Goal: Task Accomplishment & Management: Manage account settings

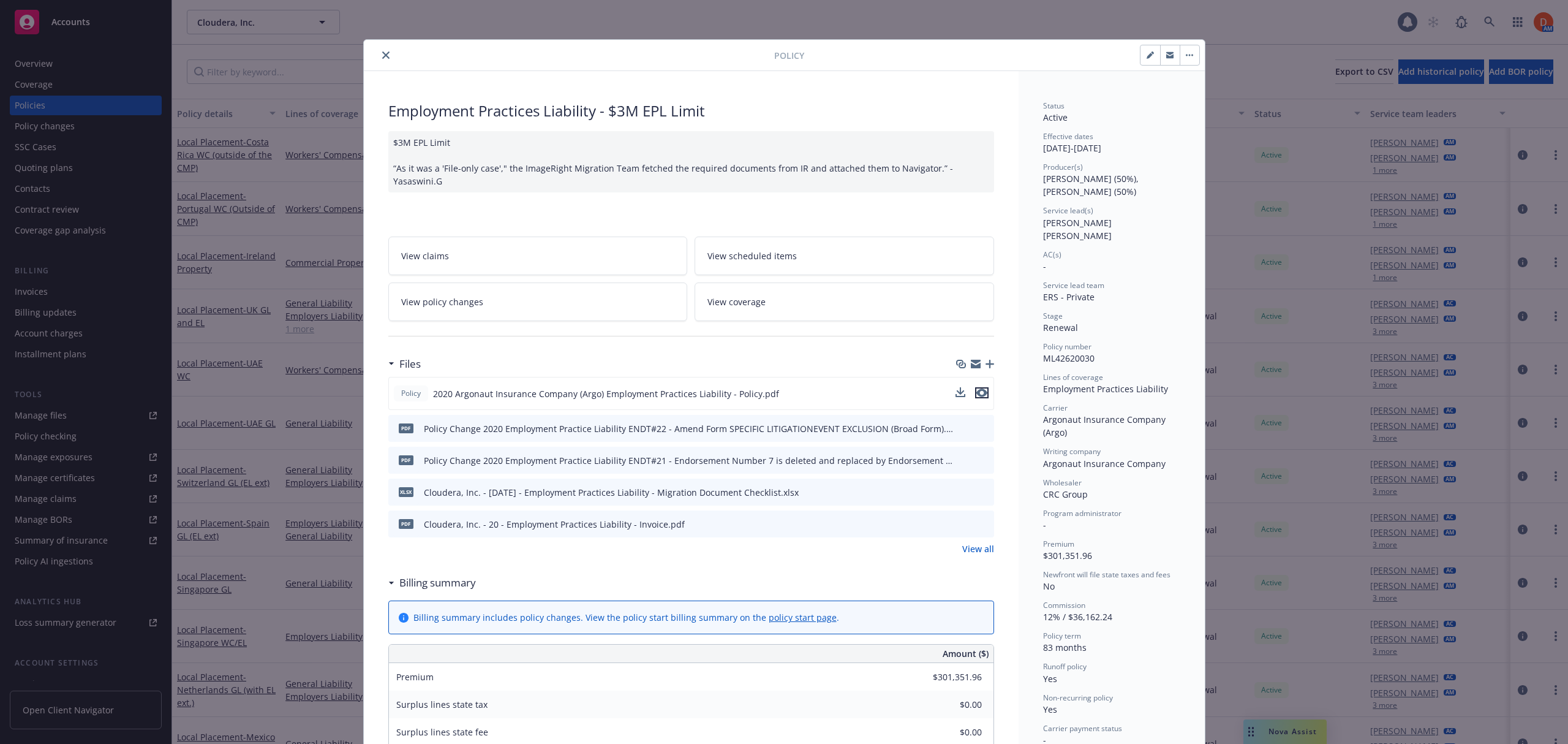
click at [976, 389] on icon "preview file" at bounding box center [981, 392] width 11 height 8
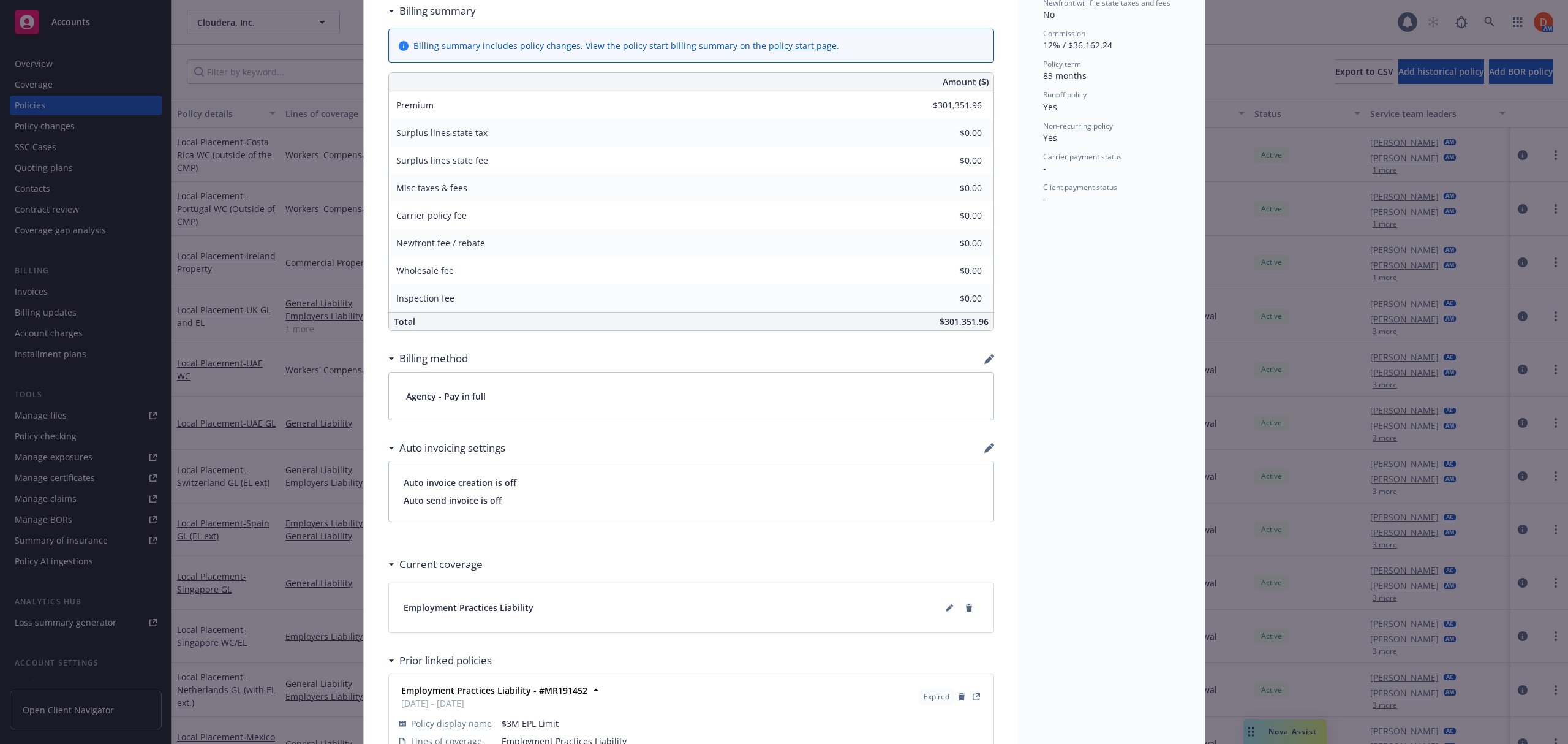
scroll to position [667, 0]
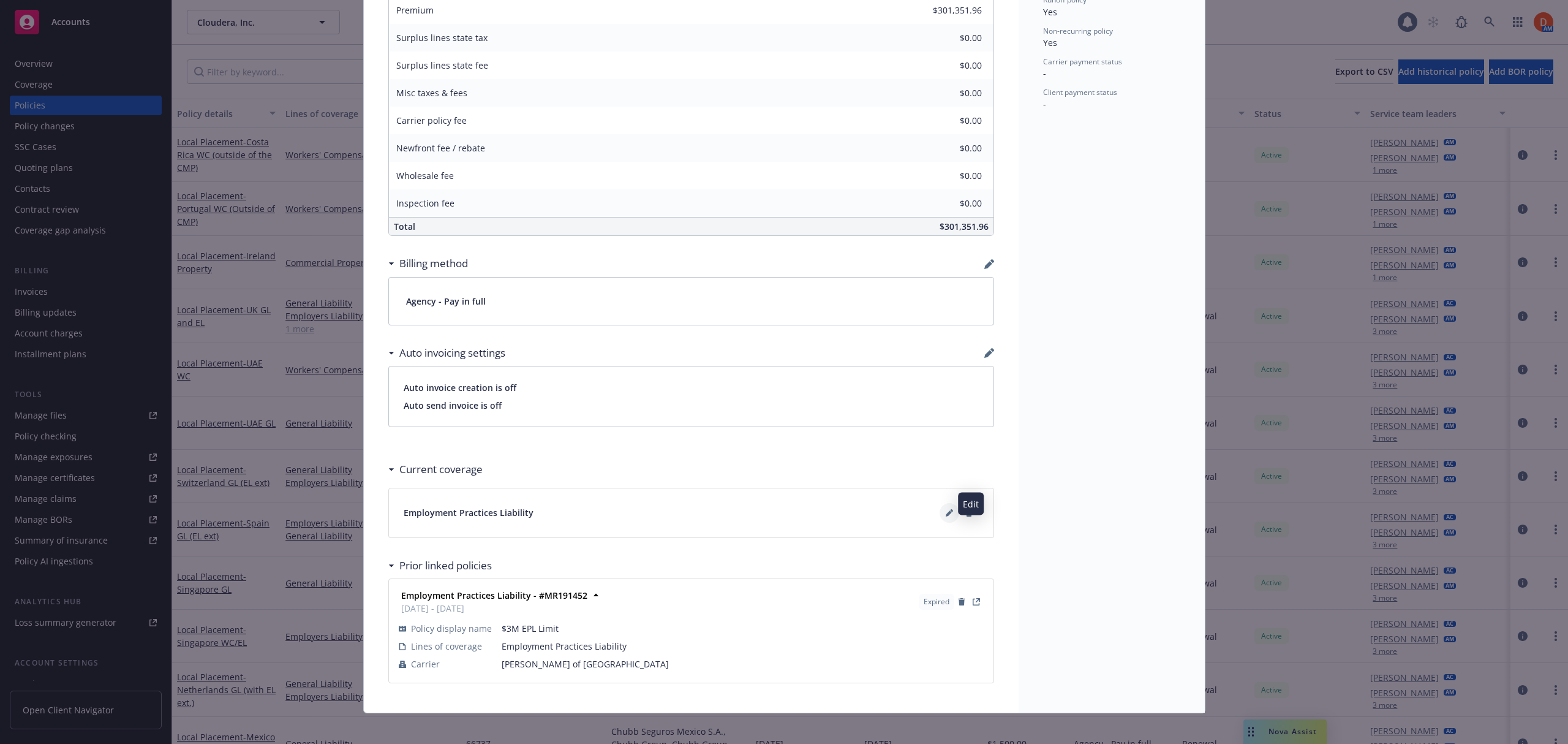
click at [945, 509] on icon at bounding box center [949, 512] width 7 height 7
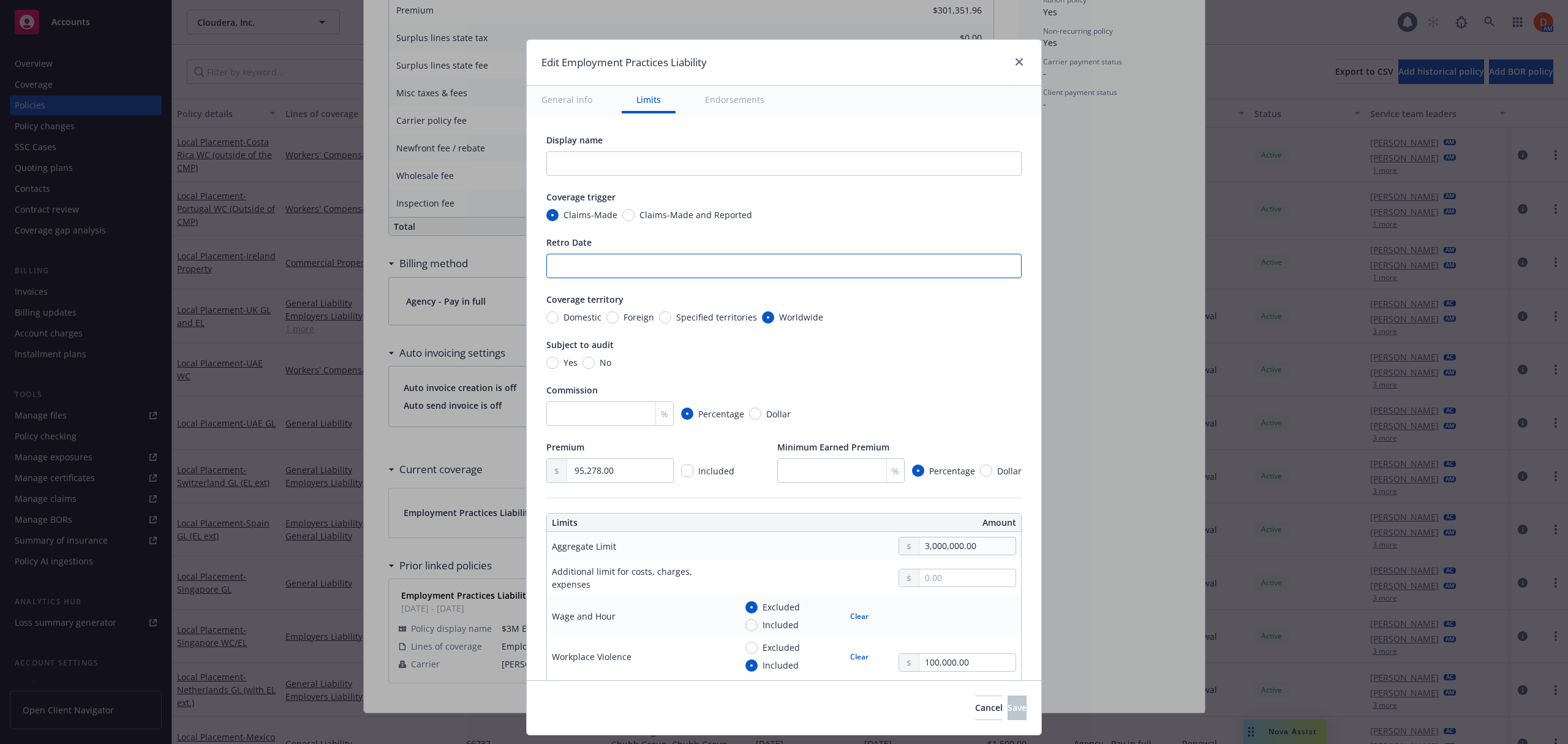
click at [662, 265] on input "Retro Date" at bounding box center [784, 266] width 475 height 25
type textarea "x"
type input "Pe"
type textarea "x"
type input "Pendi"
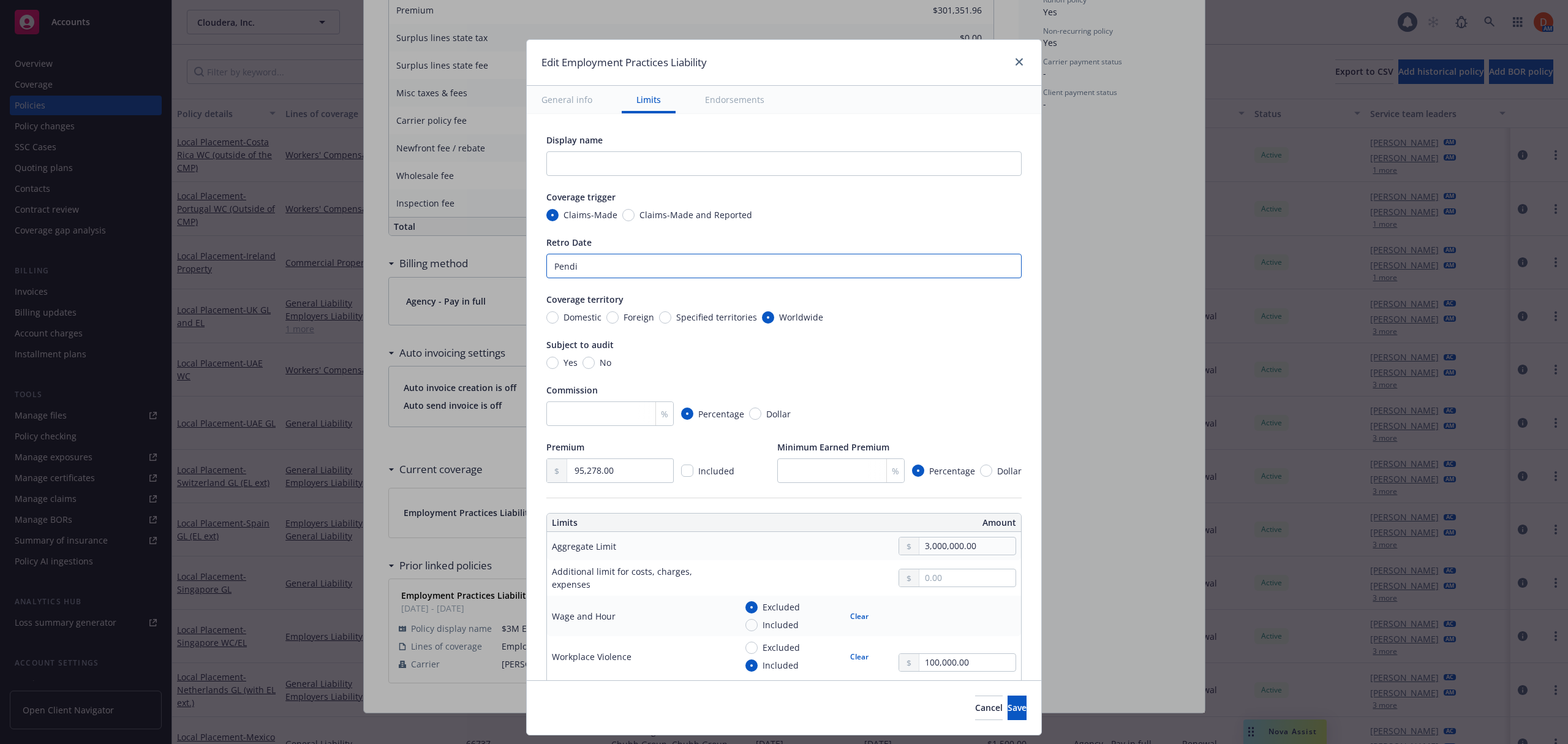
type textarea "x"
type input "Pending"
type textarea "x"
type input "Pending r"
type textarea "x"
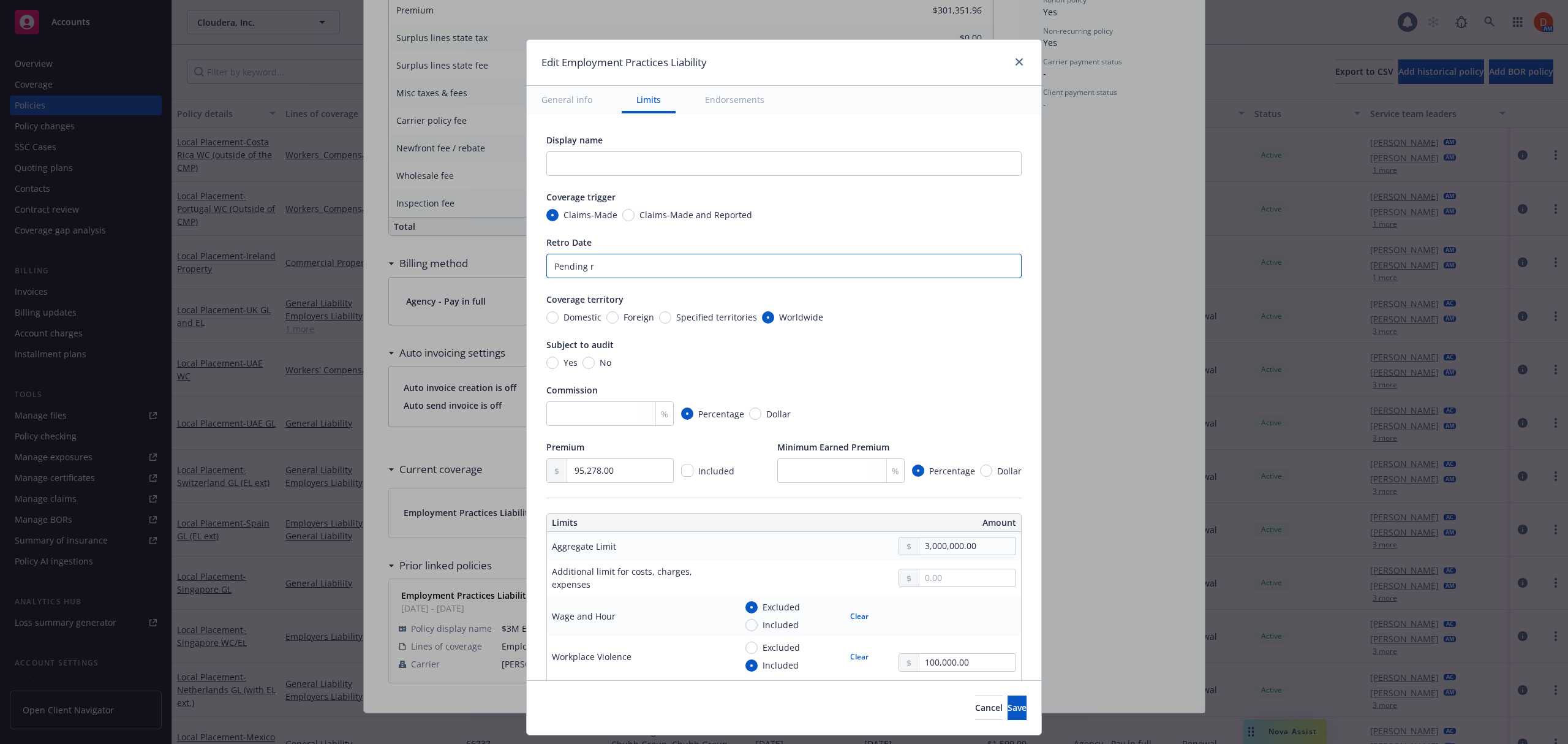
type input "Pending r"
type textarea "x"
type input "Pending po"
type textarea "x"
type input "Pending por"
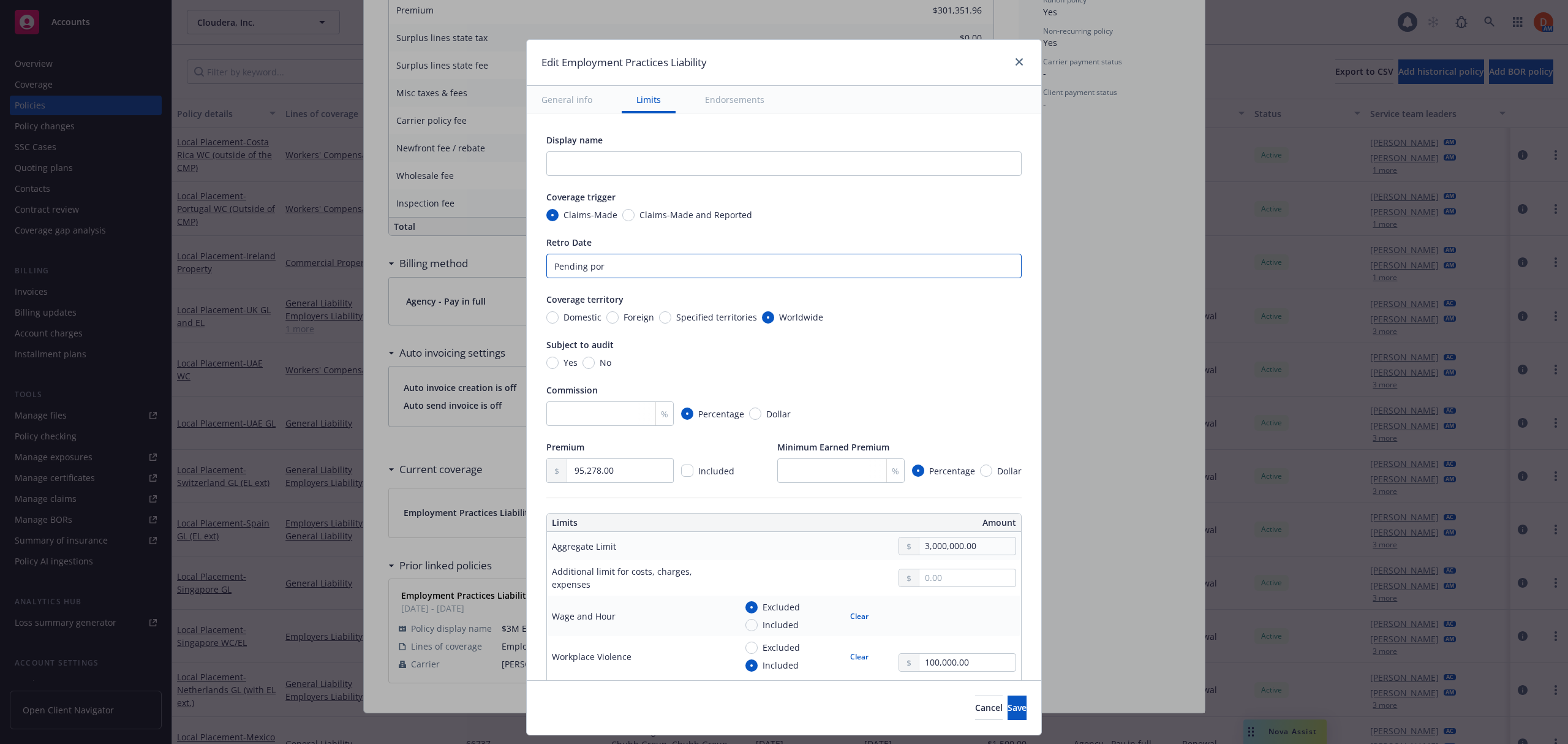
type textarea "x"
type input "Pending por"
type textarea "x"
type input "Pending po"
type textarea "x"
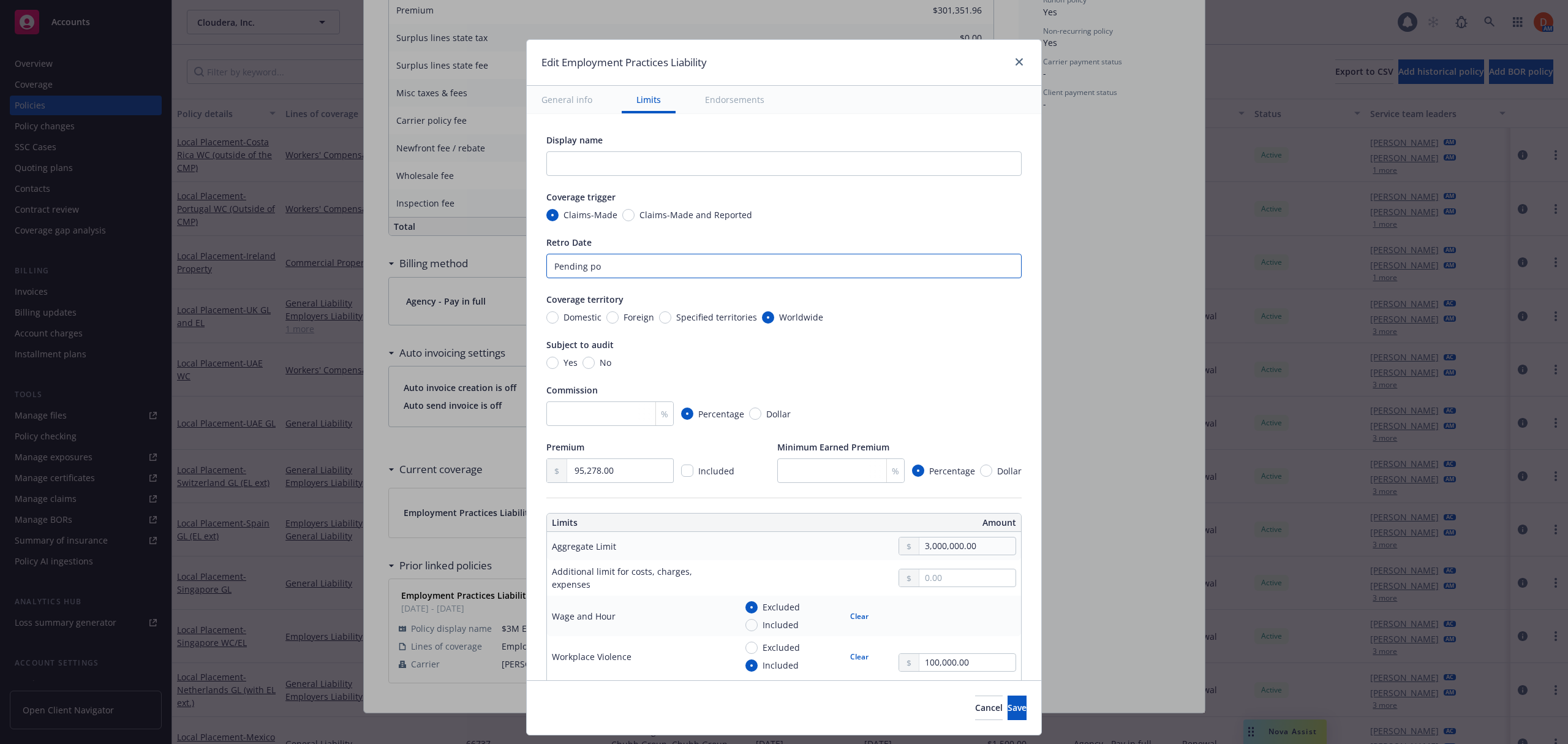
type input "Pending p"
type textarea "x"
type input "Pending"
type textarea "x"
type input "Pending o"
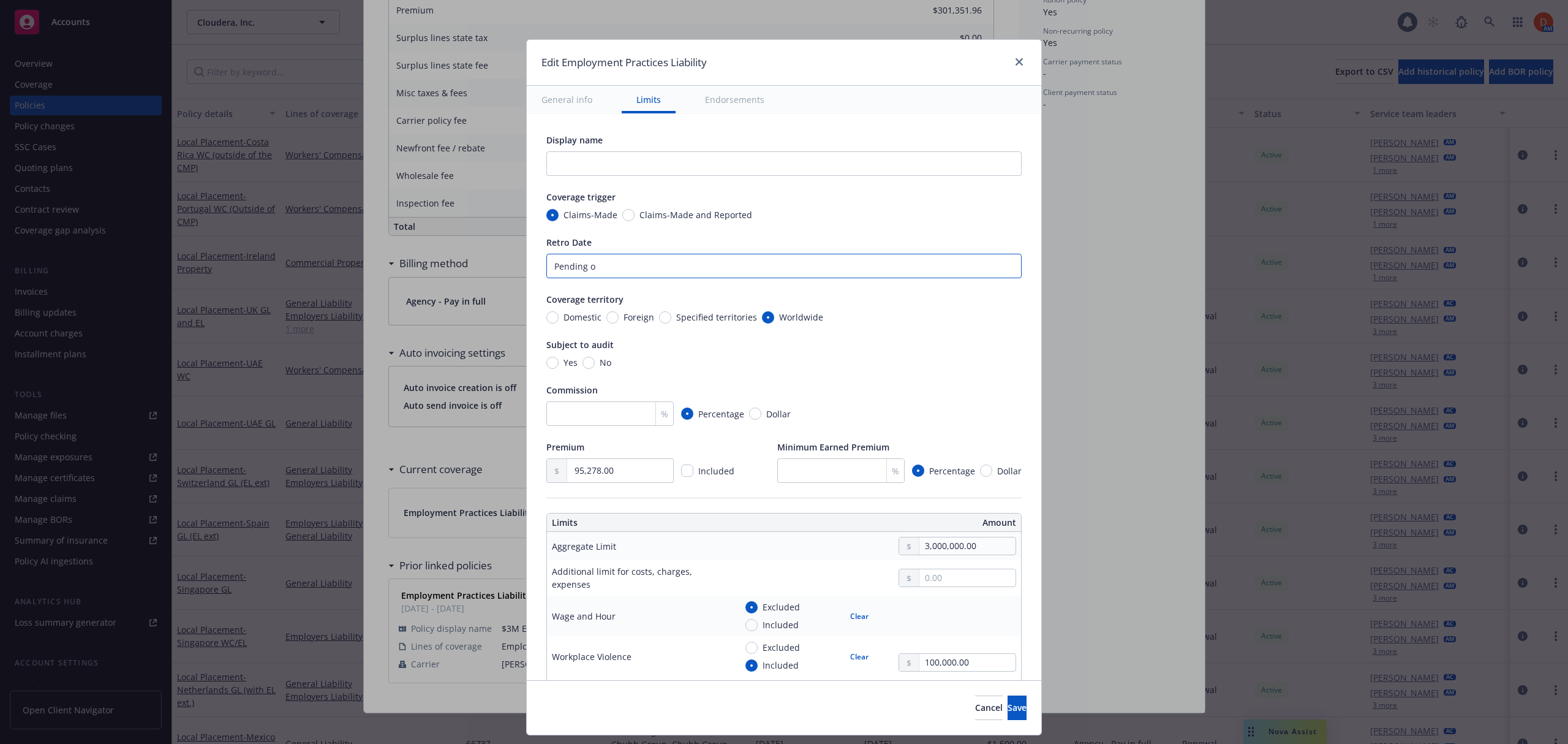
type textarea "x"
type input "Pending or"
type textarea "x"
type input "Pending or P"
type textarea "x"
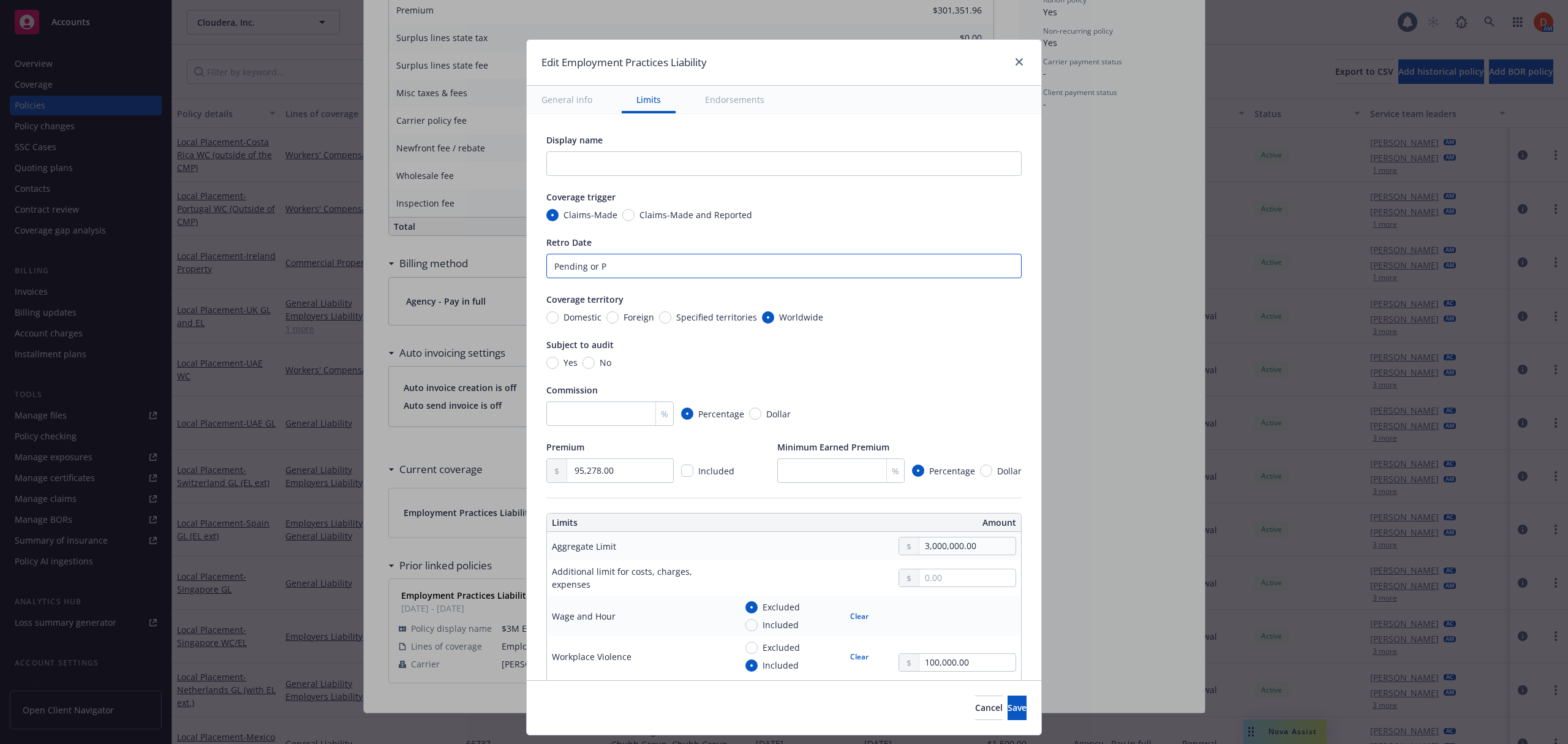
type input "Pending or Pr"
type textarea "x"
type input "Pending or Pri"
type textarea "x"
type input "Pending or Prio"
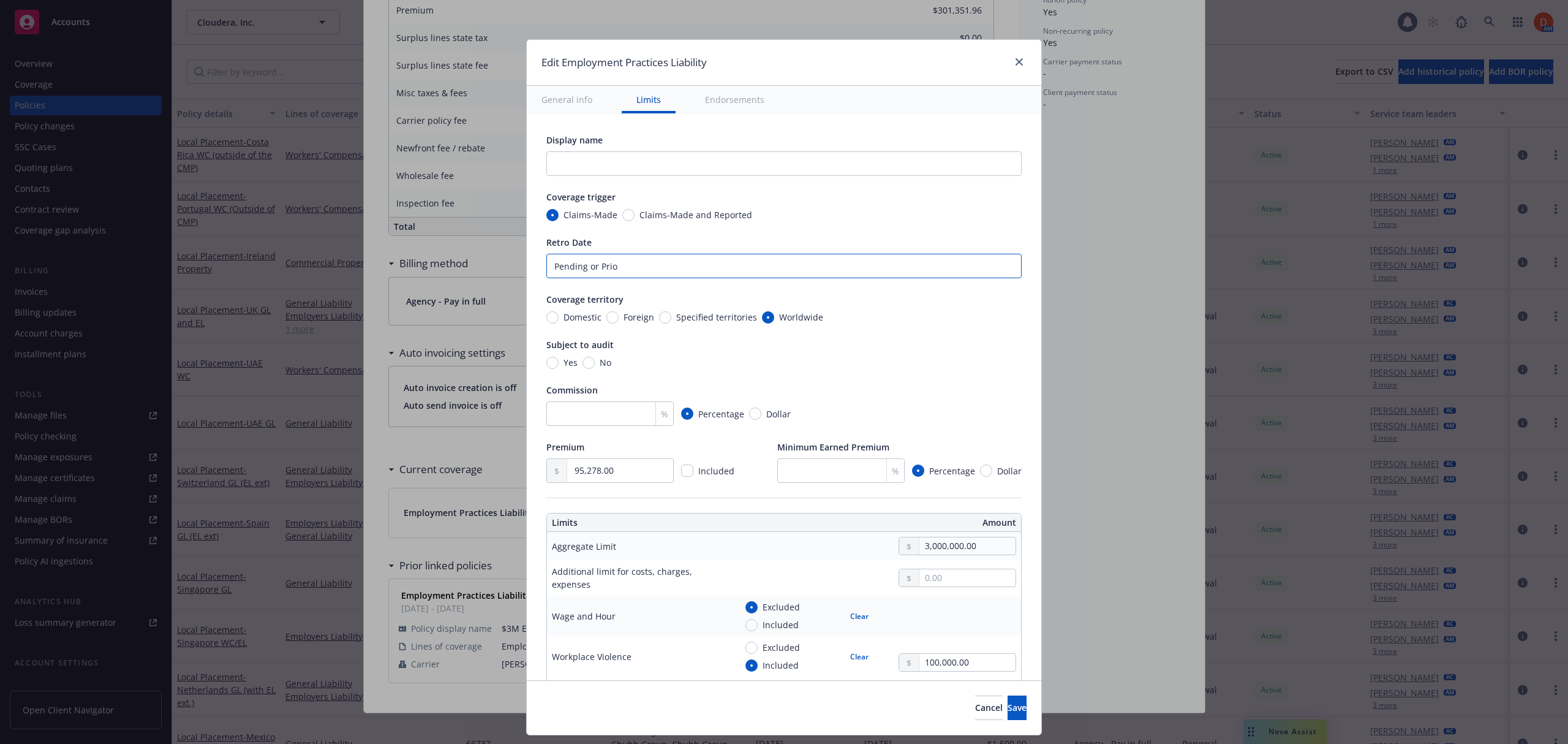
type textarea "x"
type input "Pending or Prior"
type textarea "x"
type input "Pending or Prior D"
type textarea "x"
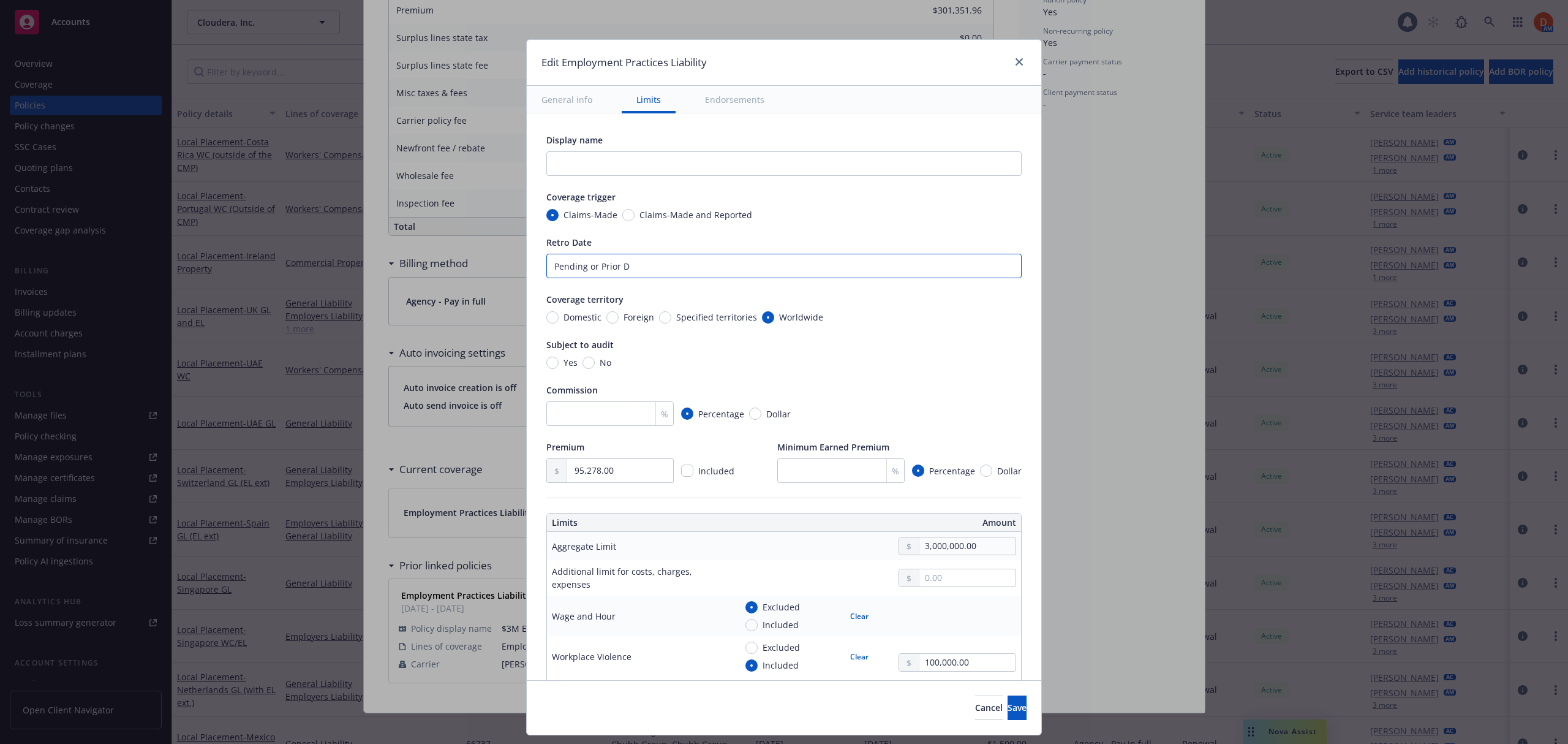
type input "Pending or Prior Da"
type textarea "x"
type input "Pending or Prior Date"
type textarea "x"
type input "Pending or Prior Date:"
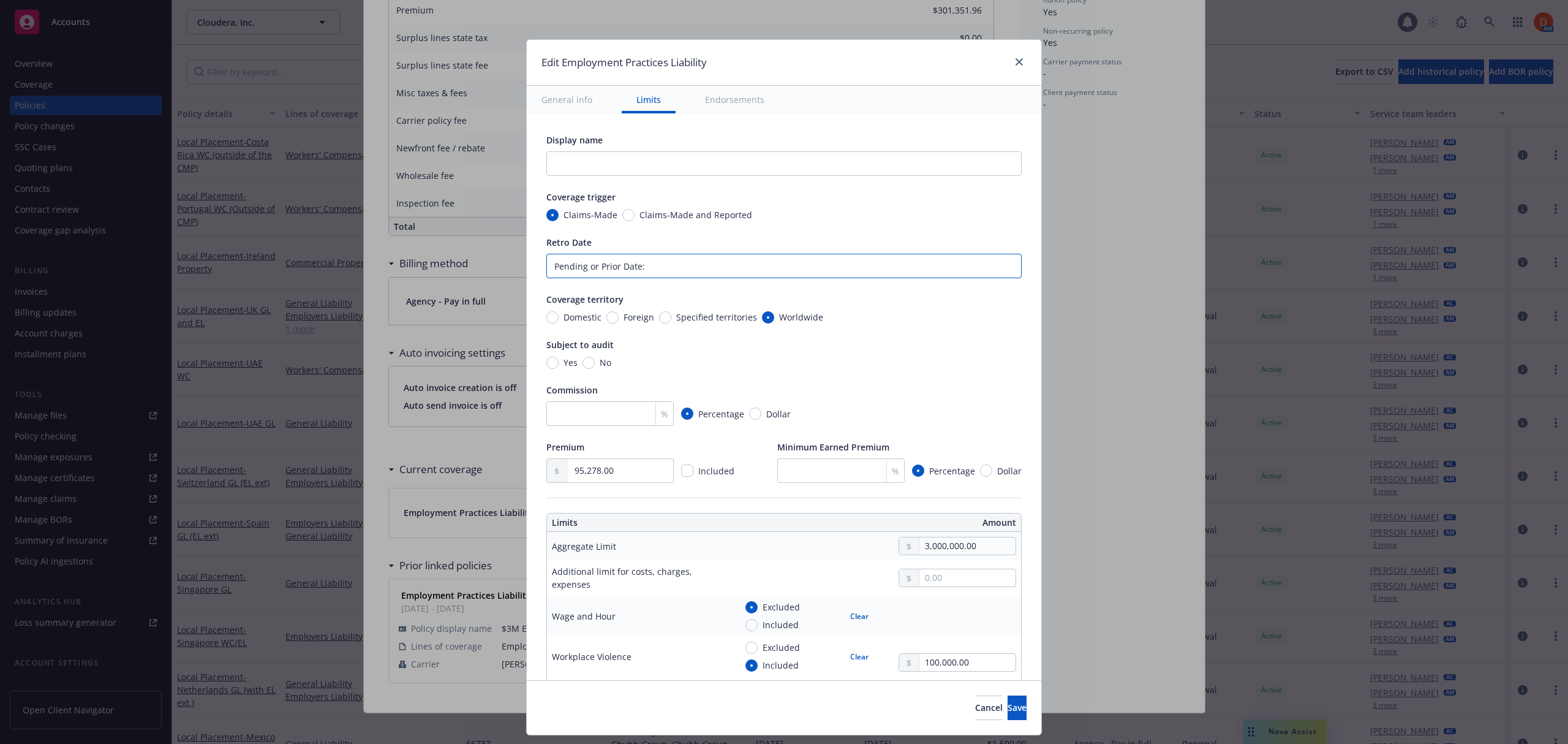
type textarea "x"
type input "Pending or Prior Date:"
type textarea "x"
type input "Pending or Prior Date: 1"
type textarea "x"
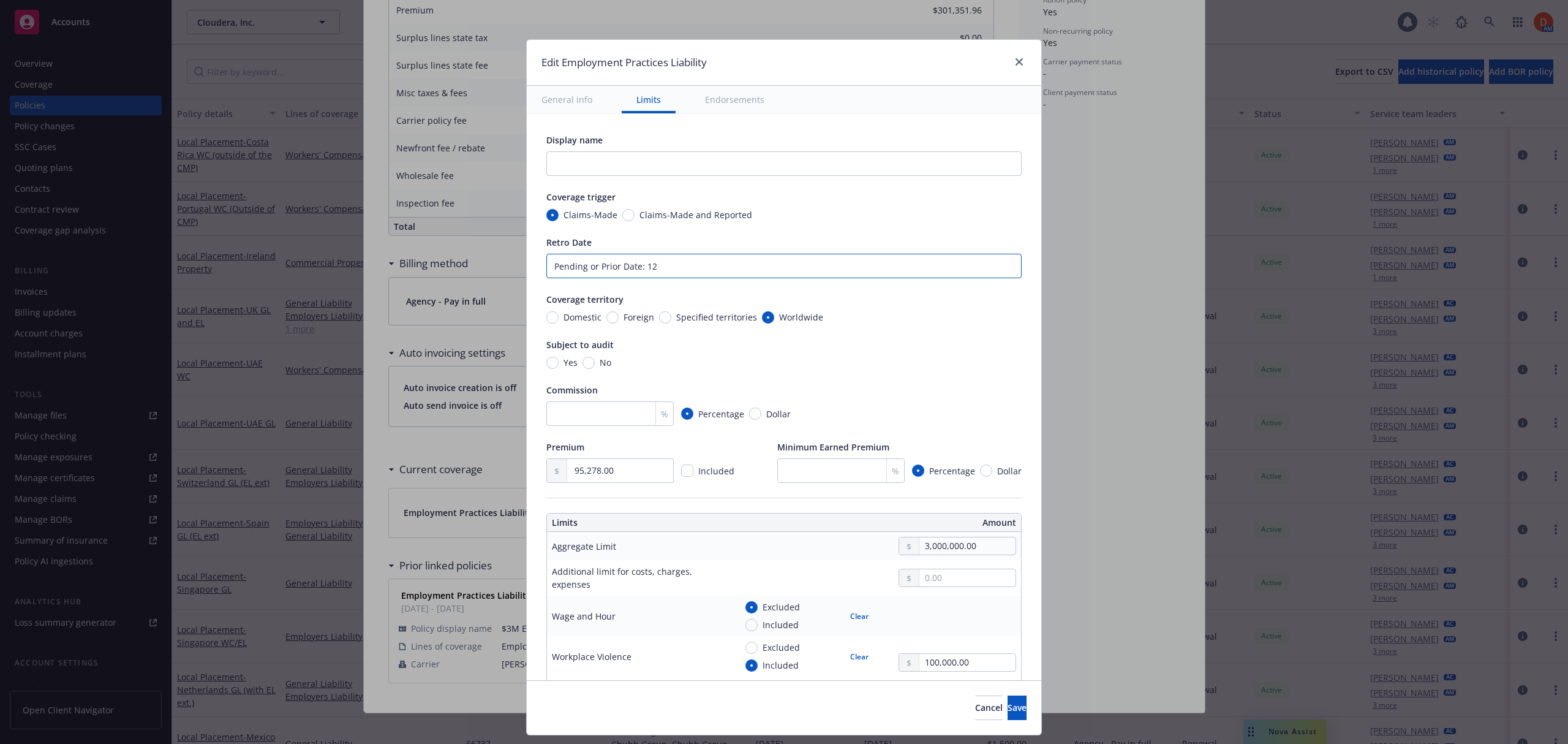
type input "Pending or Prior Date: 12/"
type textarea "x"
type input "Pending or Prior Date: 12/15"
type textarea "x"
type input "Pending or Prior Date: [DATE]"
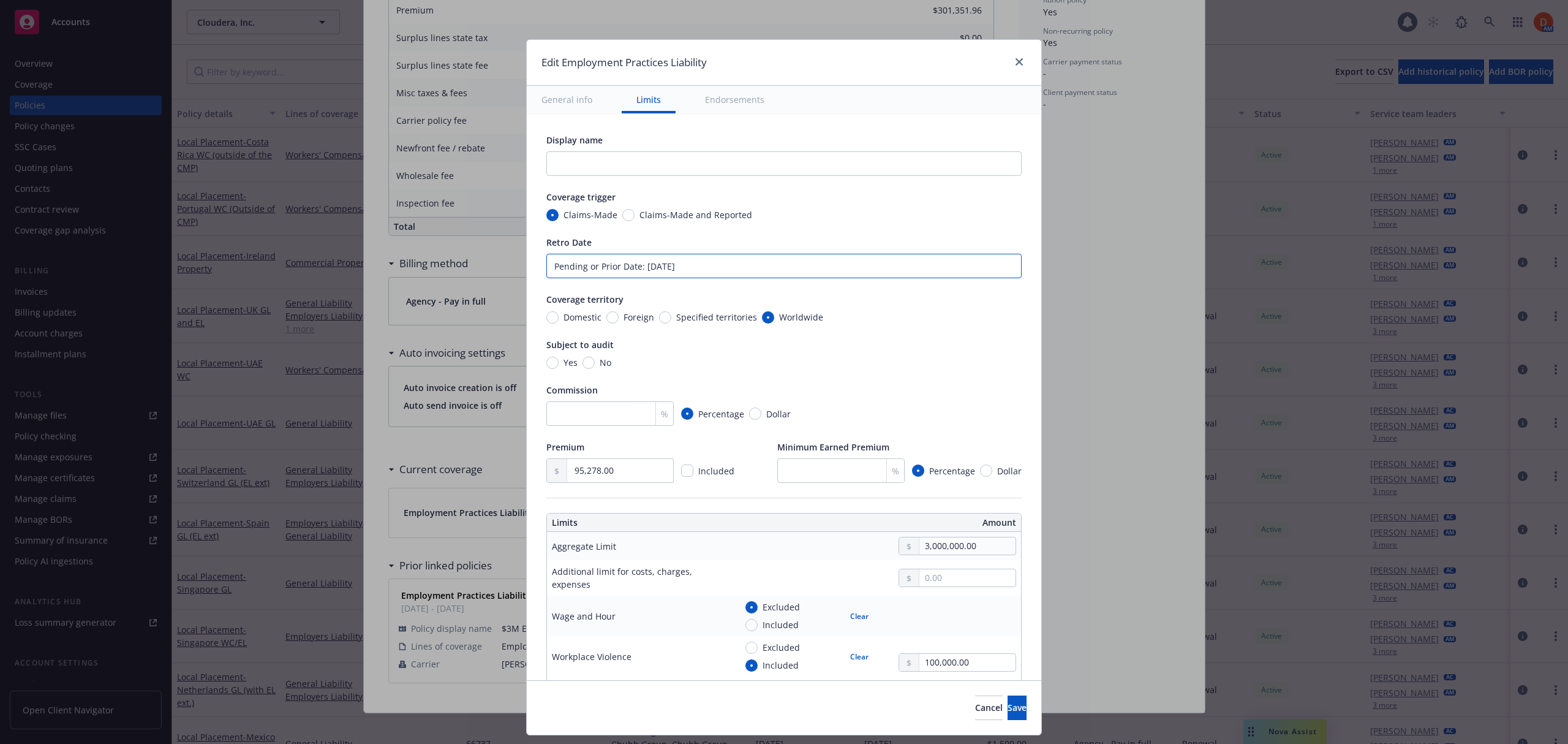
type textarea "x"
type input "Pending or Prior Date: 12/15/201"
type textarea "x"
type input "Pending or Prior Date: [DATE]"
click at [582, 360] on input "No" at bounding box center [588, 363] width 12 height 12
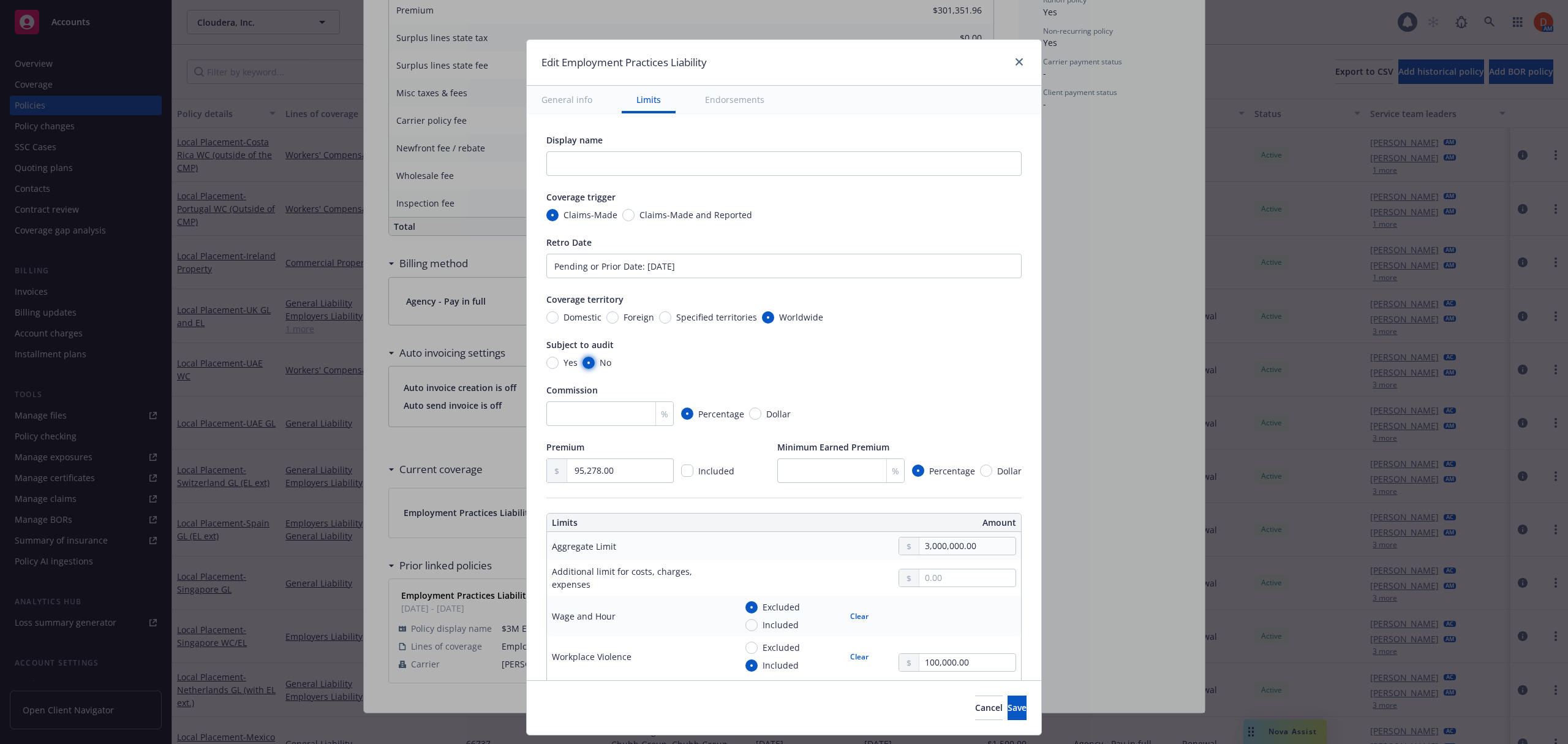
radio input "true"
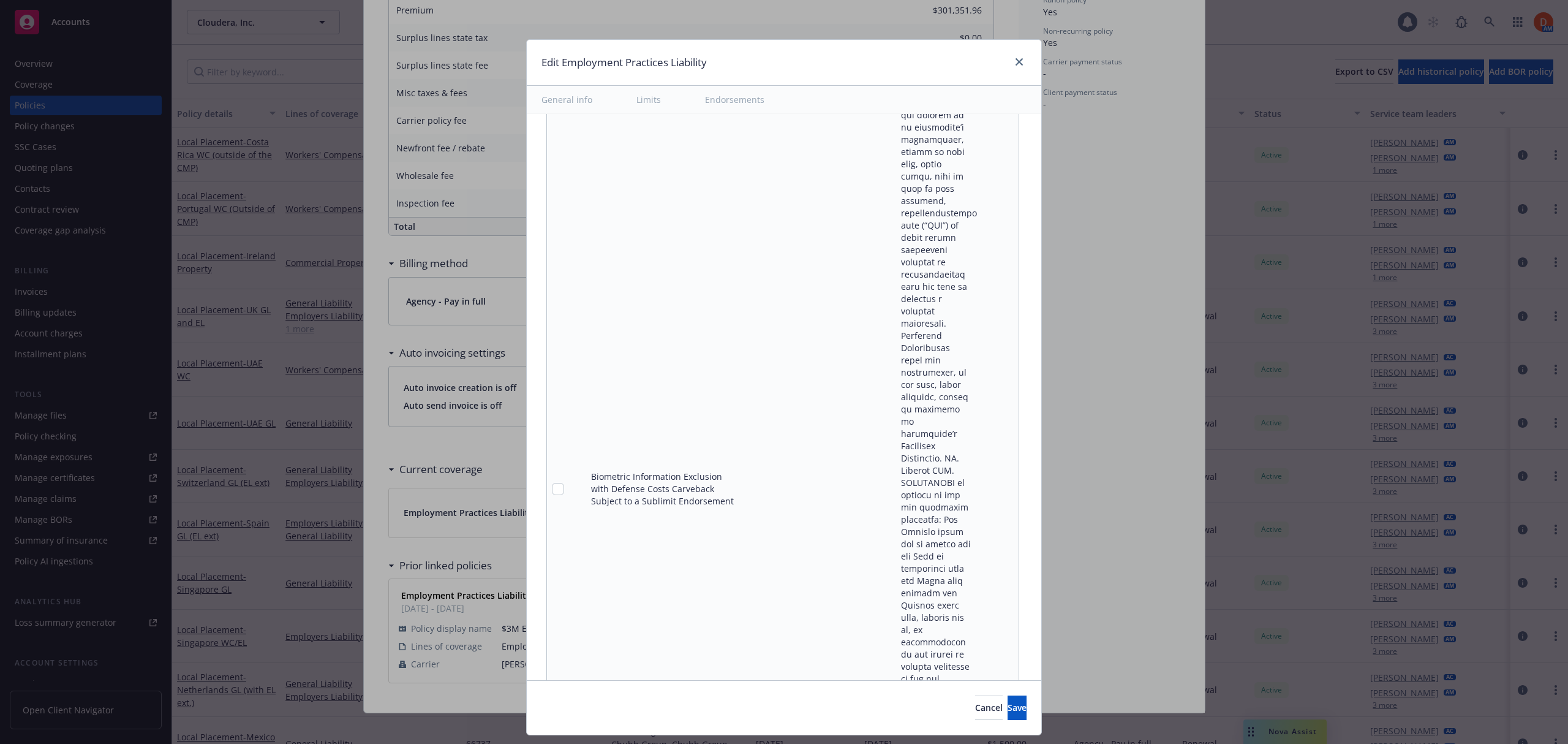
scroll to position [8742, 0]
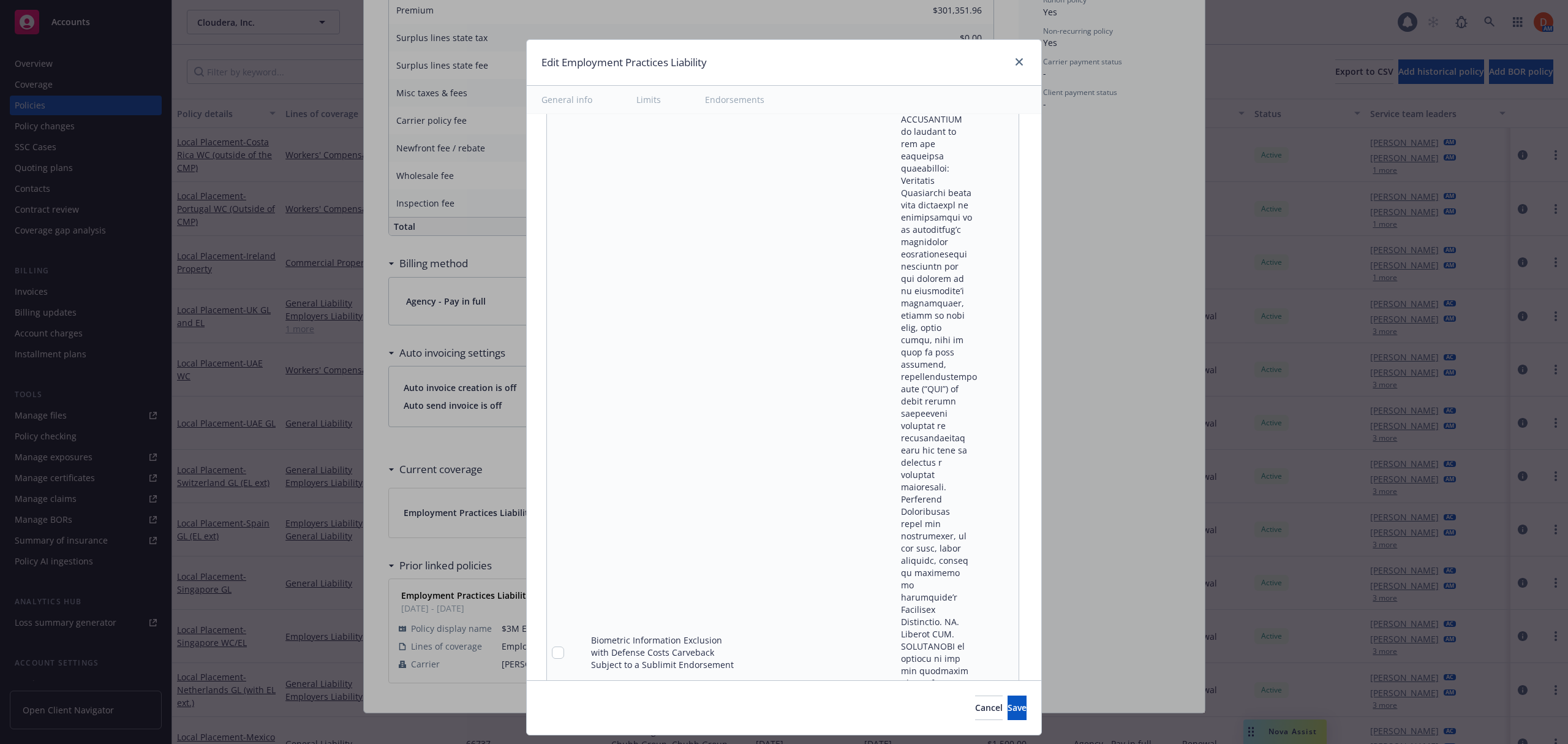
click at [977, 645] on link "pencil" at bounding box center [984, 652] width 15 height 15
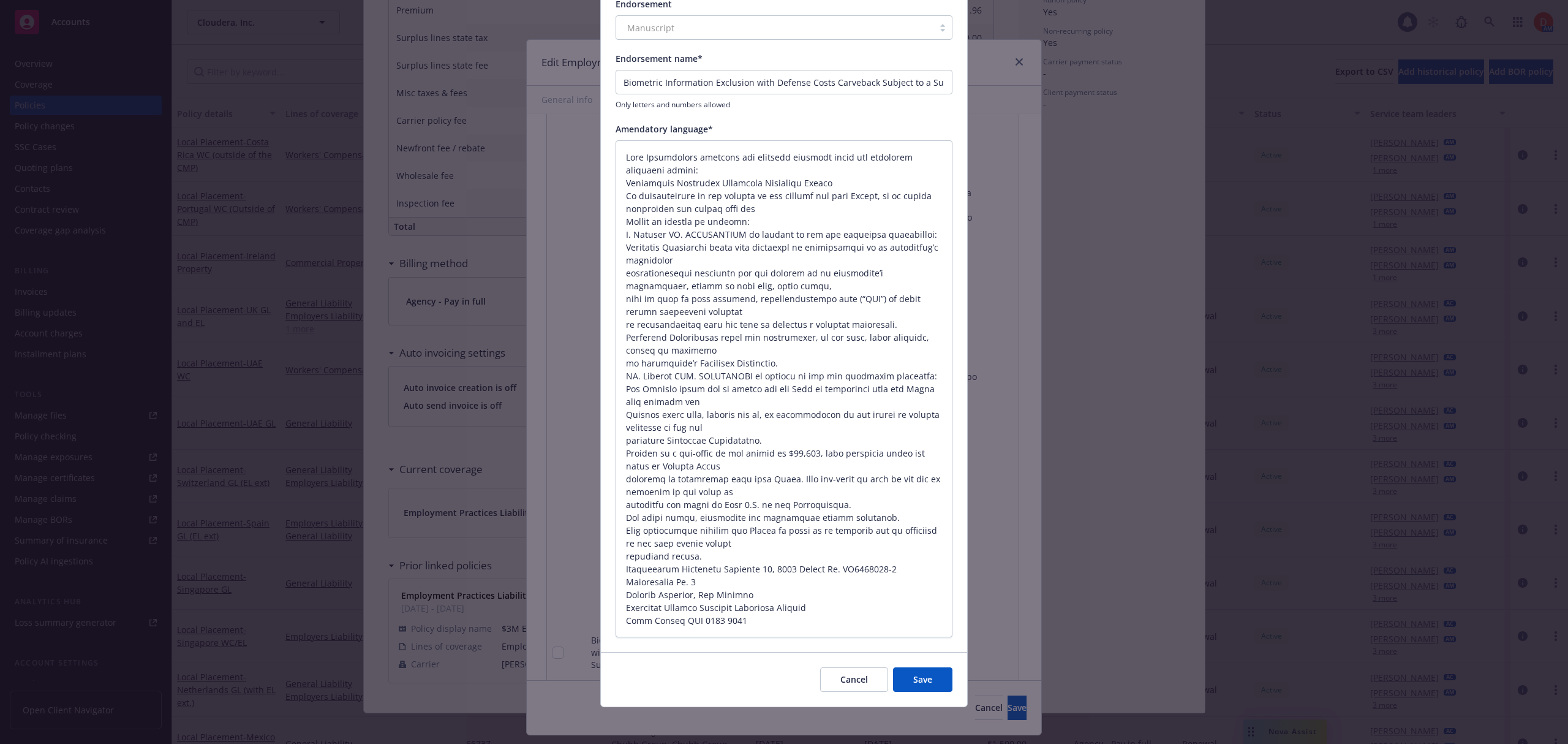
scroll to position [106, 0]
drag, startPoint x: 669, startPoint y: 449, endPoint x: 613, endPoint y: 154, distance: 300.3
click at [615, 154] on textarea at bounding box center [784, 387] width 337 height 497
type textarea "x"
type textarea "sub-limit in the amount of $25,000, this exclusion shall not apply to Defense C…"
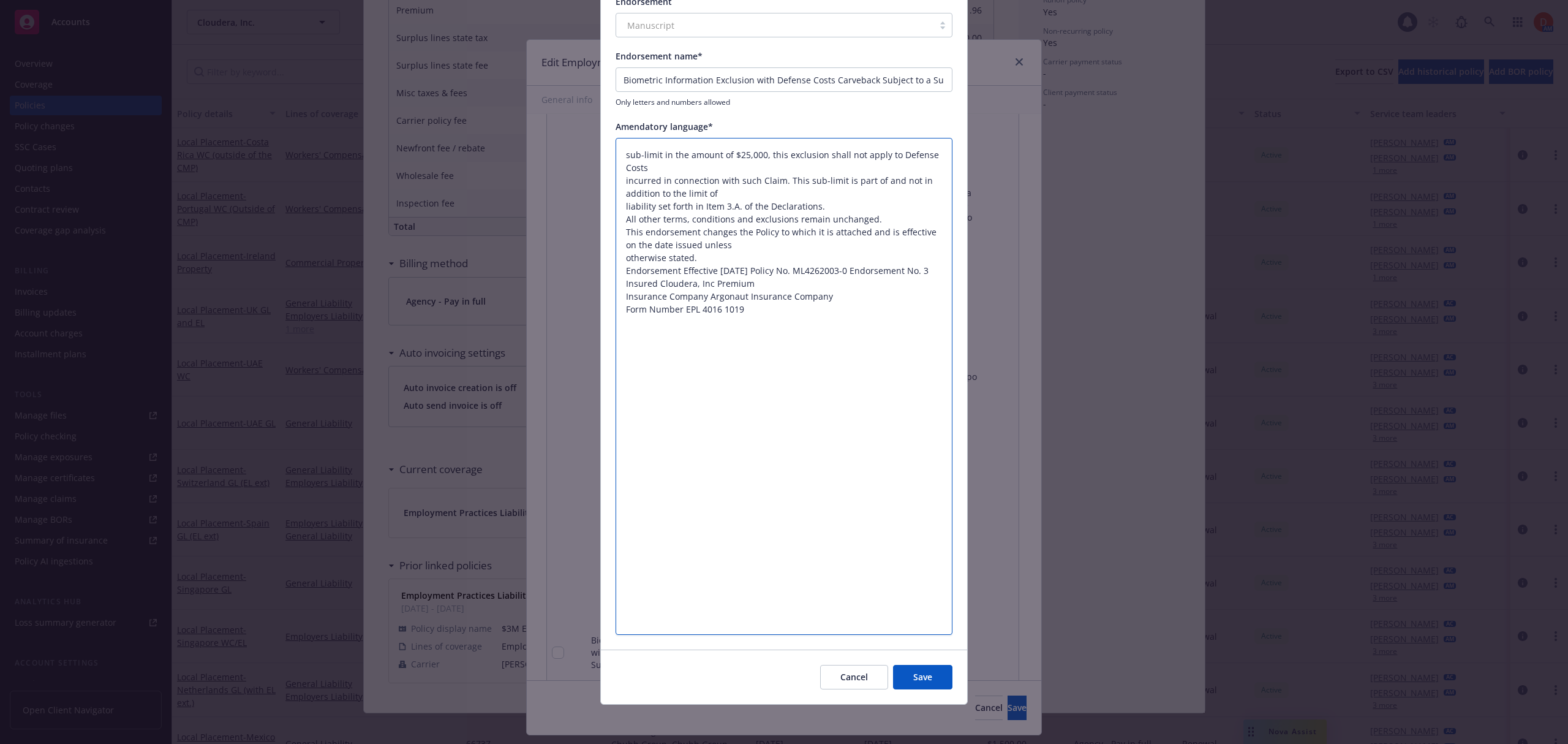
scroll to position [0, 0]
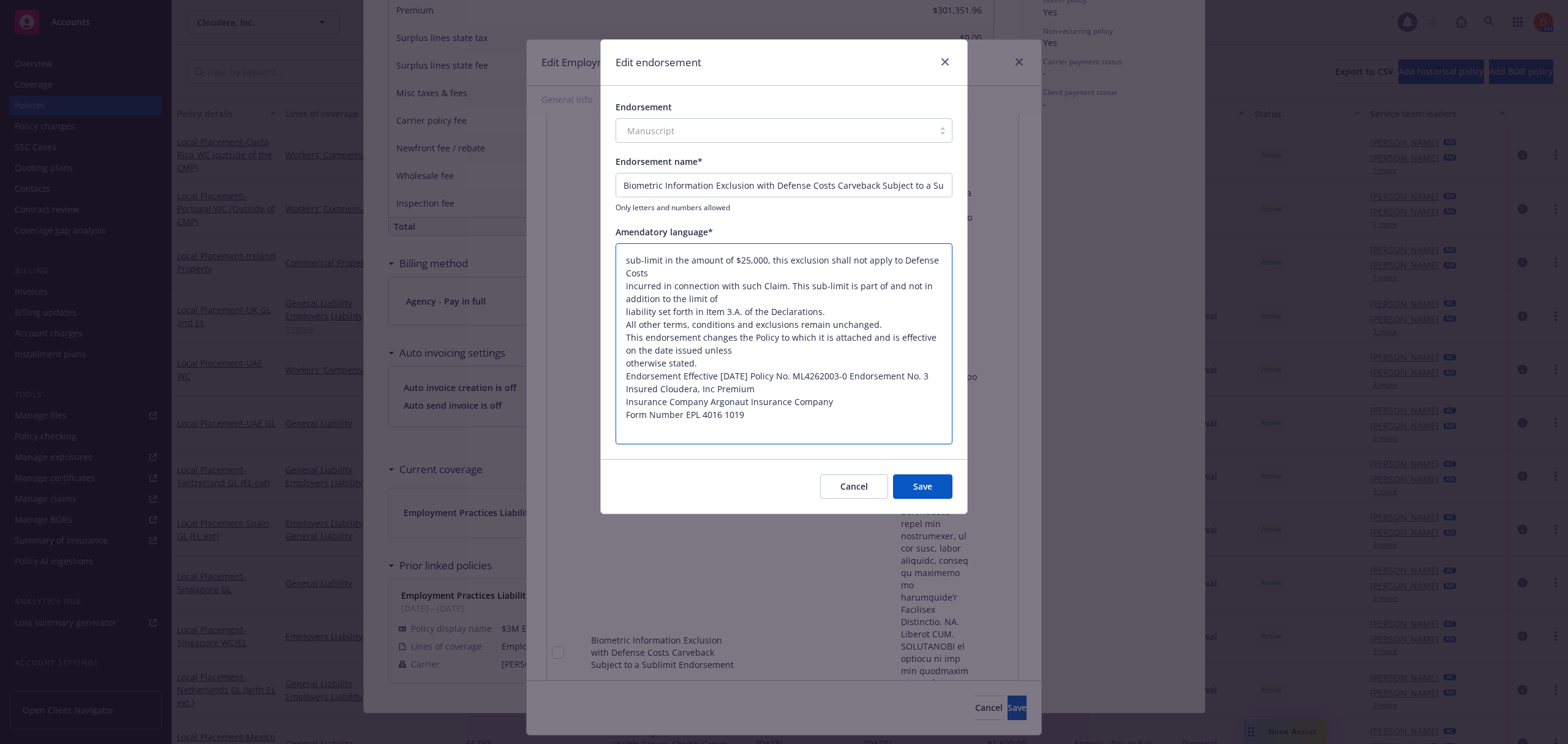
click at [623, 283] on textarea "sub-limit in the amount of $25,000, this exclusion shall not apply to Defense C…" at bounding box center [784, 344] width 337 height 201
type textarea "x"
type textarea "sub-limit in the amount of $25,000, this exclusion shall not apply to Defense C…"
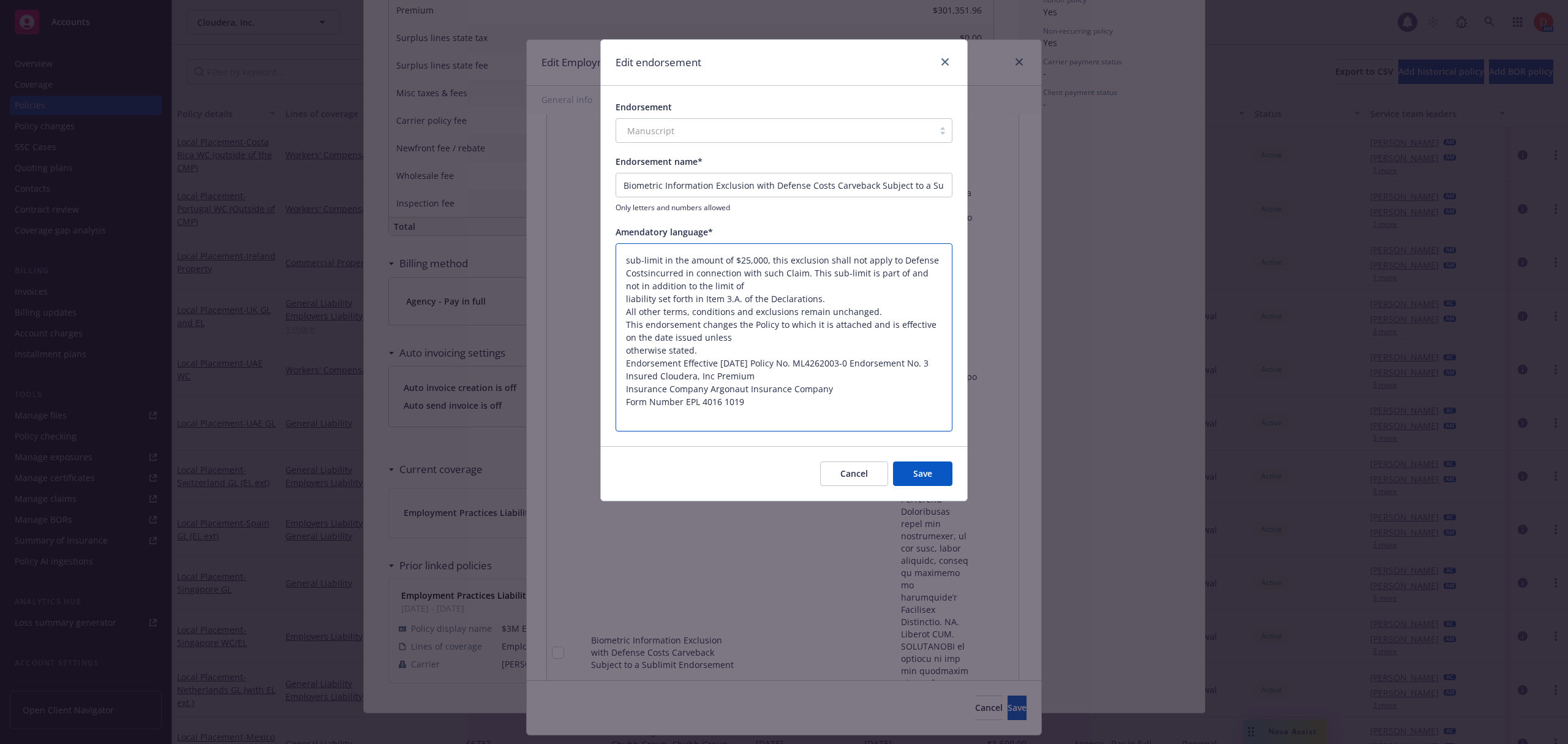
type textarea "x"
type textarea "sub-limit in the amount of $25,000, this exclusion shall not apply to Defense C…"
drag, startPoint x: 816, startPoint y: 271, endPoint x: 844, endPoint y: 401, distance: 133.0
click at [844, 401] on textarea "sub-limit in the amount of $25,000, this exclusion shall not apply to Defense C…" at bounding box center [784, 337] width 337 height 188
type textarea "x"
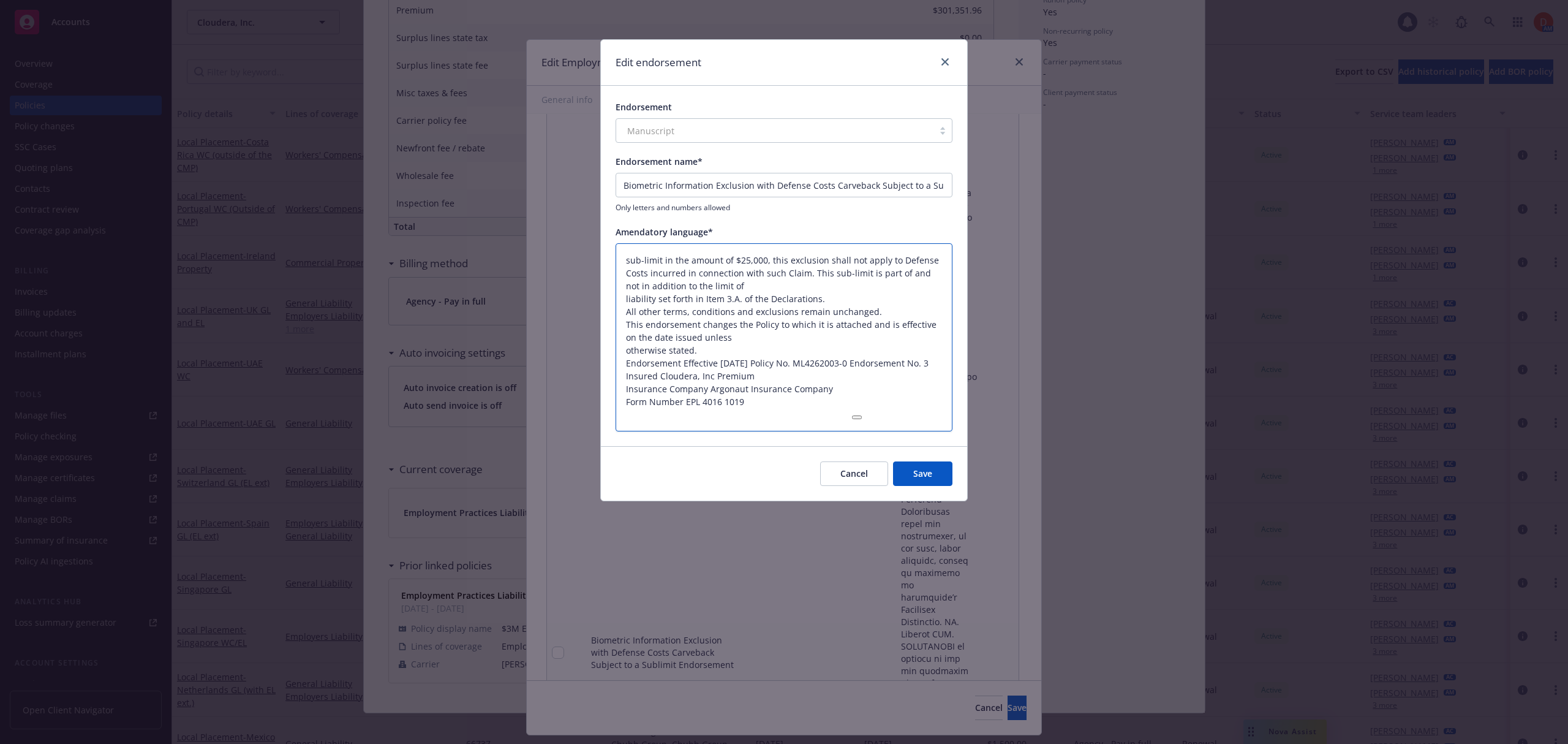
type textarea "sub-limit in the amount of $25,000, this exclusion shall not apply to Defense C…"
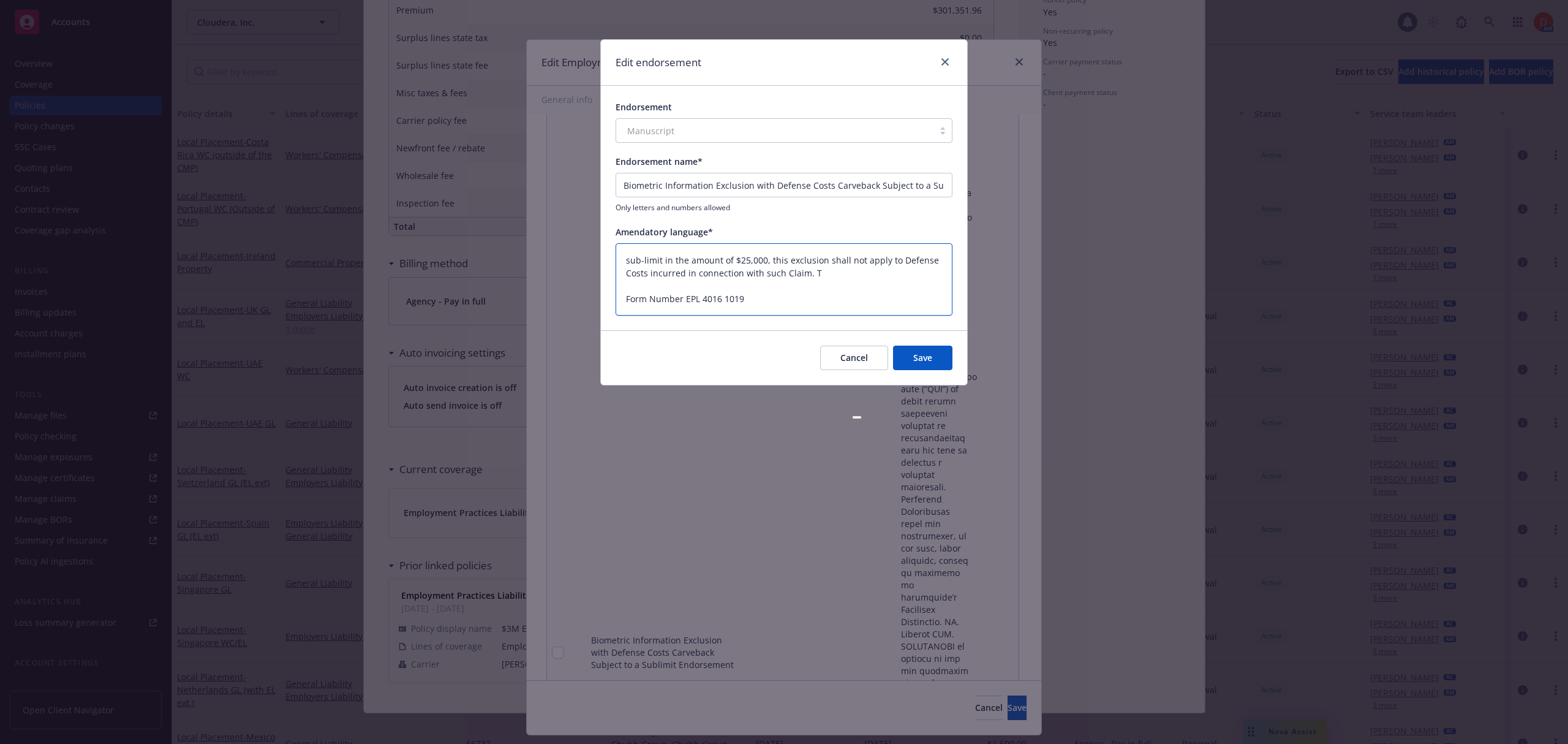
type textarea "x"
type textarea "sub-limit in the amount of $25,000, this exclusion shall not apply to Defense C…"
click at [915, 350] on button "Save" at bounding box center [923, 358] width 60 height 25
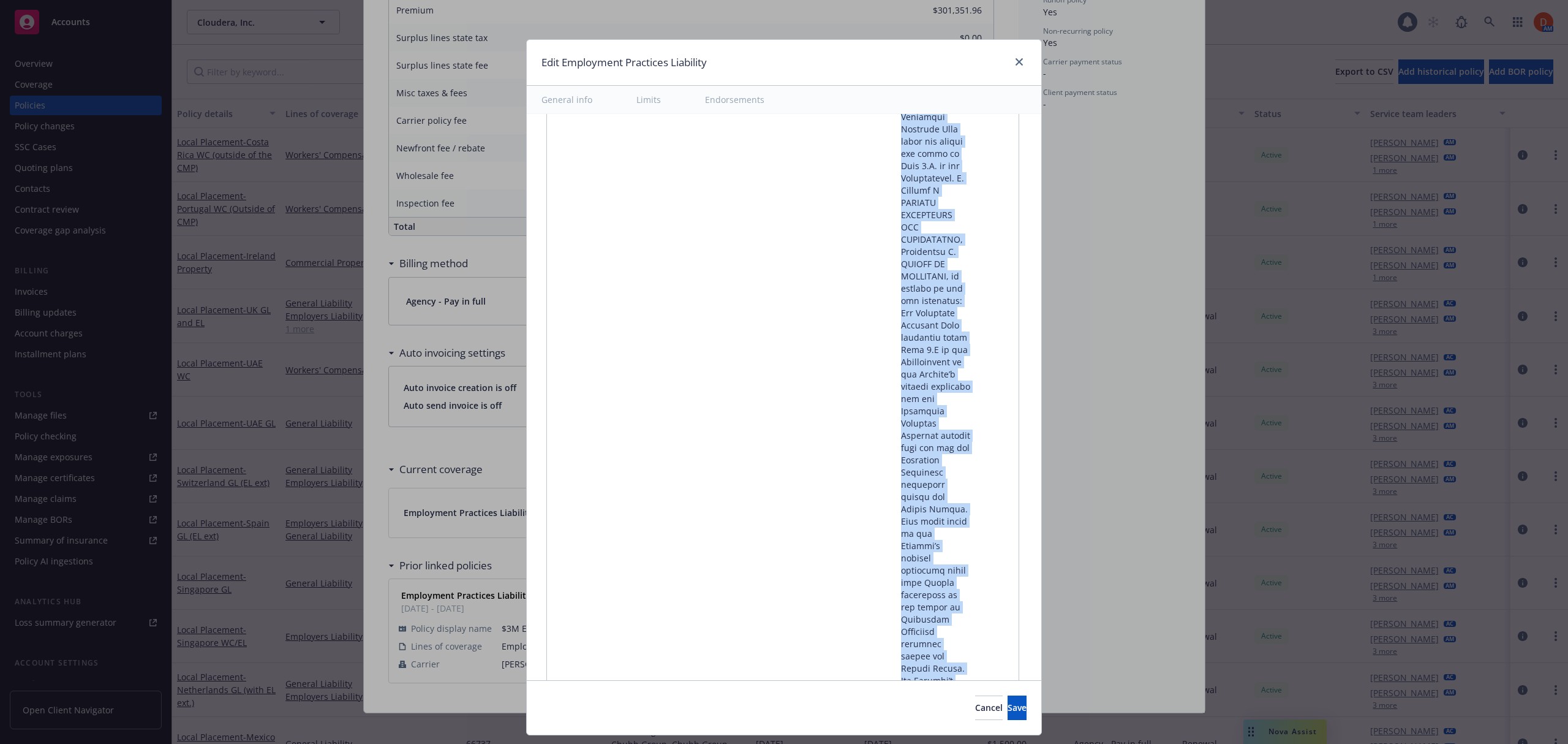
scroll to position [29066, 0]
drag, startPoint x: 578, startPoint y: 179, endPoint x: 951, endPoint y: 609, distance: 569.2
copy tbody "Acquisition Threshold Threshold, 35% of employees Allocation Amended Defense Co…"
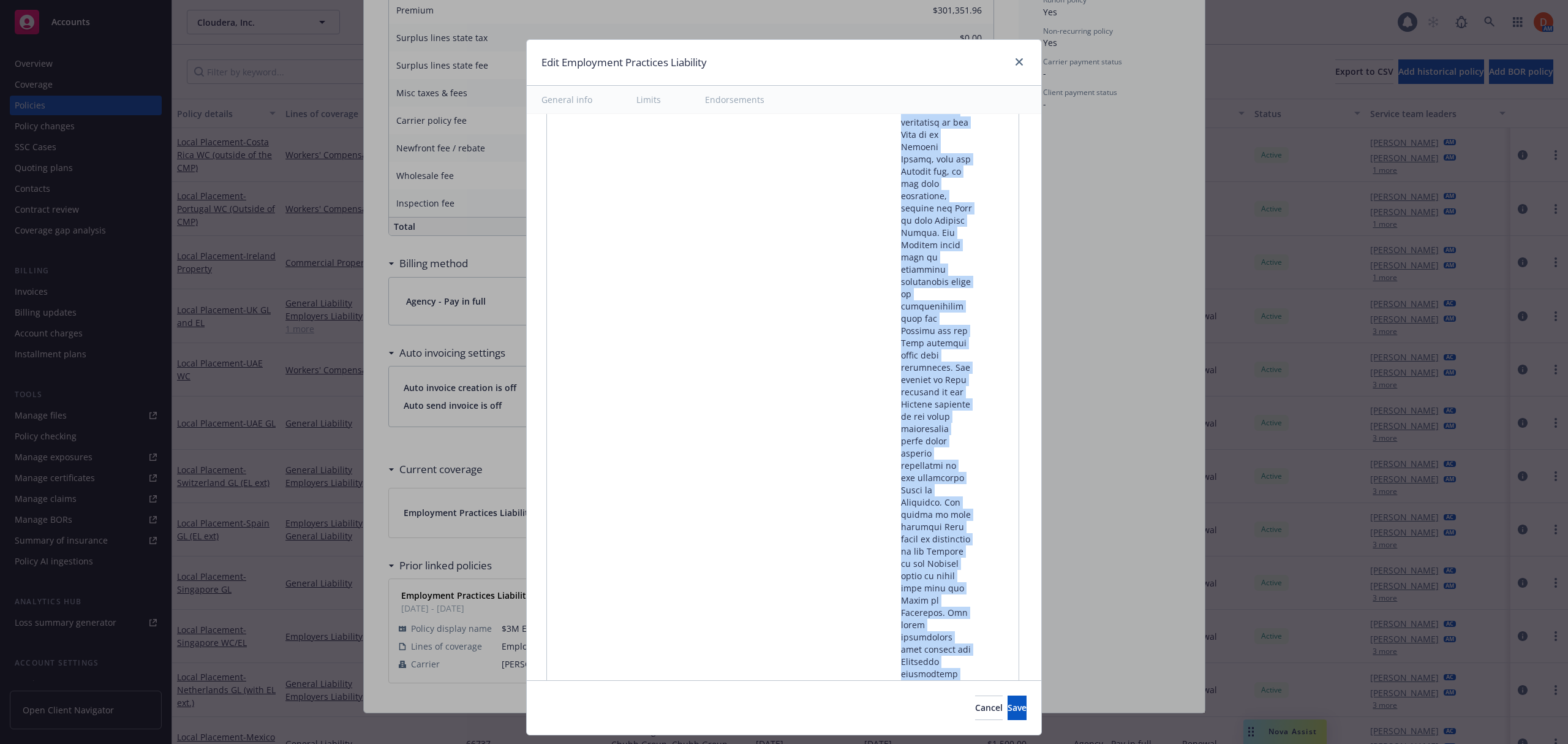
scroll to position [0, 0]
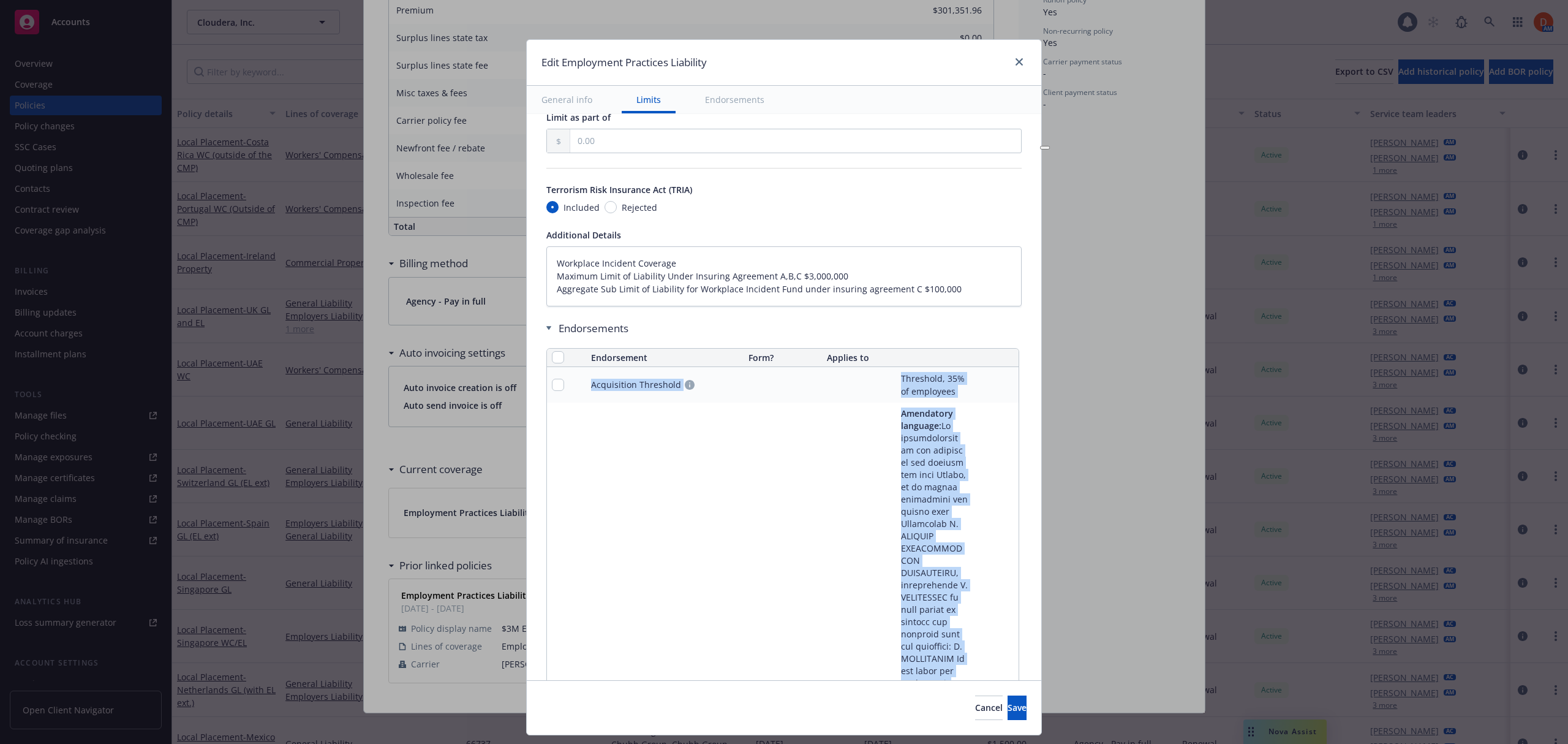
type textarea "x"
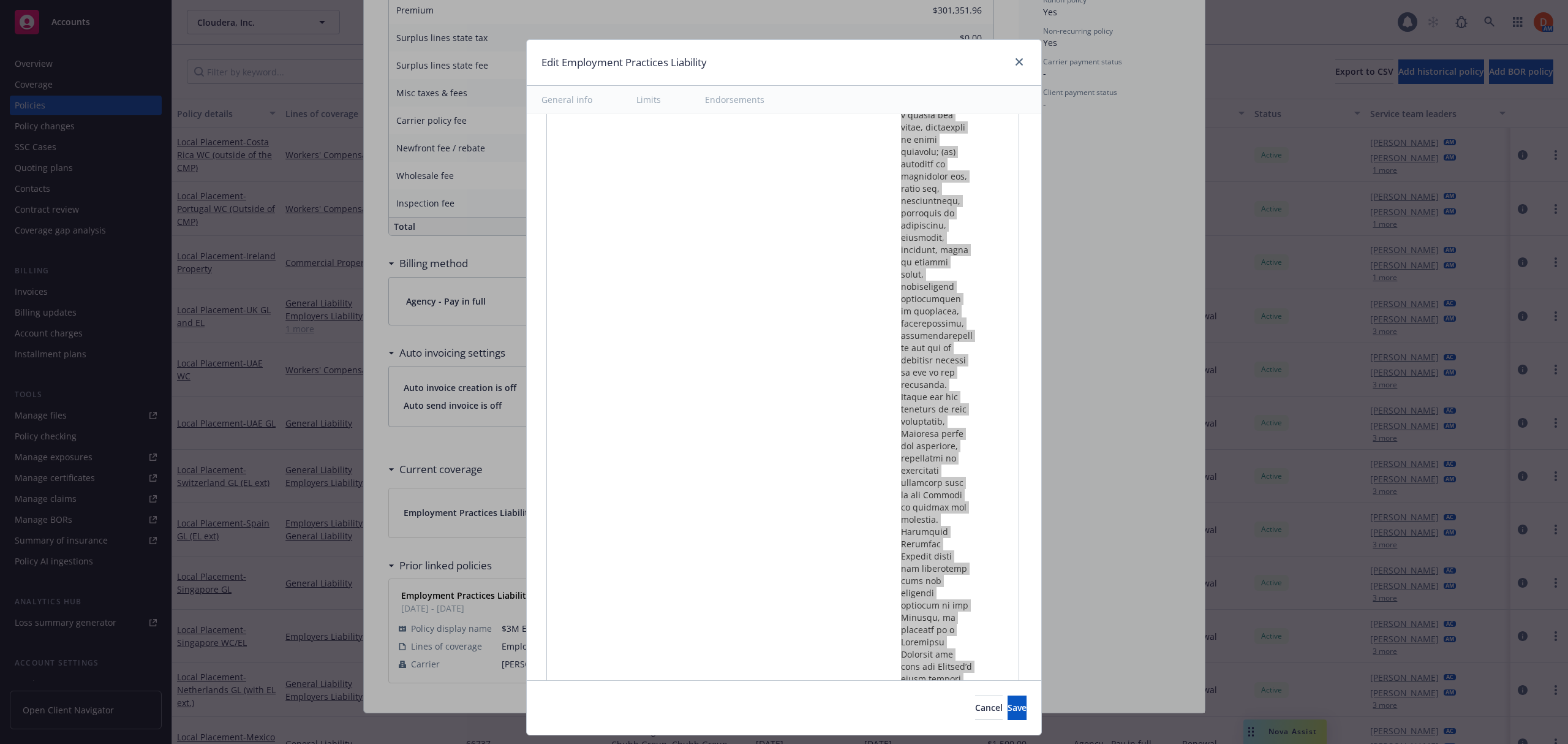
scroll to position [29066, 0]
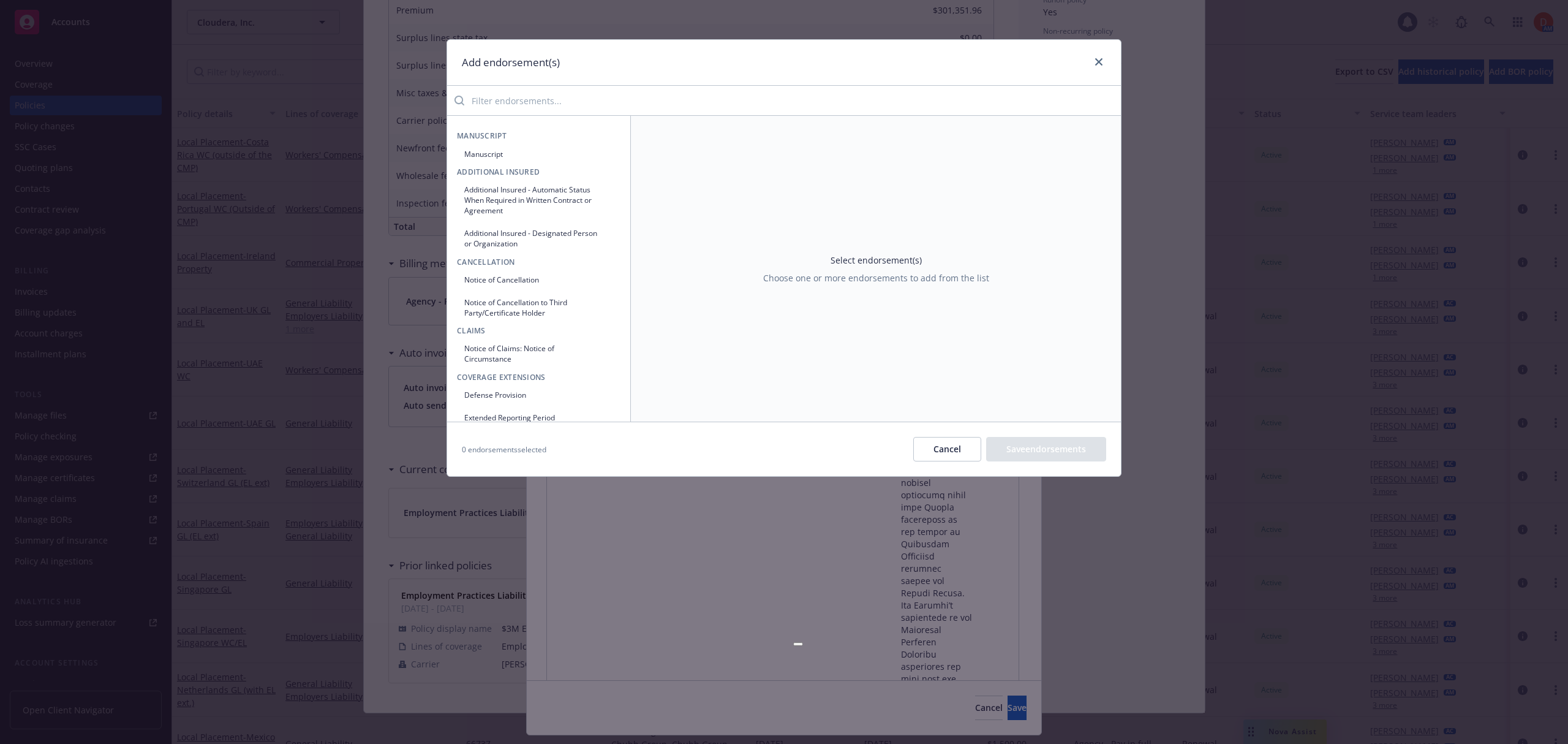
click at [564, 98] on input "search" at bounding box center [792, 100] width 656 height 25
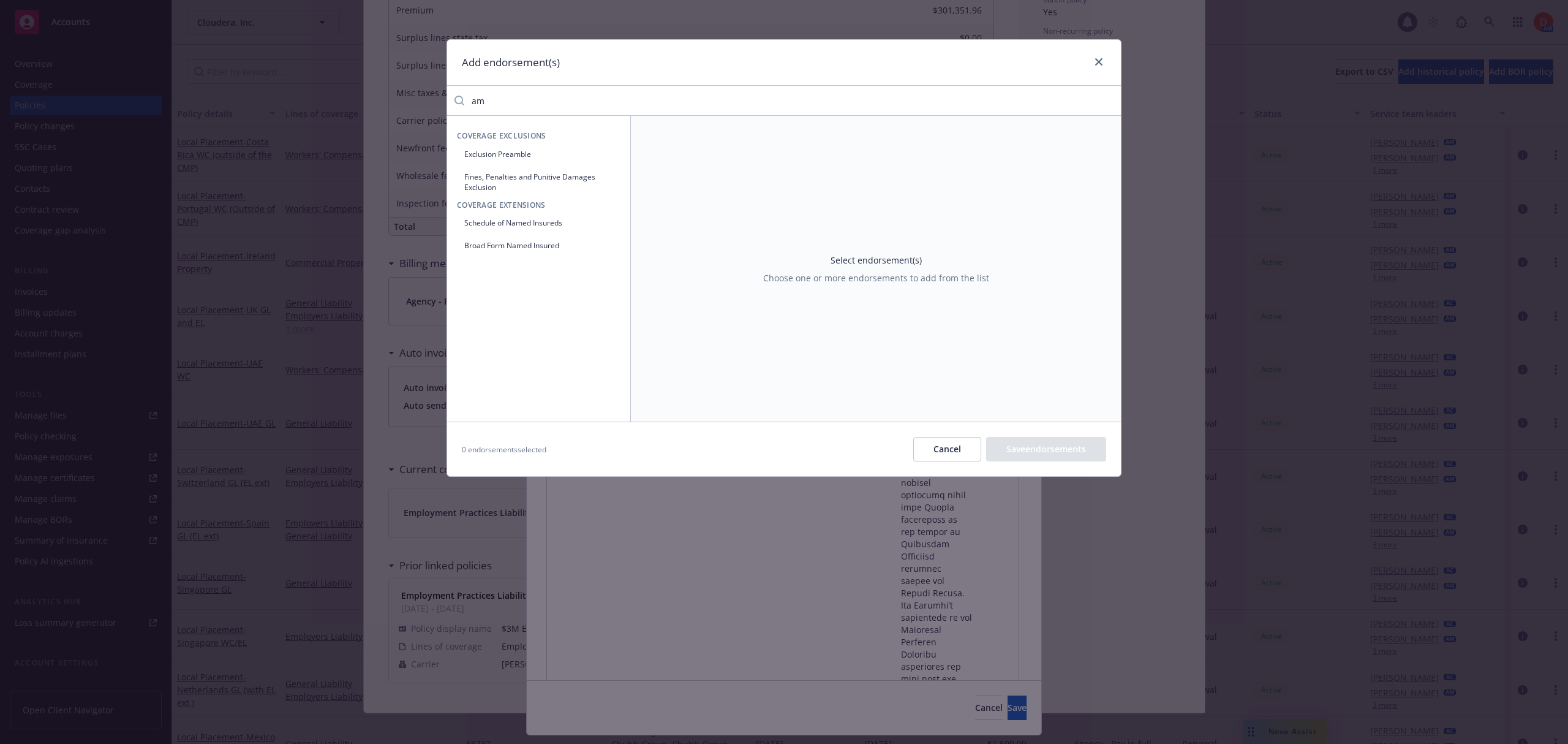
type input "a"
type input "defense"
click at [579, 177] on button "Defense Cost Limit - Additional" at bounding box center [538, 176] width 164 height 20
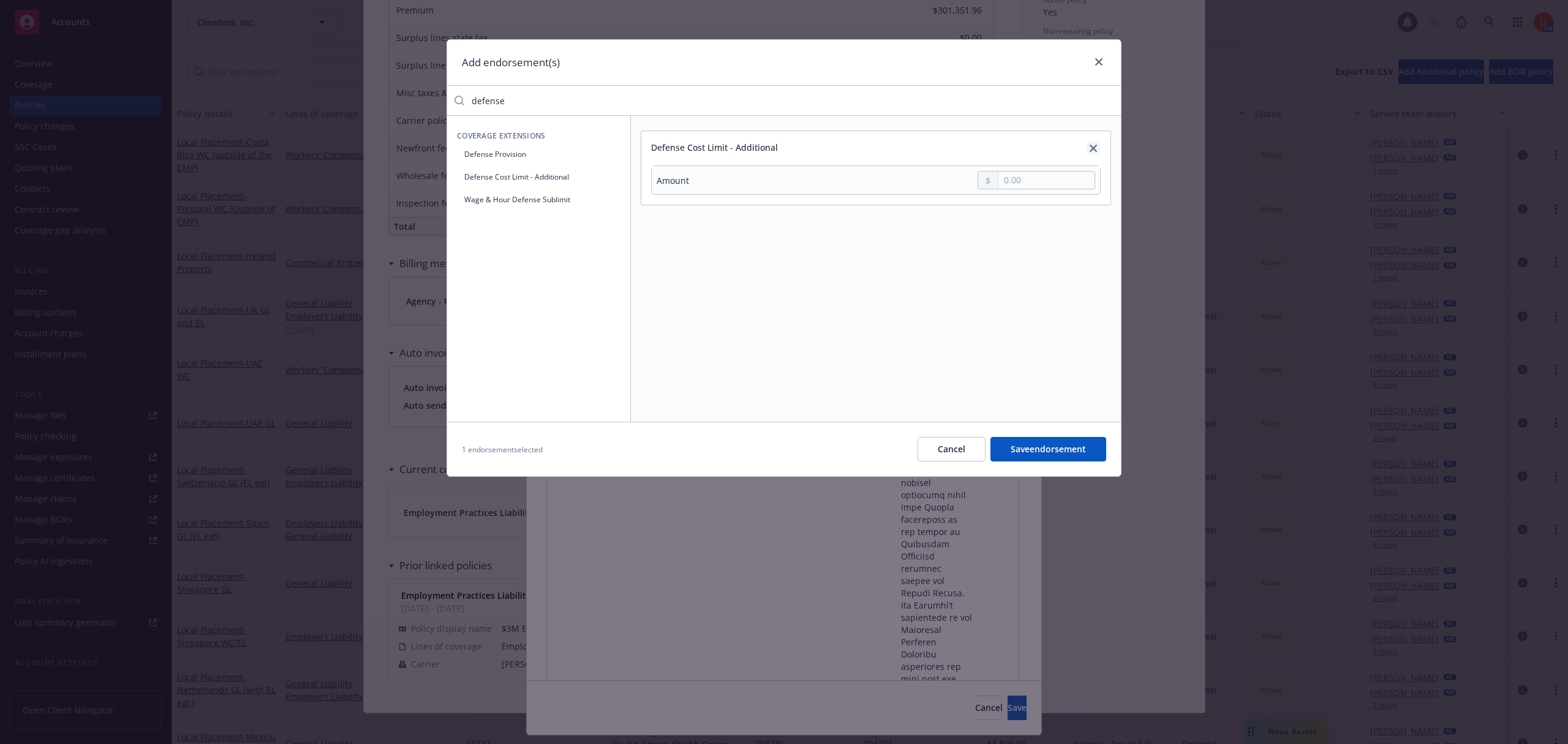
click at [1093, 148] on icon "close" at bounding box center [1093, 148] width 7 height 7
click at [580, 162] on button "Defense Provision" at bounding box center [538, 153] width 164 height 20
click at [1008, 188] on div "Select an option" at bounding box center [1027, 181] width 85 height 13
click at [1096, 148] on icon "close" at bounding box center [1093, 148] width 7 height 7
click at [1101, 66] on link "close" at bounding box center [1098, 62] width 15 height 15
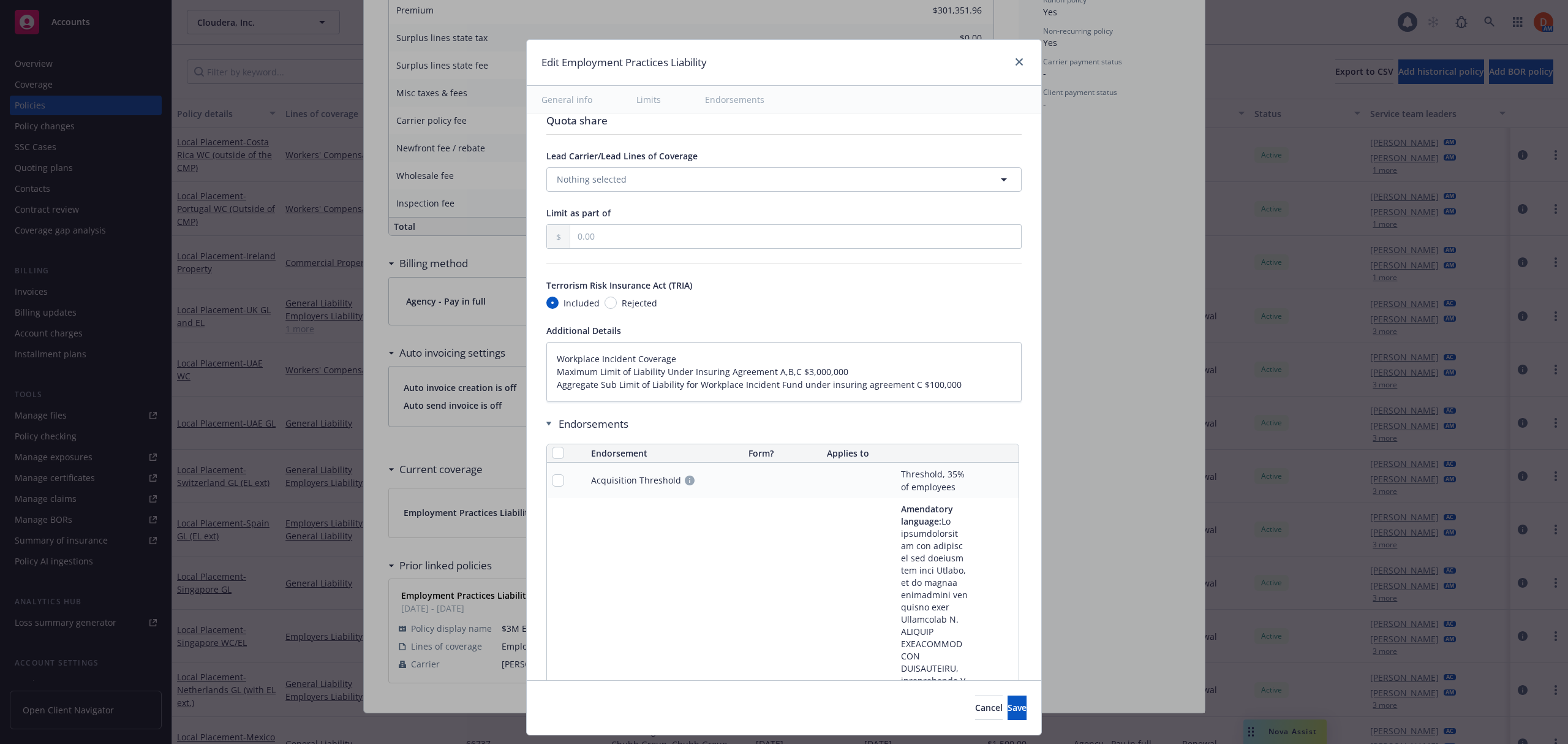
scroll to position [1771, 0]
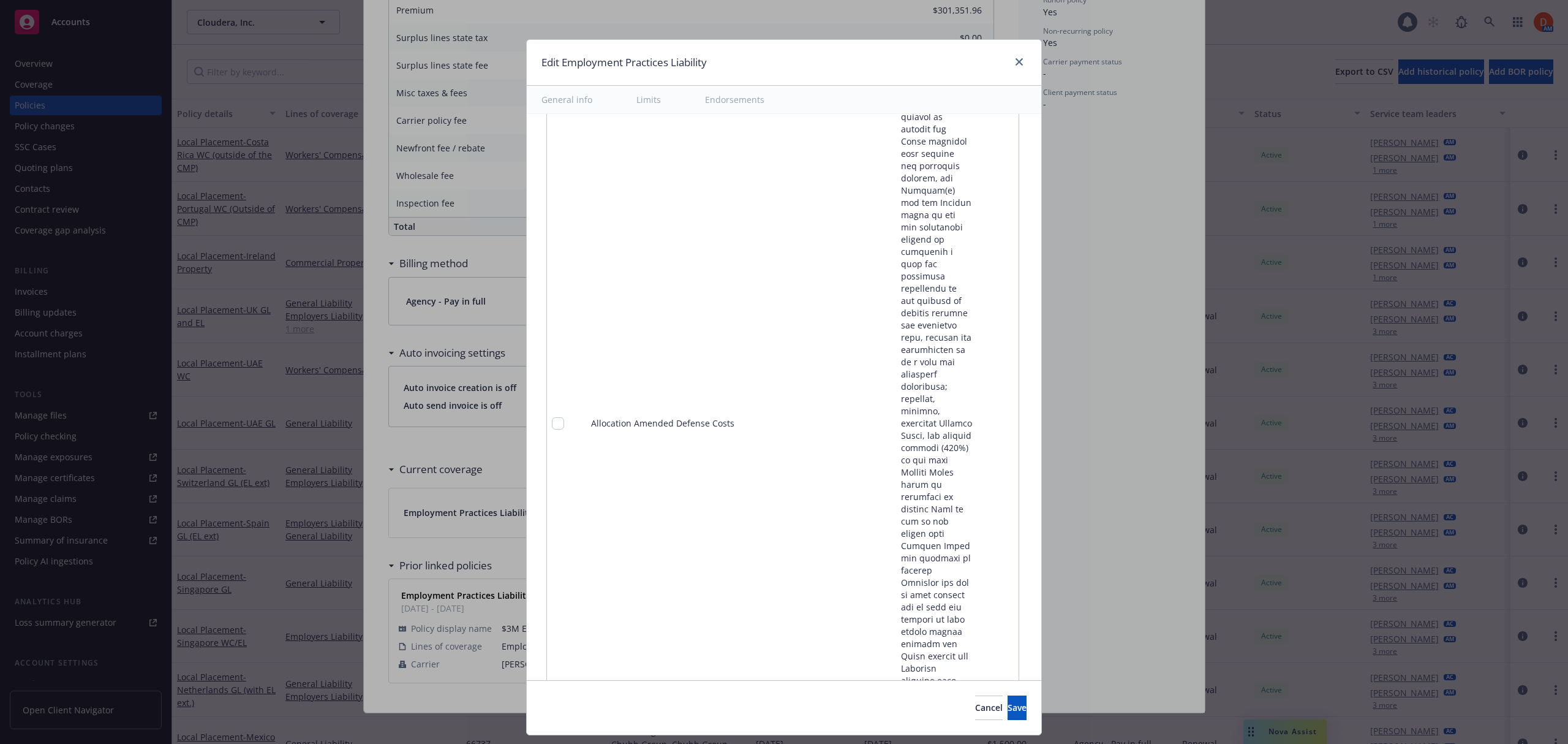
click at [977, 416] on link "pencil" at bounding box center [984, 423] width 15 height 15
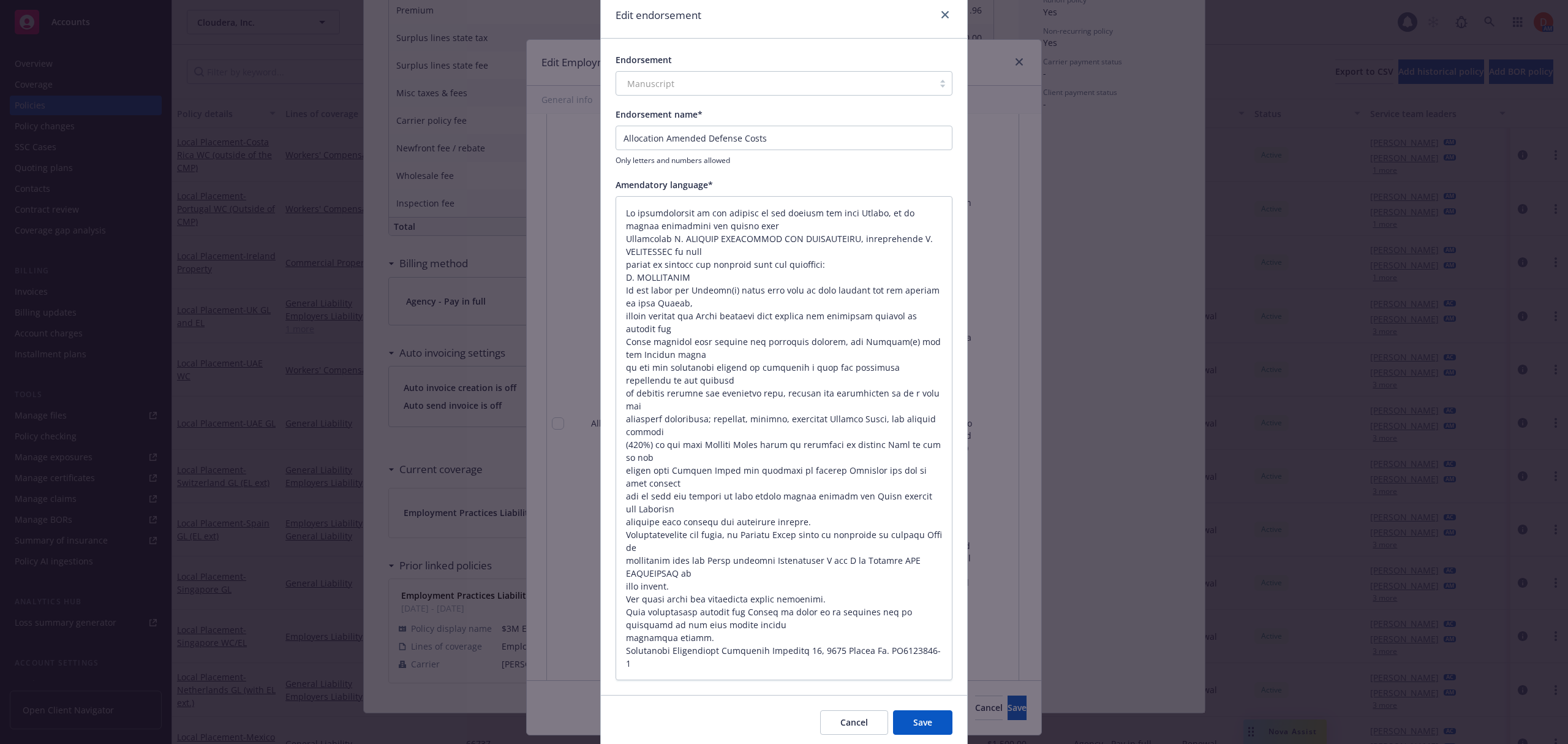
scroll to position [93, 0]
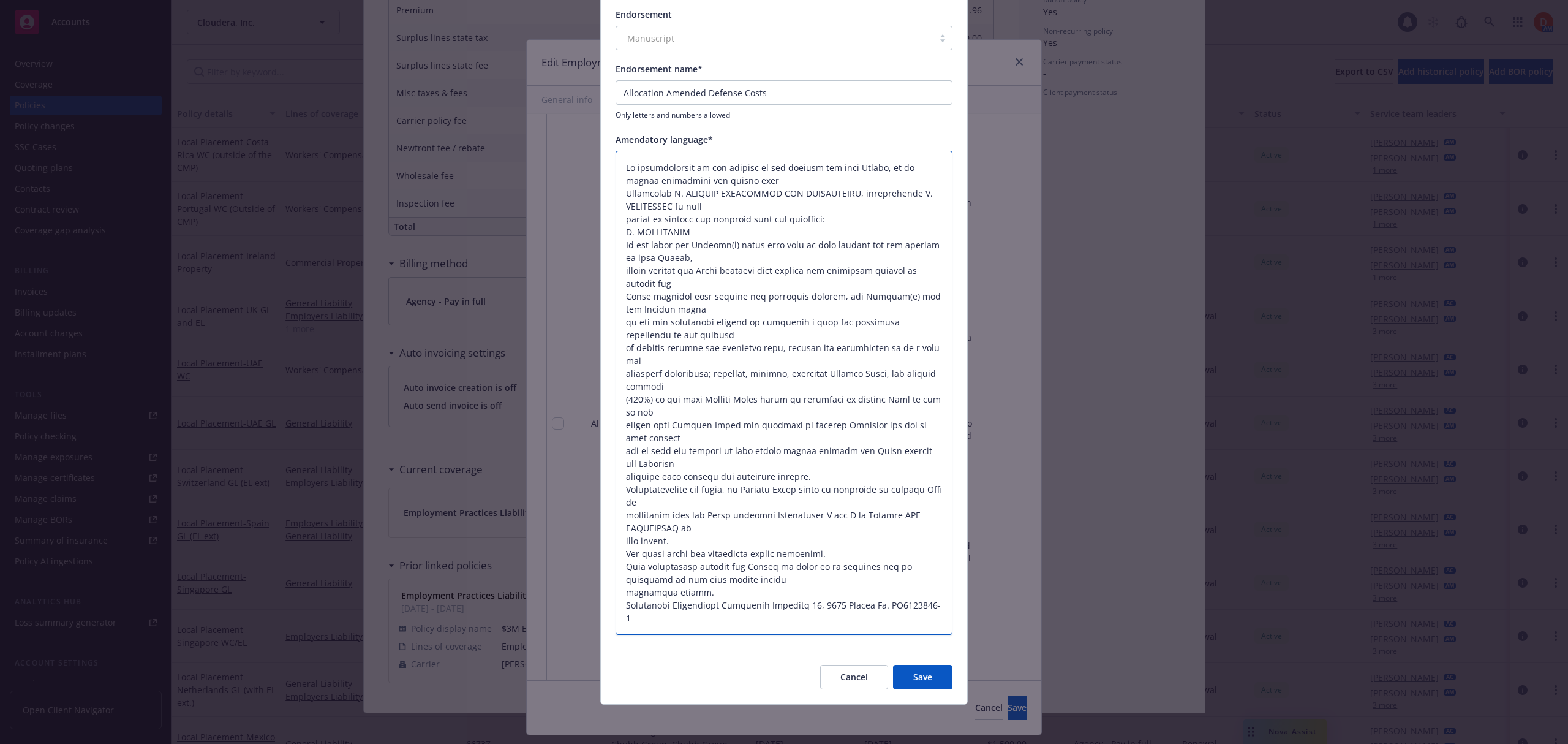
click at [828, 533] on textarea at bounding box center [784, 393] width 337 height 485
drag, startPoint x: 643, startPoint y: 616, endPoint x: 621, endPoint y: 169, distance: 447.5
click at [621, 169] on textarea at bounding box center [784, 393] width 337 height 485
paste textarea ""Policy amends allocation for covered/uncovered losses; 100% Defense Costs for …"
type textarea "x"
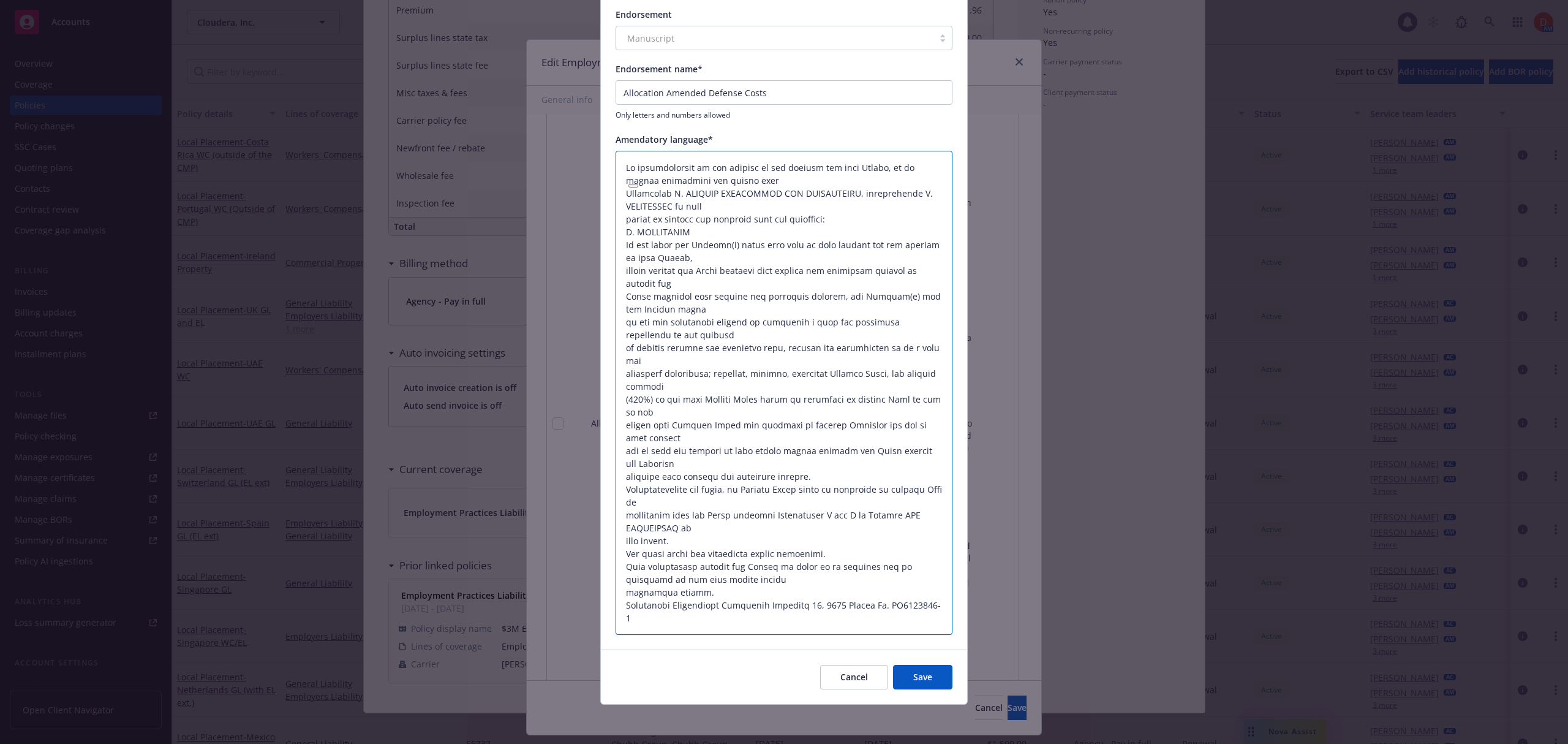
type textarea ""Policy amends allocation for covered/uncovered losses; 100% Defense Costs for …"
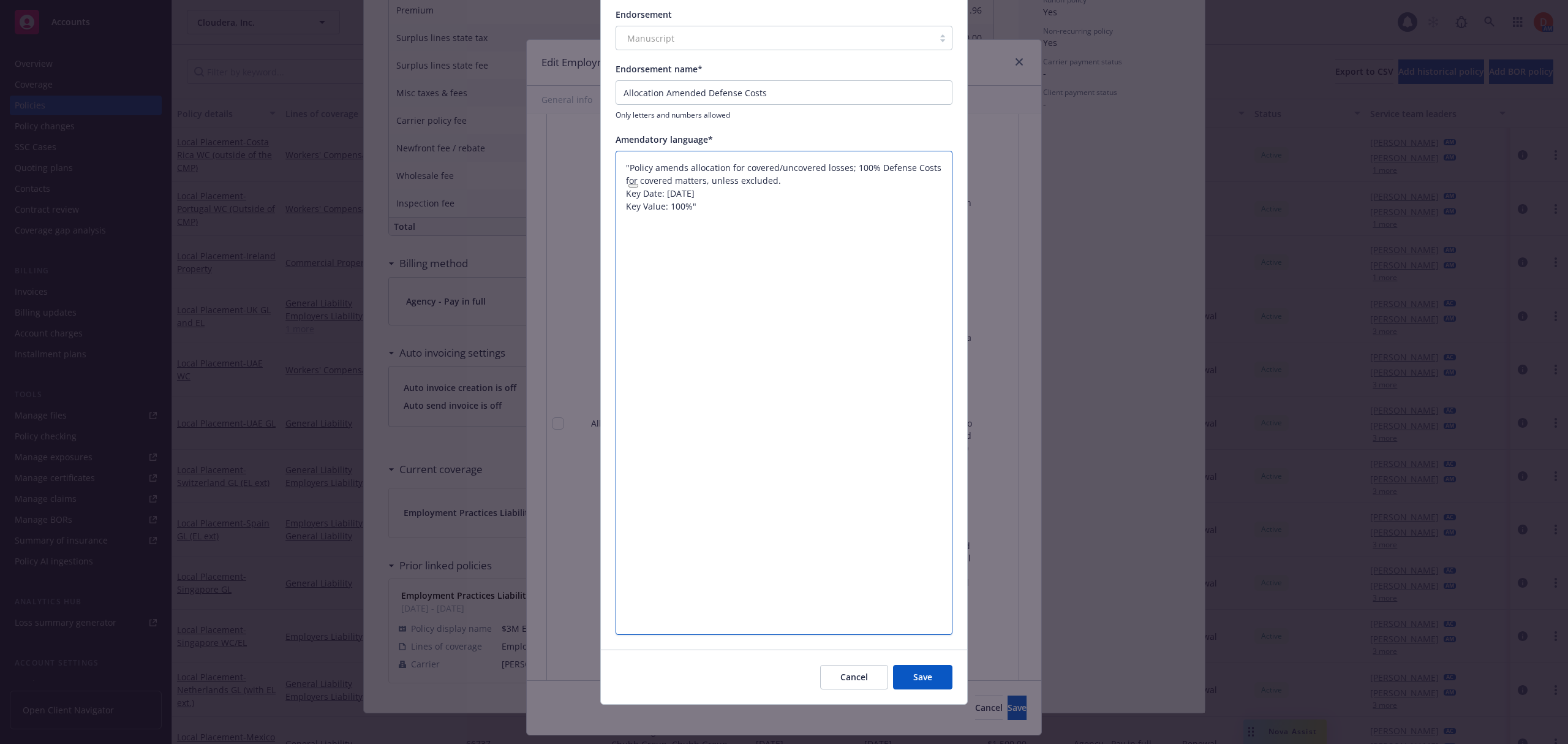
scroll to position [0, 0]
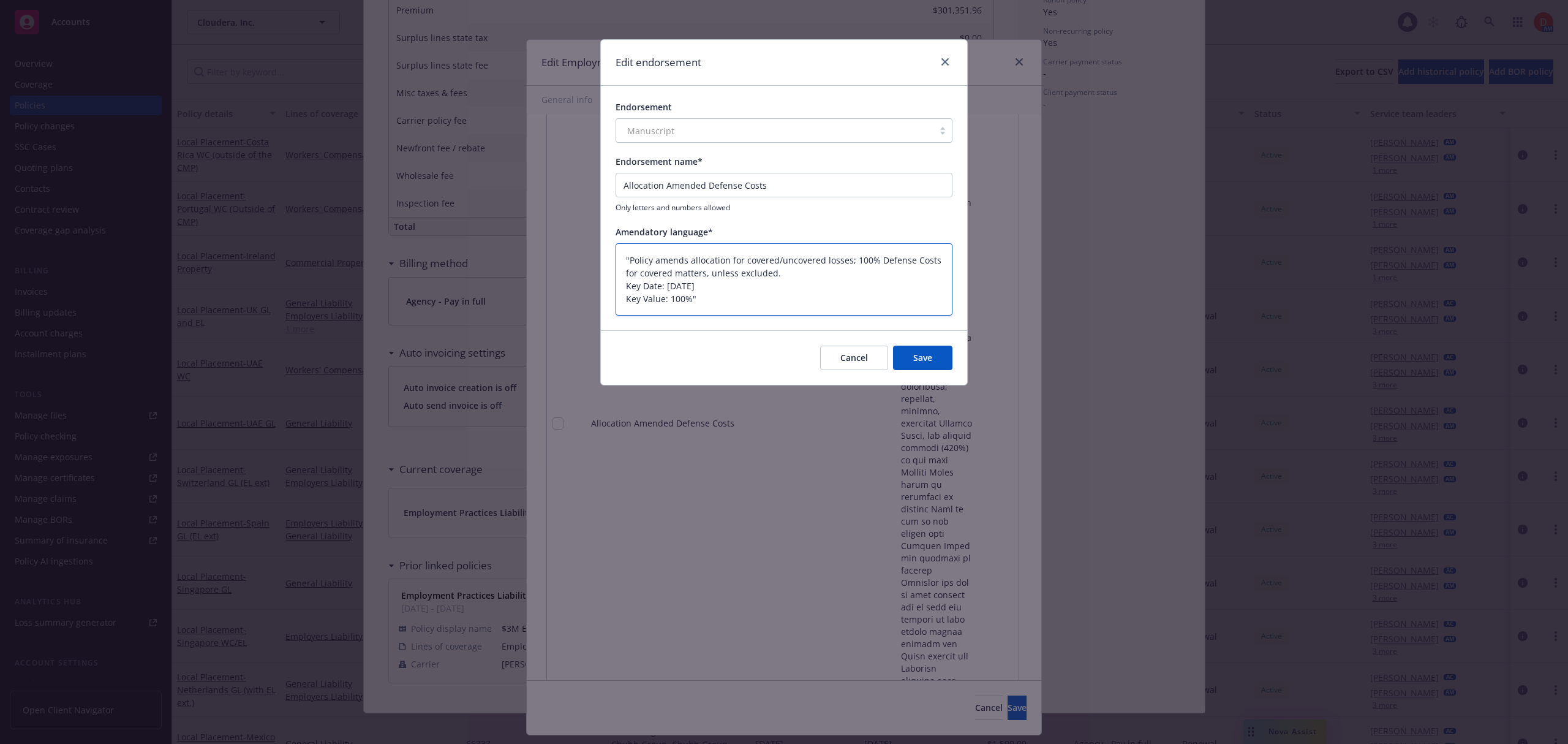
drag, startPoint x: 708, startPoint y: 295, endPoint x: 621, endPoint y: 287, distance: 87.4
click at [621, 287] on textarea ""Policy amends allocation for covered/uncovered losses; 100% Defense Costs for …" at bounding box center [784, 280] width 337 height 73
type textarea "x"
type textarea ""Policy amends allocation for covered/uncovered losses; 100% Defense Costs for …"
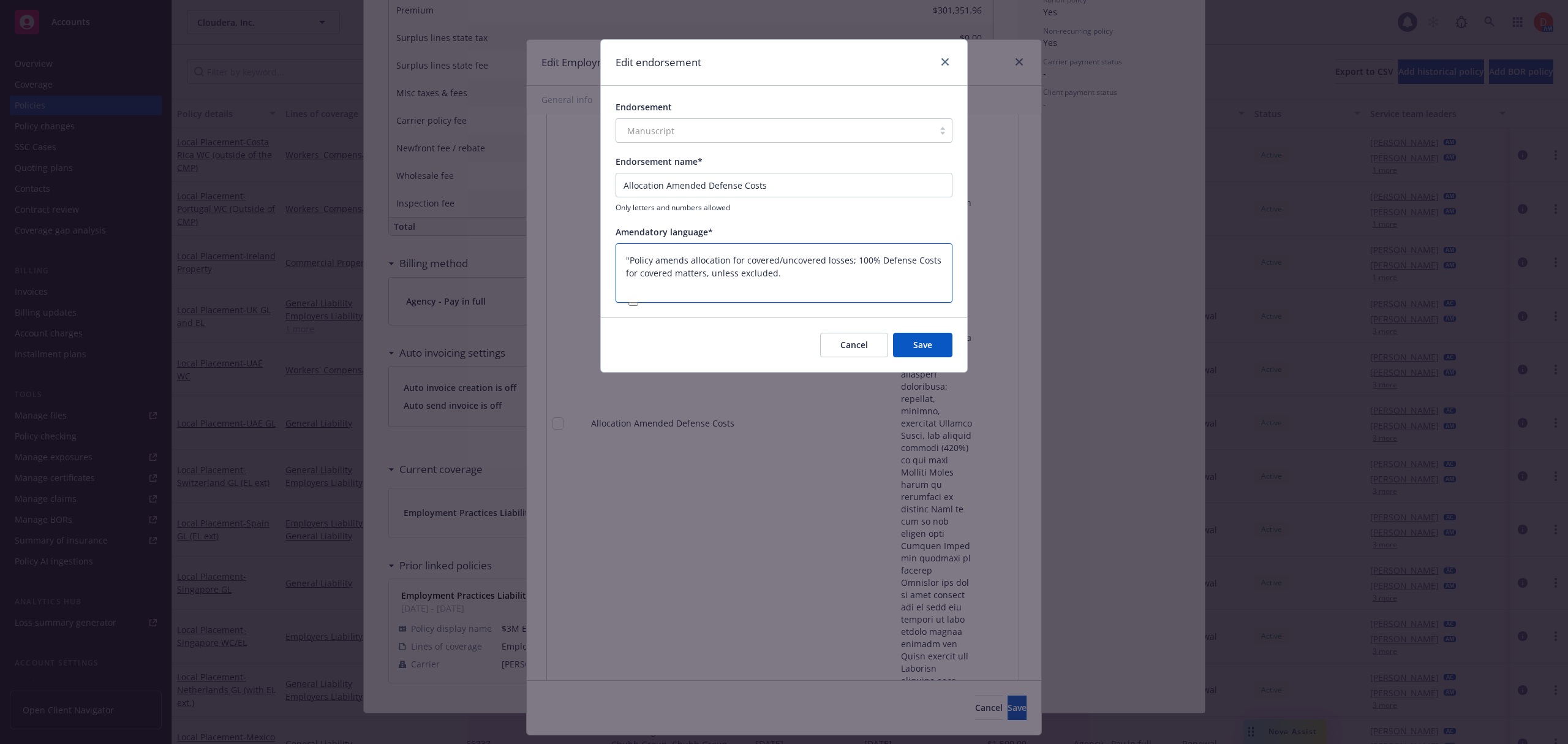
type textarea "x"
type textarea ""Policy amends allocation for covered/uncovered losses; 100% Defense Costs for …"
click at [630, 258] on textarea ""Policy amends allocation for covered/uncovered losses; 100% Defense Costs for …" at bounding box center [784, 273] width 337 height 60
type textarea "x"
type textarea "Policy amends allocation for covered/uncovered losses; 100% Defense Costs for c…"
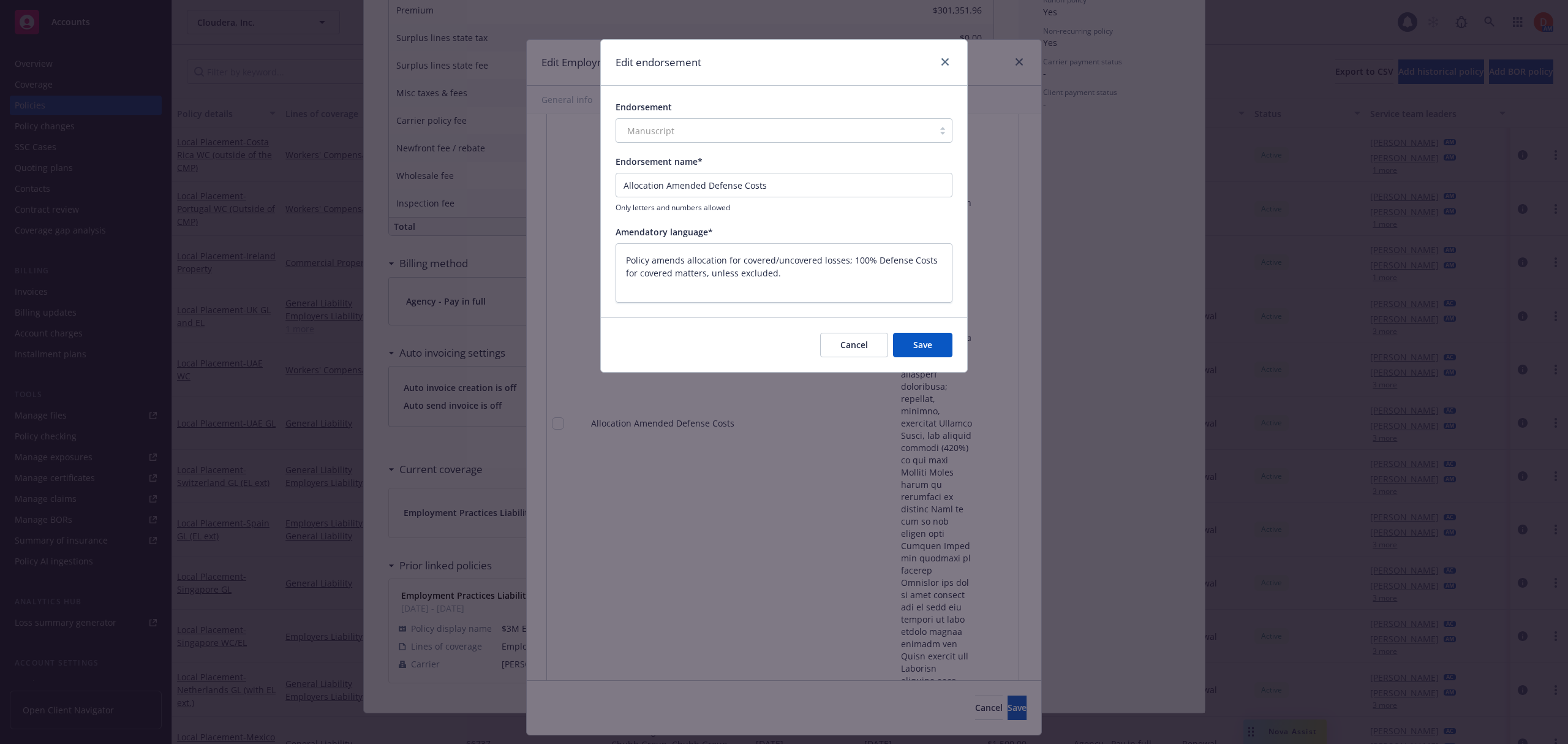
click at [933, 343] on button "Save" at bounding box center [923, 345] width 60 height 25
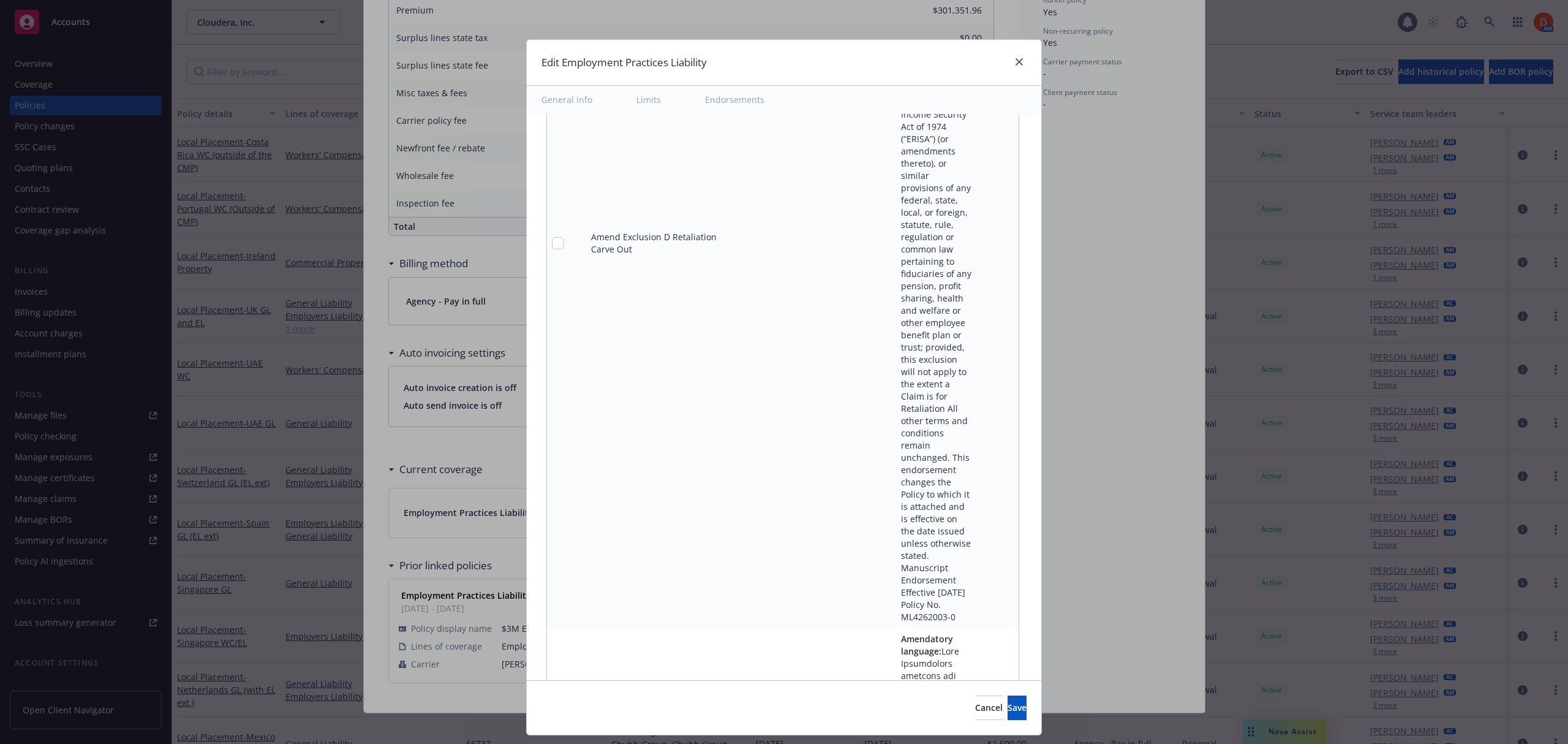
scroll to position [1158, 0]
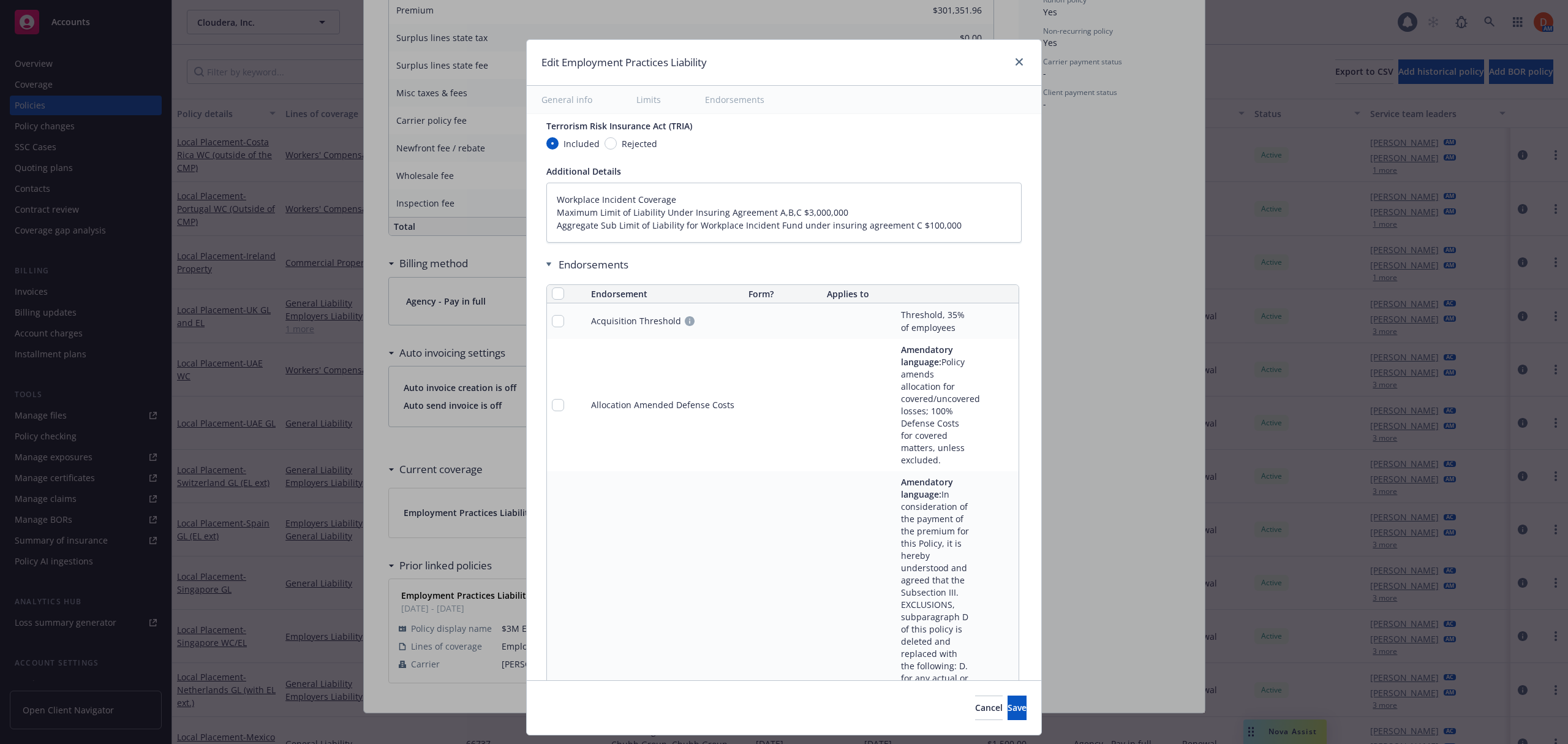
type textarea "x"
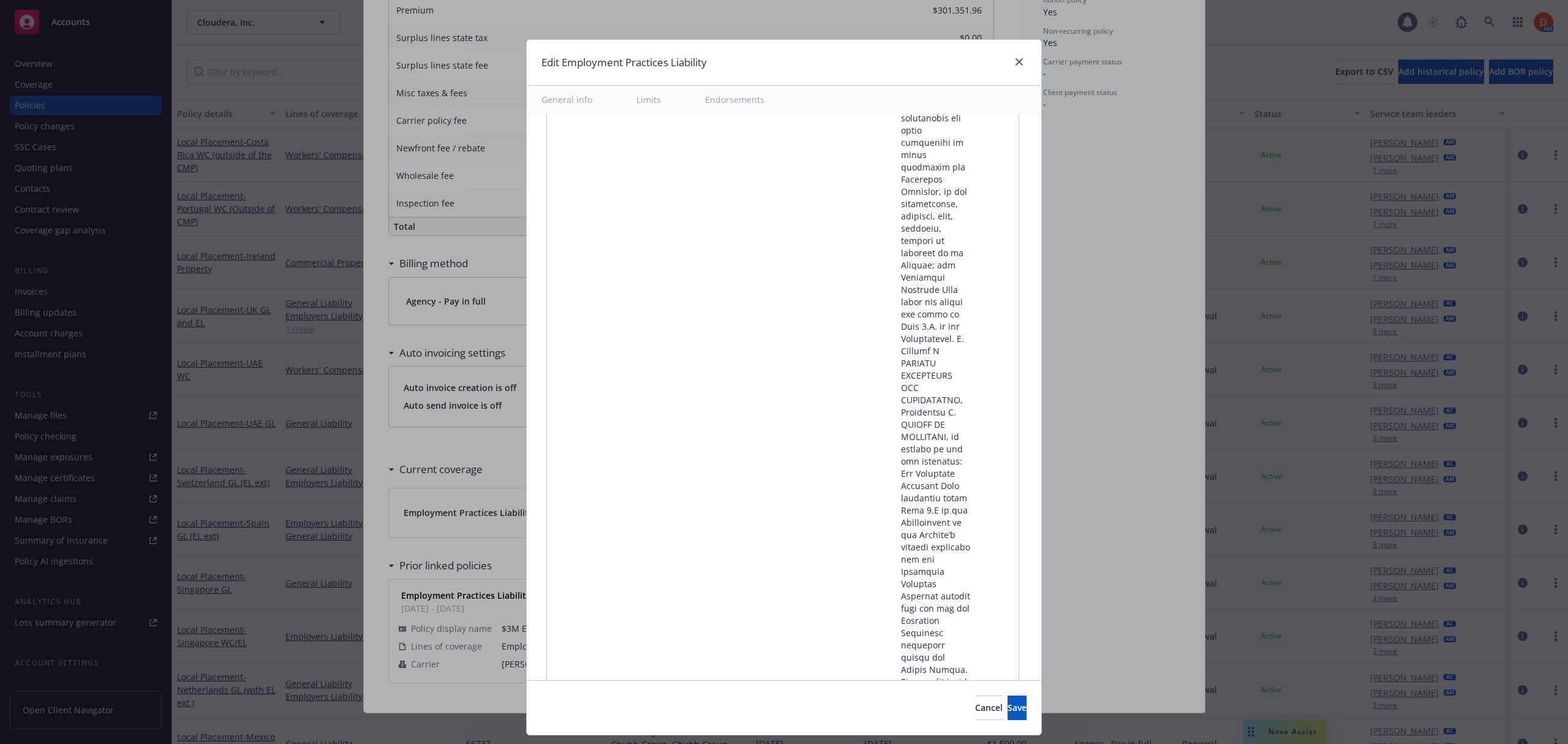
scroll to position [27840, 0]
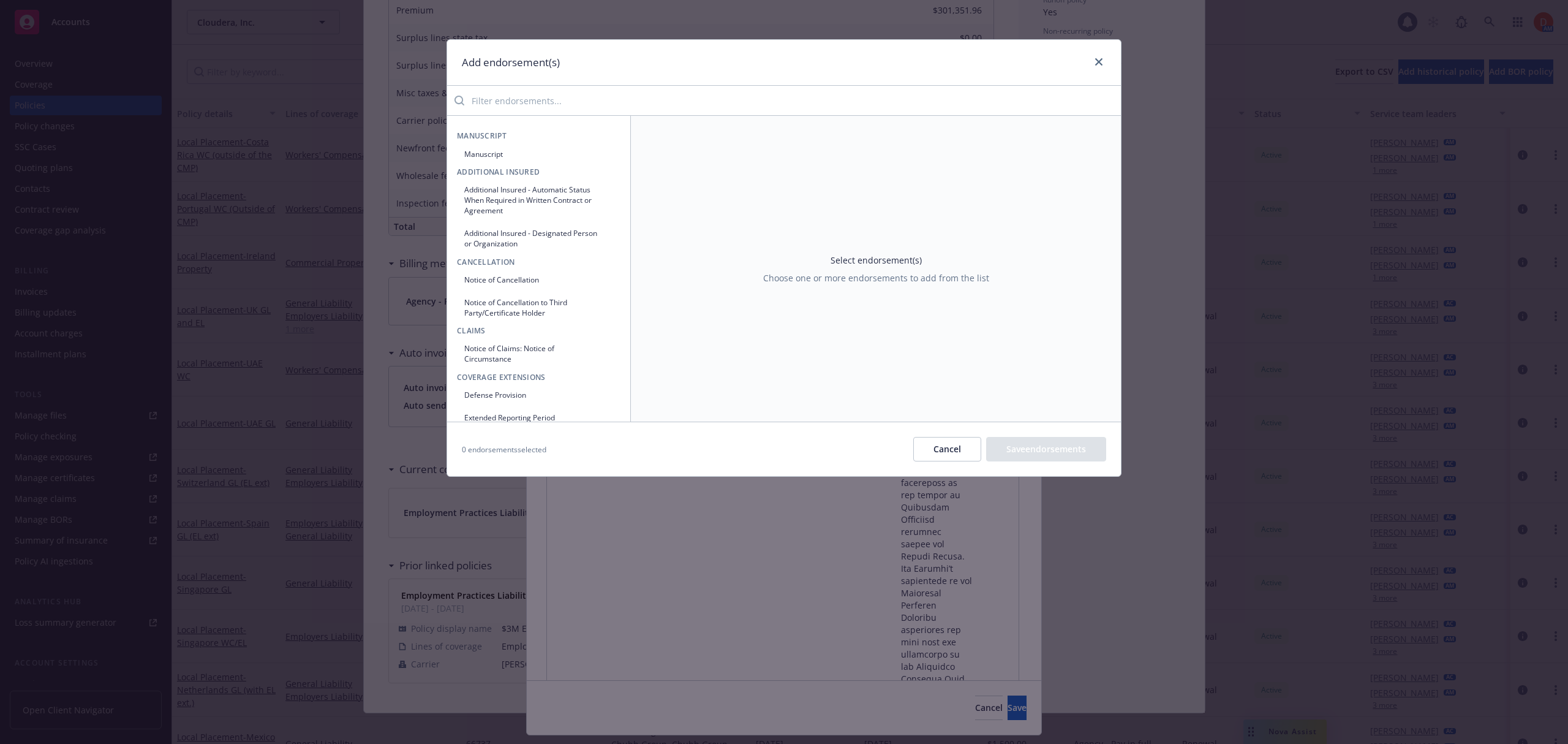
click at [578, 96] on input "search" at bounding box center [792, 100] width 656 height 25
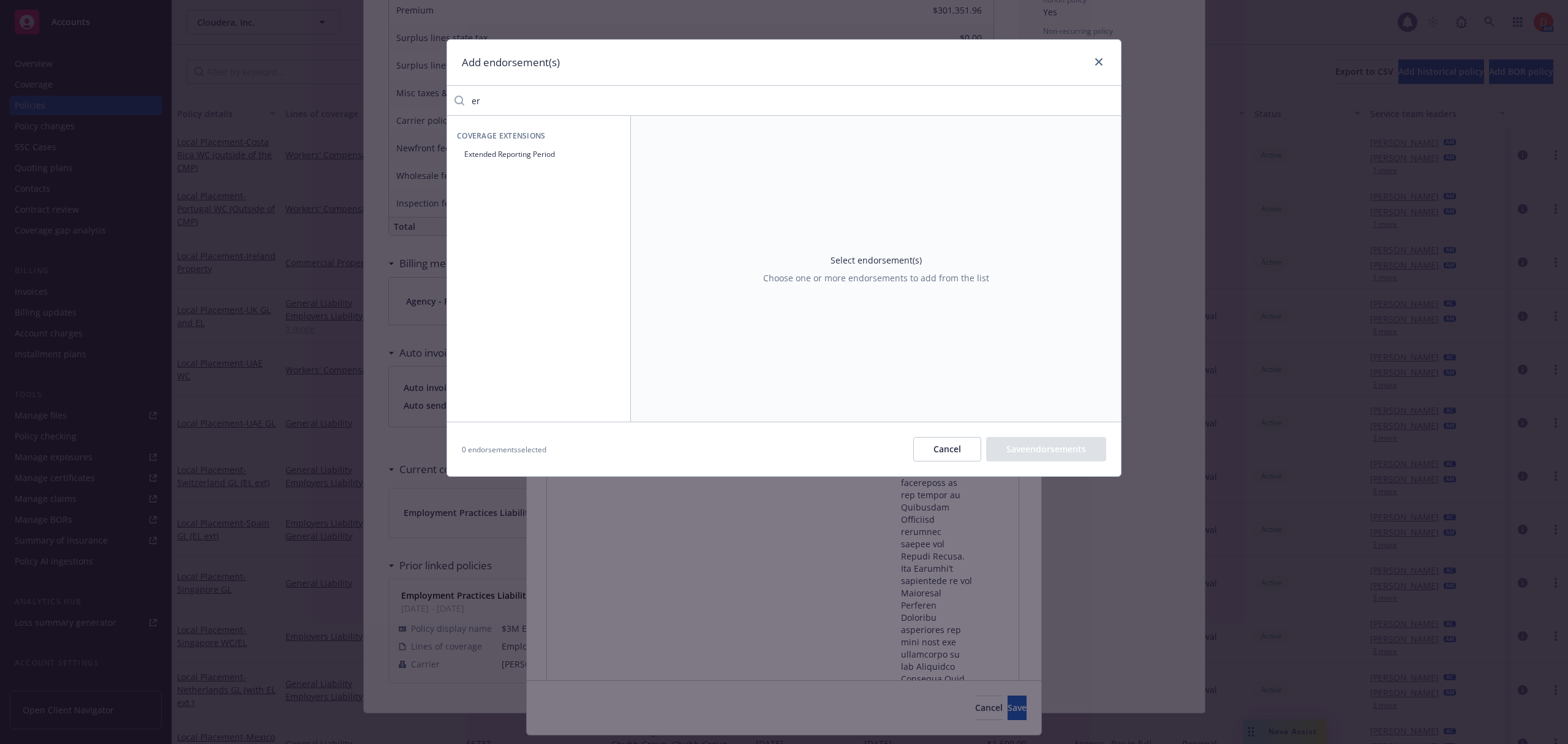
type input "e"
type input "r"
type input "c"
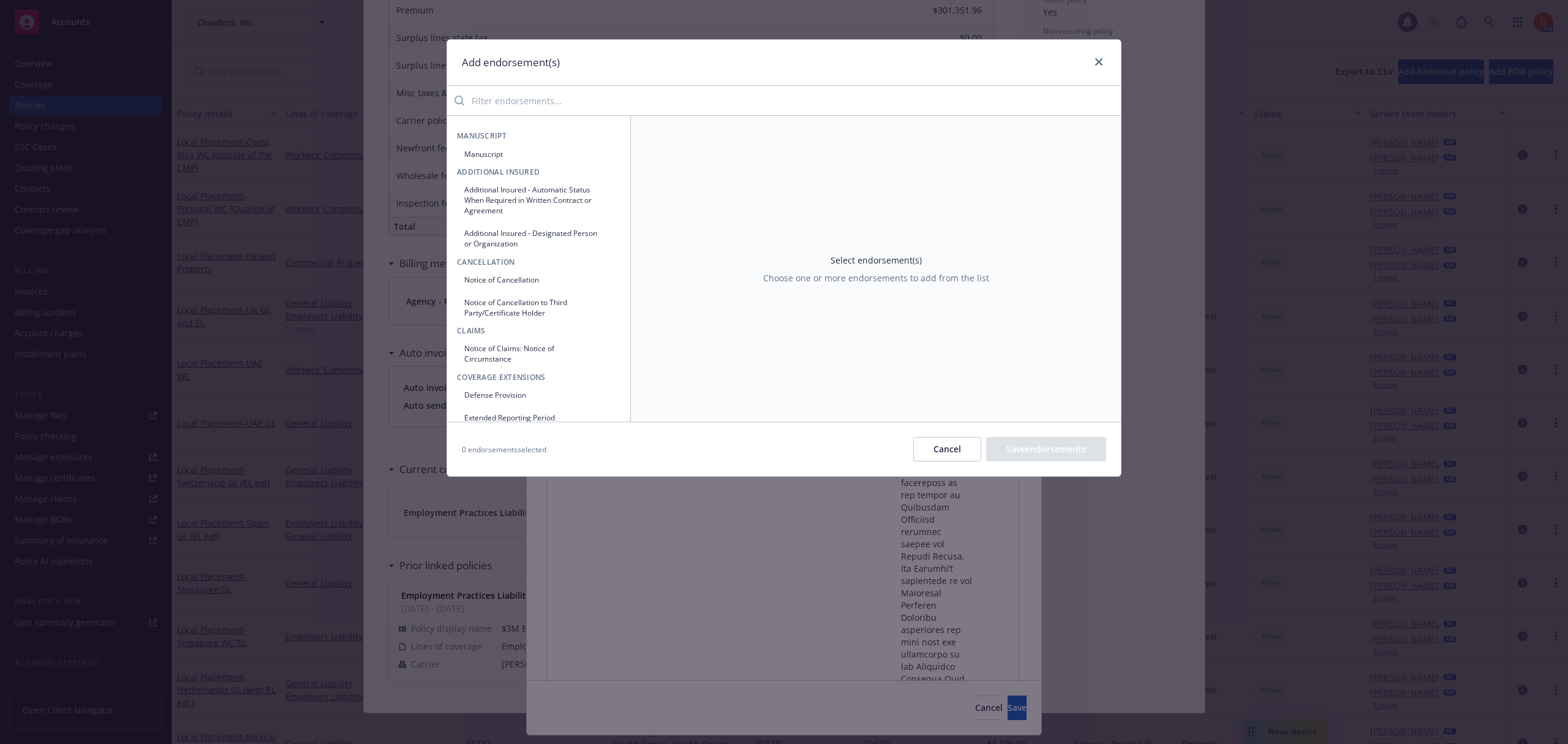
click at [929, 449] on button "Cancel" at bounding box center [947, 449] width 68 height 25
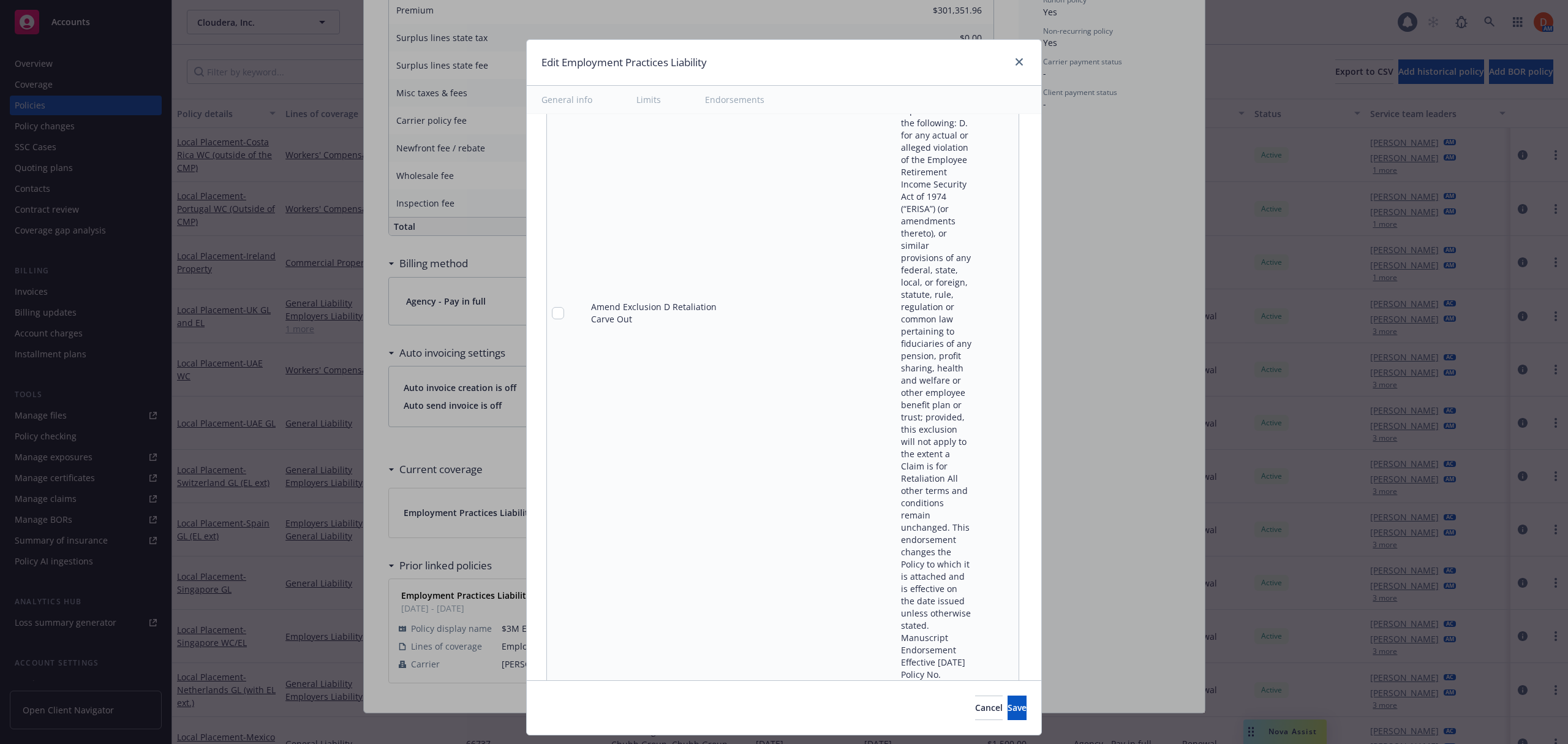
scroll to position [1702, 0]
click at [980, 310] on icon "pencil" at bounding box center [983, 312] width 6 height 6
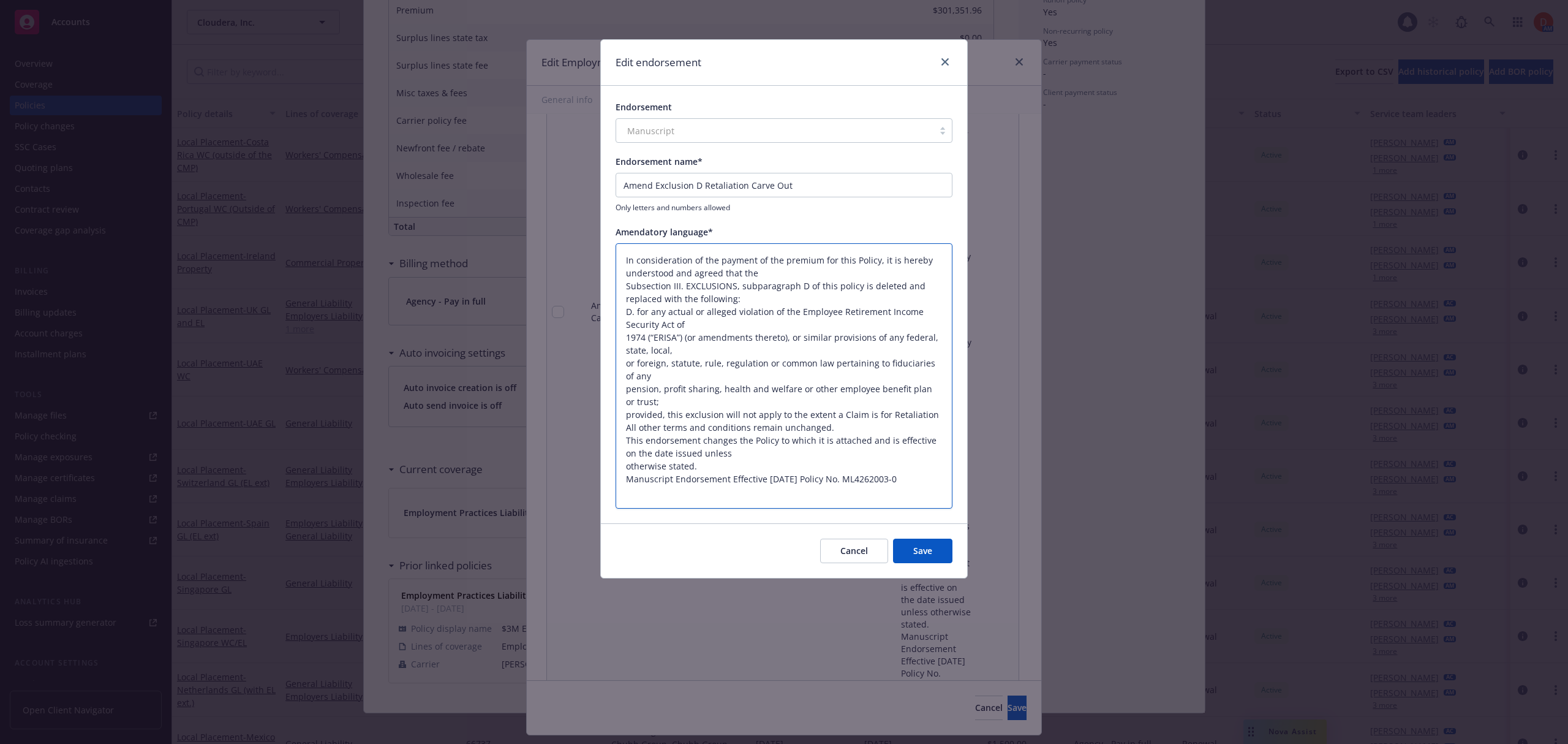
click at [867, 371] on textarea "In consideration of the payment of the premium for this Policy, it is hereby un…" at bounding box center [784, 376] width 337 height 266
paste textarea "Exclusion for ERISA violations amended; does not apply to retaliation claims. E…"
type textarea "x"
type textarea "Exclusion for ERISA violations amended; does not apply to retaliation claims. E…"
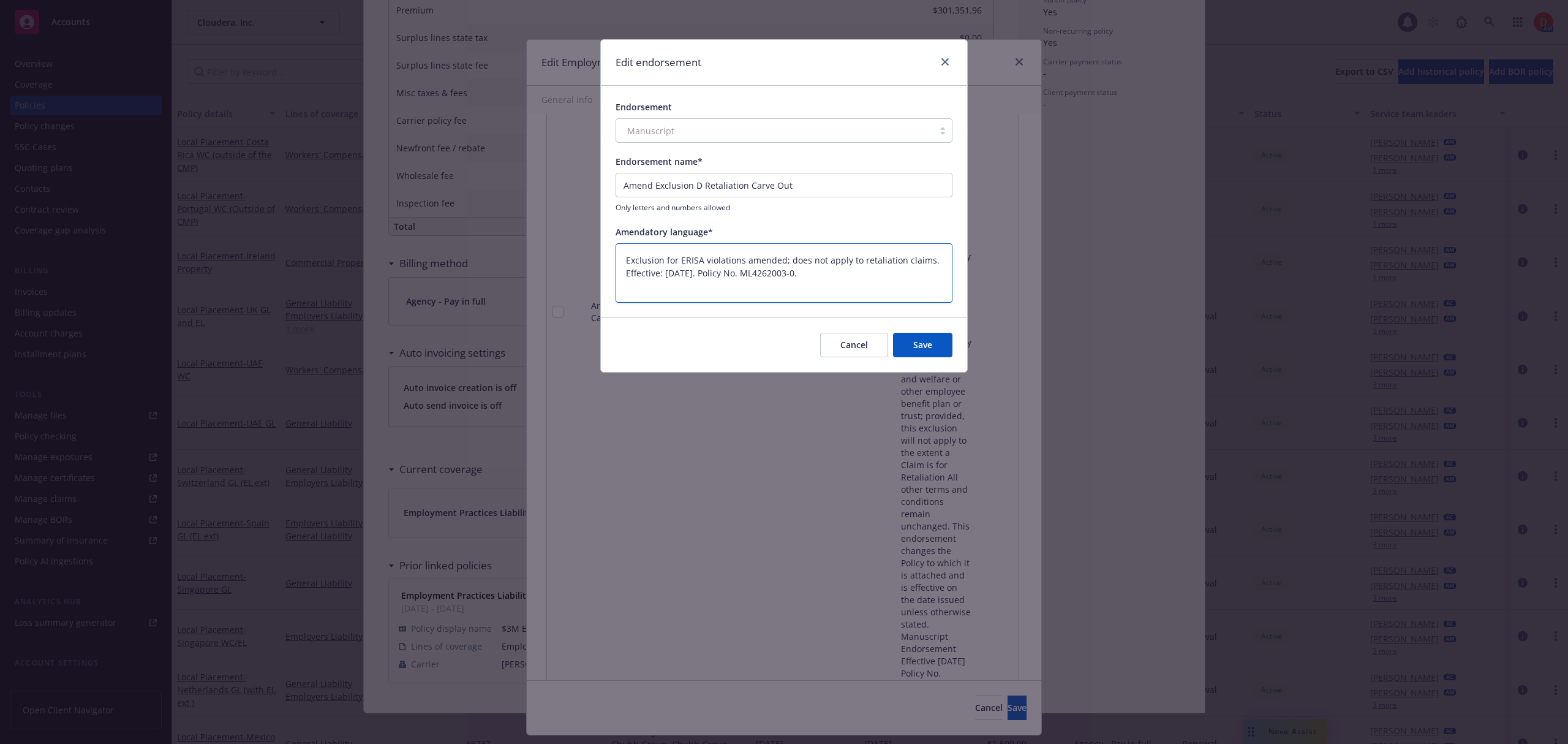
drag, startPoint x: 866, startPoint y: 269, endPoint x: 616, endPoint y: 282, distance: 250.3
click at [616, 282] on textarea "Exclusion for ERISA violations amended; does not apply to retaliation claims. E…" at bounding box center [784, 273] width 337 height 60
type textarea "x"
type textarea "Exclusion for ERISA violations amended; does not apply to retaliation claims."
type textarea "x"
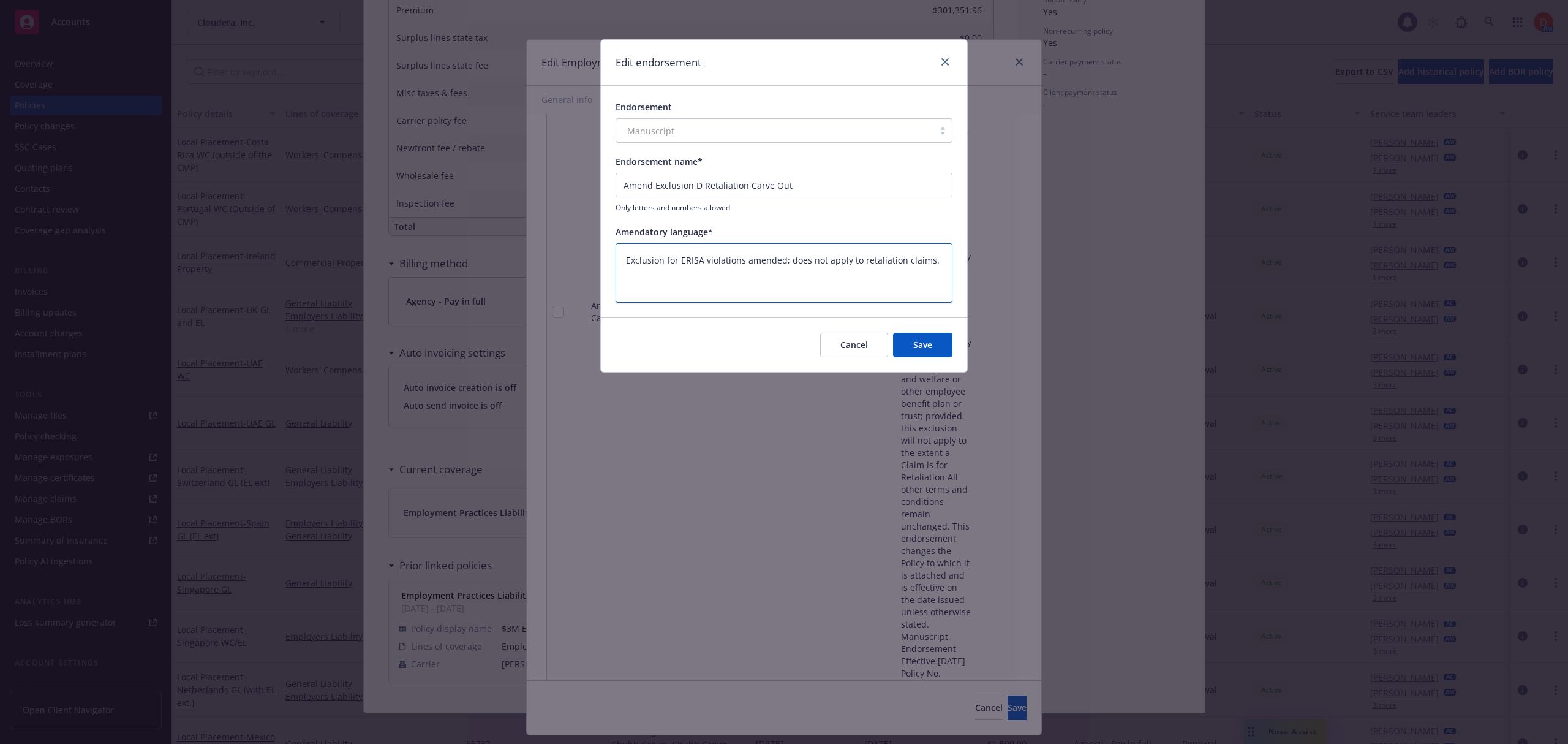
type textarea "Exclusion for ERISA violations amended; does not apply to retaliation claims."
click at [929, 350] on button "Save" at bounding box center [923, 345] width 60 height 25
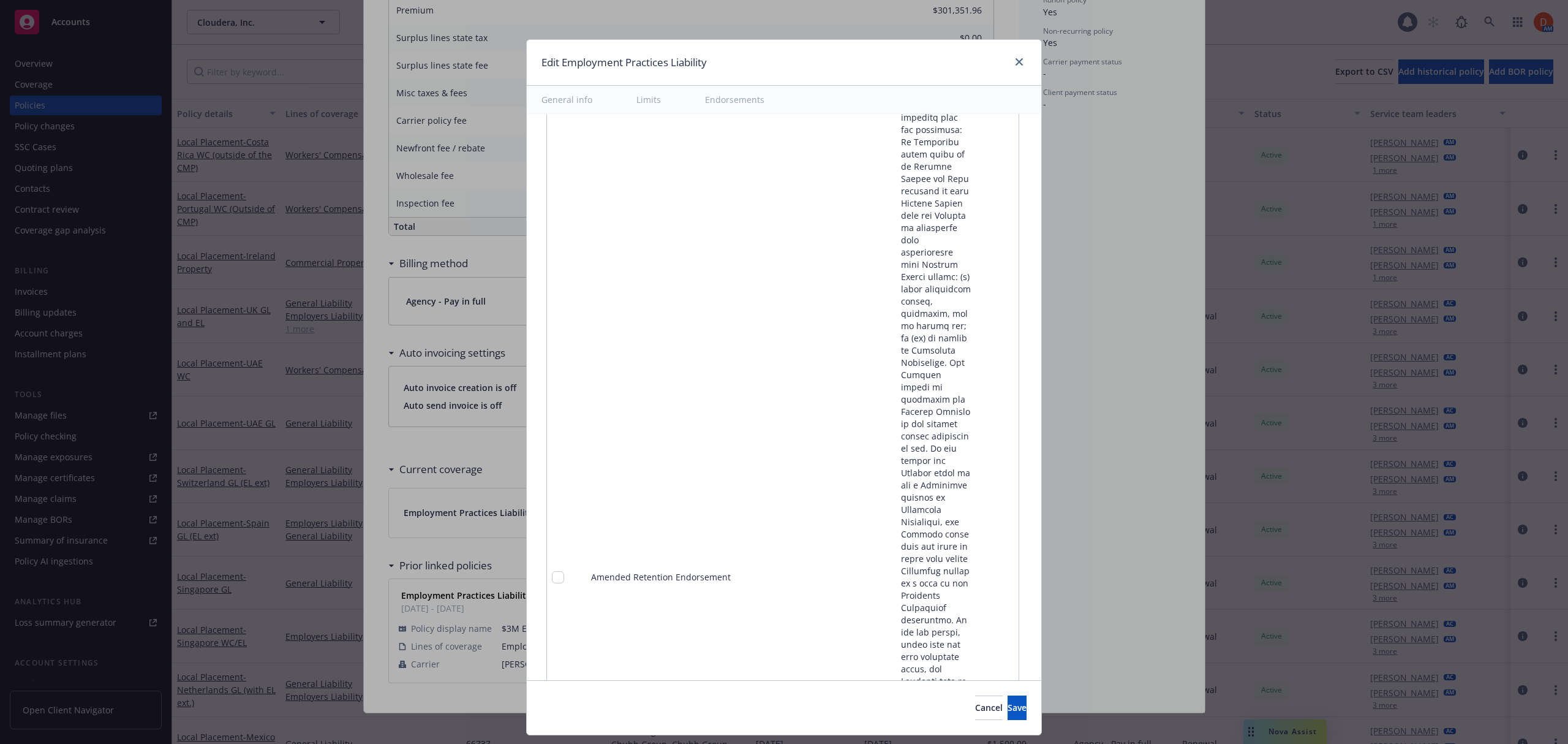
scroll to position [2270, 0]
click at [980, 461] on icon "pencil" at bounding box center [984, 464] width 7 height 7
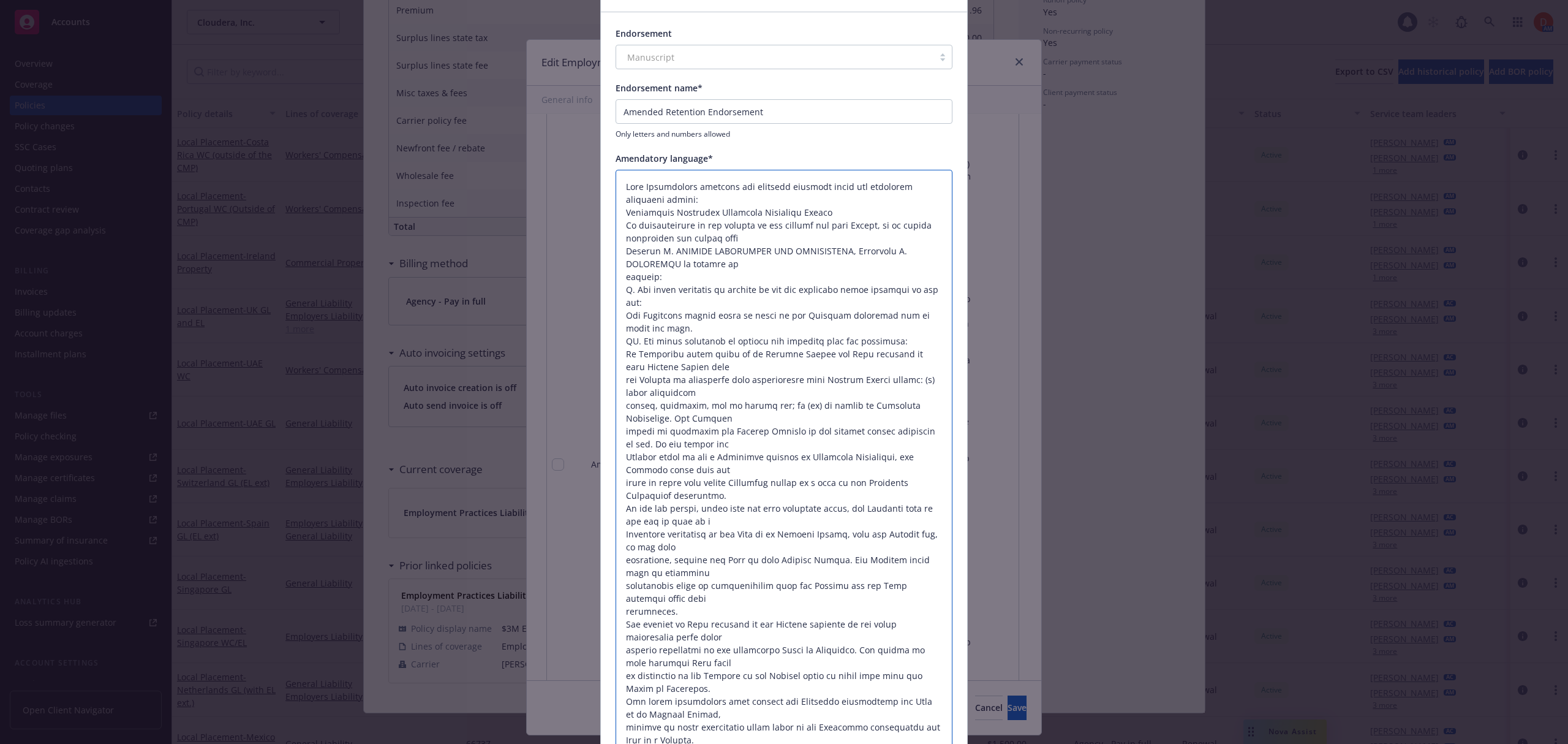
scroll to position [28, 0]
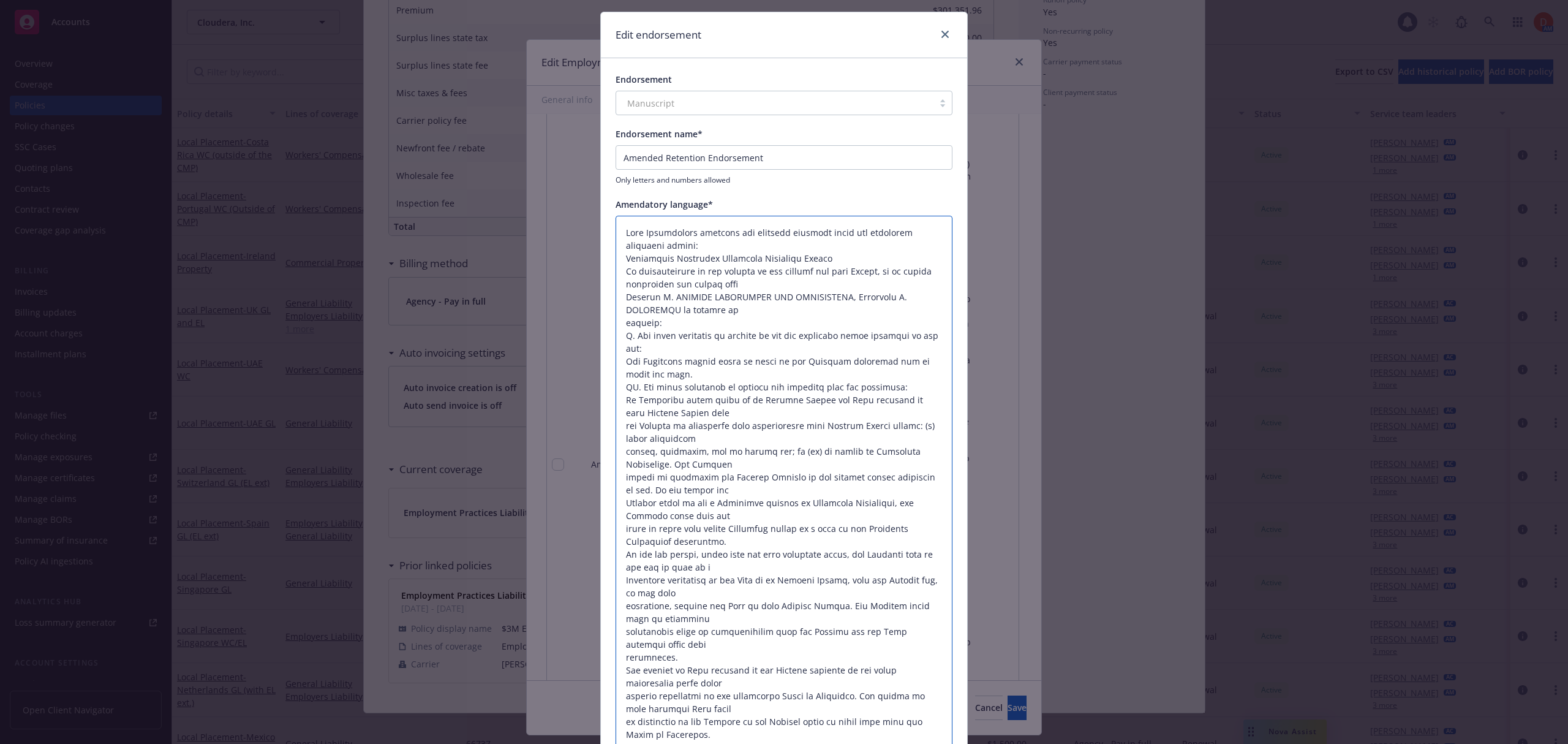
drag, startPoint x: 694, startPoint y: 591, endPoint x: 611, endPoint y: 209, distance: 390.9
click at [615, 209] on div "Amendatory language*" at bounding box center [784, 539] width 337 height 682
paste textarea "Endorsement modifies Employment Practices Liability Policy: Retention borne by …"
type textarea "x"
type textarea "Endorsement modifies Employment Practices Liability Policy: Retention borne by …"
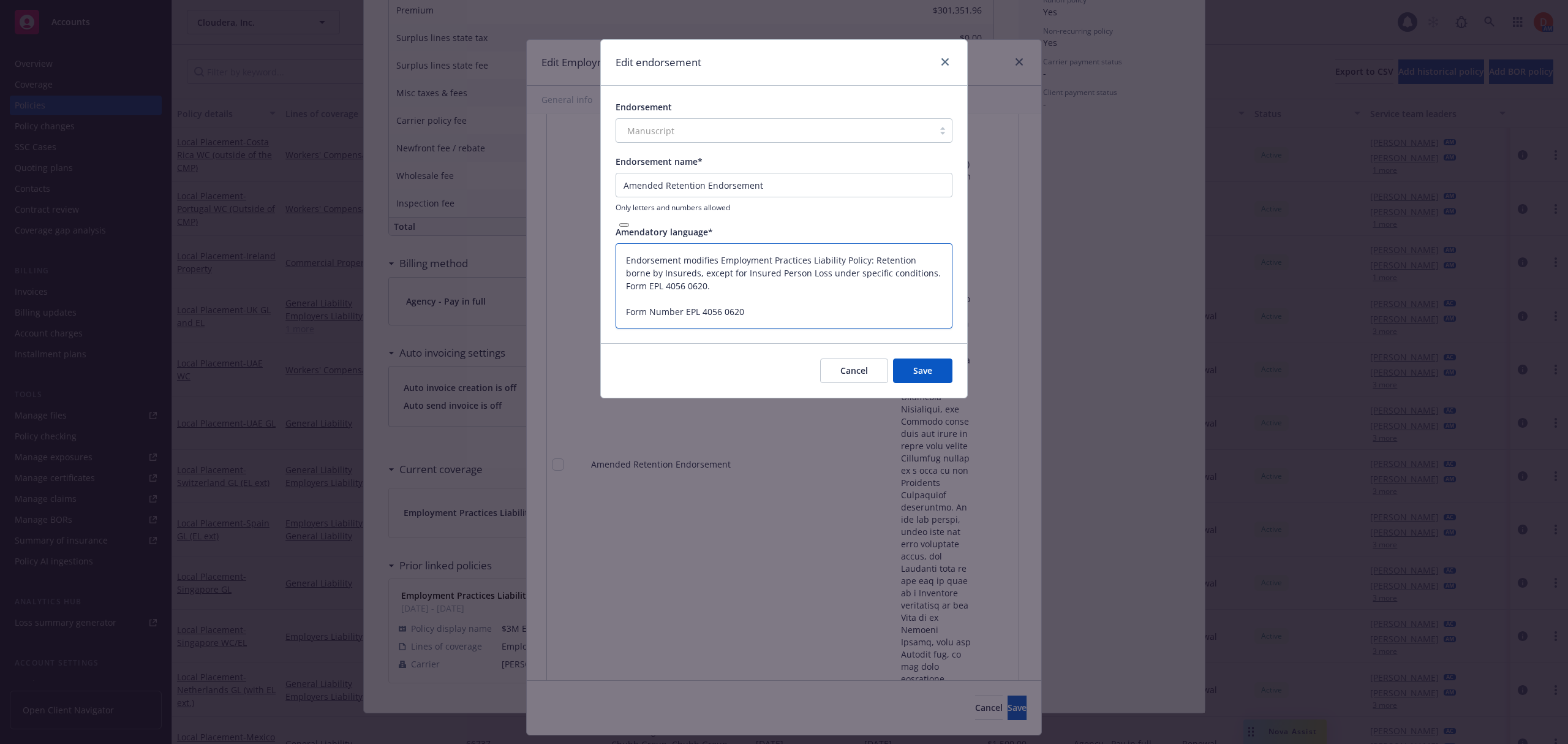
scroll to position [0, 0]
drag, startPoint x: 722, startPoint y: 282, endPoint x: 909, endPoint y: 276, distance: 187.1
click at [909, 276] on textarea "Endorsement modifies Employment Practices Liability Policy: Retention borne by …" at bounding box center [784, 286] width 337 height 85
type textarea "x"
type textarea "Endorsement modifies Employment Practices Liability Policy: Retention borne by …"
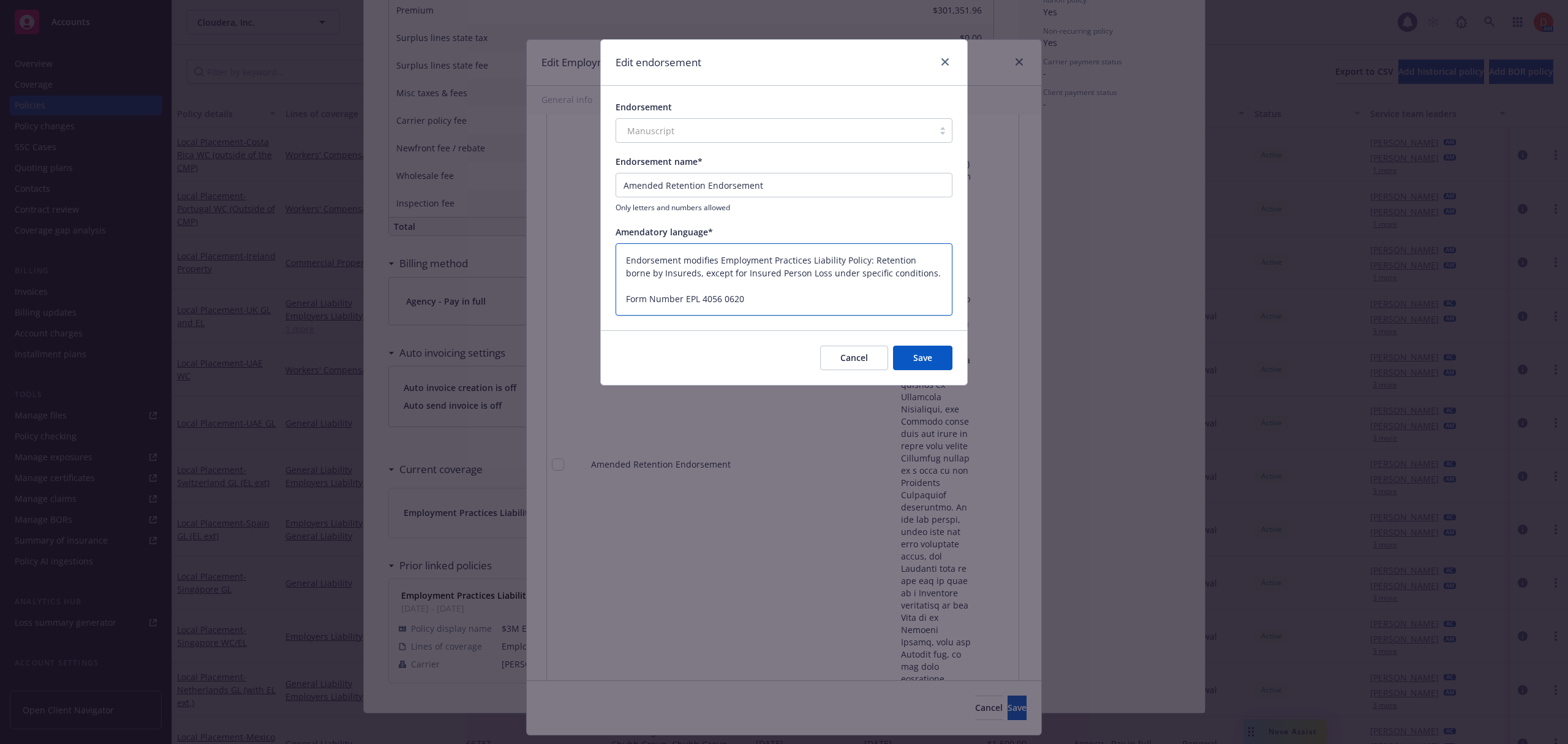
drag, startPoint x: 692, startPoint y: 262, endPoint x: 610, endPoint y: 258, distance: 82.1
click at [610, 258] on div "Endorsement Manuscript Endorsement name* Amended Retention Endorsement Only let…" at bounding box center [784, 208] width 366 height 245
type textarea "x"
type textarea "Modifies Employment Practices Liability Policy: Retention borne by Insureds, ex…"
drag, startPoint x: 814, startPoint y: 256, endPoint x: 608, endPoint y: 258, distance: 206.0
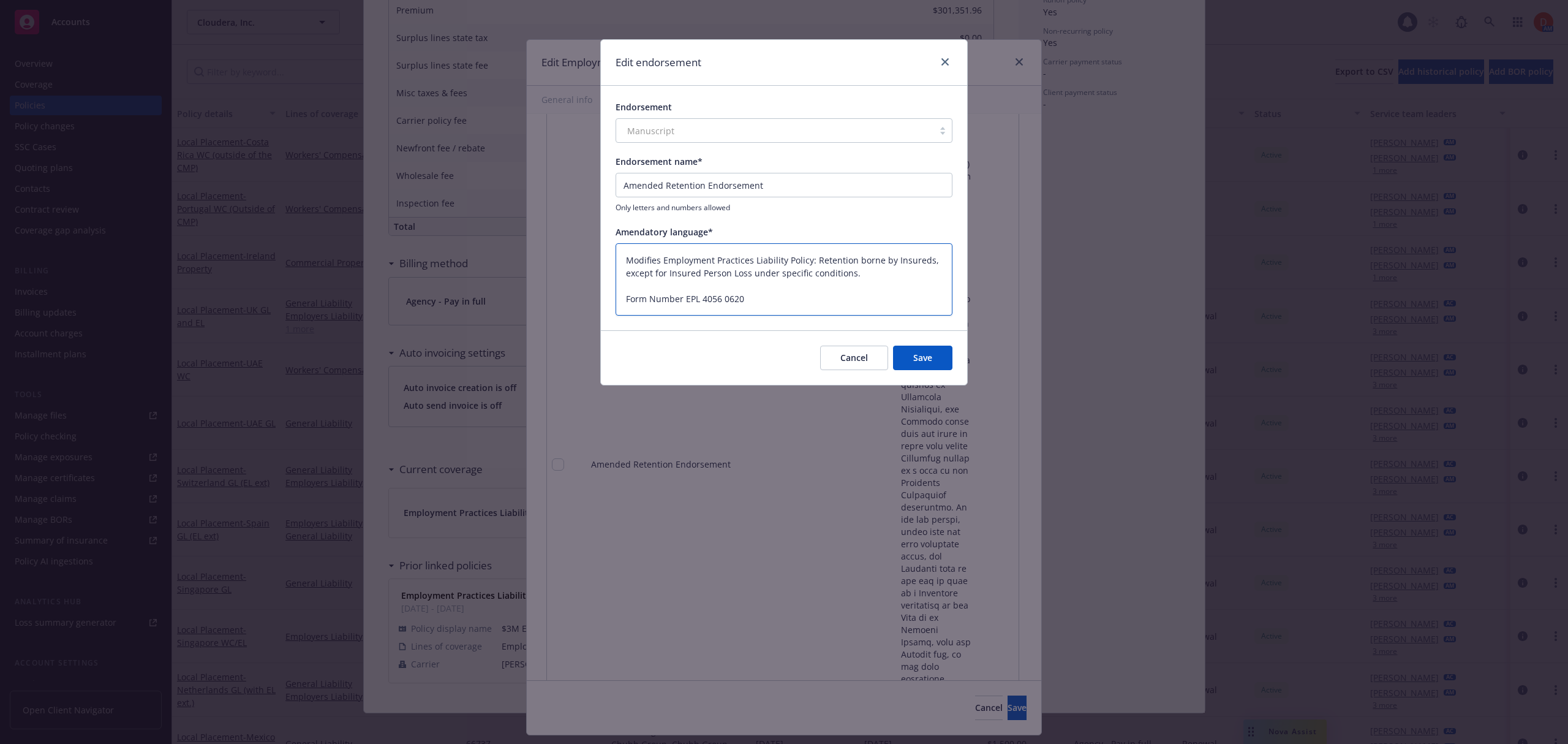
click at [608, 258] on div "Endorsement Manuscript Endorsement name* Amended Retention Endorsement Only let…" at bounding box center [784, 208] width 366 height 245
type textarea "x"
type textarea "Retention borne by Insureds, except for Insured Person Loss under specific cond…"
drag, startPoint x: 678, startPoint y: 270, endPoint x: 604, endPoint y: 258, distance: 75.0
click at [604, 258] on div "Endorsement Manuscript Endorsement name* Amended Retention Endorsement Only let…" at bounding box center [784, 208] width 366 height 245
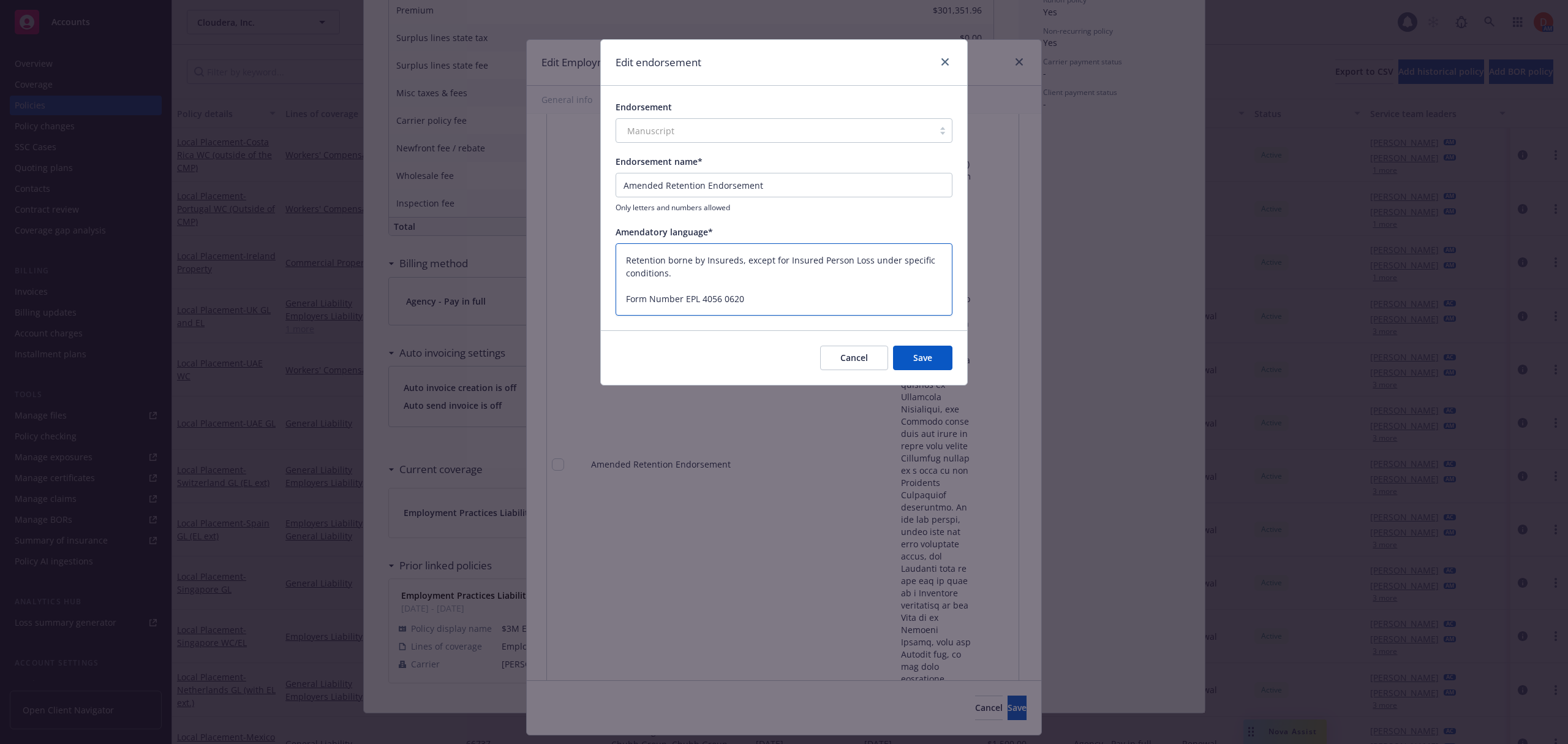
paste textarea "This endorsement amends the Employment Practices Liability Policy regarding ret…"
type textarea "x"
type textarea "This endorsement amends the Employment Practices Liability Policy regarding ret…"
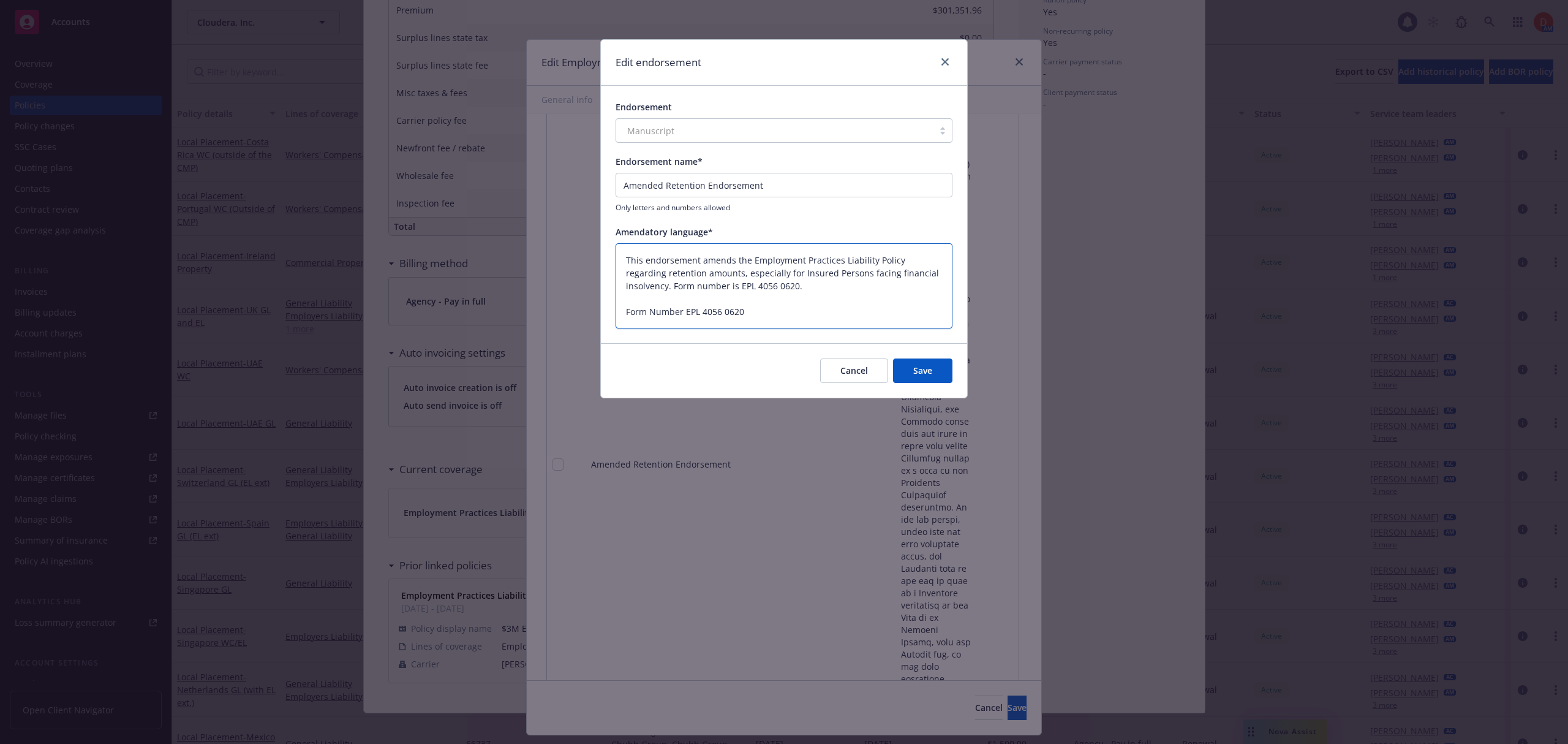
drag, startPoint x: 753, startPoint y: 260, endPoint x: 939, endPoint y: 257, distance: 186.0
click at [939, 257] on textarea "This endorsement amends the Employment Practices Liability Policy regarding ret…" at bounding box center [784, 286] width 337 height 85
type textarea "x"
type textarea "This endorsement amends the retention amounts, especially for Insured Persons f…"
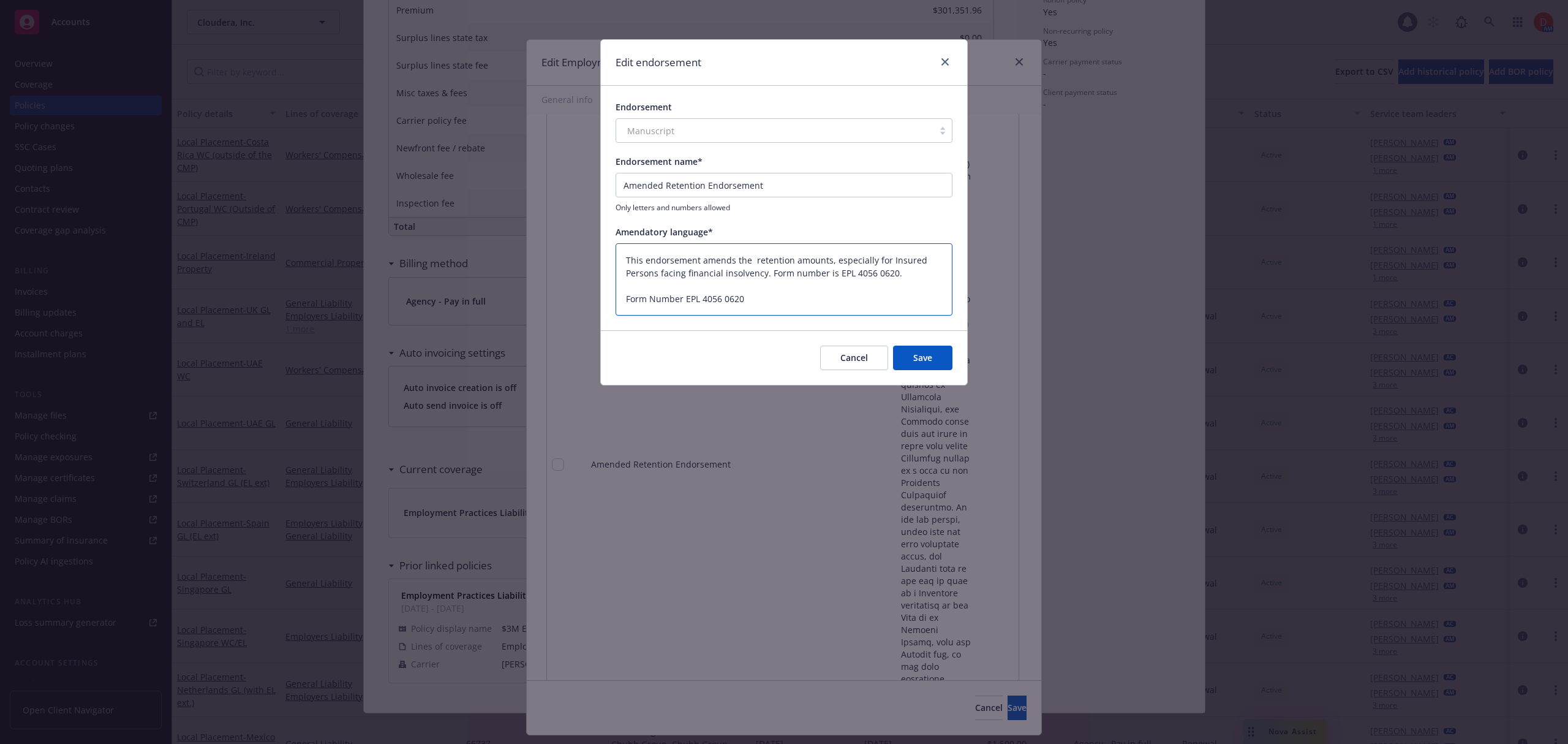
type textarea "x"
type textarea "This endorsement amends the retention amounts, especially for Insured Persons f…"
type textarea "x"
type textarea "This endorsement amends the retention amount, especially for Insured Persons fa…"
type textarea "x"
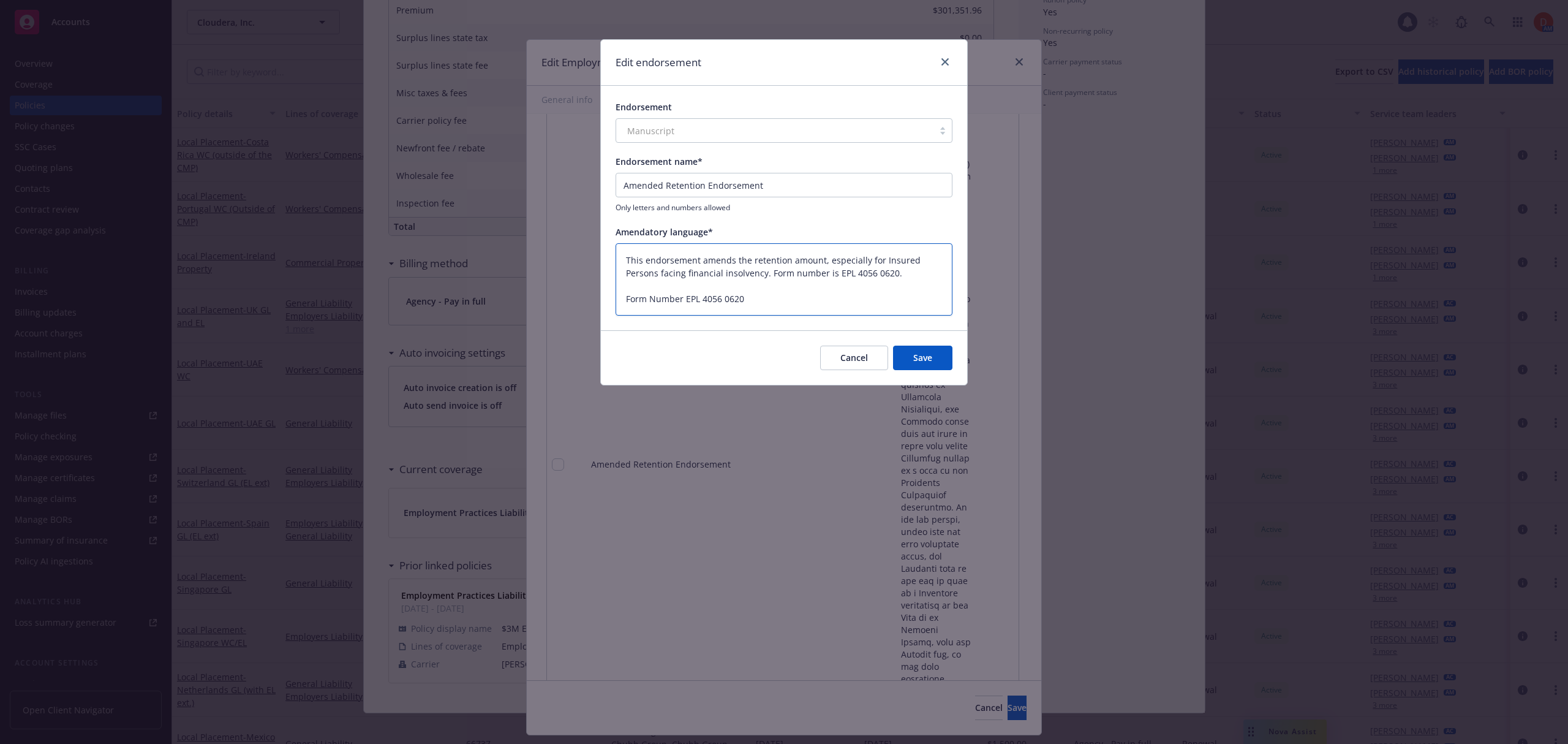
type textarea "This endorsement amends the retention amoun, especially for Insured Persons fac…"
type textarea "x"
type textarea "This endorsement amends the retention amou, especially for Insured Persons faci…"
type textarea "x"
type textarea "This endorsement amends the retention amo, especially for Insured Persons facin…"
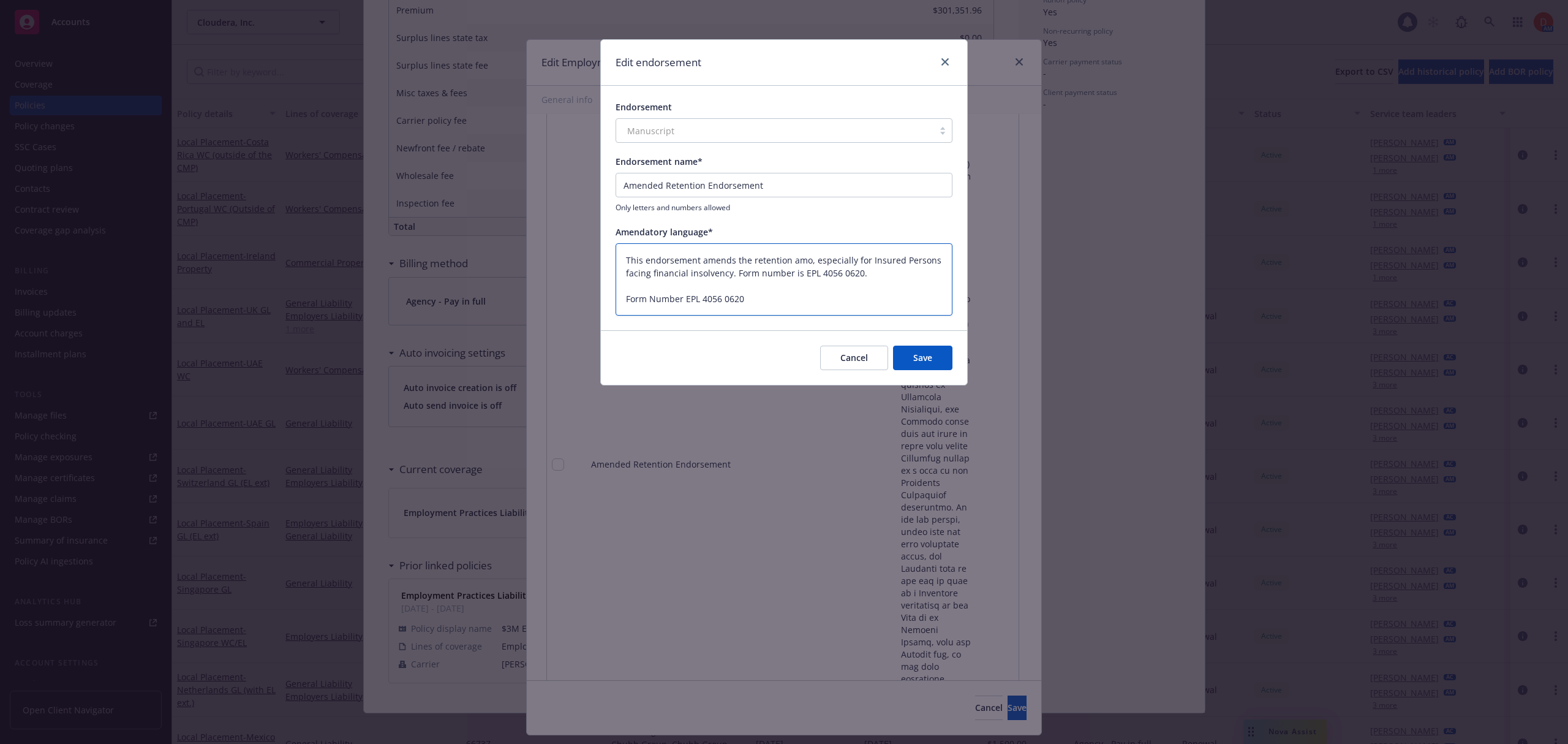
type textarea "x"
type textarea "This endorsement amends the retention am, especially for Insured Persons facing…"
type textarea "x"
type textarea "This endorsement amends the retention a, especially for Insured Persons facing …"
type textarea "x"
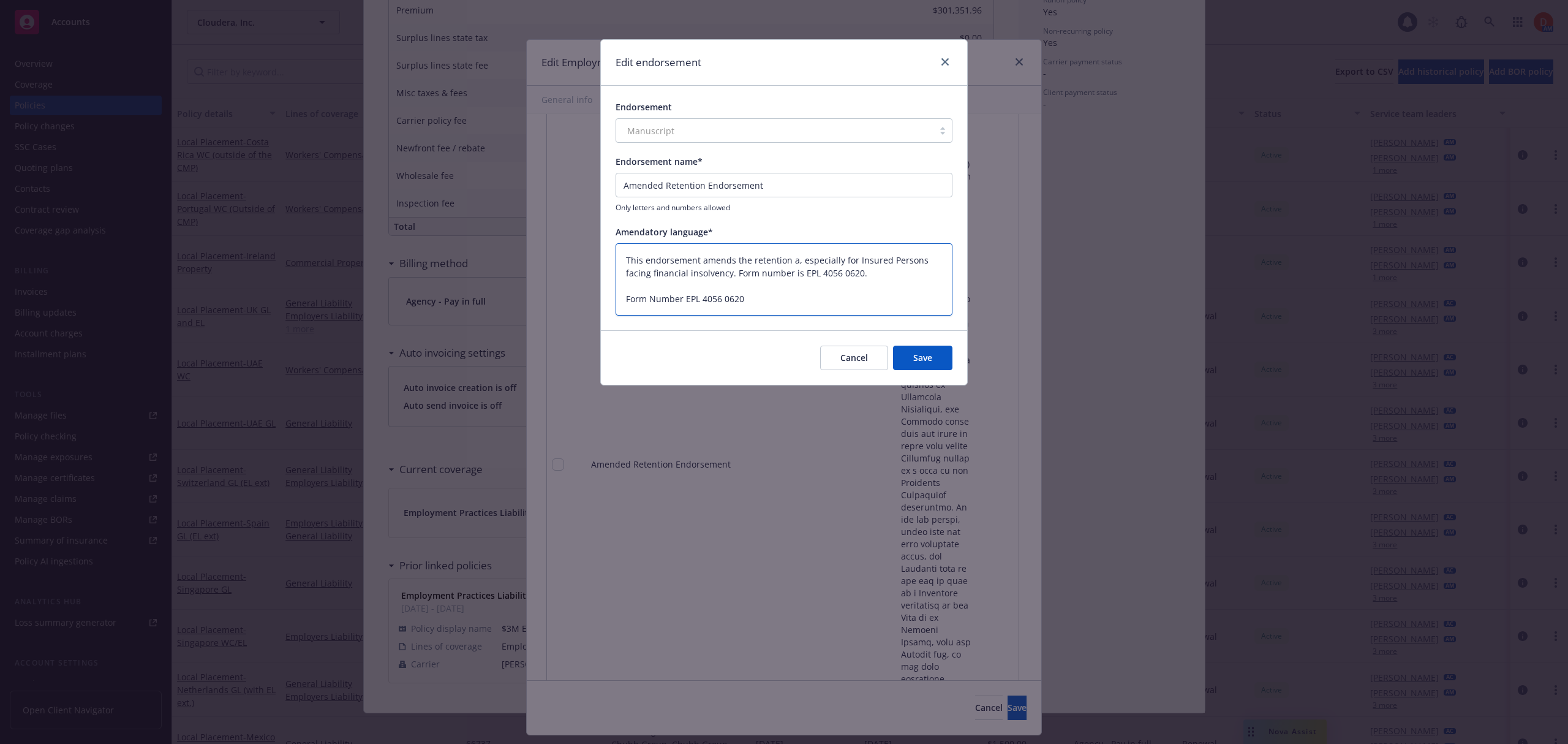
type textarea "This endorsement amends the retention , especially for Insured Persons facing f…"
type textarea "x"
type textarea "This endorsement amends the retention, especially for Insured Persons facing fi…"
drag, startPoint x: 843, startPoint y: 273, endPoint x: 707, endPoint y: 276, distance: 136.0
click at [707, 276] on textarea "This endorsement amends the retention, especially for Insured Persons facing fi…" at bounding box center [784, 280] width 337 height 73
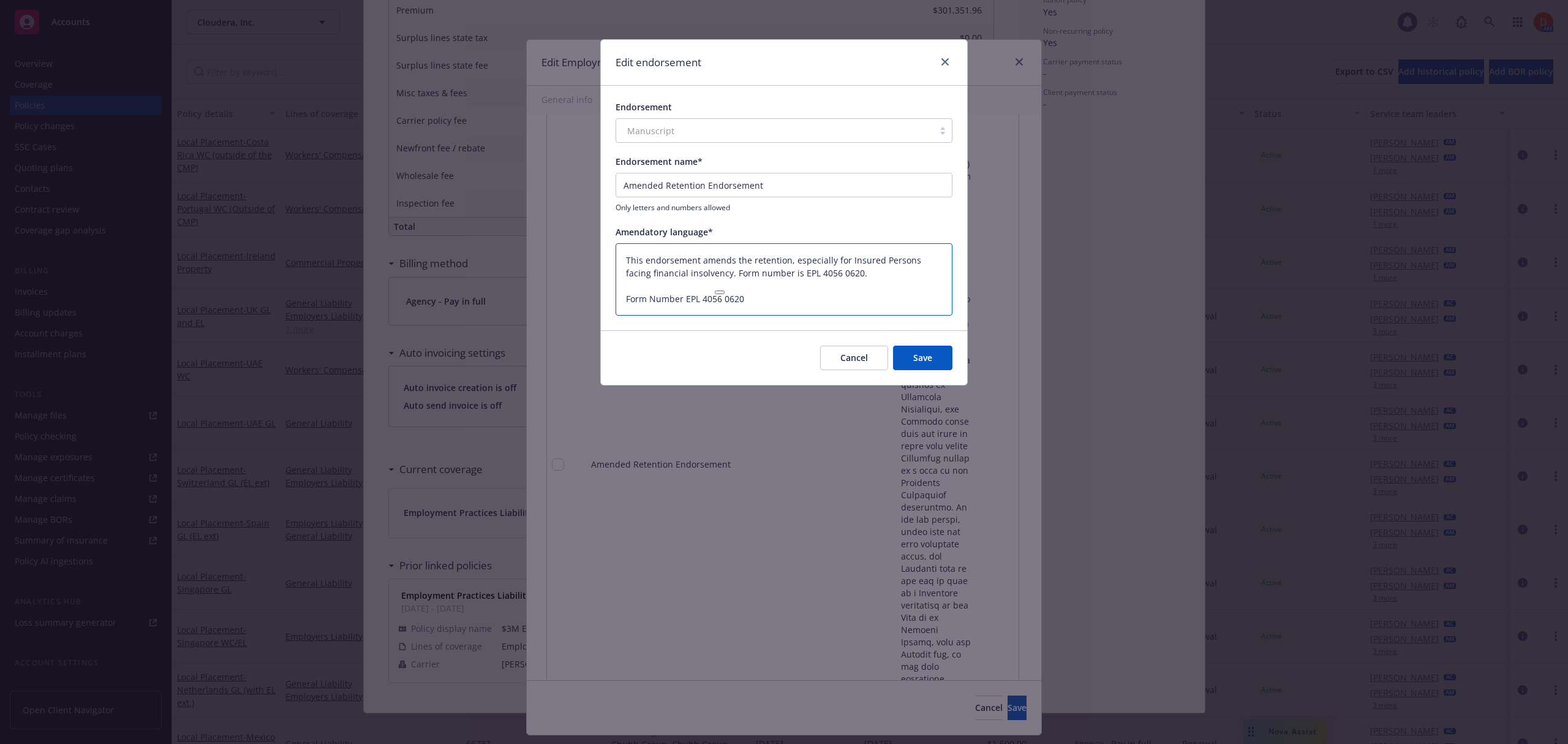
type textarea "x"
type textarea "This endorsement amends the retention, especially for Insured Persons facing fi…"
type textarea "x"
type textarea "This endorsement amends the retention, especially for Insured Persons facing fi…"
click at [767, 276] on textarea "This endorsement amends the retention, especially for Insured Persons facing fi…" at bounding box center [784, 280] width 337 height 73
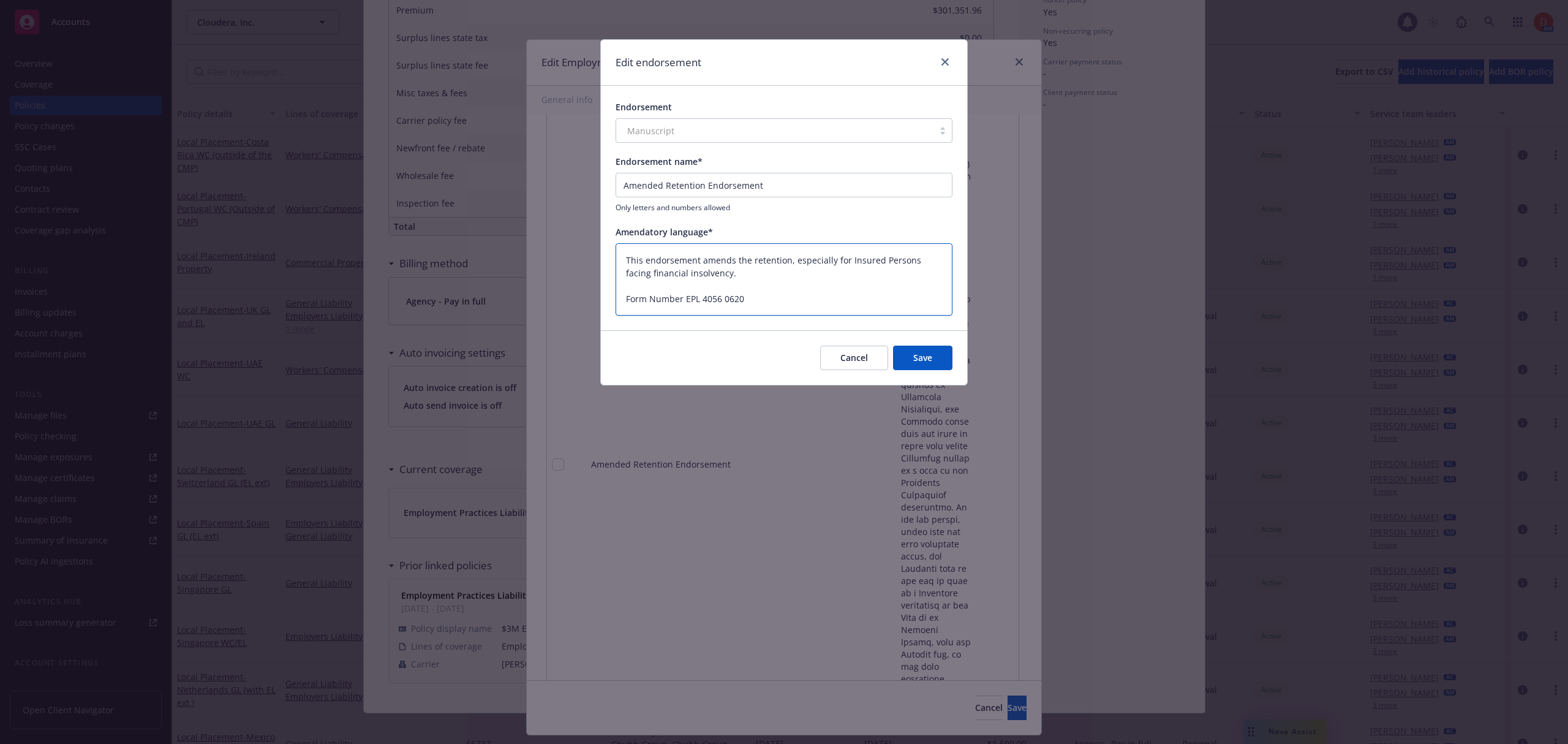
type textarea "x"
type textarea "This endorsement amends the retention, especially for Insured Persons facing fi…"
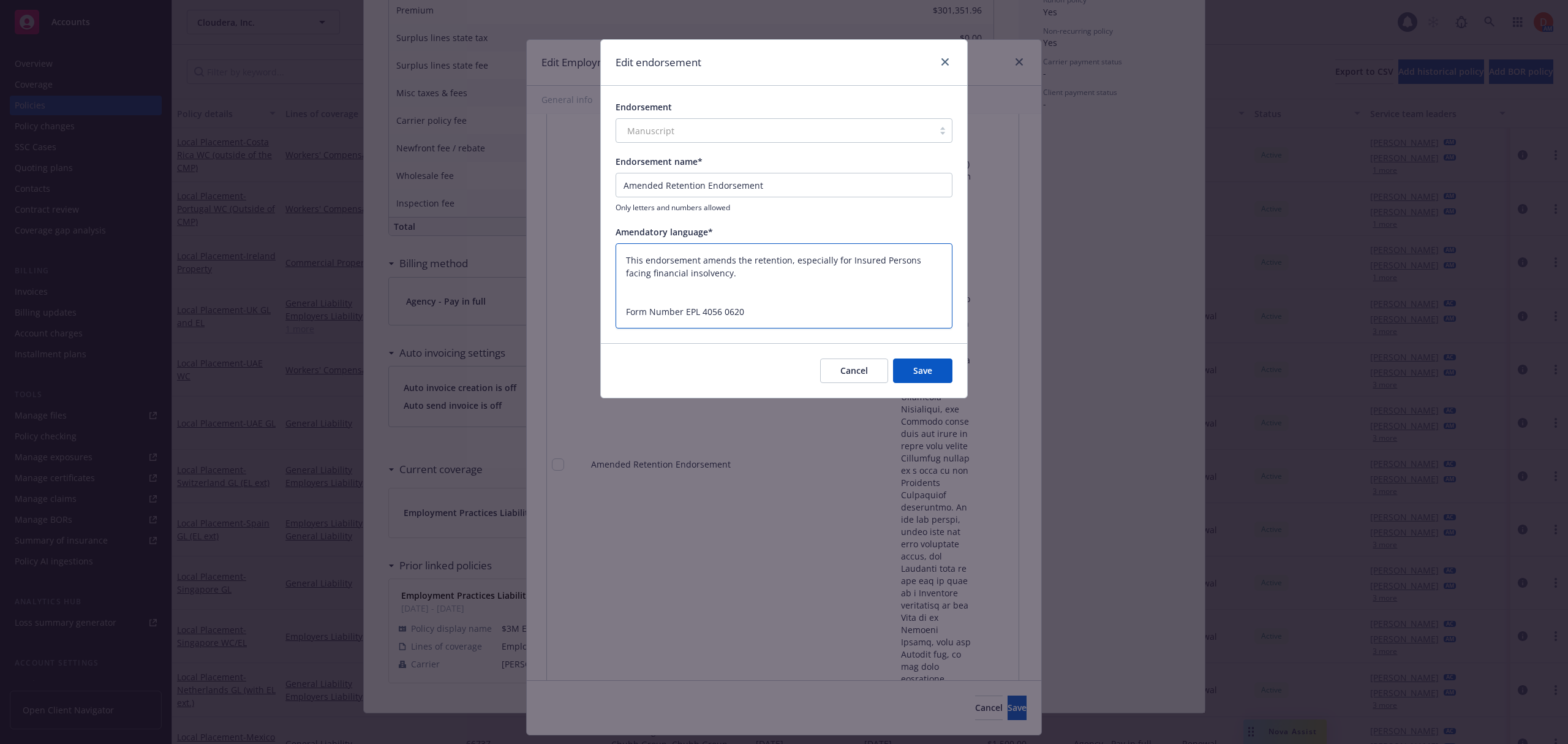
paste textarea ""This endorsement amends the Employment Practices Liability Policy regarding Re…"
type textarea "x"
type textarea "This endorsement amends the retention, especially for Insured Persons facing fi…"
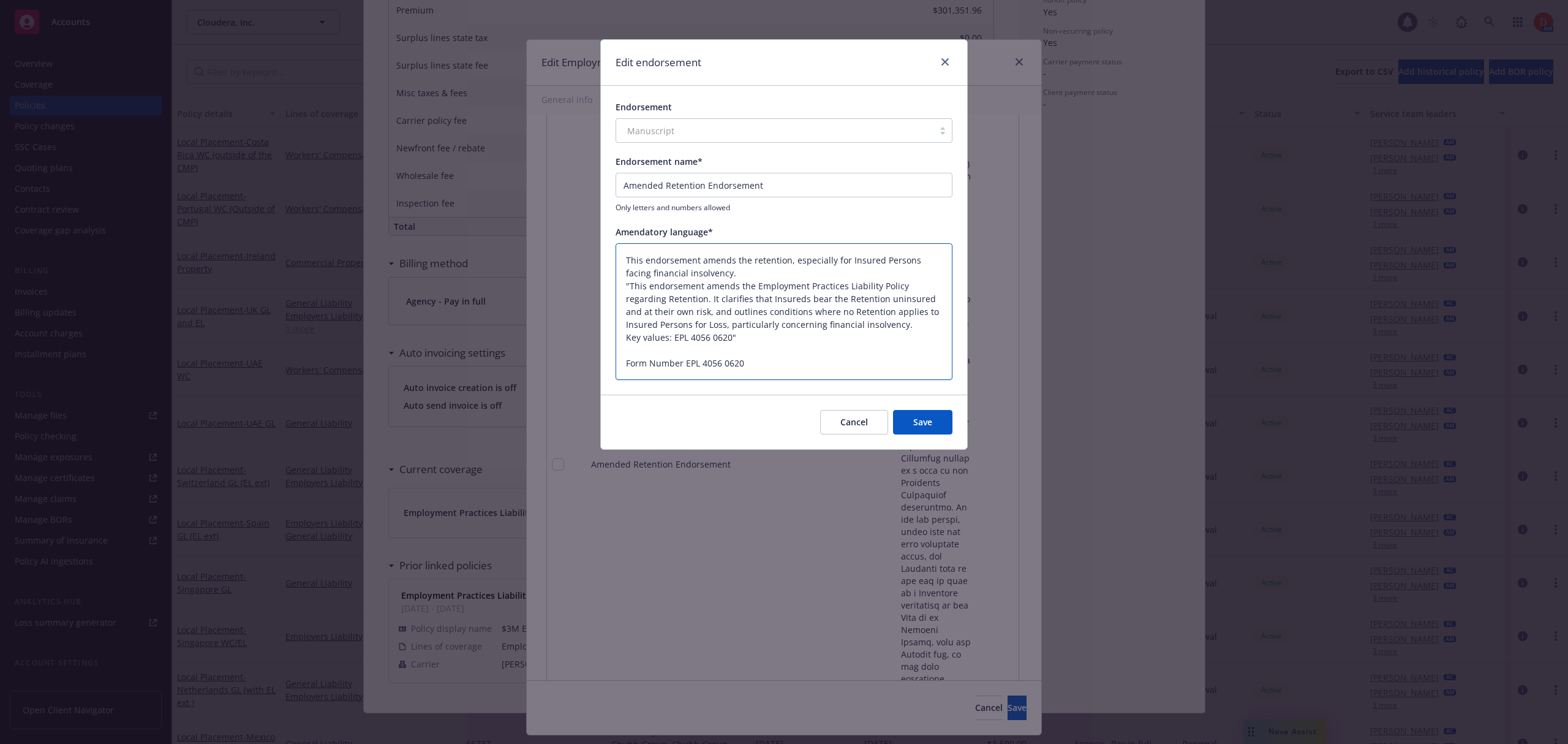
drag, startPoint x: 669, startPoint y: 298, endPoint x: 617, endPoint y: 288, distance: 53.0
click at [617, 288] on textarea "This endorsement amends the retention, especially for Insured Persons facing fi…" at bounding box center [784, 312] width 337 height 137
type textarea "x"
type textarea "This endorsement amends the retention, especially for Insured Persons facing fi…"
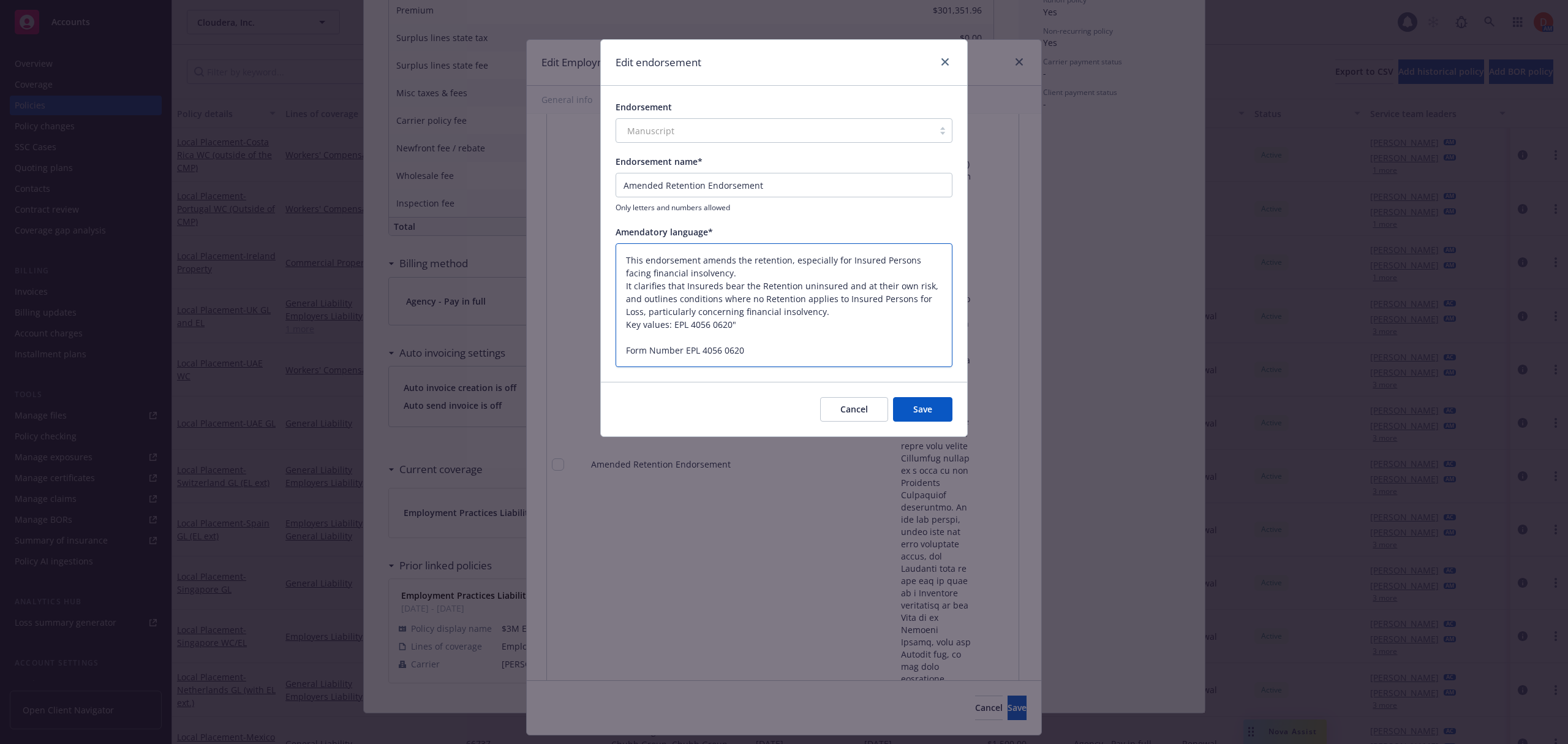
drag, startPoint x: 632, startPoint y: 282, endPoint x: 785, endPoint y: 256, distance: 155.2
click at [785, 256] on textarea "This endorsement amends the retention, especially for Insured Persons facing fi…" at bounding box center [784, 306] width 337 height 124
click at [671, 273] on textarea "This endorsement amends the retention, especially for Insured Persons facing fi…" at bounding box center [784, 306] width 337 height 124
drag, startPoint x: 664, startPoint y: 283, endPoint x: 846, endPoint y: 256, distance: 184.0
click at [846, 256] on textarea "This endorsement amends the retention, especially for Insured Persons facing fi…" at bounding box center [784, 306] width 337 height 124
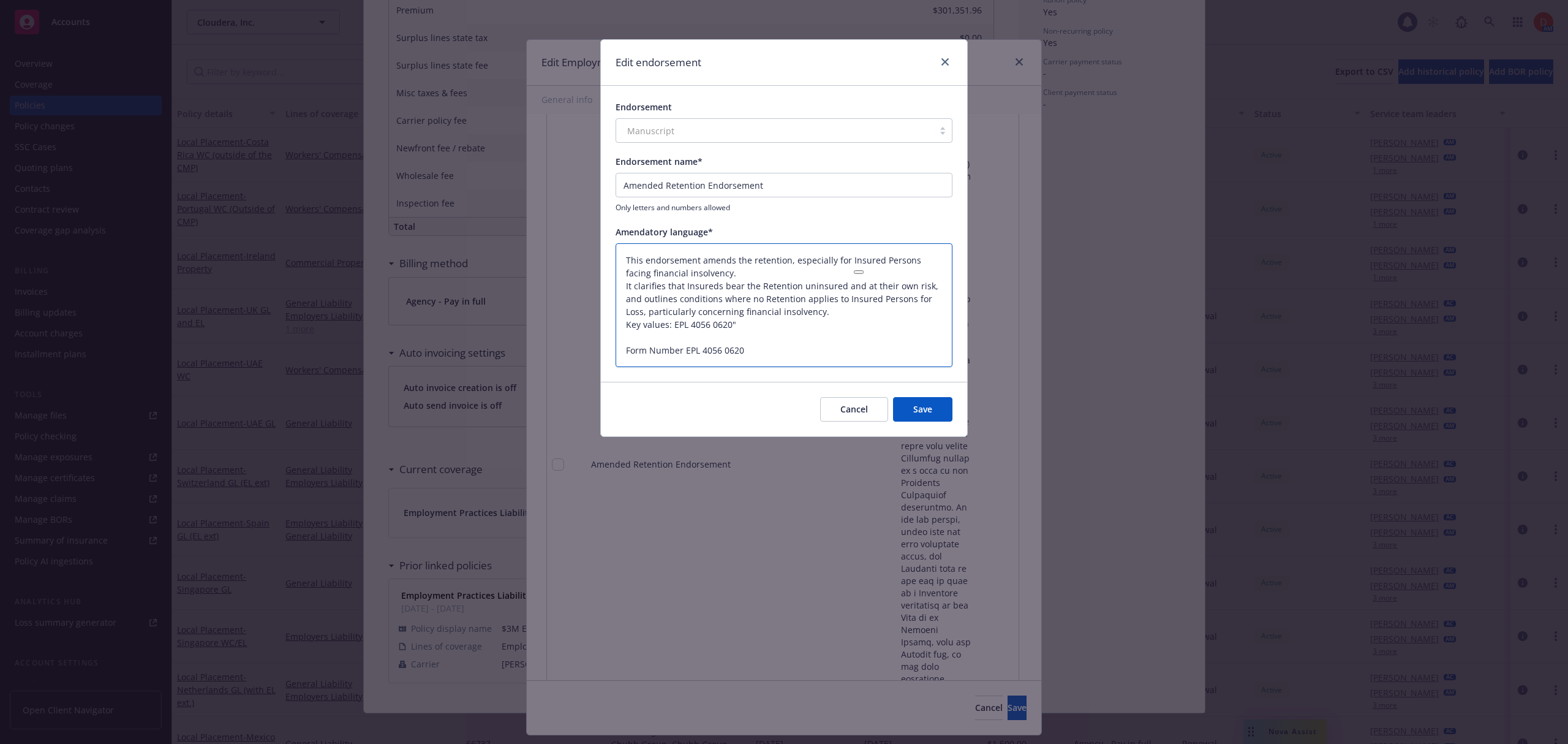
type textarea "x"
type textarea "This endorsement amends the retention, especially for that Insureds bear the Re…"
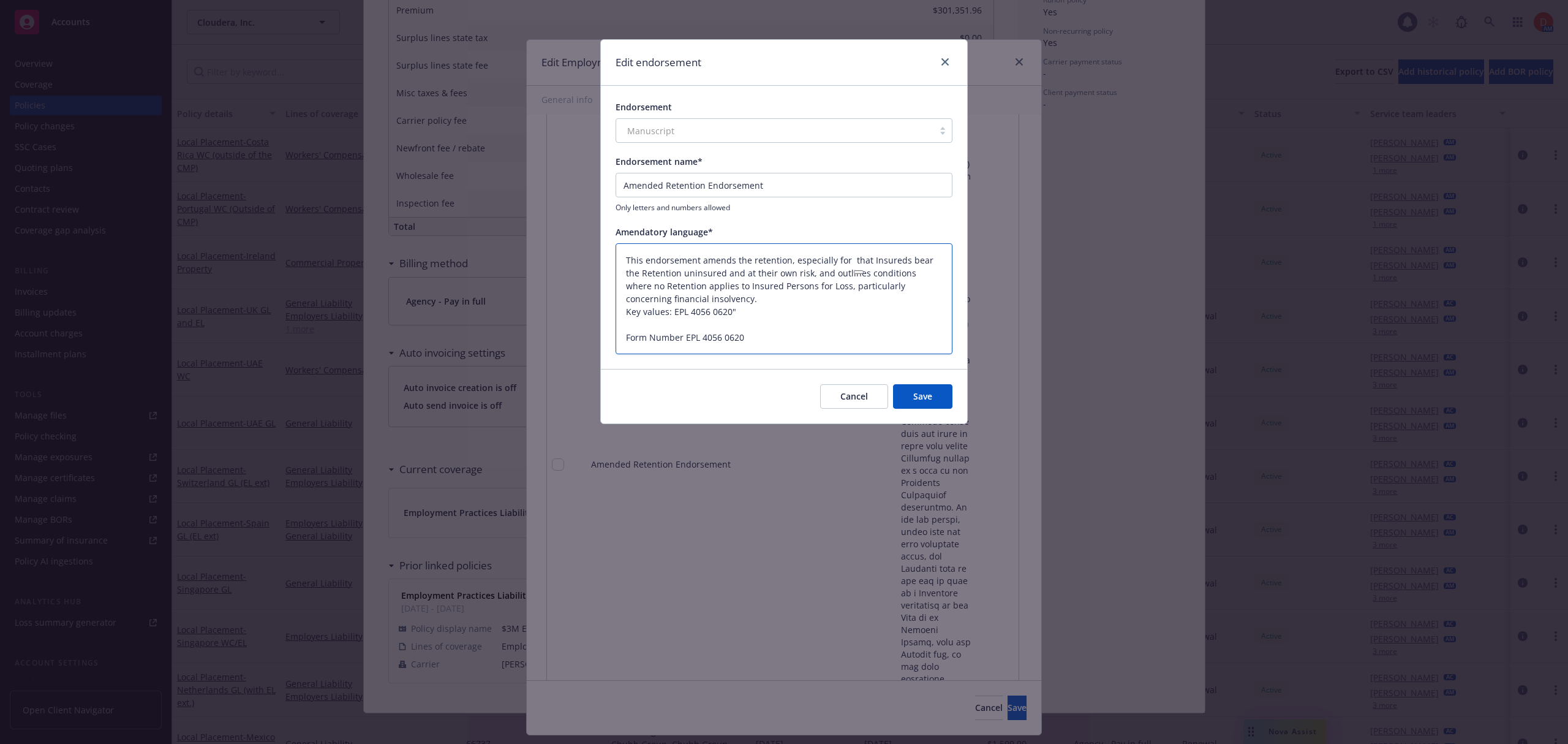
type textarea "x"
type textarea "This endorsement amends the retention, especially for that Insureds bear the Re…"
type textarea "x"
type textarea "This endorsement amends the retention, especially fo that Insureds bear the Ret…"
type textarea "x"
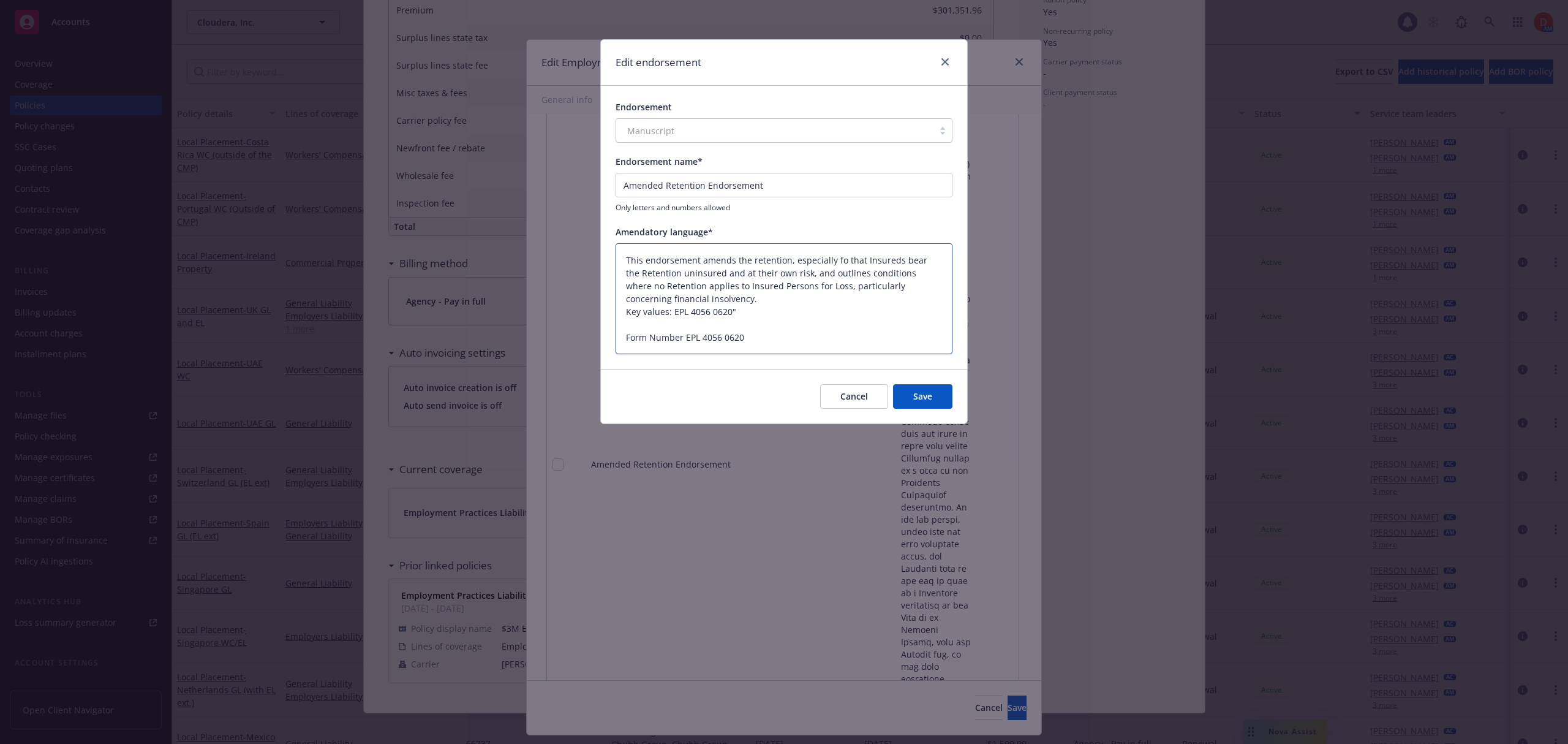
type textarea "This endorsement amends the retention, especially f that Insureds bear the Rete…"
type textarea "x"
type textarea "This endorsement amends the retention, especially that Insureds bear the Retent…"
type textarea "x"
type textarea "This endorsement amends the retention, especially that Insureds bear the Retent…"
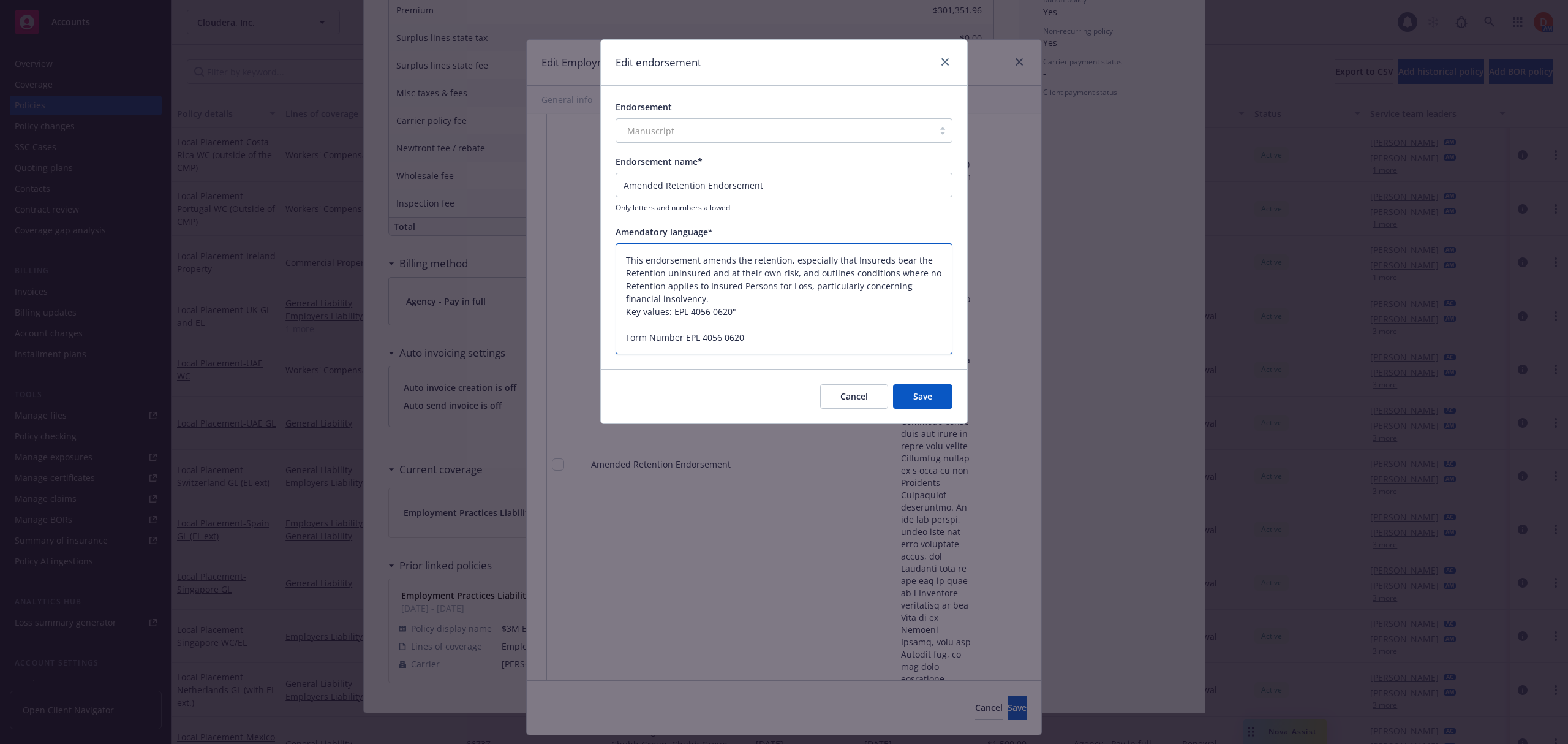
type textarea "x"
type textarea "This endorsement amends the retention, especiall that Insureds bear the Retenti…"
type textarea "x"
type textarea "This endorsement amends the retention, especial that Insureds bear the Retentio…"
type textarea "x"
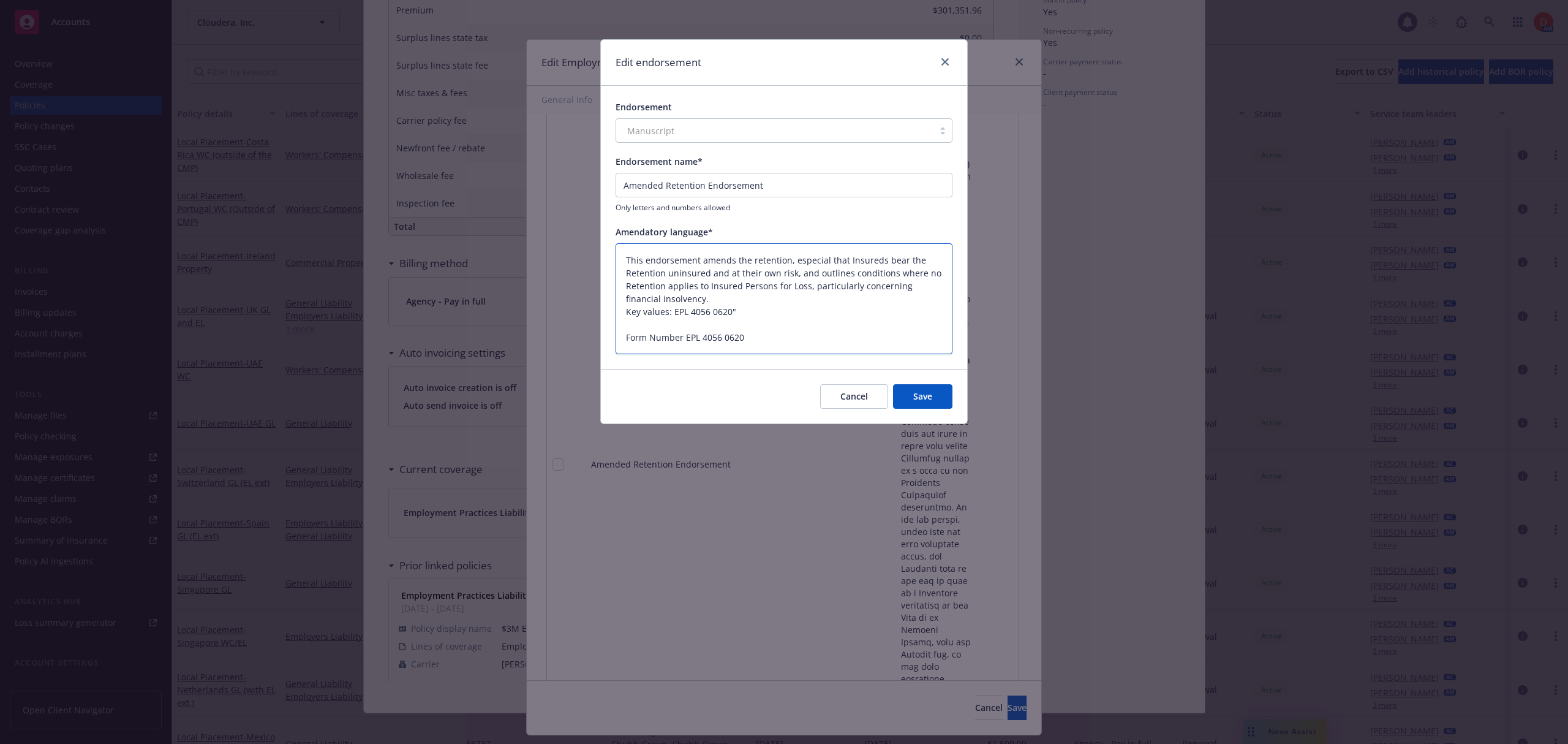
type textarea "This endorsement amends the retention, especia that Insureds bear the Retention…"
type textarea "x"
type textarea "This endorsement amends the retention, especi that Insureds bear the Retention …"
type textarea "x"
type textarea "This endorsement amends the retention, espec that Insureds bear the Retention u…"
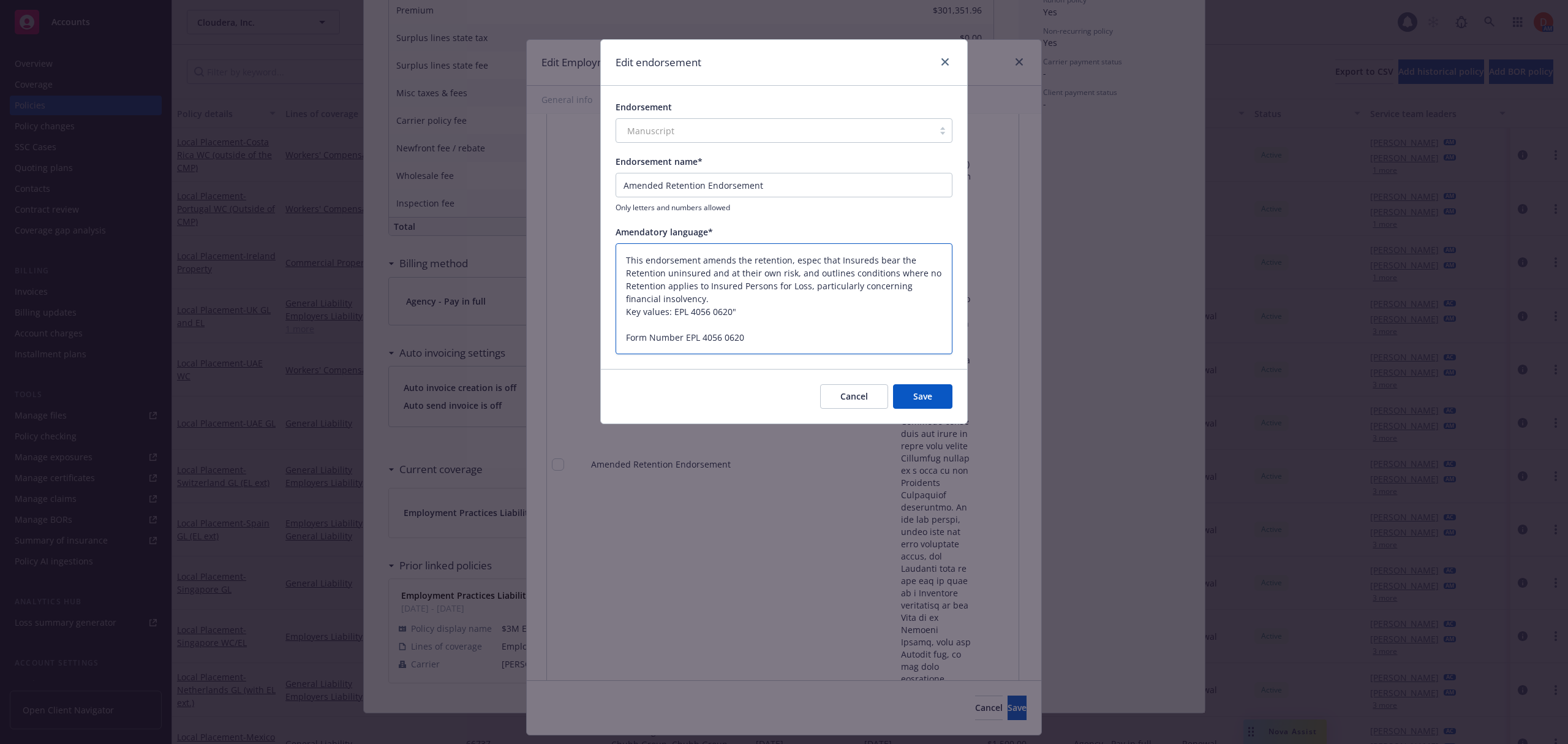
type textarea "x"
type textarea "This endorsement amends the retention, espe that Insureds bear the Retention un…"
type textarea "x"
type textarea "This endorsement amends the retention, esp that Insureds bear the Retention uni…"
type textarea "x"
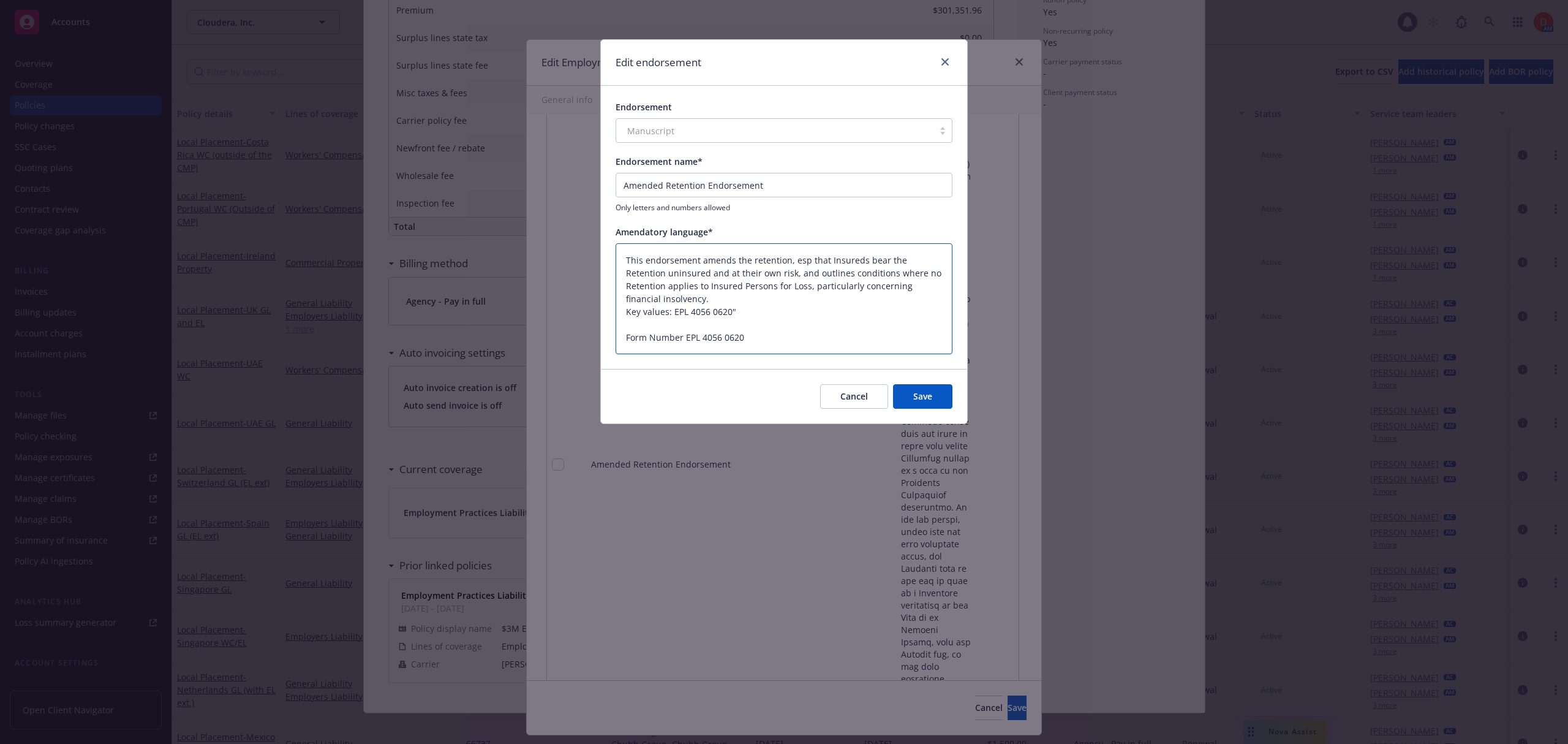
type textarea "This endorsement amends the retention, es that Insureds bear the Retention unin…"
type textarea "x"
type textarea "This endorsement amends the retention, e that Insureds bear the Retention unins…"
type textarea "x"
type textarea "This endorsement amends the retention, that Insureds bear the Retention uninsur…"
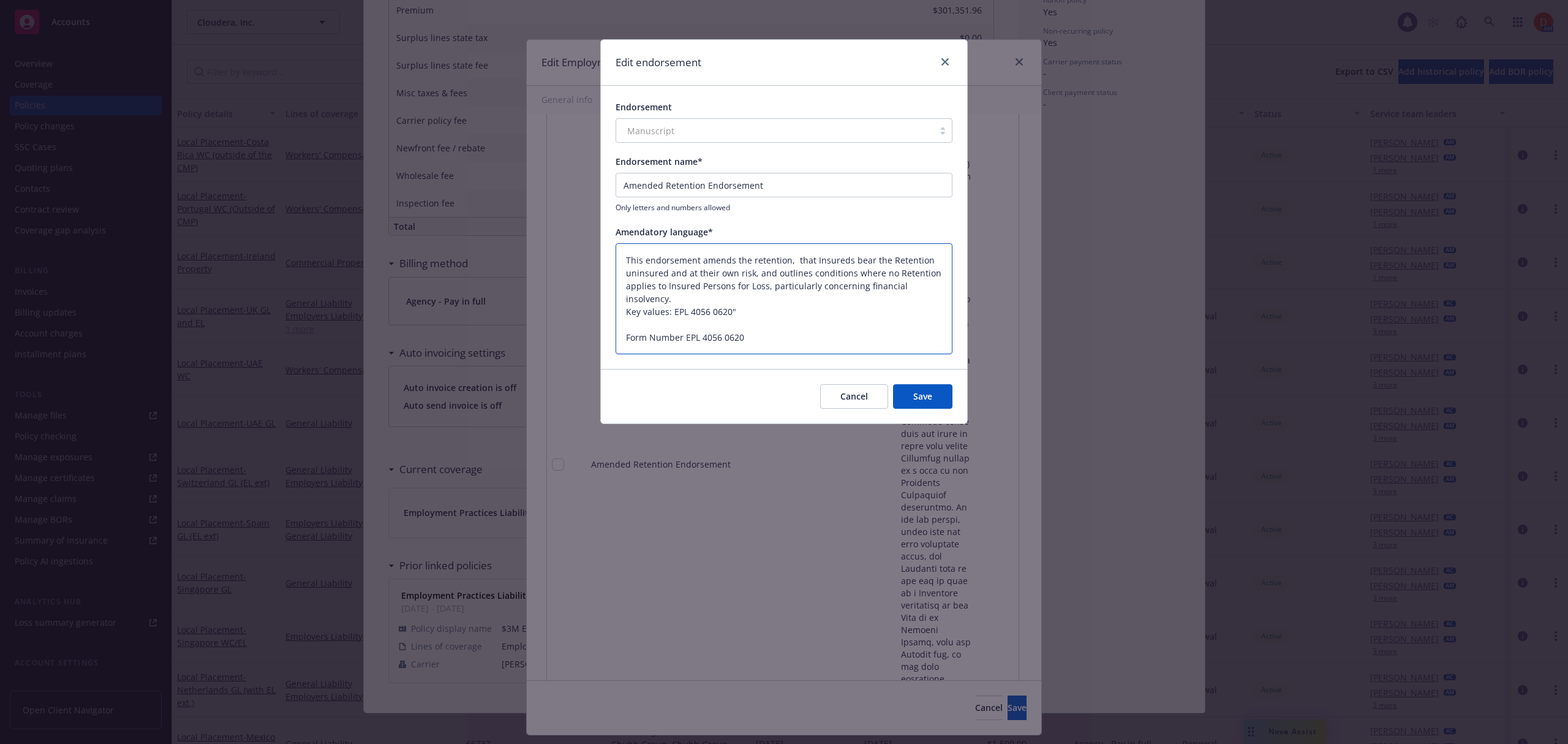
type textarea "x"
type textarea "This endorsement amends the retention, no that Insureds bear the Retention unin…"
type textarea "x"
type textarea "This endorsement amends the retention, not that Insureds bear the Retention uni…"
type textarea "x"
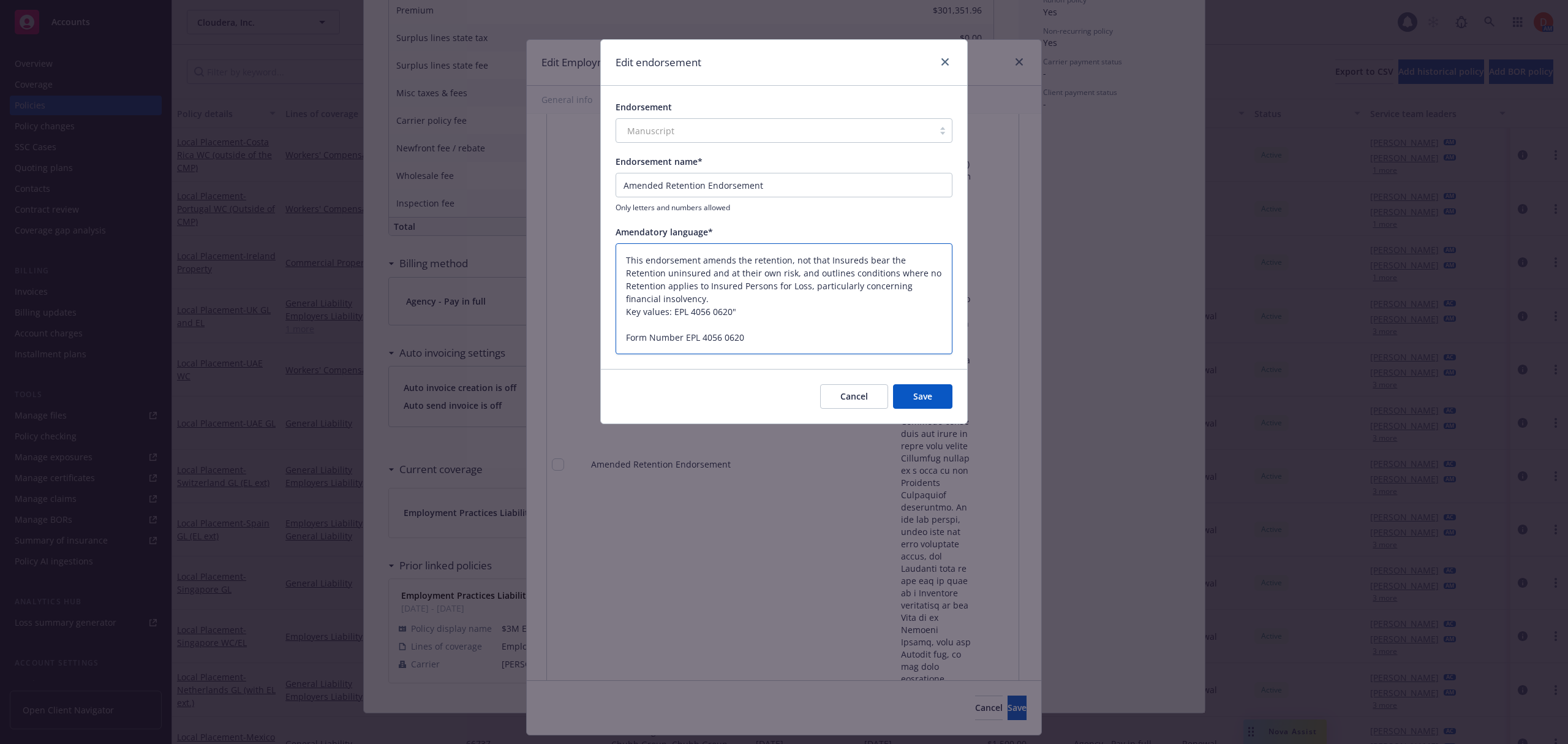
type textarea "This endorsement amends the retention, noti that Insureds bear the Retention un…"
type textarea "x"
type textarea "This endorsement amends the retention, notin that Insureds bear the Retention u…"
type textarea "x"
type textarea "This endorsement amends the retention, noting that Insureds bear the Retention …"
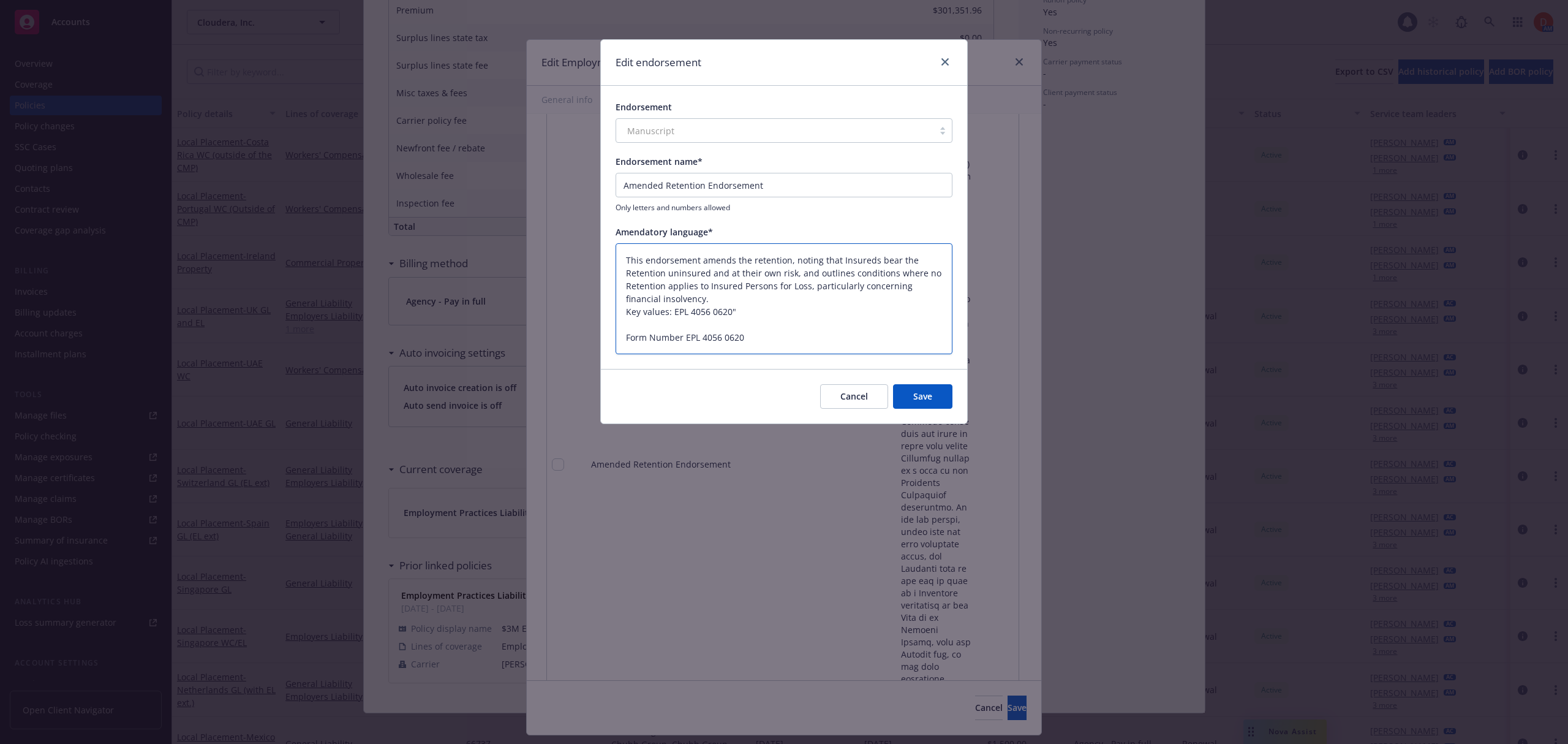
drag, startPoint x: 753, startPoint y: 310, endPoint x: 604, endPoint y: 315, distance: 149.1
click at [604, 315] on div "Endorsement Manuscript Endorsement name* Amended Retention Endorsement Only let…" at bounding box center [784, 227] width 366 height 283
type textarea "x"
type textarea "This endorsement amends the retention, noting that Insureds bear the Retention …"
type textarea "x"
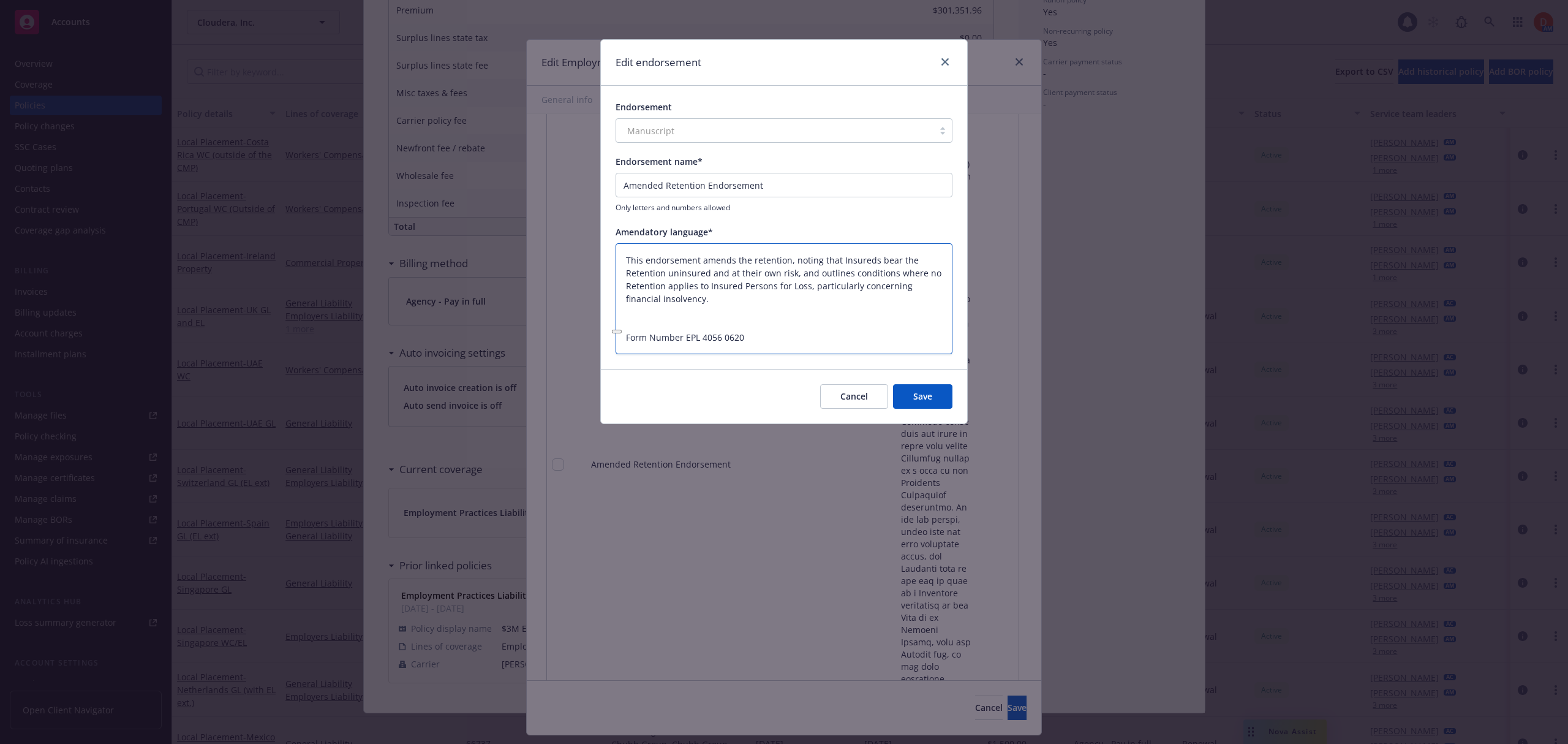
type textarea "This endorsement amends the retention, noting that Insureds bear the Retention …"
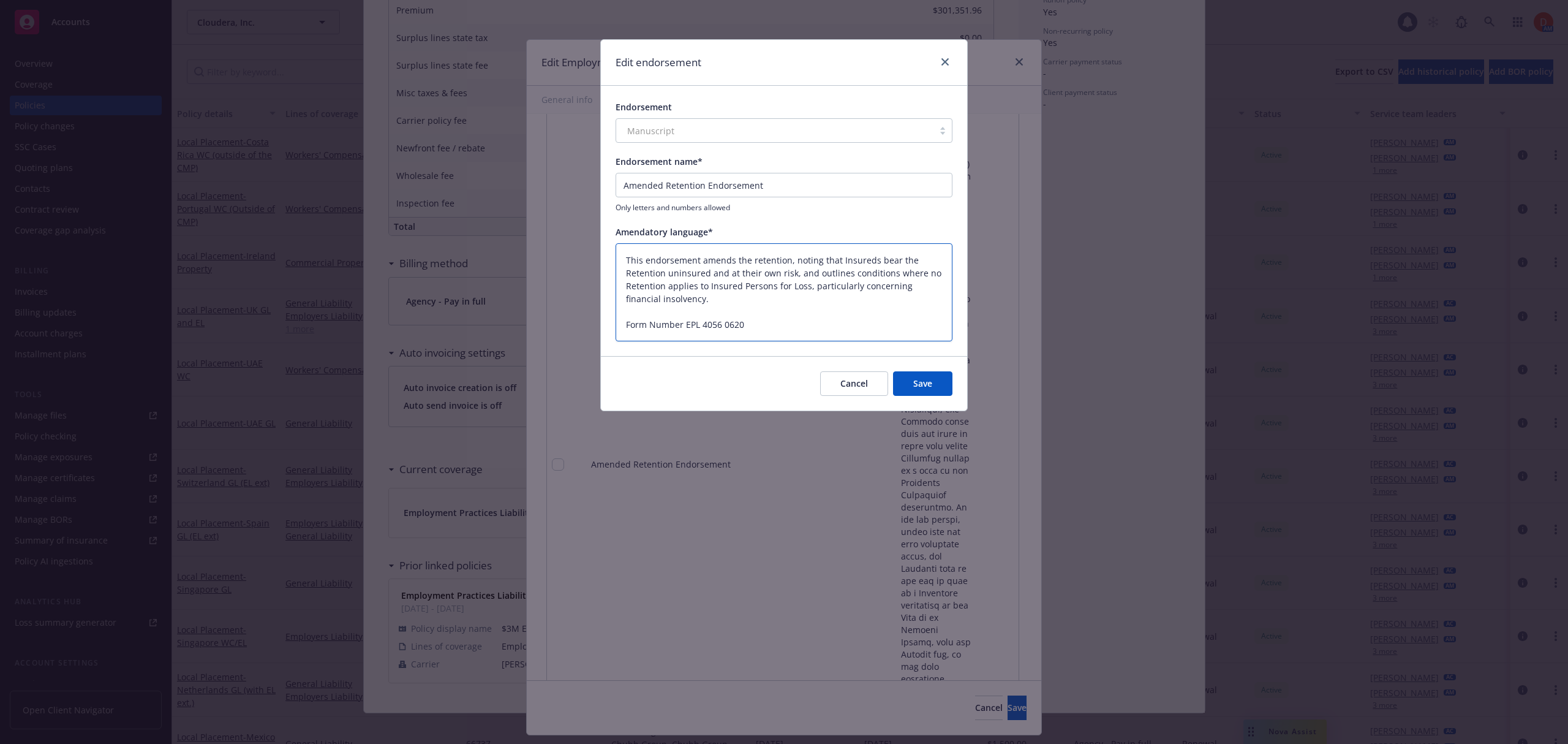
drag, startPoint x: 813, startPoint y: 273, endPoint x: 702, endPoint y: 260, distance: 111.8
click at [702, 260] on textarea "This endorsement amends the retention, noting that Insureds bear the Retention …" at bounding box center [784, 293] width 337 height 98
type textarea "x"
type textarea "This endorsement outlines conditions where no Retention applies to Insured Pers…"
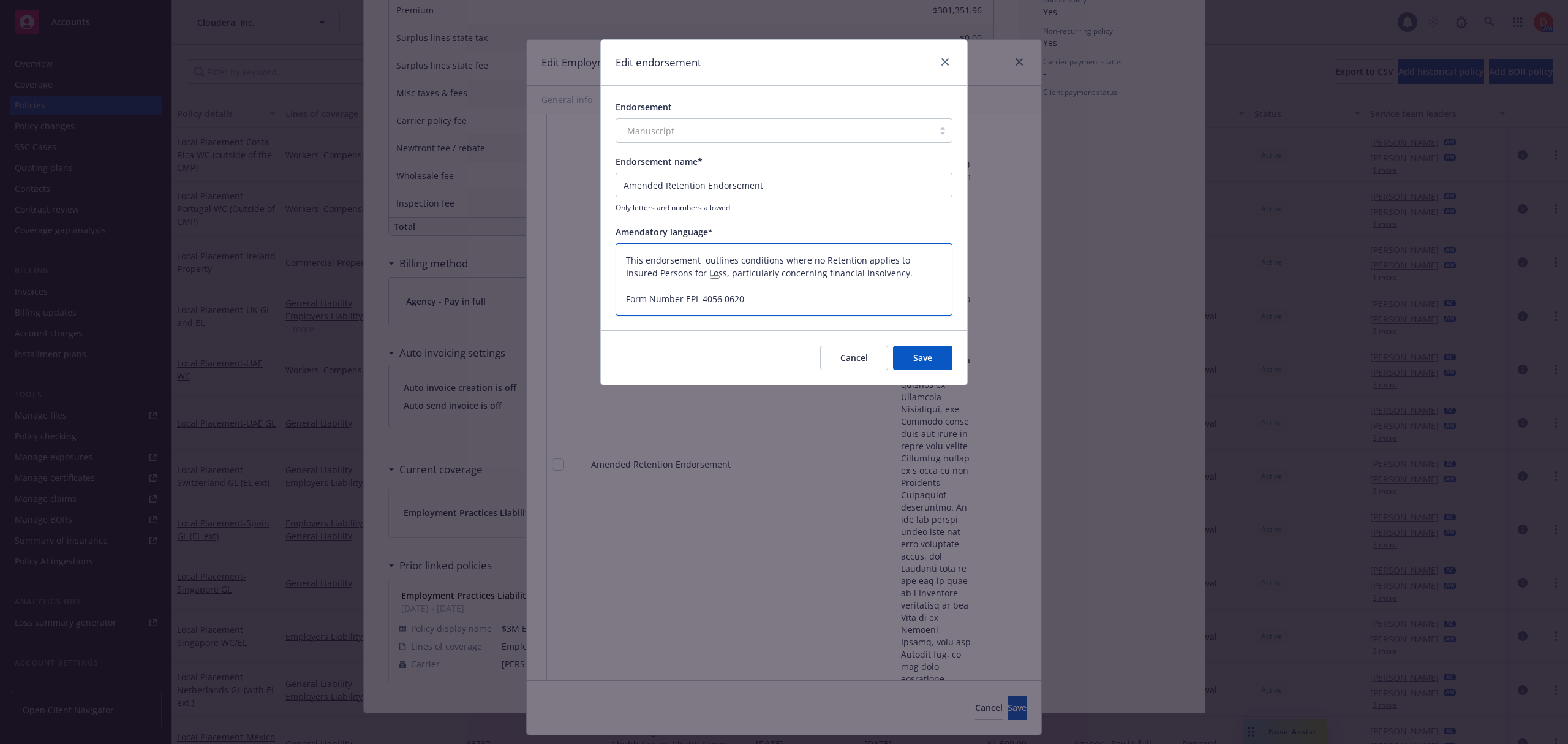
type textarea "x"
type textarea "This endorsement outlines conditions where no Retention applies to Insured Pers…"
click at [919, 365] on button "Save" at bounding box center [923, 358] width 60 height 25
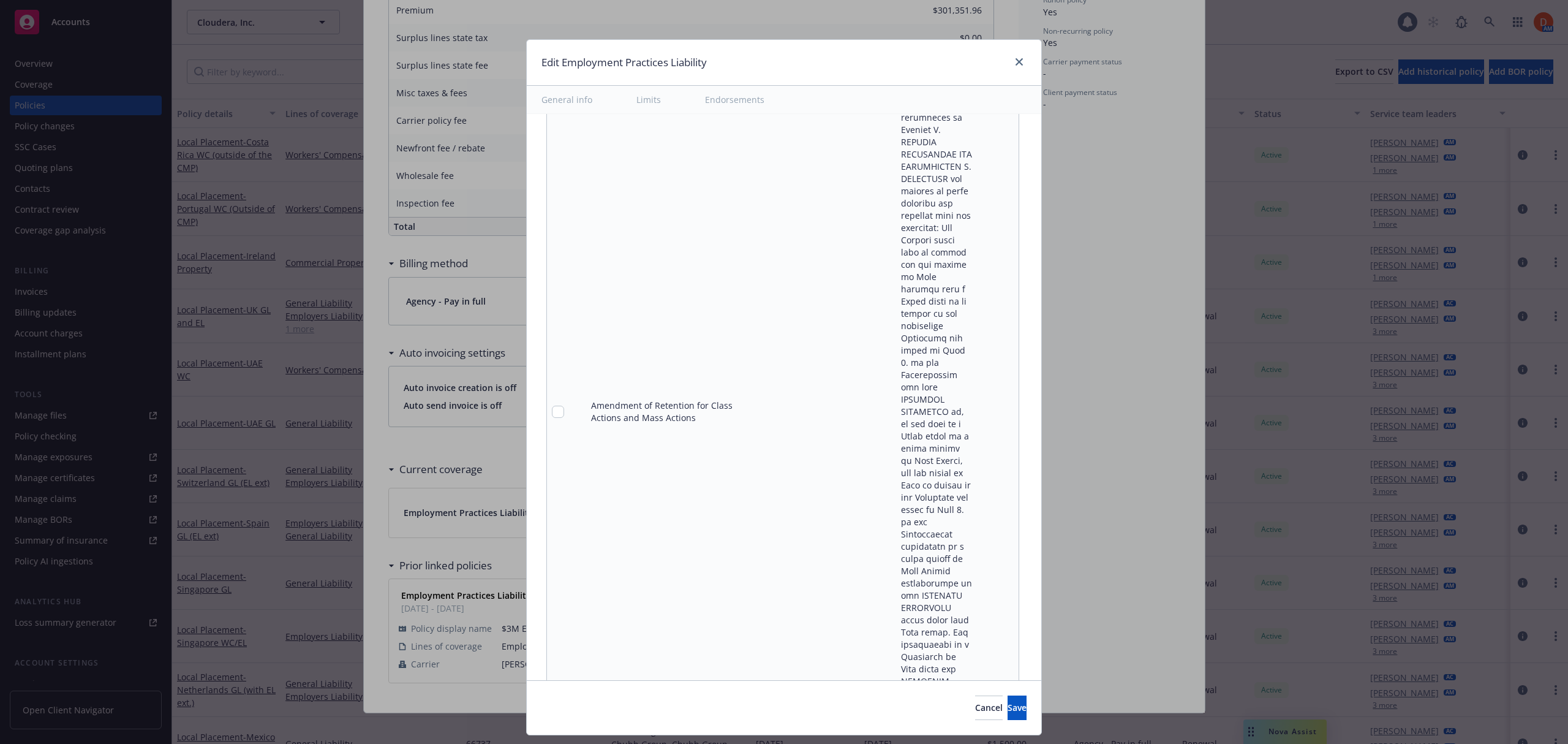
scroll to position [2494, 0]
click at [999, 311] on link "remove" at bounding box center [1006, 319] width 15 height 15
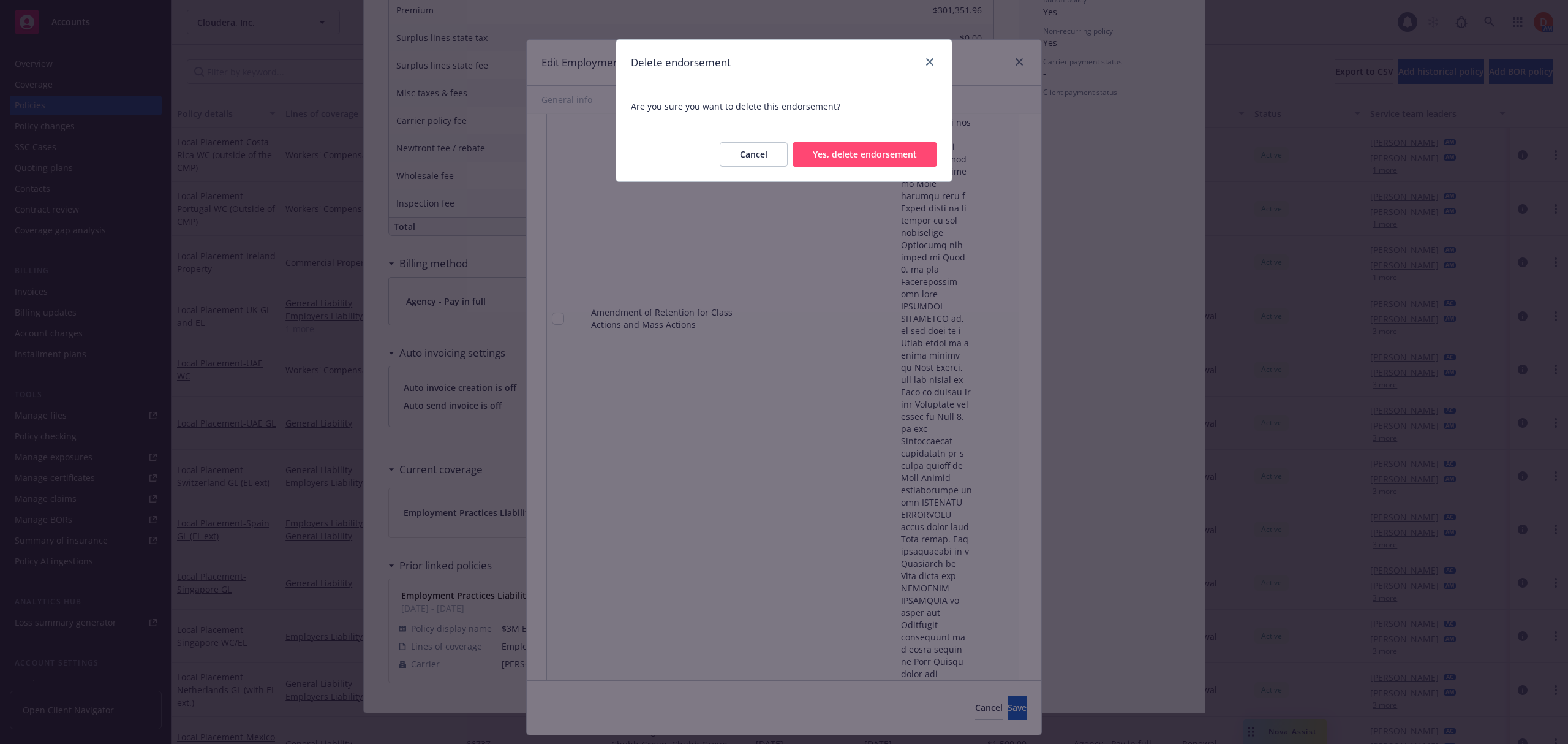
click at [874, 153] on button "Yes, delete endorsement" at bounding box center [865, 155] width 144 height 25
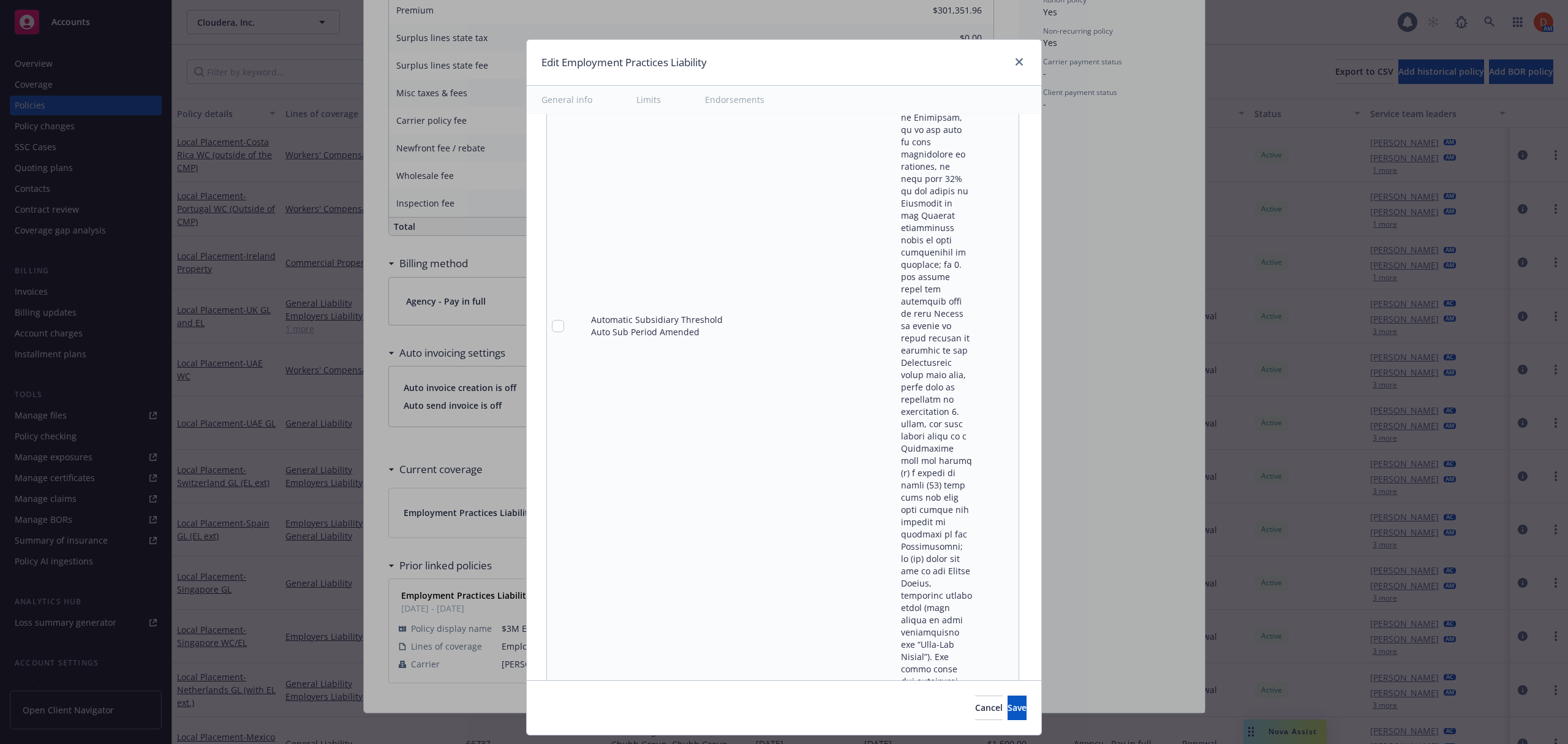
scroll to position [2167, 0]
click at [919, 378] on div "Amendatory language:" at bounding box center [936, 339] width 71 height 1140
click at [1001, 334] on icon "remove" at bounding box center [1006, 339] width 10 height 10
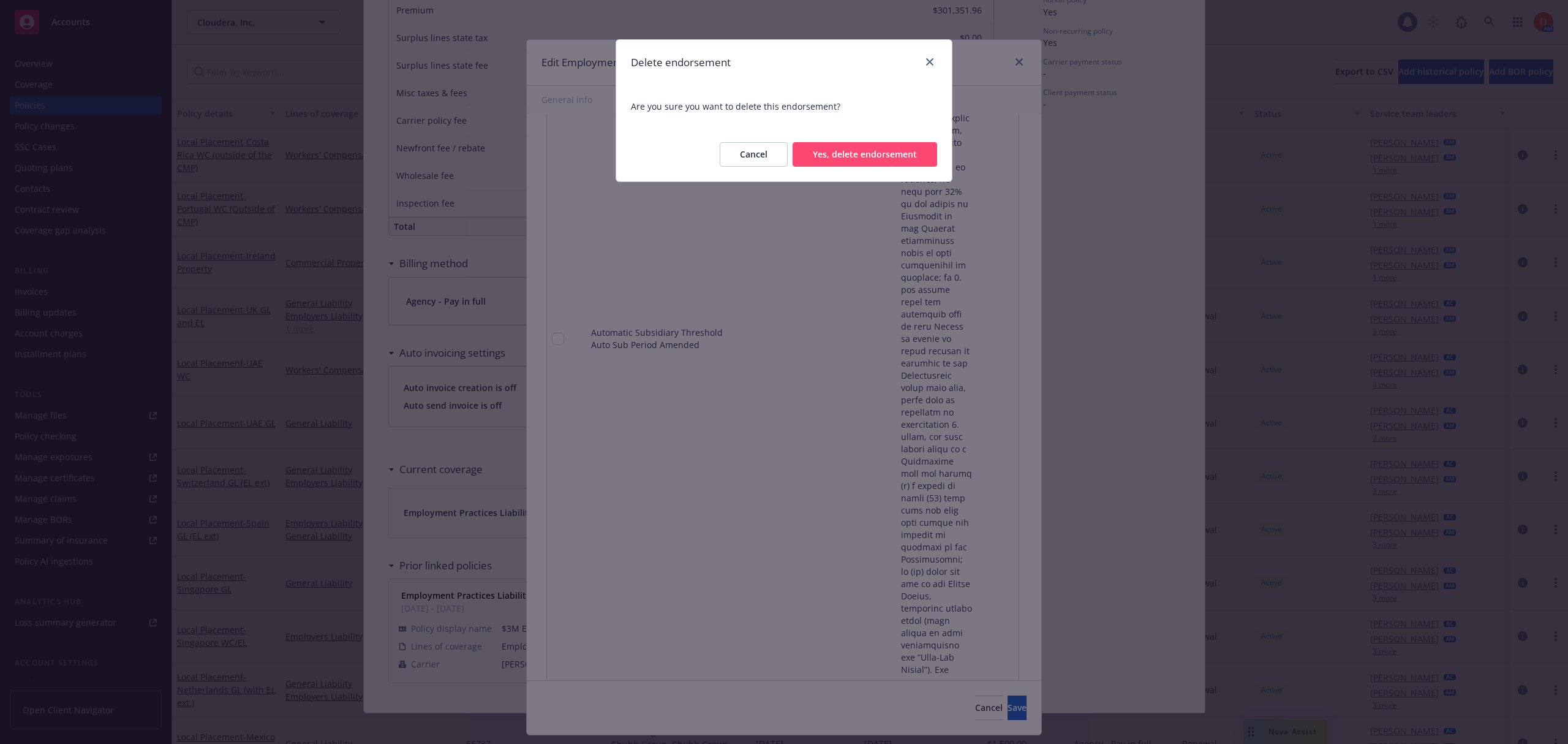
click at [879, 162] on button "Yes, delete endorsement" at bounding box center [865, 155] width 144 height 25
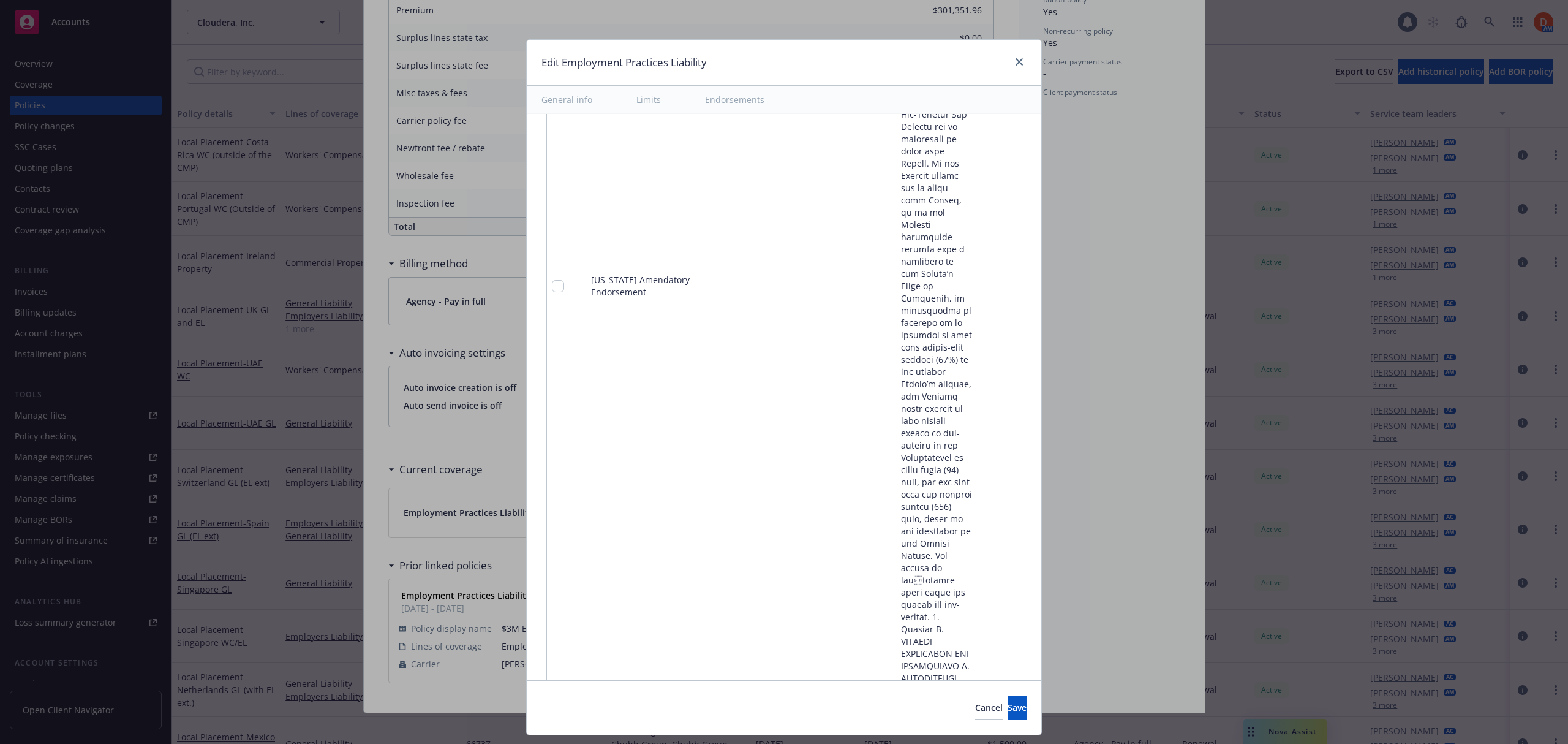
scroll to position [2657, 0]
click at [980, 234] on icon "pencil" at bounding box center [984, 238] width 7 height 7
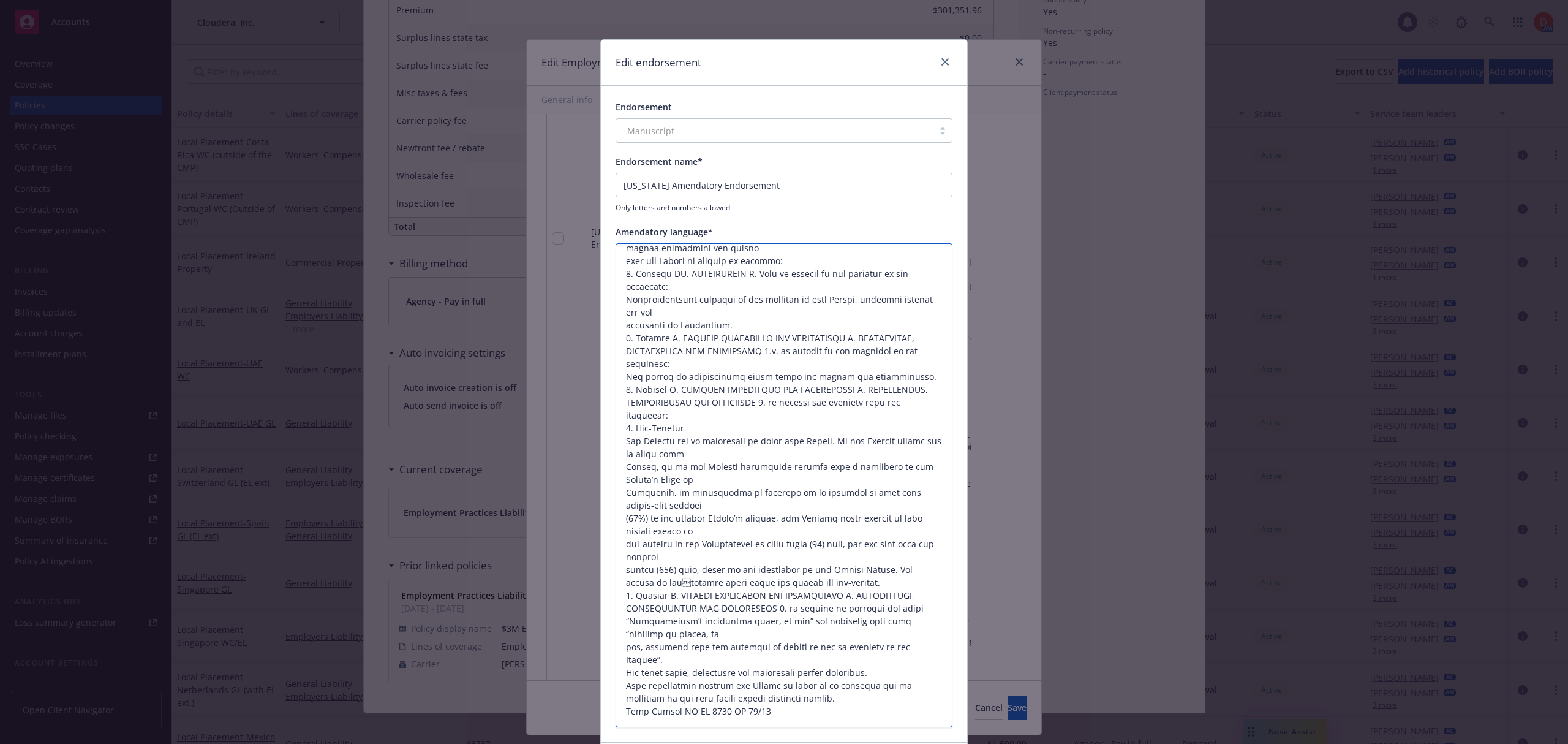
scroll to position [0, 0]
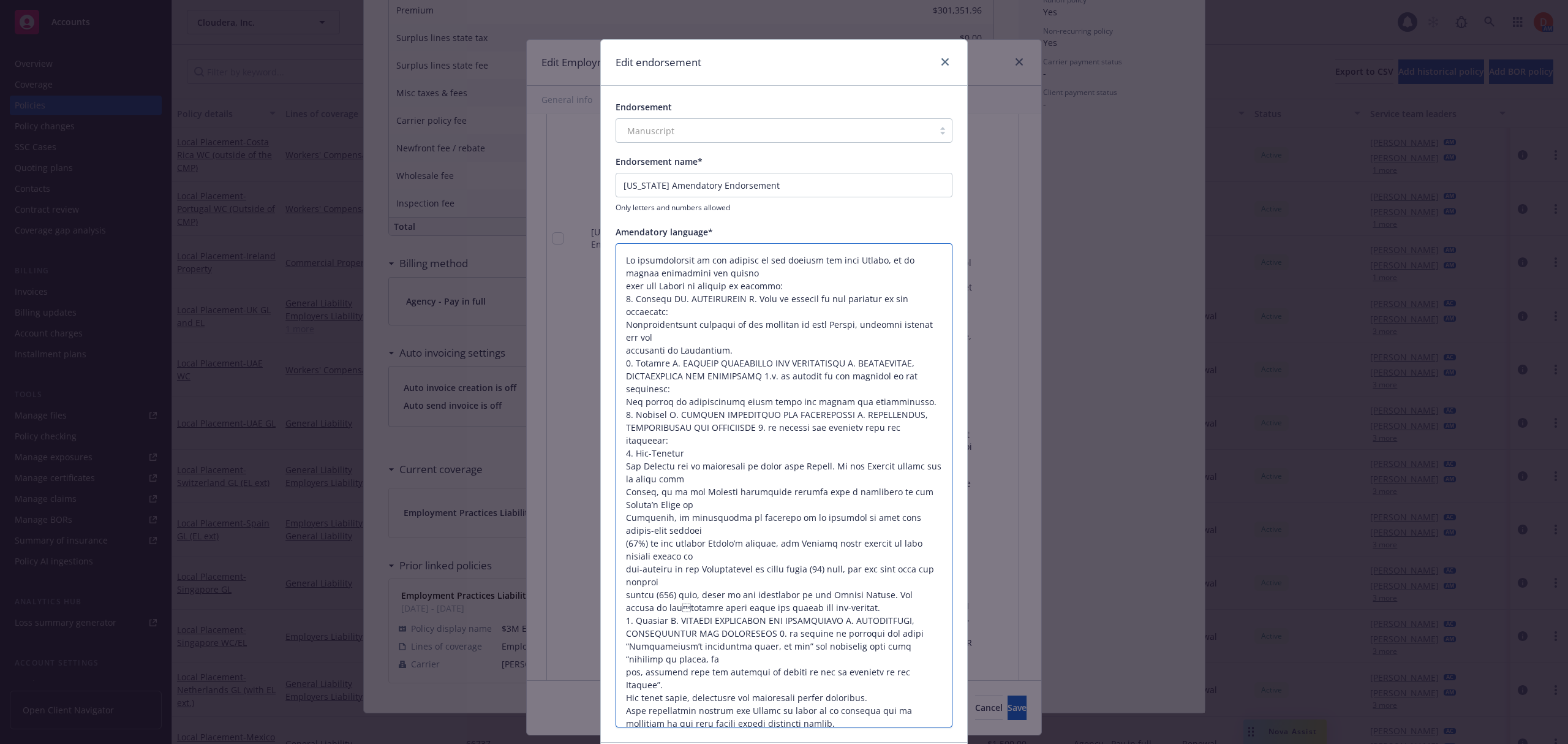
drag, startPoint x: 800, startPoint y: 696, endPoint x: 591, endPoint y: 253, distance: 489.8
click at [591, 253] on div "Edit endorsement Endorsement Manuscript Endorsement name* [US_STATE] Amendatory…" at bounding box center [784, 372] width 1568 height 744
type textarea "x"
type textarea "Form Number AG ML 4036 EP 11/10"
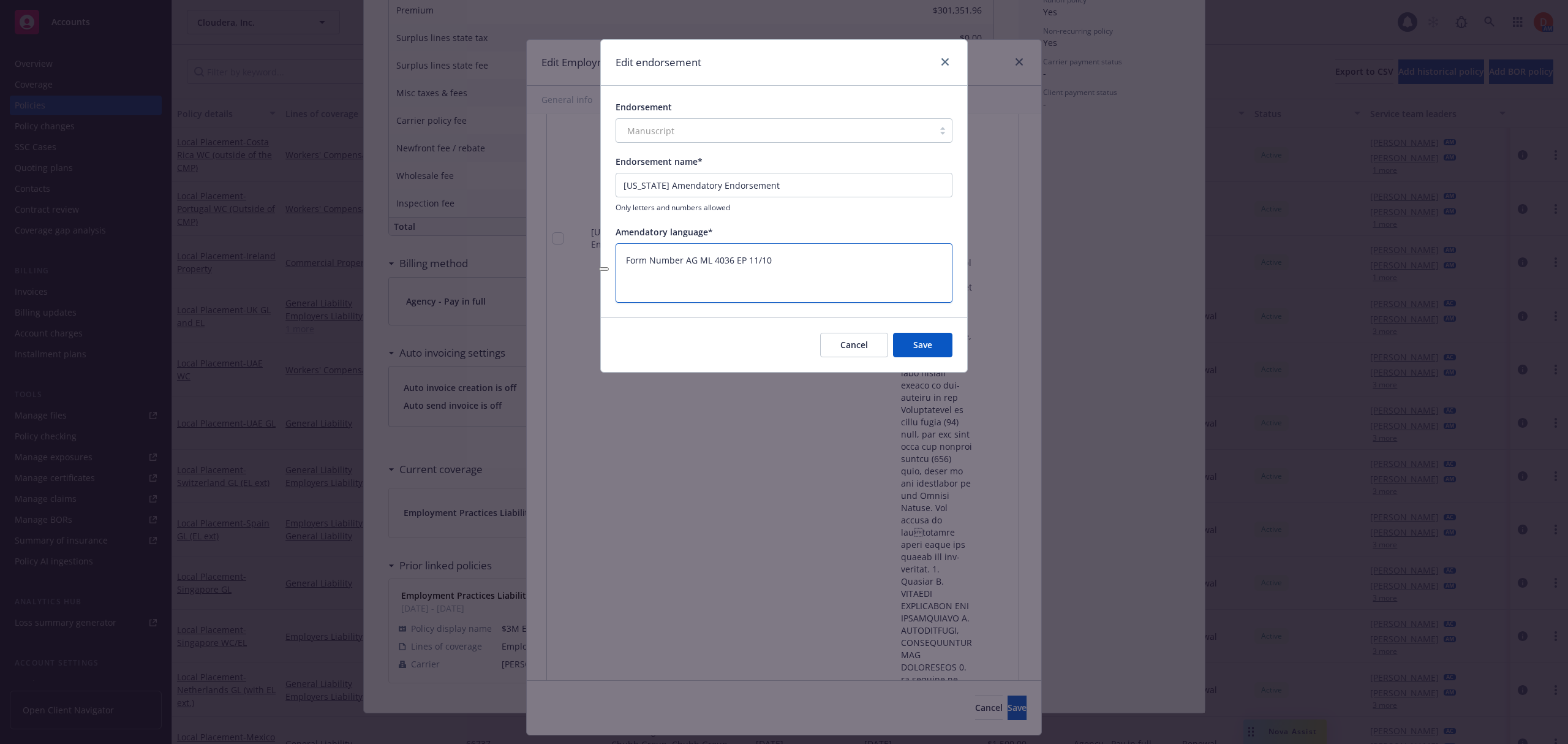
type textarea "x"
type textarea "Form Number AG ML 4036 EP 11/10"
paste textarea ""Policy amended: punitive damages uninsurable in [US_STATE]. Non-renewal notice…"
type textarea "x"
type textarea ""Policy amended: punitive damages uninsurable in [US_STATE]. Non-renewal notice…"
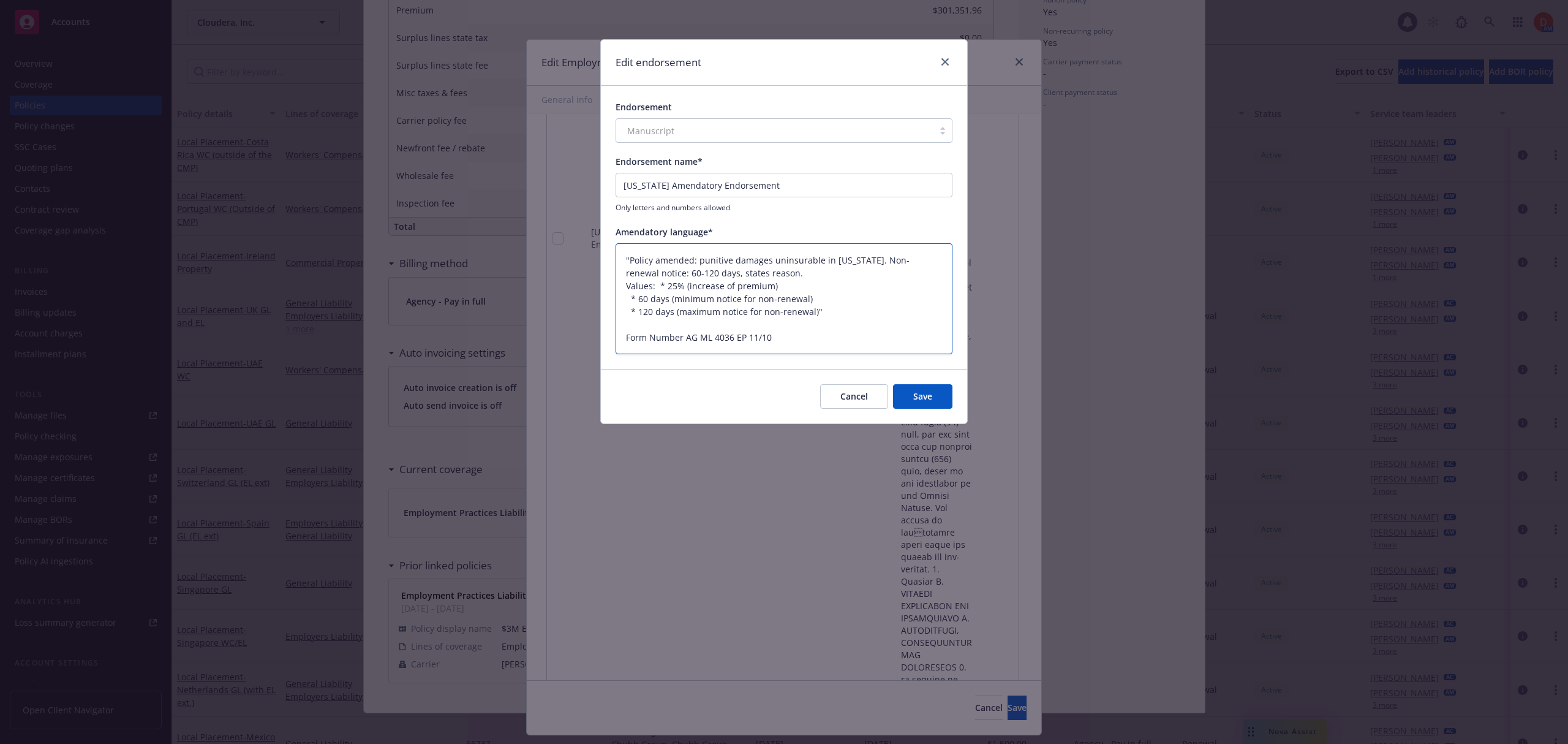
click at [632, 256] on textarea ""Policy amended: punitive damages uninsurable in [US_STATE]. Non-renewal notice…" at bounding box center [784, 299] width 337 height 111
type textarea "x"
type textarea "Policy amended: punitive damages uninsurable in [US_STATE]. Non-renewal notice:…"
click at [830, 311] on textarea "Policy amended: punitive damages uninsurable in [US_STATE]. Non-renewal notice:…" at bounding box center [784, 299] width 337 height 111
type textarea "x"
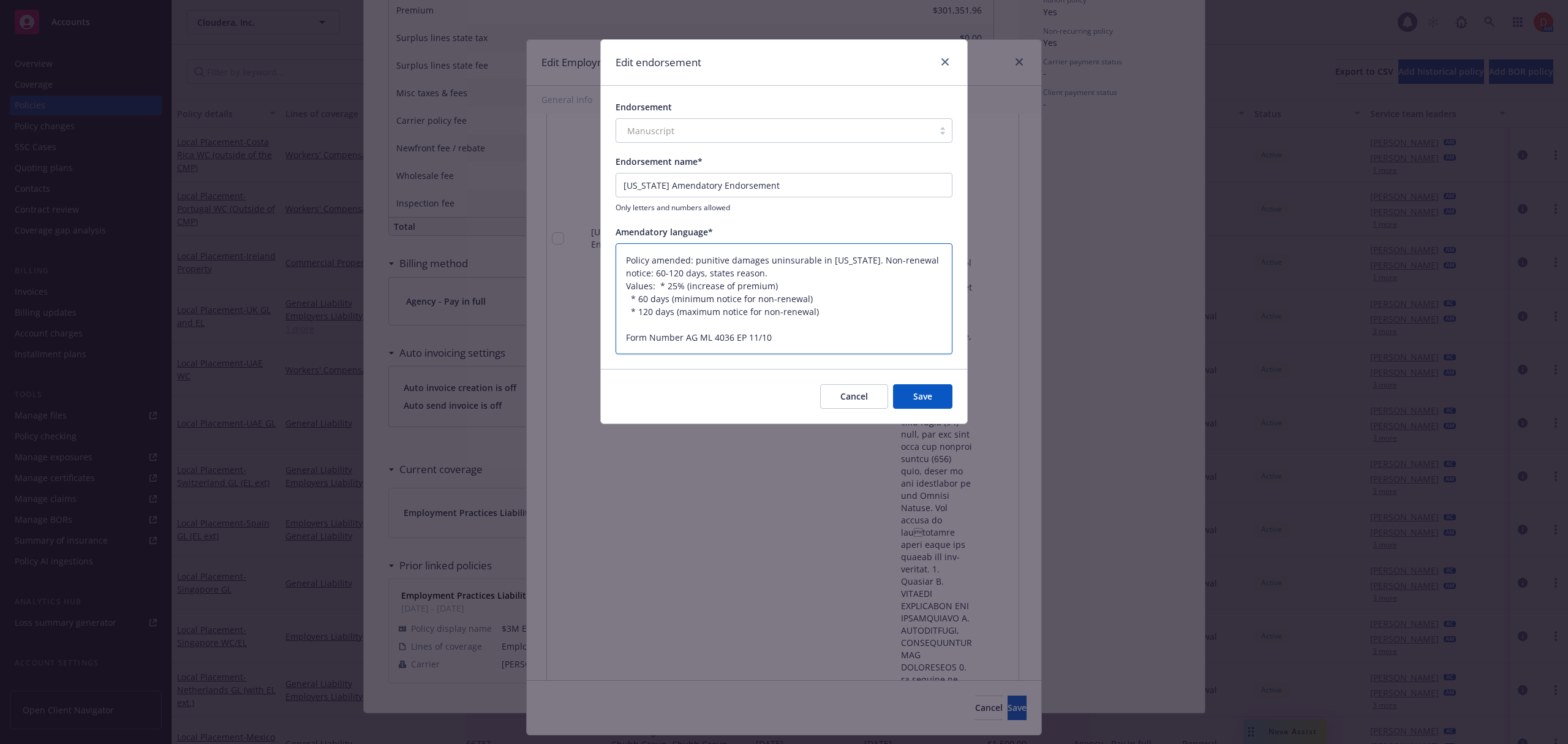
type textarea "Policy amended: punitive damages uninsurable in [US_STATE]. Non-renewal notice:…"
click at [912, 394] on button "Save" at bounding box center [923, 396] width 60 height 25
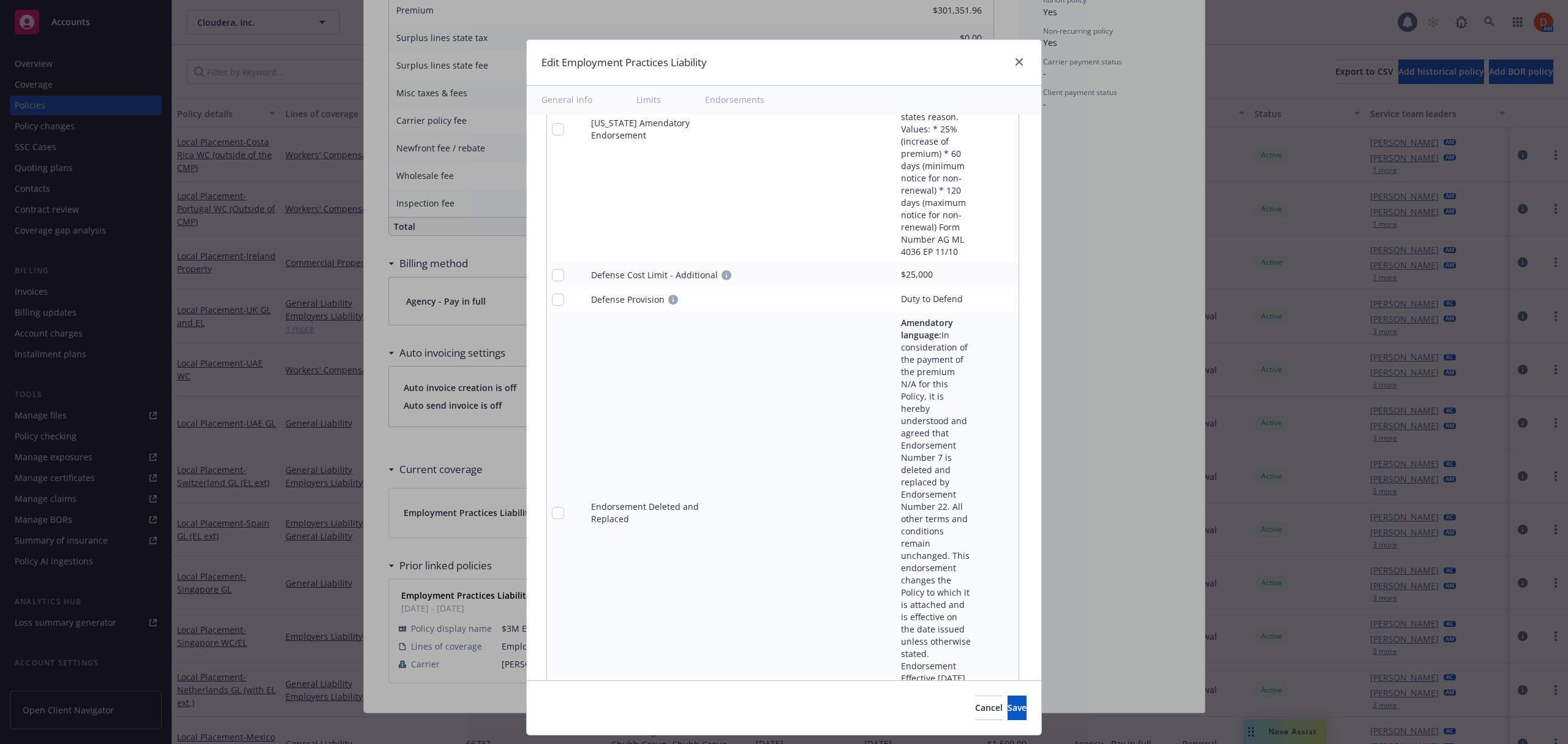
type textarea "x"
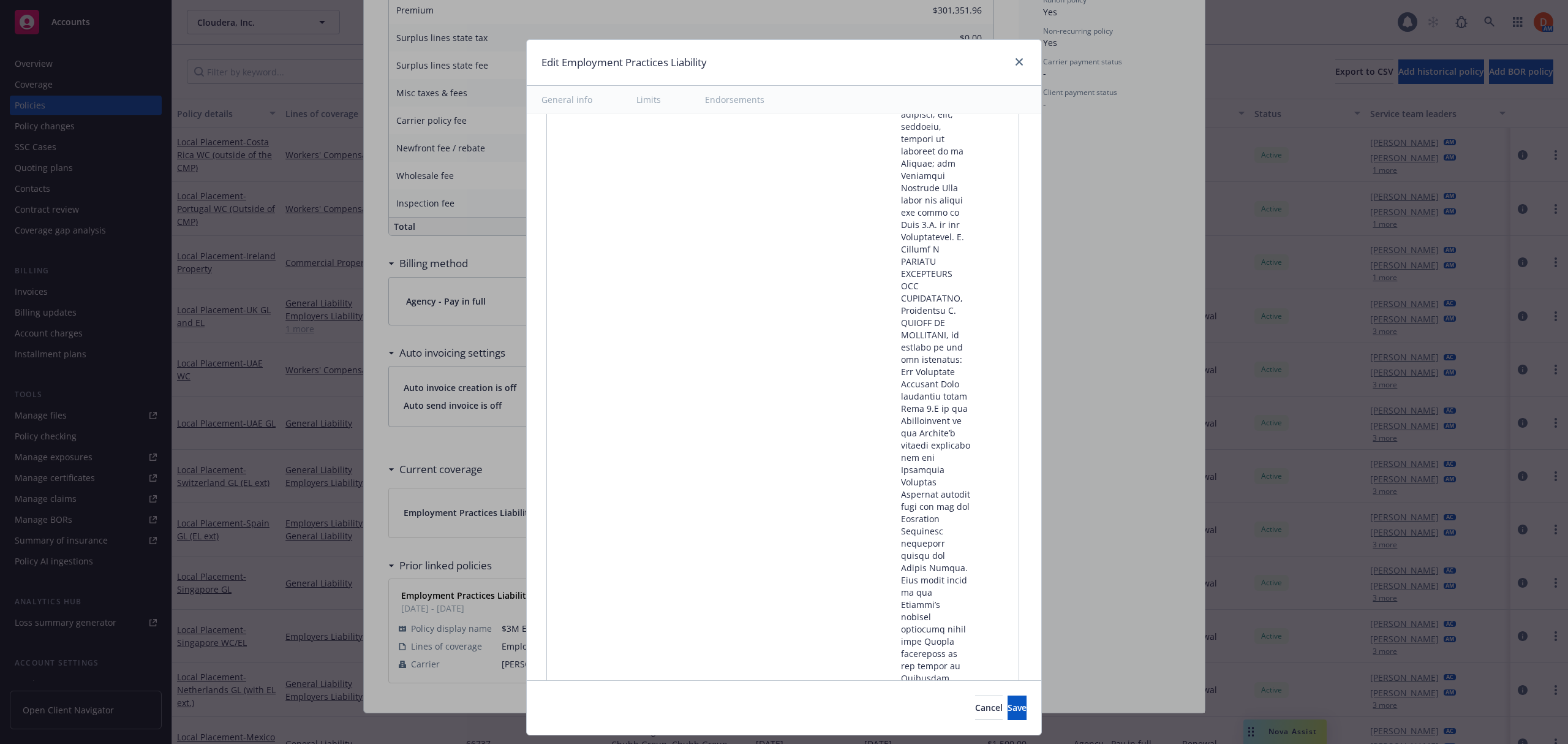
scroll to position [21411, 0]
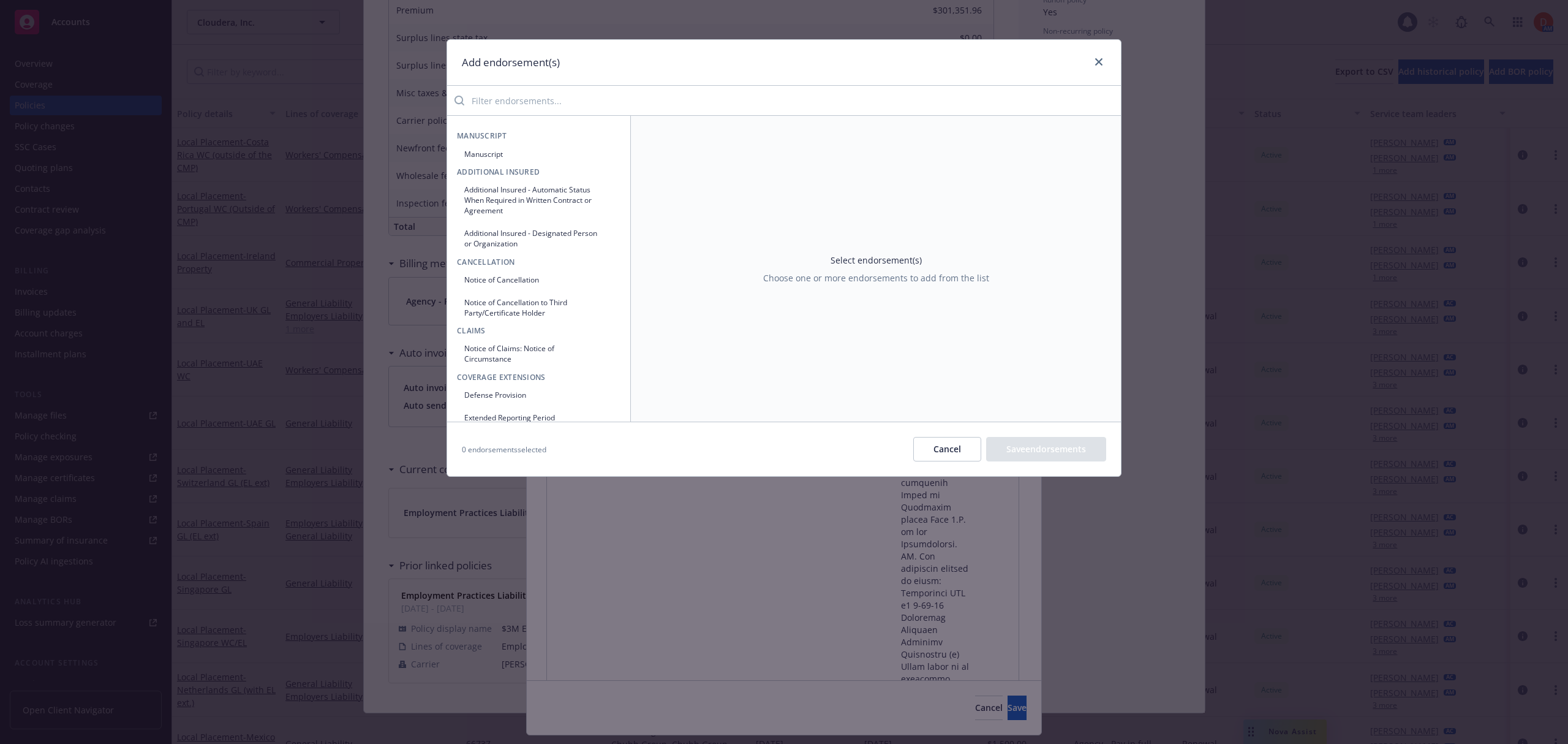
click at [696, 104] on input "search" at bounding box center [792, 100] width 656 height 25
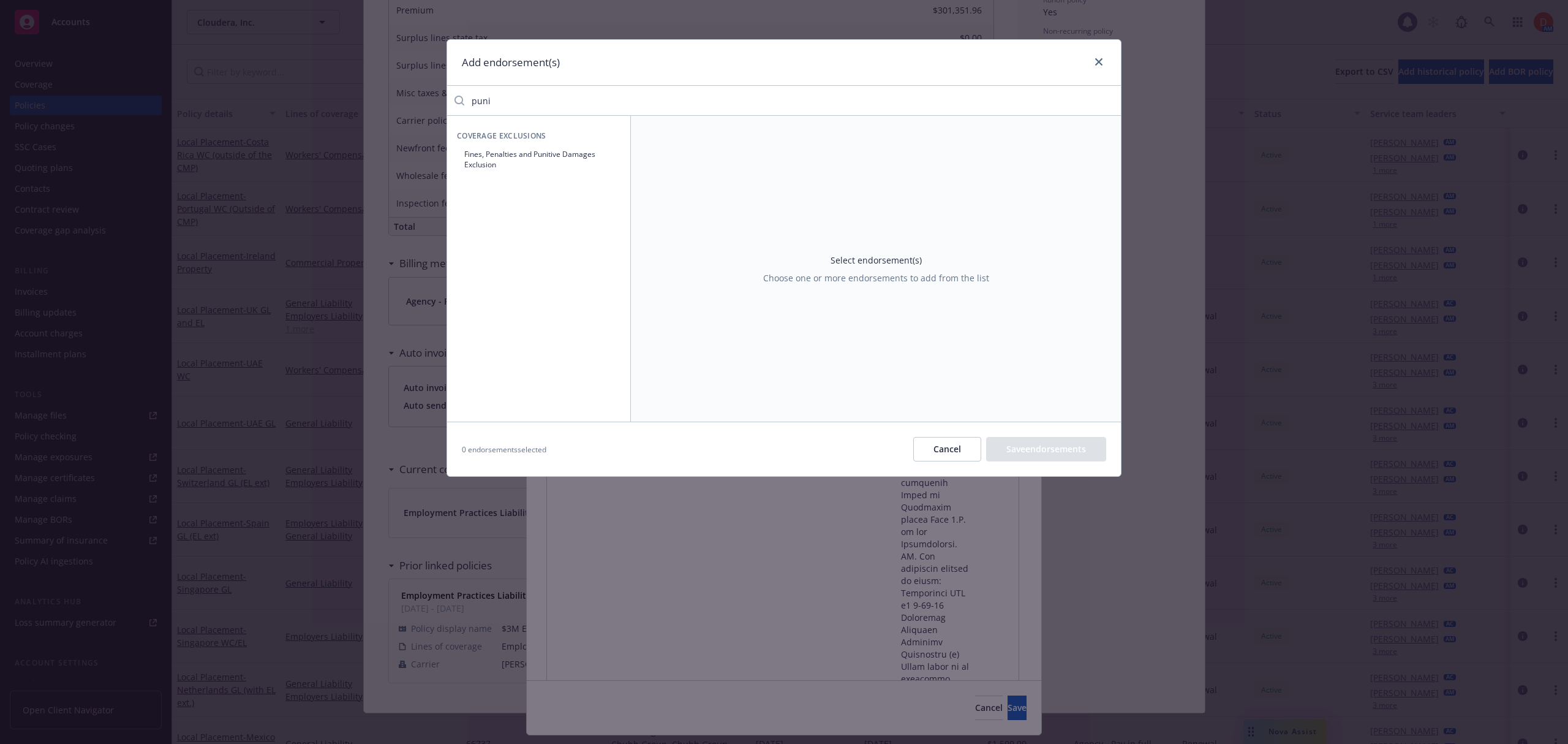
type input "puni"
click at [542, 165] on button "Fines, Penalties and Punitive Damages Exclusion" at bounding box center [538, 159] width 164 height 30
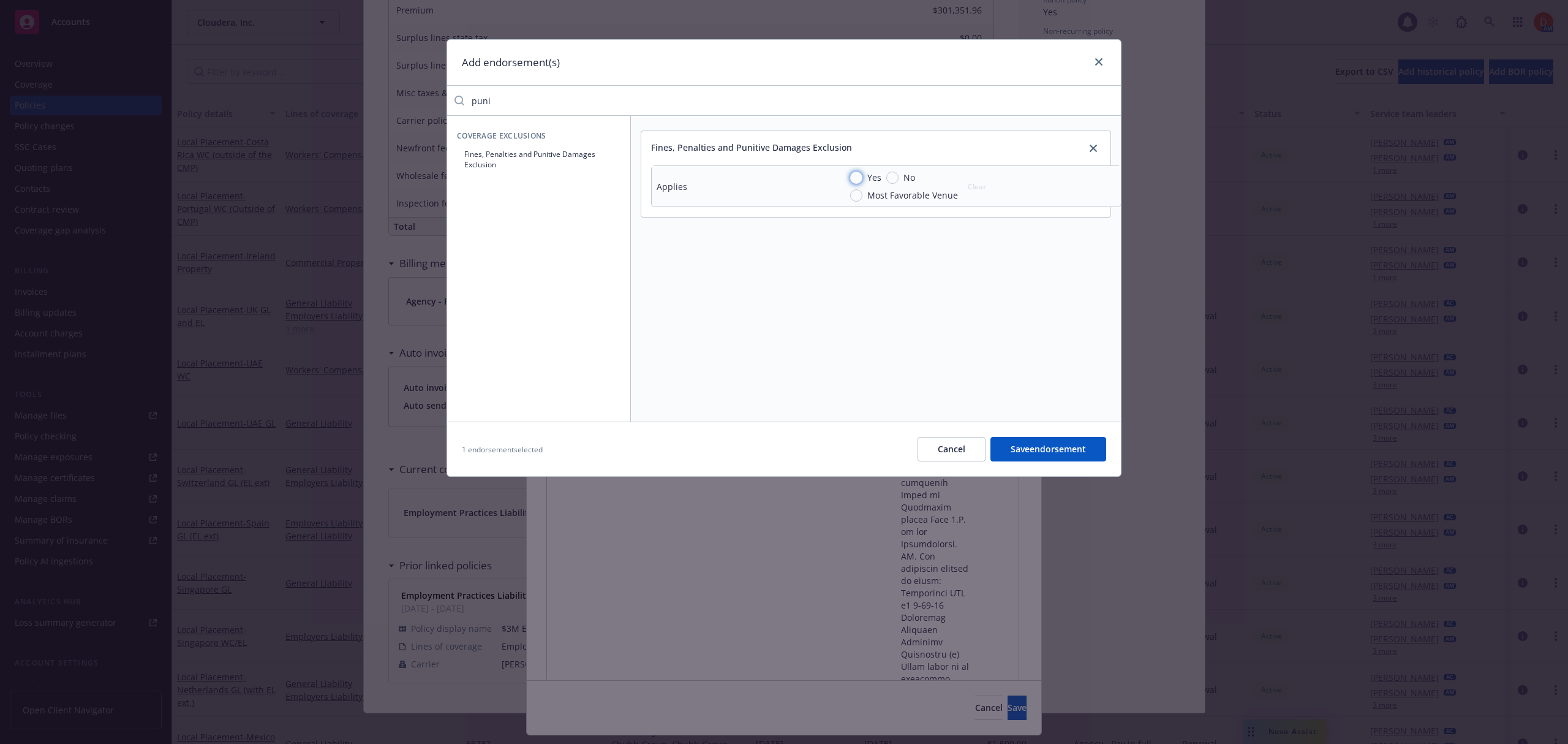
click at [861, 175] on input "Yes" at bounding box center [856, 177] width 12 height 12
radio input "true"
click at [1025, 441] on button "Save endorsement" at bounding box center [1048, 449] width 116 height 25
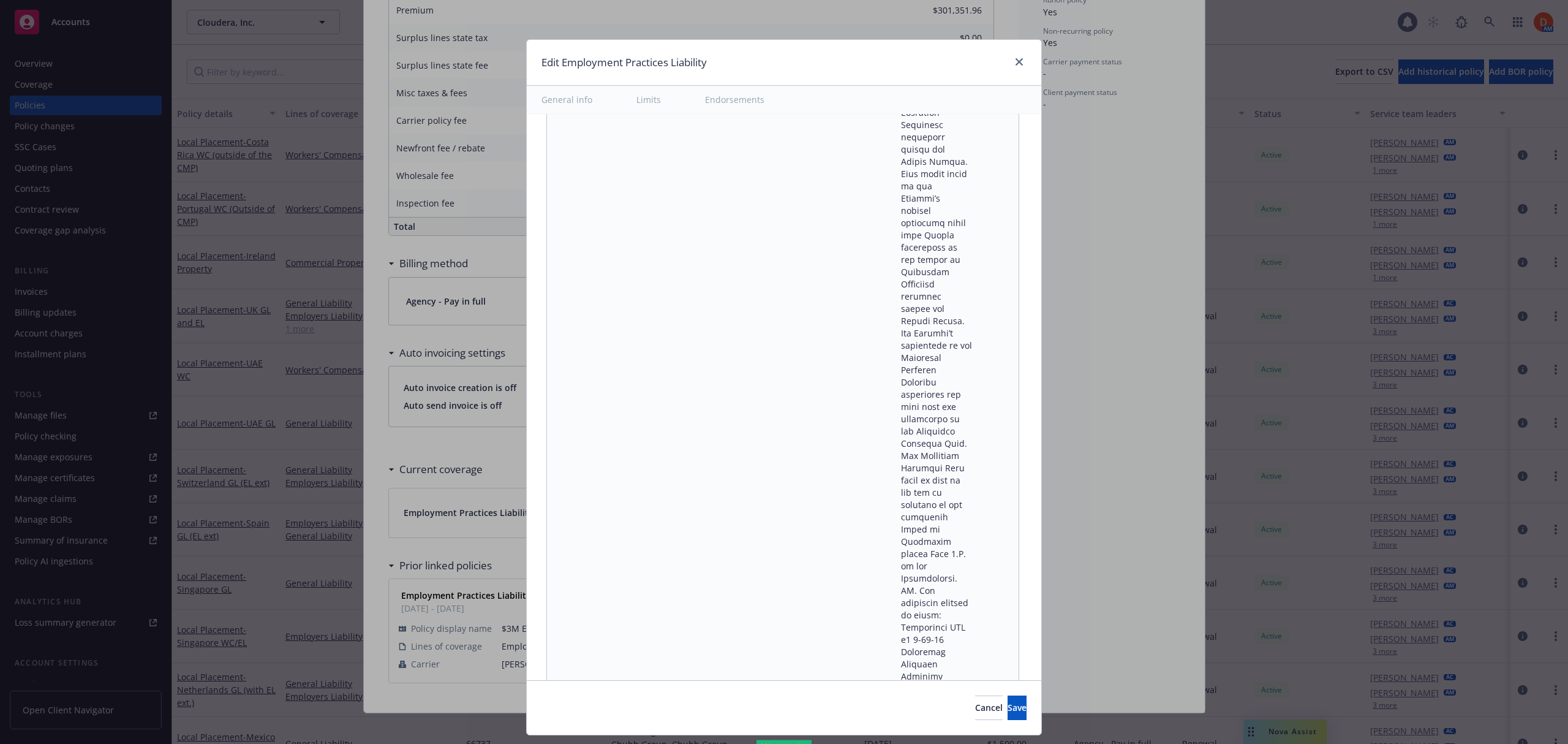
scroll to position [21445, 0]
type textarea "x"
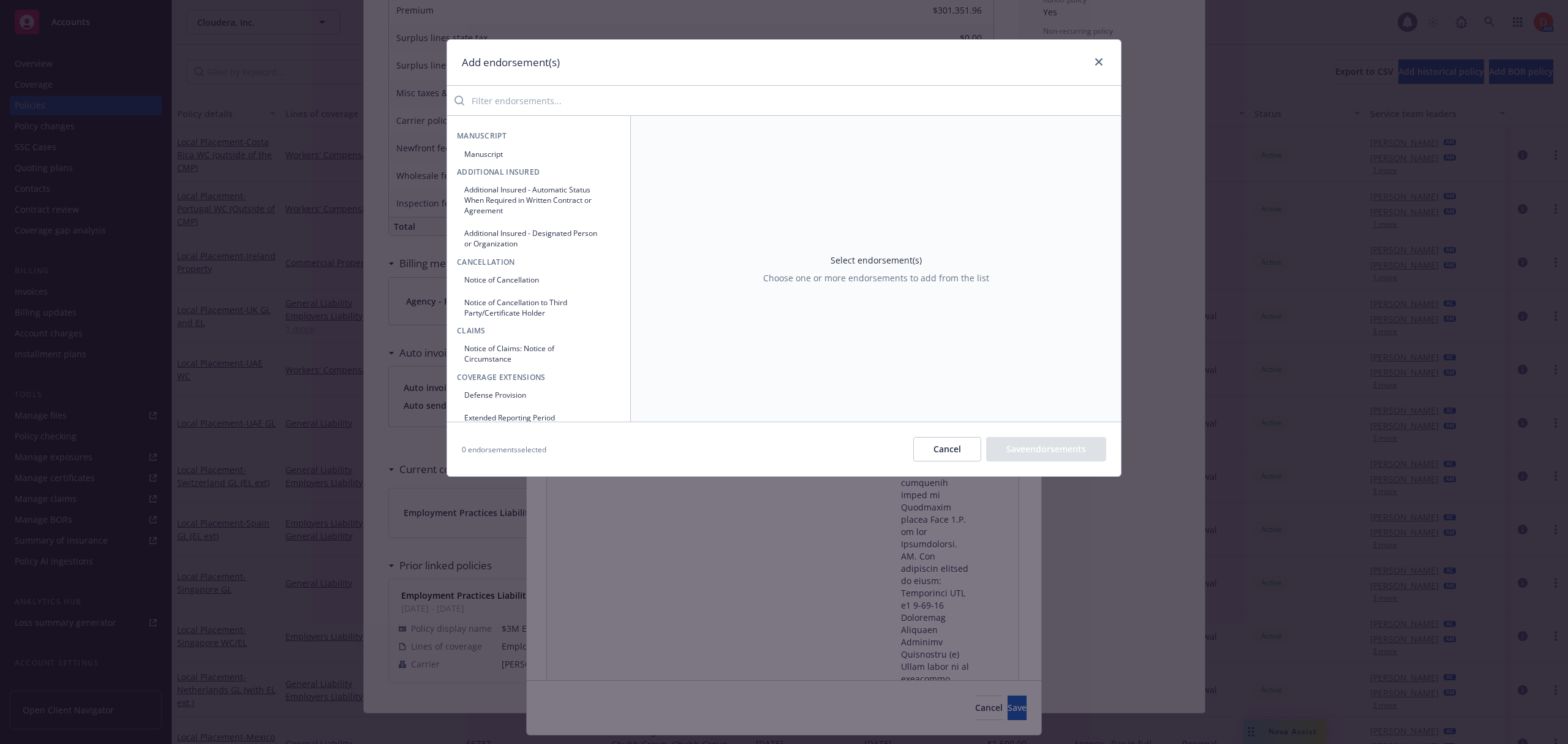
click at [660, 104] on input "search" at bounding box center [792, 100] width 656 height 25
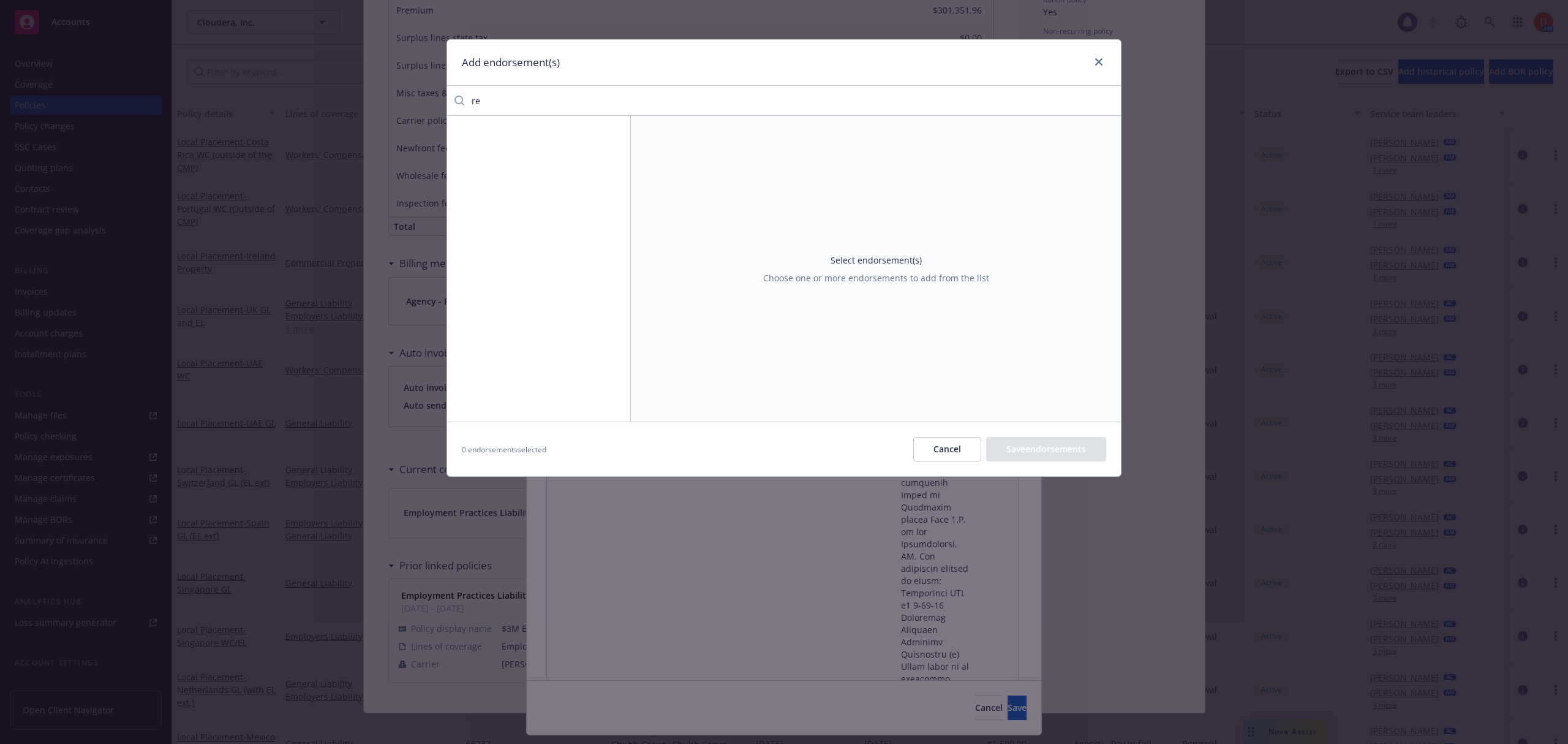
type input "r"
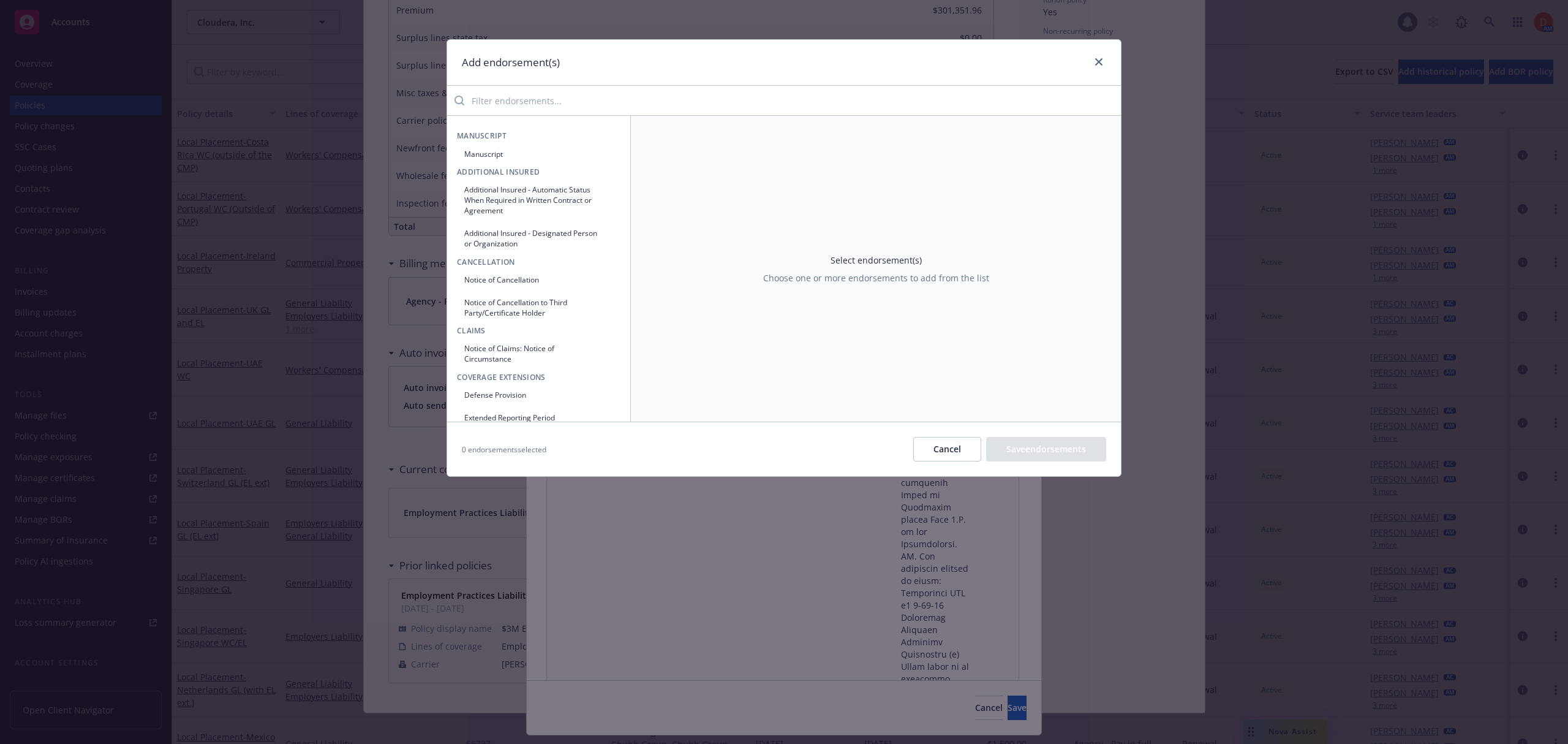
click at [942, 440] on button "Cancel" at bounding box center [947, 449] width 68 height 25
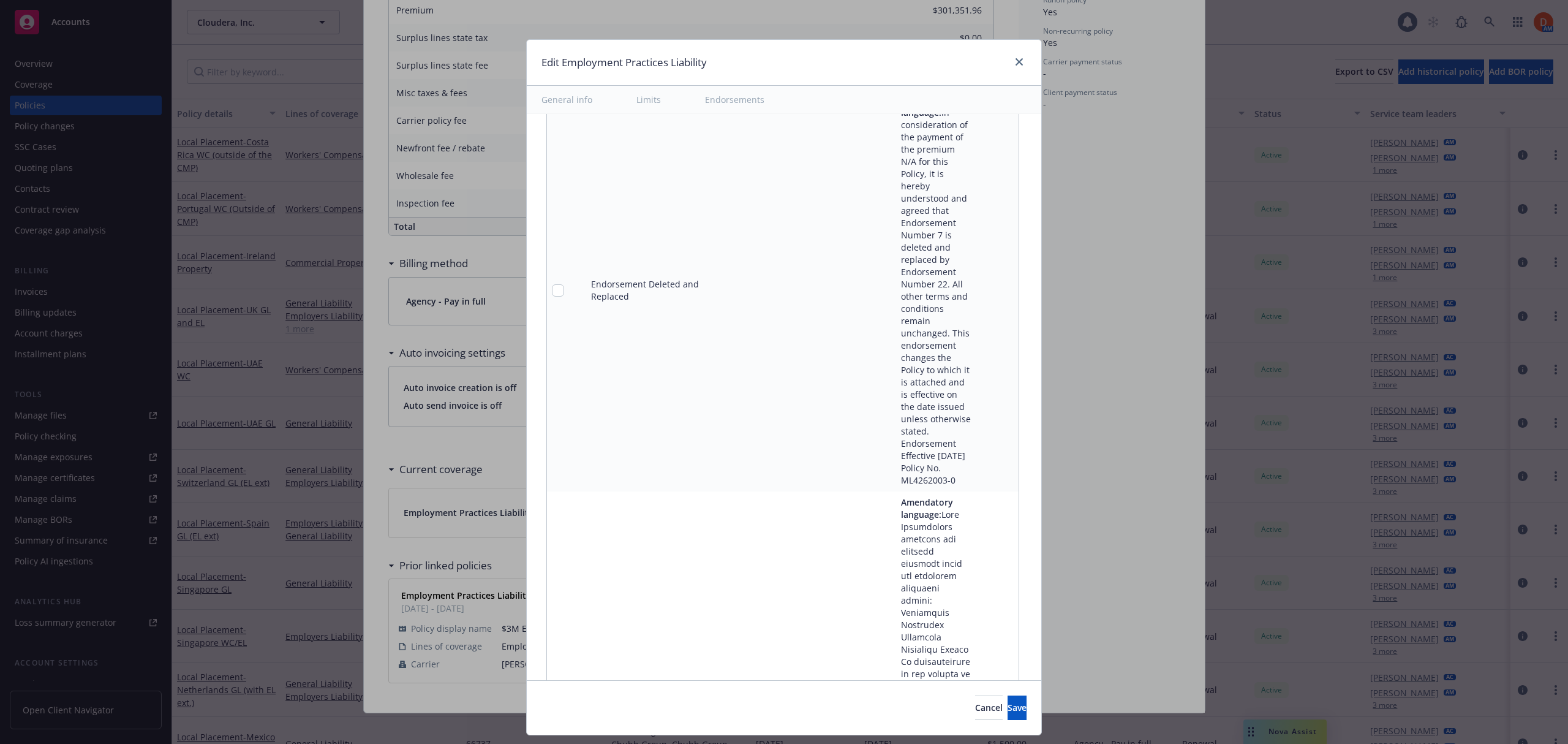
scroll to position [2245, 0]
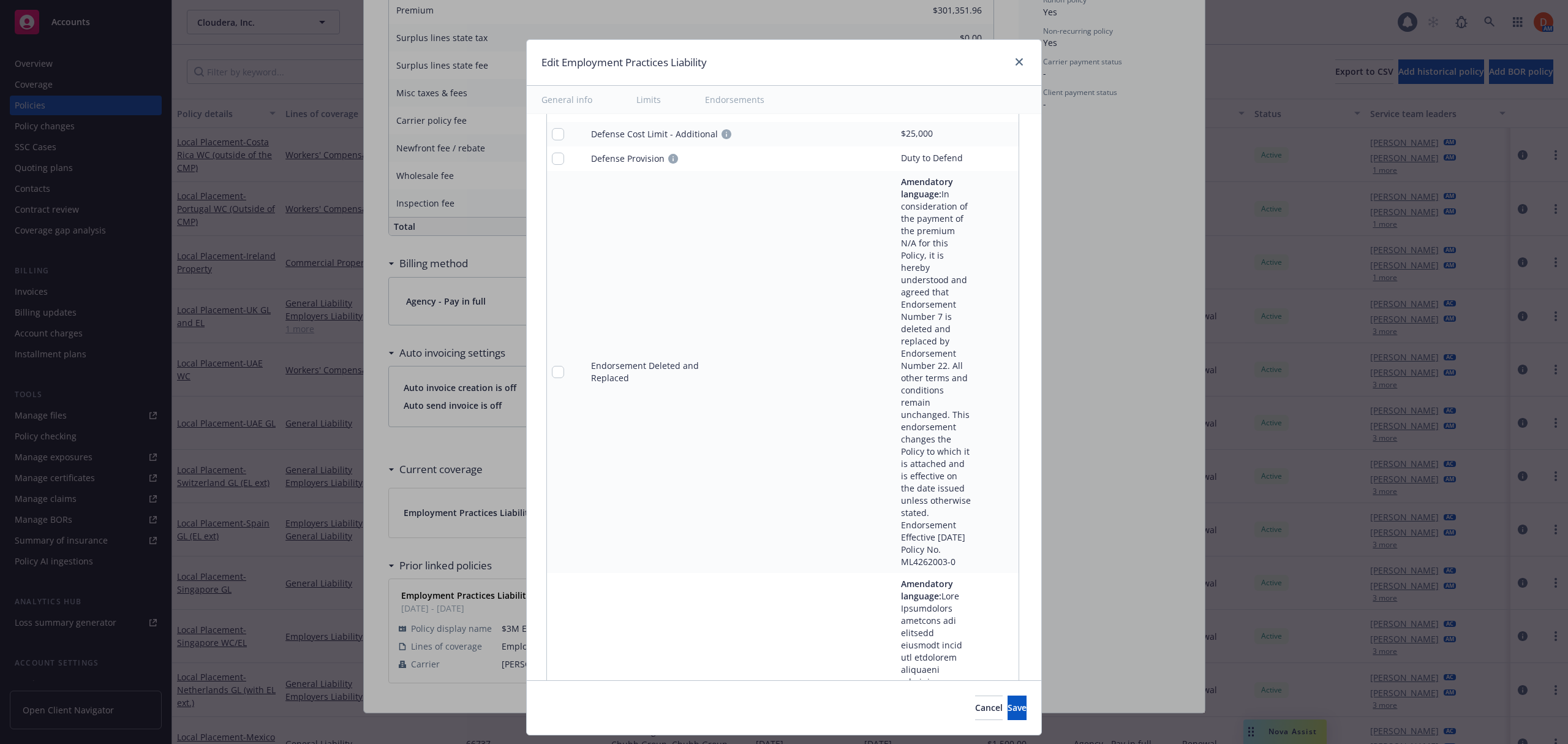
click at [980, 368] on icon "pencil" at bounding box center [984, 372] width 7 height 7
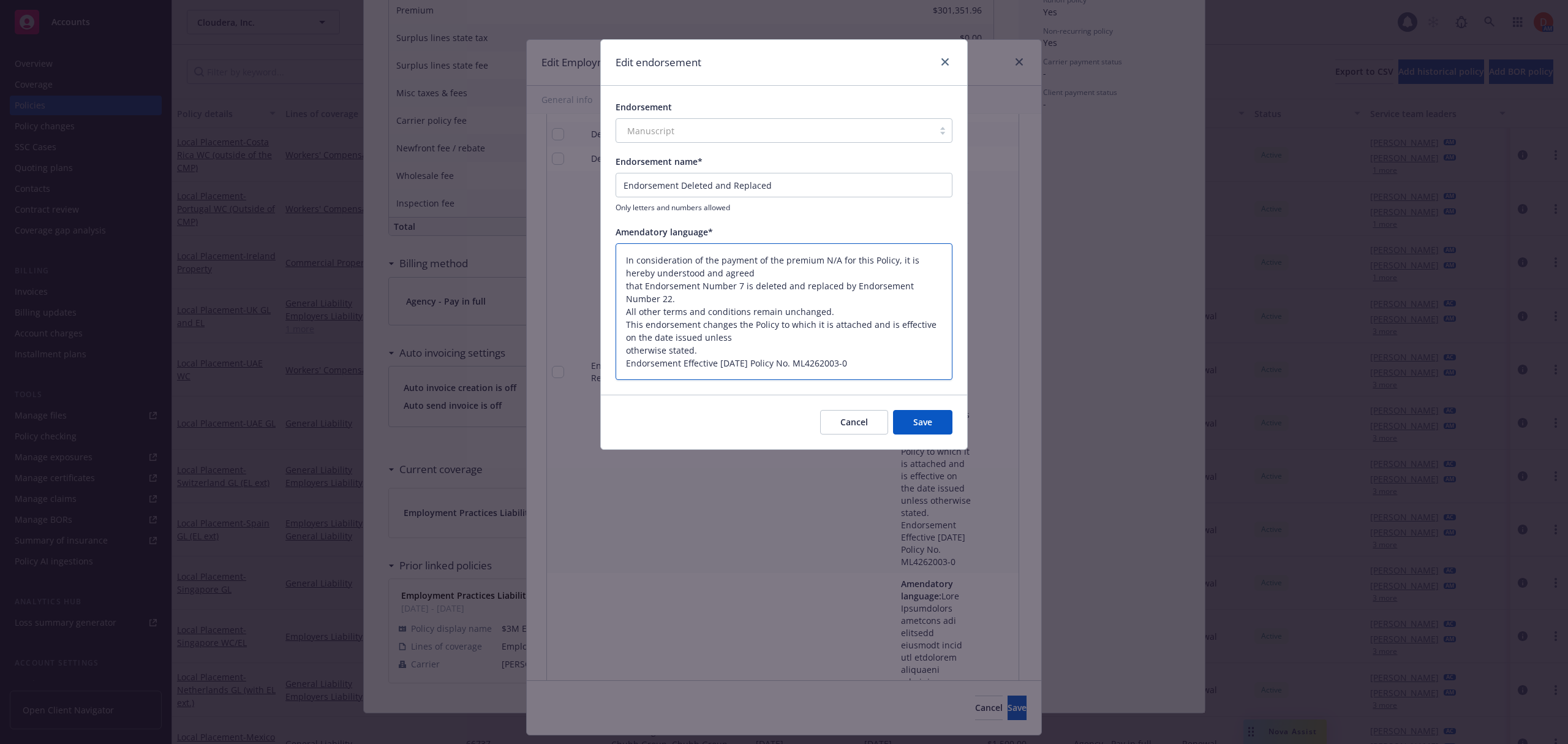
drag, startPoint x: 725, startPoint y: 273, endPoint x: 601, endPoint y: 263, distance: 124.4
click at [601, 263] on div "Endorsement Manuscript Endorsement name* Endorsement Deleted and Replaced Only …" at bounding box center [784, 240] width 366 height 309
type textarea "x"
type textarea "that Endorsement Number 7 is deleted and replaced by Endorsement Number 22. All…"
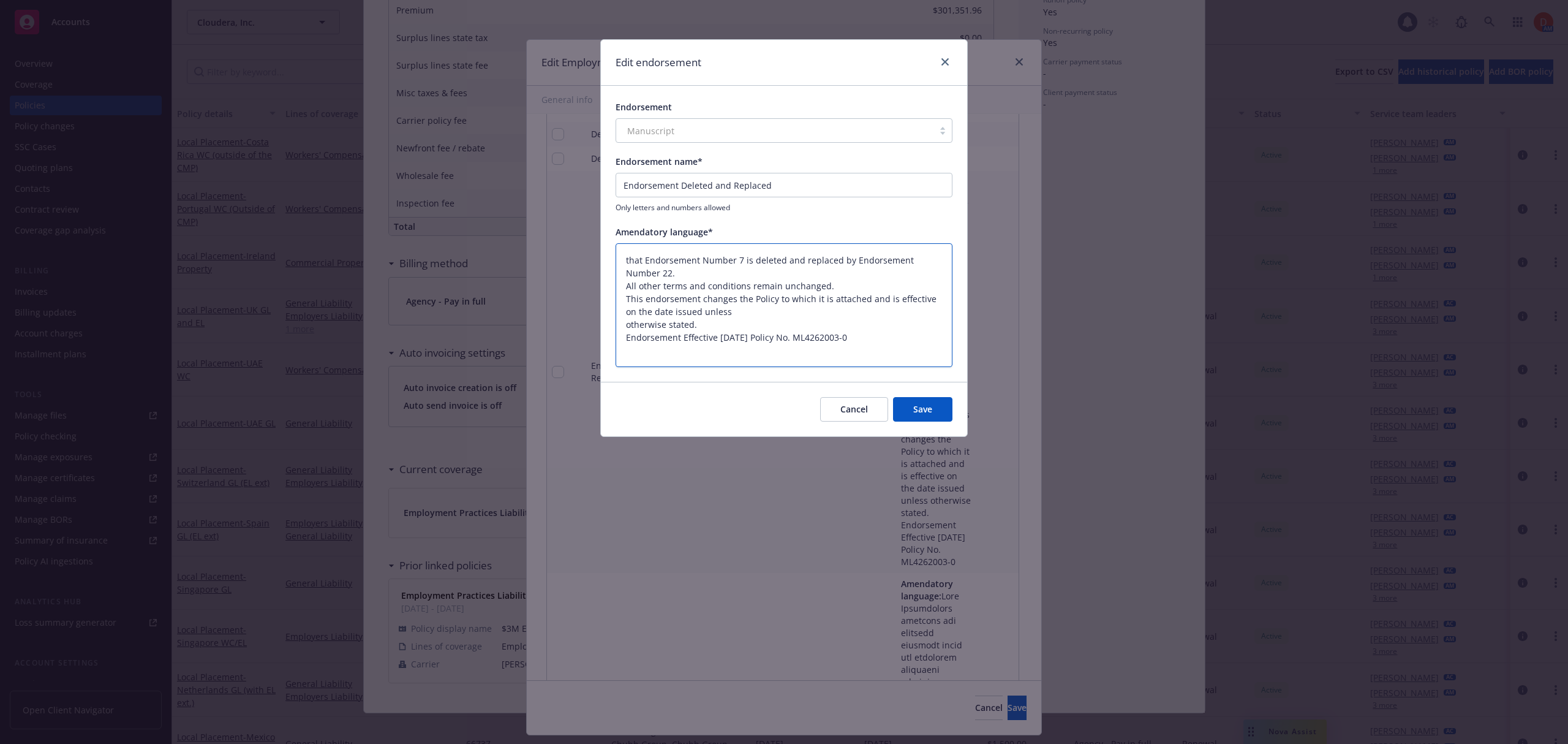
type textarea "x"
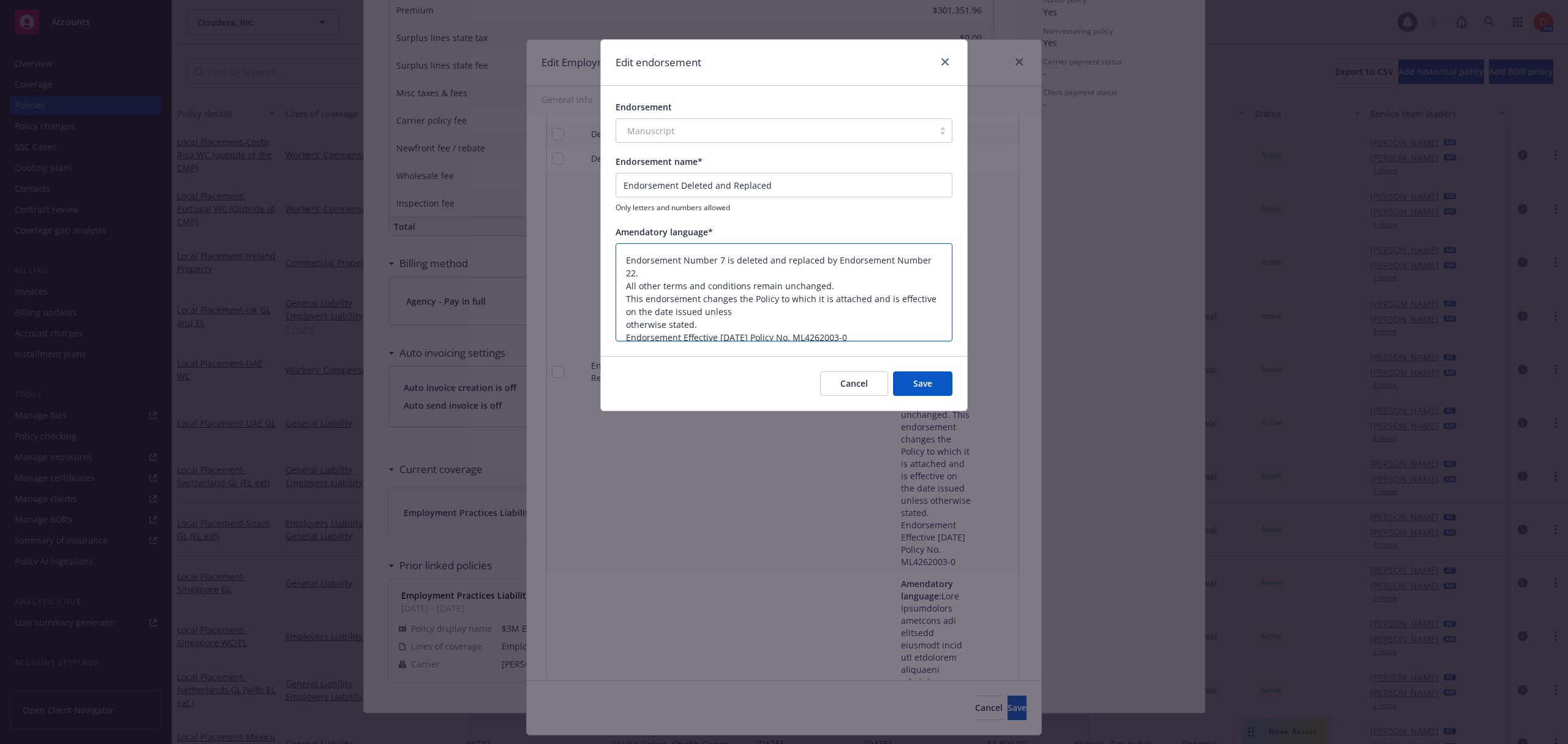
scroll to position [13, 0]
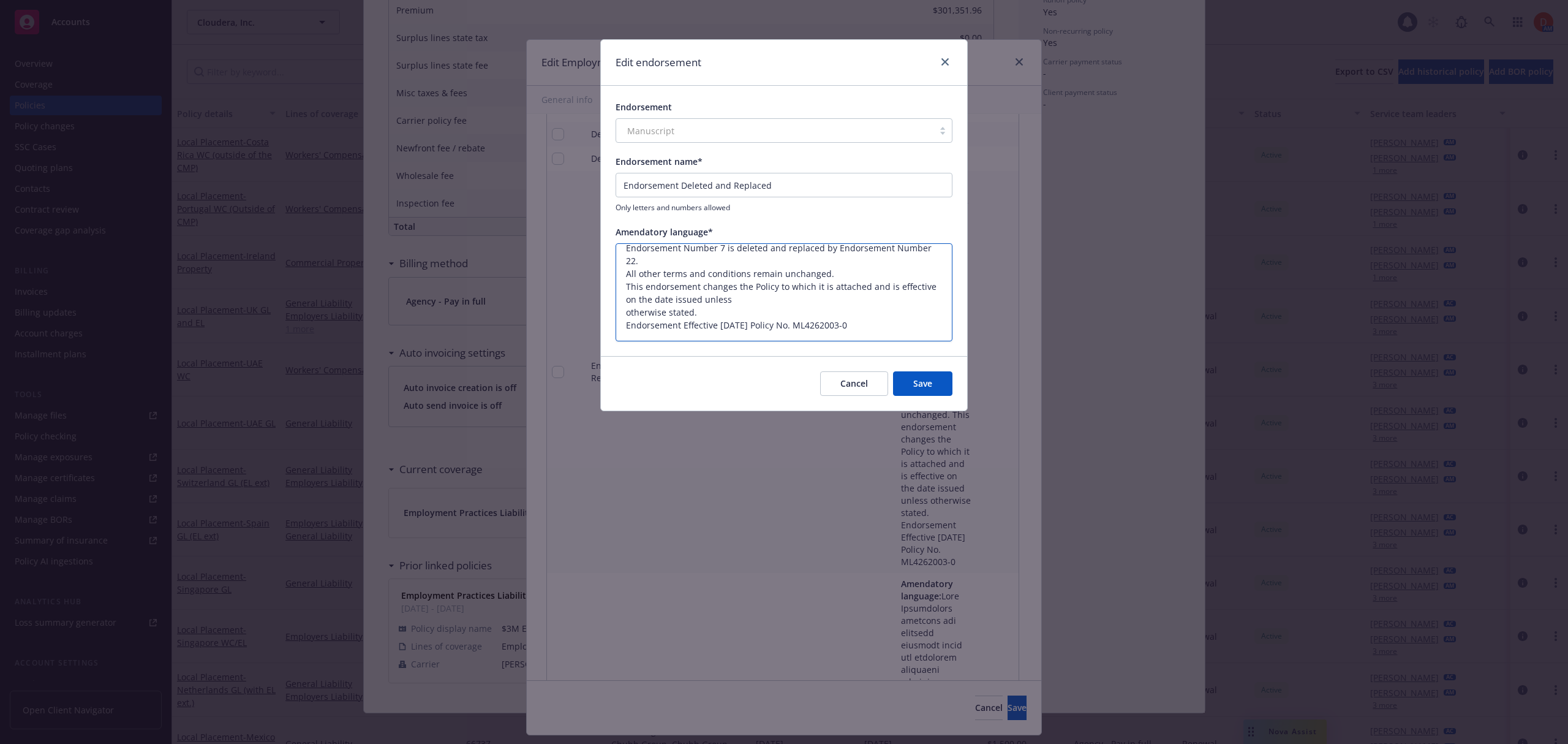
drag, startPoint x: 900, startPoint y: 320, endPoint x: 623, endPoint y: 276, distance: 280.5
click at [623, 276] on textarea "Endorsement Number 7 is deleted and replaced by Endorsement Number 22. All othe…" at bounding box center [784, 293] width 337 height 98
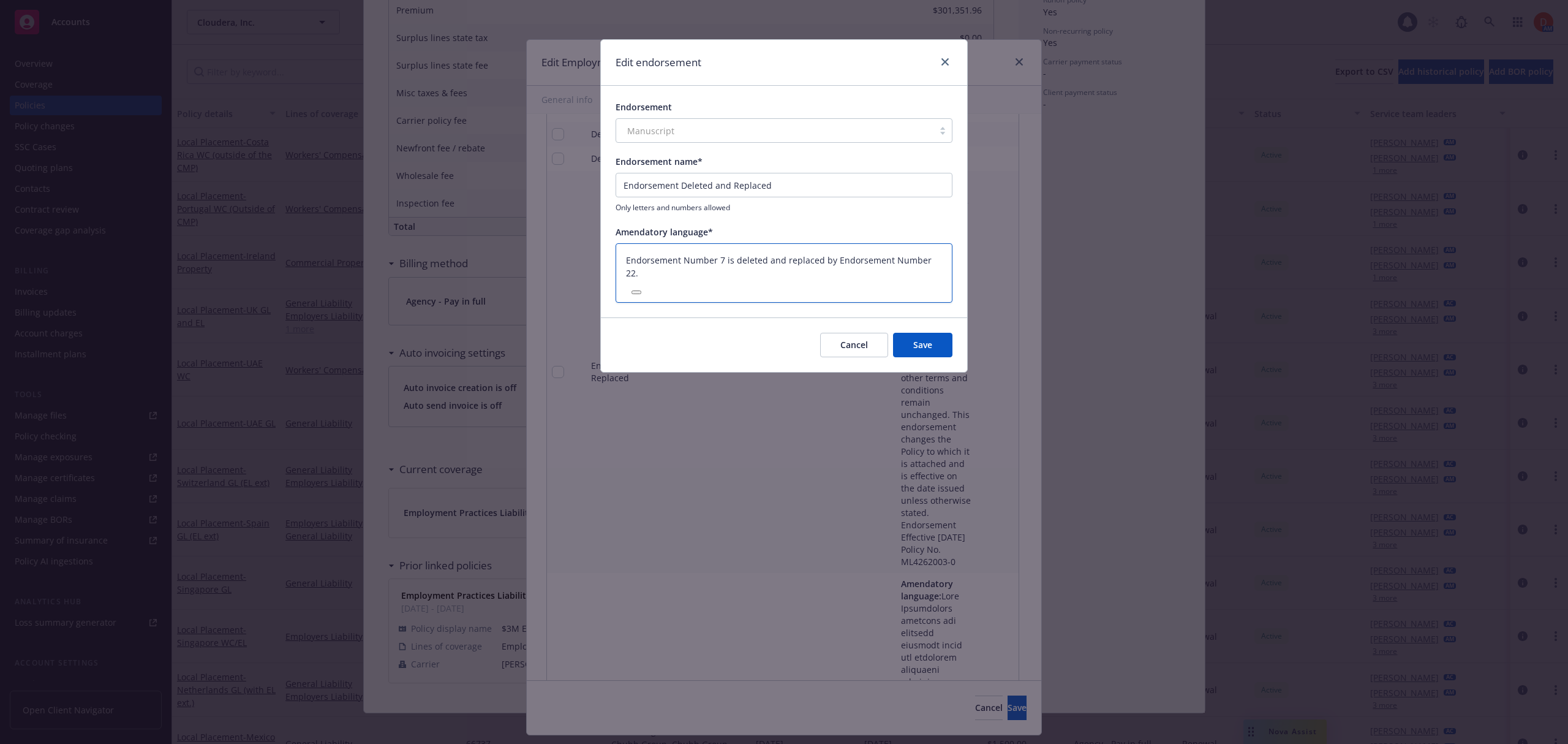
scroll to position [0, 0]
click at [936, 342] on button "Save" at bounding box center [923, 345] width 60 height 25
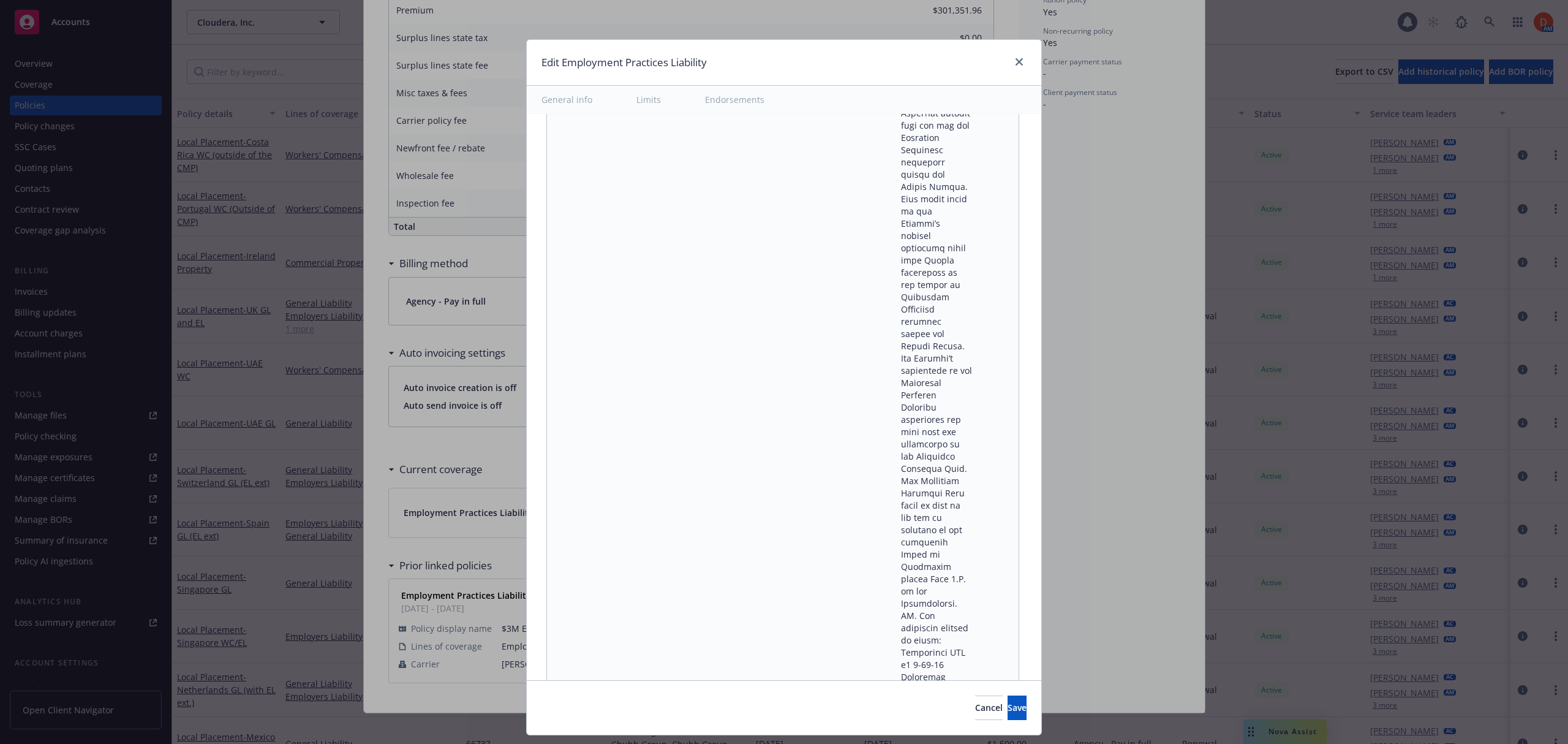
scroll to position [21151, 0]
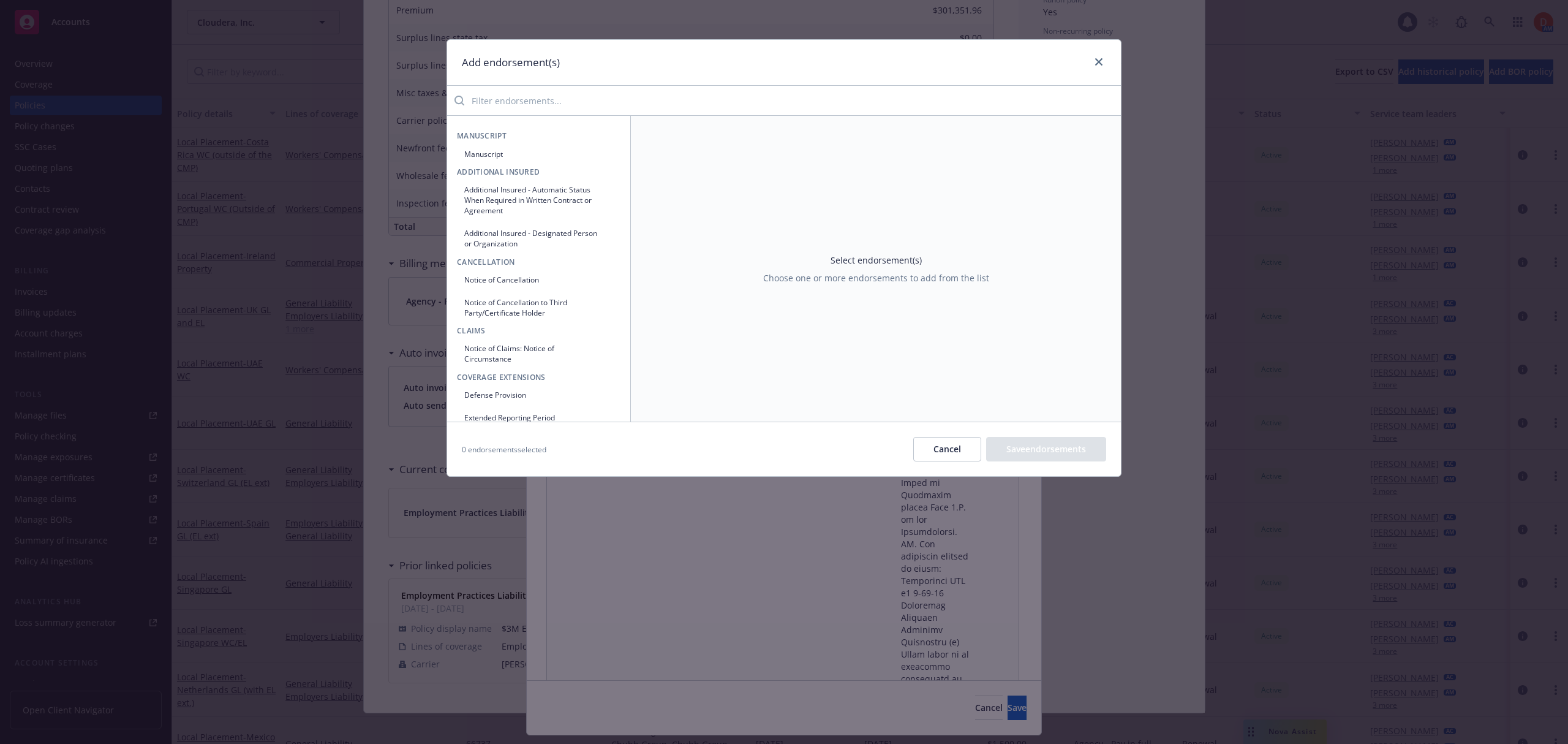
click at [576, 86] on div "Add endorsement(s) Manuscript Manuscript Additional Insured Additional Insured …" at bounding box center [784, 258] width 675 height 438
click at [581, 92] on input "search" at bounding box center [792, 100] width 656 height 25
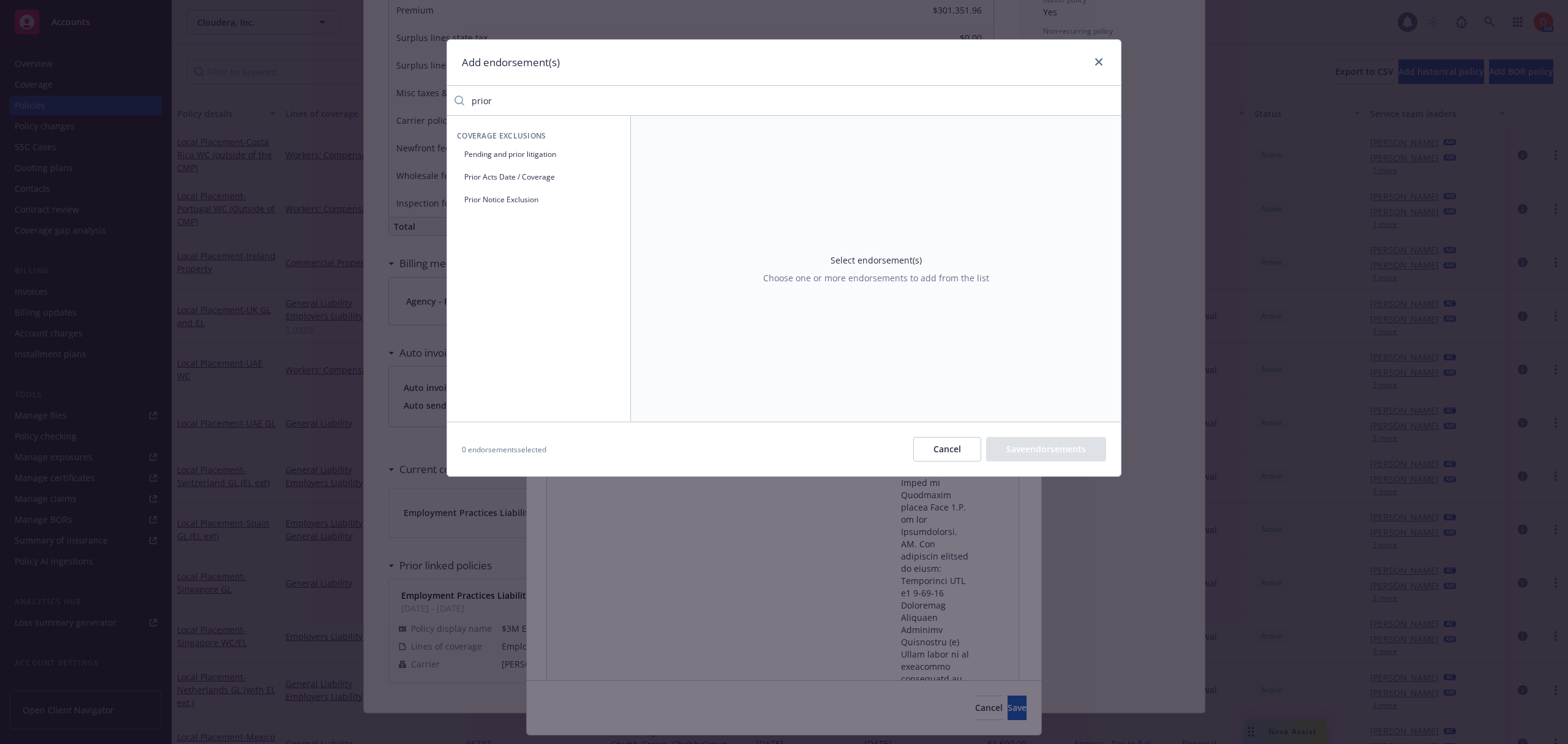
click at [544, 192] on button "Prior Notice Exclusion" at bounding box center [538, 199] width 164 height 20
click at [1063, 188] on div "Select an option" at bounding box center [1026, 181] width 98 height 18
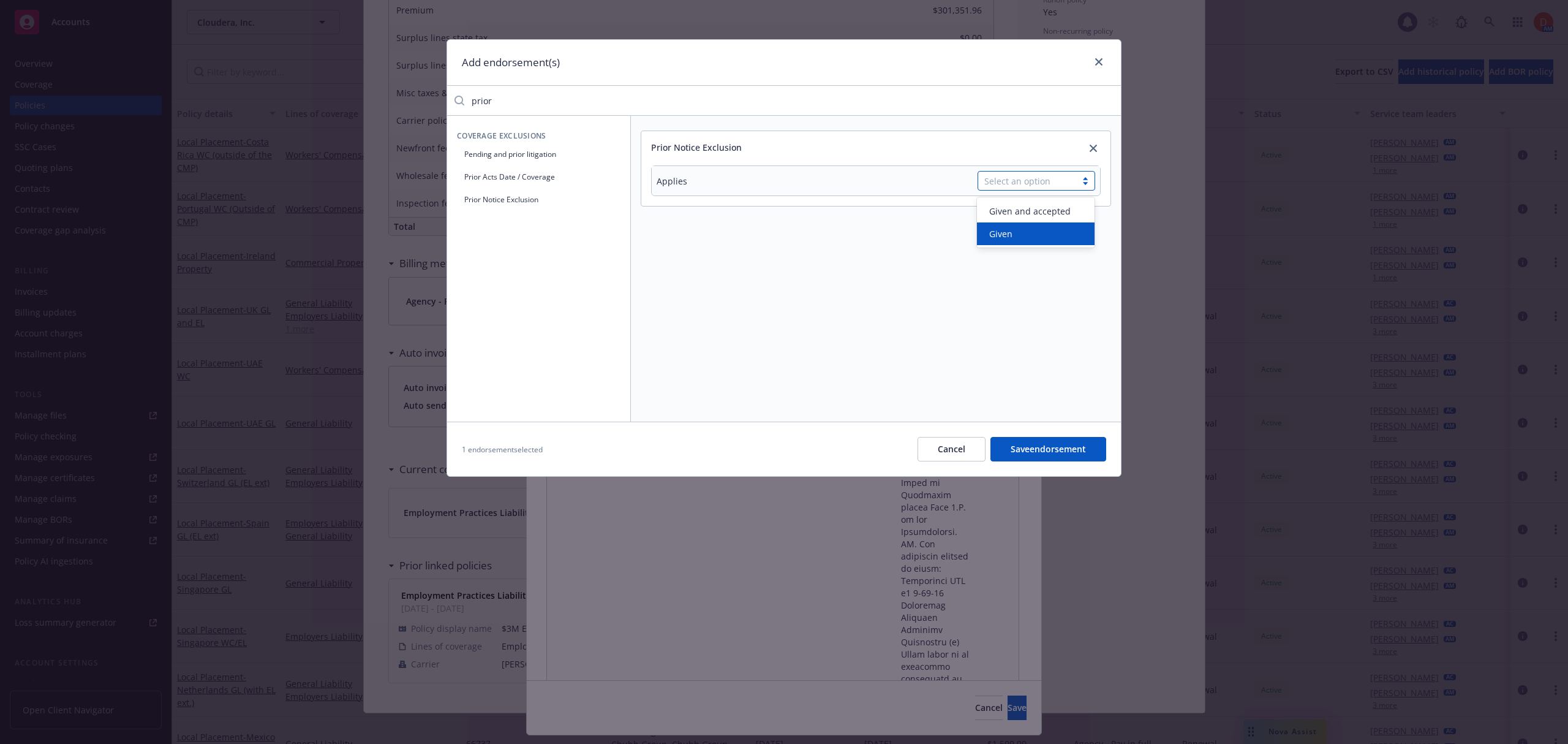
click at [1055, 231] on div "Given" at bounding box center [1035, 234] width 103 height 13
click at [987, 214] on input "text" at bounding box center [1036, 209] width 118 height 18
click at [1013, 455] on button "Save endorsement" at bounding box center [1048, 449] width 116 height 25
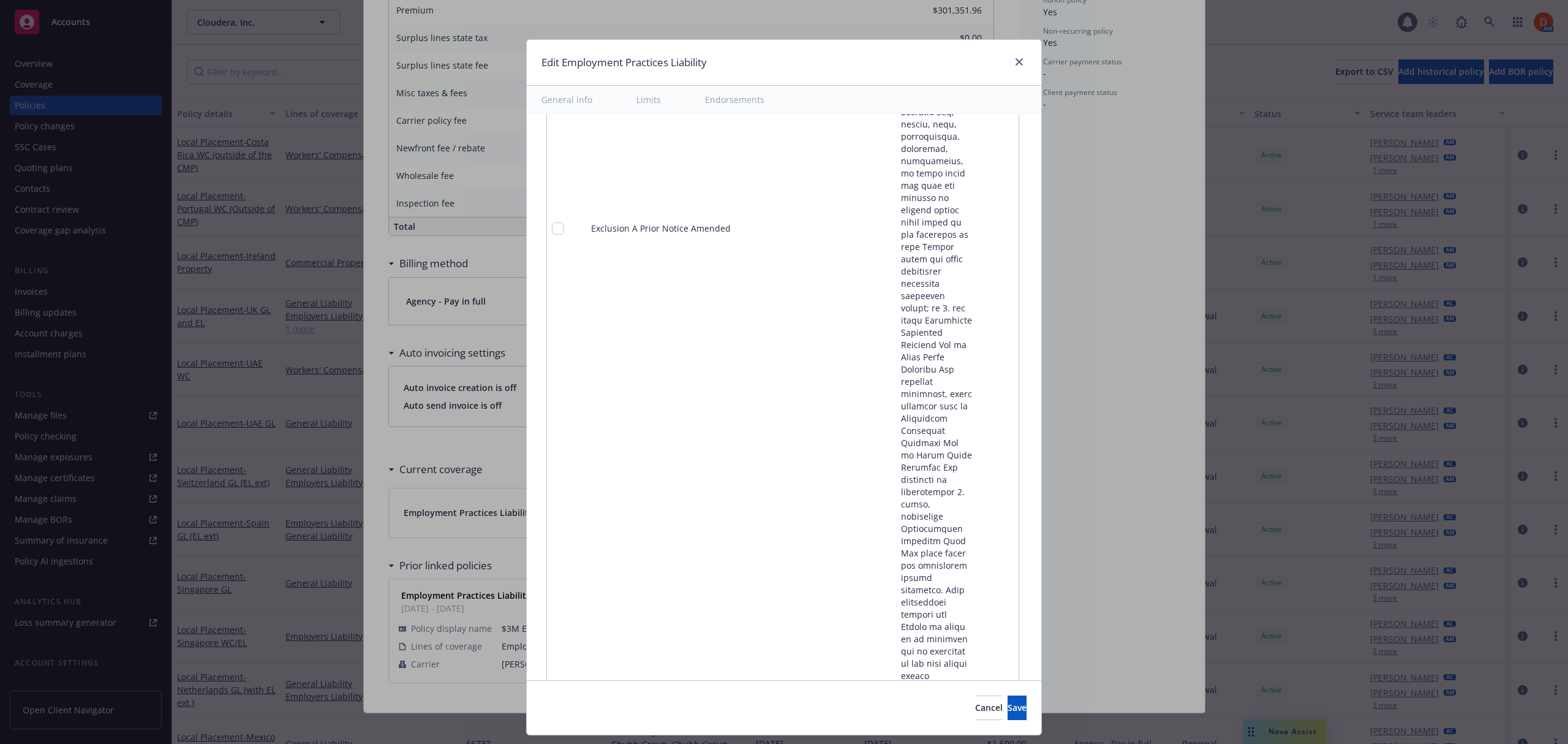
scroll to position [2677, 0]
click at [1002, 387] on icon "remove" at bounding box center [1006, 391] width 8 height 10
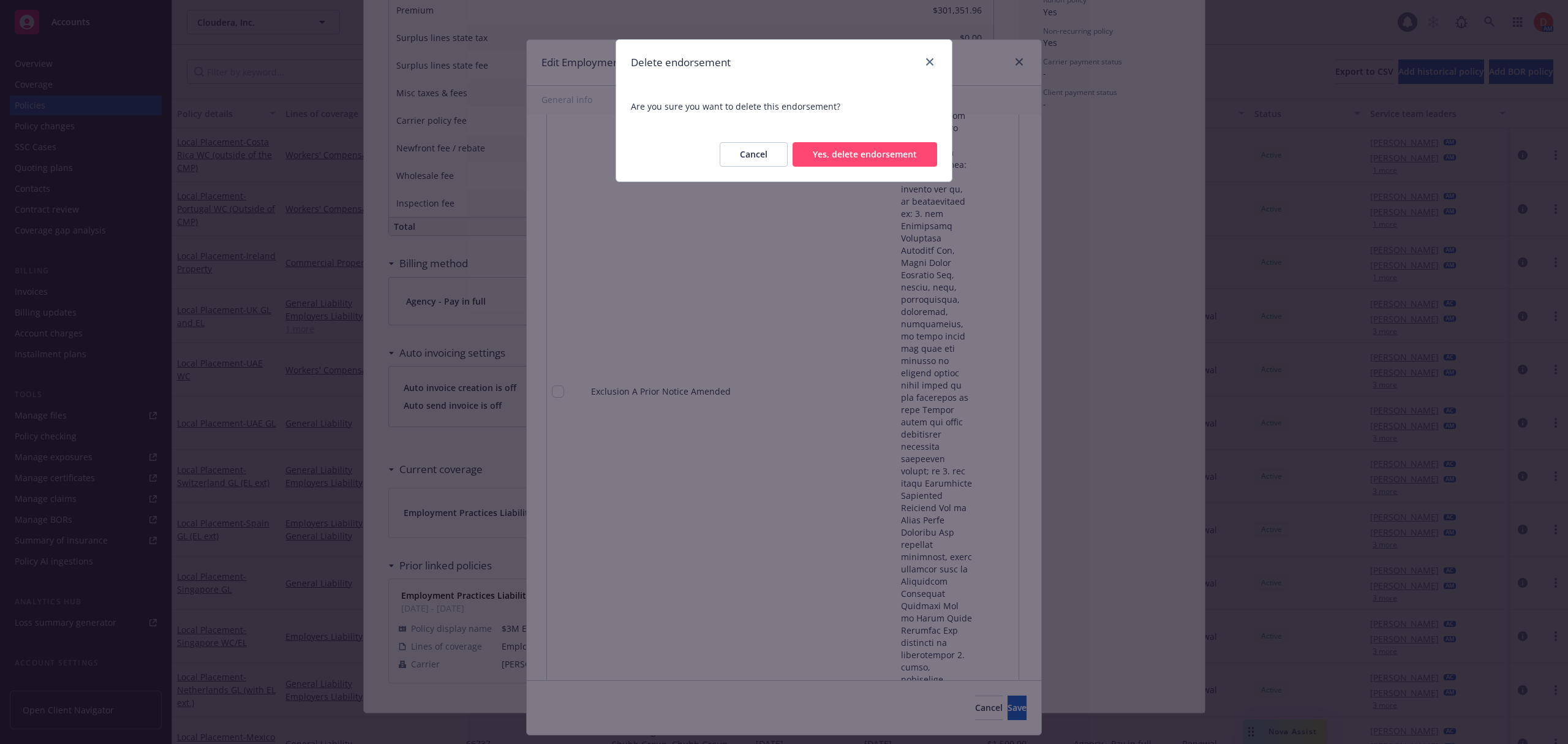
click at [900, 159] on button "Yes, delete endorsement" at bounding box center [865, 155] width 144 height 25
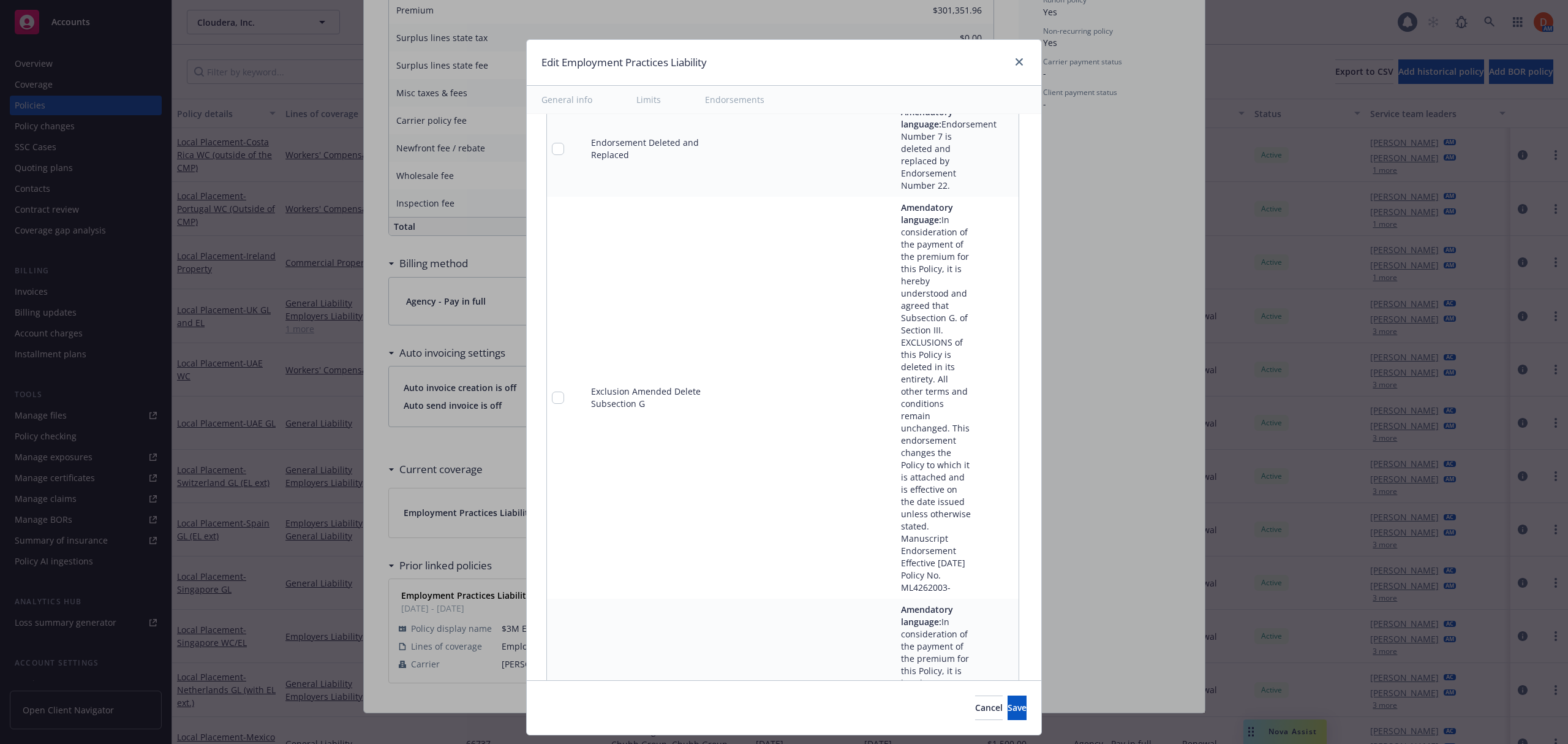
scroll to position [2349, 0]
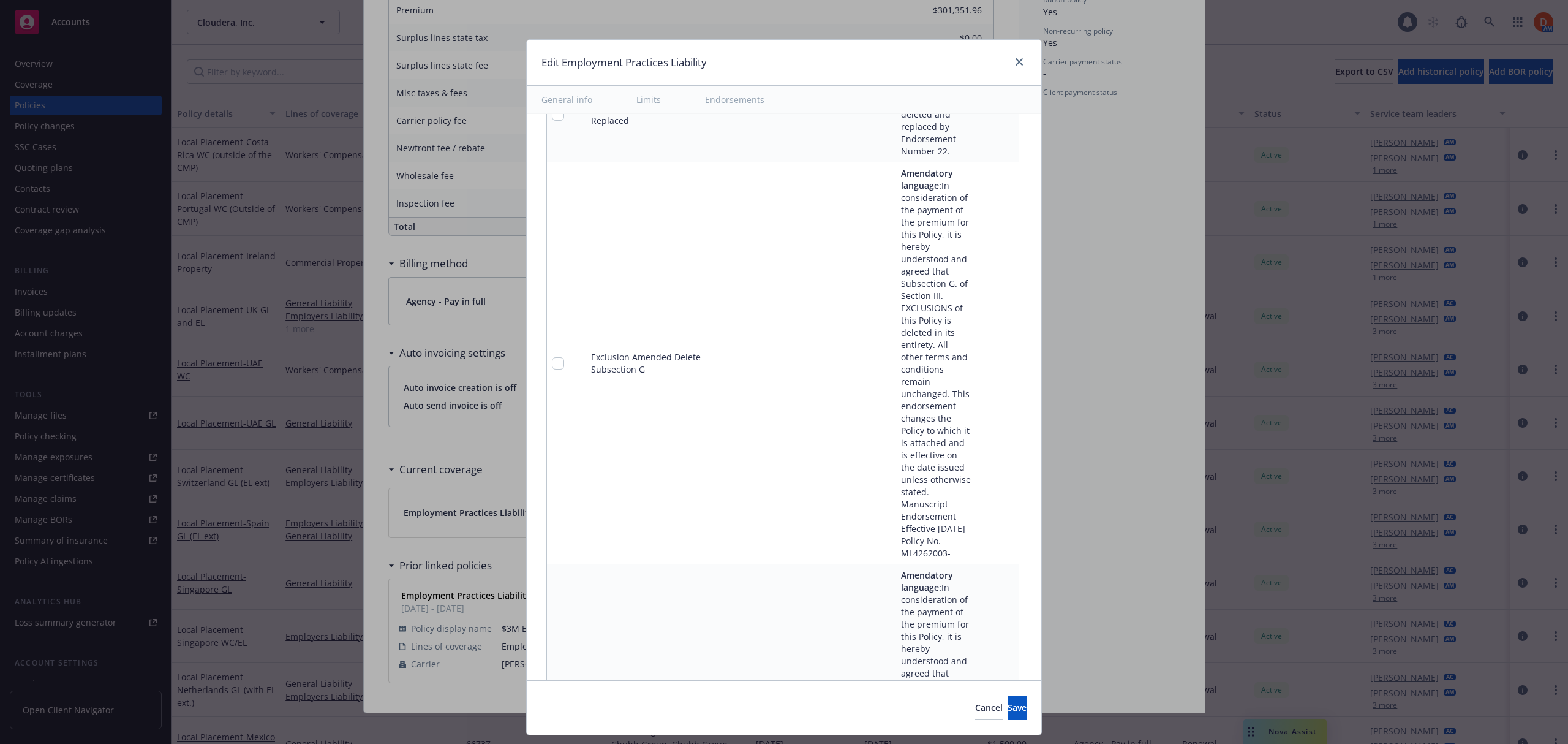
click at [980, 361] on icon "pencil" at bounding box center [983, 363] width 6 height 6
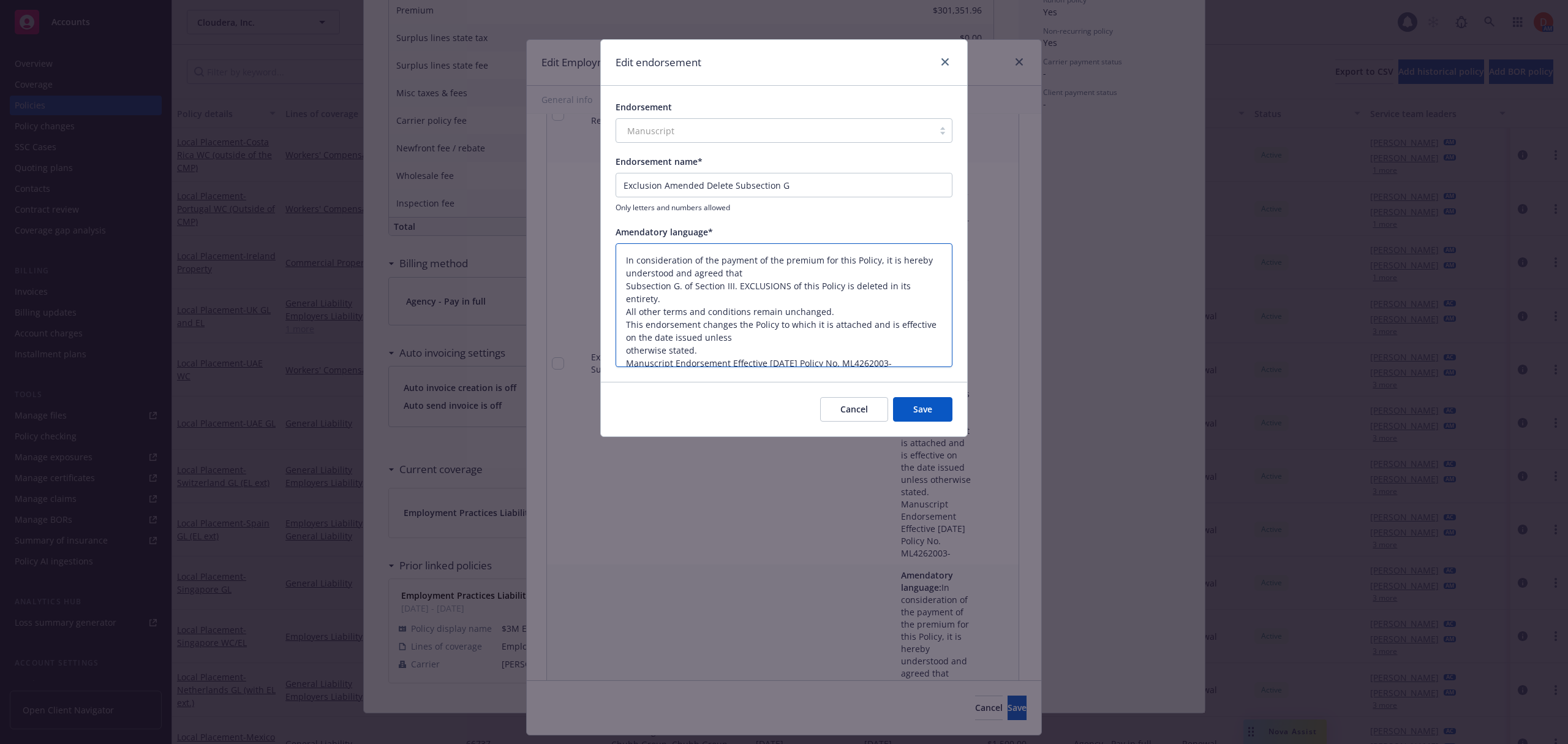
drag, startPoint x: 627, startPoint y: 287, endPoint x: 621, endPoint y: 256, distance: 31.6
click at [621, 256] on textarea "In consideration of the payment of the premium for this Policy, it is hereby un…" at bounding box center [784, 306] width 337 height 124
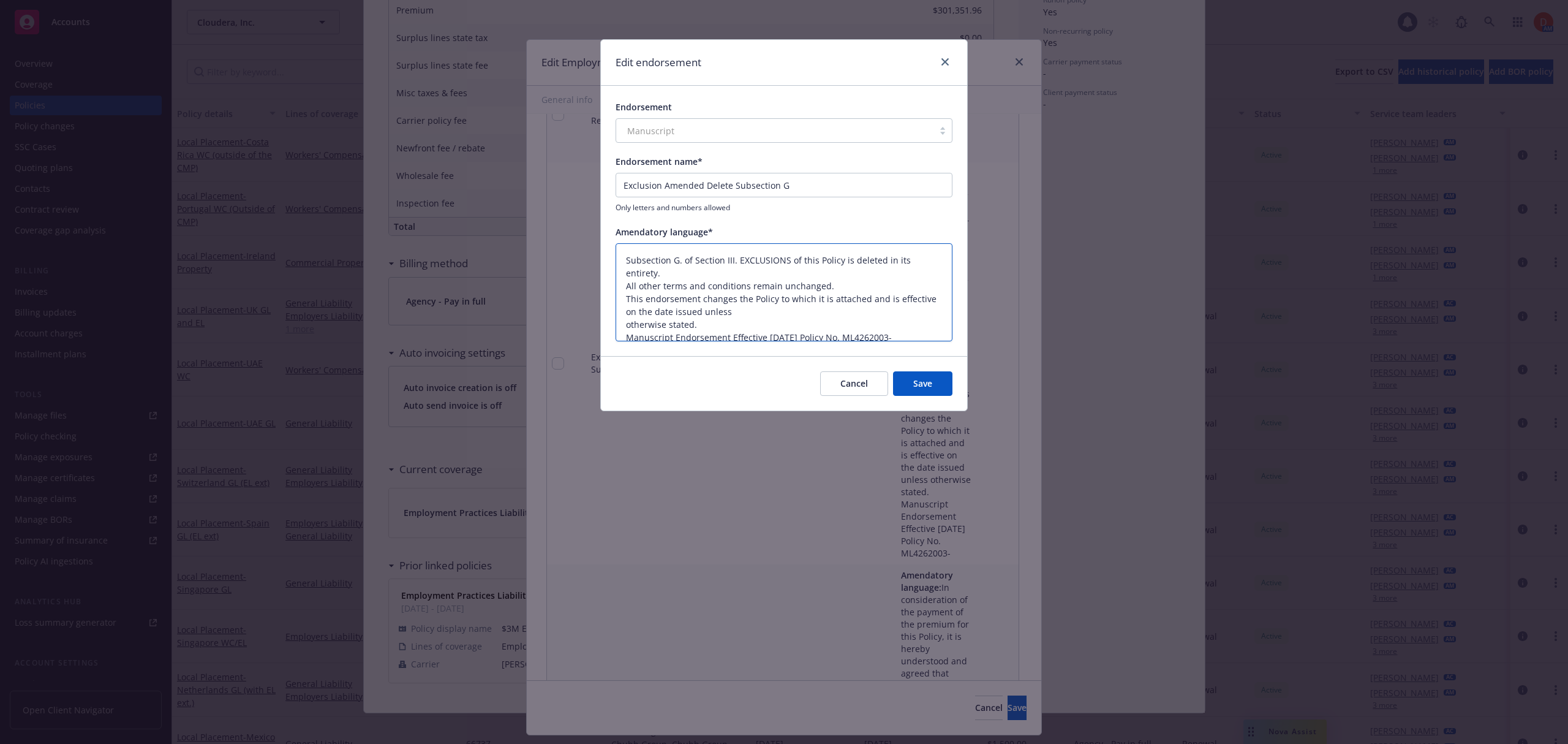
scroll to position [26, 0]
drag, startPoint x: 623, startPoint y: 290, endPoint x: 942, endPoint y: 317, distance: 320.1
click at [942, 317] on textarea "Subsection G. of Section III. EXCLUSIONS of this Policy is deleted in its entir…" at bounding box center [784, 293] width 337 height 98
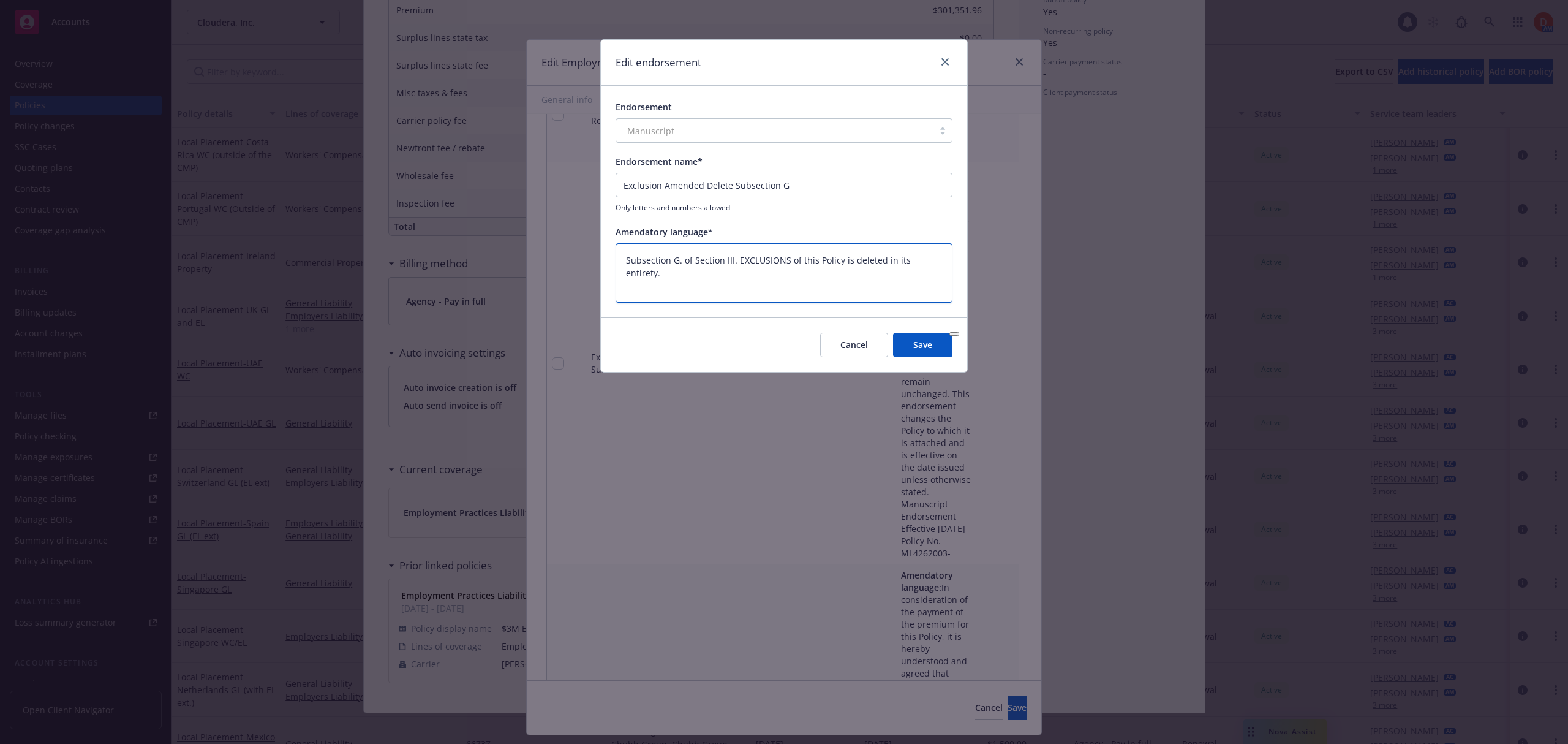
scroll to position [0, 0]
click at [931, 348] on button "Save" at bounding box center [923, 345] width 60 height 25
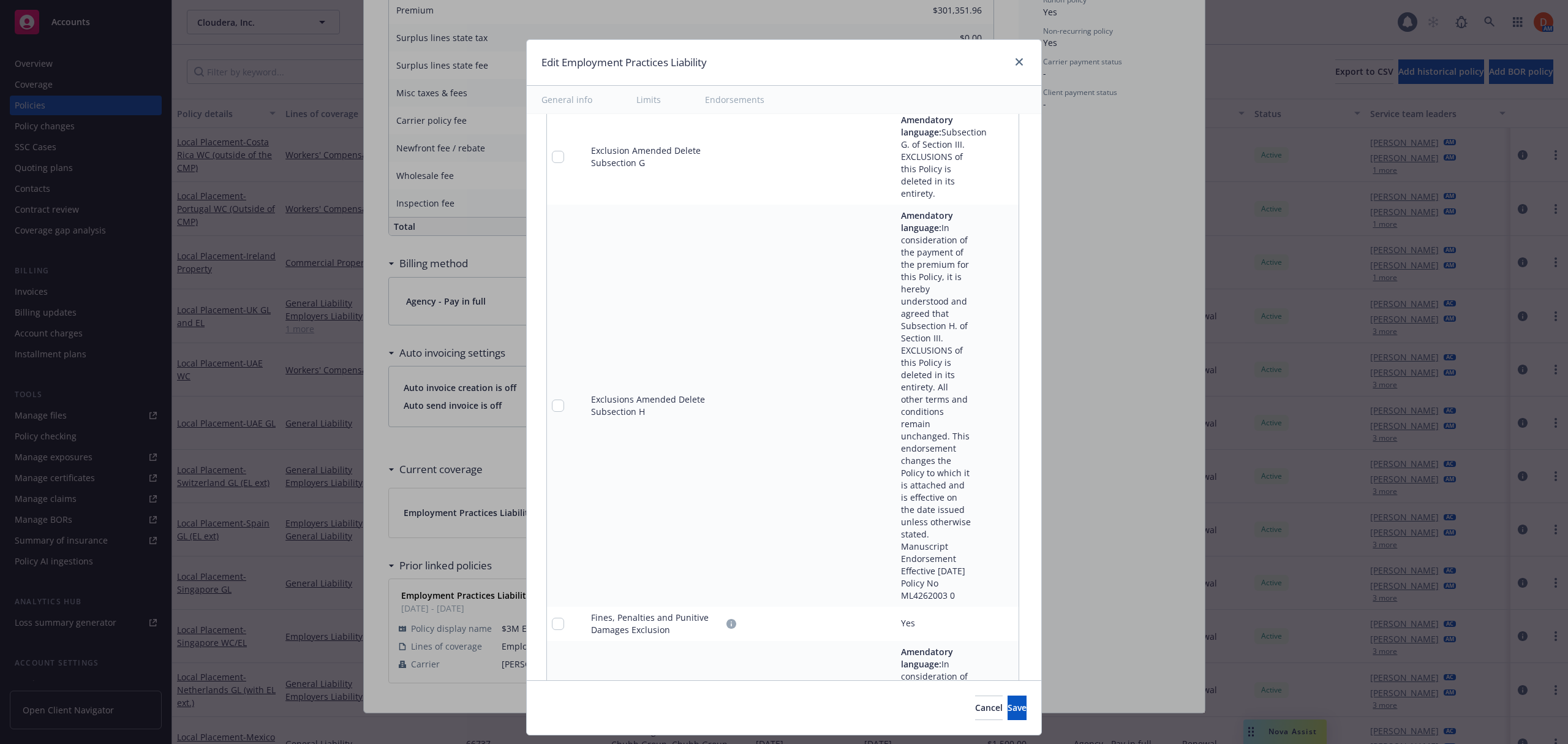
scroll to position [2431, 0]
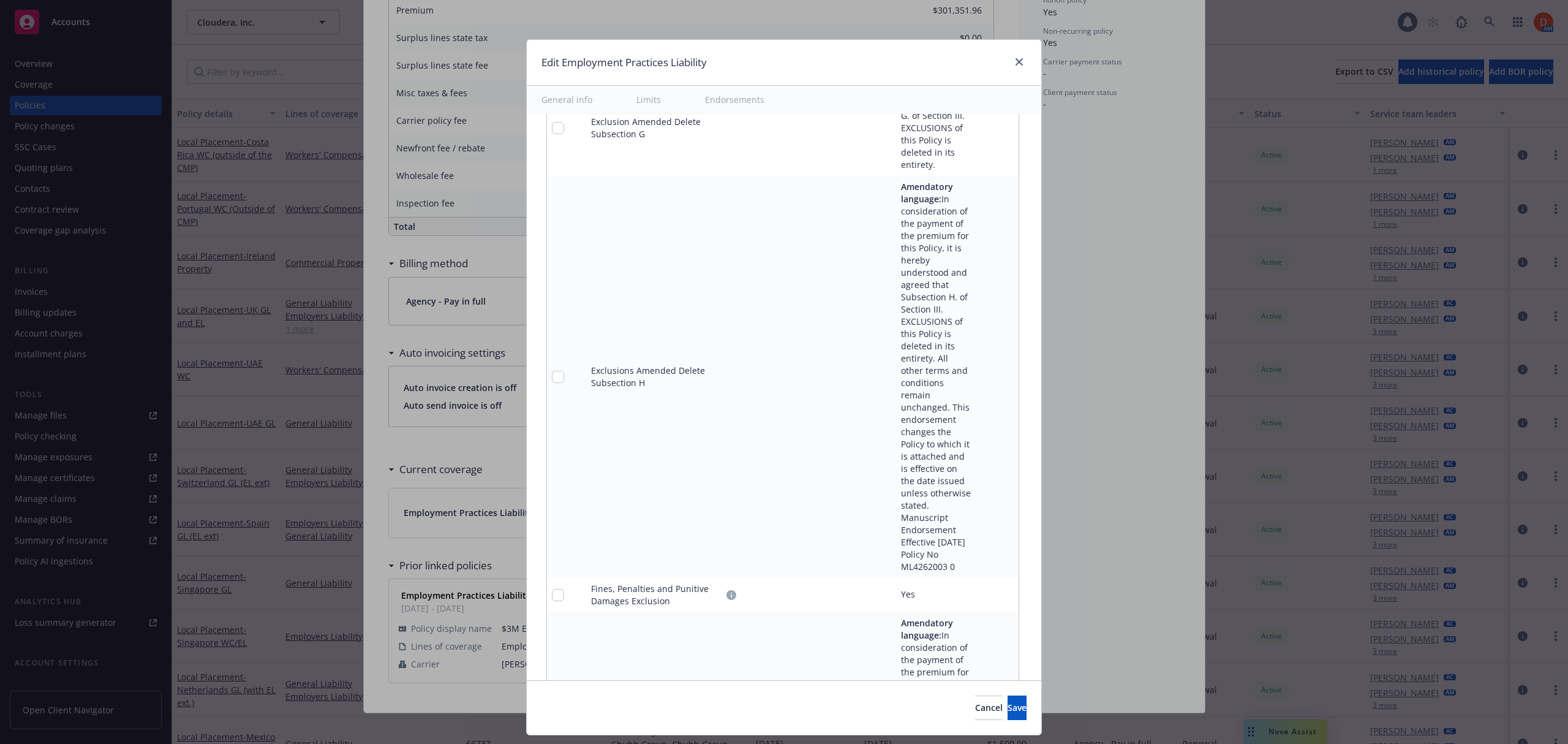
click at [980, 379] on icon "pencil" at bounding box center [984, 376] width 7 height 7
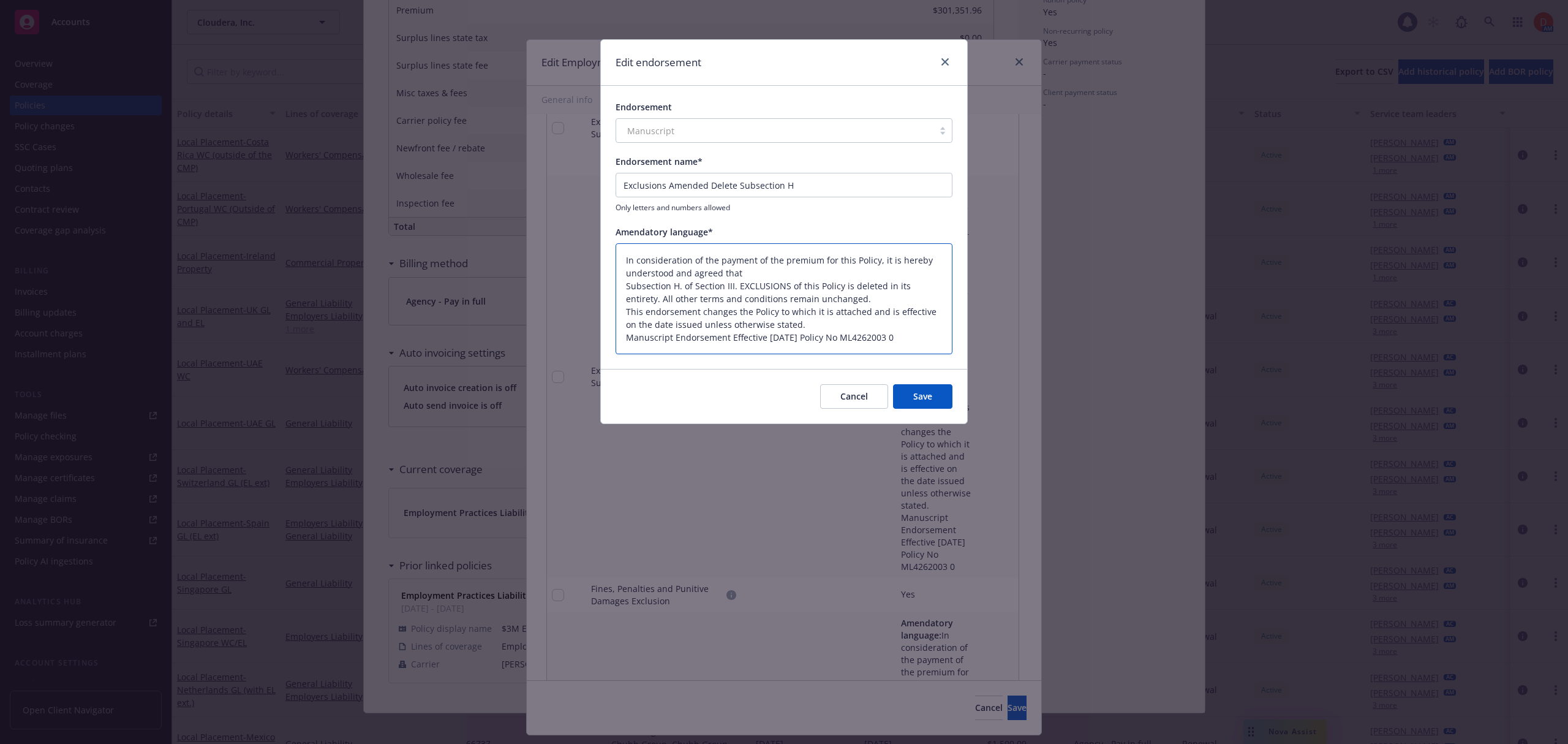
drag, startPoint x: 627, startPoint y: 287, endPoint x: 611, endPoint y: 254, distance: 36.7
click at [611, 254] on div "Endorsement Manuscript Endorsement name* Exclusions Amended Delete Subsection H…" at bounding box center [784, 227] width 366 height 283
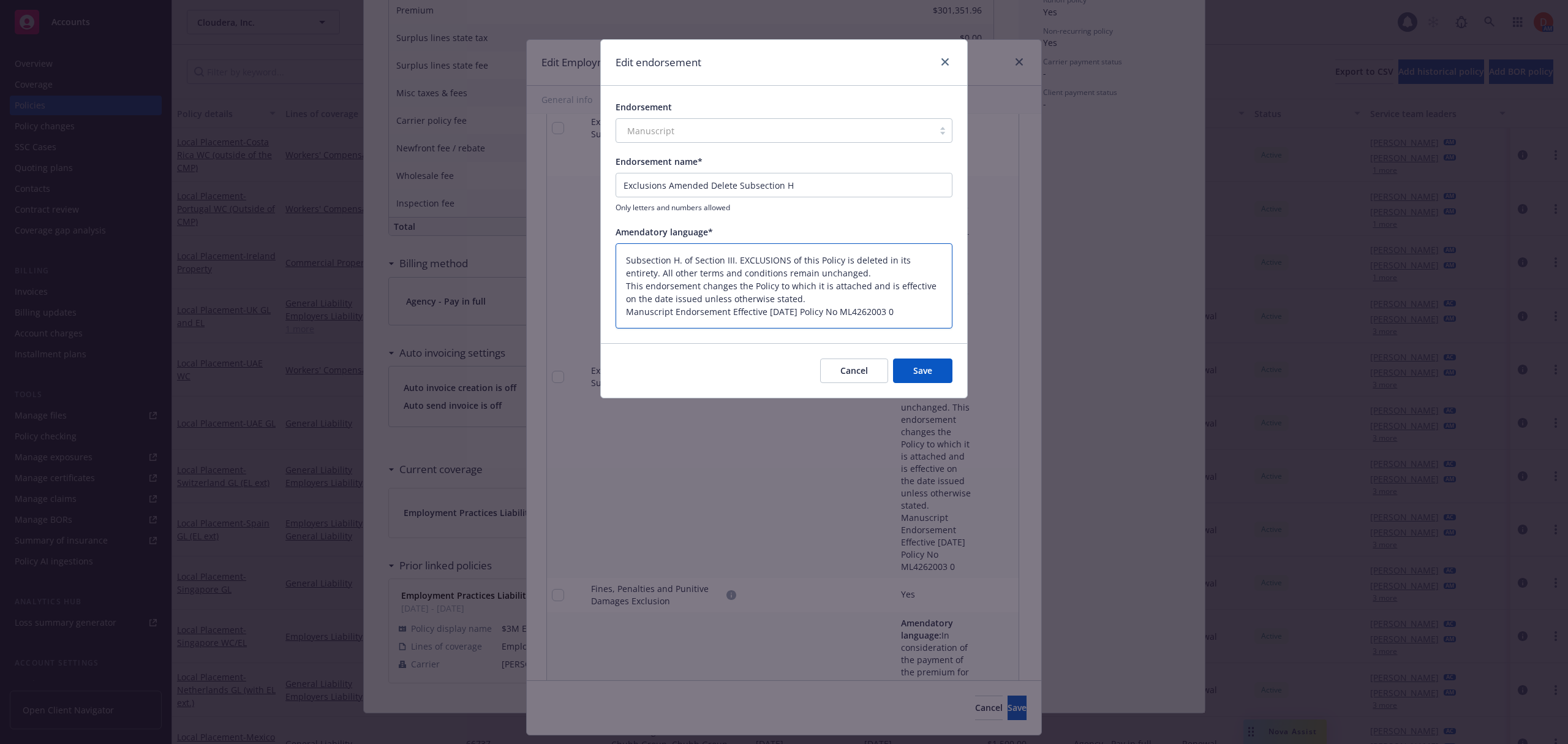
drag, startPoint x: 628, startPoint y: 273, endPoint x: 976, endPoint y: 324, distance: 351.7
click at [976, 324] on div "Edit endorsement Endorsement Manuscript Endorsement name* Exclusions Amended De…" at bounding box center [784, 372] width 1568 height 744
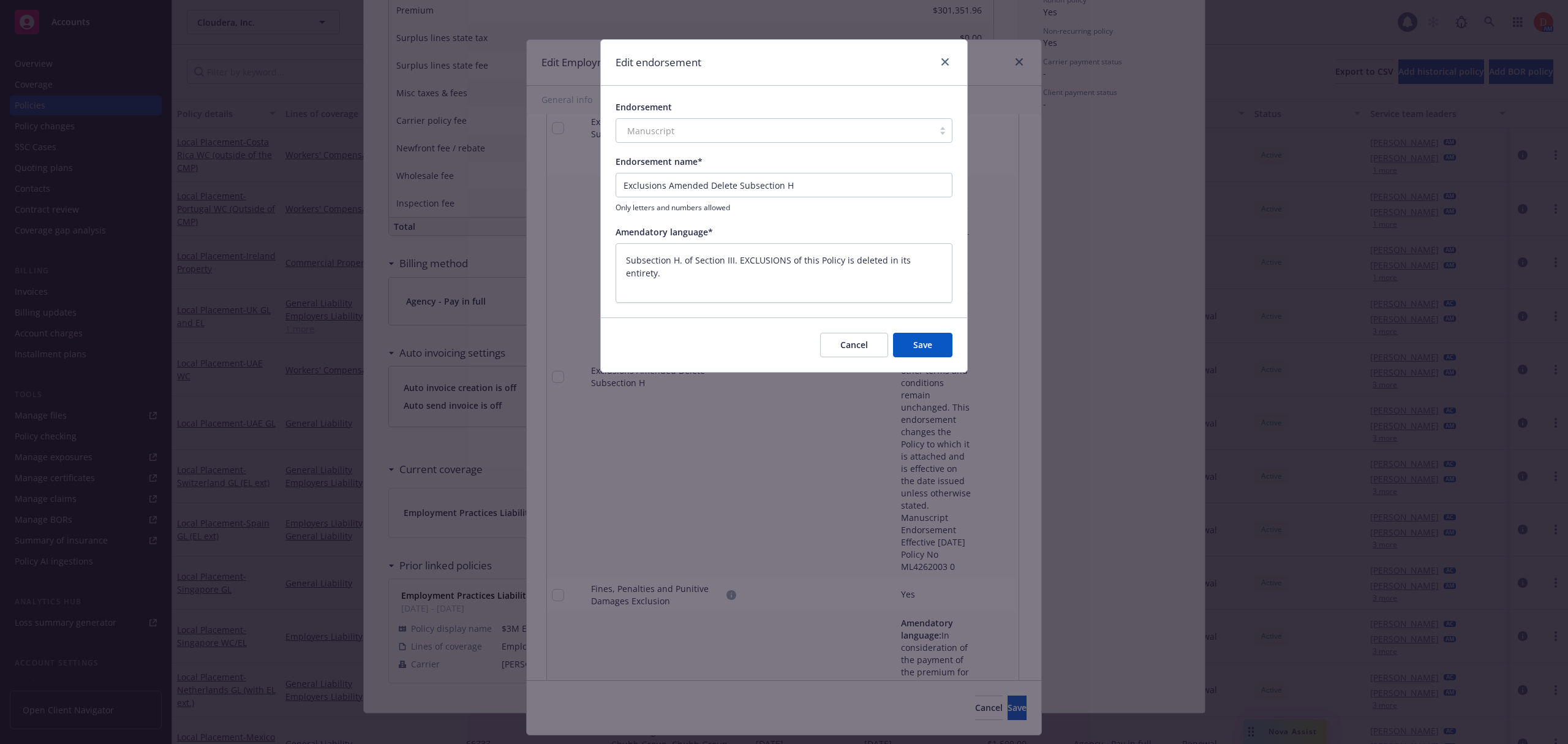
click at [910, 344] on button "Save" at bounding box center [923, 345] width 60 height 25
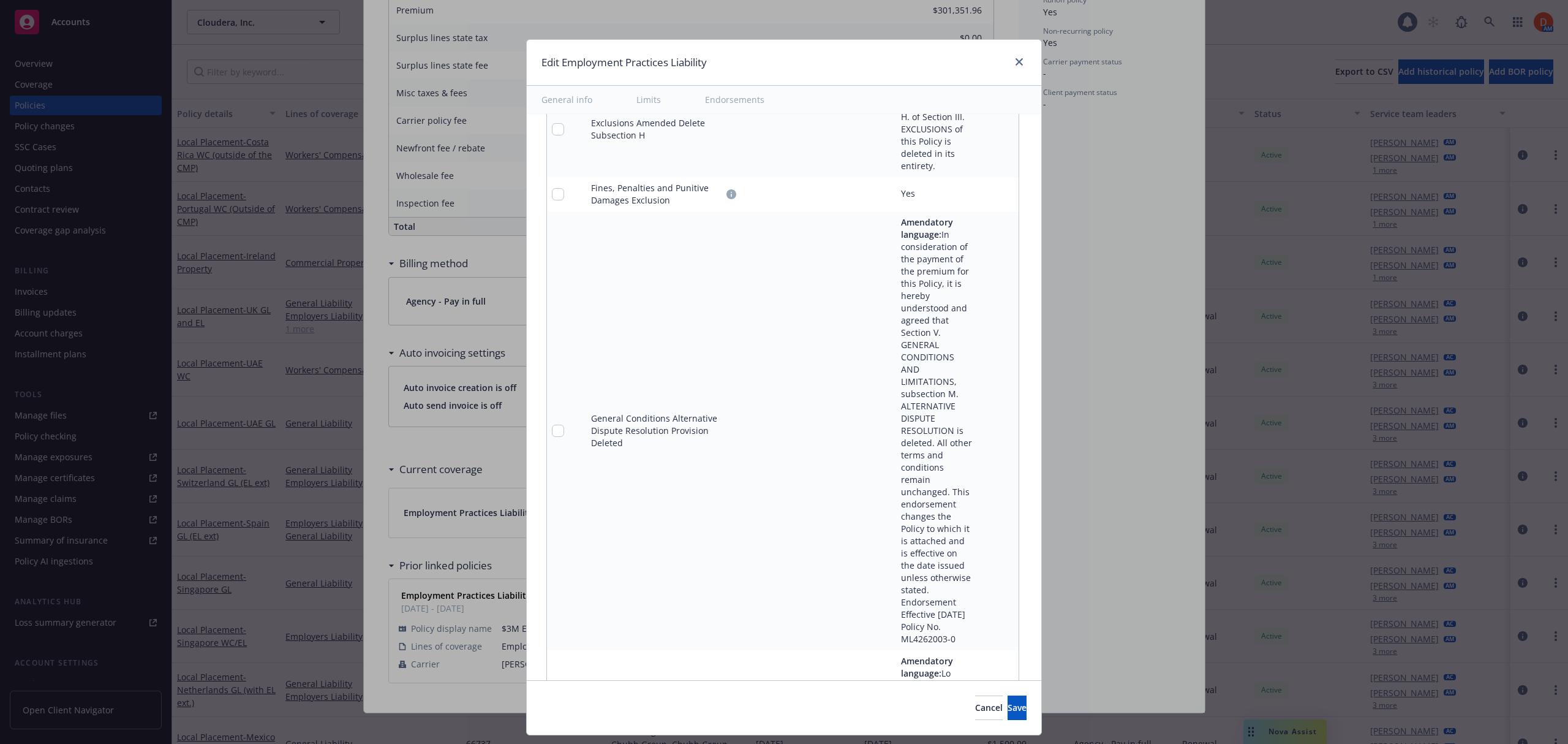
scroll to position [2595, 0]
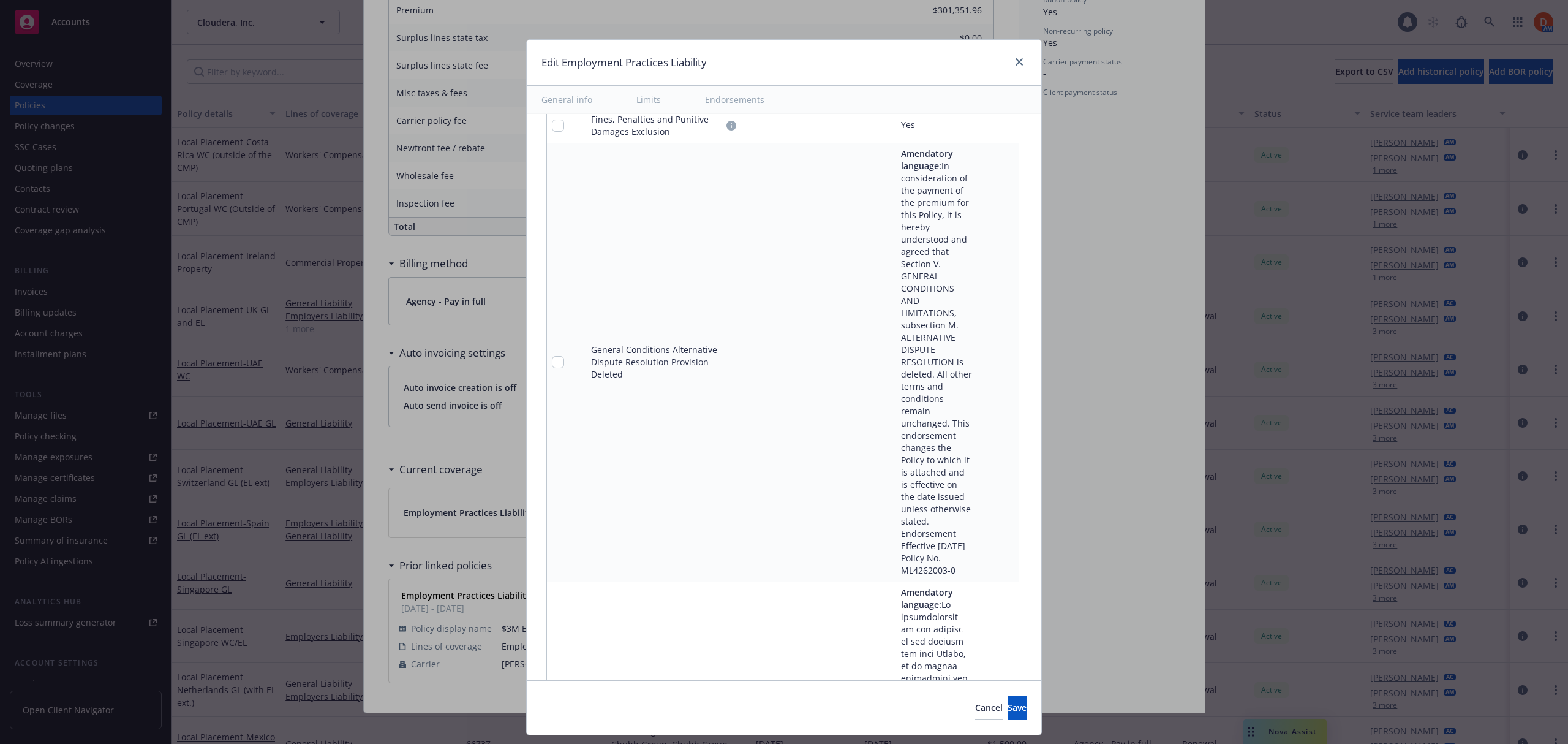
click at [980, 366] on icon "pencil" at bounding box center [984, 362] width 7 height 7
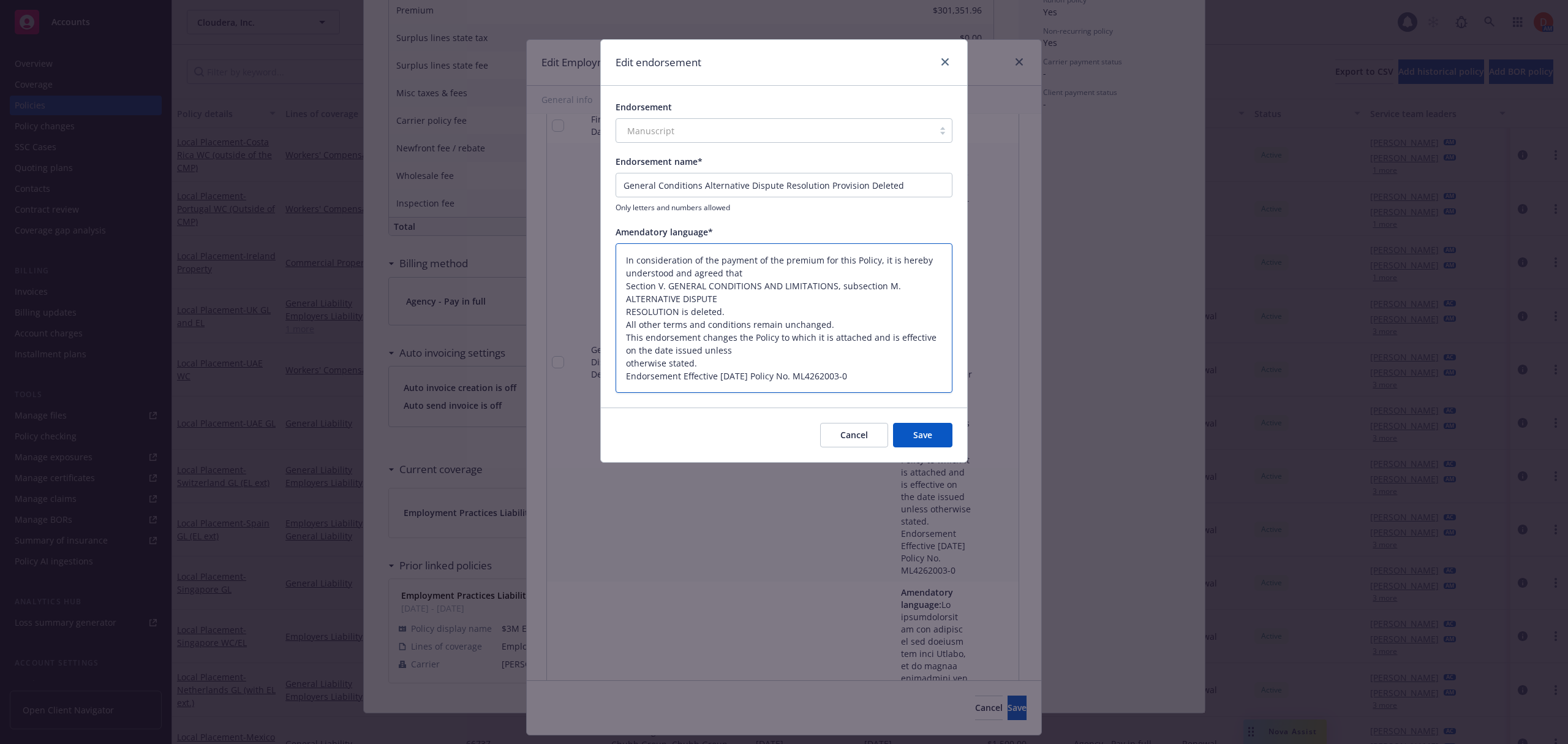
drag, startPoint x: 628, startPoint y: 286, endPoint x: 624, endPoint y: 251, distance: 35.2
click at [624, 251] on textarea "In consideration of the payment of the premium for this Policy, it is hereby un…" at bounding box center [784, 319] width 337 height 150
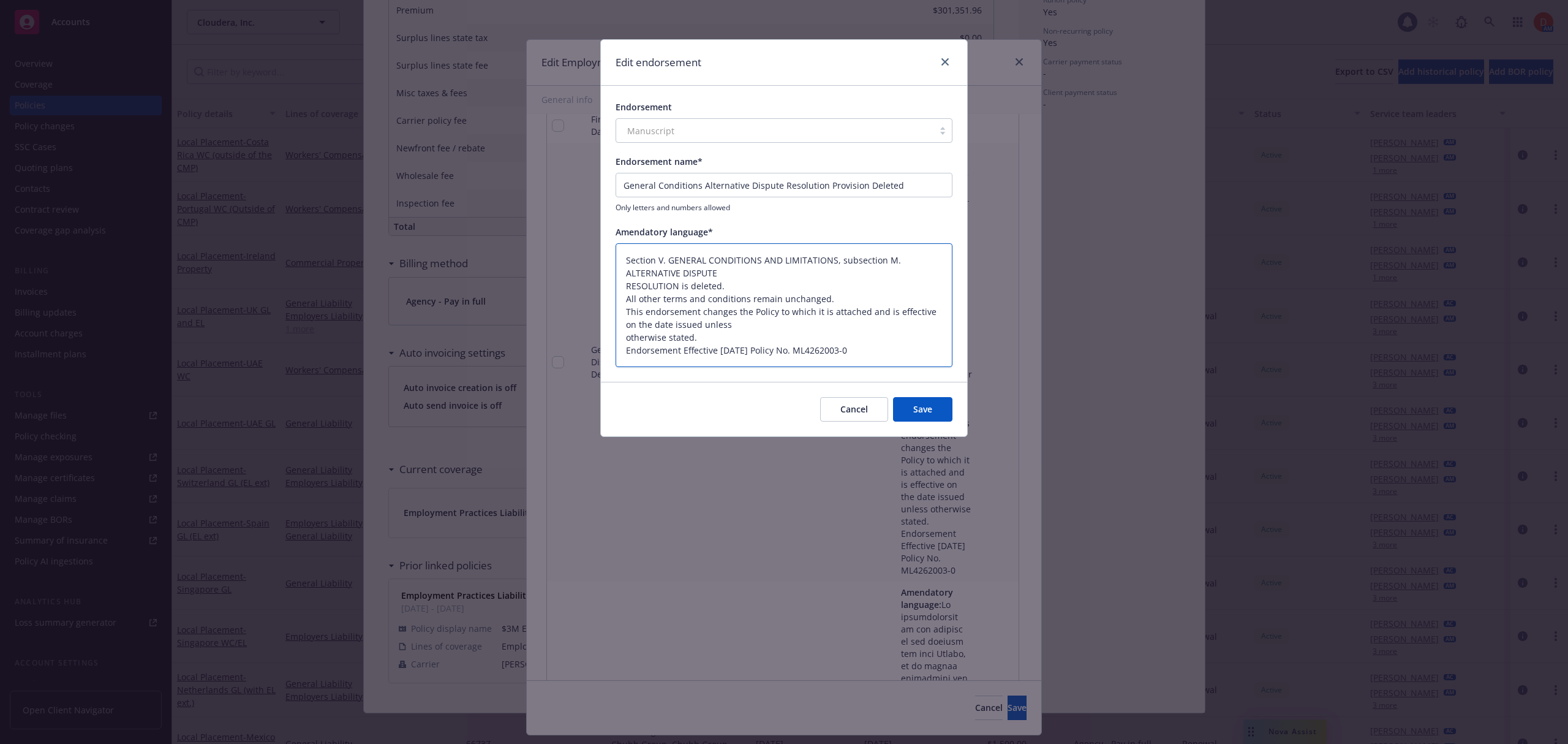
drag, startPoint x: 626, startPoint y: 299, endPoint x: 953, endPoint y: 354, distance: 331.6
click at [953, 354] on div "Endorsement Manuscript Endorsement name* General Conditions Alternative Dispute…" at bounding box center [784, 233] width 366 height 296
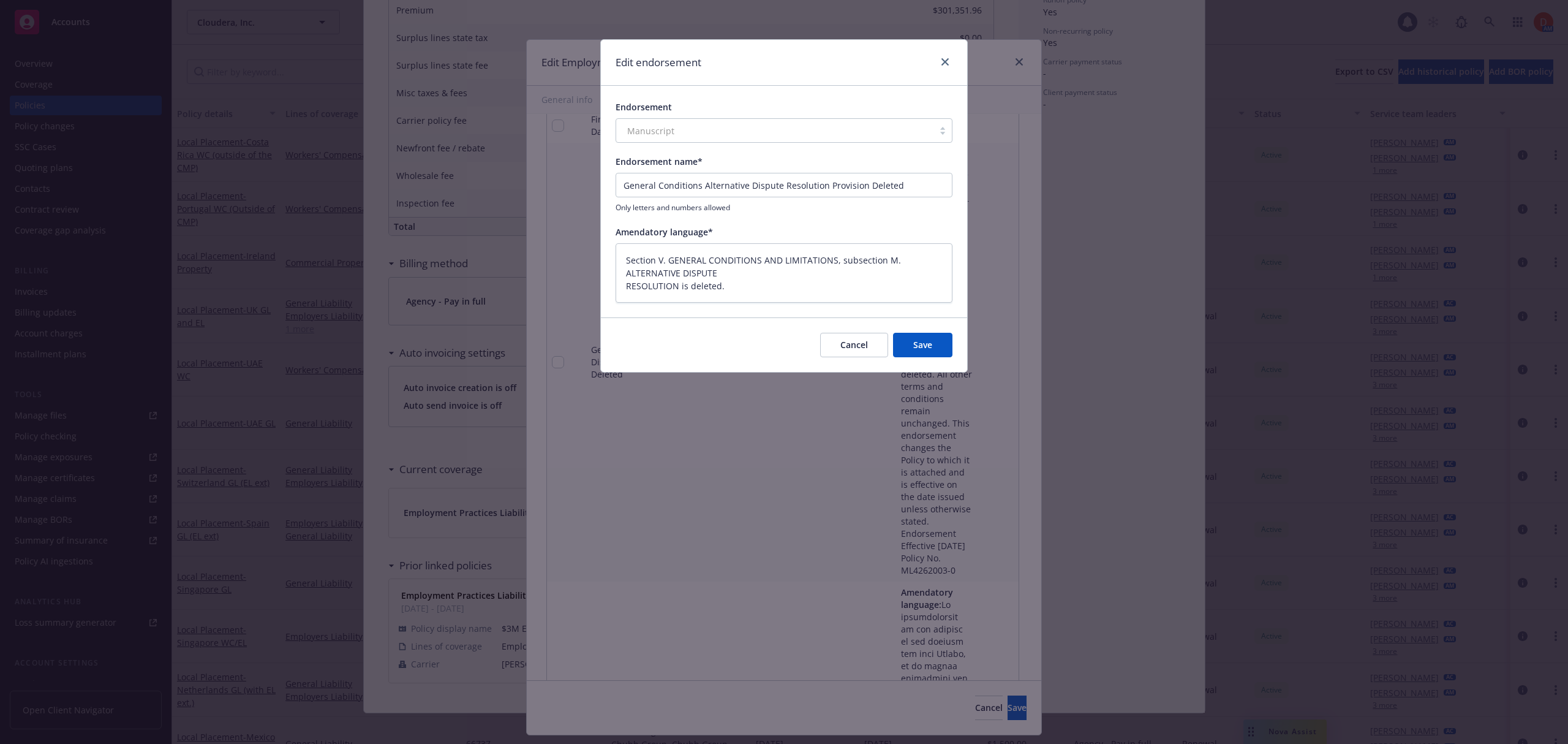
click at [919, 351] on button "Save" at bounding box center [923, 345] width 60 height 25
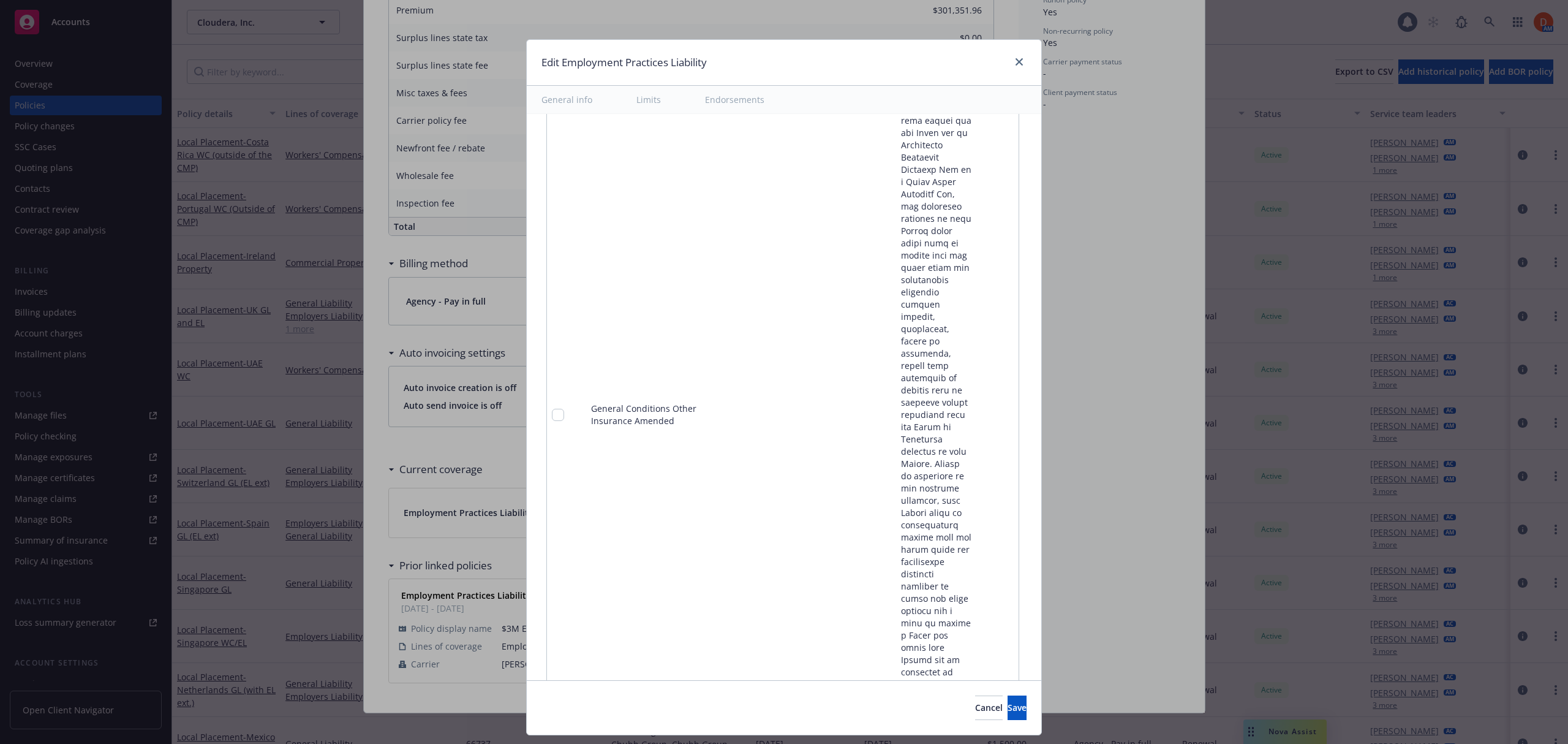
scroll to position [3085, 0]
click at [977, 412] on link "pencil" at bounding box center [984, 409] width 15 height 15
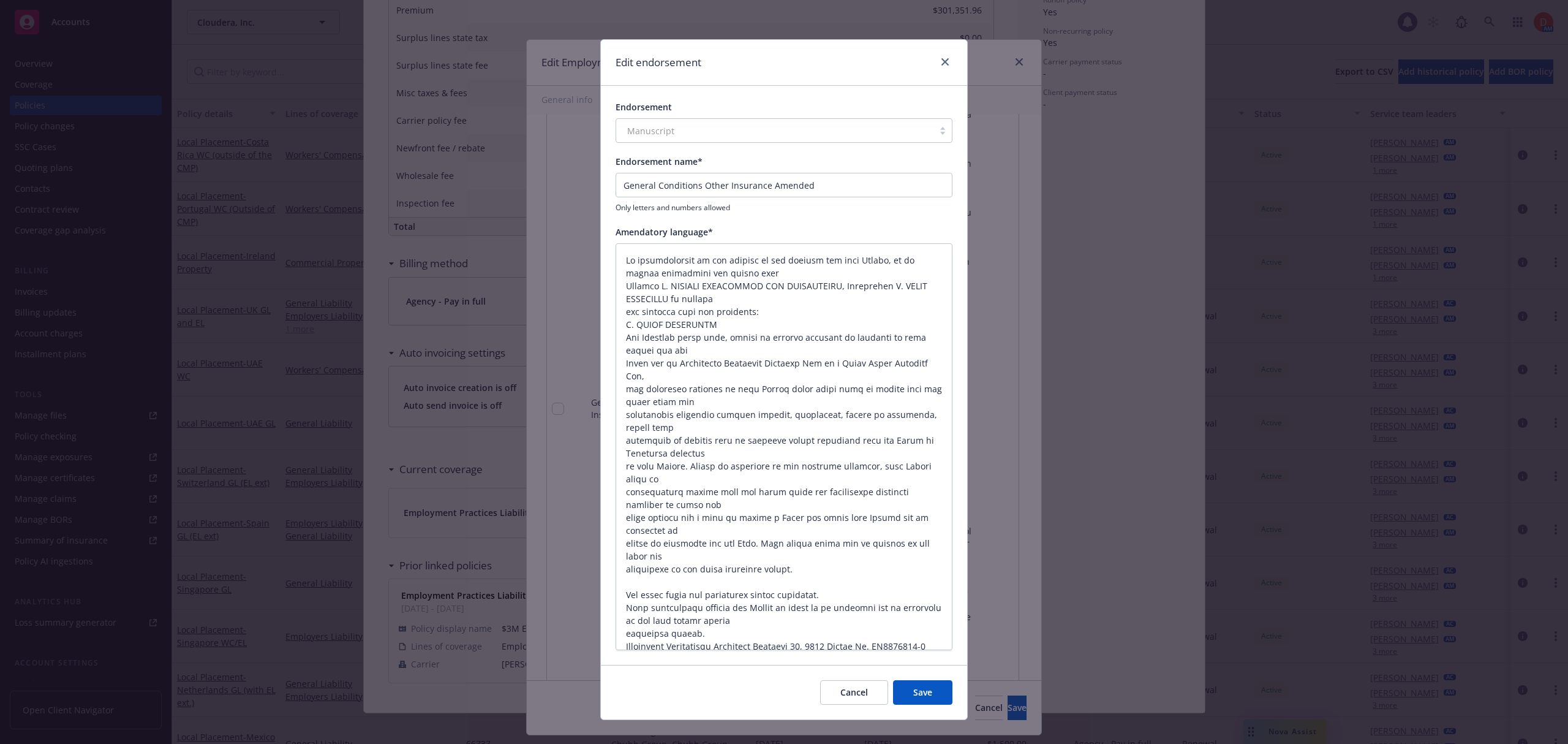
scroll to position [25, 0]
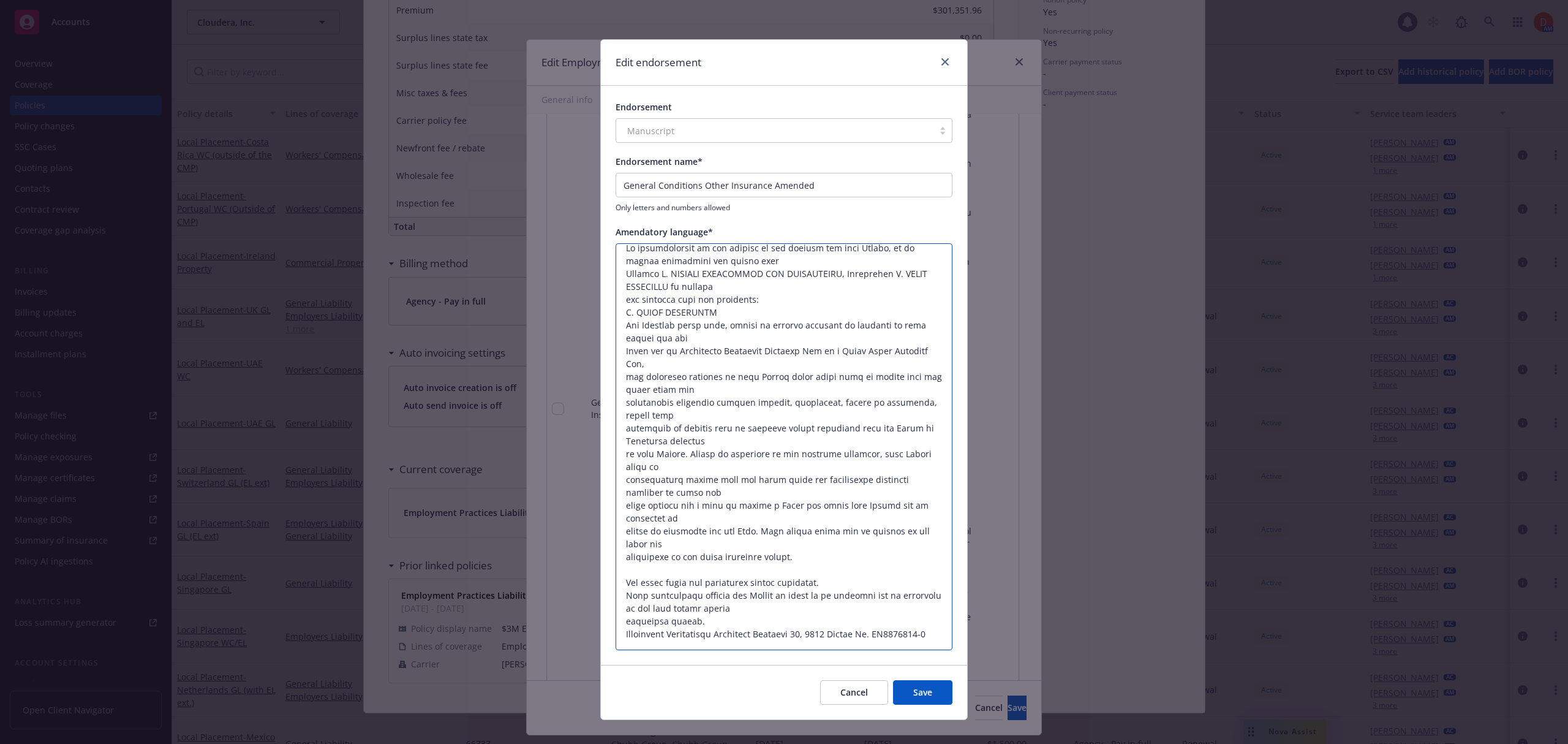
drag, startPoint x: 694, startPoint y: 633, endPoint x: 609, endPoint y: 572, distance: 104.6
click at [615, 572] on textarea at bounding box center [784, 447] width 337 height 407
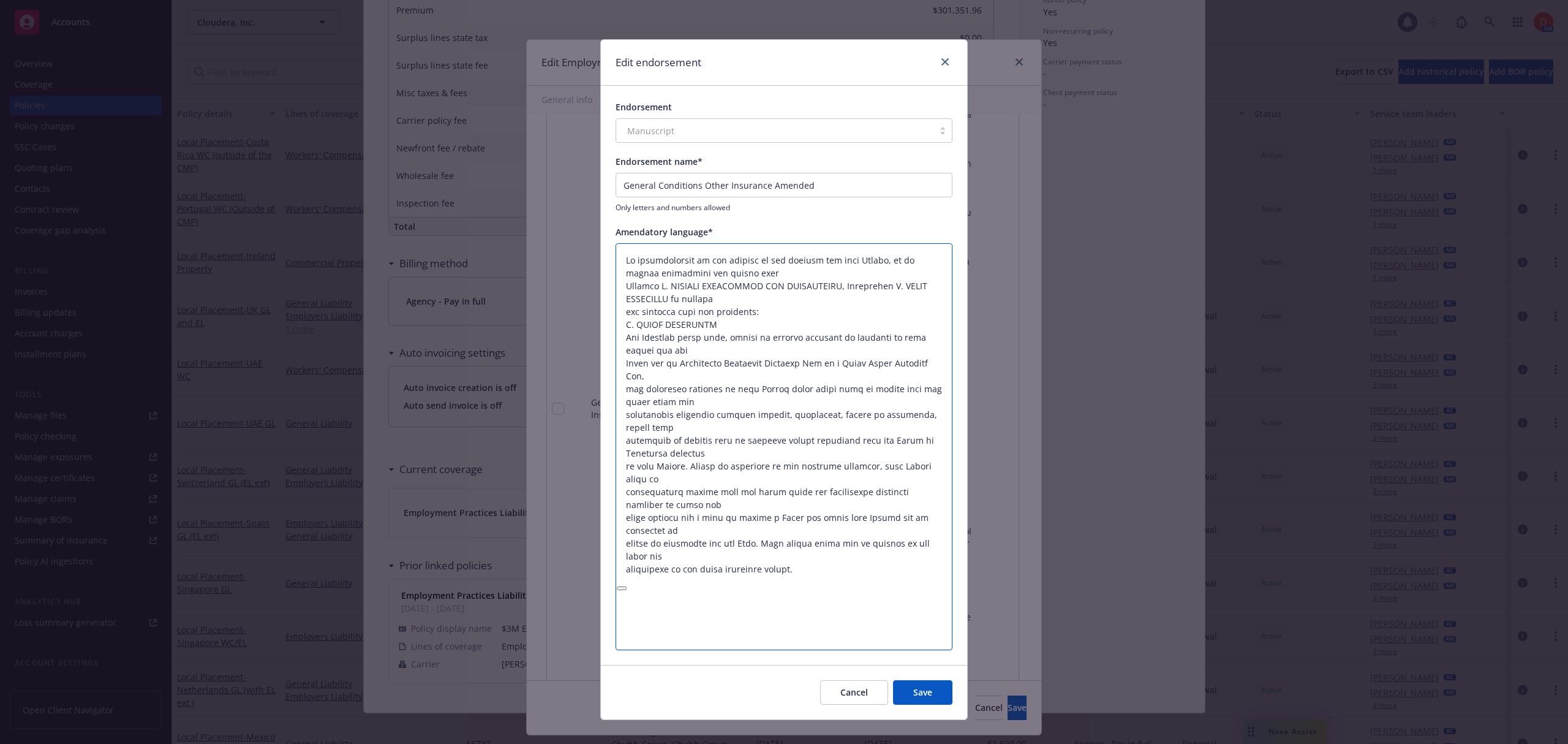
scroll to position [0, 0]
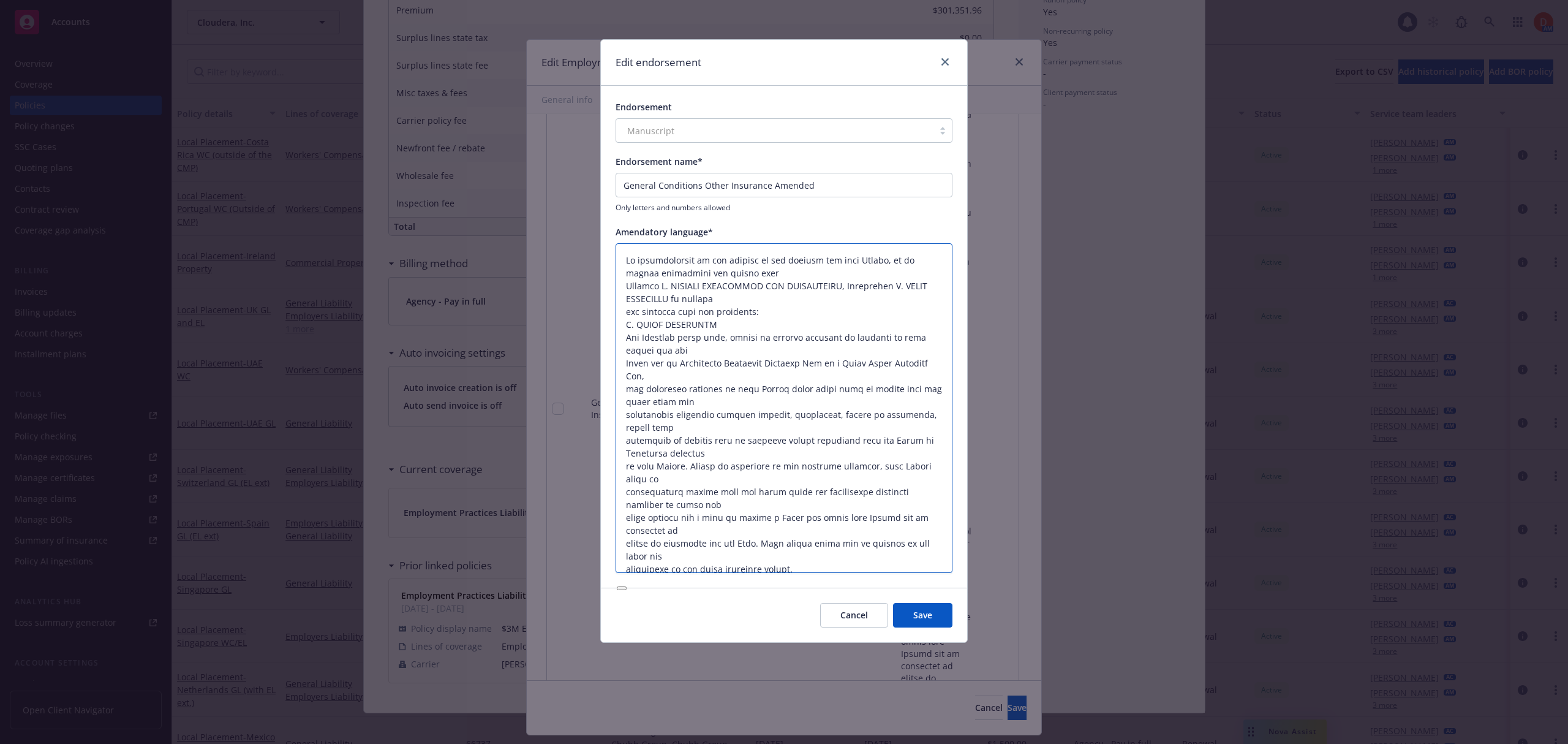
click at [626, 544] on textarea at bounding box center [784, 409] width 337 height 330
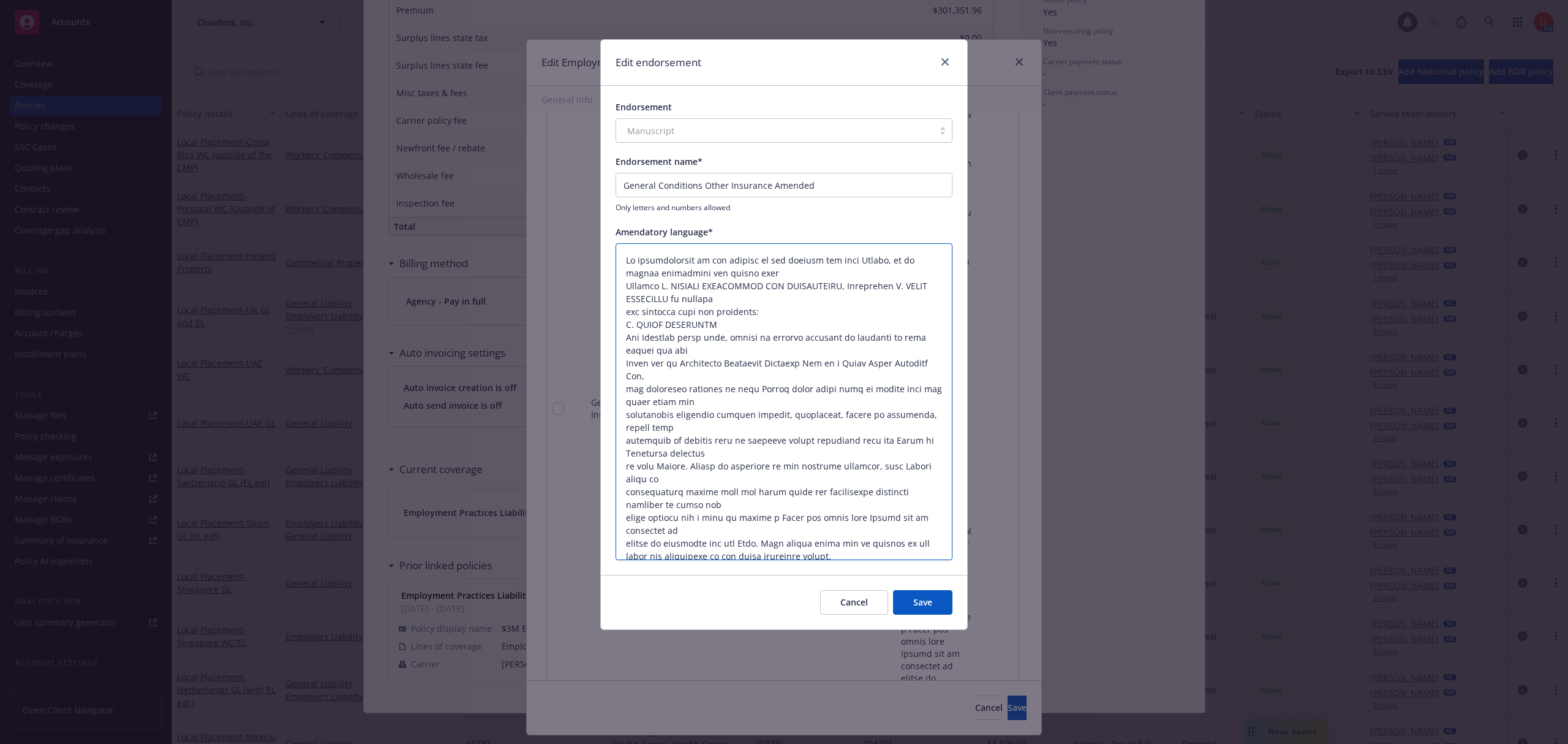
click at [627, 519] on textarea at bounding box center [784, 402] width 337 height 317
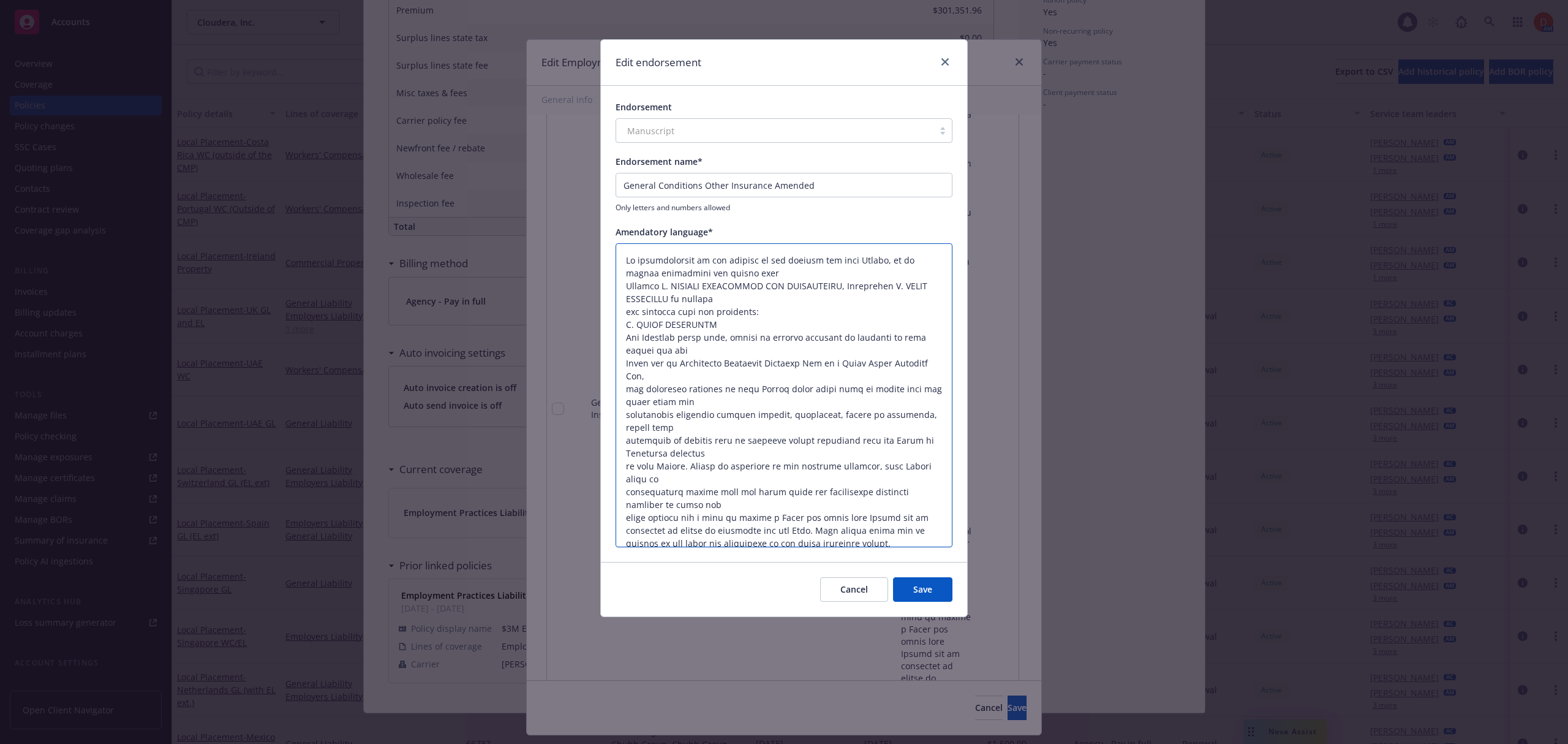
click at [627, 488] on textarea at bounding box center [784, 396] width 337 height 304
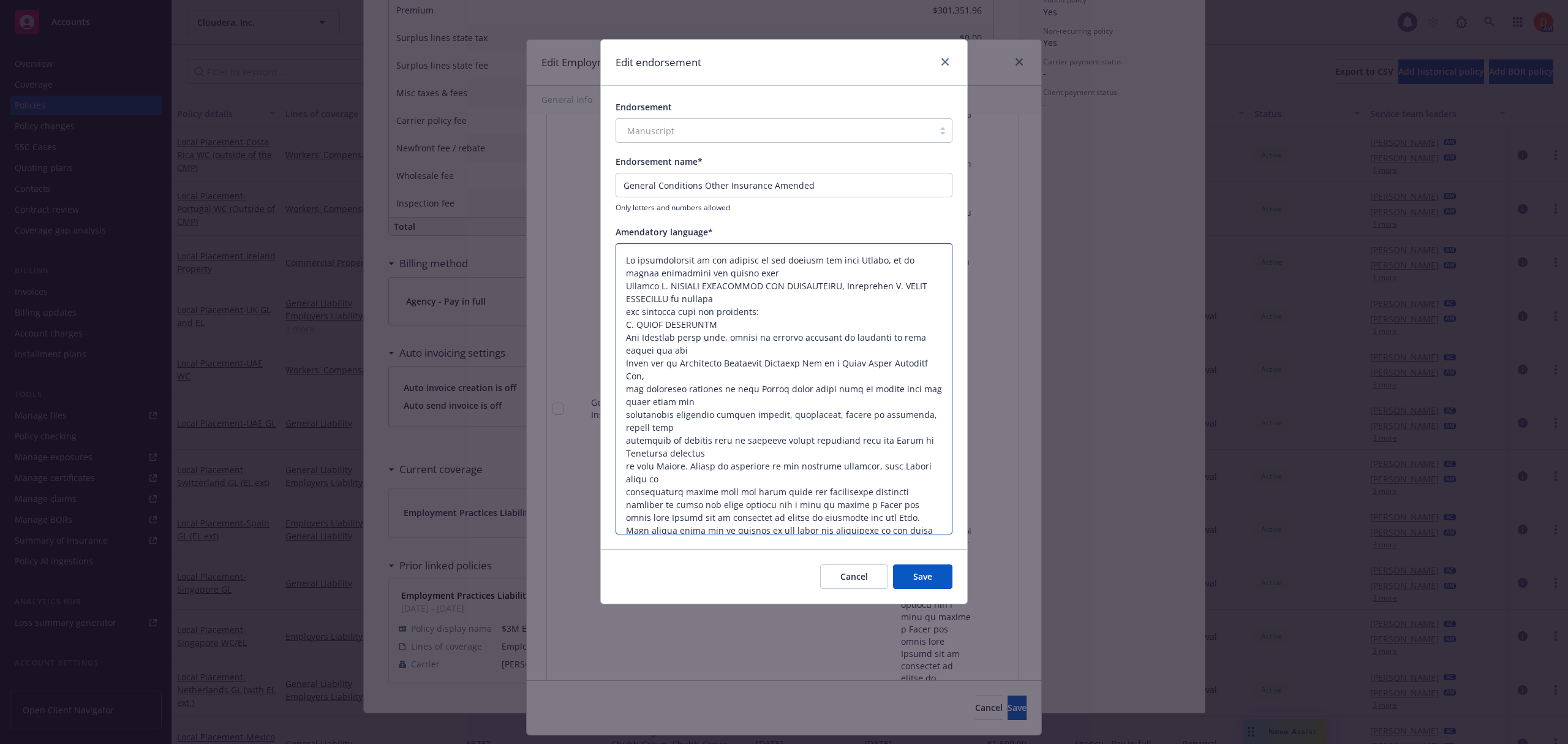
click at [624, 453] on textarea at bounding box center [784, 389] width 337 height 291
click at [627, 467] on textarea at bounding box center [784, 389] width 337 height 291
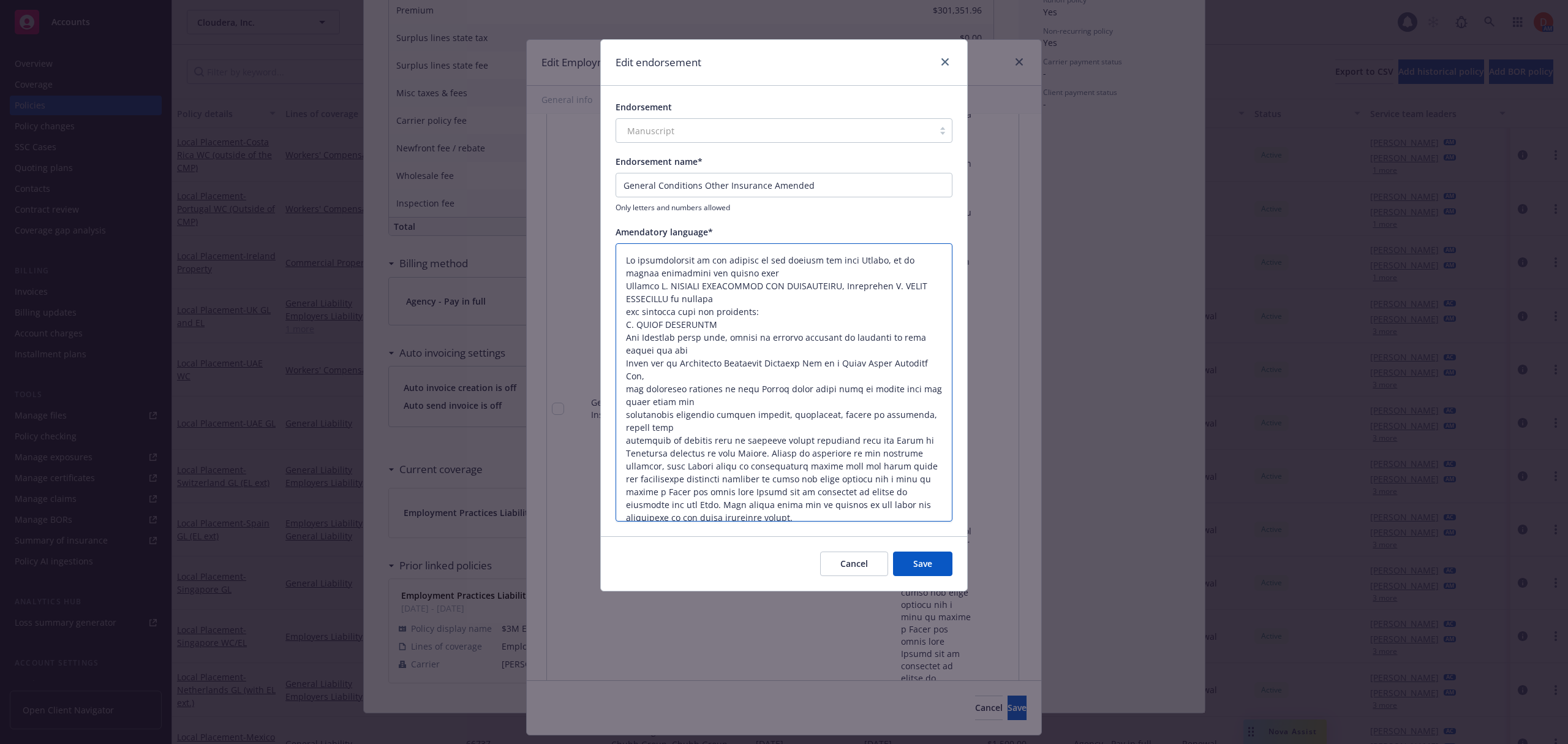
click at [623, 427] on textarea at bounding box center [784, 383] width 337 height 279
click at [623, 401] on textarea at bounding box center [784, 383] width 337 height 279
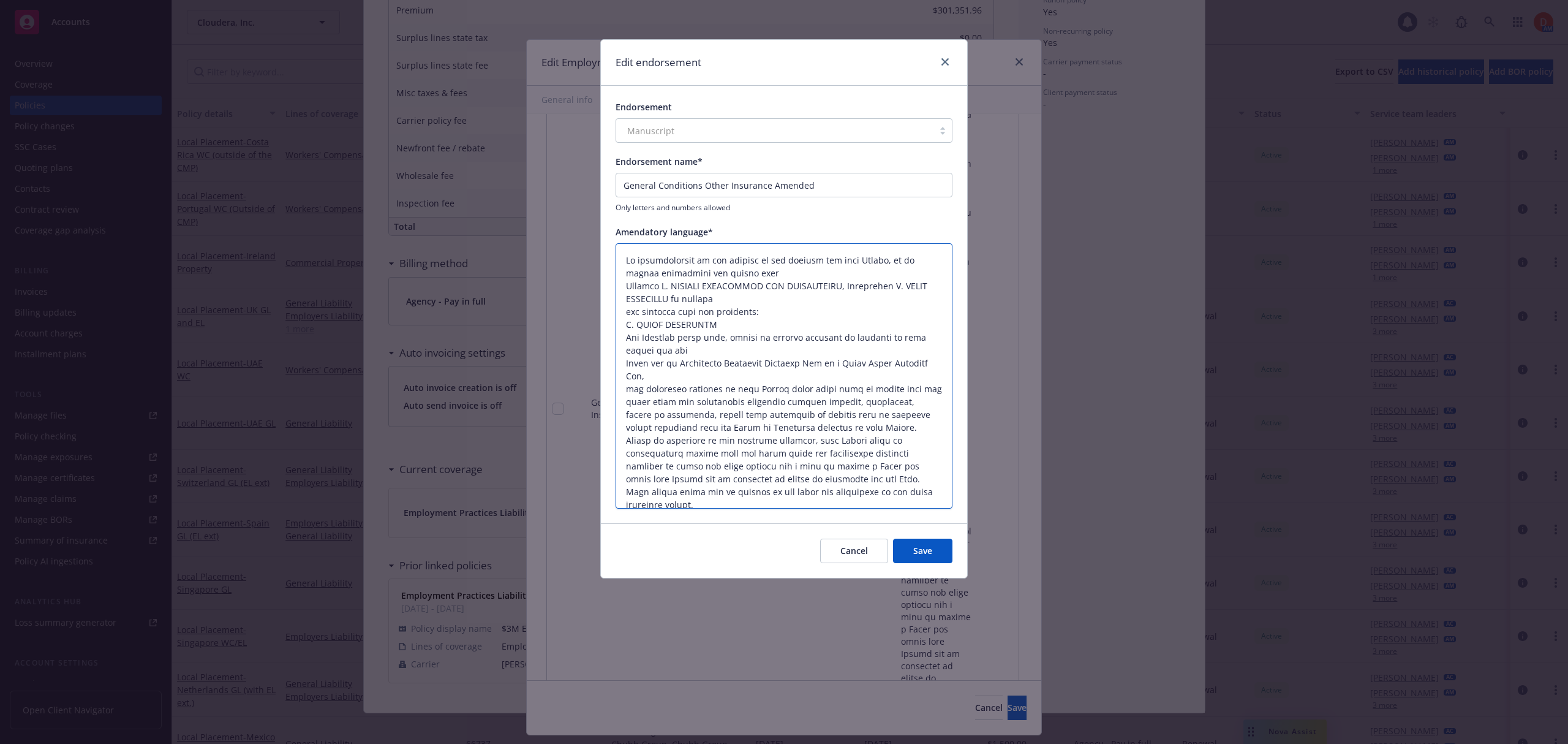
click at [627, 361] on textarea at bounding box center [784, 376] width 337 height 266
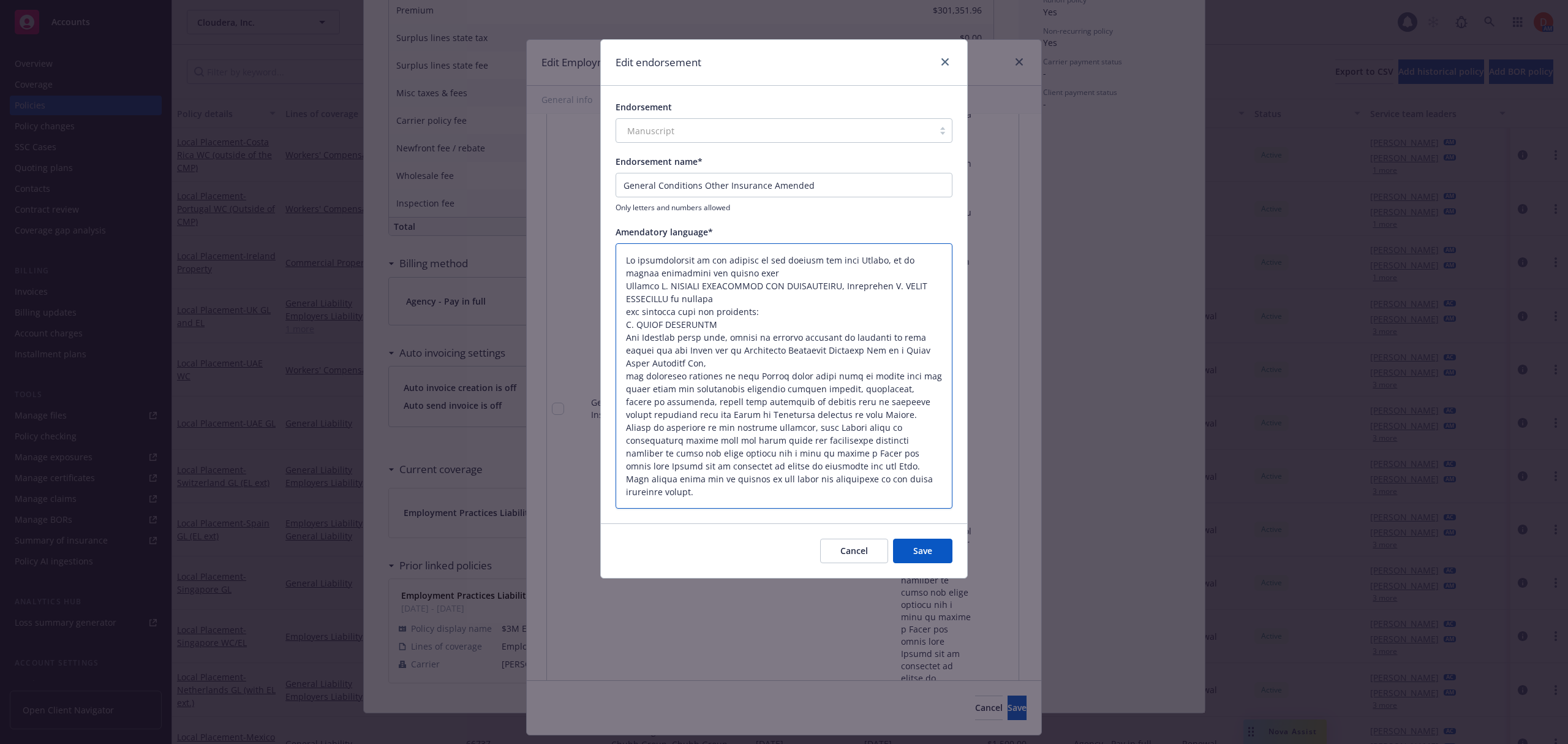
click at [624, 379] on textarea at bounding box center [784, 376] width 337 height 266
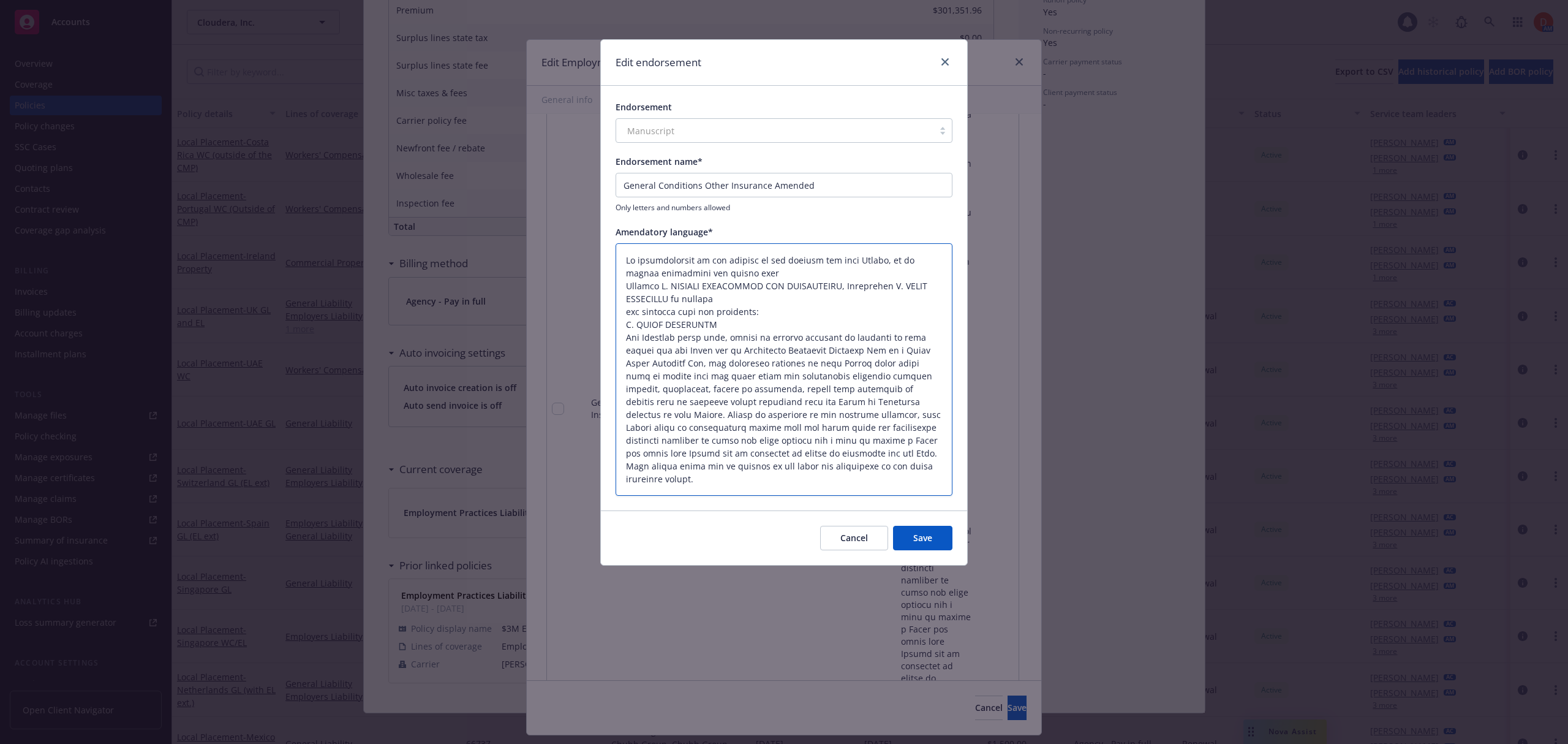
drag, startPoint x: 766, startPoint y: 311, endPoint x: 608, endPoint y: 258, distance: 166.7
click at [608, 258] on div "Endorsement Manuscript Endorsement name* General Conditions Other Insurance Ame…" at bounding box center [784, 298] width 366 height 425
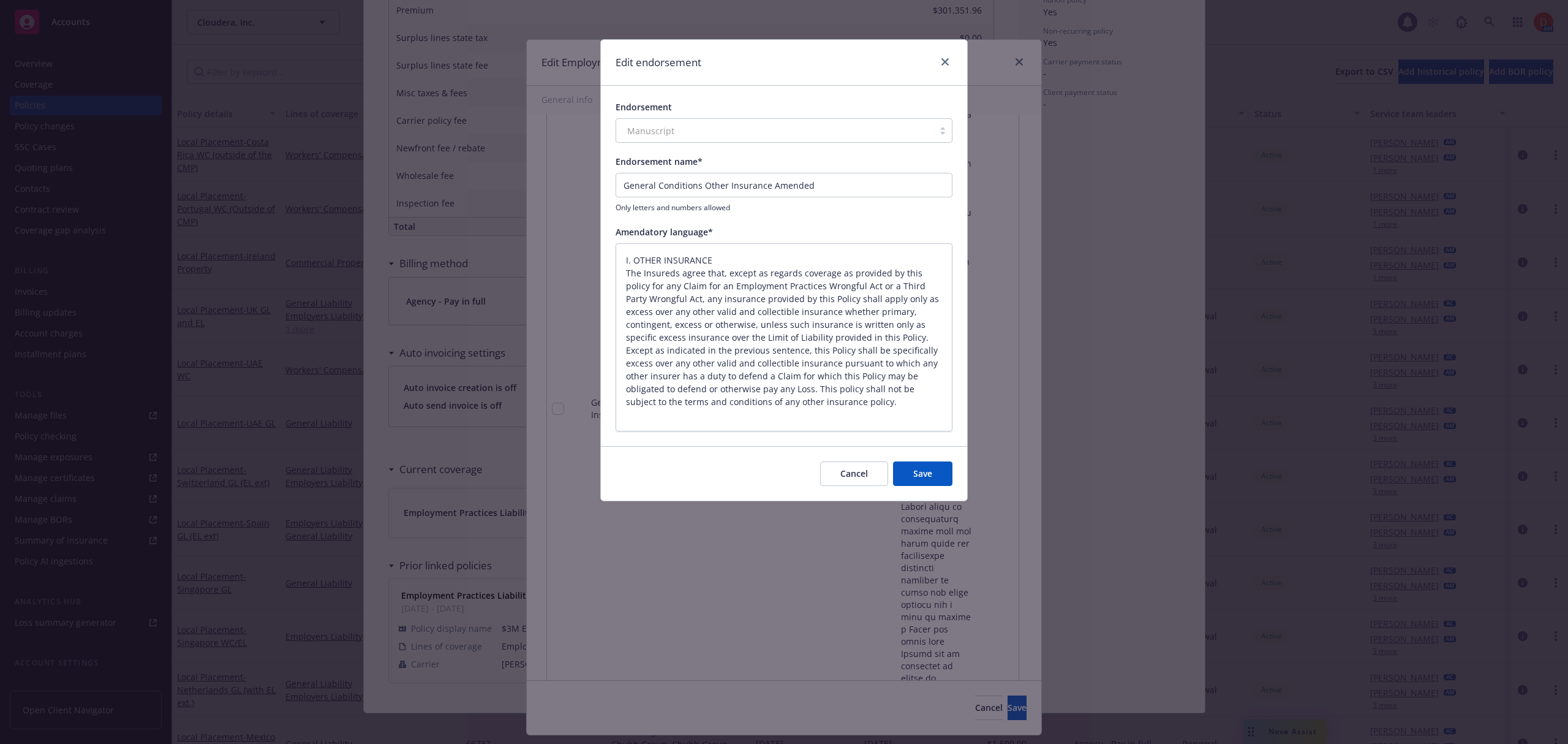
click at [912, 468] on button "Save" at bounding box center [923, 474] width 60 height 25
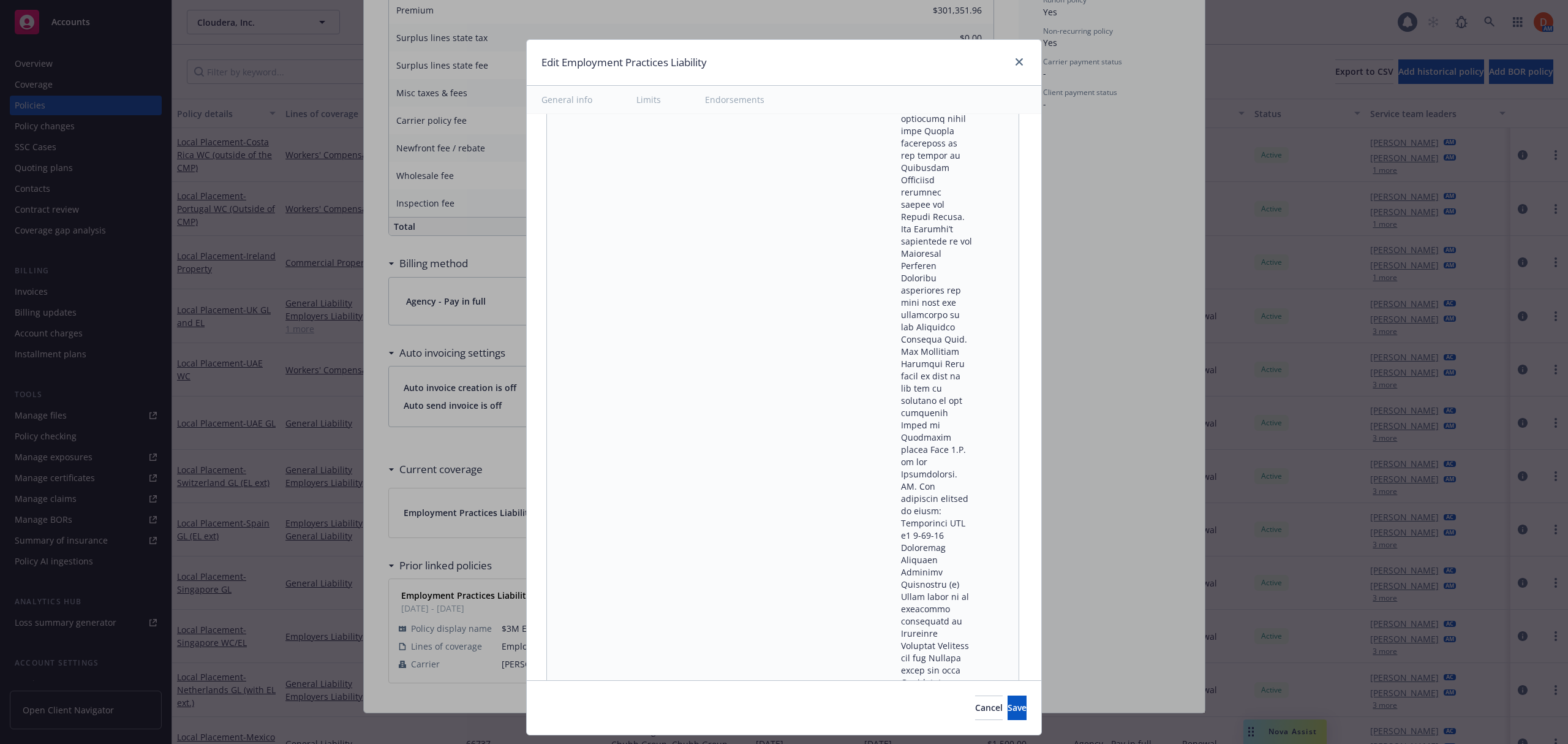
scroll to position [18812, 0]
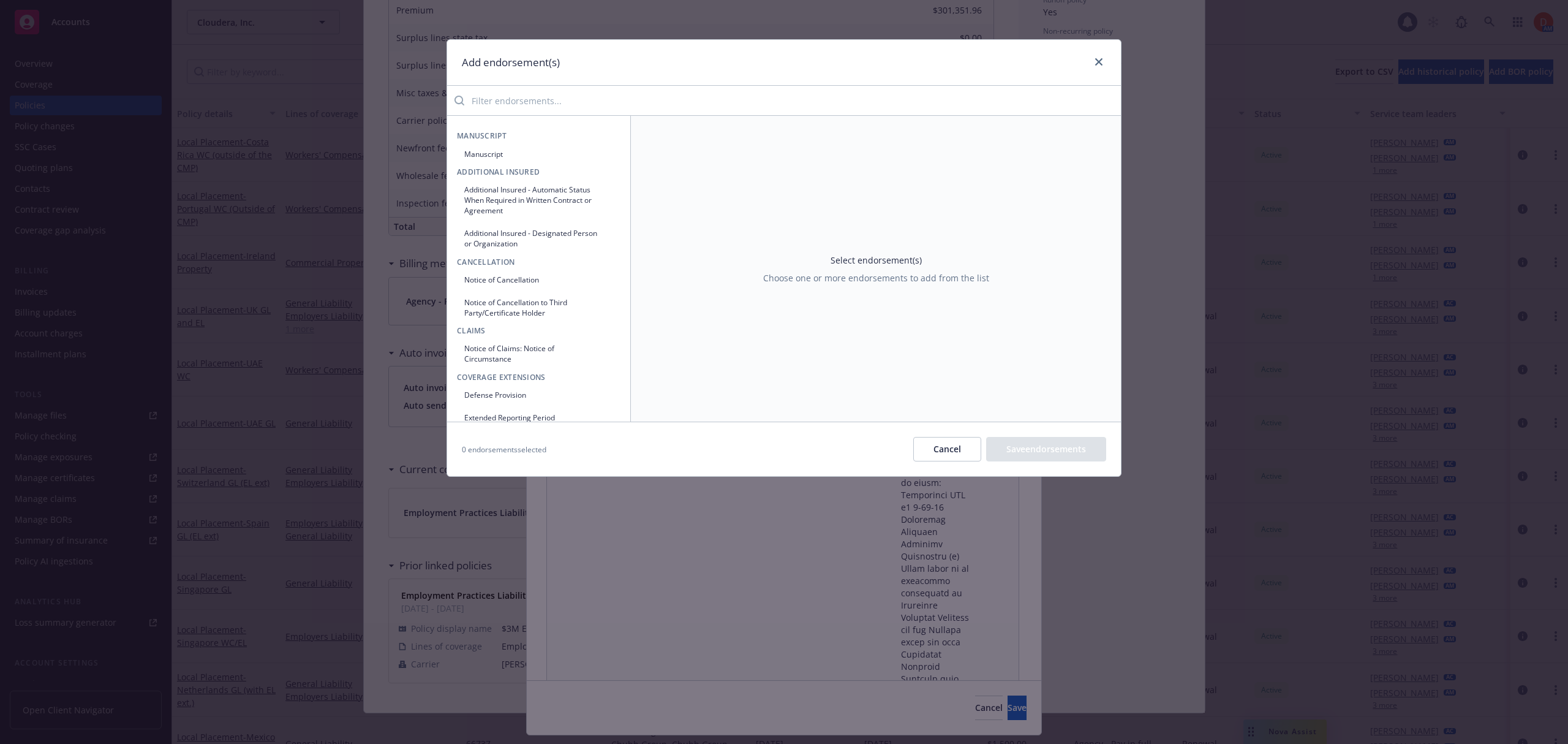
click at [648, 110] on input "search" at bounding box center [792, 100] width 656 height 25
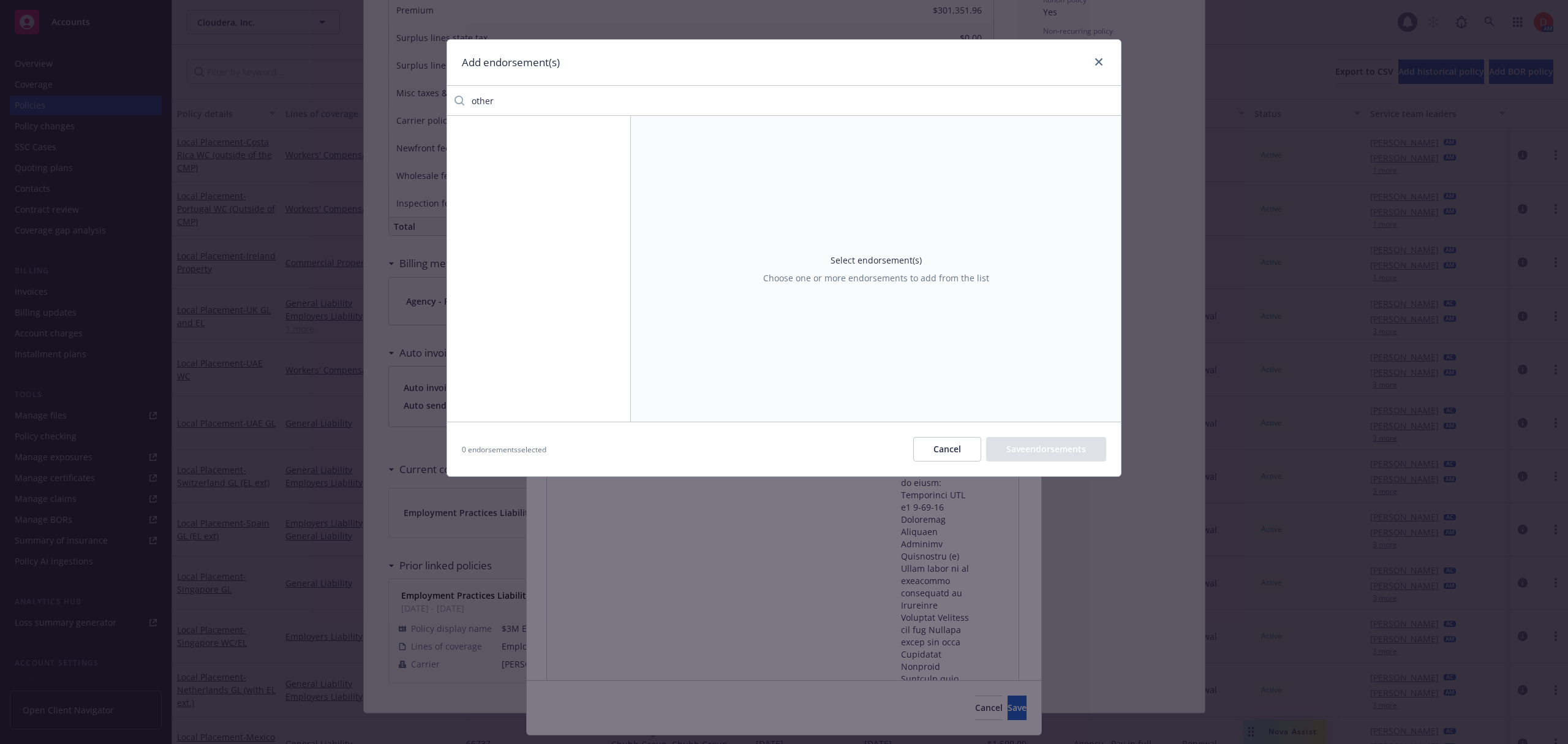
click at [916, 439] on button "Cancel" at bounding box center [947, 449] width 68 height 25
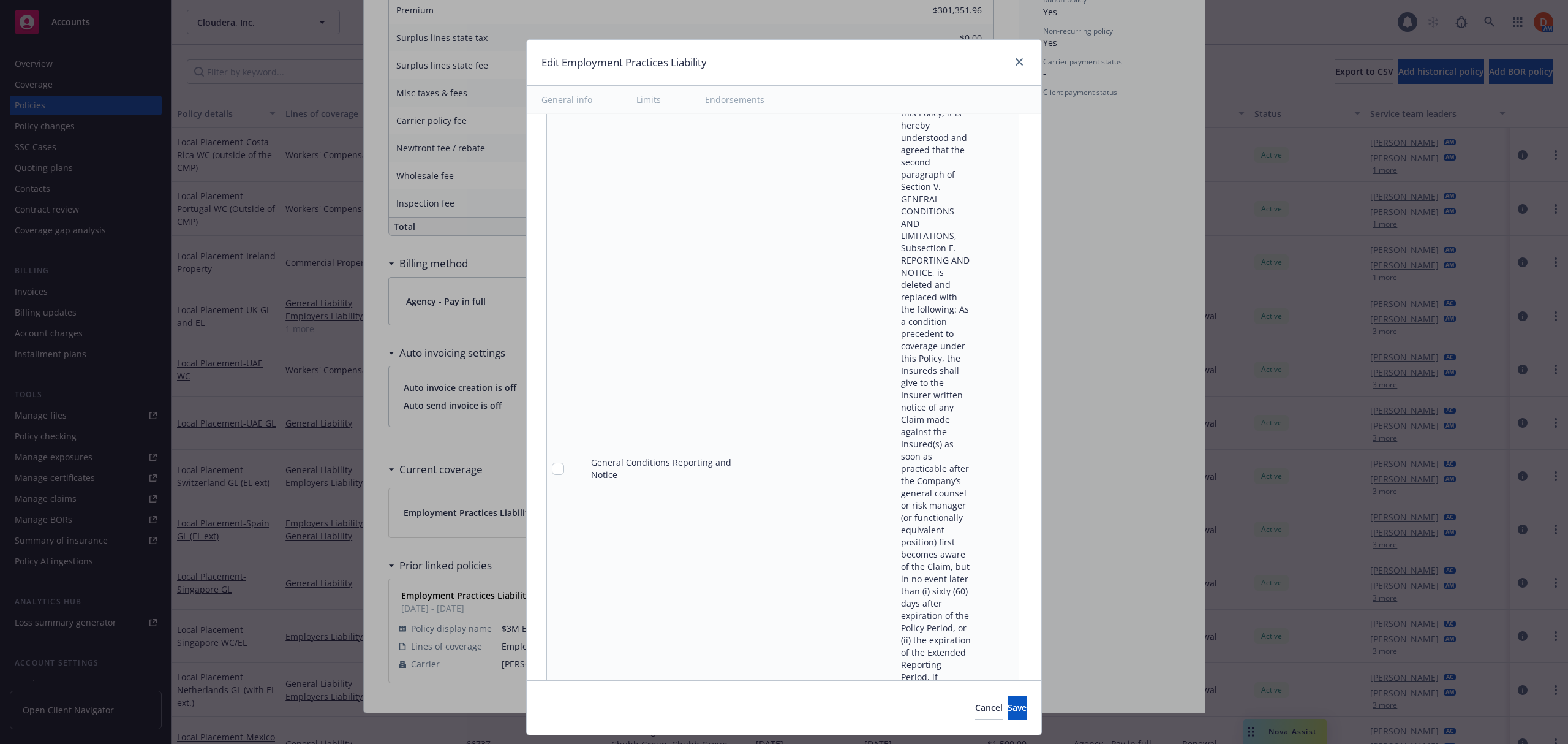
scroll to position [3648, 0]
click at [980, 428] on icon "pencil" at bounding box center [984, 431] width 7 height 7
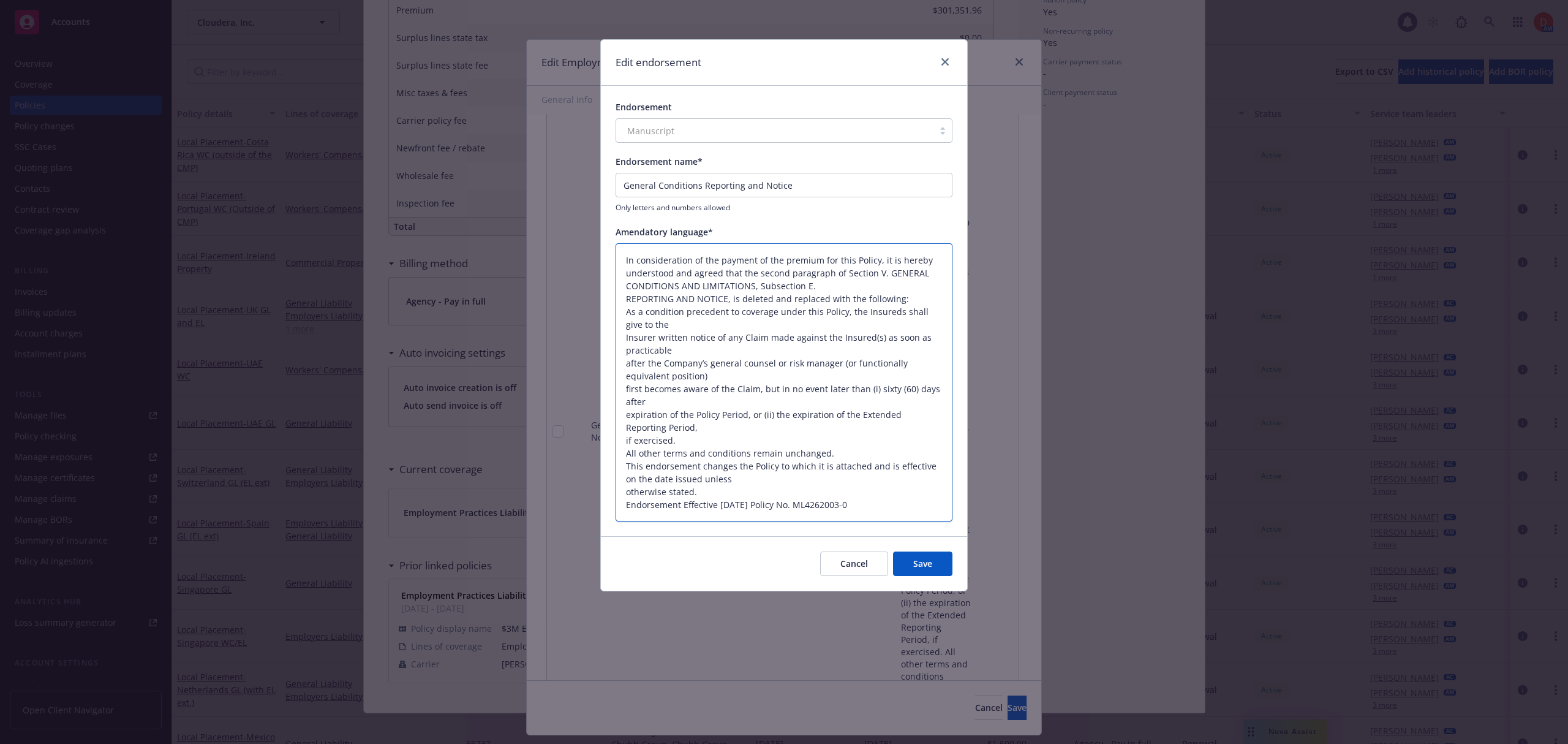
click at [907, 490] on textarea "In consideration of the payment of the premium for this Policy, it is hereby un…" at bounding box center [784, 383] width 337 height 279
paste textarea ""Policy amended: punitive damages uninsurable in [US_STATE]. Non-renewal notice…"
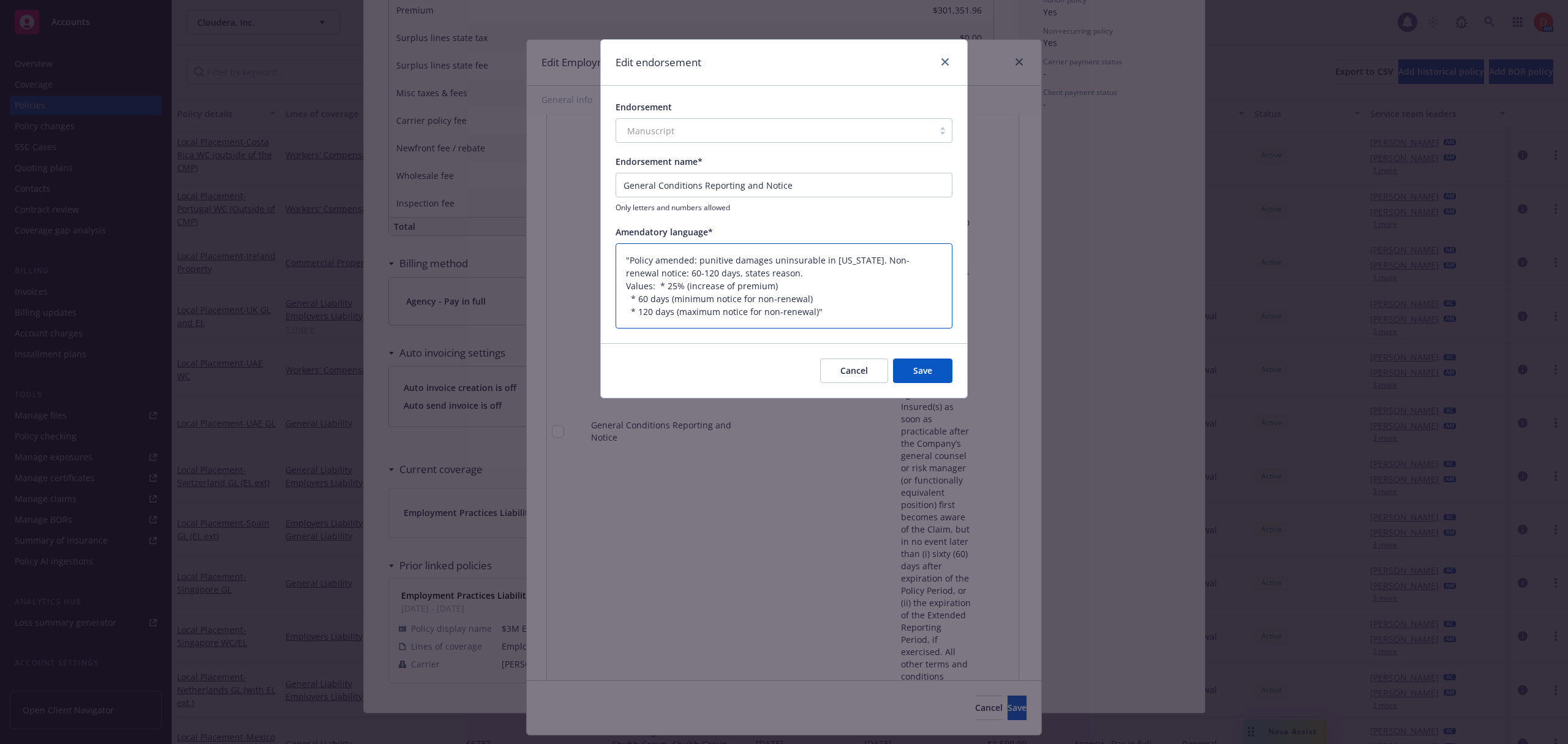
click at [865, 317] on textarea ""Policy amended: punitive damages uninsurable in [US_STATE]. Non-renewal notice…" at bounding box center [784, 286] width 337 height 85
paste textarea "requires claim notice as soon as practicable, but no later than 60 days after p…"
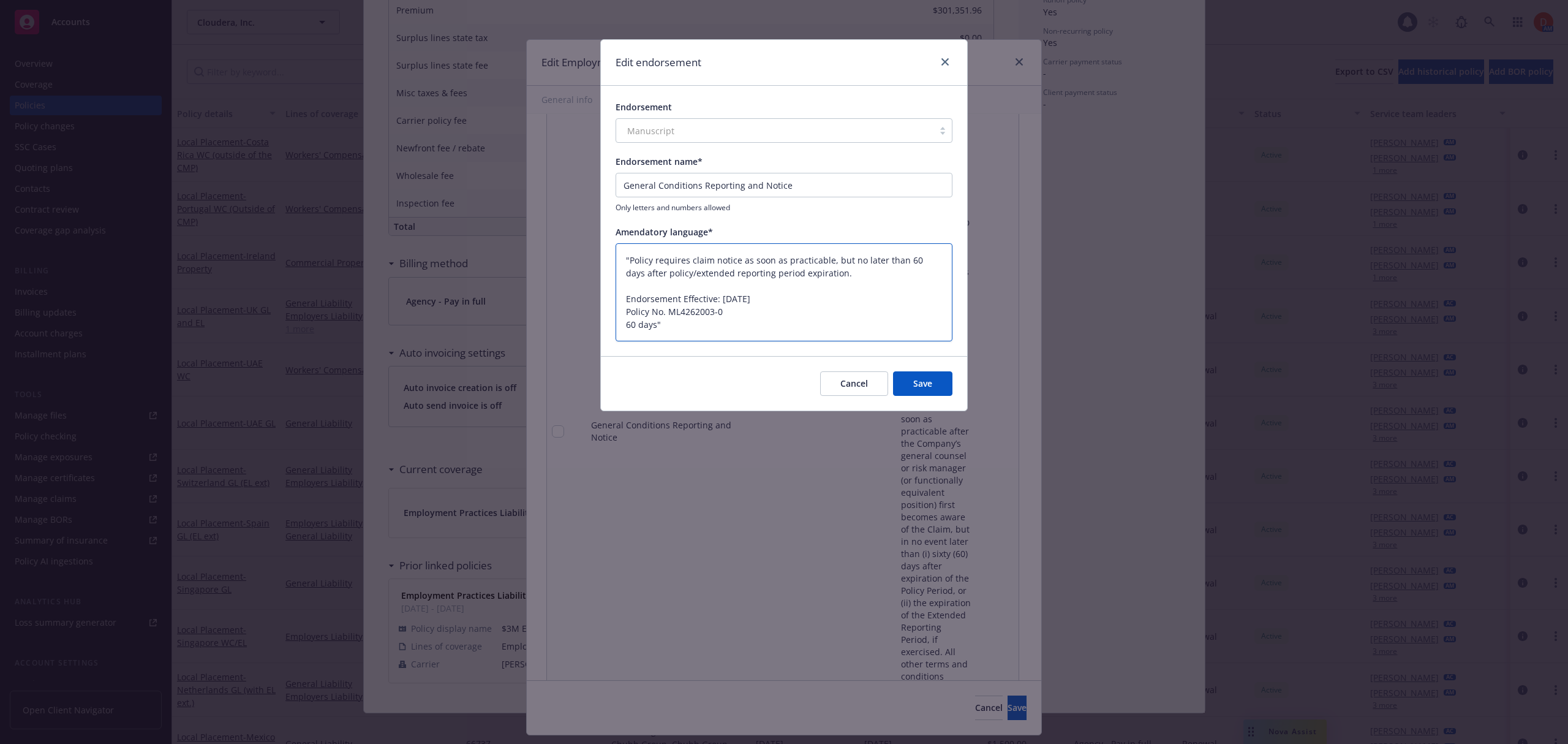
drag, startPoint x: 674, startPoint y: 325, endPoint x: 610, endPoint y: 300, distance: 68.7
click at [610, 300] on div "Endorsement Manuscript Endorsement name* General Conditions Reporting and Notic…" at bounding box center [784, 220] width 366 height 270
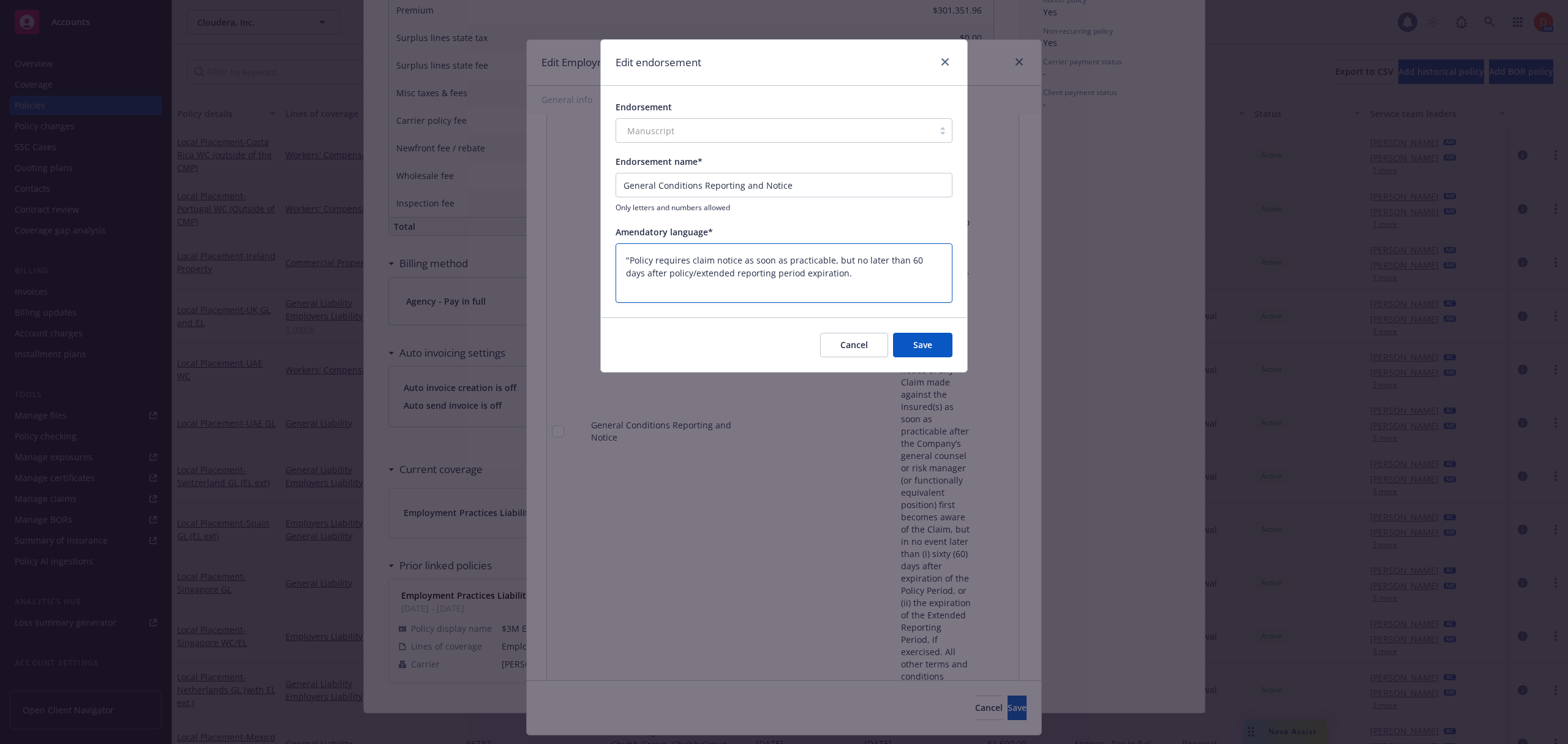
click at [631, 258] on textarea ""Policy requires claim notice as soon as practicable, but no later than 60 days…" at bounding box center [784, 273] width 337 height 60
drag, startPoint x: 656, startPoint y: 257, endPoint x: 584, endPoint y: 253, distance: 72.1
click at [584, 253] on div "Edit endorsement Endorsement Manuscript Endorsement name* General Conditions Re…" at bounding box center [784, 372] width 1568 height 744
click at [919, 344] on button "Save" at bounding box center [923, 345] width 60 height 25
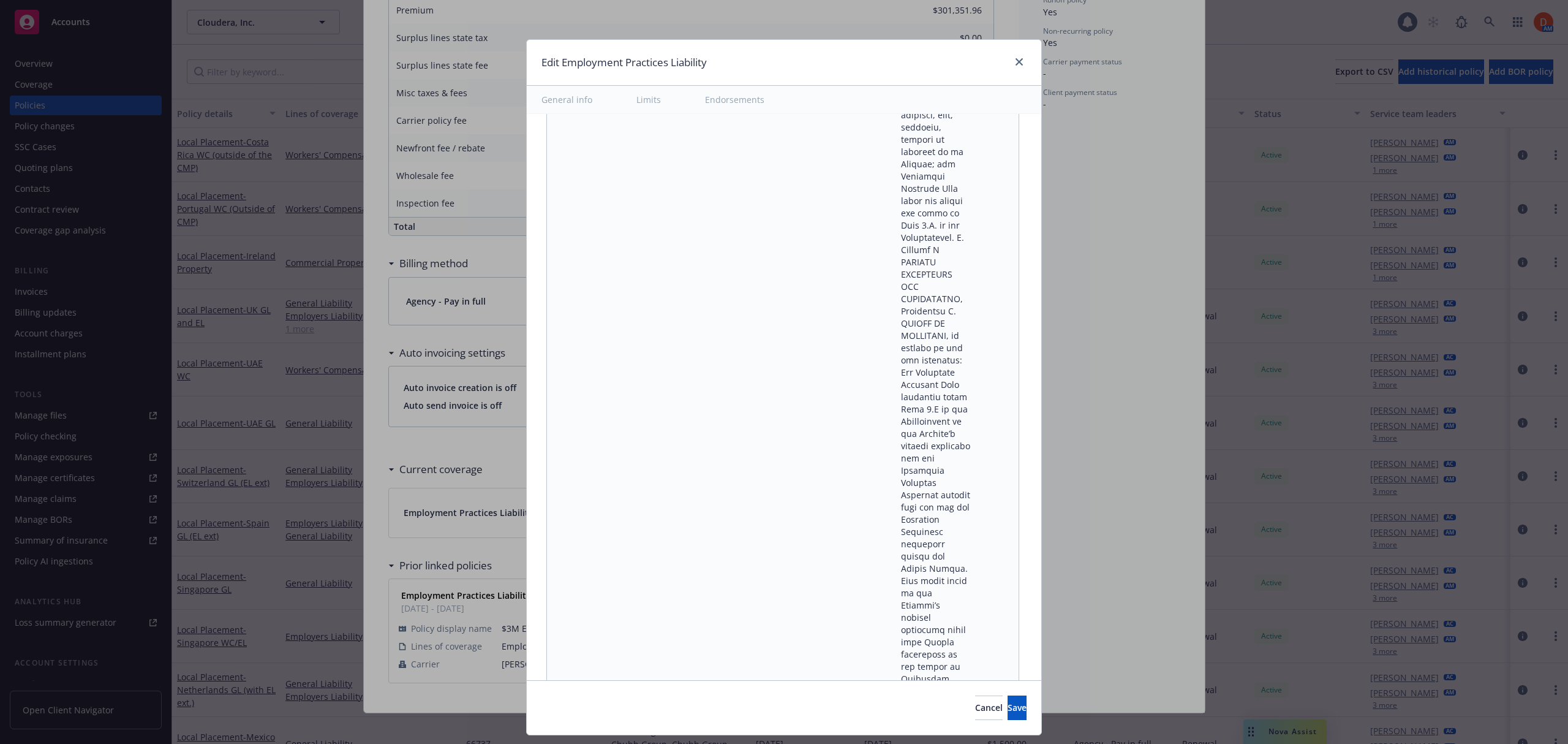
scroll to position [18089, 0]
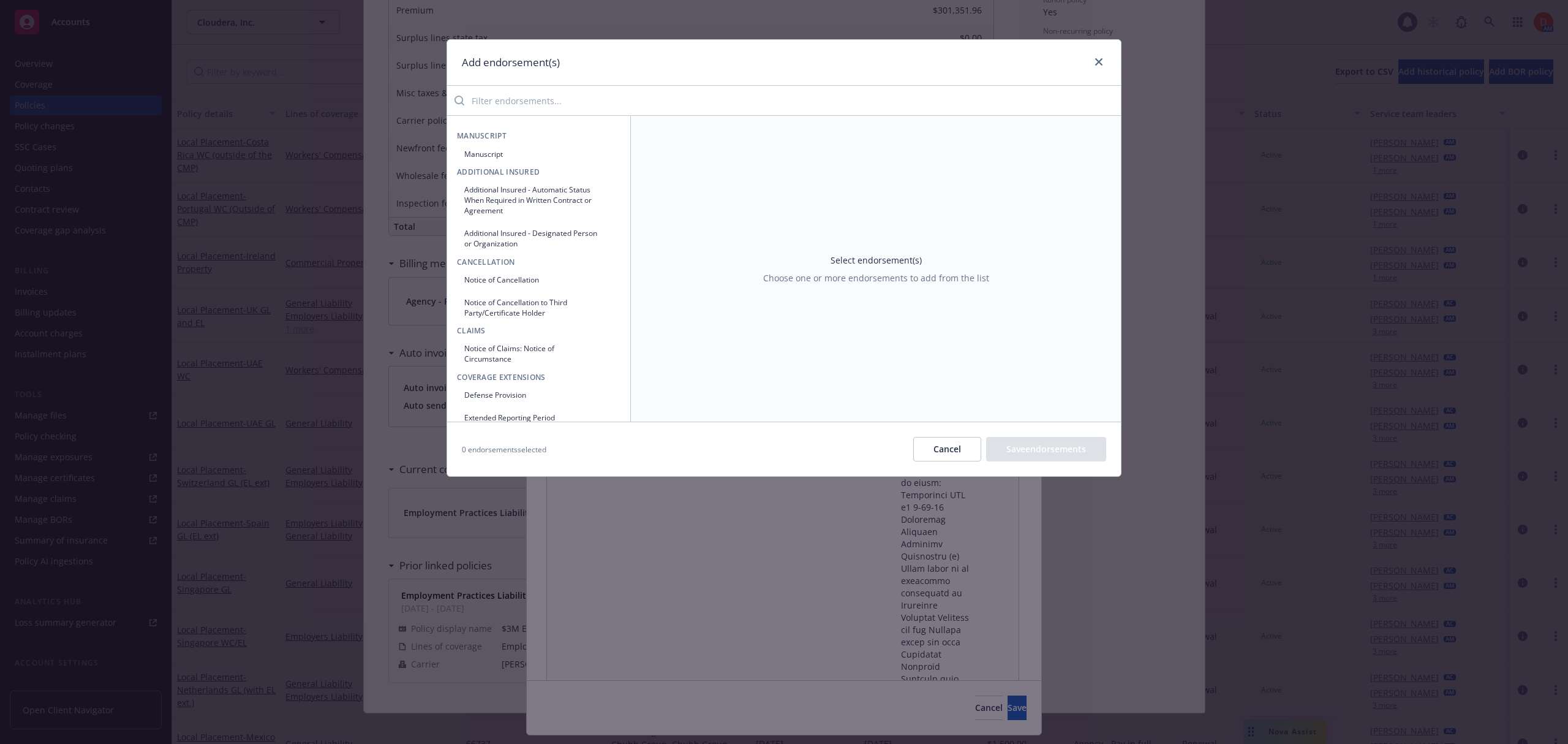
click at [597, 106] on input "search" at bounding box center [792, 100] width 656 height 25
click at [936, 445] on button "Cancel" at bounding box center [947, 449] width 68 height 25
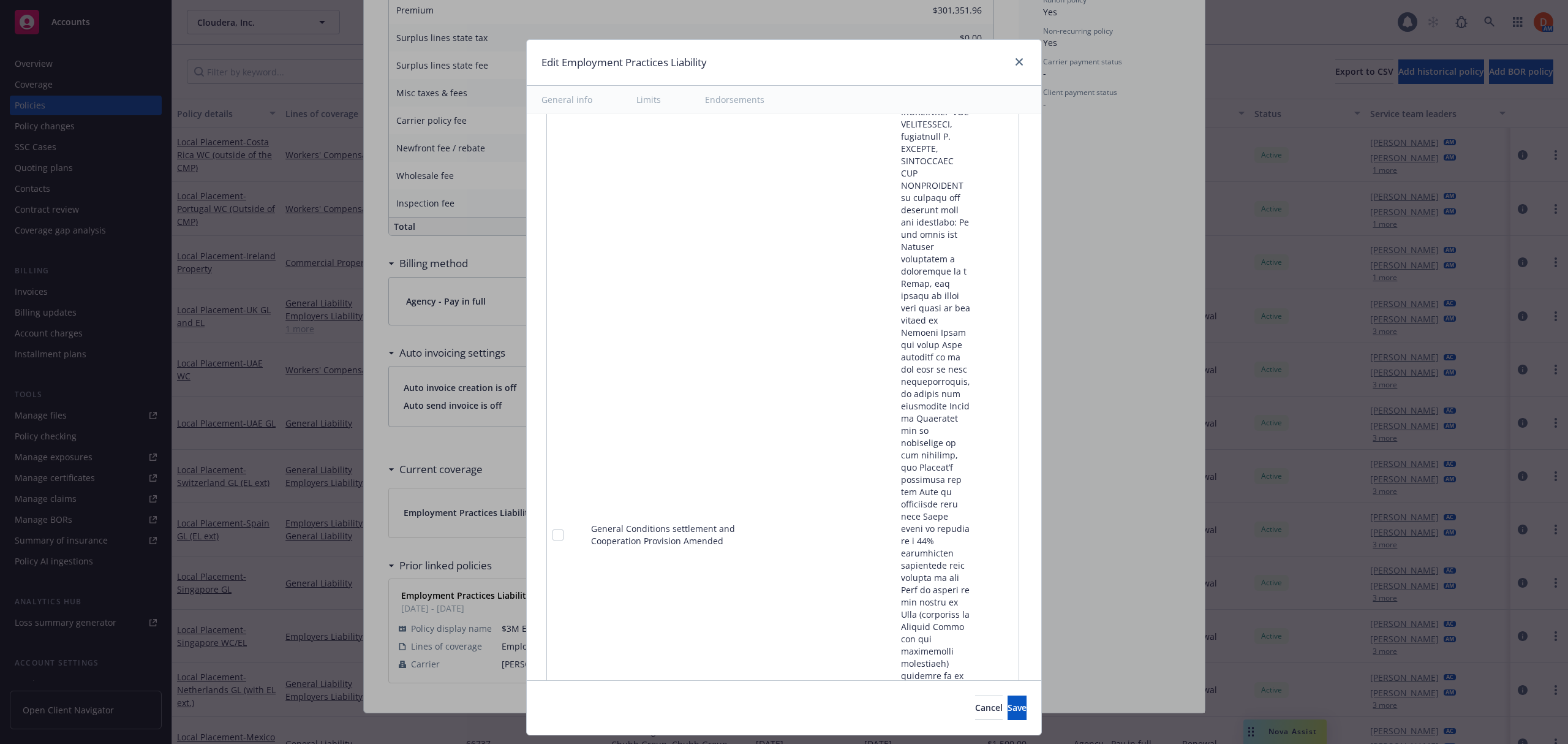
scroll to position [3954, 0]
click at [977, 403] on link "pencil" at bounding box center [984, 411] width 15 height 15
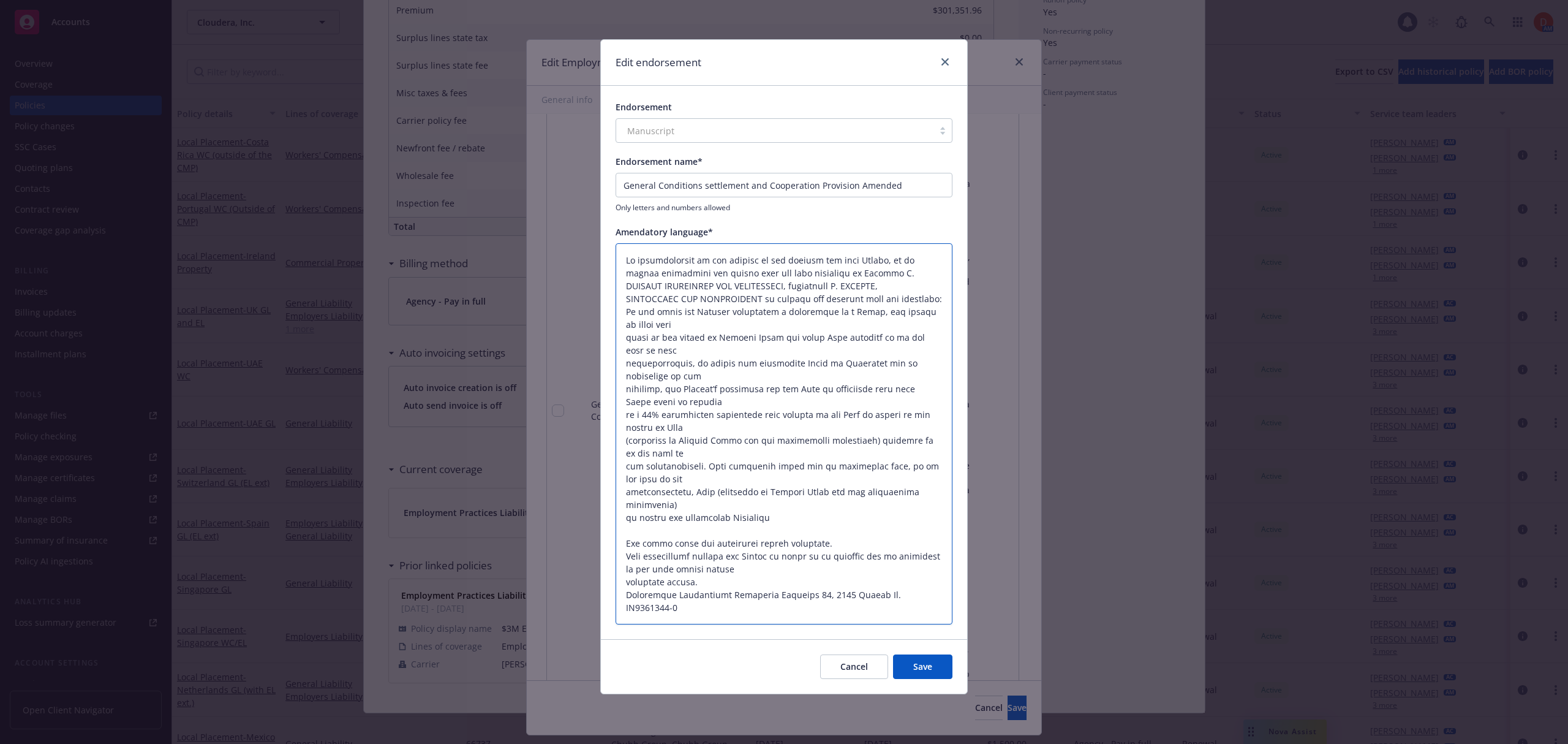
scroll to position [13, 0]
drag, startPoint x: 627, startPoint y: 260, endPoint x: 807, endPoint y: 620, distance: 402.5
click at [807, 620] on textarea at bounding box center [784, 434] width 337 height 382
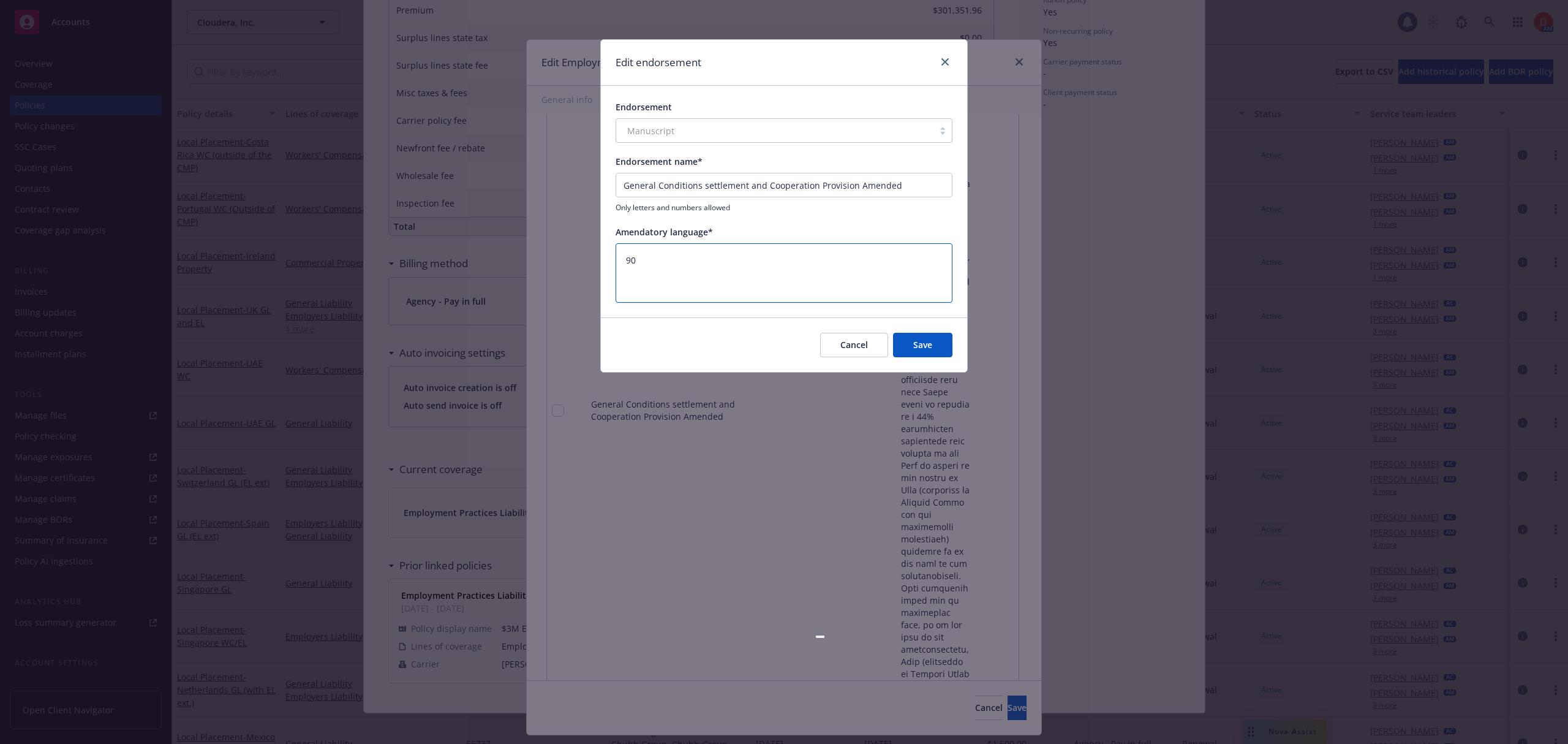
scroll to position [0, 0]
click at [948, 344] on button "Save" at bounding box center [923, 345] width 60 height 25
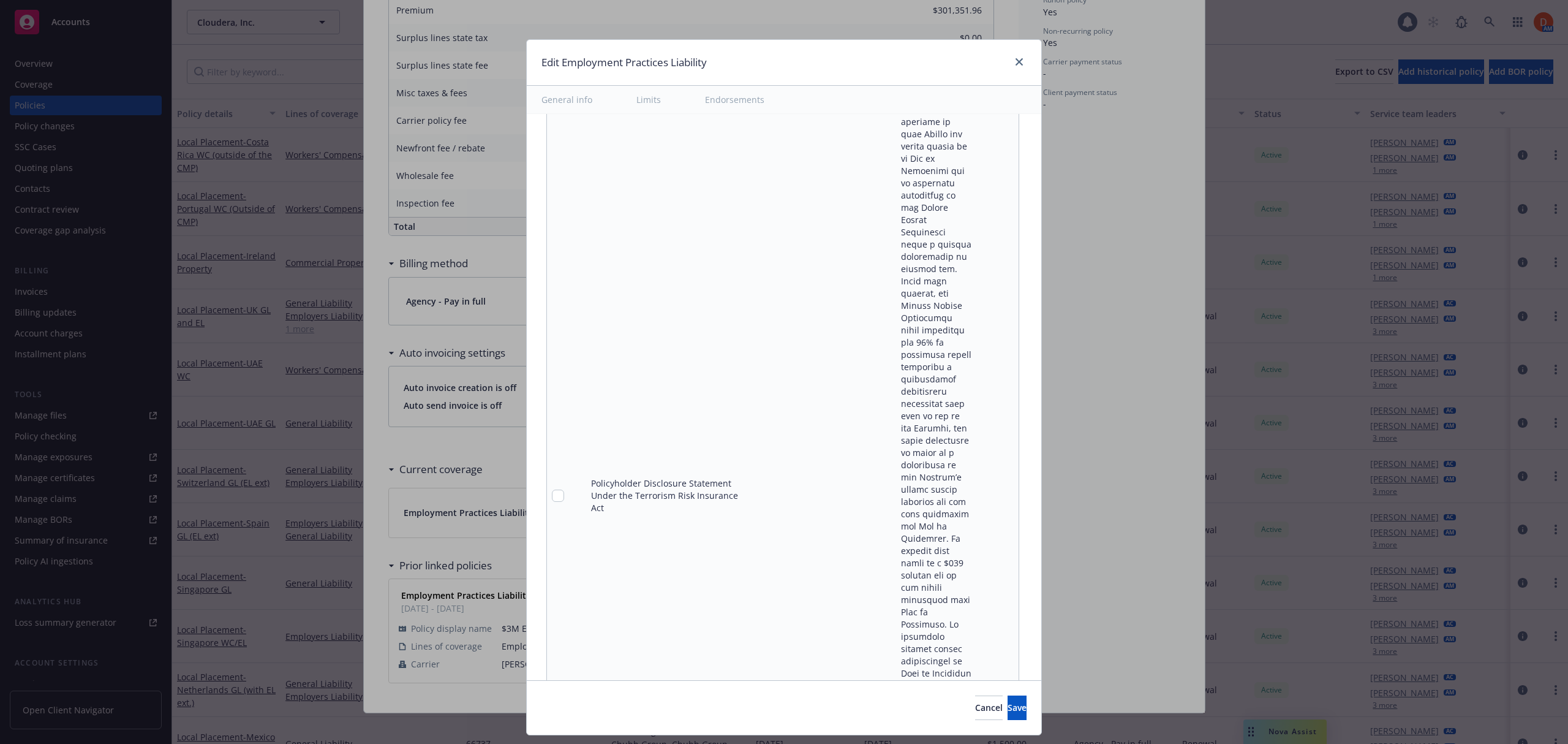
scroll to position [4893, 0]
click at [1001, 405] on icon "remove" at bounding box center [1006, 410] width 10 height 10
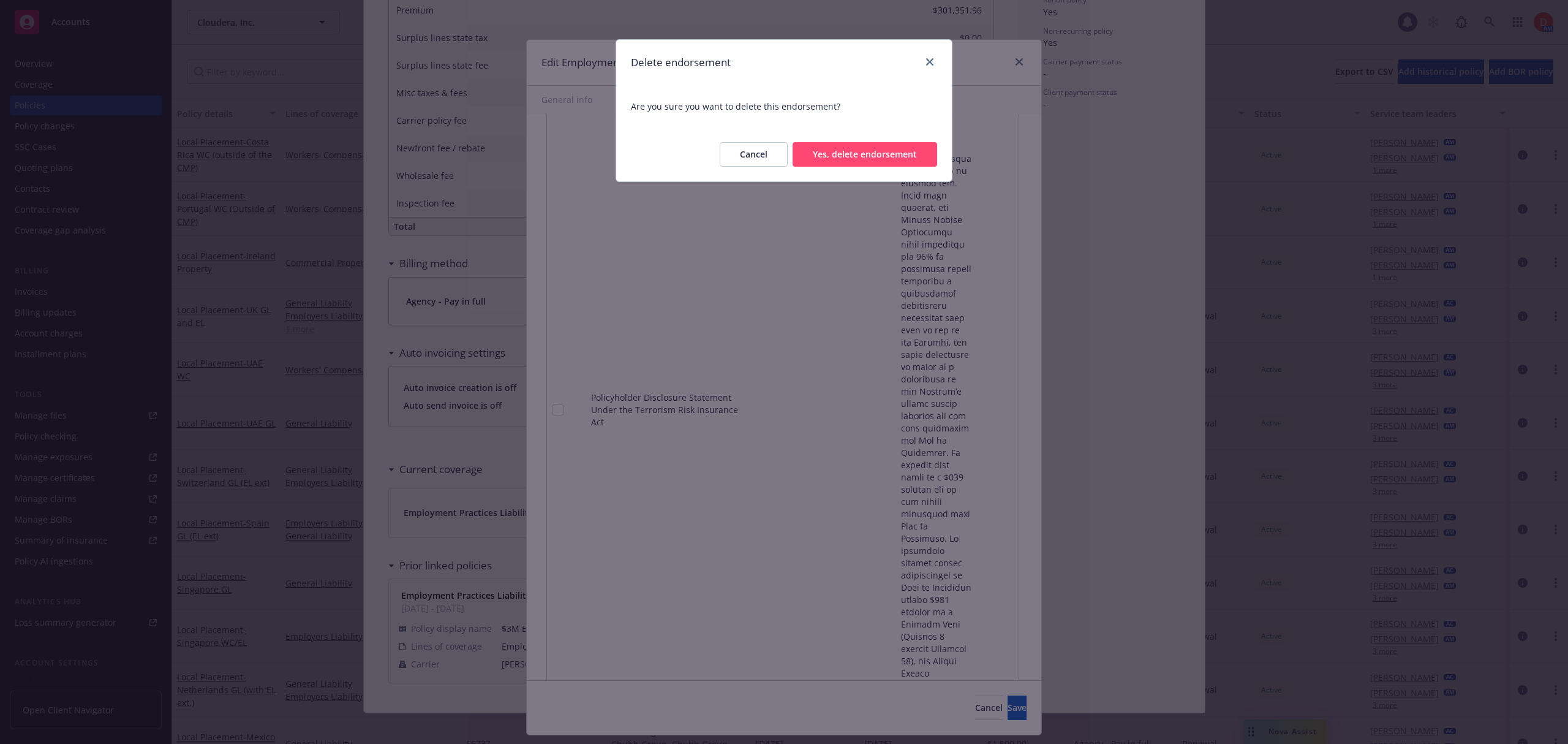
click at [917, 163] on button "Yes, delete endorsement" at bounding box center [865, 155] width 144 height 25
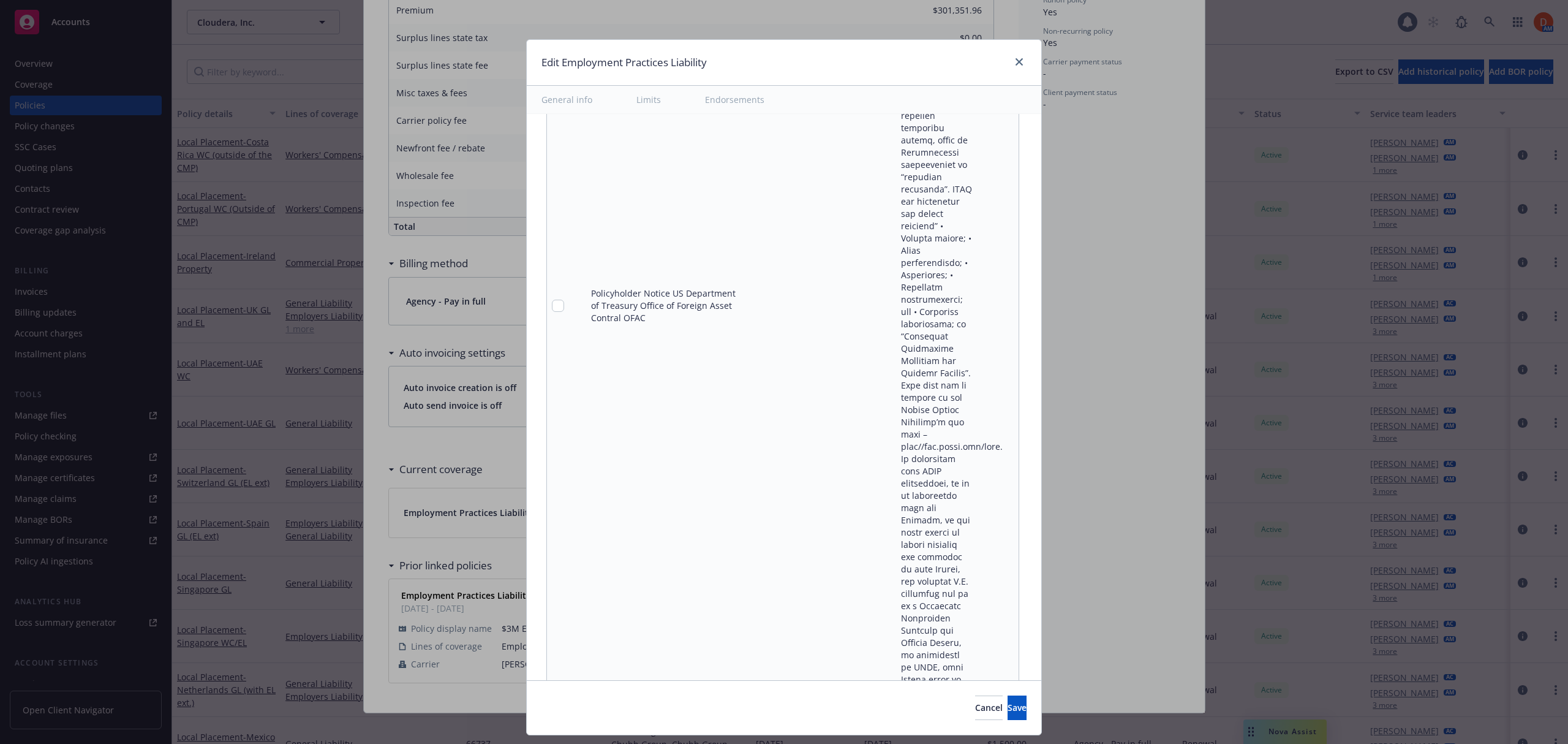
scroll to position [4320, 0]
click at [980, 304] on icon "pencil" at bounding box center [984, 308] width 7 height 7
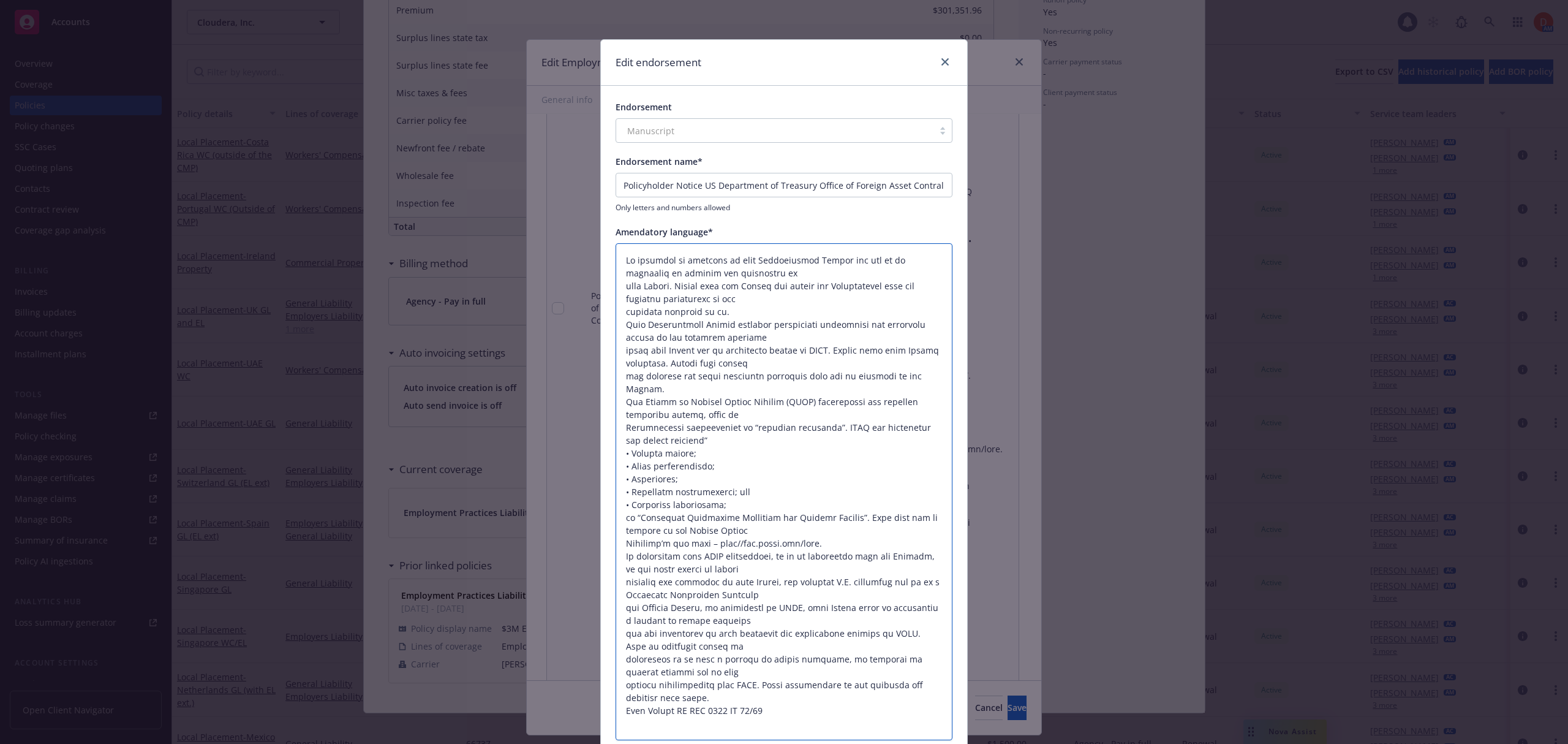
click at [830, 341] on textarea at bounding box center [784, 492] width 337 height 497
paste textarea "OFAC notice: no coverage for U.S. sanctions violators, requires OFAC authorizat…"
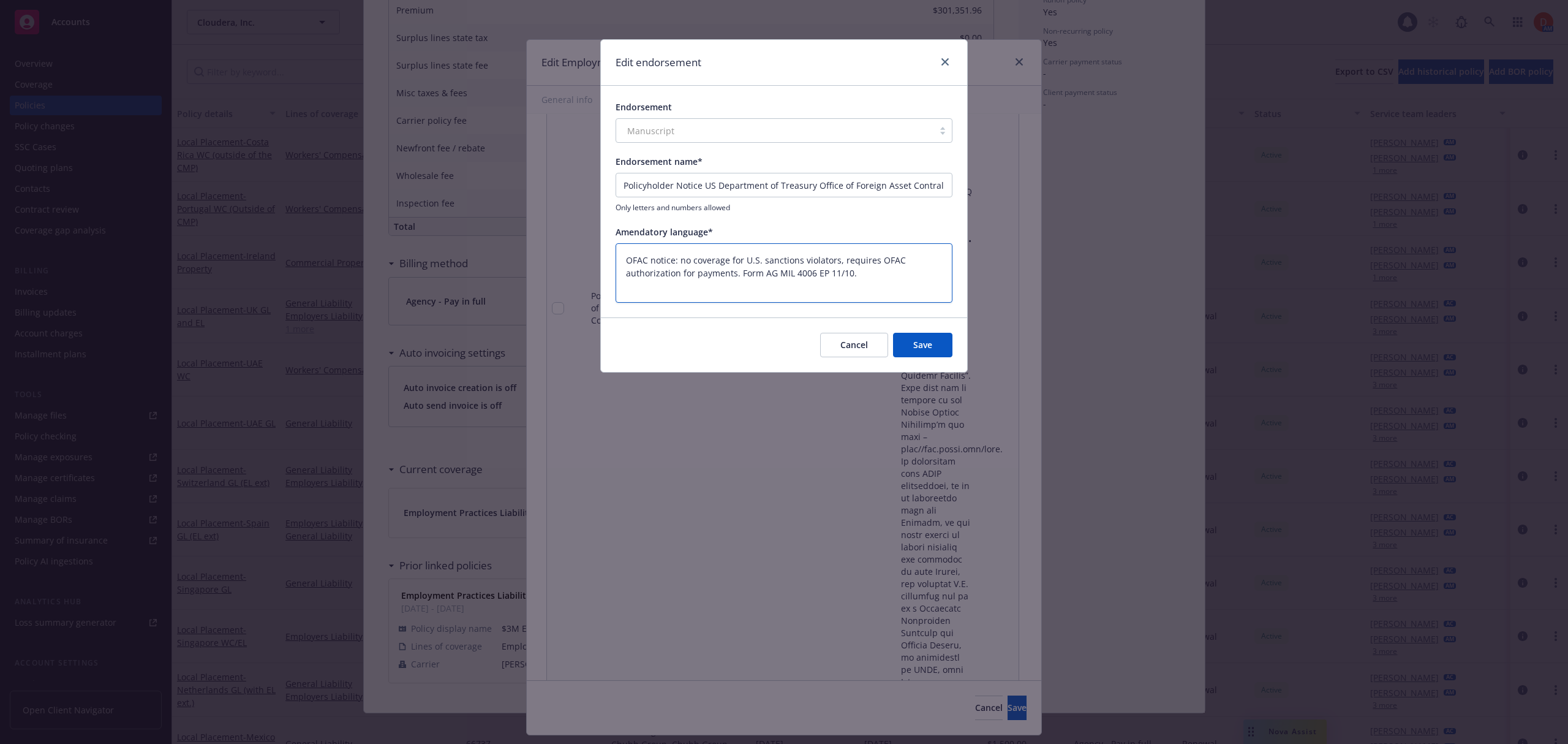
drag, startPoint x: 865, startPoint y: 272, endPoint x: 738, endPoint y: 273, distance: 127.0
click at [738, 273] on textarea "OFAC notice: no coverage for U.S. sanctions violators, requires OFAC authorizat…" at bounding box center [784, 273] width 337 height 60
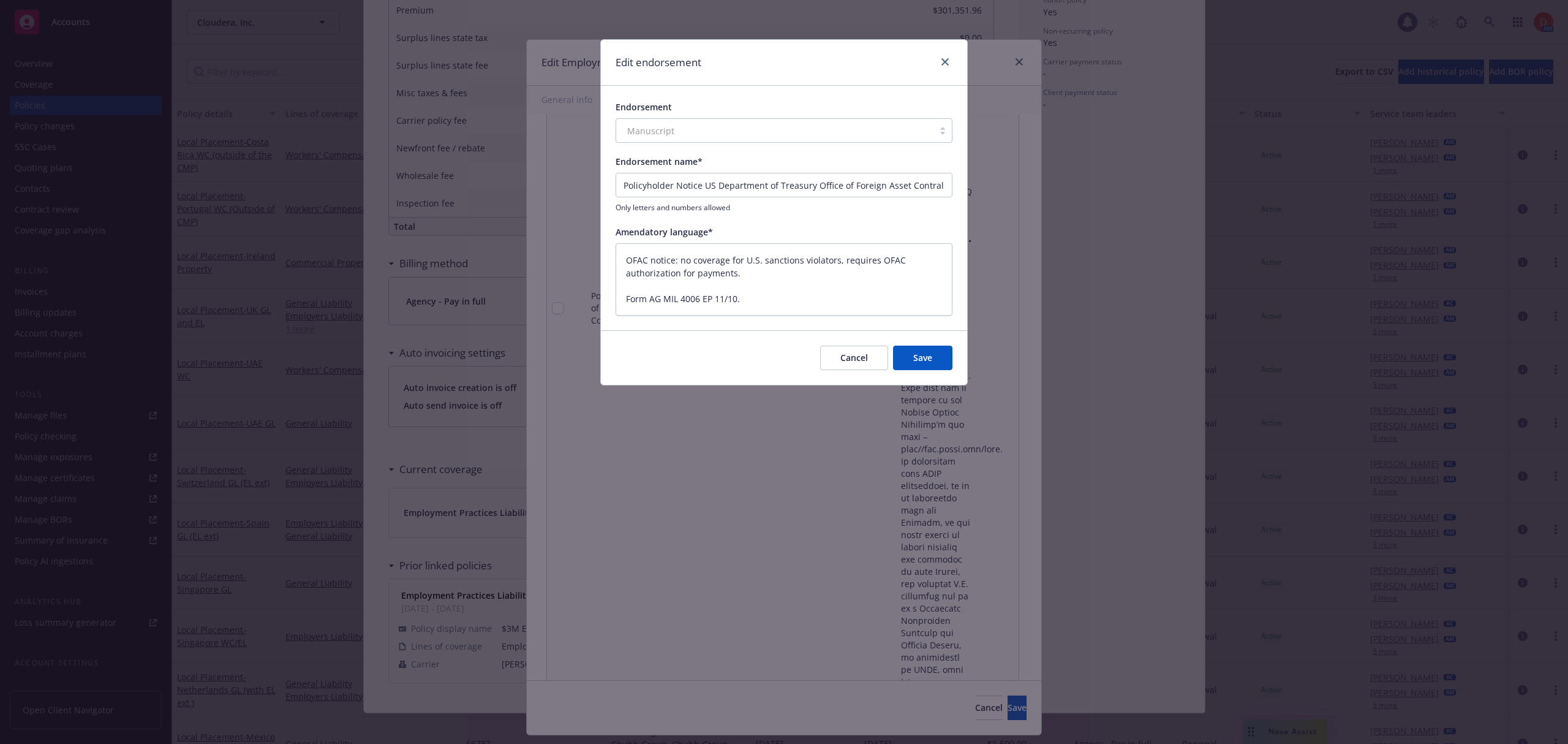
click at [929, 360] on button "Save" at bounding box center [923, 358] width 60 height 25
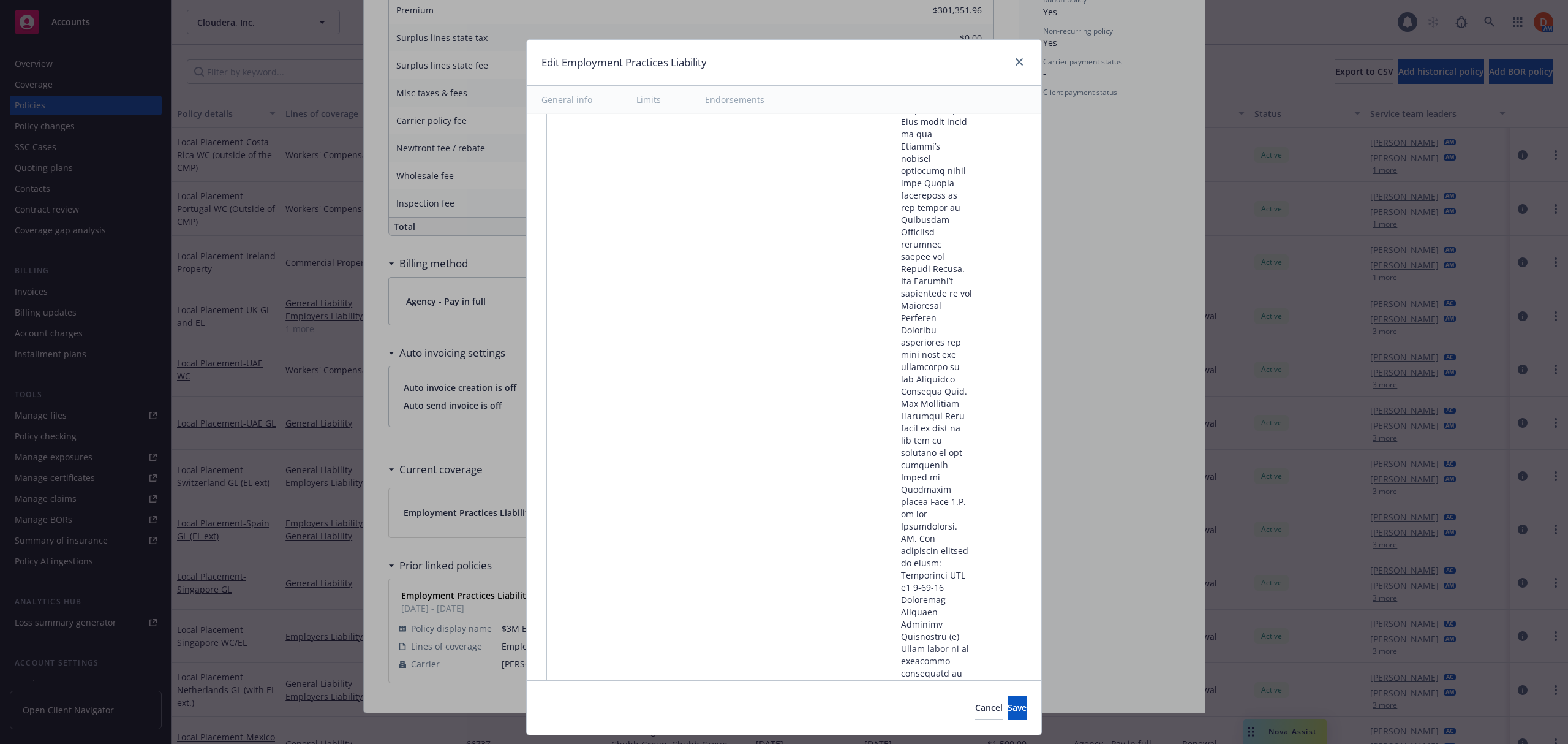
scroll to position [13263, 0]
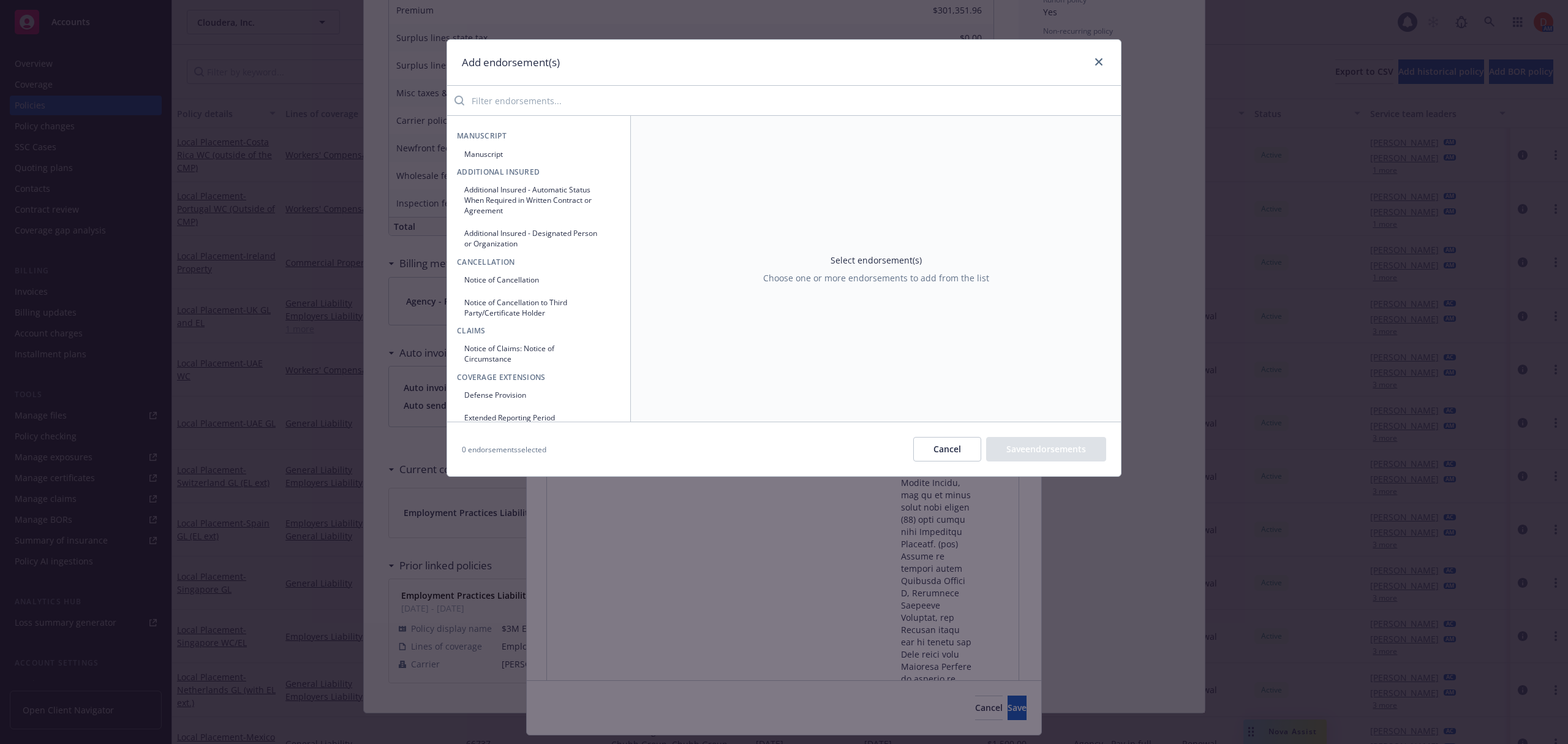
click at [672, 104] on input "search" at bounding box center [792, 100] width 656 height 25
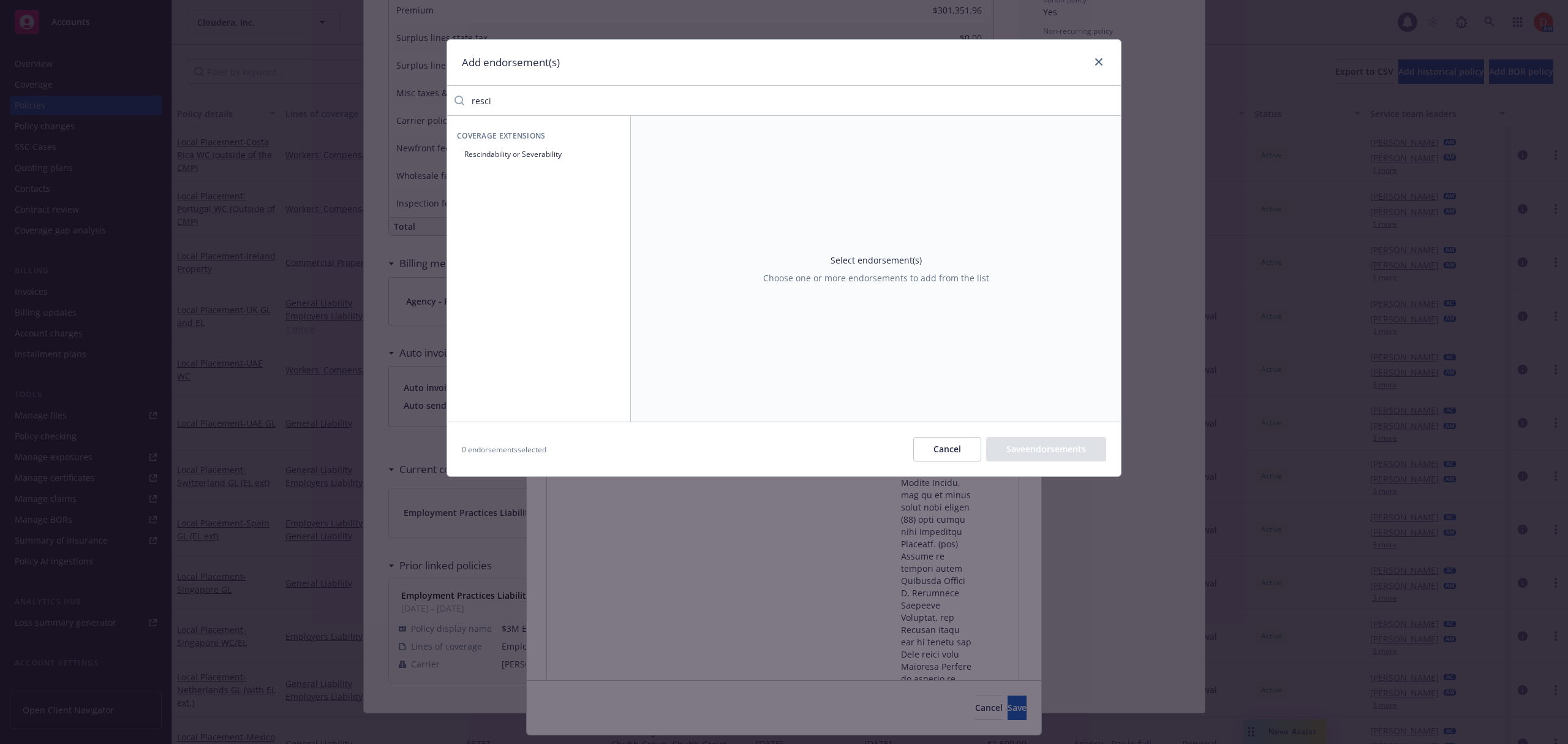
click at [503, 152] on button "Rescindability or Severability" at bounding box center [538, 153] width 164 height 20
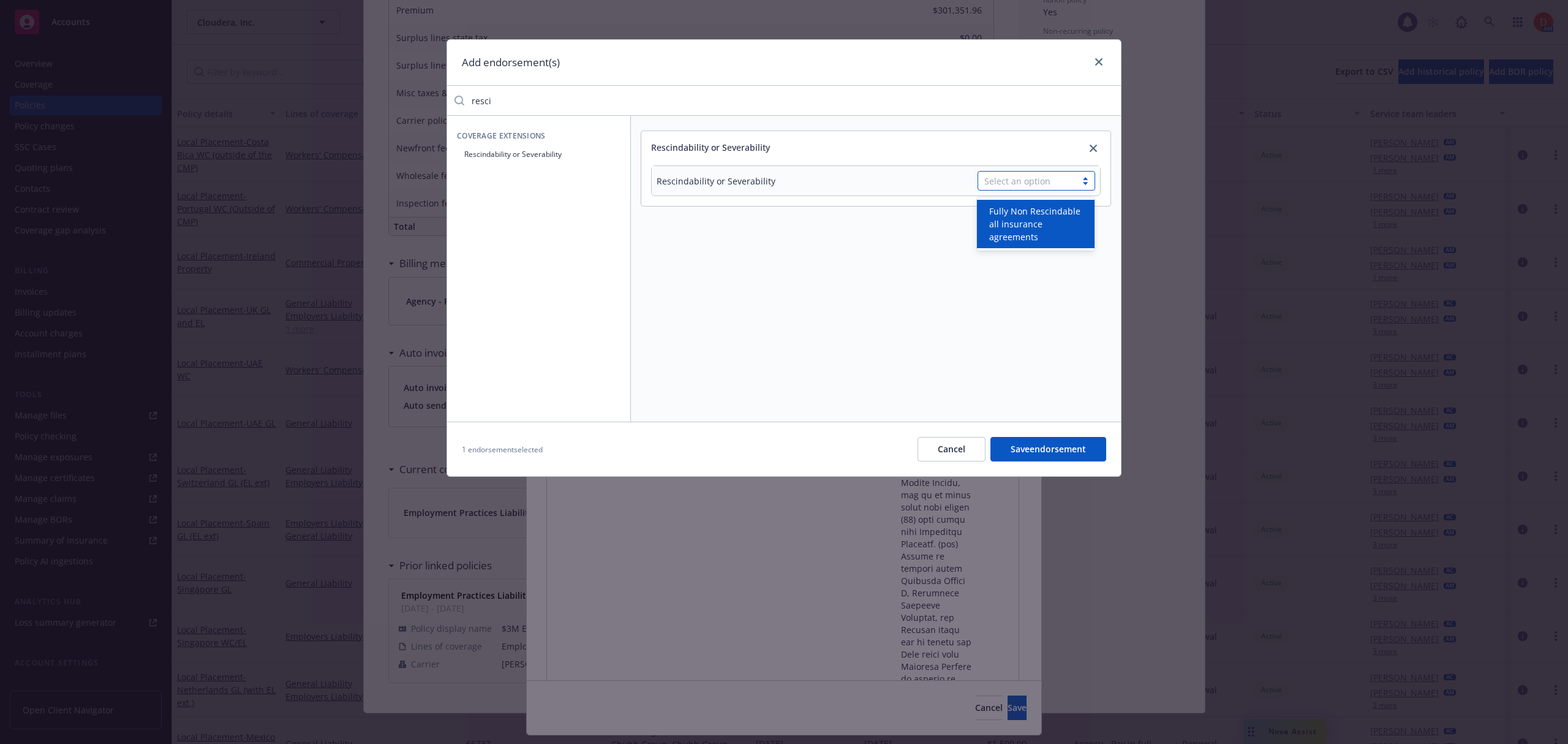
click at [1042, 183] on div "Select an option" at bounding box center [1027, 181] width 85 height 13
click at [1054, 222] on span "Fully Non Rescindable all insurance agreements" at bounding box center [1037, 224] width 98 height 39
click at [1040, 444] on button "Save endorsement" at bounding box center [1048, 449] width 116 height 25
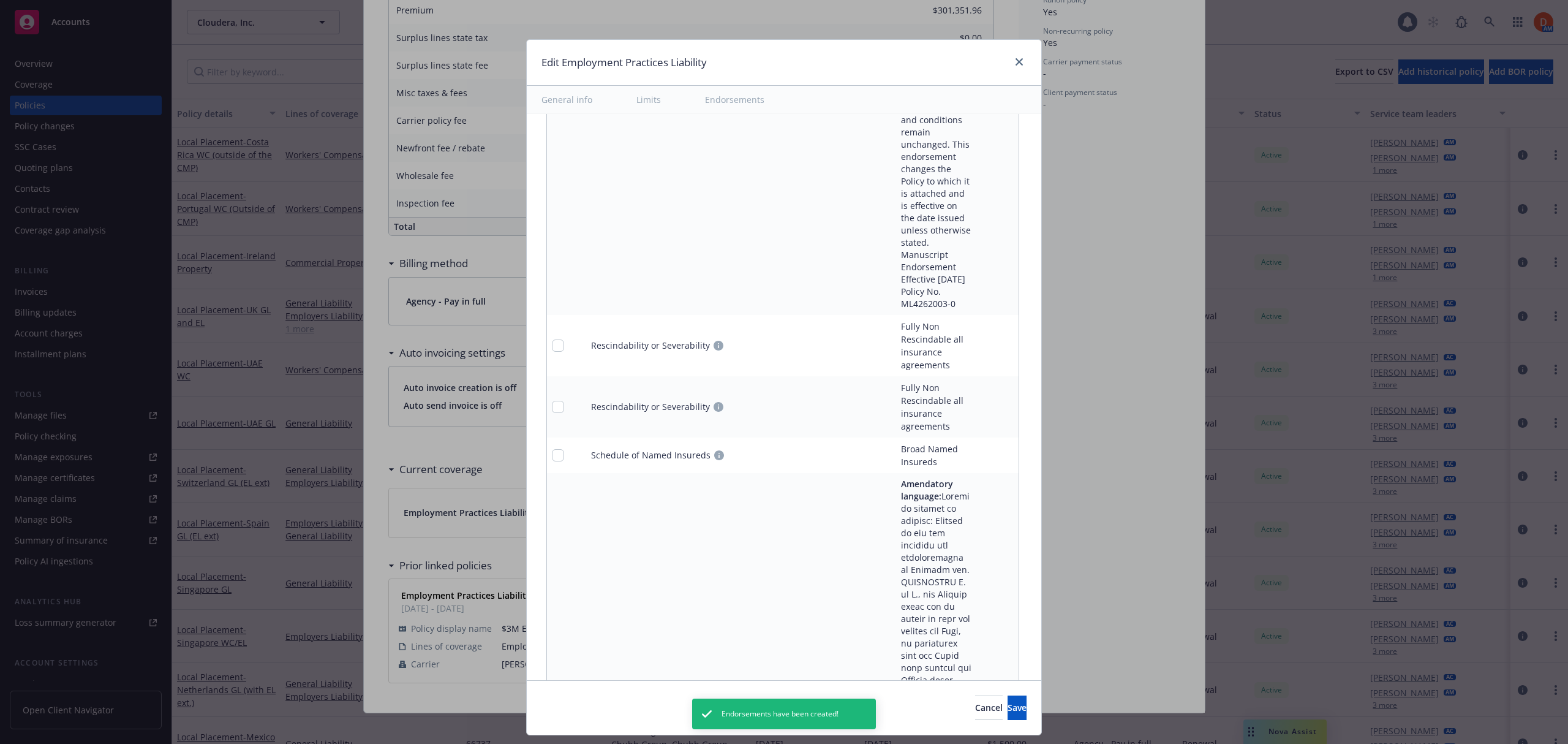
scroll to position [4336, 0]
click at [1002, 414] on icon "remove" at bounding box center [1006, 410] width 8 height 10
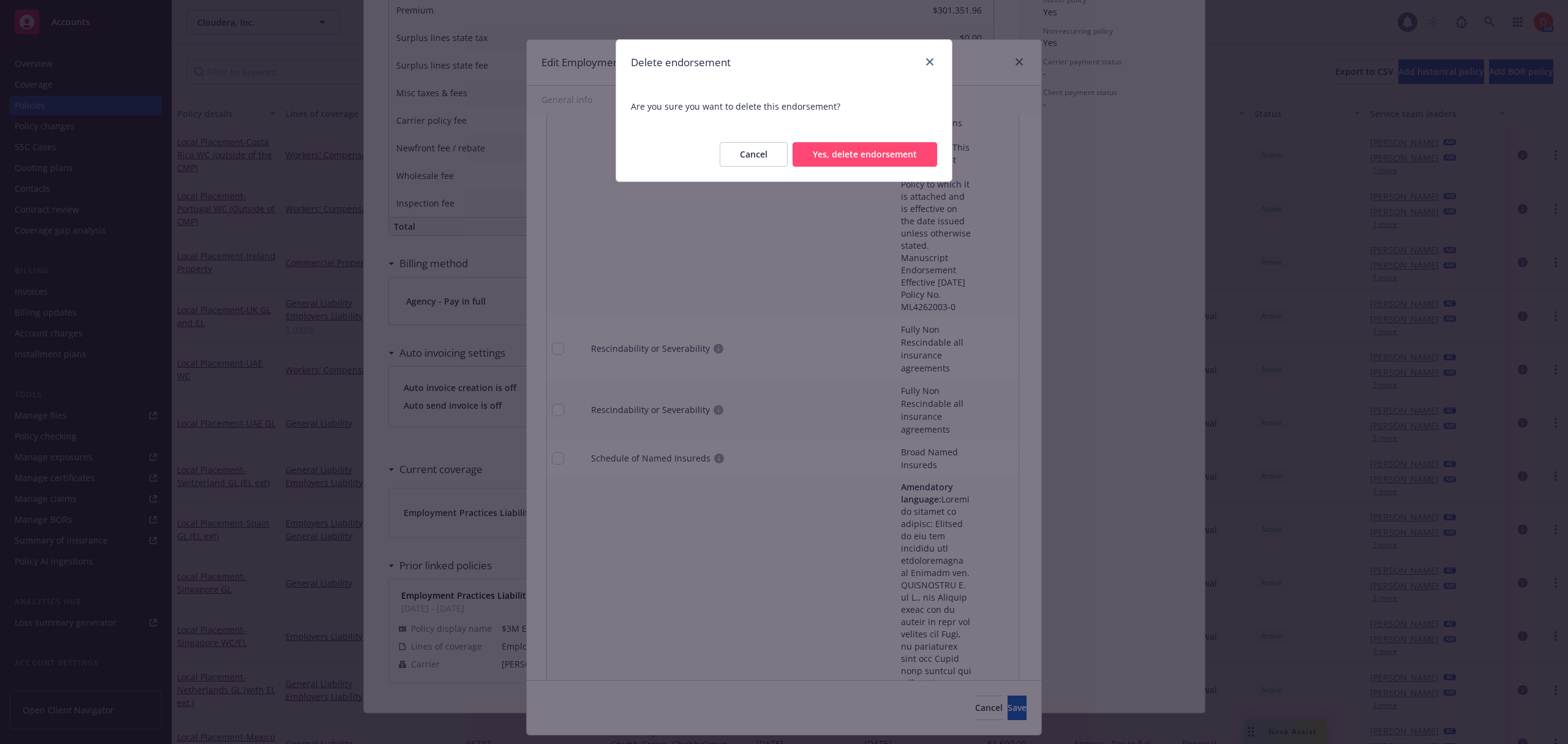
click at [834, 161] on button "Yes, delete endorsement" at bounding box center [865, 155] width 144 height 25
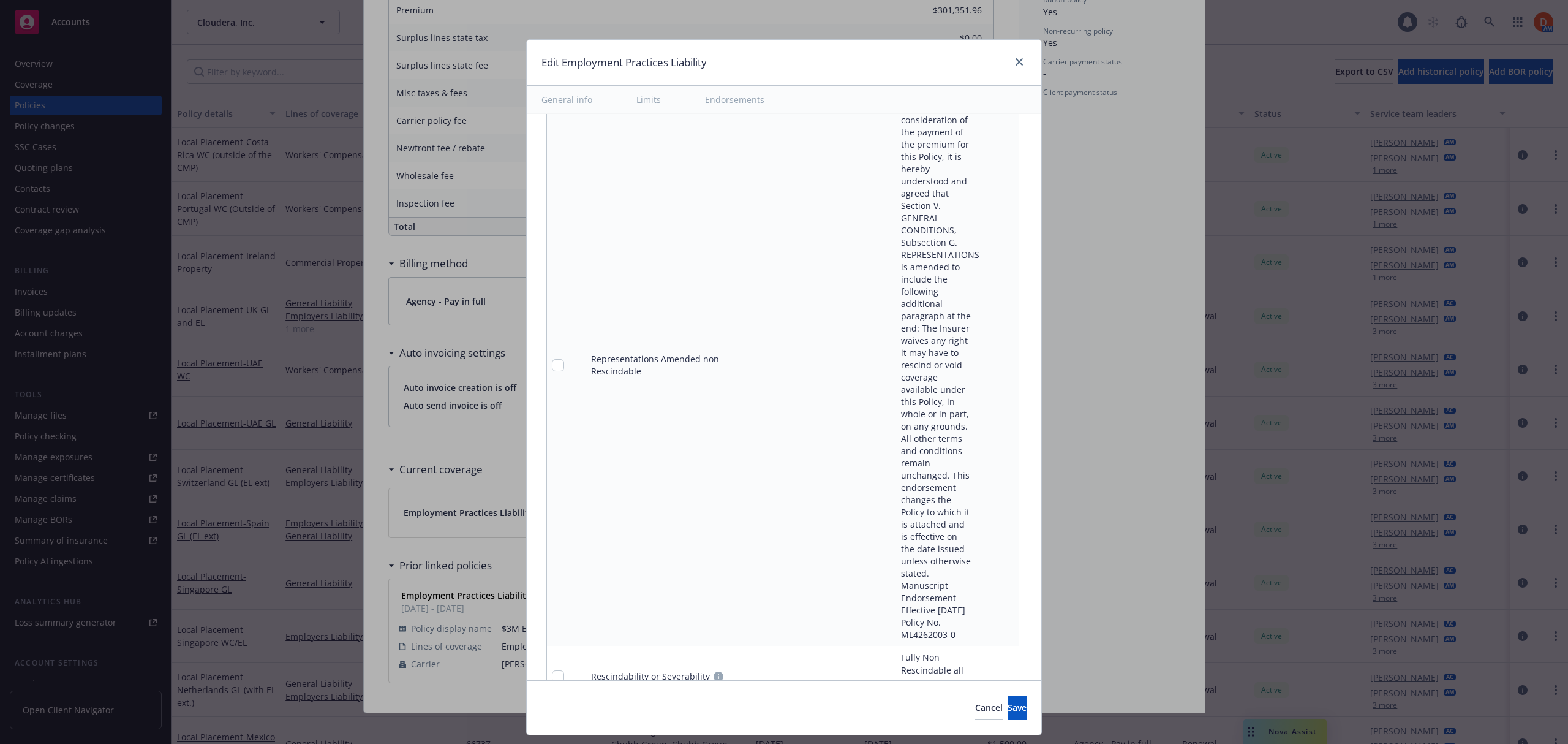
scroll to position [4010, 0]
click at [1002, 363] on icon "remove" at bounding box center [1006, 364] width 8 height 10
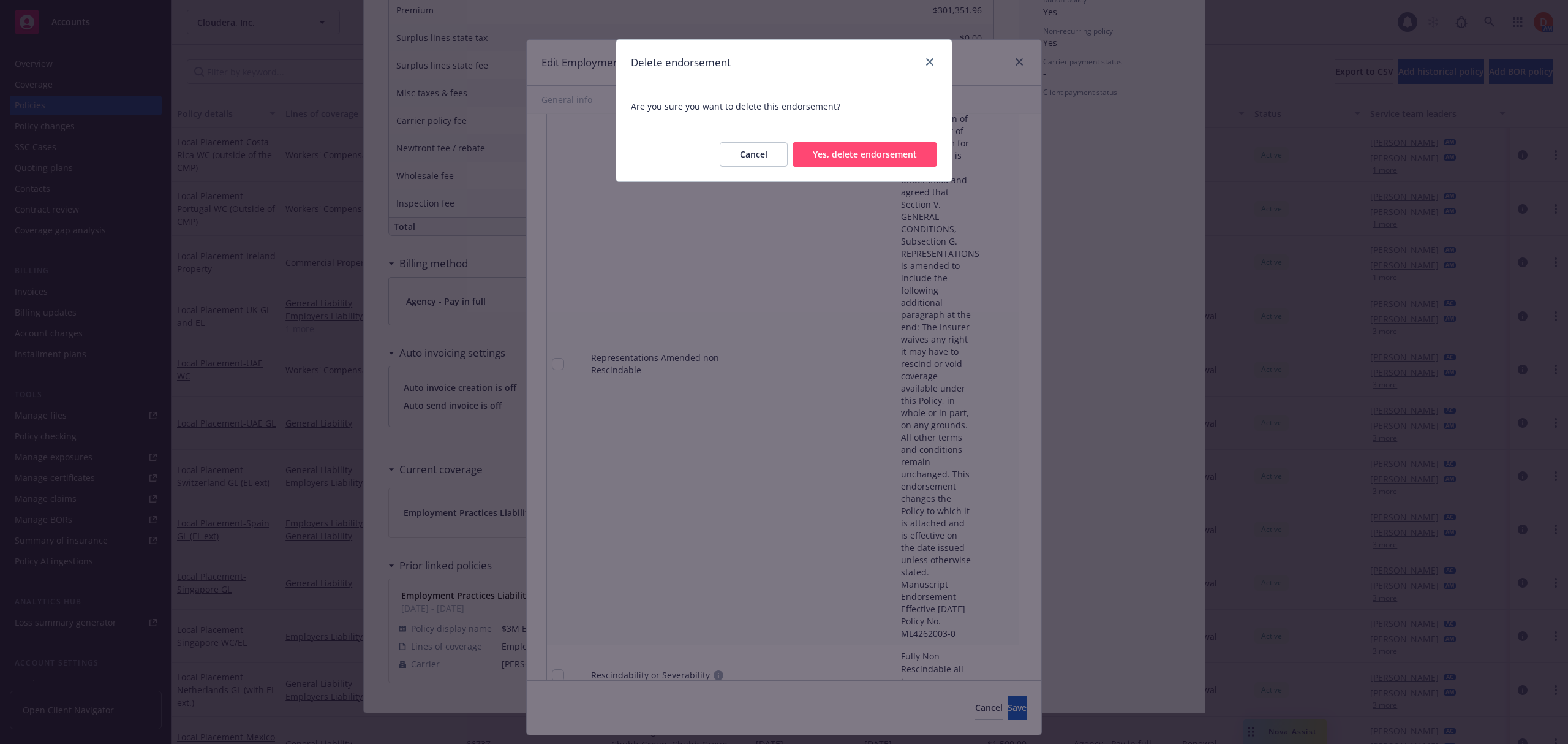
click at [850, 155] on button "Yes, delete endorsement" at bounding box center [865, 155] width 144 height 25
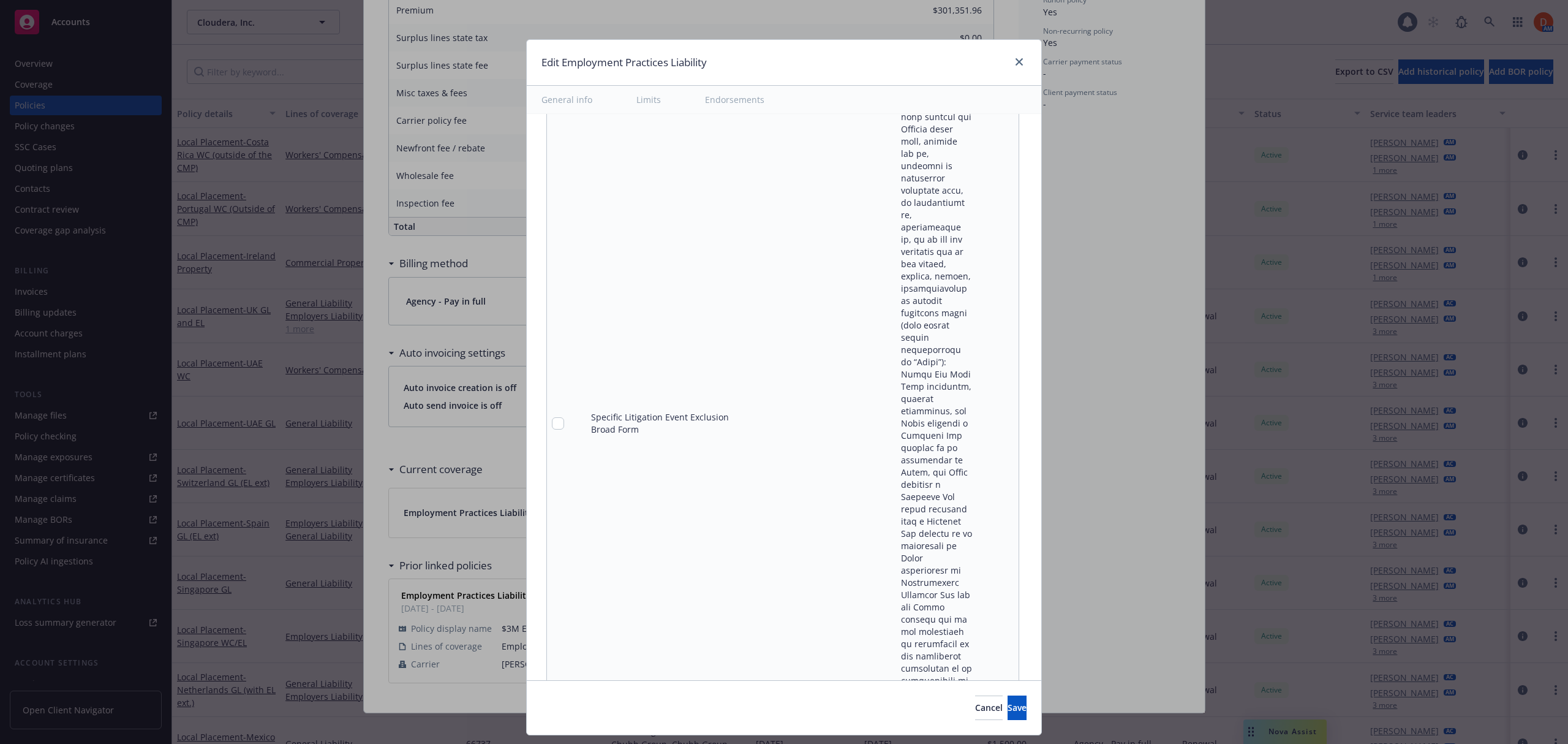
scroll to position [4334, 0]
click at [980, 353] on icon "pencil" at bounding box center [984, 356] width 7 height 7
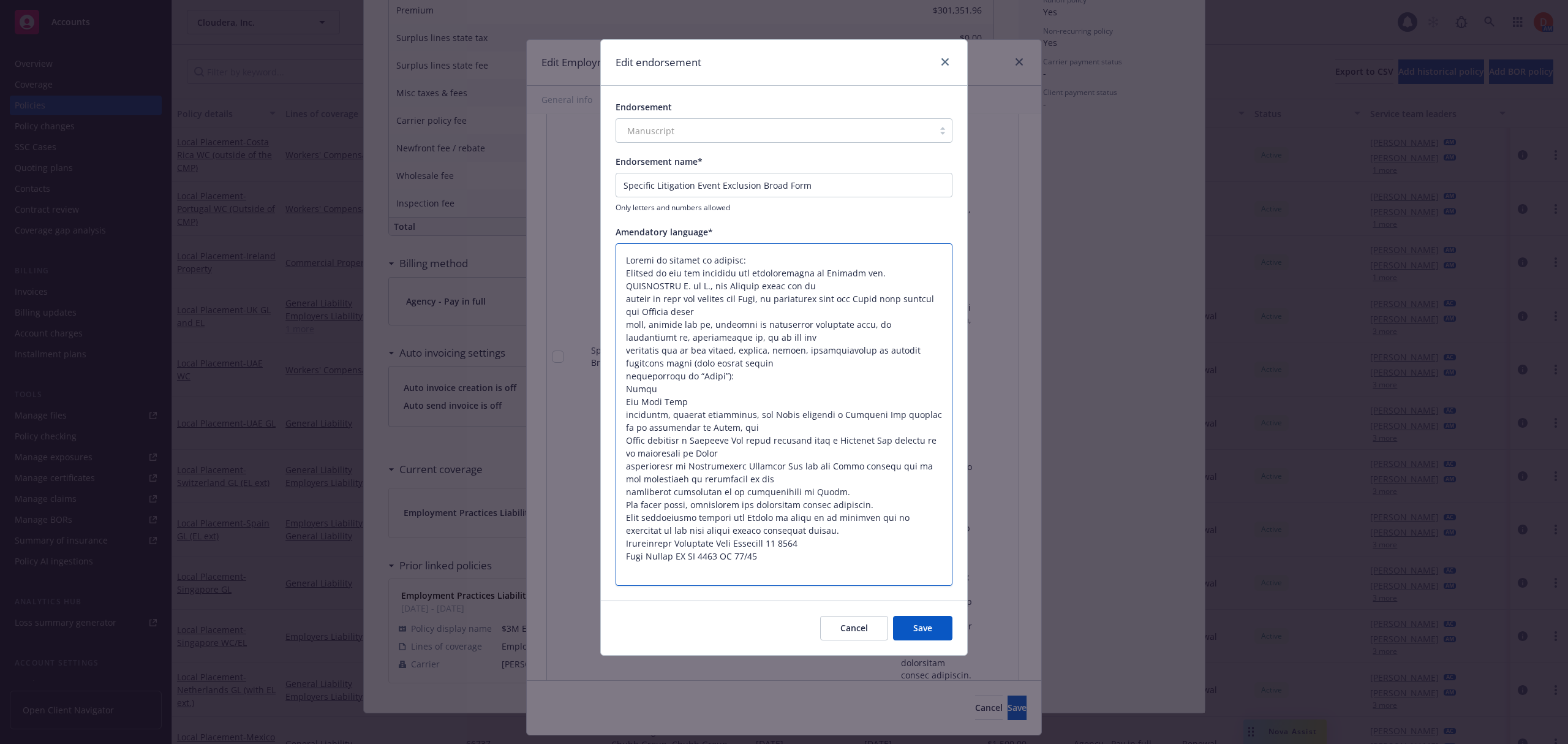
click at [622, 297] on textarea at bounding box center [784, 415] width 337 height 343
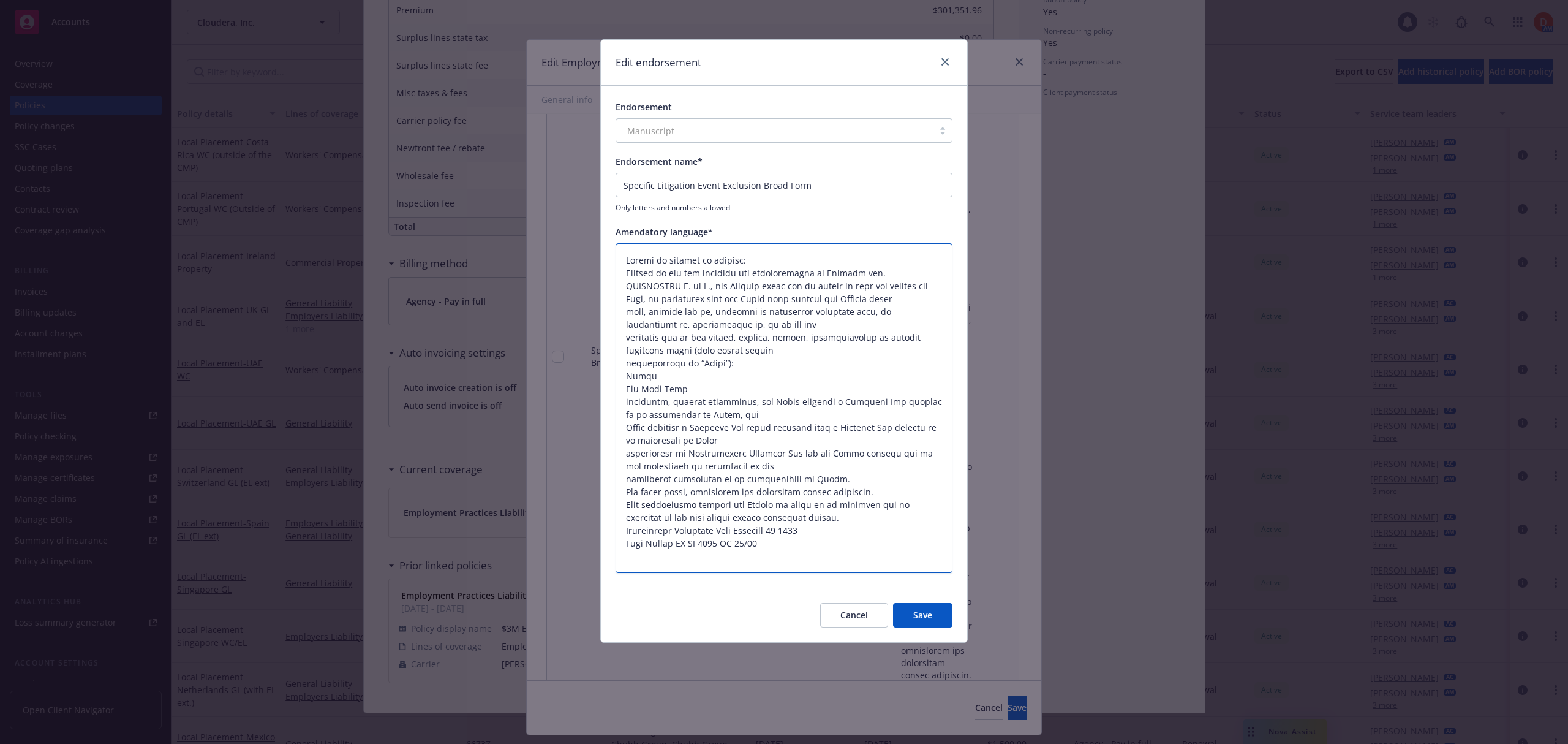
click at [622, 337] on textarea at bounding box center [784, 409] width 337 height 330
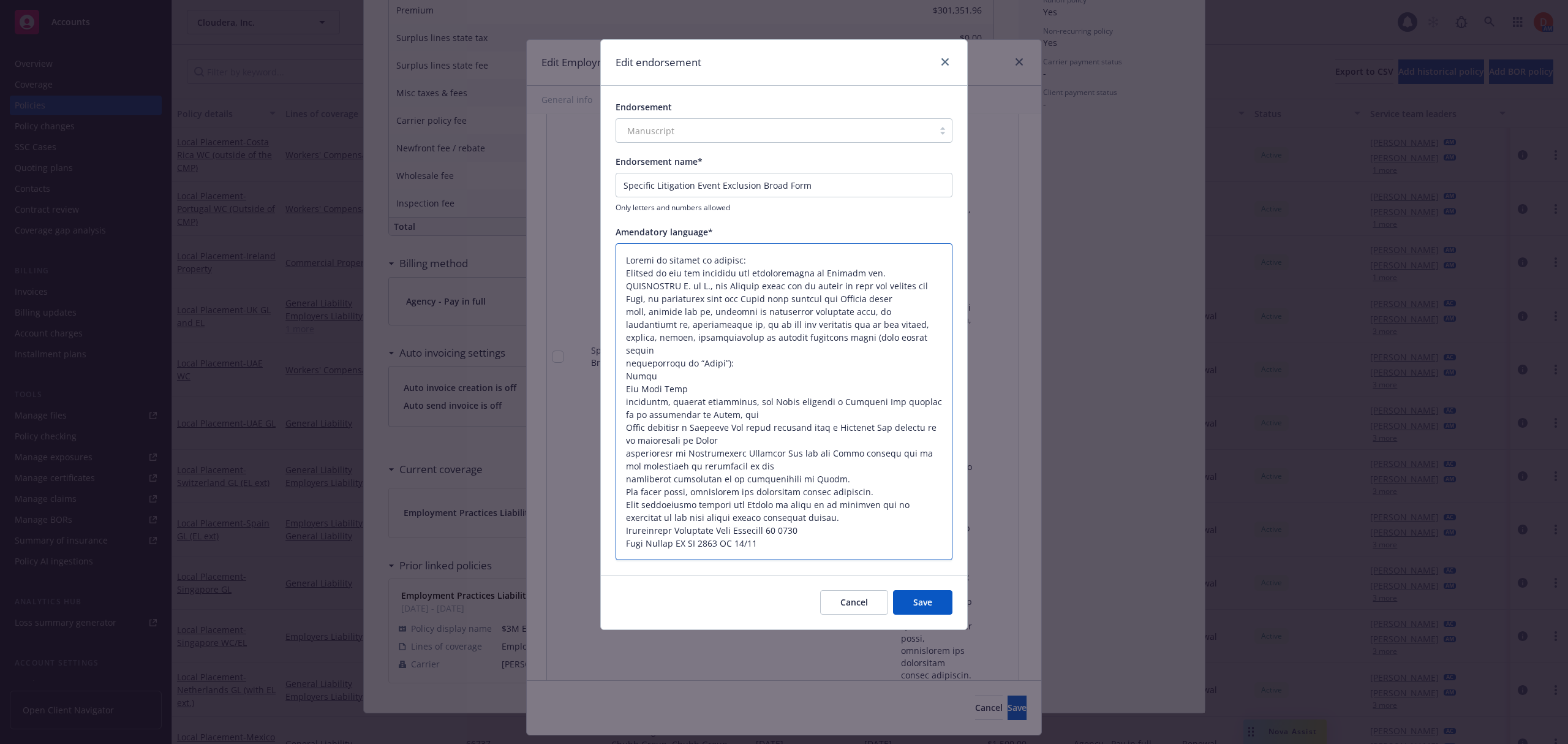
click at [623, 354] on textarea at bounding box center [784, 402] width 337 height 317
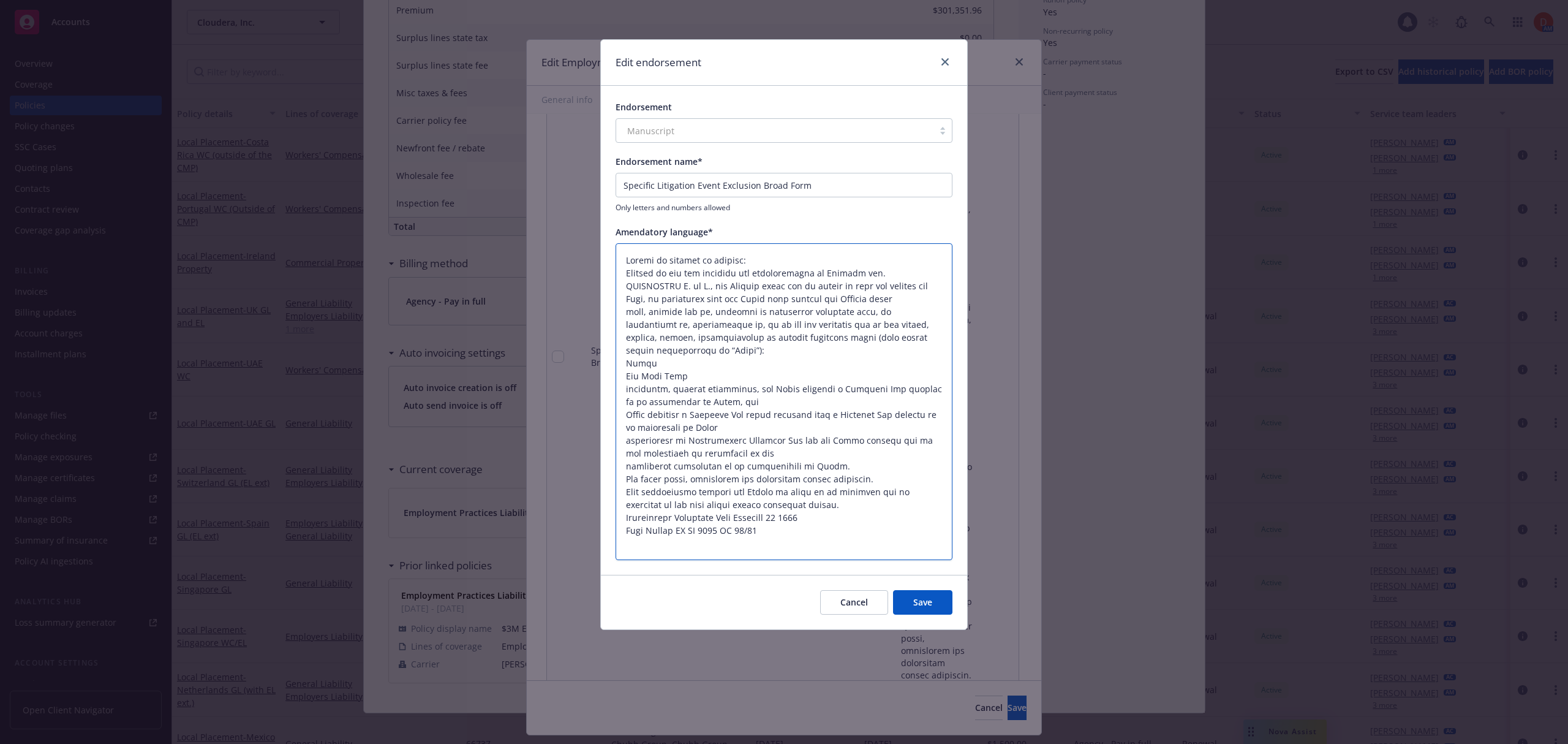
click at [622, 312] on textarea at bounding box center [784, 402] width 337 height 317
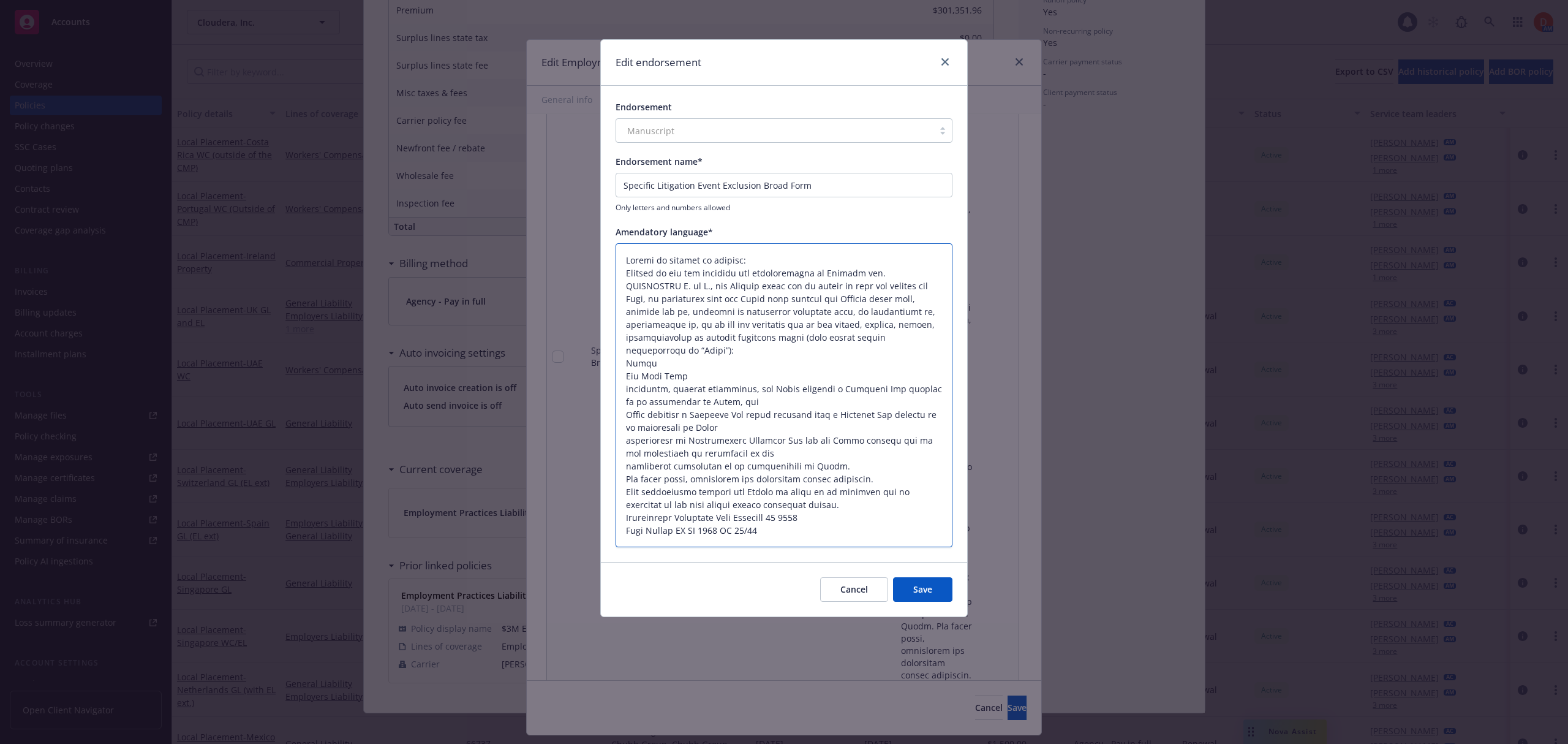
click at [624, 359] on textarea at bounding box center [784, 396] width 337 height 304
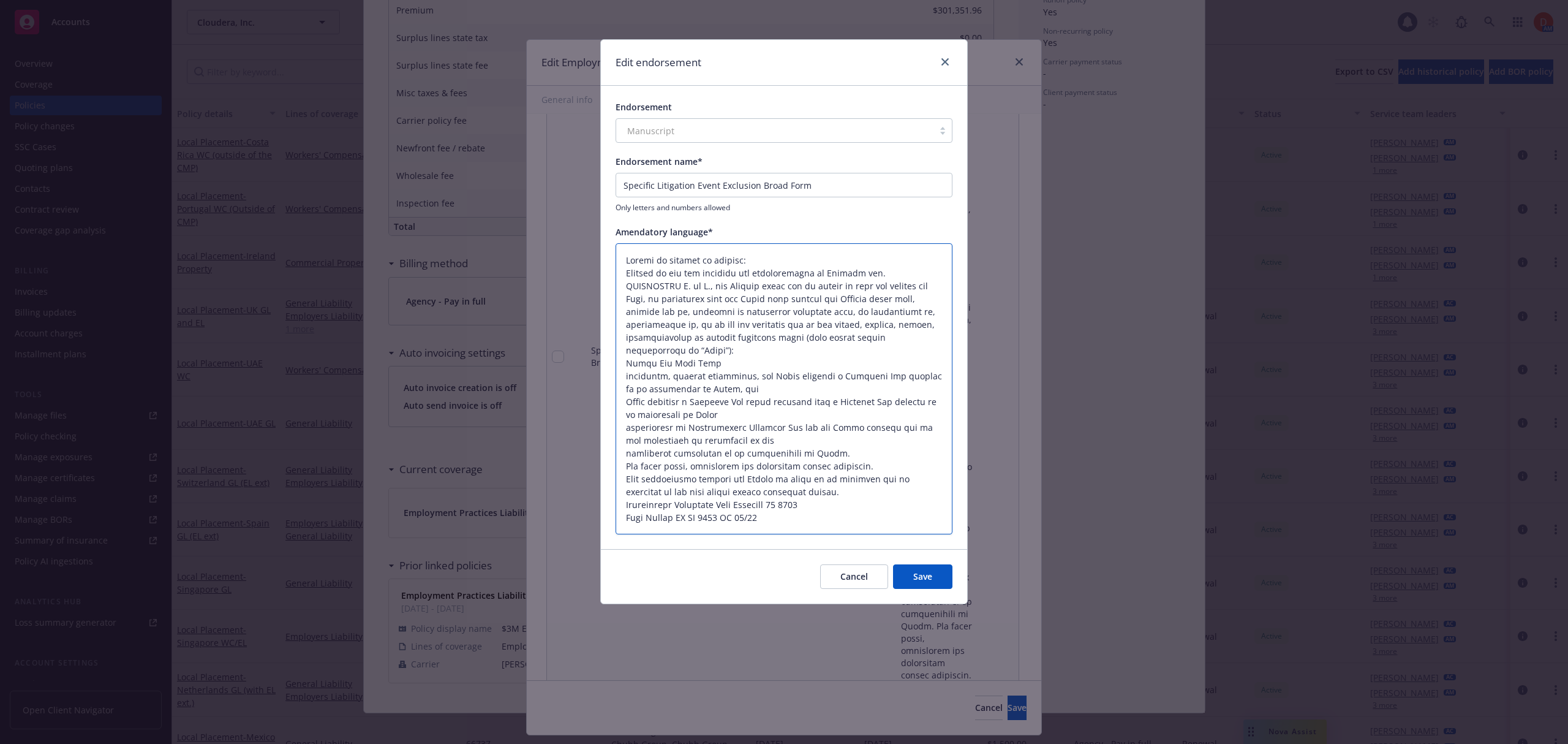
click at [622, 359] on textarea at bounding box center [784, 389] width 337 height 291
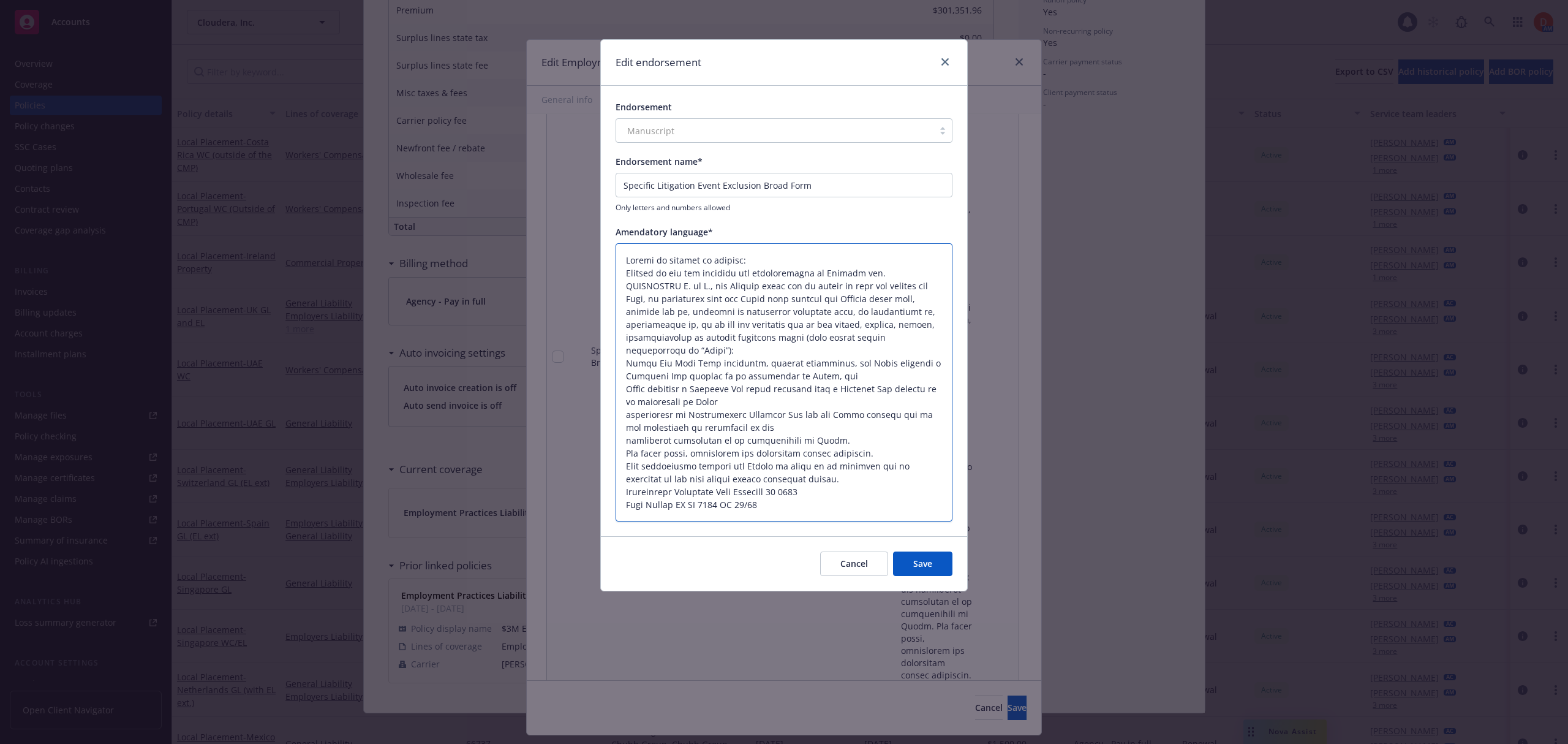
click at [628, 373] on textarea at bounding box center [784, 383] width 337 height 279
click at [628, 411] on textarea at bounding box center [784, 376] width 337 height 266
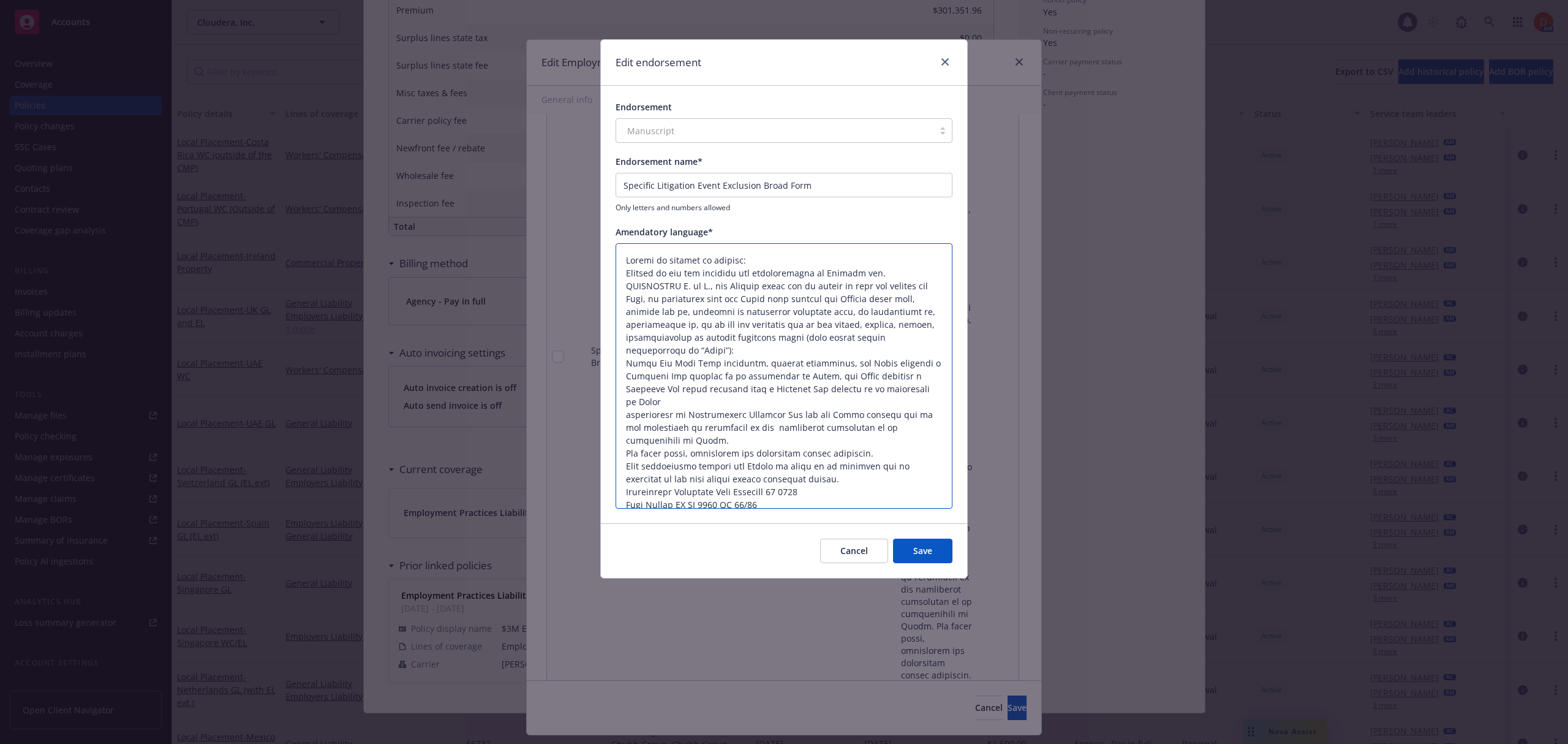
click at [624, 427] on textarea at bounding box center [784, 376] width 337 height 266
drag, startPoint x: 797, startPoint y: 486, endPoint x: 786, endPoint y: 484, distance: 11.2
click at [786, 484] on textarea at bounding box center [784, 376] width 337 height 266
click at [846, 472] on textarea at bounding box center [784, 376] width 337 height 266
drag, startPoint x: 846, startPoint y: 471, endPoint x: 618, endPoint y: 427, distance: 232.2
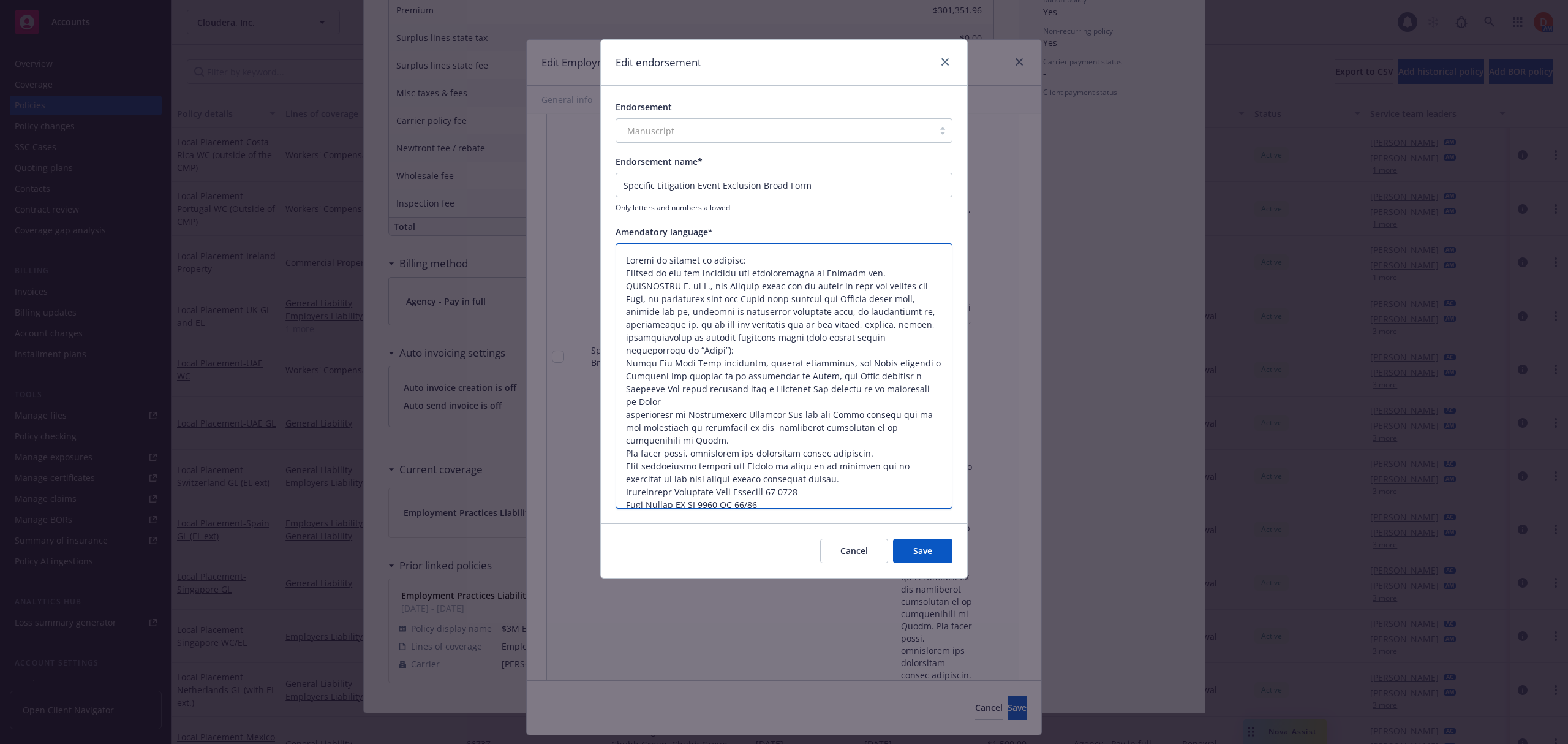
click at [618, 427] on textarea at bounding box center [784, 376] width 337 height 266
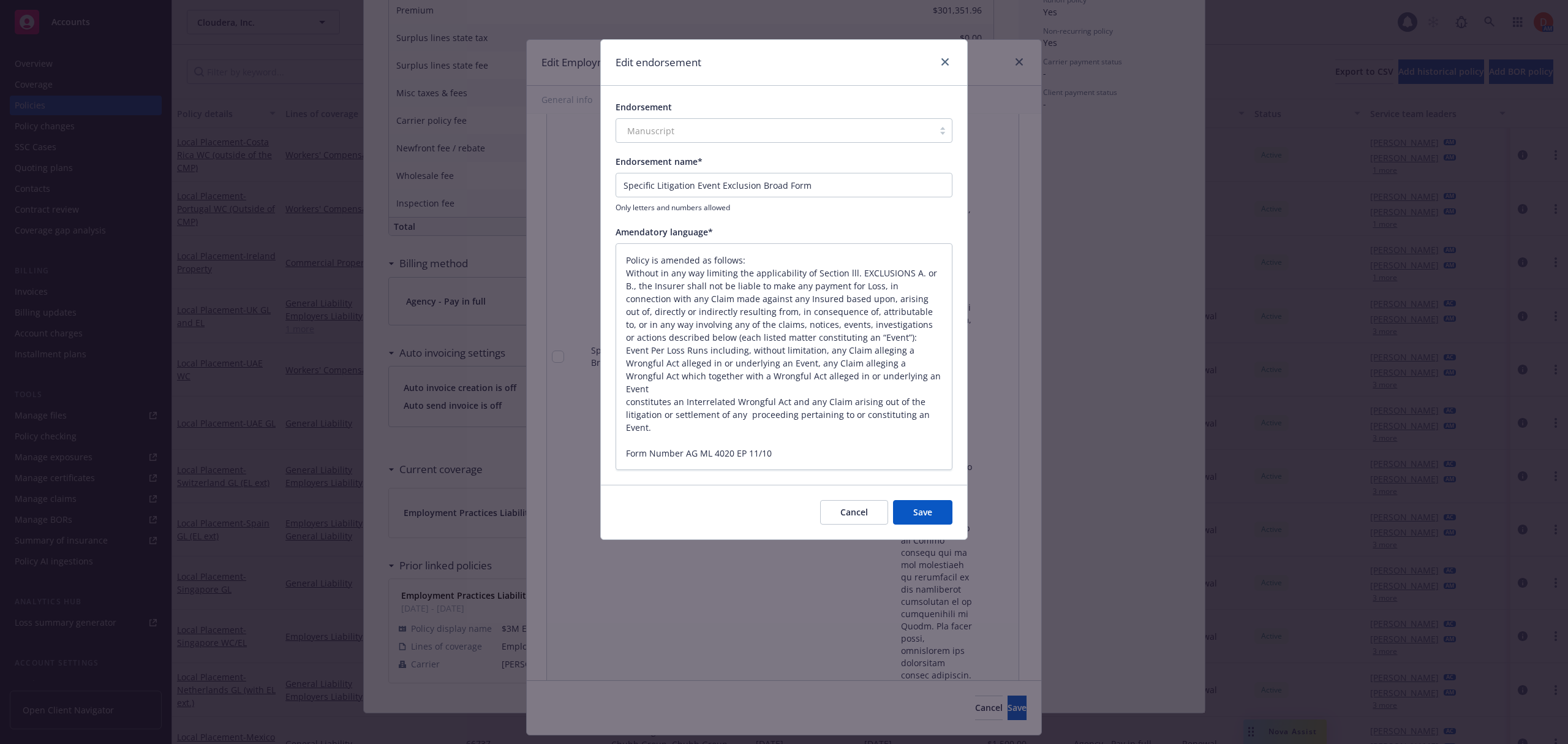
click at [932, 515] on button "Save" at bounding box center [923, 512] width 60 height 25
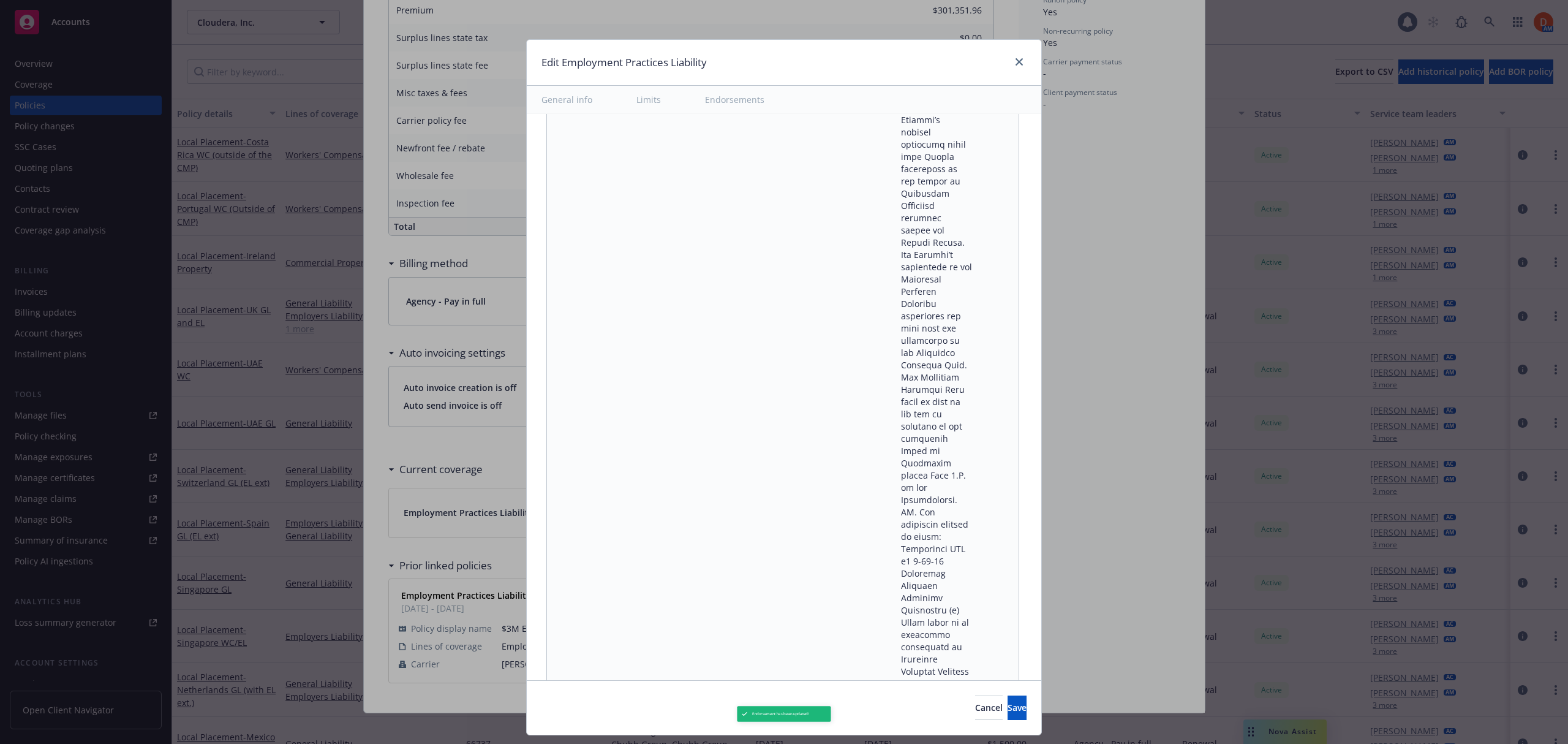
scroll to position [12493, 0]
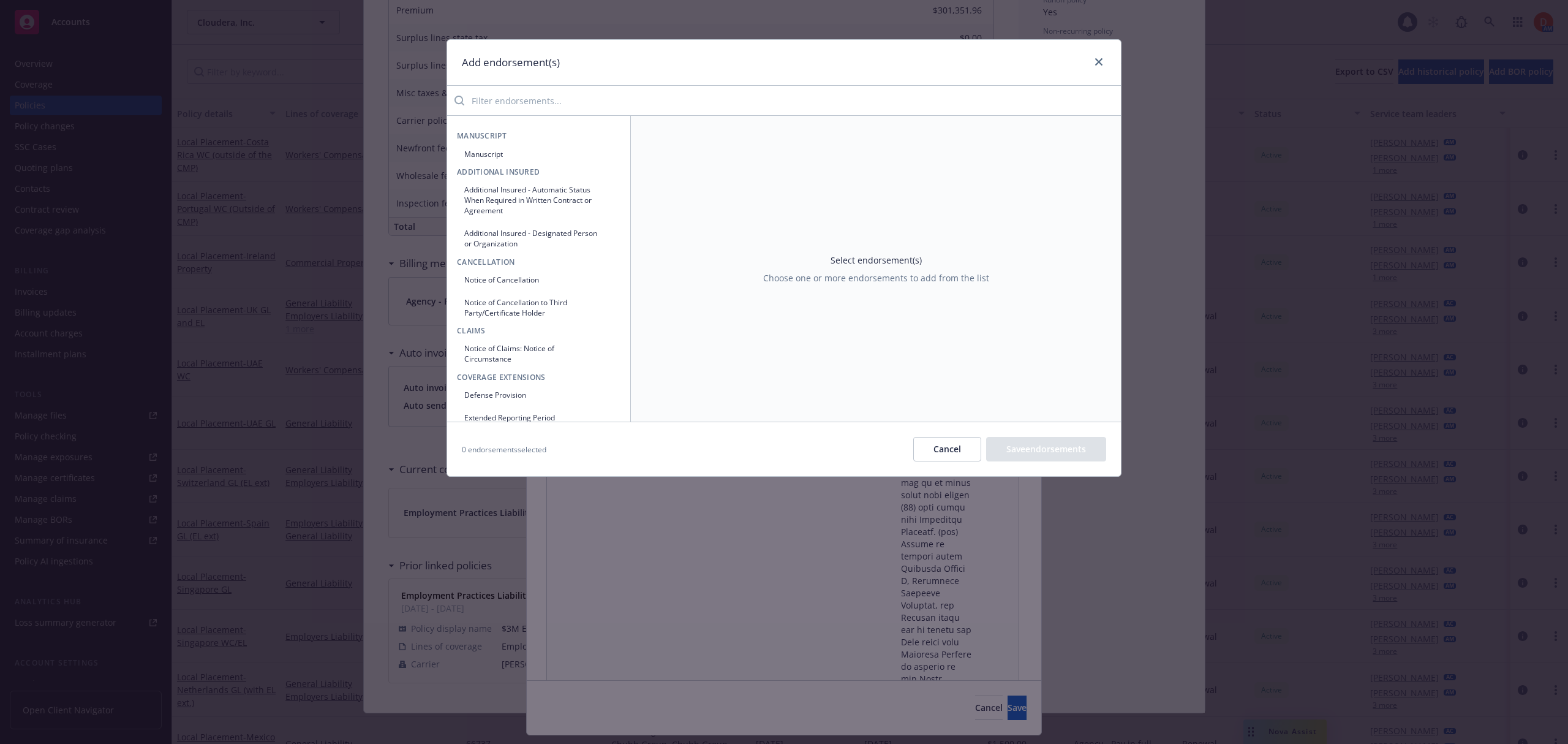
click at [598, 98] on input "search" at bounding box center [792, 100] width 656 height 25
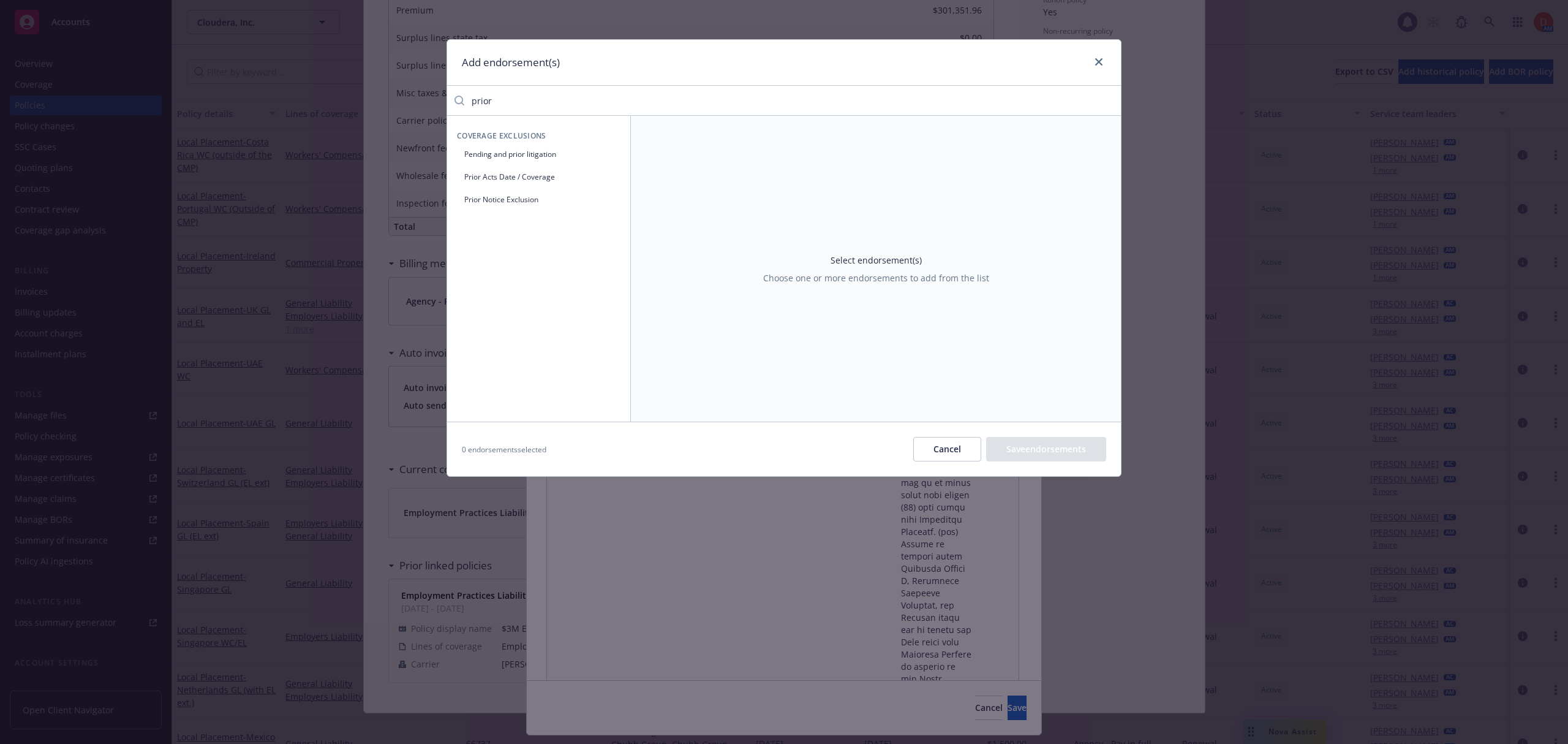
click at [513, 157] on button "Pending and prior litigation" at bounding box center [538, 153] width 164 height 20
click at [1068, 177] on div "Select..." at bounding box center [1036, 180] width 118 height 18
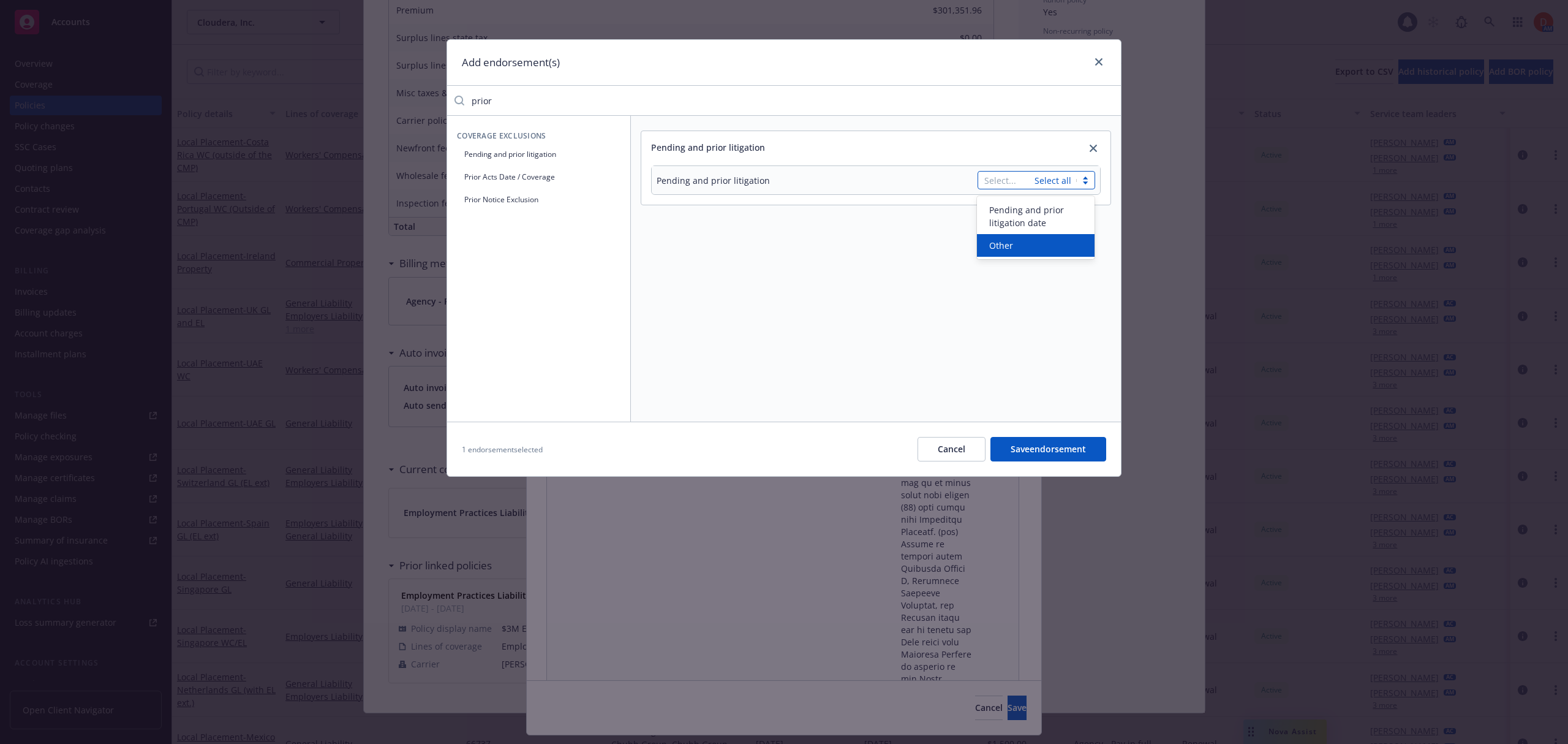
click at [1051, 243] on div "Other" at bounding box center [1035, 245] width 103 height 13
click at [855, 223] on div at bounding box center [967, 216] width 255 height 34
click at [1039, 211] on textarea at bounding box center [1035, 216] width 118 height 34
paste textarea "Event Per Loss Runs including, without limitation, any Claim alleging a Wrongfu…"
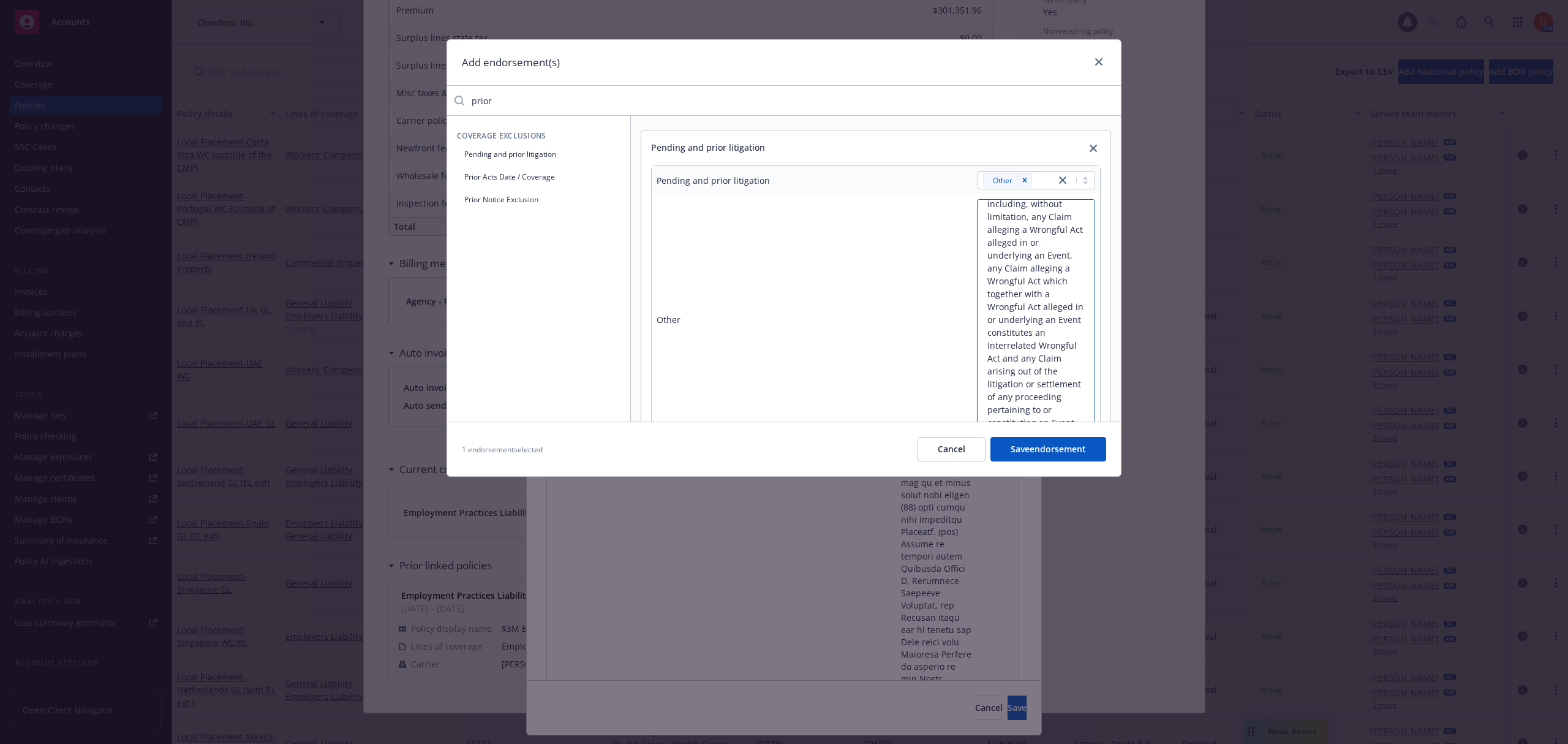
scroll to position [17, 0]
click at [1047, 446] on button "Save endorsement" at bounding box center [1048, 449] width 116 height 25
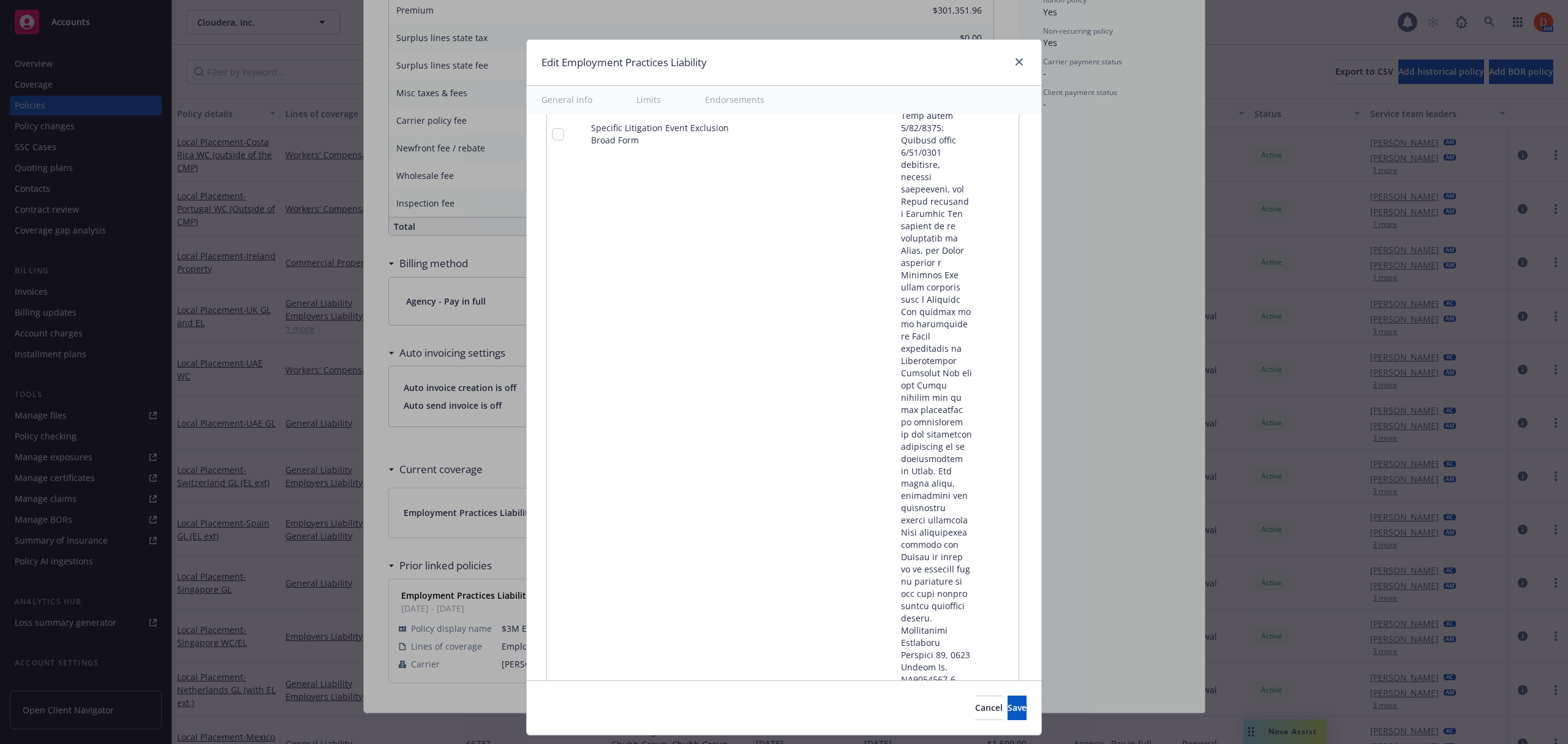
scroll to position [4761, 0]
click at [852, 425] on div "Amendatory language:" at bounding box center [900, 379] width 145 height 1177
click at [1001, 378] on icon "remove" at bounding box center [1006, 383] width 10 height 10
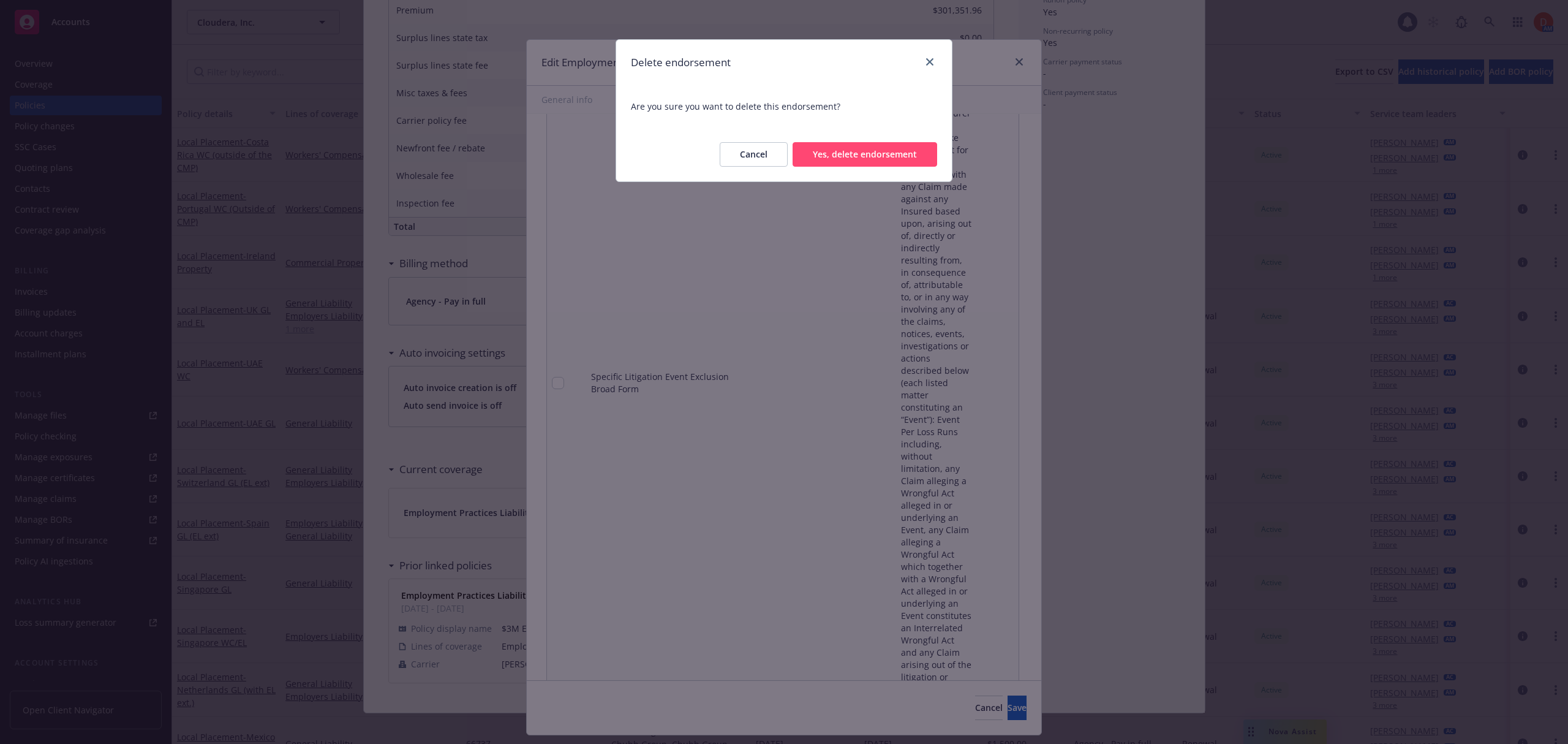
click at [907, 162] on button "Yes, delete endorsement" at bounding box center [865, 155] width 144 height 25
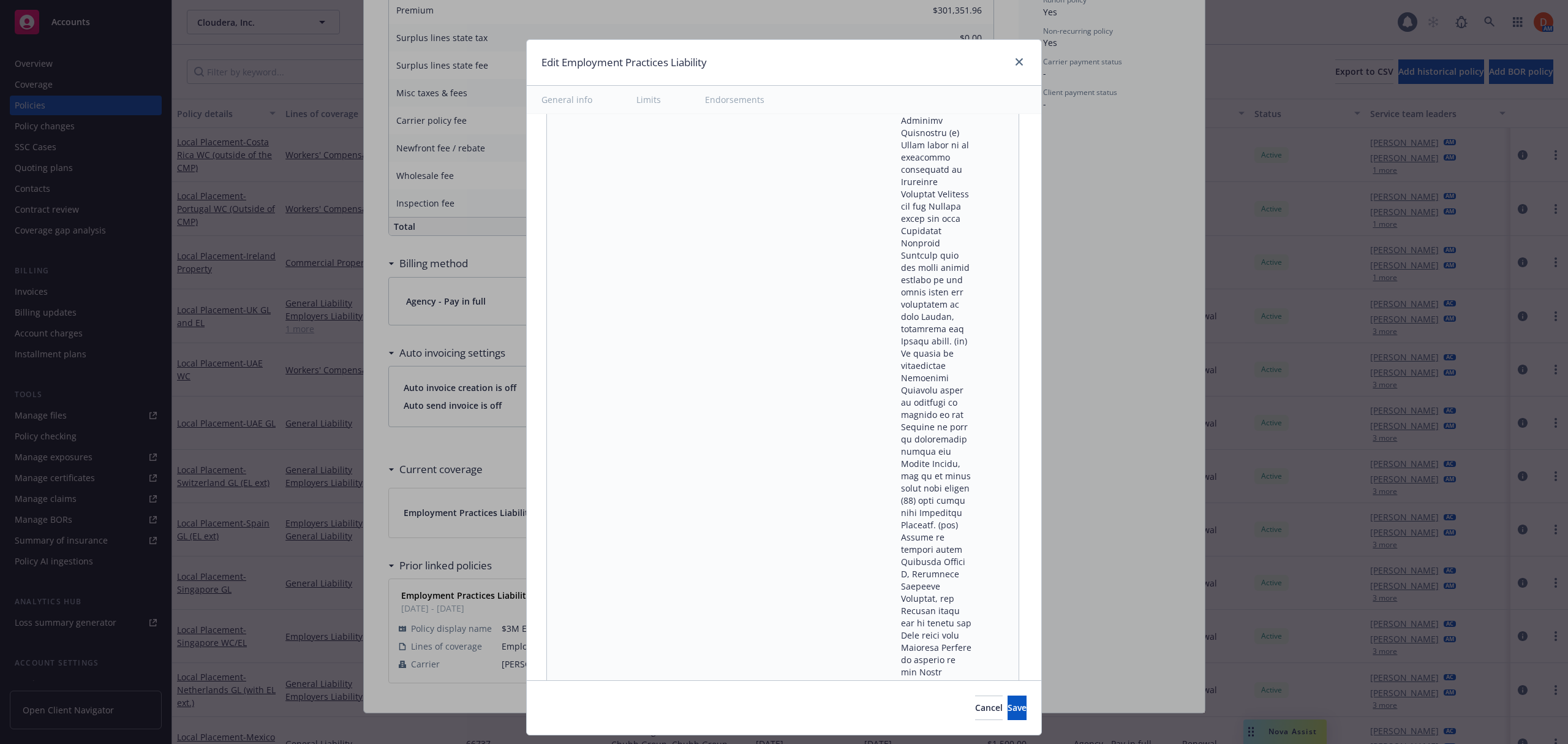
scroll to position [12080, 0]
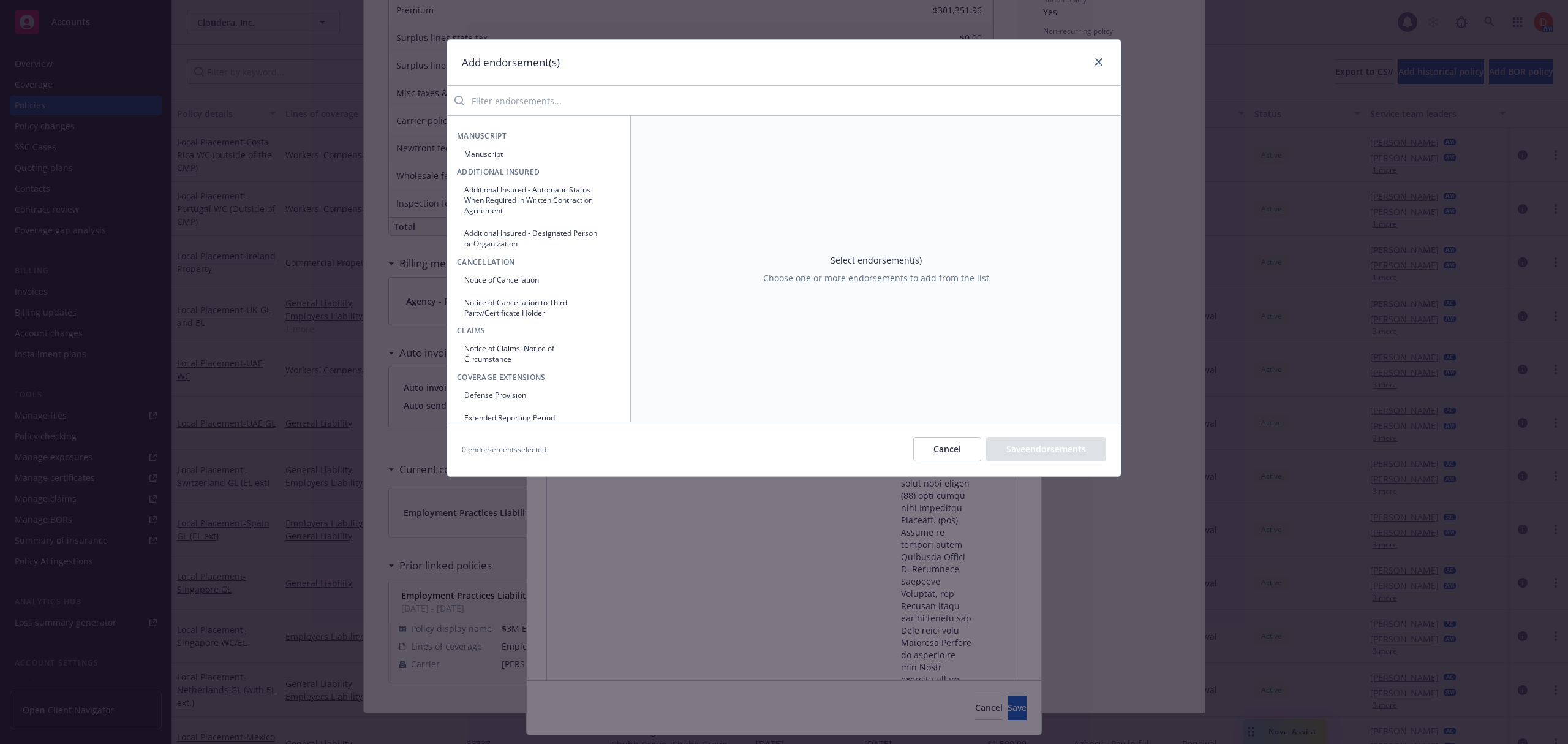
click at [586, 104] on input "search" at bounding box center [792, 100] width 656 height 25
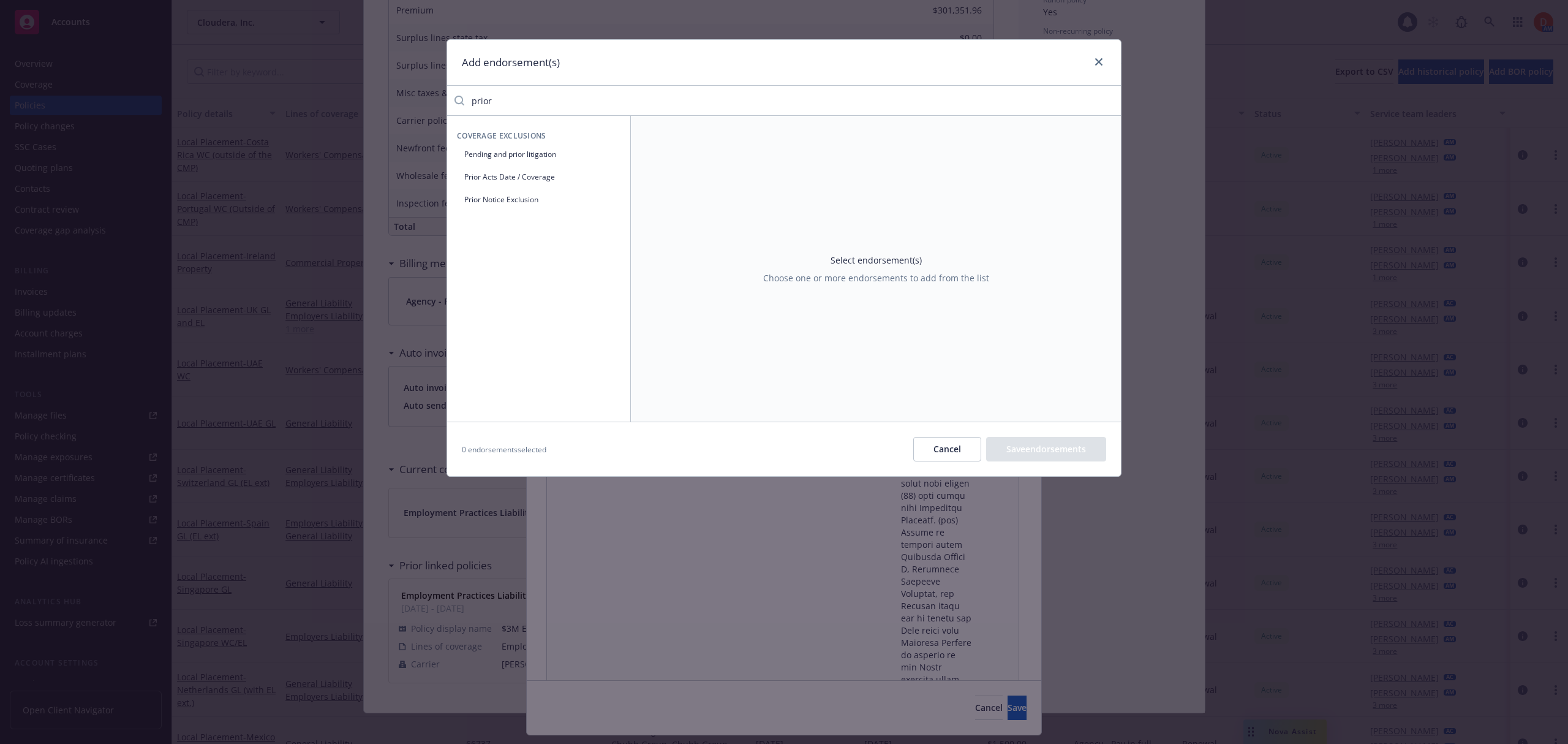
click at [528, 153] on button "Pending and prior litigation" at bounding box center [538, 153] width 164 height 20
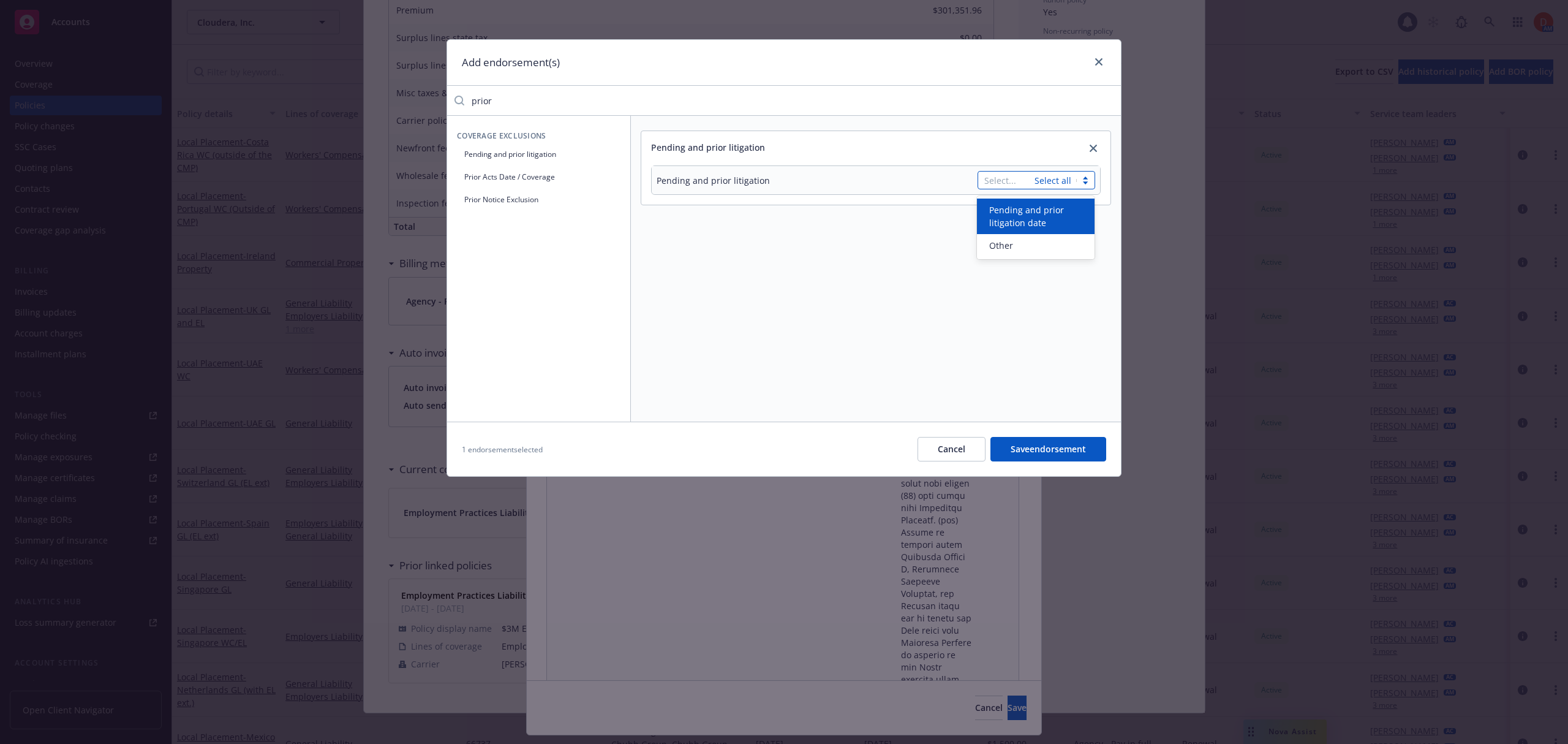
click at [1006, 185] on div at bounding box center [1006, 180] width 44 height 15
click at [1022, 239] on div "Other" at bounding box center [1035, 245] width 103 height 13
click at [868, 221] on div at bounding box center [967, 216] width 255 height 34
click at [1052, 203] on textarea at bounding box center [1035, 216] width 118 height 34
paste textarea "Event Per AIG Loss Runs dated [DATE]; [PERSON_NAME] dated [DATE] including, wit…"
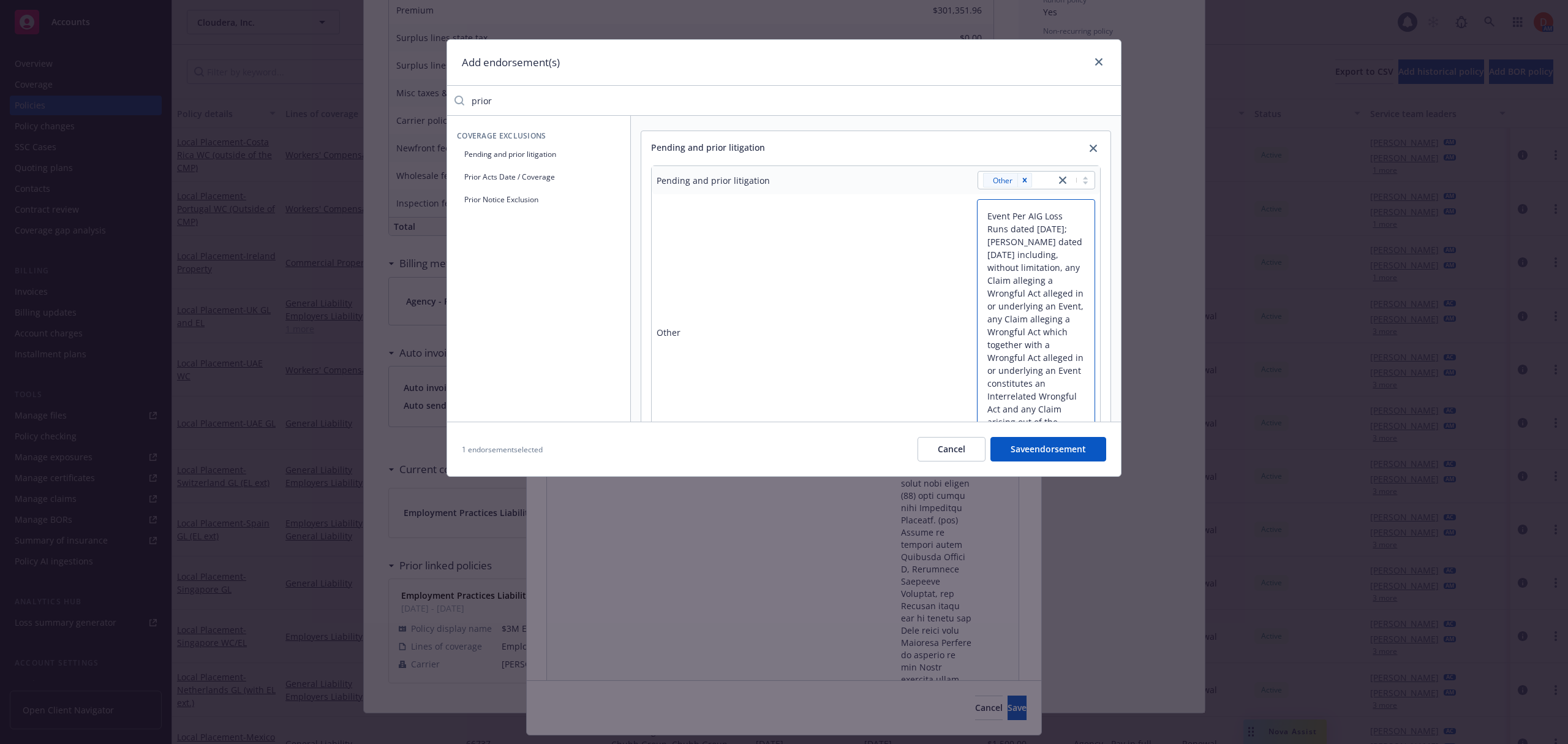
scroll to position [43, 0]
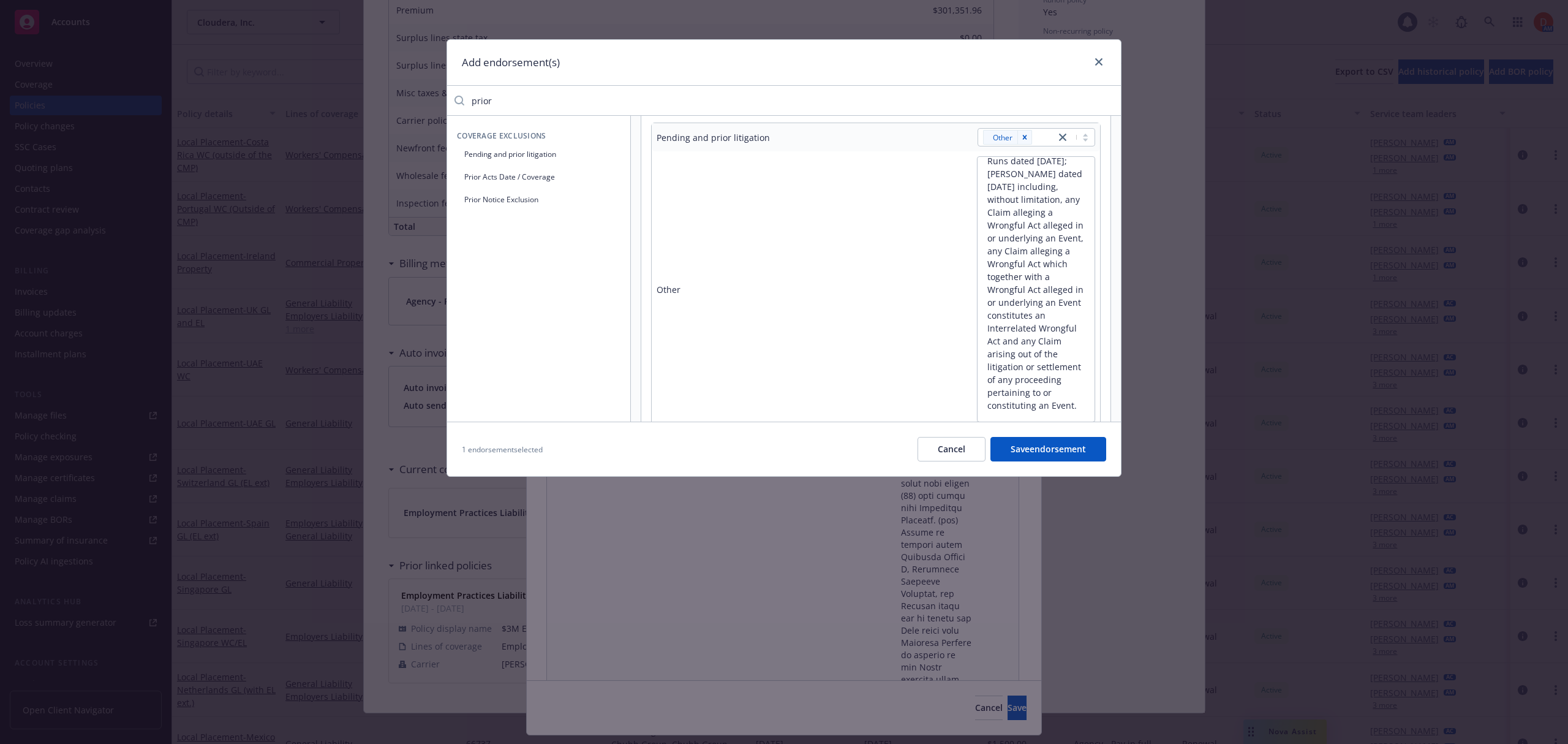
click at [1043, 454] on button "Save endorsement" at bounding box center [1048, 449] width 116 height 25
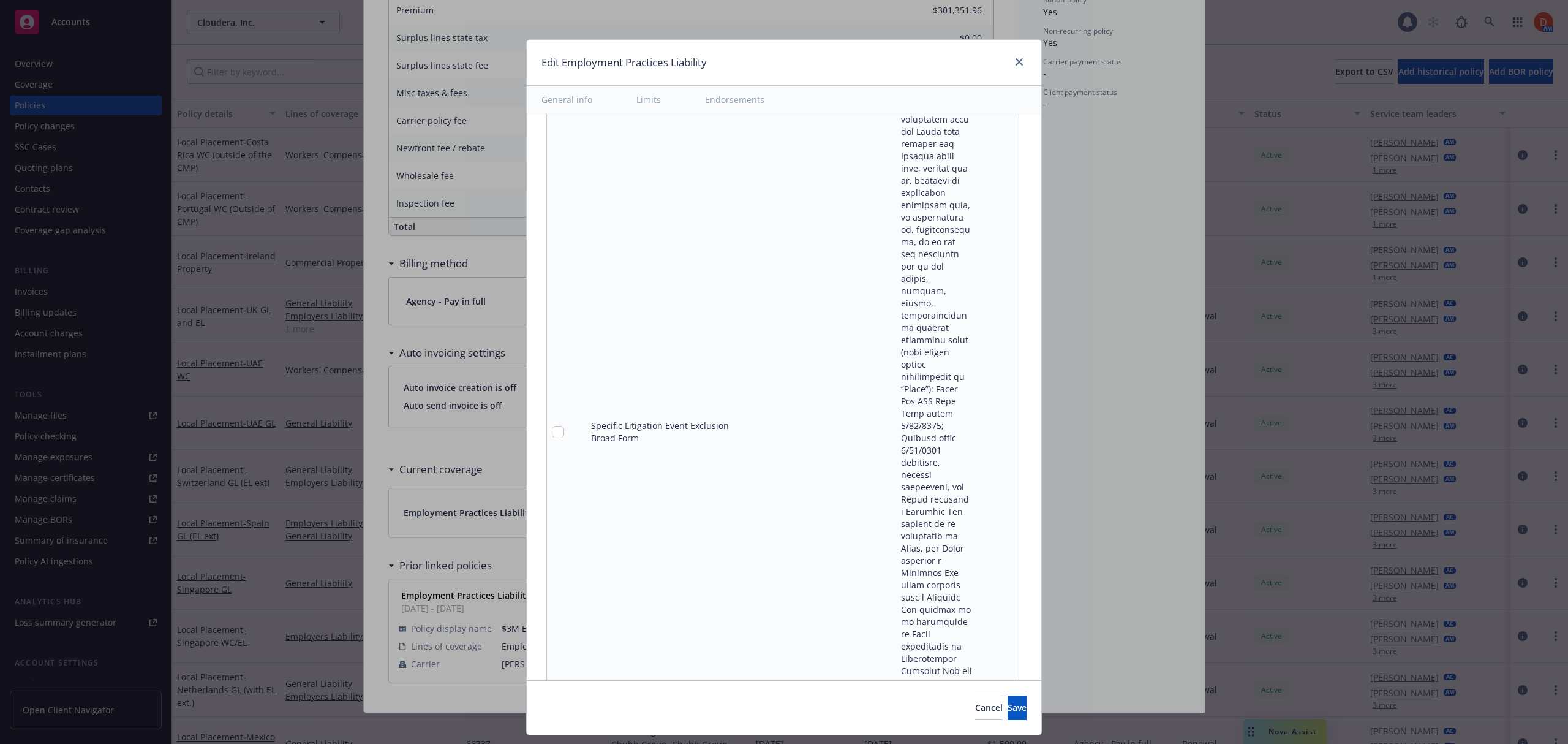
scroll to position [5123, 0]
click at [1002, 408] on icon "remove" at bounding box center [1006, 412] width 8 height 10
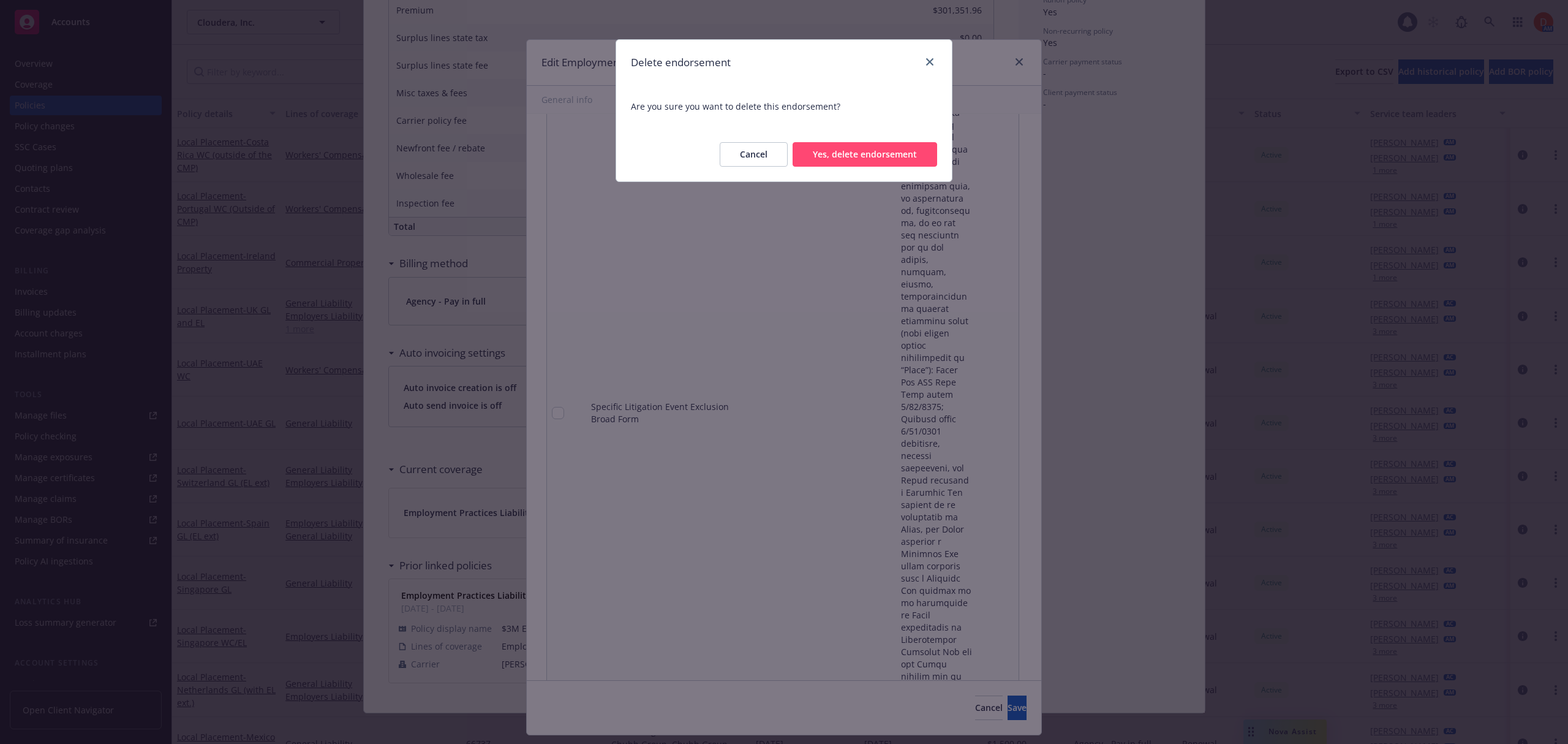
click at [868, 159] on button "Yes, delete endorsement" at bounding box center [865, 155] width 144 height 25
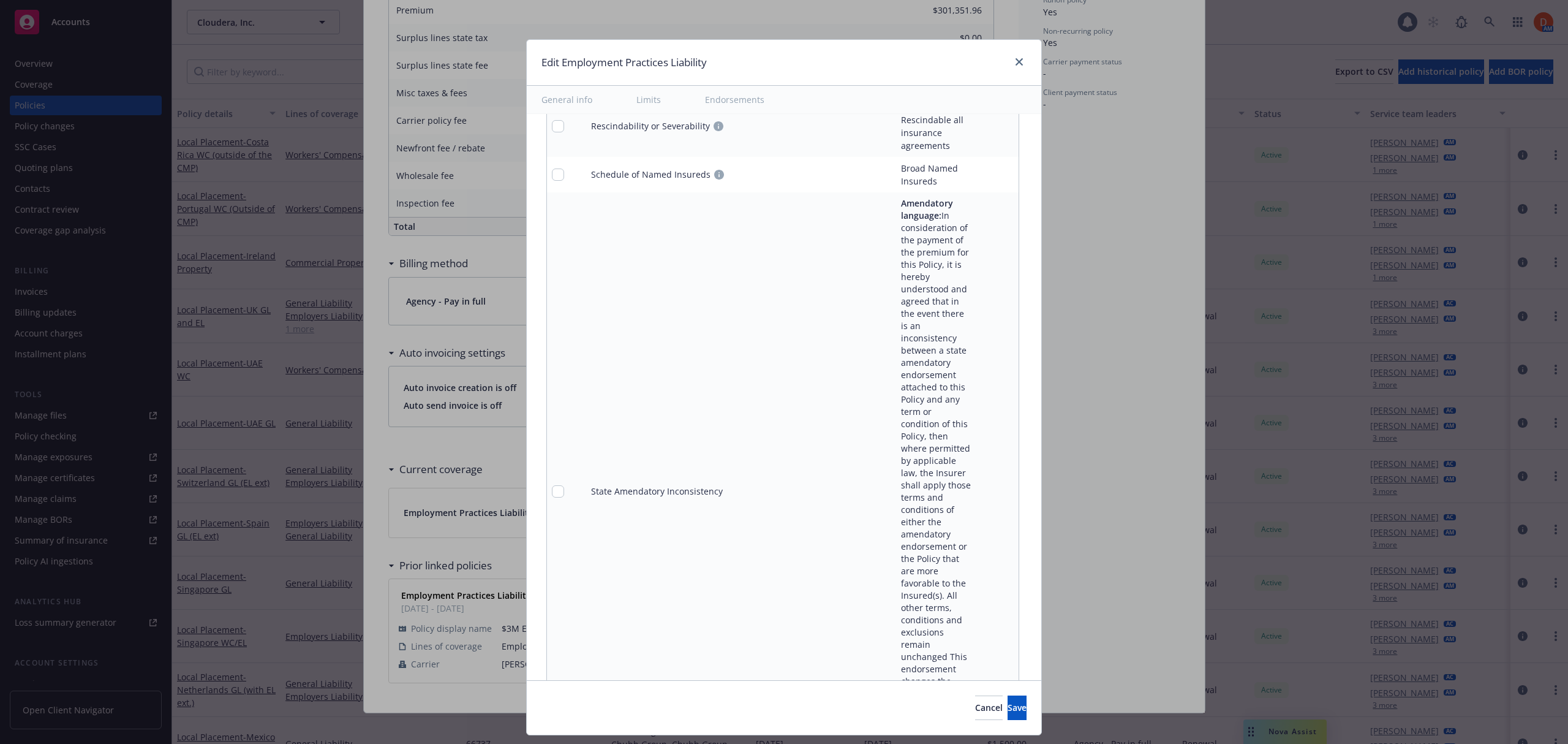
scroll to position [4797, 0]
click at [980, 442] on icon "pencil" at bounding box center [984, 445] width 7 height 7
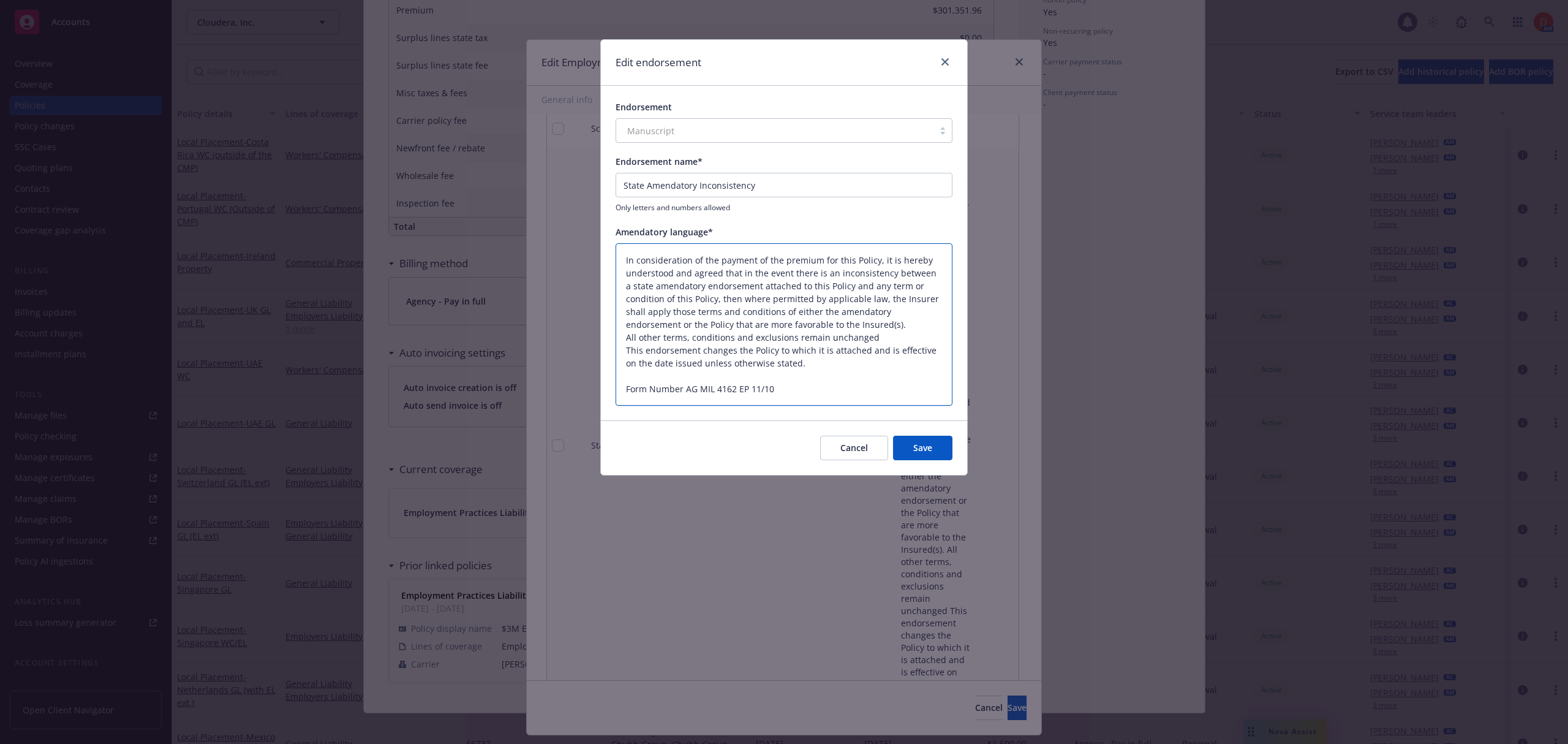
click at [834, 371] on textarea "In consideration of the payment of the premium for this Policy, it is hereby un…" at bounding box center [784, 325] width 337 height 163
click at [812, 383] on textarea "In consideration of the payment of the premium for this Policy, it is hereby un…" at bounding box center [784, 325] width 337 height 163
drag, startPoint x: 816, startPoint y: 366, endPoint x: 486, endPoint y: 239, distance: 353.6
click at [486, 239] on div "Edit endorsement Endorsement Manuscript Endorsement name* State Amendatory Inco…" at bounding box center [784, 372] width 1568 height 744
paste textarea "consistency between amendatory endorsement and policy: Insurer applies terms mo…"
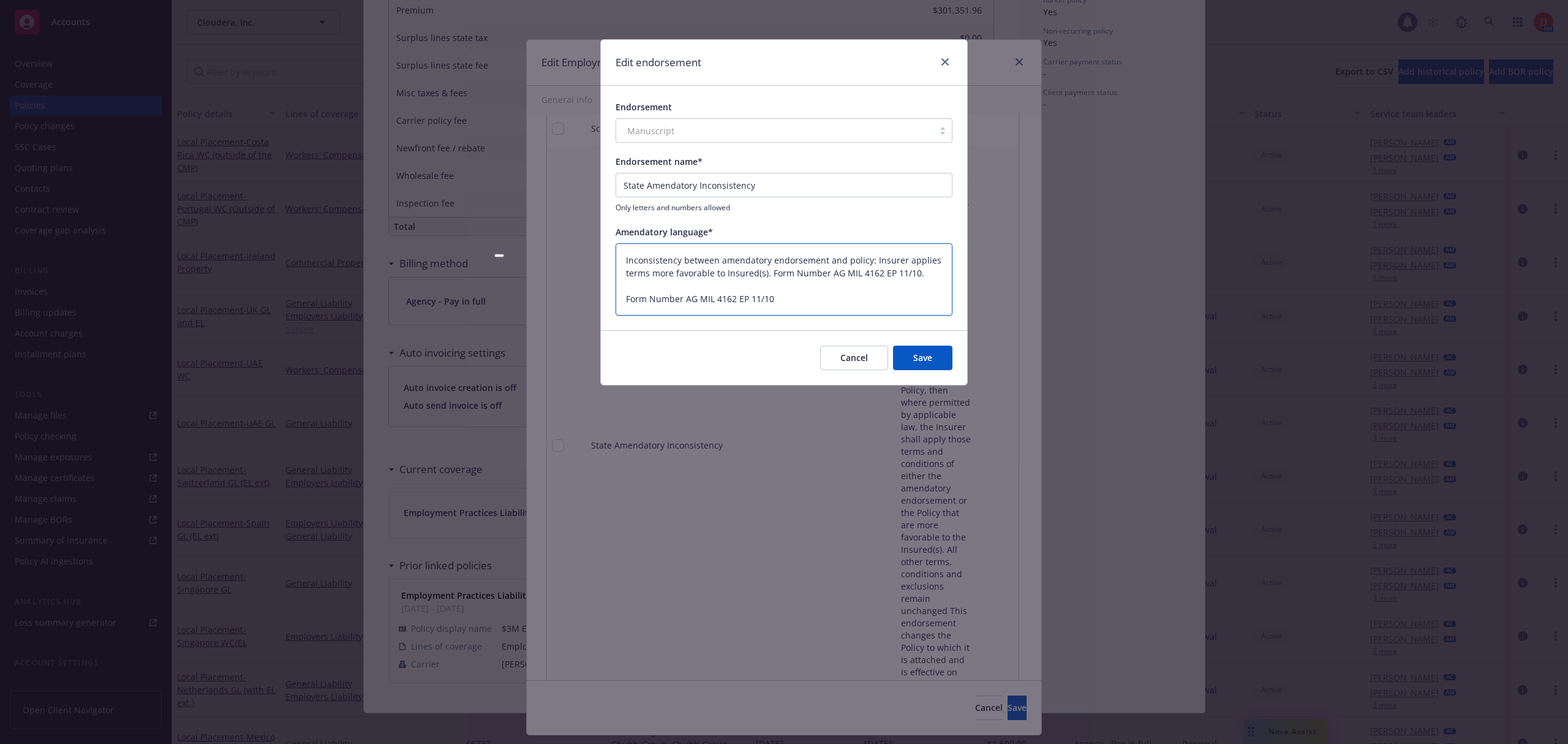
drag, startPoint x: 933, startPoint y: 271, endPoint x: 770, endPoint y: 275, distance: 163.0
click at [770, 275] on textarea "Inconsistency between amendatory endorsement and policy: Insurer applies terms …" at bounding box center [784, 280] width 337 height 73
click at [942, 359] on button "Save" at bounding box center [923, 358] width 60 height 25
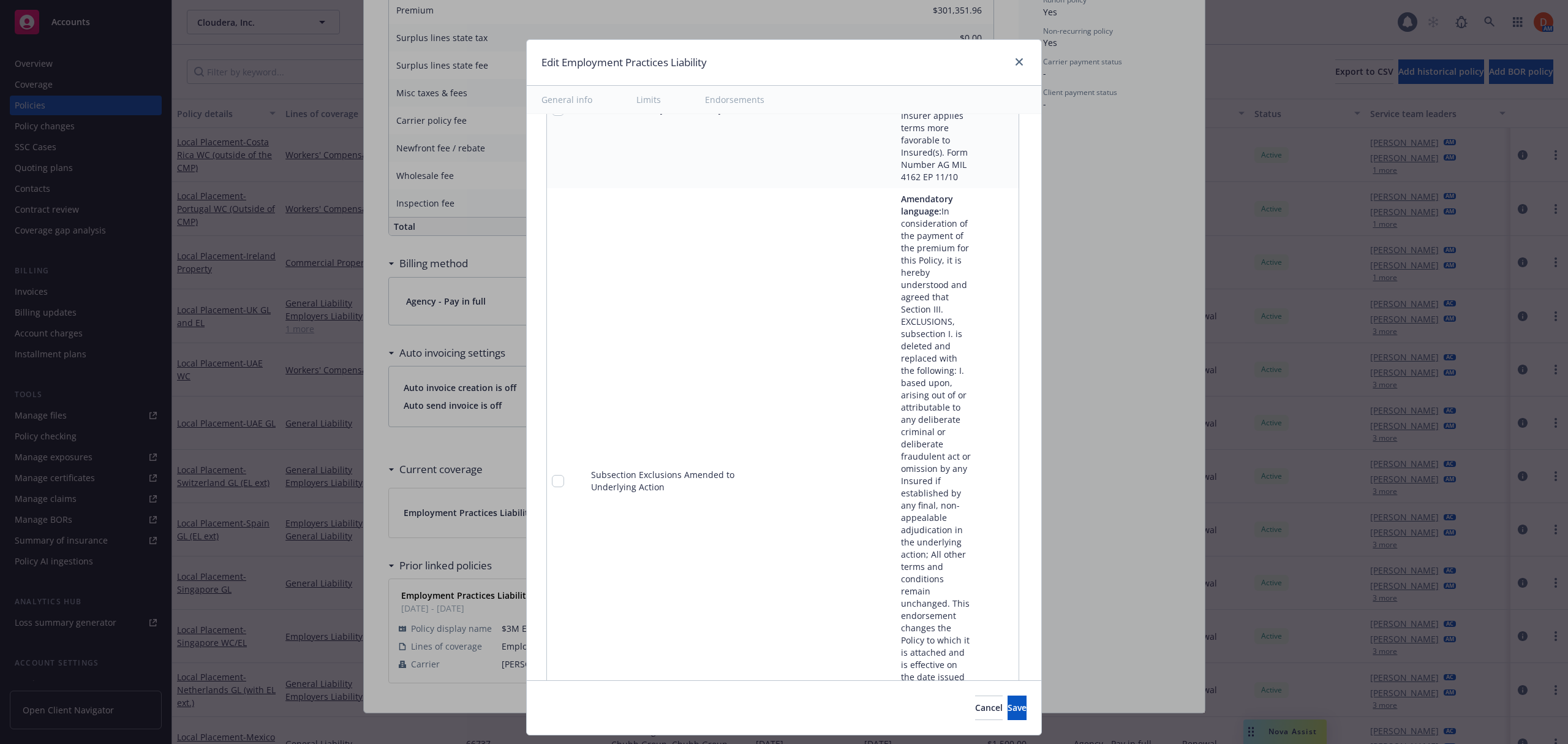
scroll to position [4960, 0]
click at [980, 437] on icon "pencil" at bounding box center [984, 433] width 7 height 7
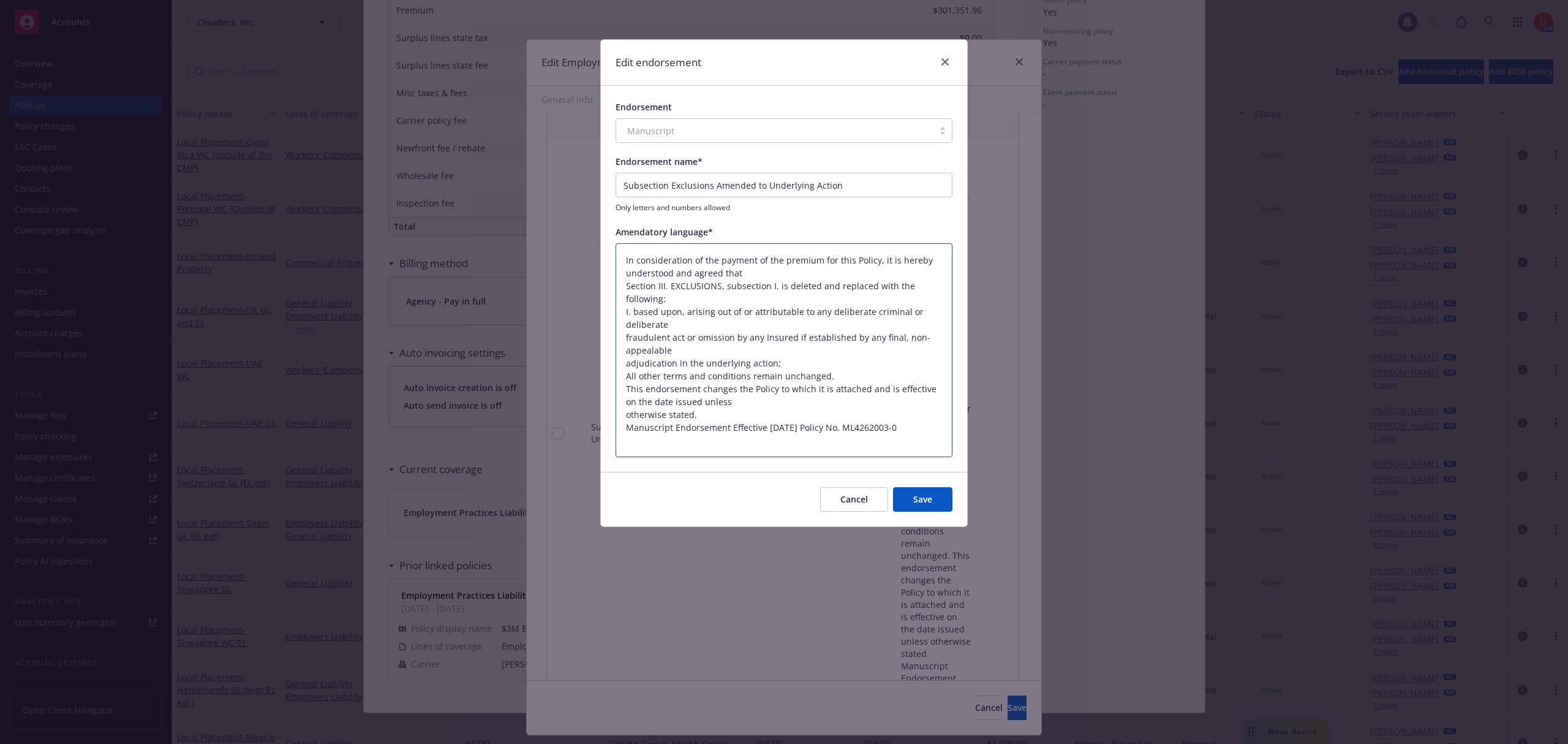
drag, startPoint x: 625, startPoint y: 284, endPoint x: 621, endPoint y: 260, distance: 24.3
click at [621, 260] on textarea "In consideration of the payment of the premium for this Policy, it is hereby un…" at bounding box center [784, 350] width 337 height 214
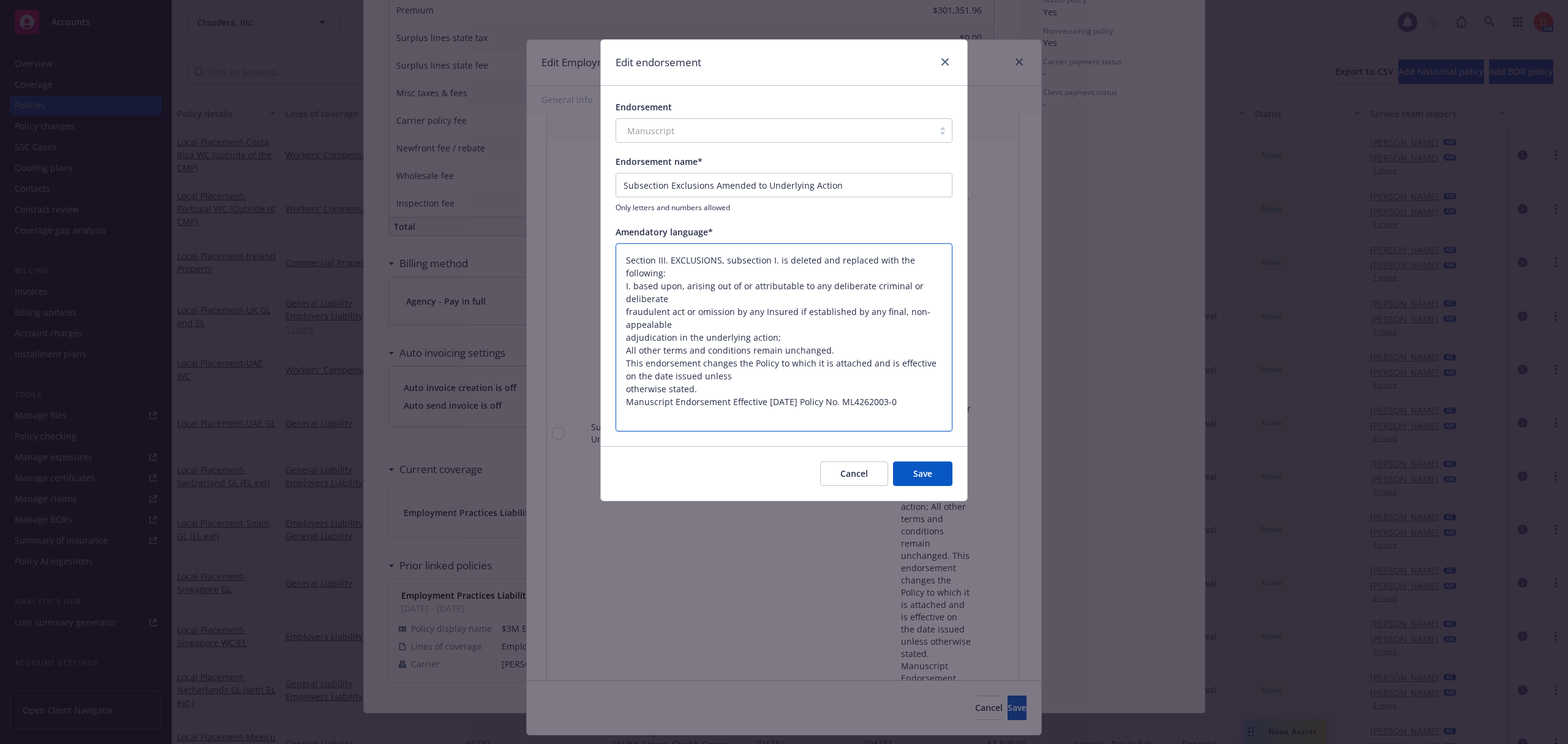
drag, startPoint x: 623, startPoint y: 364, endPoint x: 793, endPoint y: 464, distance: 197.2
click at [793, 464] on form "Endorsement Manuscript Endorsement name* Subsection Exclusions Amended to Under…" at bounding box center [784, 293] width 366 height 415
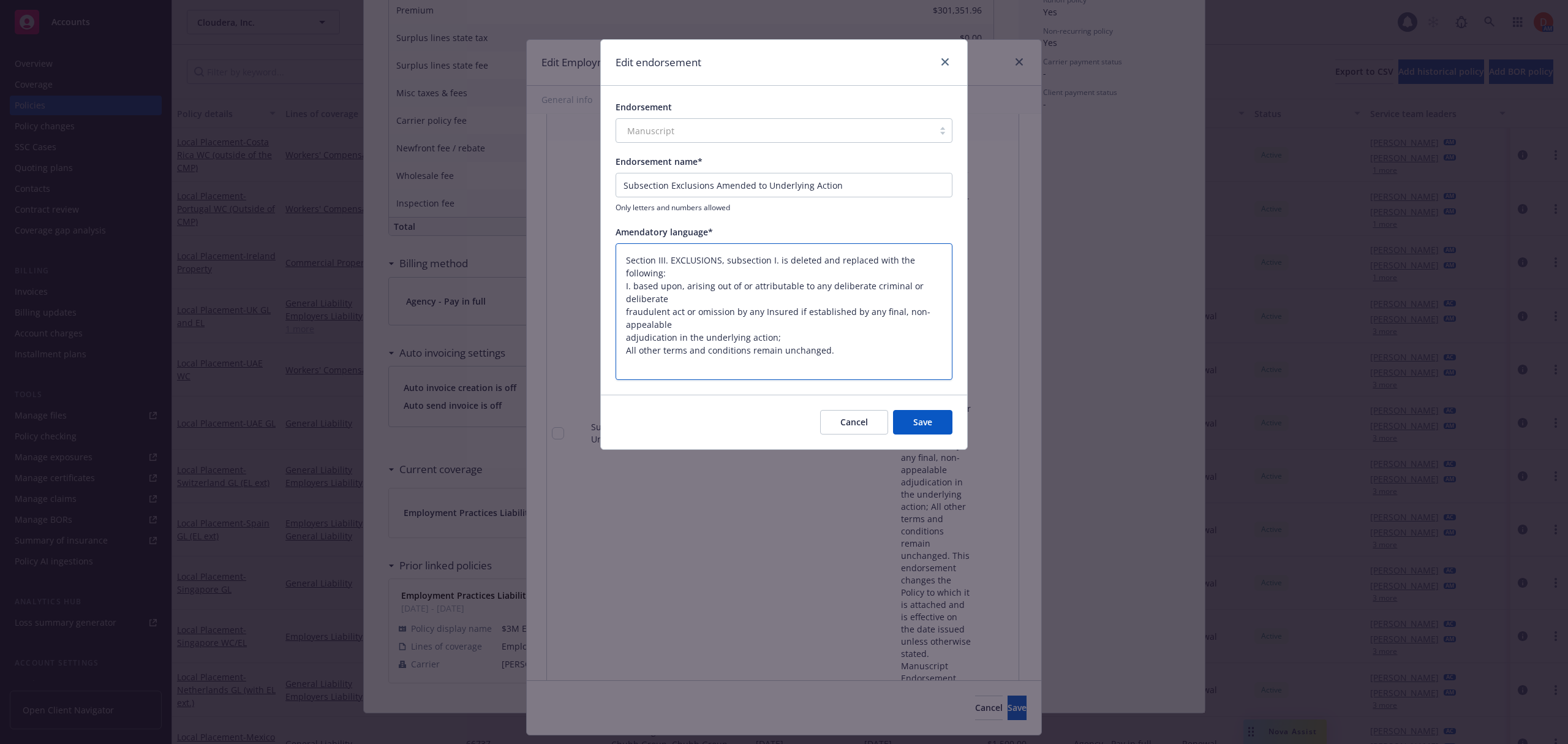
drag, startPoint x: 623, startPoint y: 350, endPoint x: 861, endPoint y: 359, distance: 238.2
click at [861, 359] on textarea "Section III. EXCLUSIONS, subsection I. is deleted and replaced with the followi…" at bounding box center [784, 312] width 337 height 137
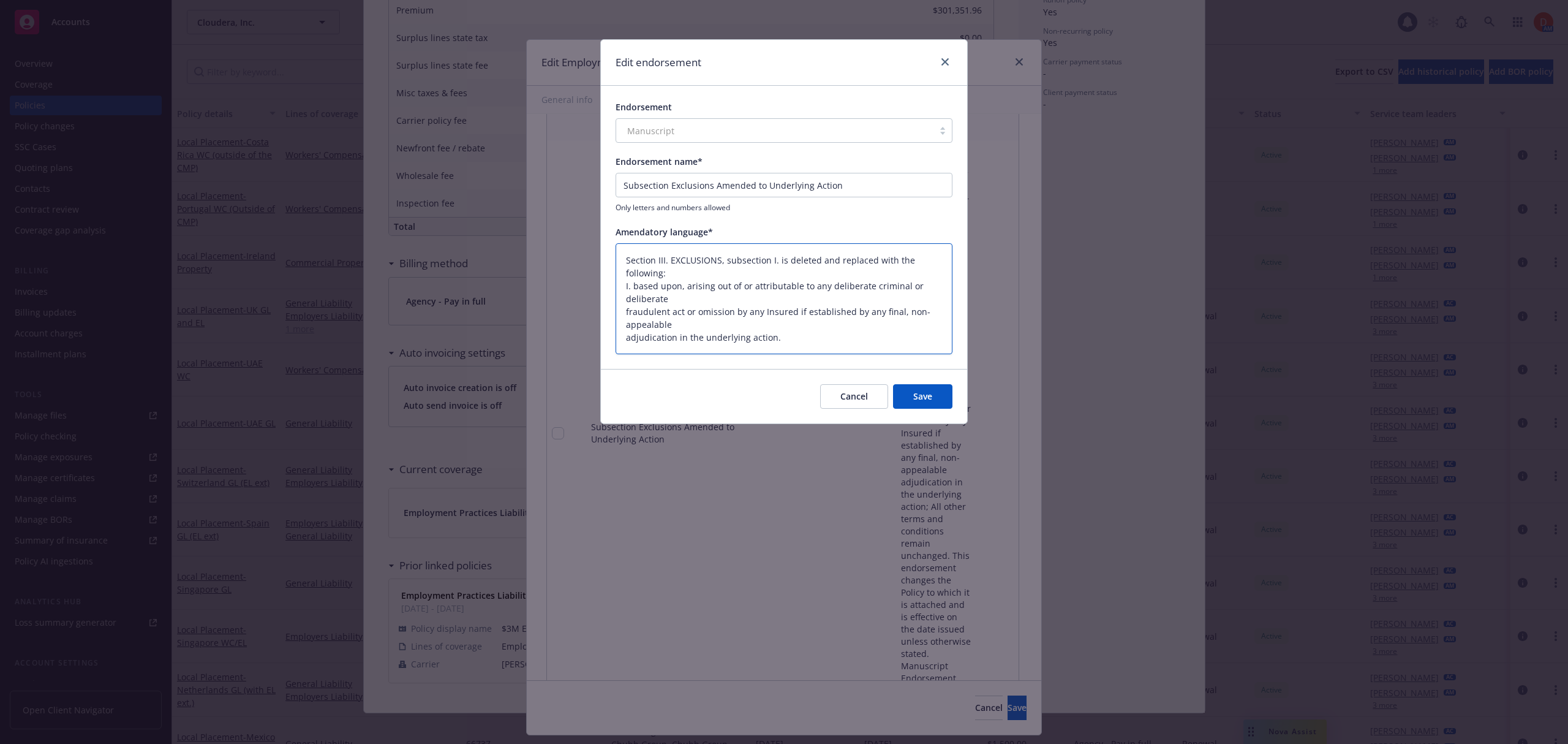
click at [621, 313] on textarea "Section III. EXCLUSIONS, subsection I. is deleted and replaced with the followi…" at bounding box center [784, 299] width 337 height 111
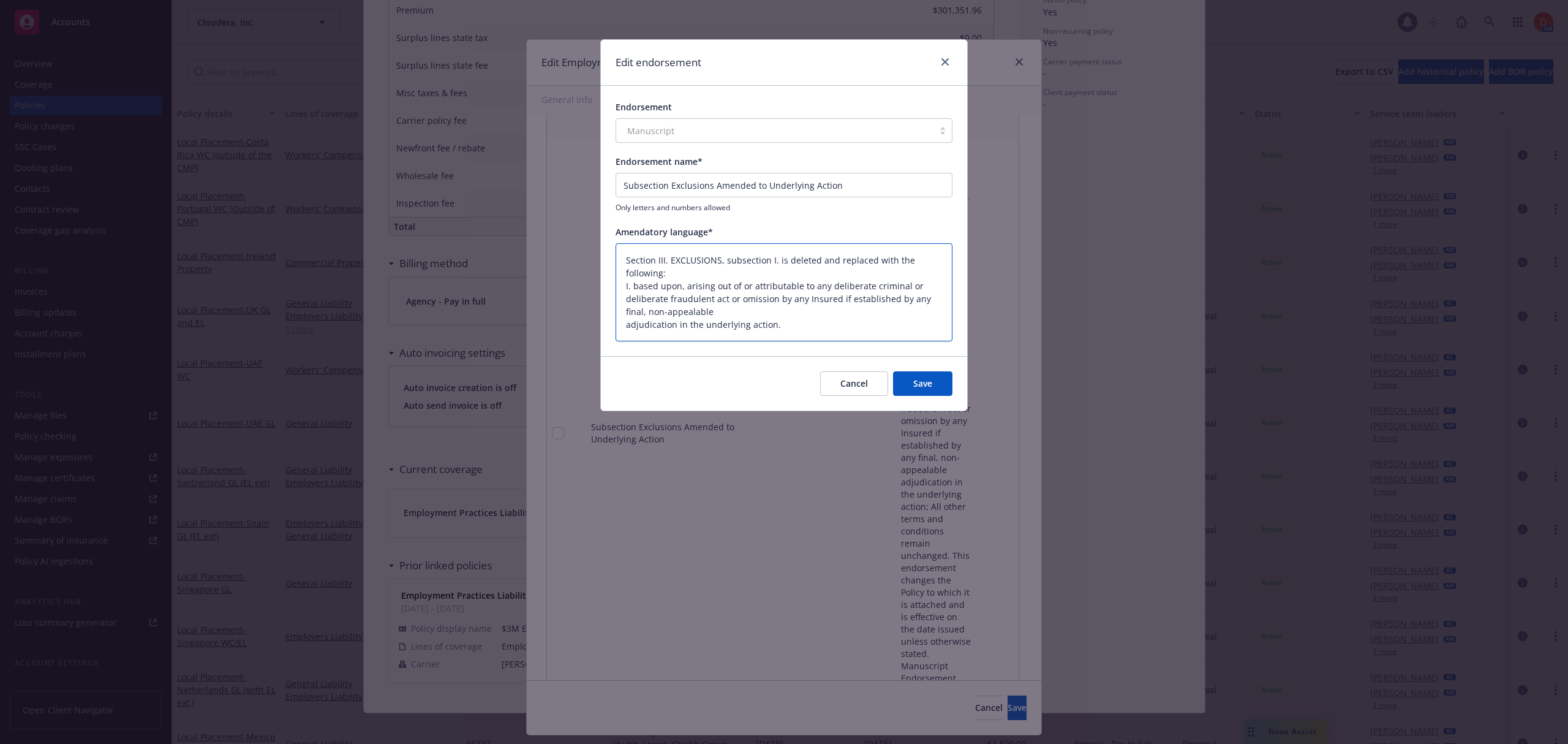
click at [623, 328] on textarea "Section III. EXCLUSIONS, subsection I. is deleted and replaced with the followi…" at bounding box center [784, 293] width 337 height 98
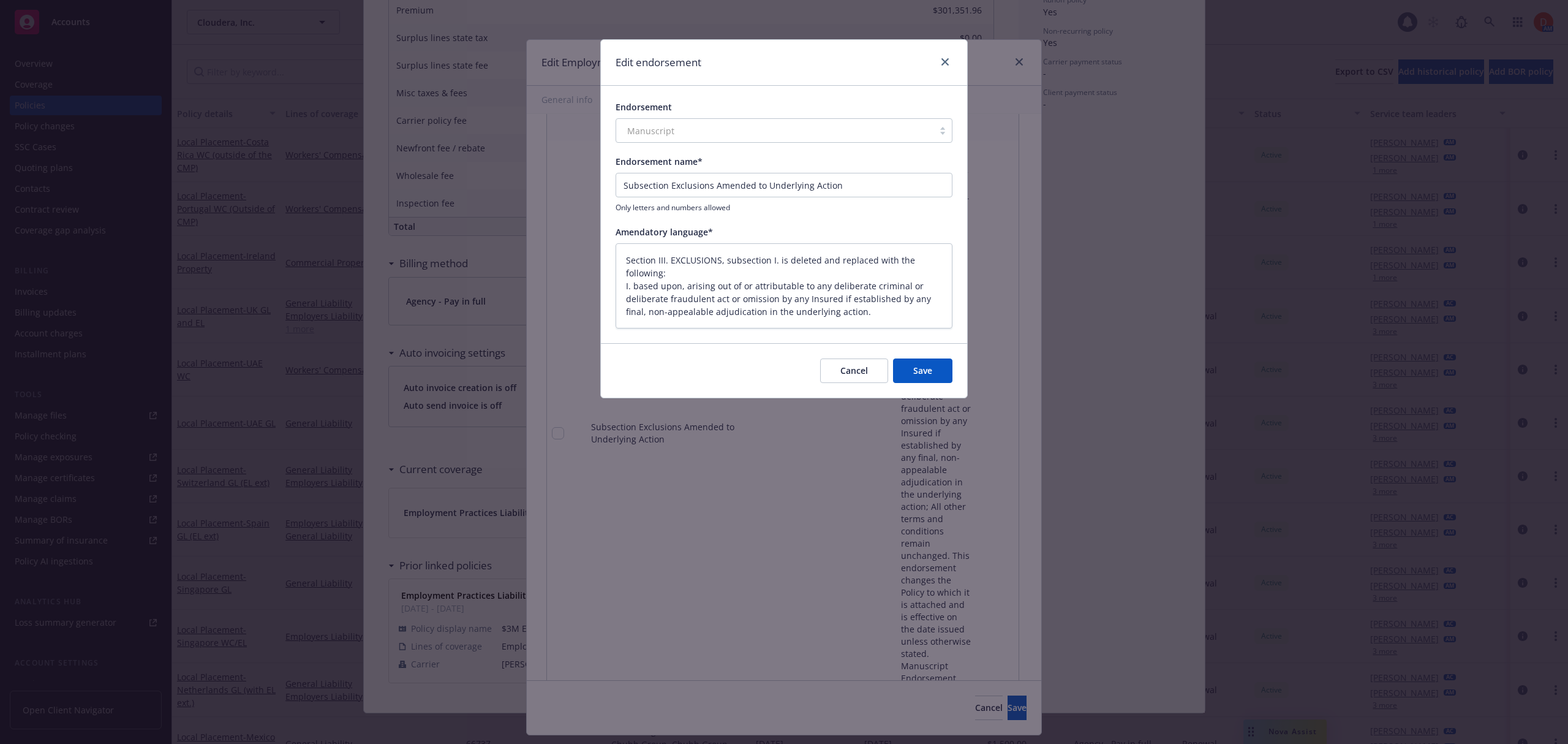
click at [929, 369] on button "Save" at bounding box center [923, 371] width 60 height 25
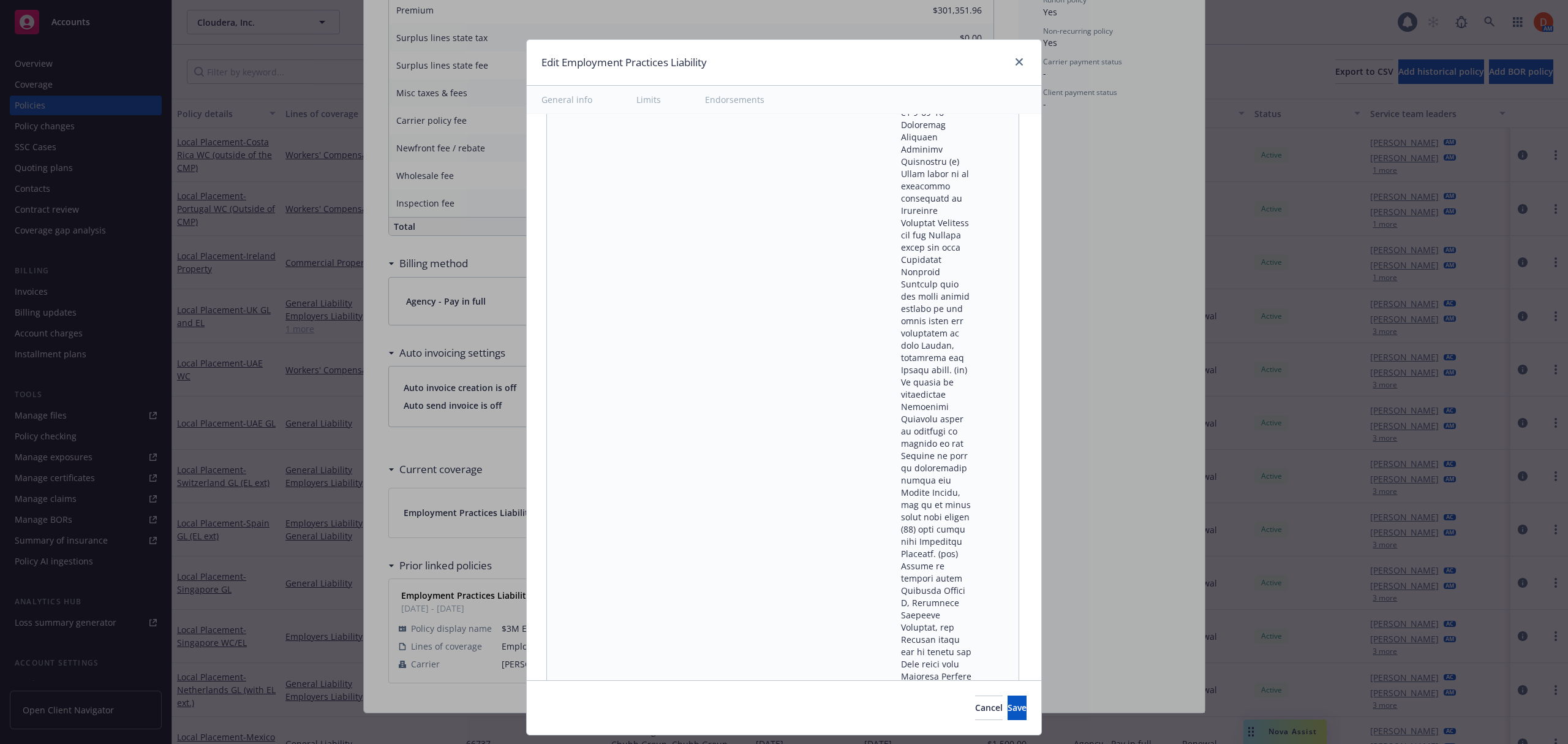
scroll to position [10628, 0]
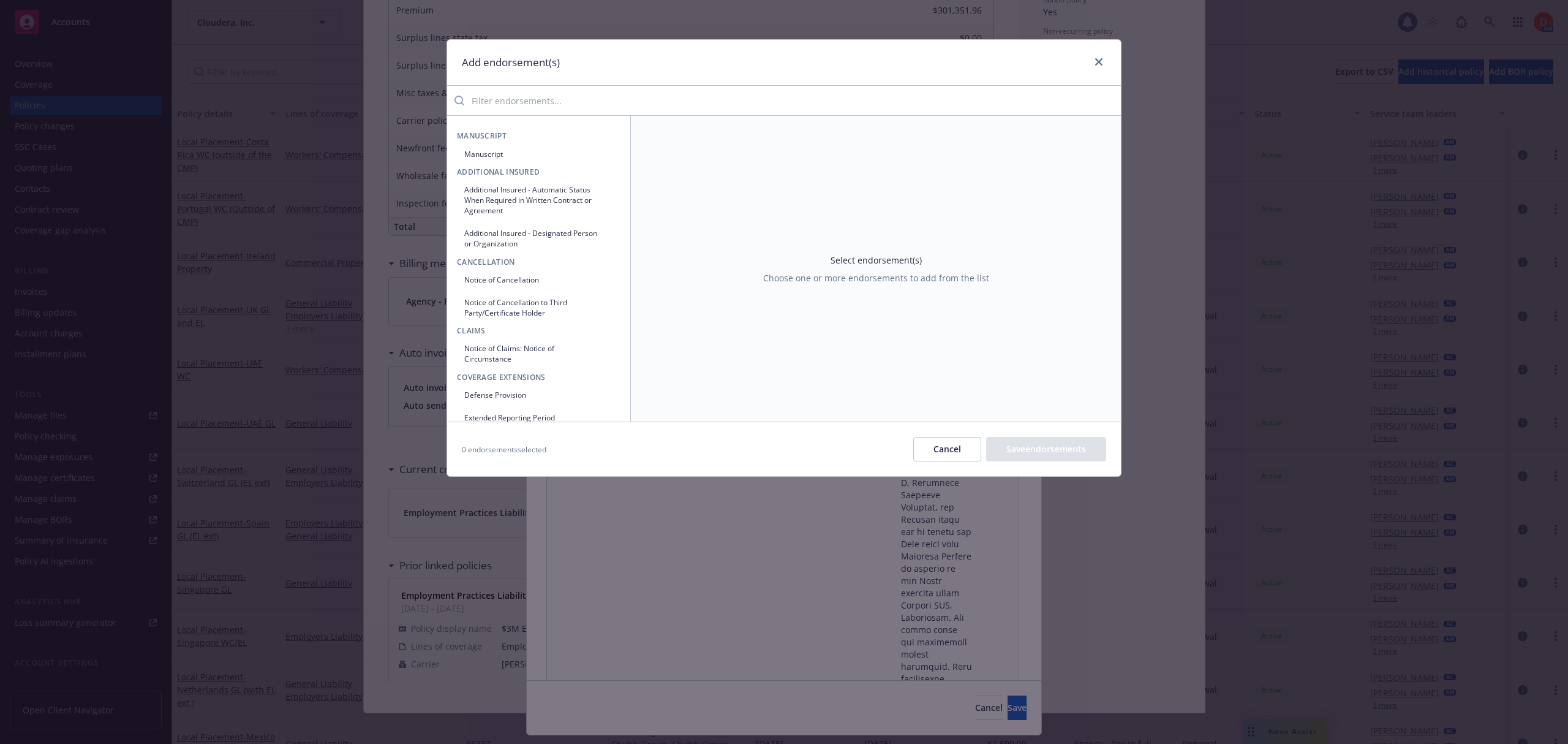
click at [632, 99] on input "search" at bounding box center [792, 100] width 656 height 25
click at [953, 440] on button "Cancel" at bounding box center [947, 449] width 68 height 25
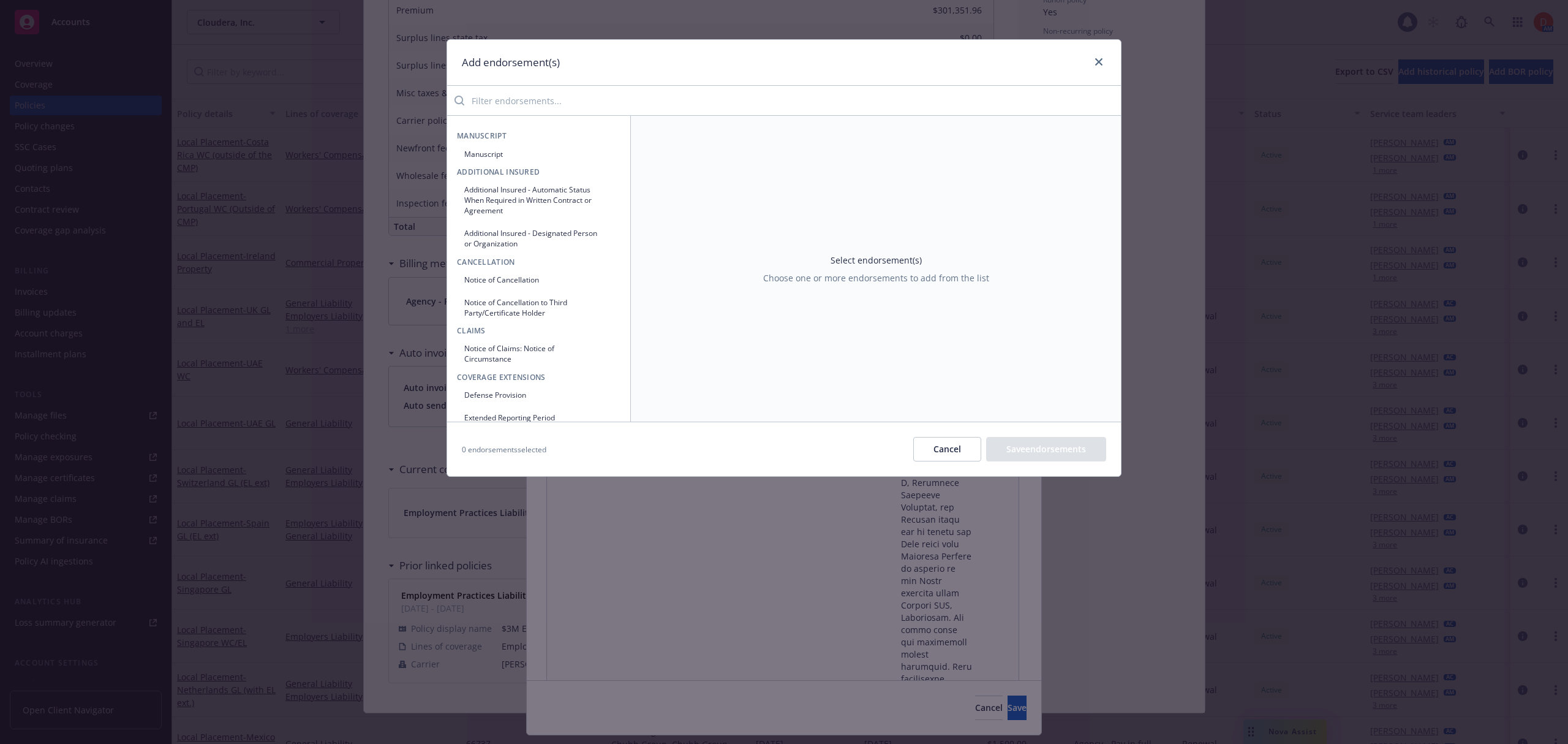
click at [679, 106] on input "search" at bounding box center [792, 100] width 656 height 25
click at [952, 467] on div "0 endorsements selected Cancel Save endorsements" at bounding box center [784, 449] width 674 height 54
click at [949, 458] on button "Cancel" at bounding box center [947, 449] width 68 height 25
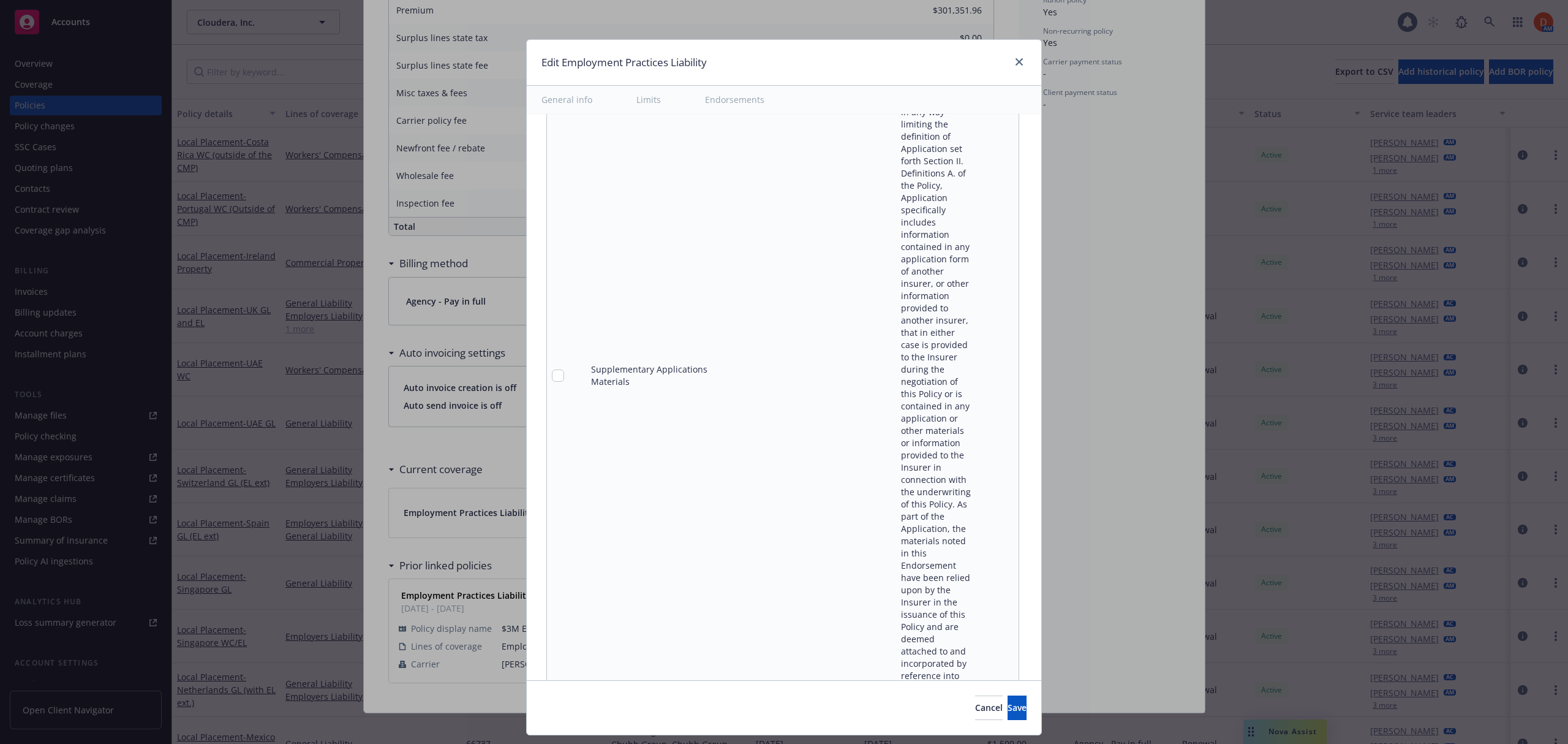
scroll to position [5400, 0]
click at [980, 405] on icon "pencil" at bounding box center [983, 401] width 6 height 6
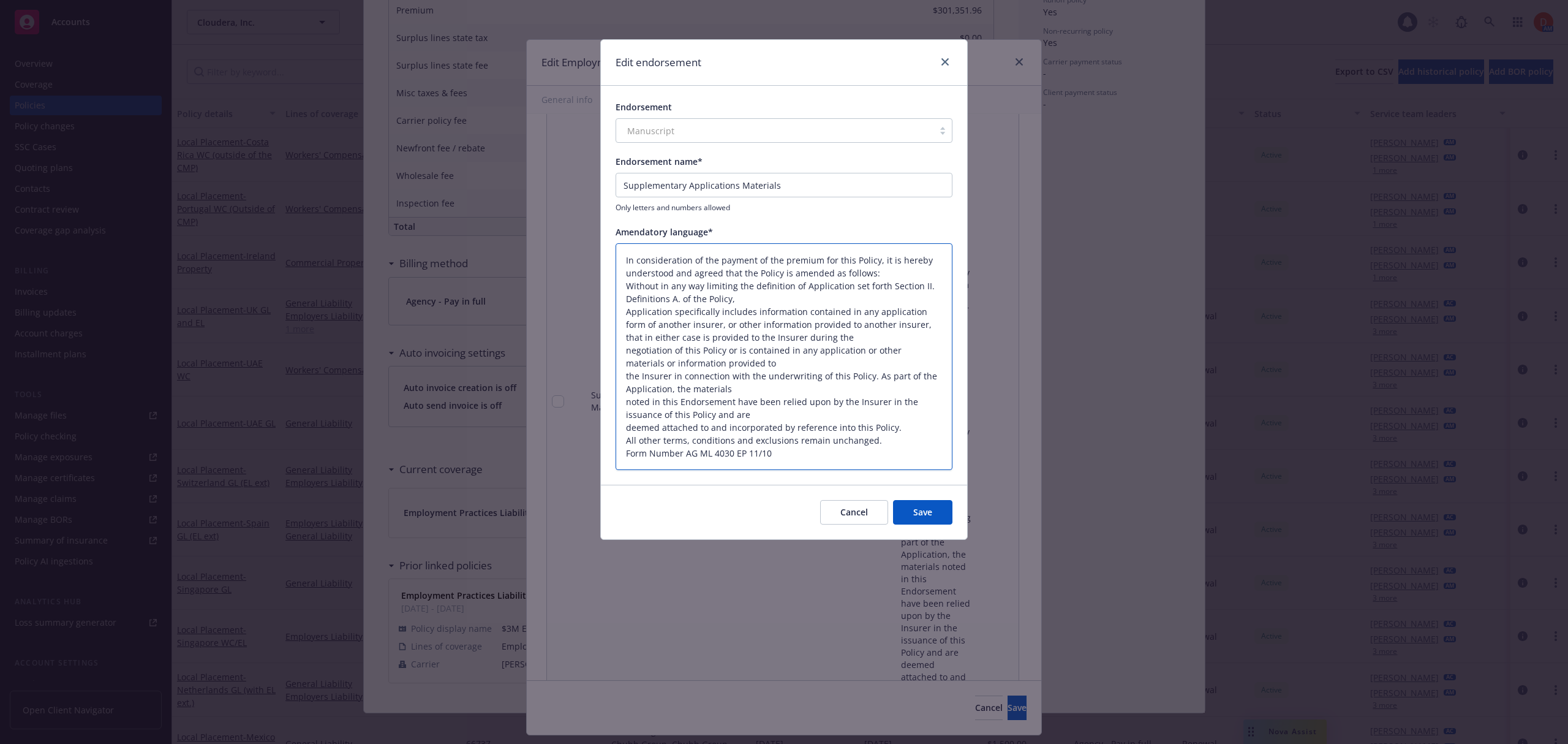
drag, startPoint x: 879, startPoint y: 441, endPoint x: 623, endPoint y: 260, distance: 313.5
click at [623, 260] on textarea "In consideration of the payment of the premium for this Policy, it is hereby un…" at bounding box center [784, 357] width 337 height 227
paste textarea "Policy amended: Application includes information from other insurers. Materials…"
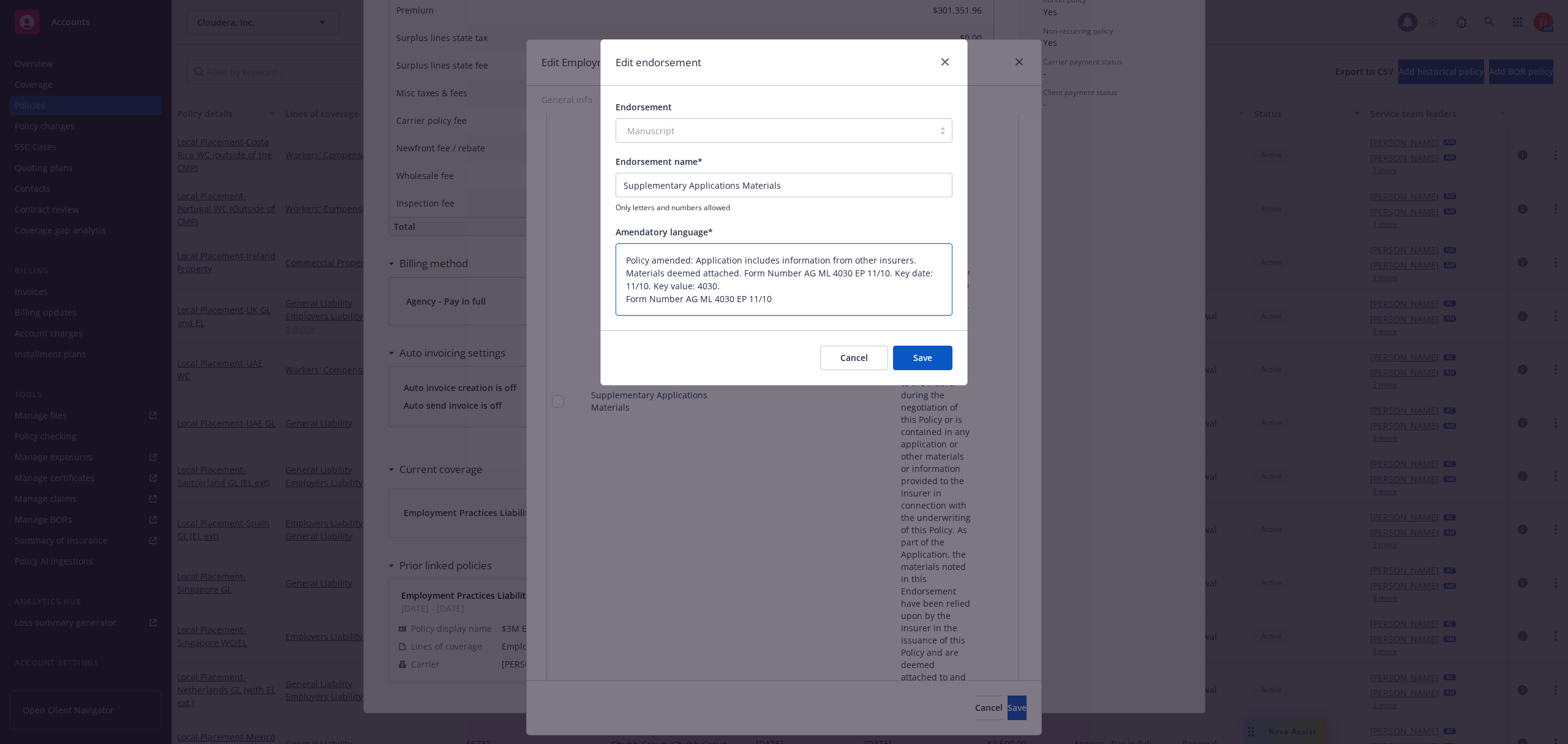
drag, startPoint x: 696, startPoint y: 258, endPoint x: 599, endPoint y: 251, distance: 97.3
click at [599, 251] on div "Edit endorsement Endorsement Manuscript Endorsement name* Supplementary Applica…" at bounding box center [784, 372] width 1568 height 744
drag, startPoint x: 667, startPoint y: 270, endPoint x: 768, endPoint y: 286, distance: 102.3
click at [768, 286] on textarea "Application includes information from other insurers. Materials deemed attached…" at bounding box center [784, 280] width 337 height 73
click at [919, 352] on button "Save" at bounding box center [923, 358] width 60 height 25
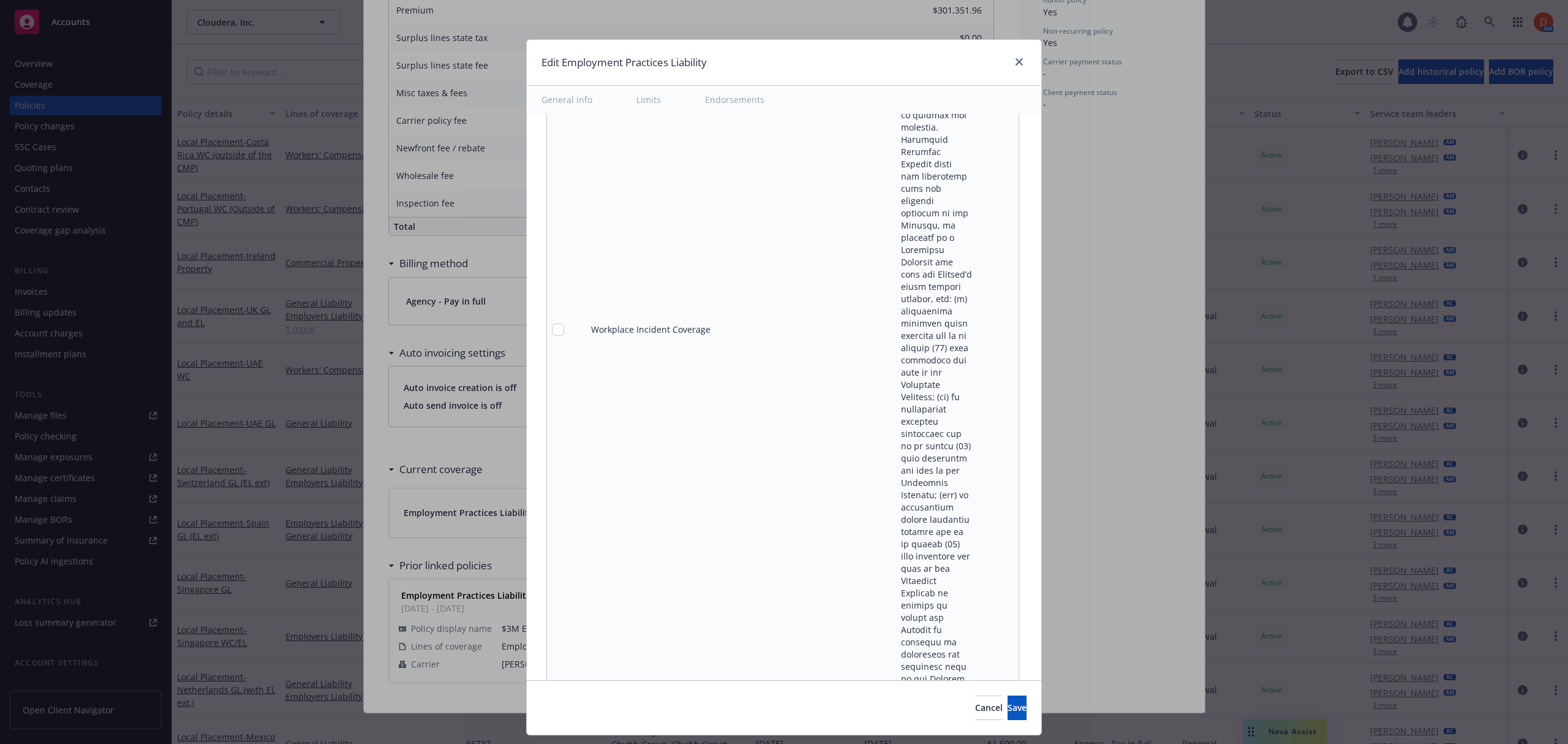
scroll to position [7916, 0]
click at [980, 245] on icon "pencil" at bounding box center [984, 248] width 7 height 7
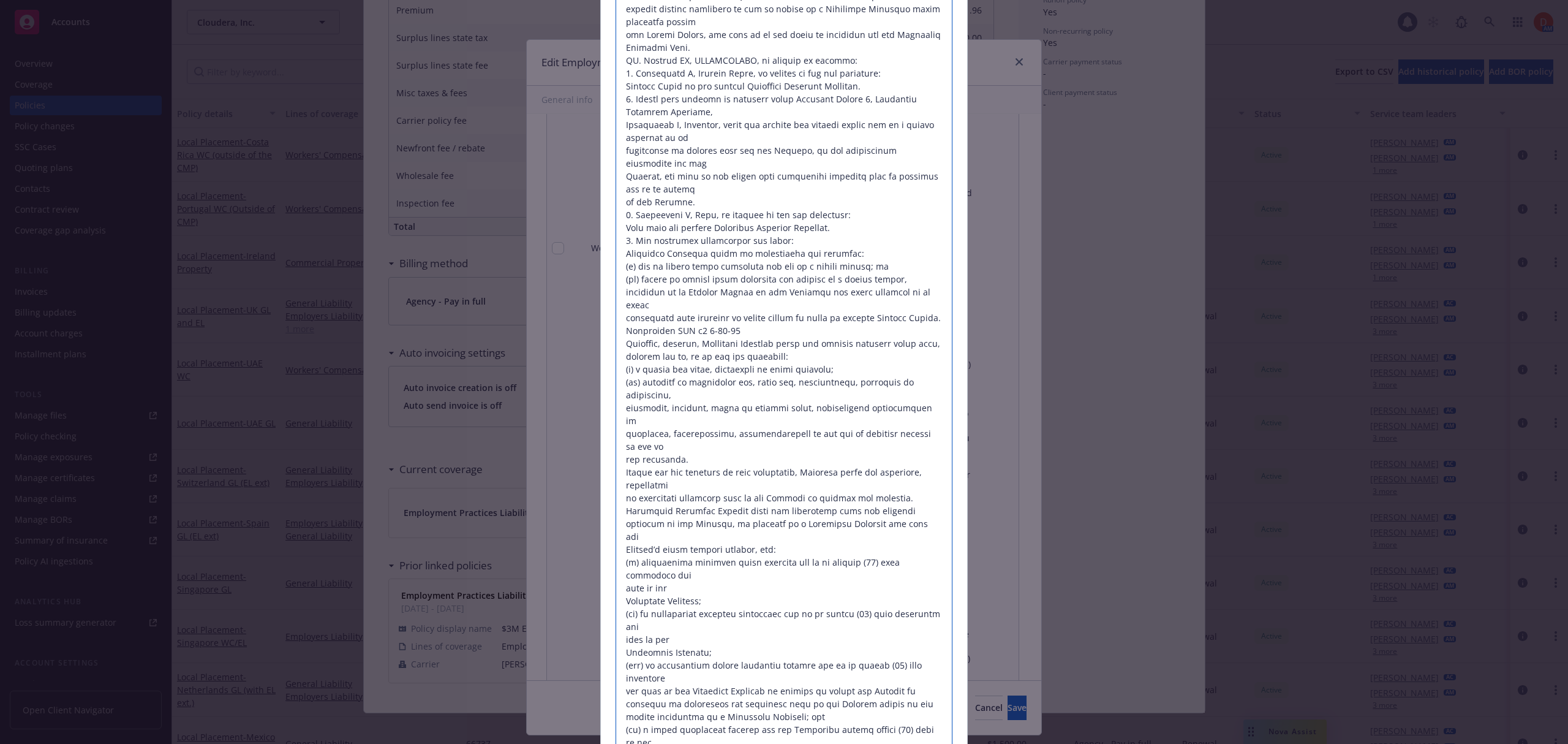
scroll to position [0, 0]
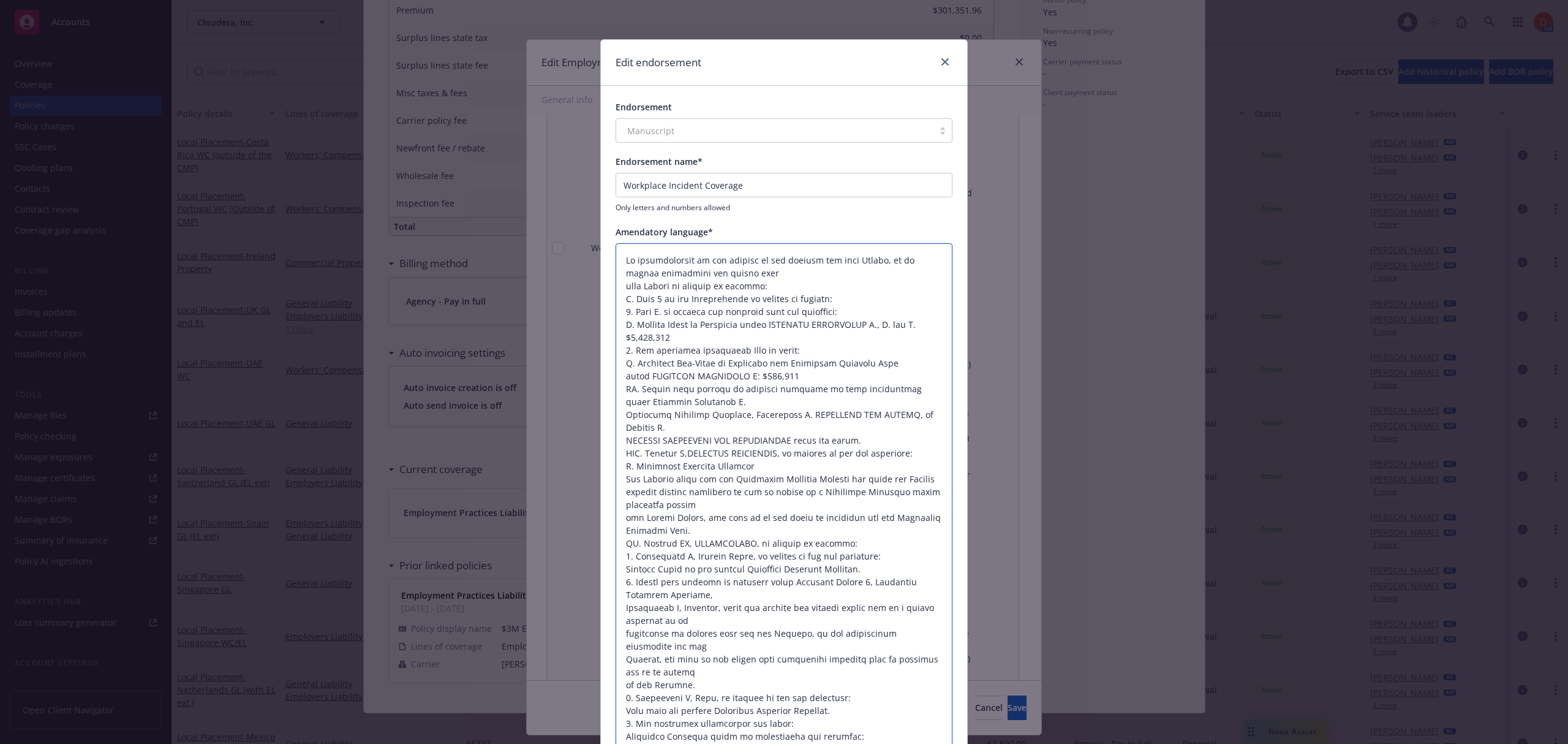
drag, startPoint x: 696, startPoint y: 618, endPoint x: 615, endPoint y: 255, distance: 371.9
paste textarea ""Policy amended to include Workplace Incident Coverage with a $100,000 sub-limi…"
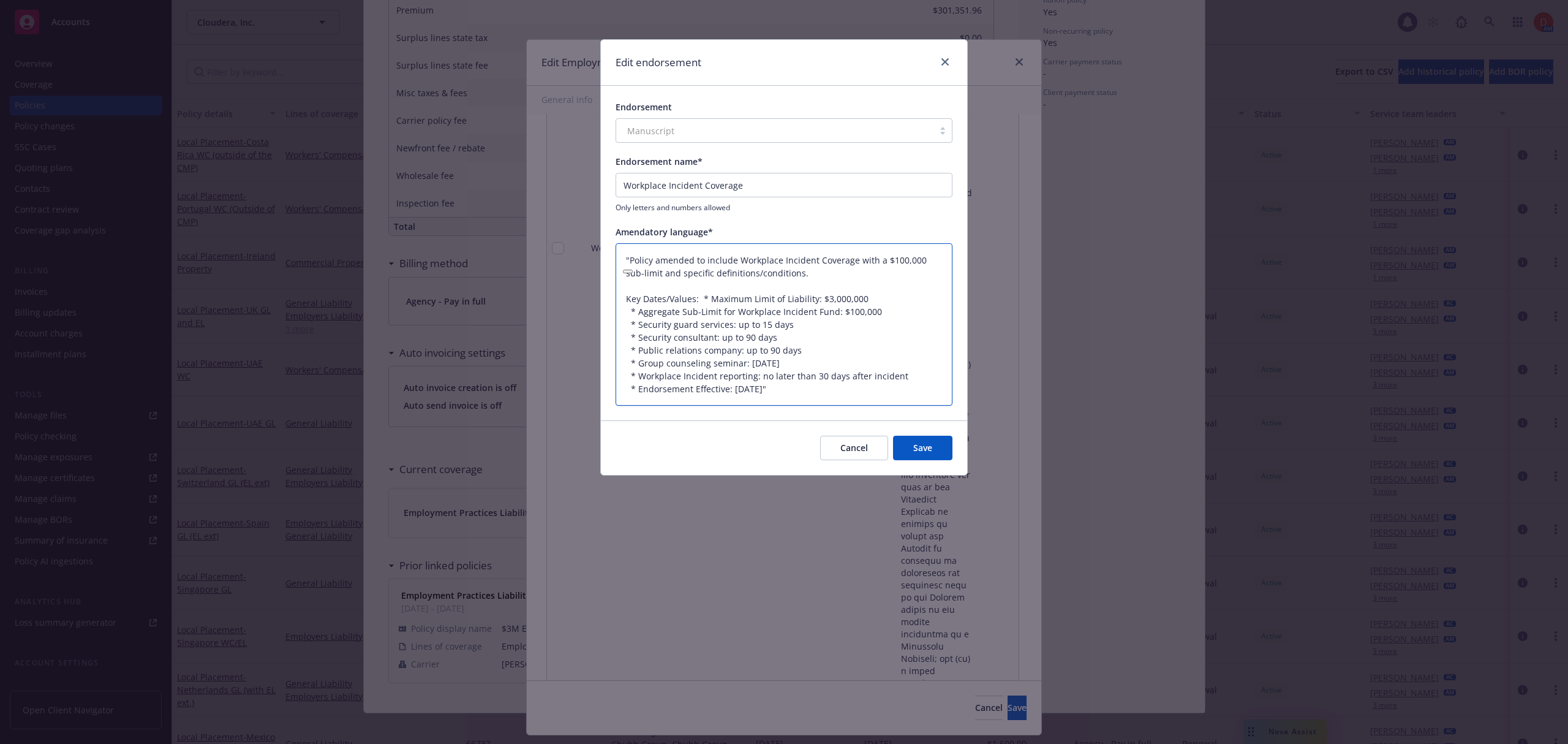
click at [628, 253] on textarea ""Policy amended to include Workplace Incident Coverage with a $100,000 sub-limi…" at bounding box center [784, 325] width 337 height 163
drag, startPoint x: 703, startPoint y: 295, endPoint x: 557, endPoint y: 297, distance: 146.0
click at [557, 297] on div "Edit endorsement Endorsement Manuscript Endorsement name* Workplace Incident Co…" at bounding box center [784, 372] width 1568 height 744
drag, startPoint x: 863, startPoint y: 387, endPoint x: 584, endPoint y: 394, distance: 279.1
click at [584, 394] on div "Edit endorsement Endorsement Manuscript Endorsement name* Workplace Incident Co…" at bounding box center [784, 372] width 1568 height 744
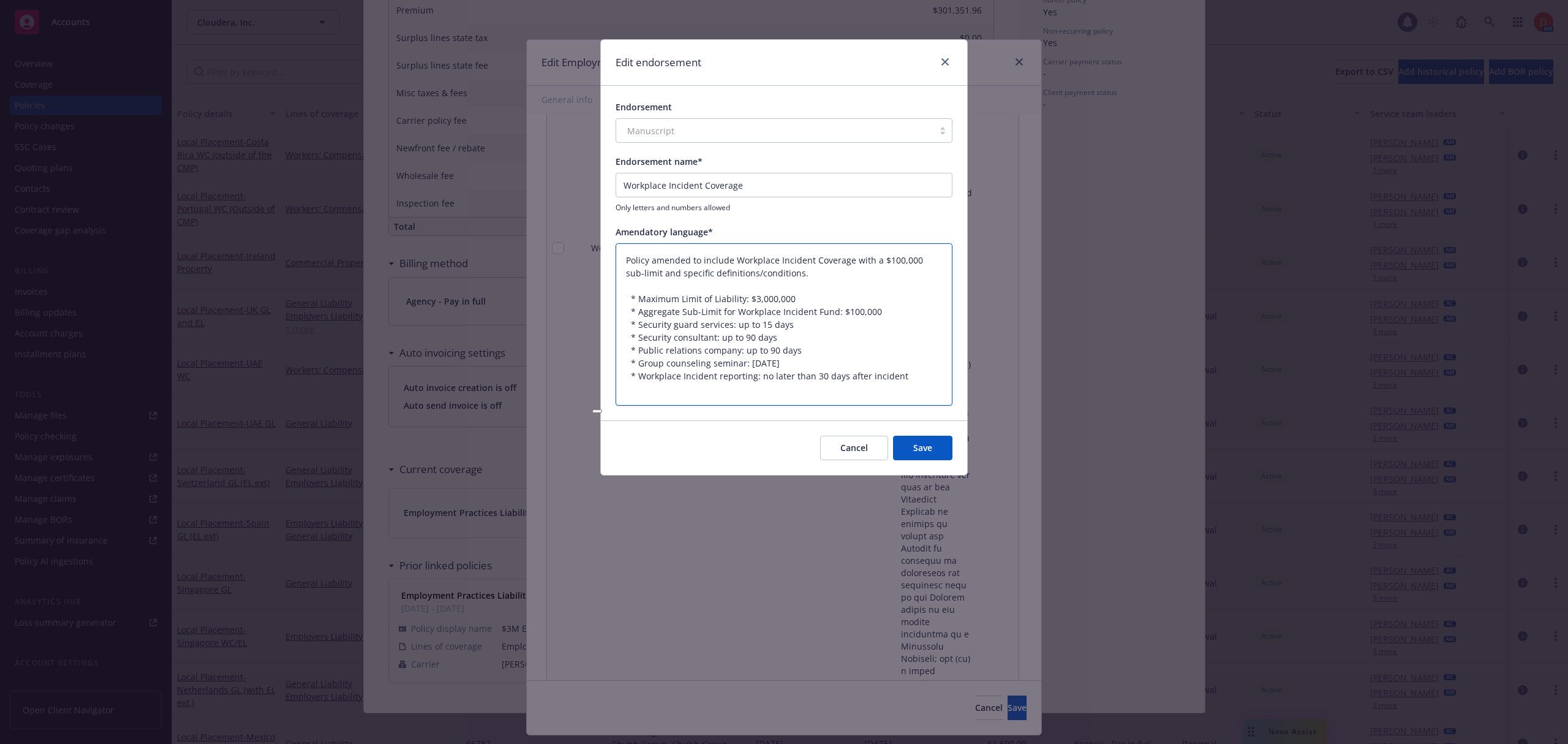
click at [663, 283] on textarea "Policy amended to include Workplace Incident Coverage with a $100,000 sub-limit…" at bounding box center [784, 325] width 337 height 163
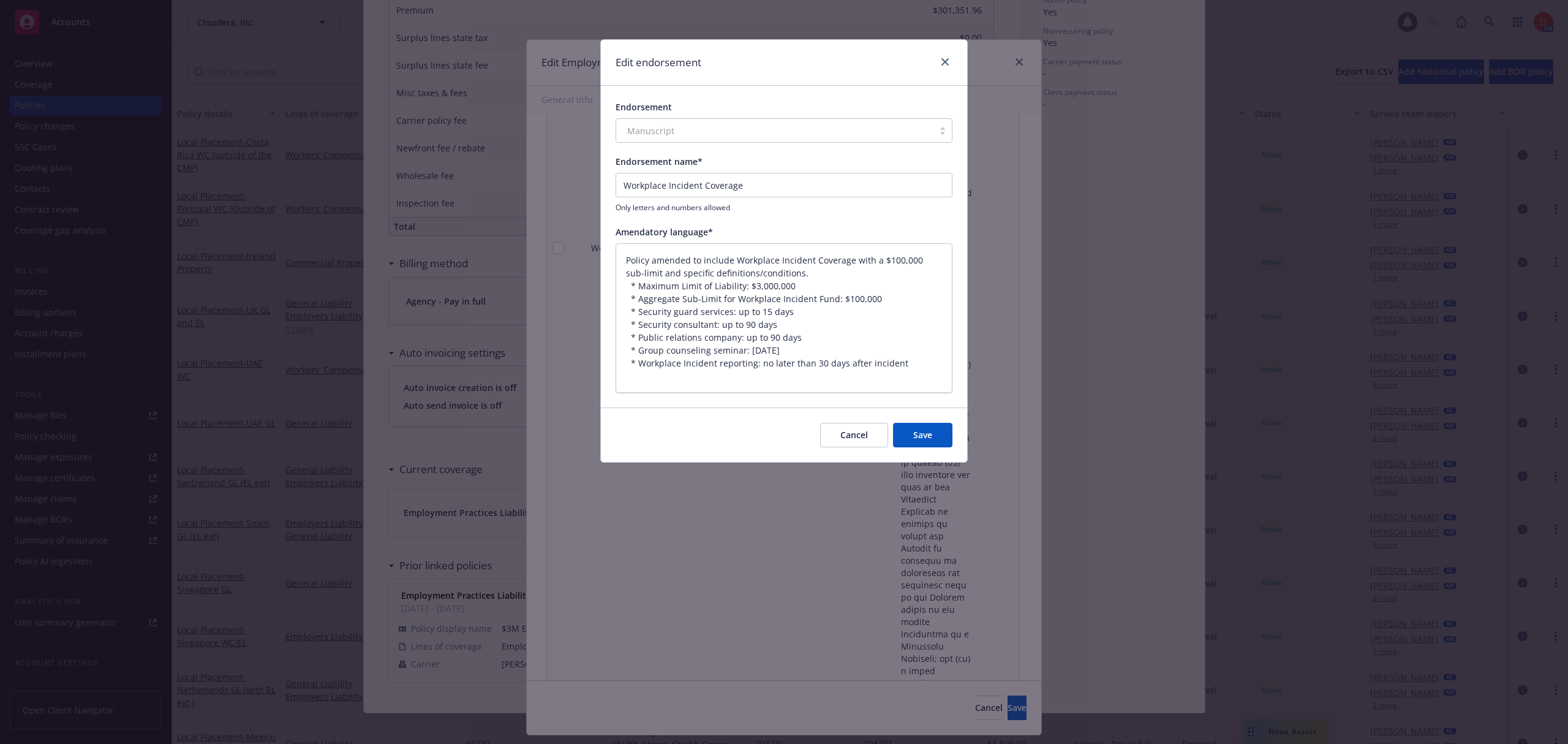
click at [923, 439] on button "Save" at bounding box center [923, 435] width 60 height 25
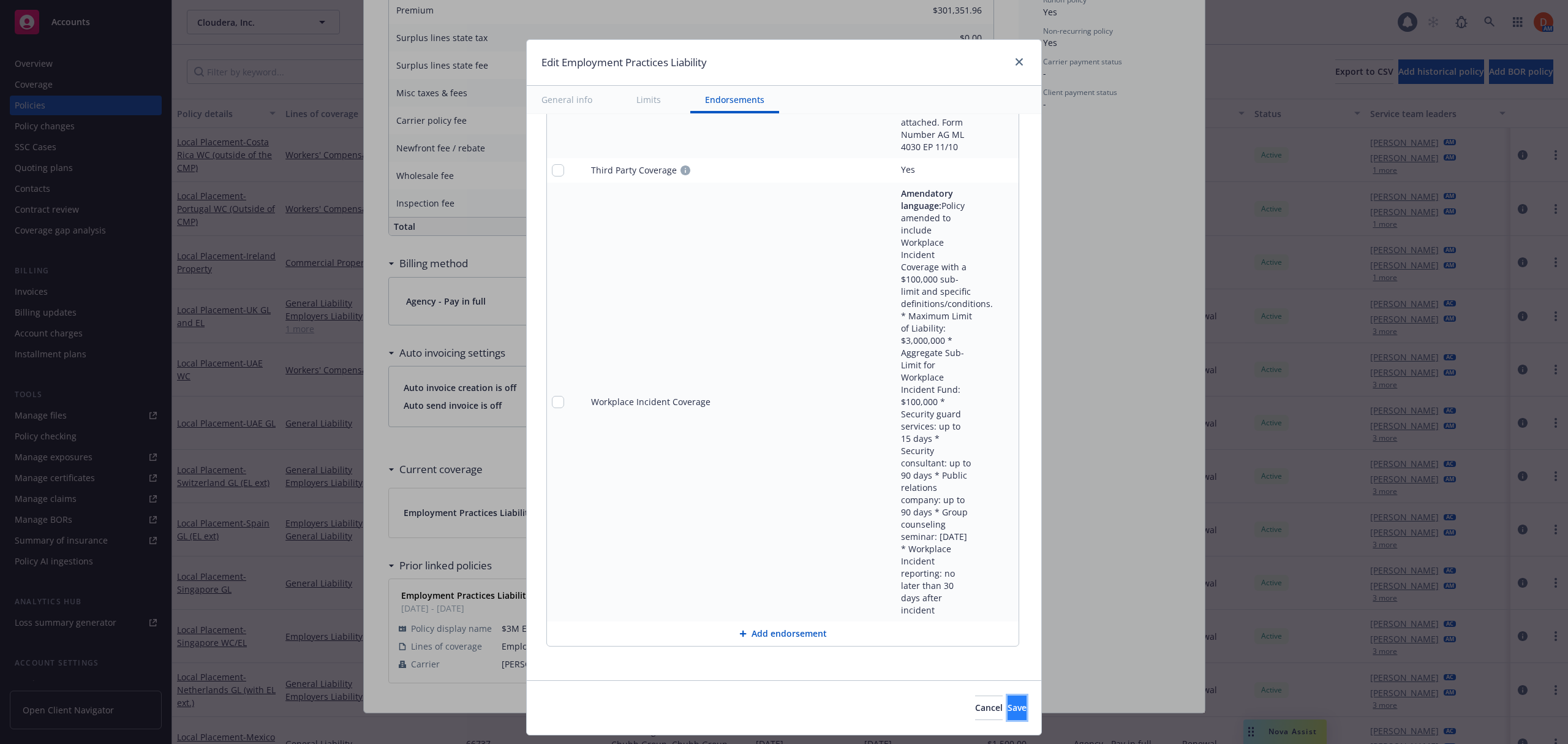
click at [1010, 711] on button "Save" at bounding box center [1017, 708] width 19 height 25
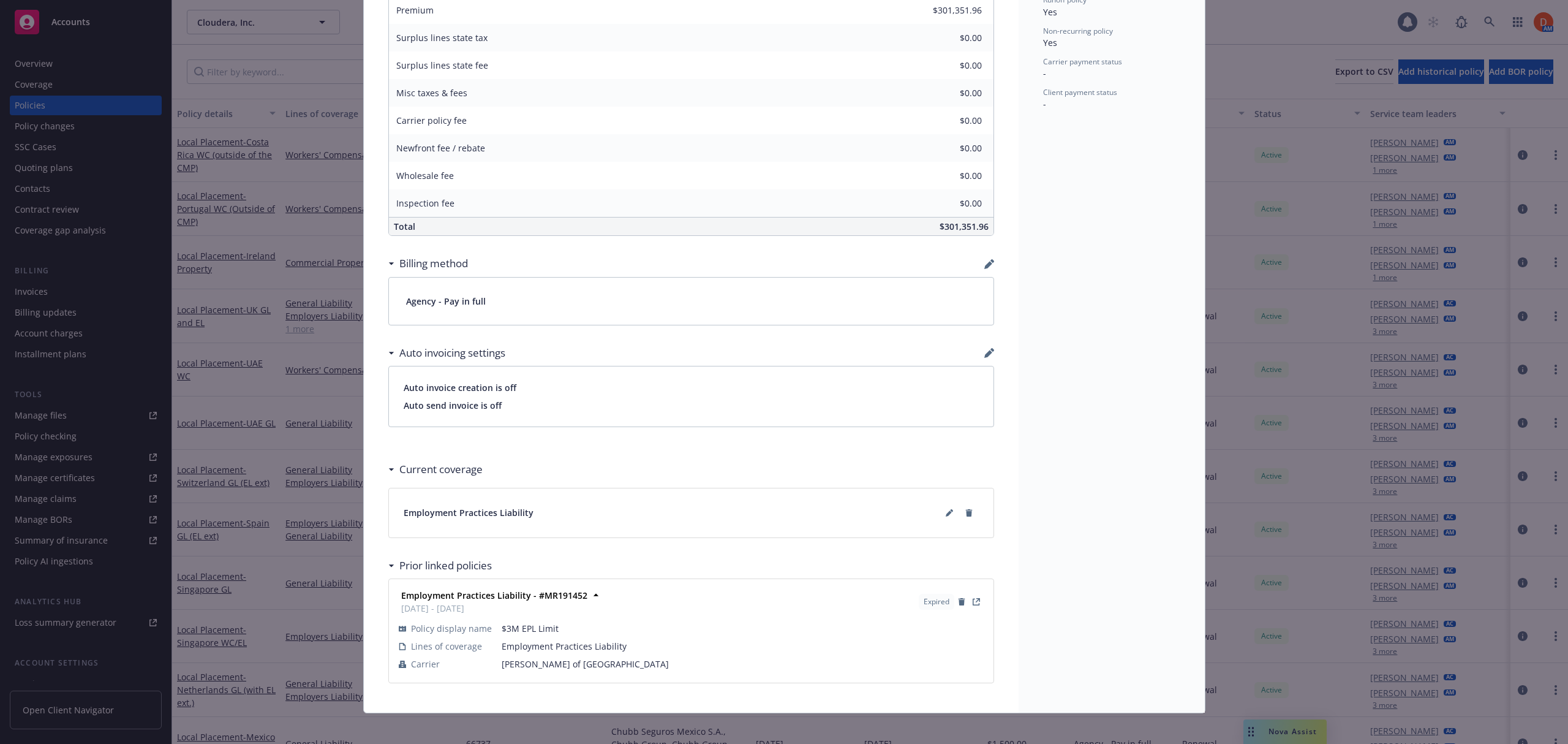
scroll to position [0, 0]
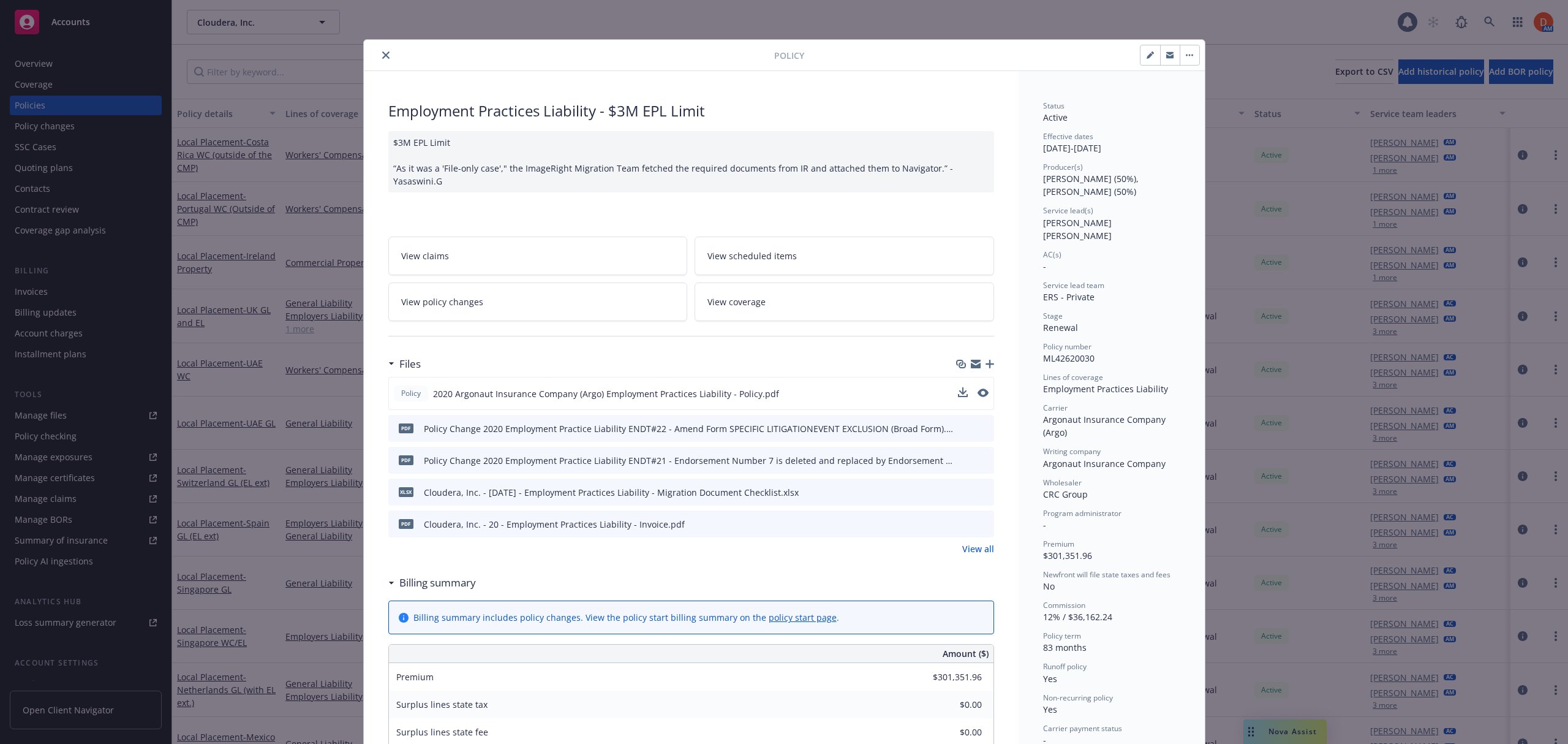
click at [382, 54] on icon "close" at bounding box center [386, 54] width 7 height 7
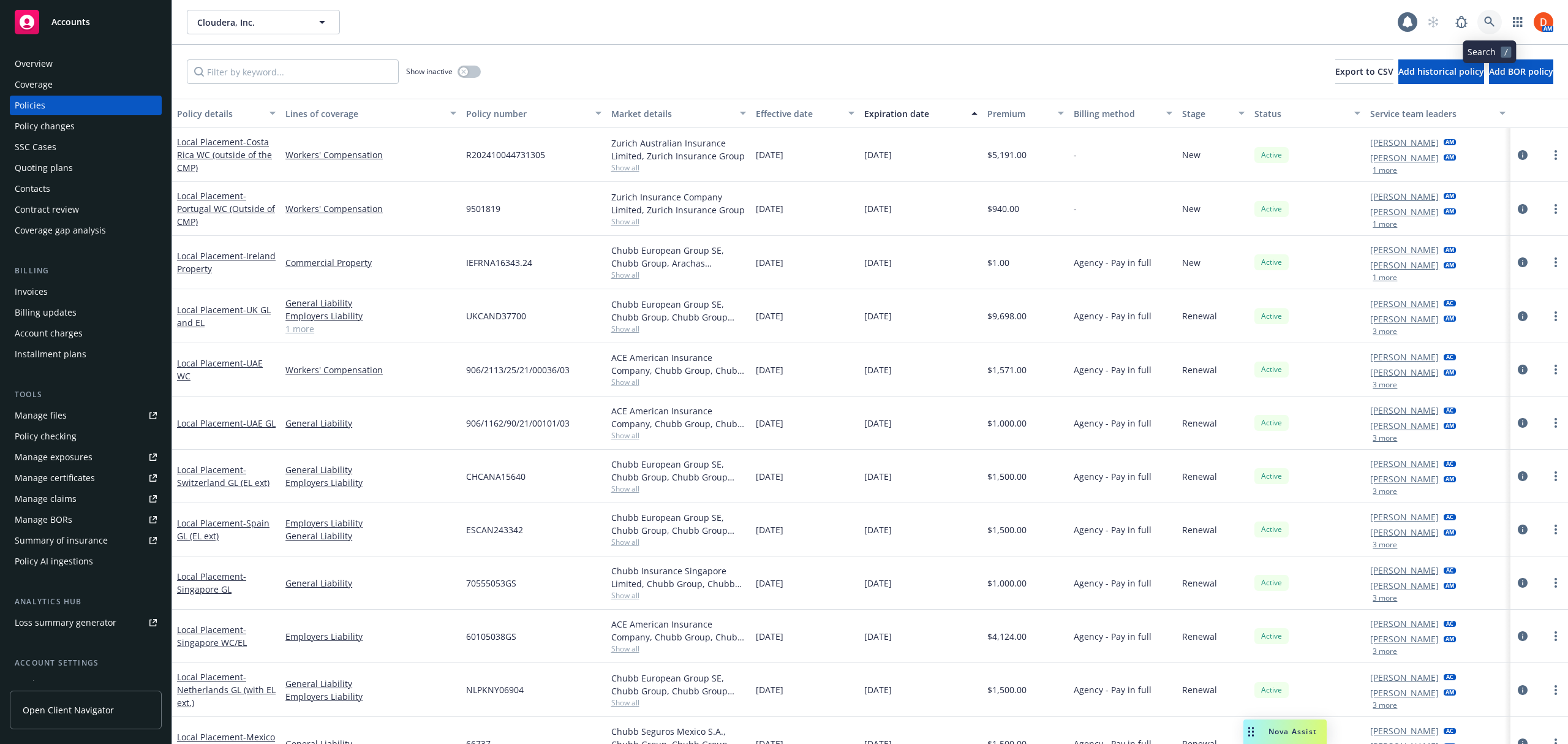
click at [1500, 21] on link at bounding box center [1490, 22] width 25 height 25
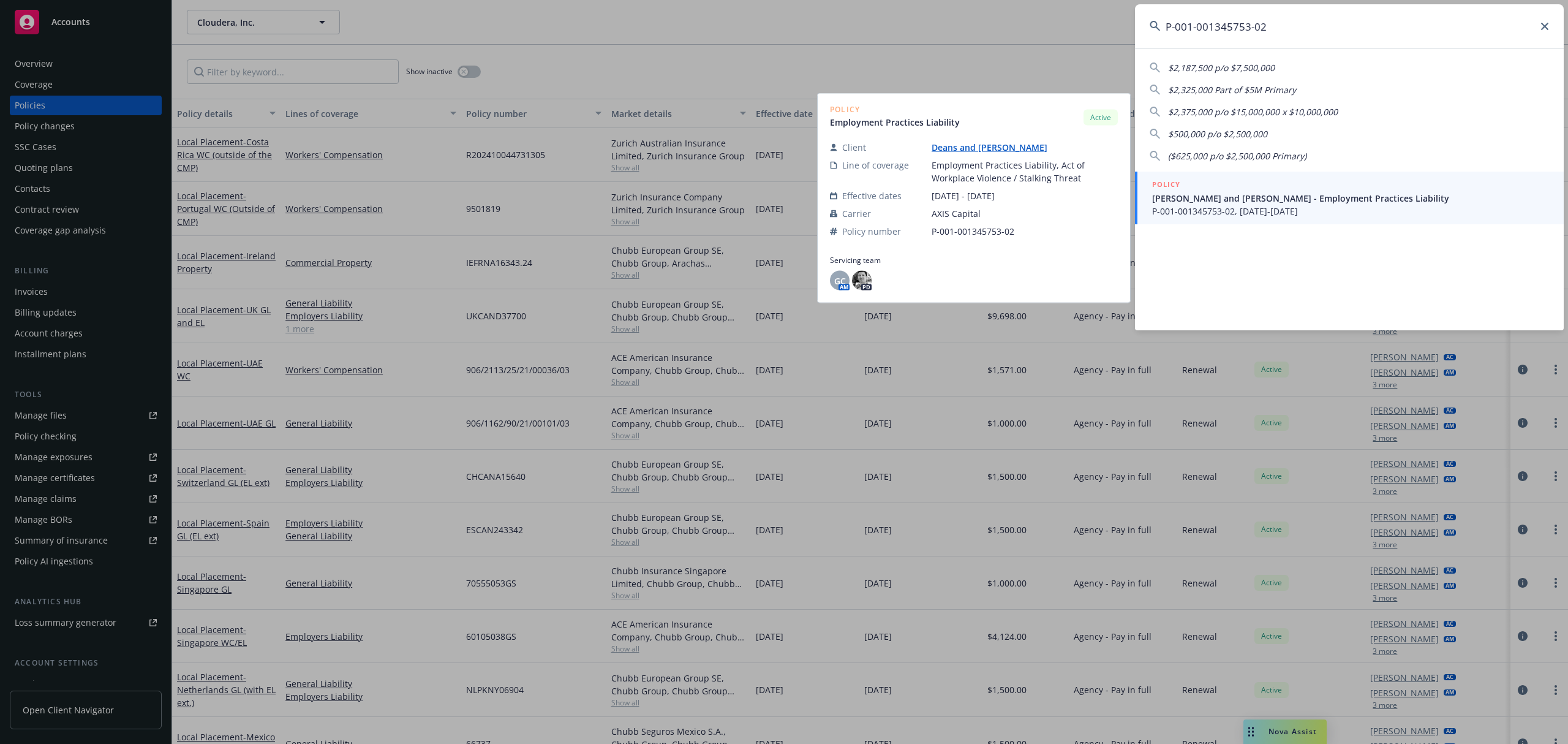
click at [1265, 206] on span "P-001-001345753-02, [DATE]-[DATE]" at bounding box center [1350, 211] width 397 height 13
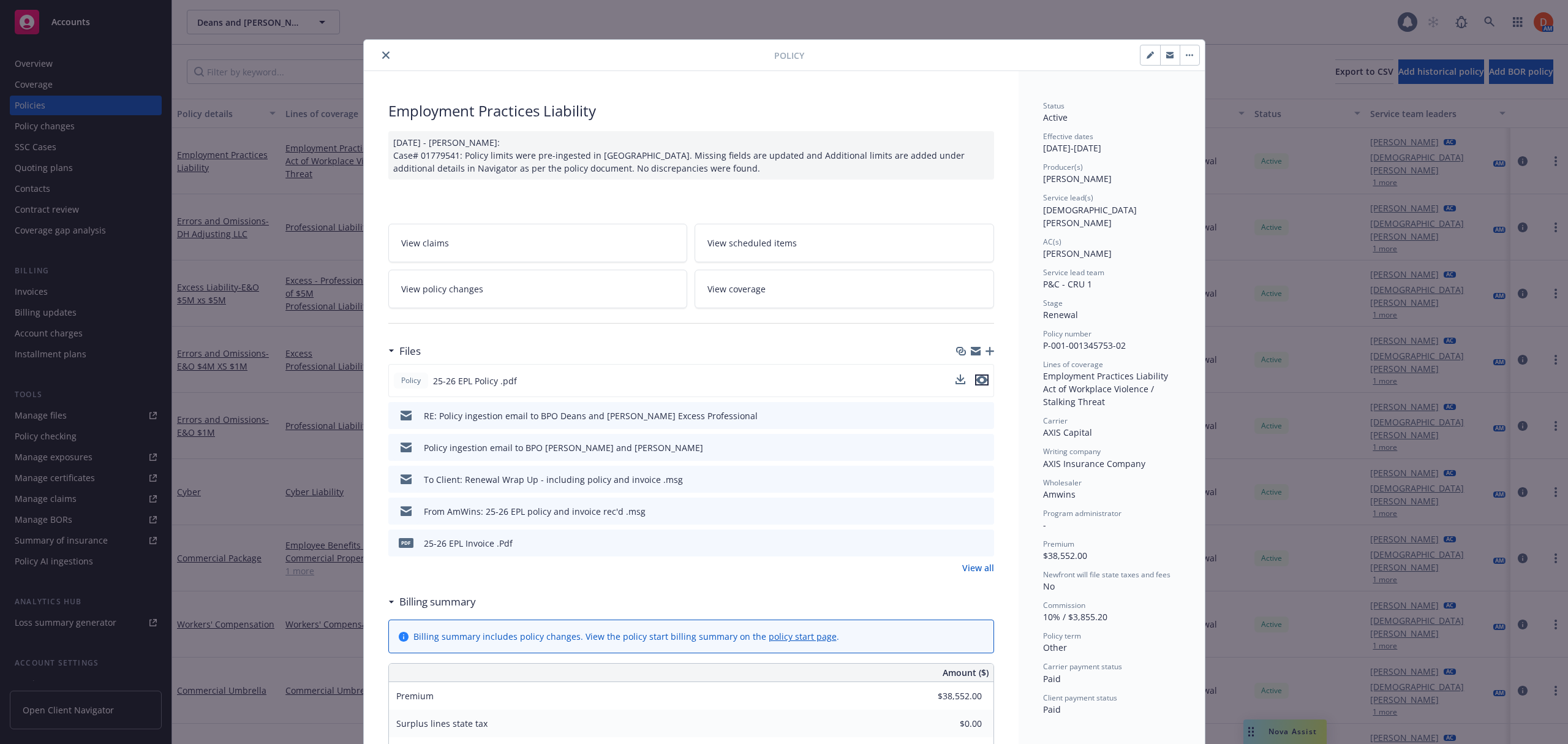
click at [980, 380] on icon "preview file" at bounding box center [981, 379] width 11 height 8
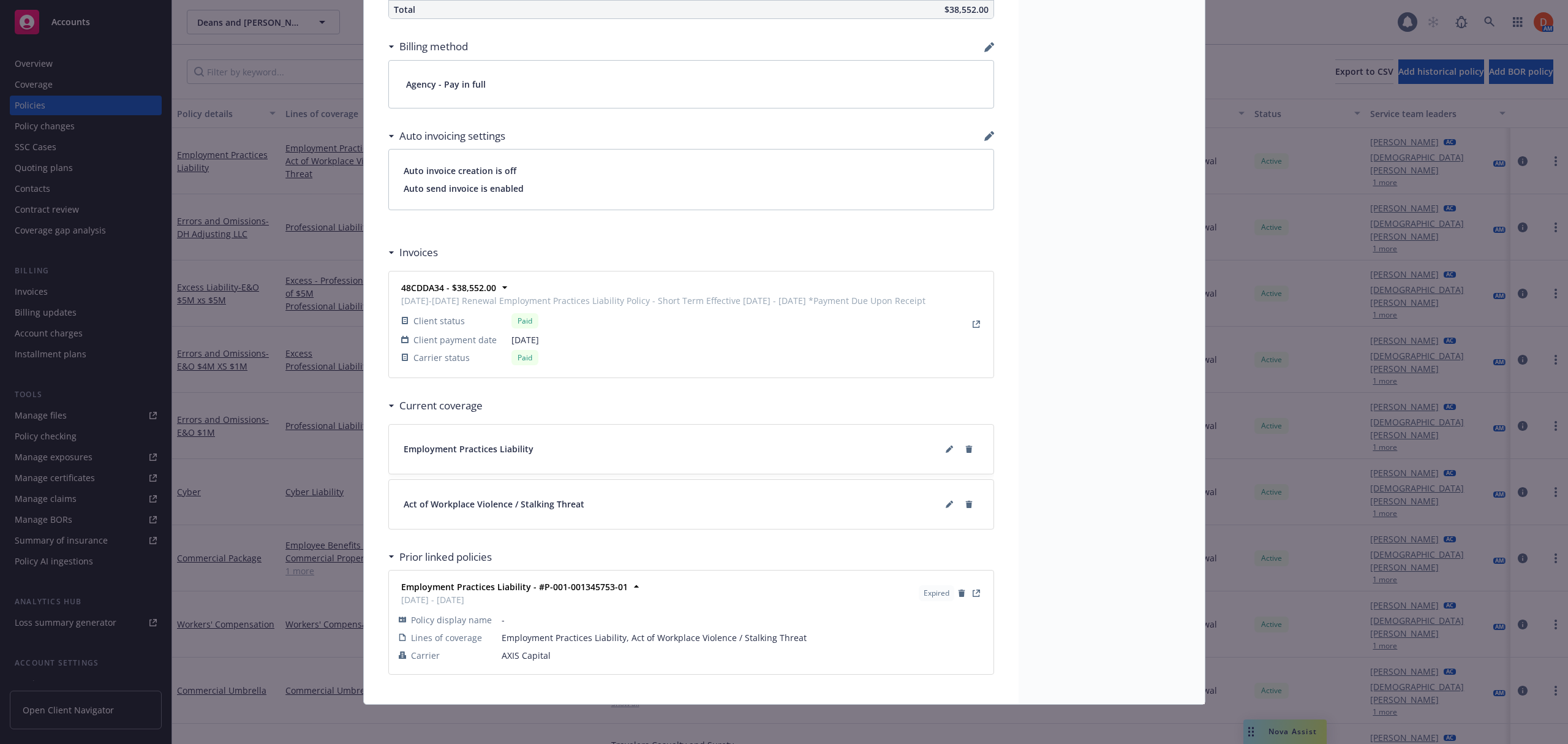
scroll to position [908, 0]
click at [942, 444] on button at bounding box center [949, 449] width 19 height 19
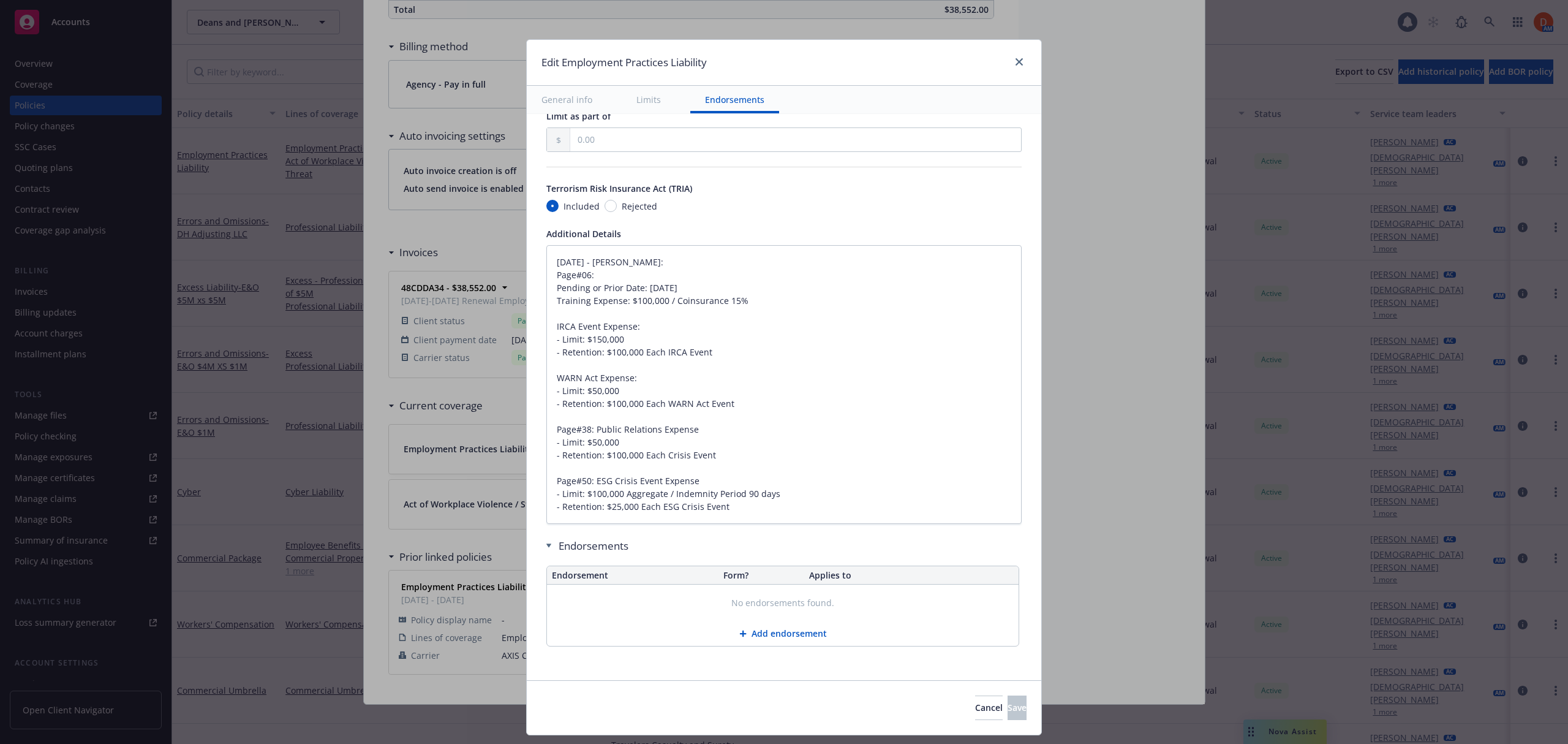
scroll to position [1101, 0]
drag, startPoint x: 544, startPoint y: 285, endPoint x: 696, endPoint y: 287, distance: 152.0
click at [696, 287] on textarea "[DATE] - [PERSON_NAME]: Page#06: Pending or Prior Date: [DATE] Training Expense…" at bounding box center [784, 385] width 475 height 279
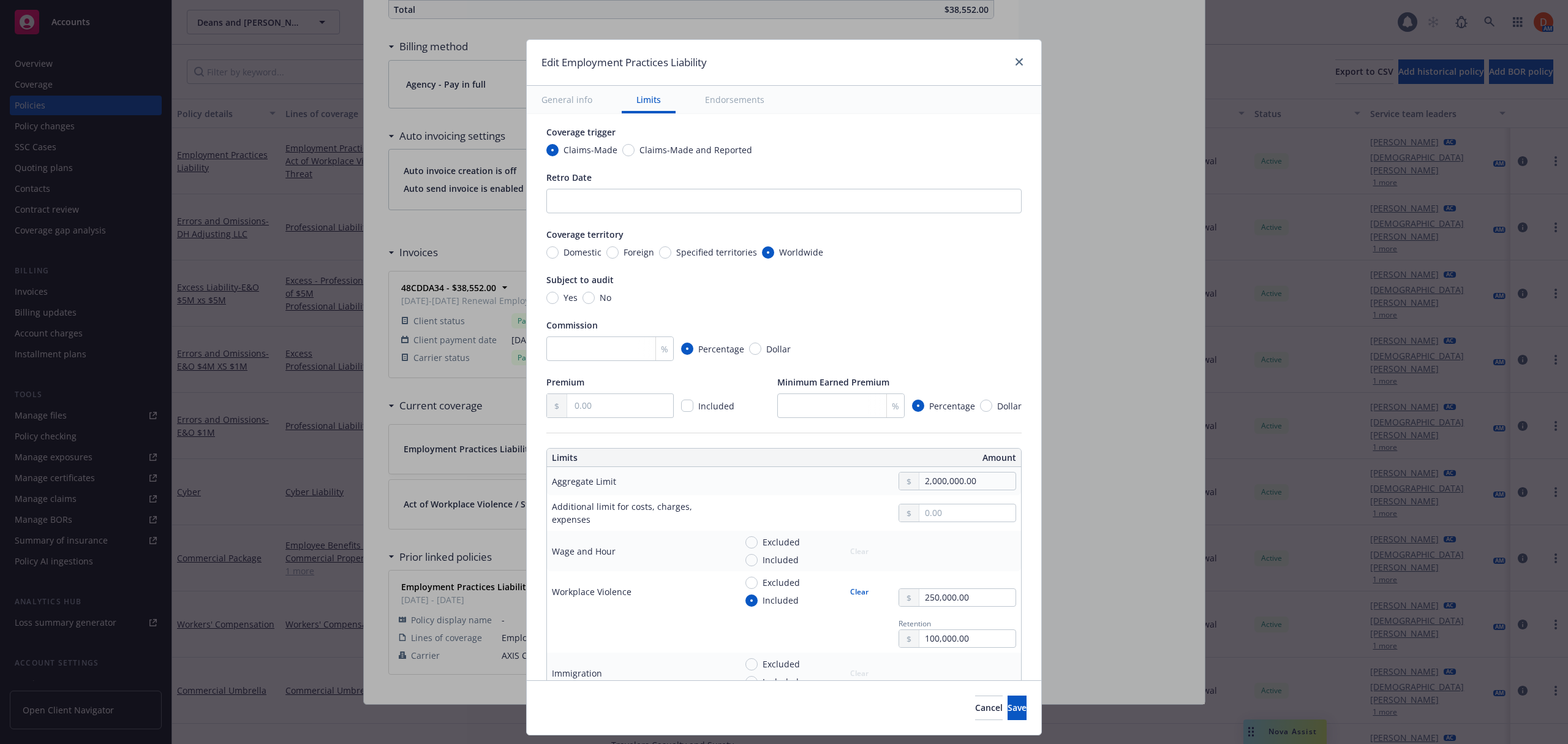
scroll to position [0, 0]
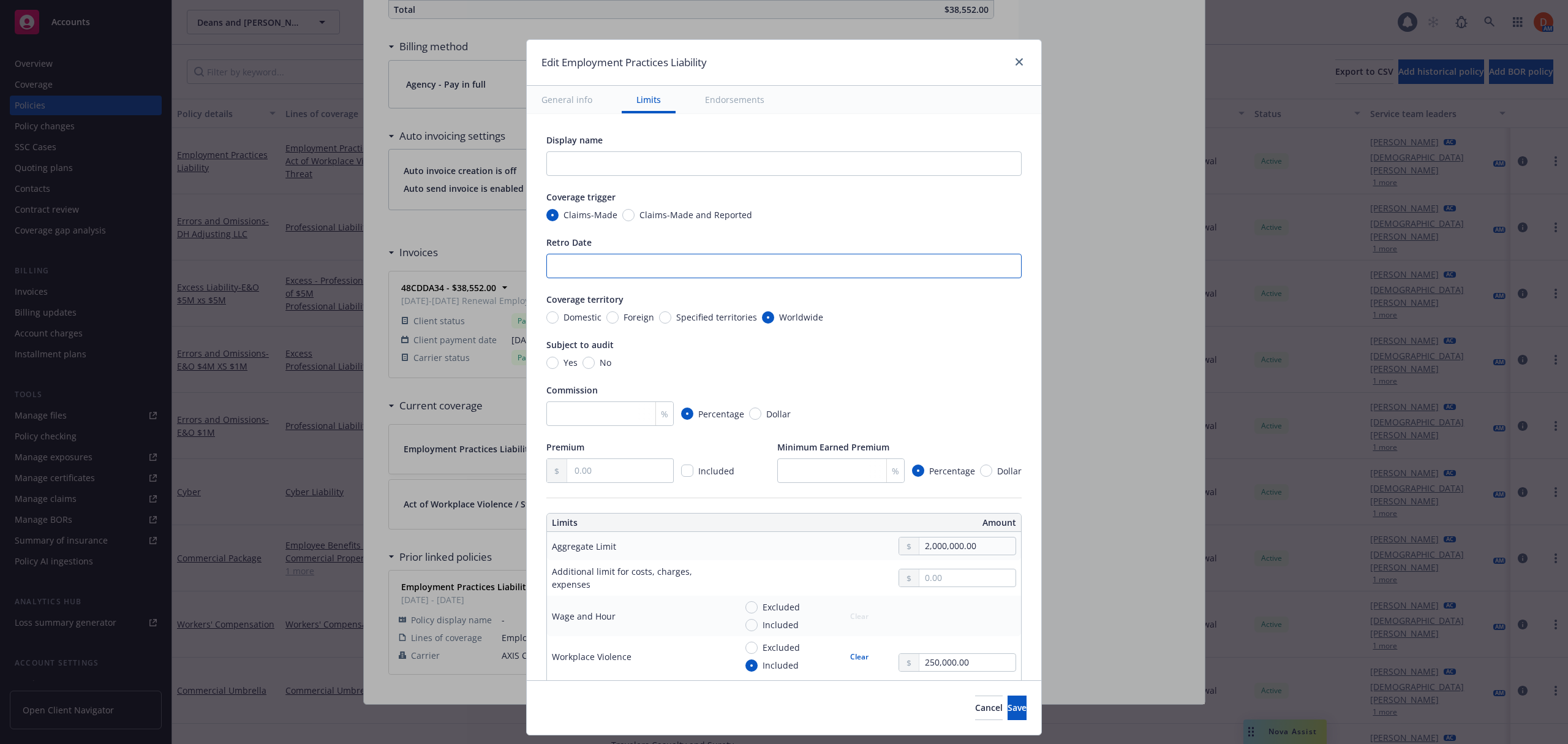
click at [600, 273] on input "Retro Date" at bounding box center [784, 266] width 475 height 25
paste input "Pending or Prior Date: [DATE]"
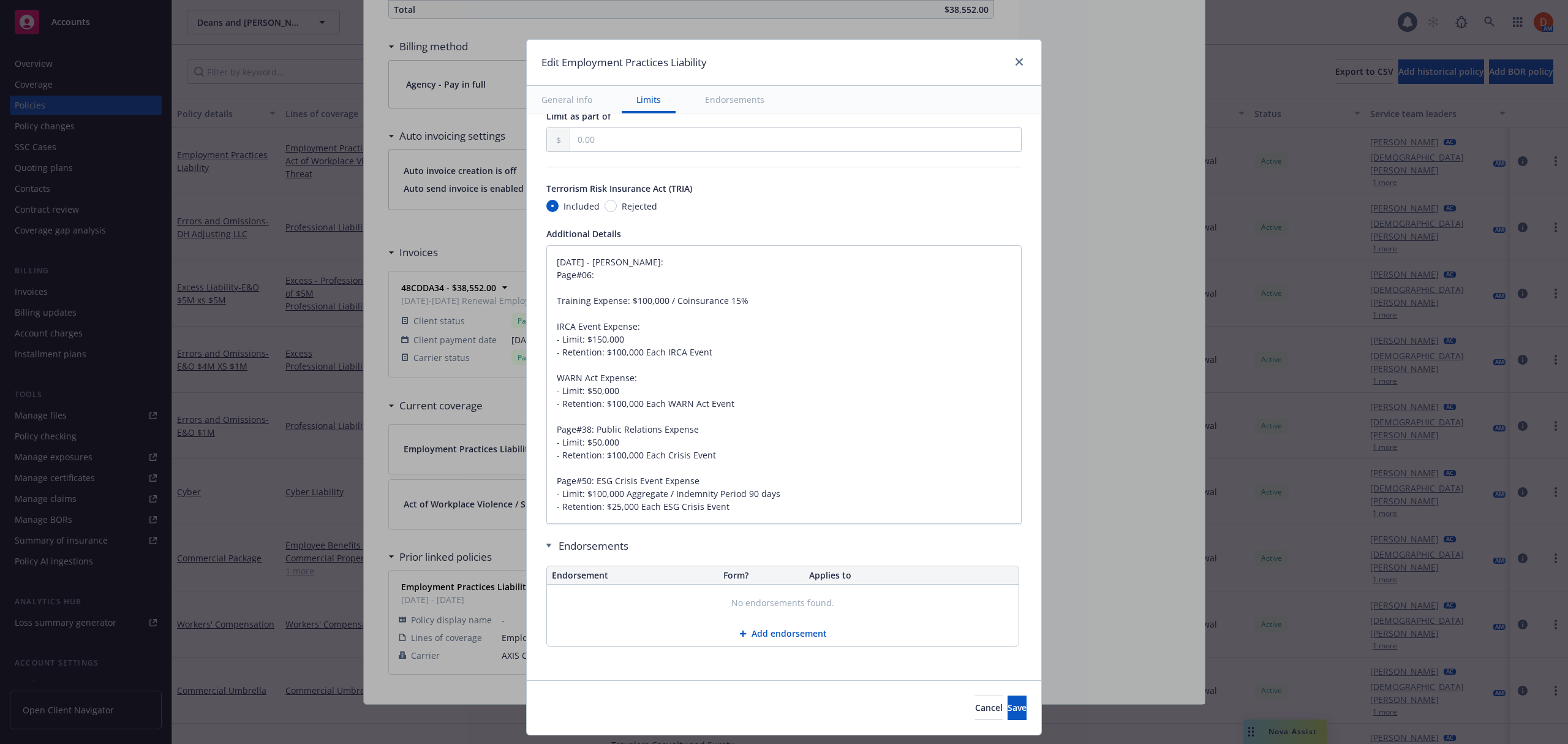
scroll to position [1101, 0]
click at [617, 338] on textarea "[DATE] - [PERSON_NAME]: Page#06: Training Expense: $100,000 / Coinsurance 15% I…" at bounding box center [784, 385] width 475 height 279
drag, startPoint x: 618, startPoint y: 338, endPoint x: 577, endPoint y: 339, distance: 41.0
click at [577, 339] on textarea "[DATE] - [PERSON_NAME]: Page#06: Training Expense: $100,000 / Coinsurance 15% I…" at bounding box center [784, 385] width 475 height 279
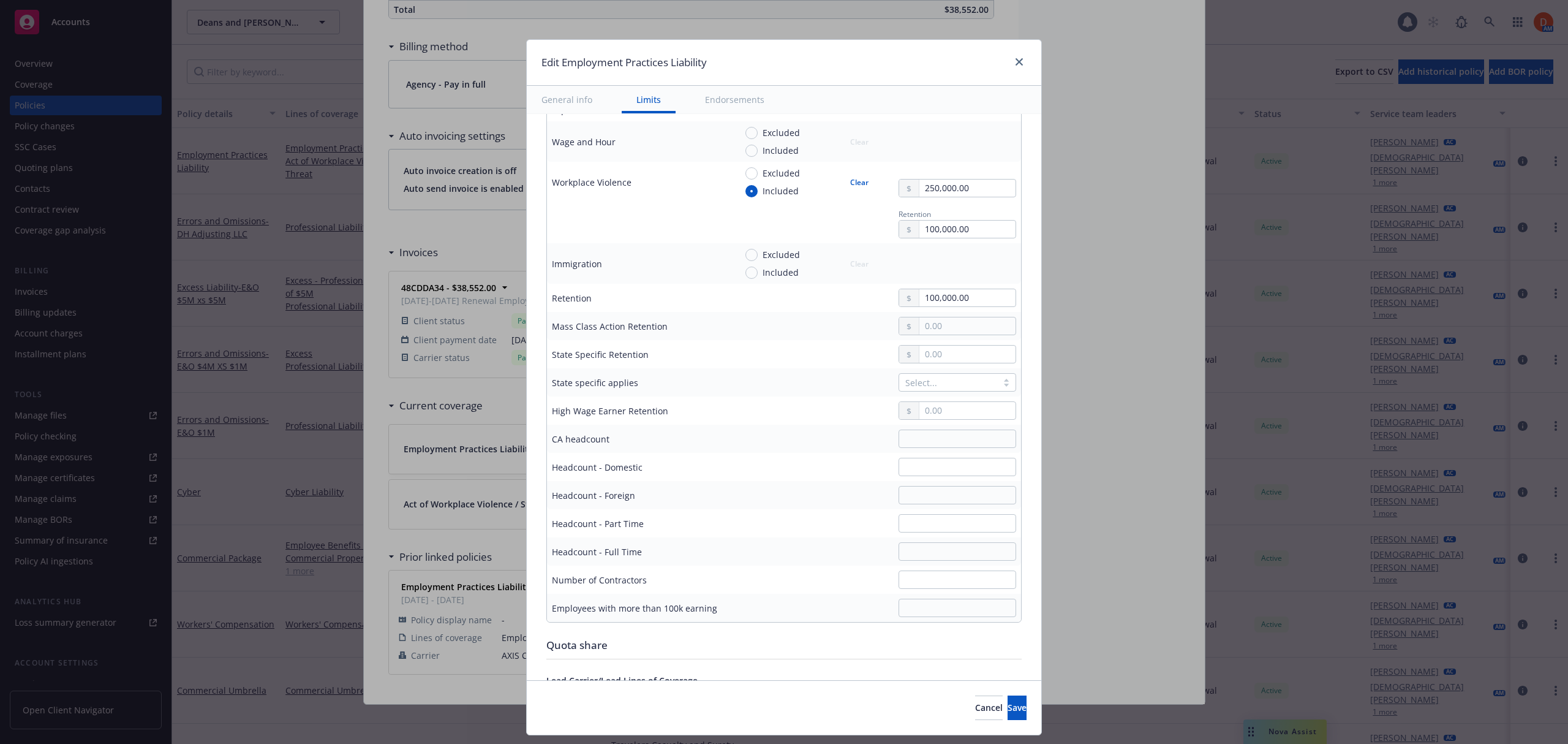
scroll to position [447, 0]
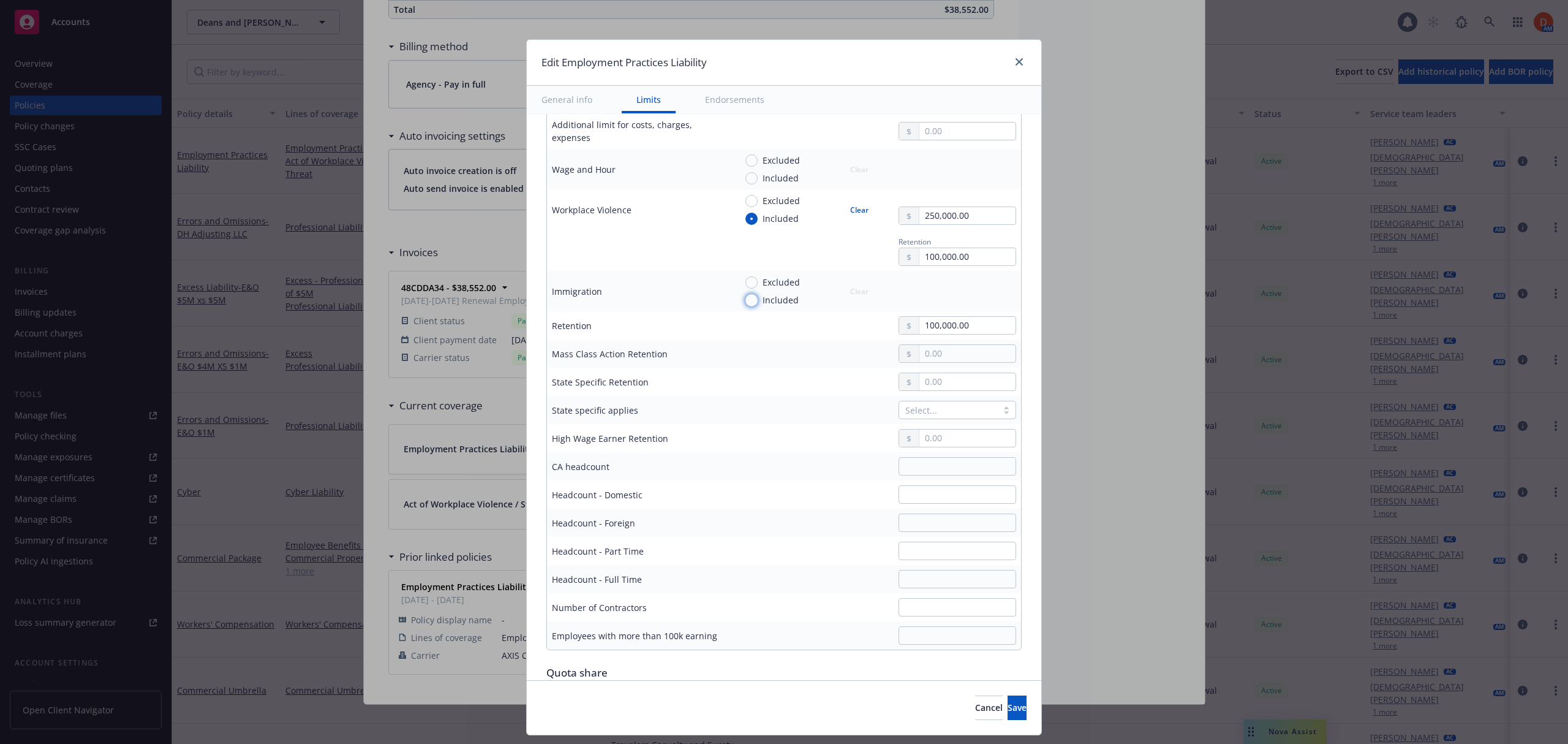
click at [745, 302] on input "Included" at bounding box center [751, 300] width 12 height 12
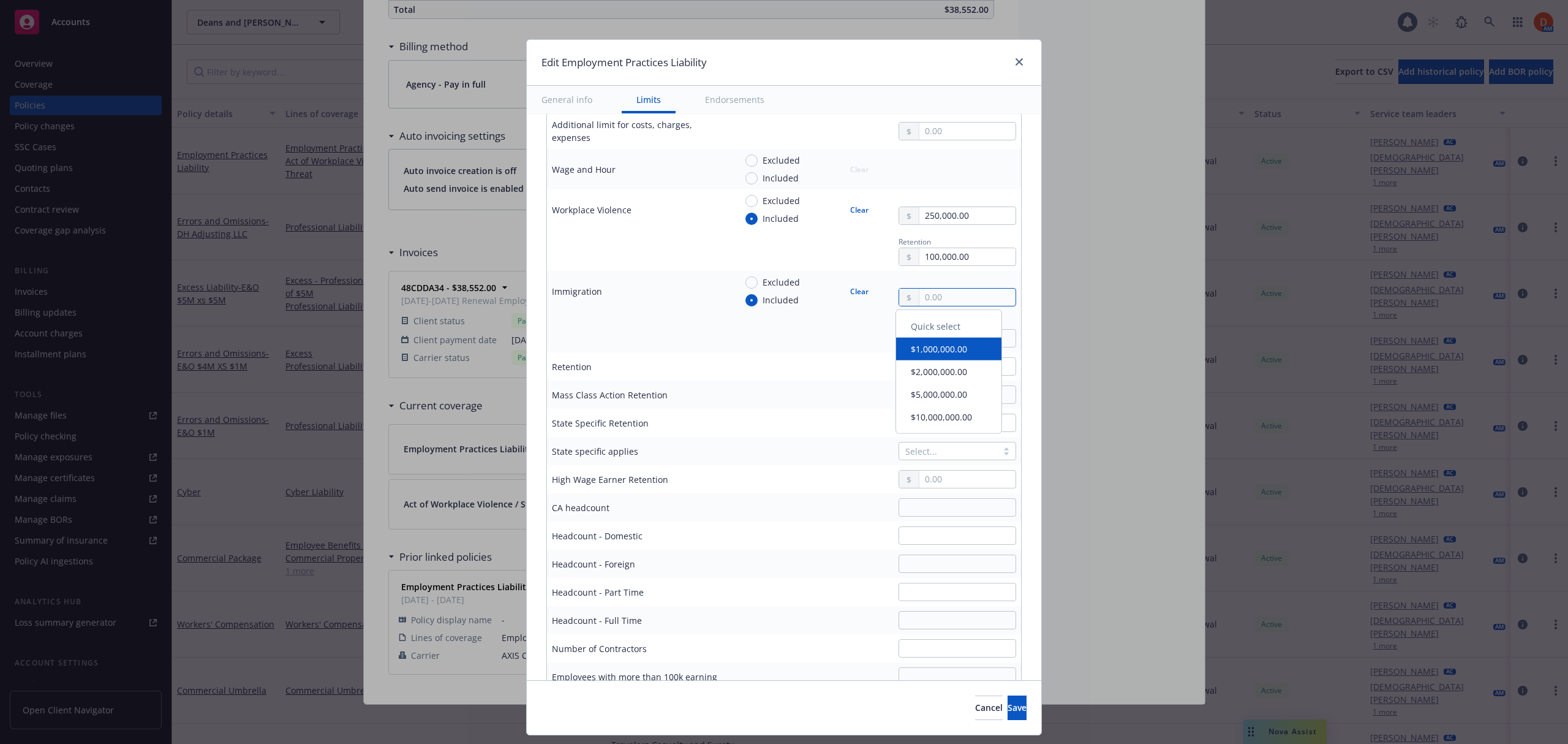
click at [929, 299] on input "text" at bounding box center [967, 297] width 96 height 17
paste input "150,000.00"
click at [841, 325] on div "Retention" at bounding box center [876, 332] width 280 height 31
click at [921, 333] on input "text" at bounding box center [967, 338] width 96 height 17
click at [824, 332] on div "Retention 100,000.00" at bounding box center [876, 332] width 280 height 31
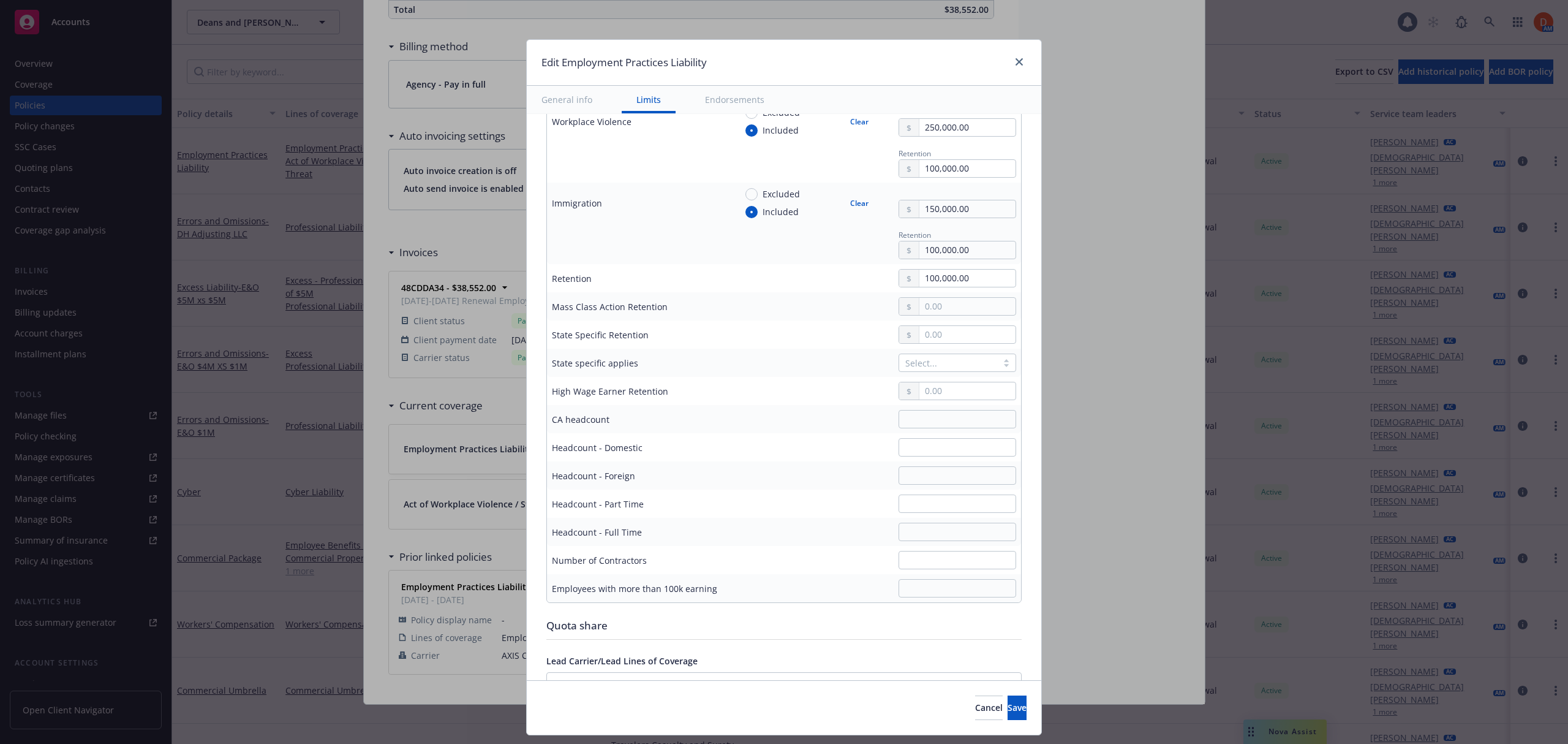
scroll to position [1101, 0]
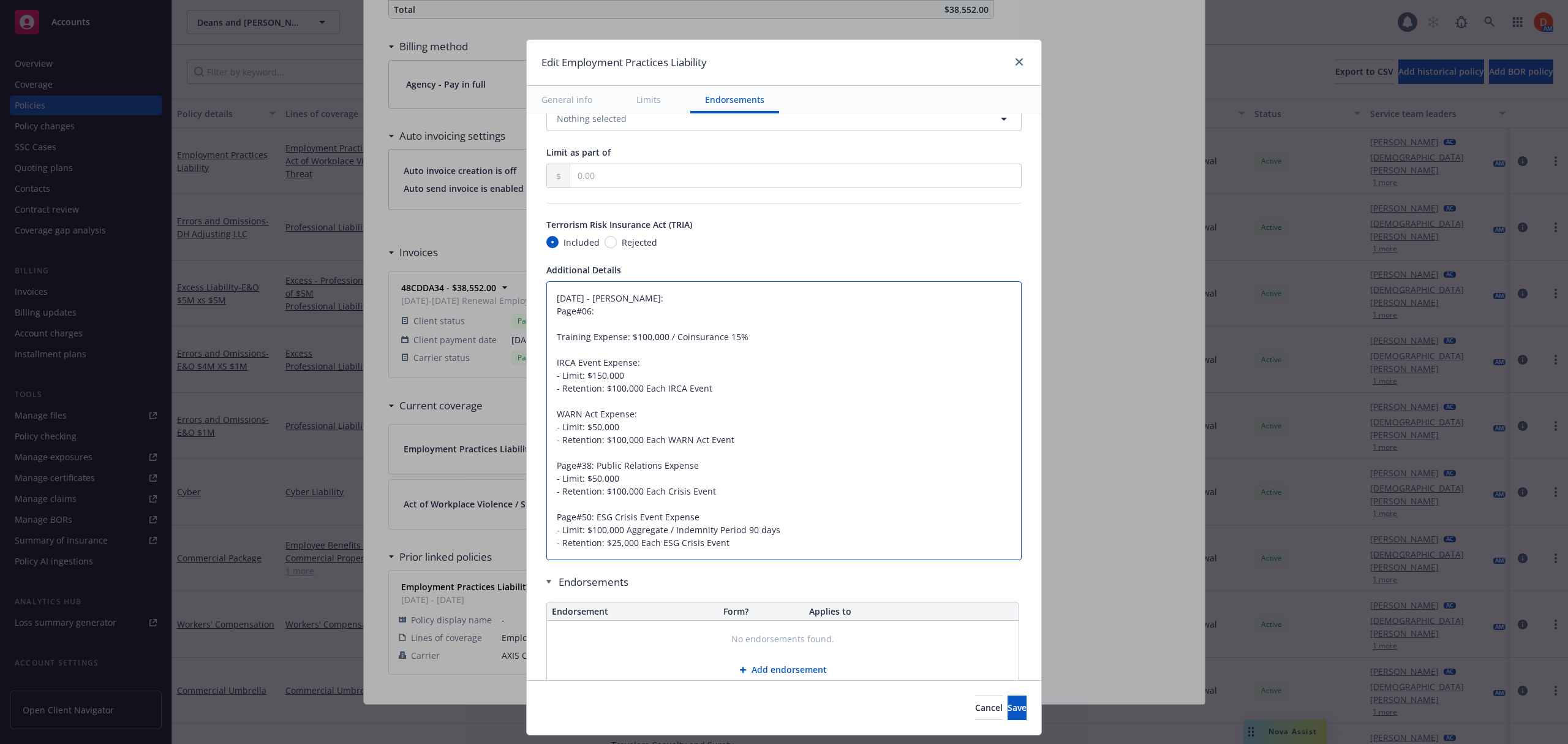
drag, startPoint x: 716, startPoint y: 394, endPoint x: 540, endPoint y: 370, distance: 177.6
click at [546, 370] on textarea "[DATE] - [PERSON_NAME]: Page#06: Training Expense: $100,000 / Coinsurance 15% I…" at bounding box center [784, 420] width 475 height 279
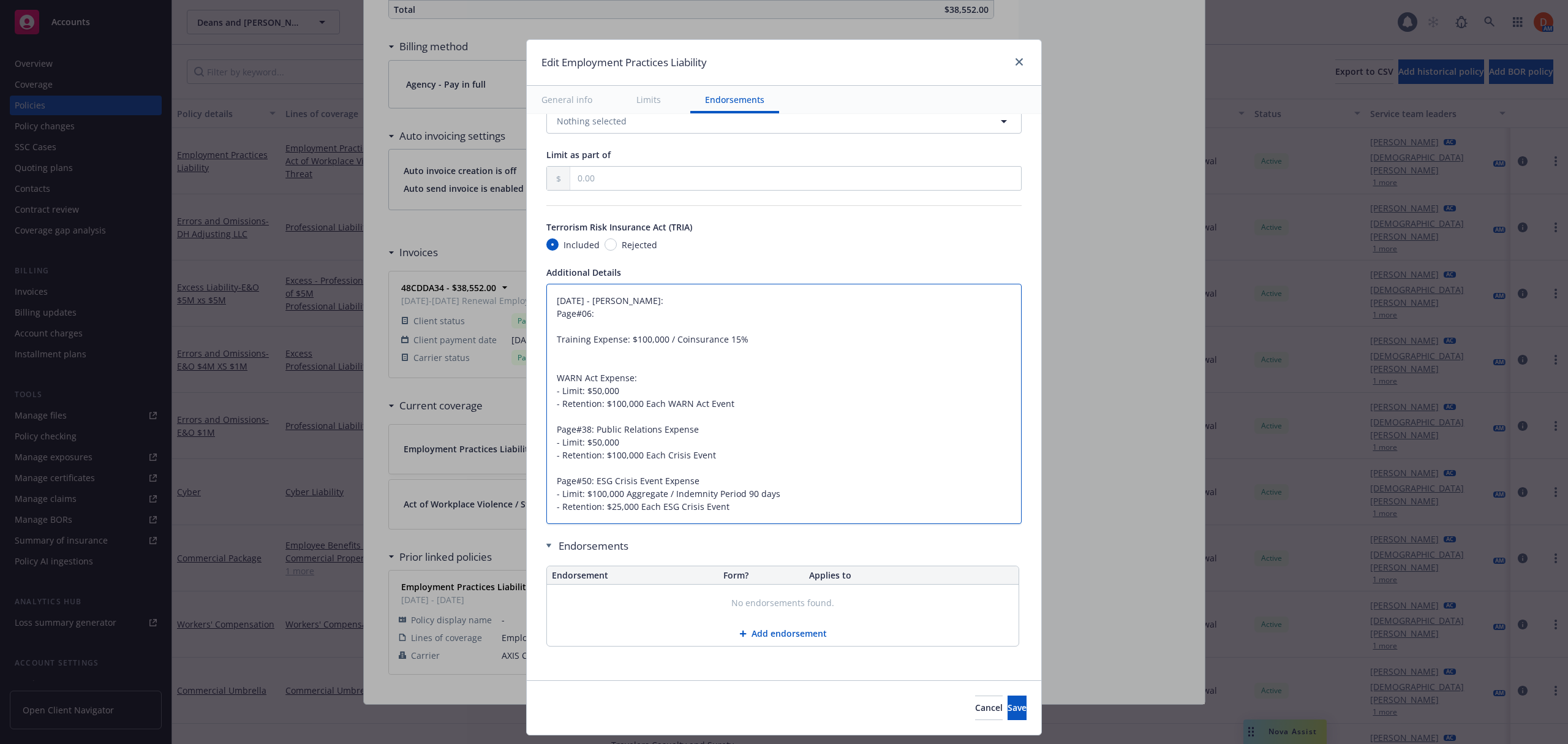
scroll to position [1103, 0]
click at [1008, 708] on button "Save" at bounding box center [1017, 708] width 19 height 25
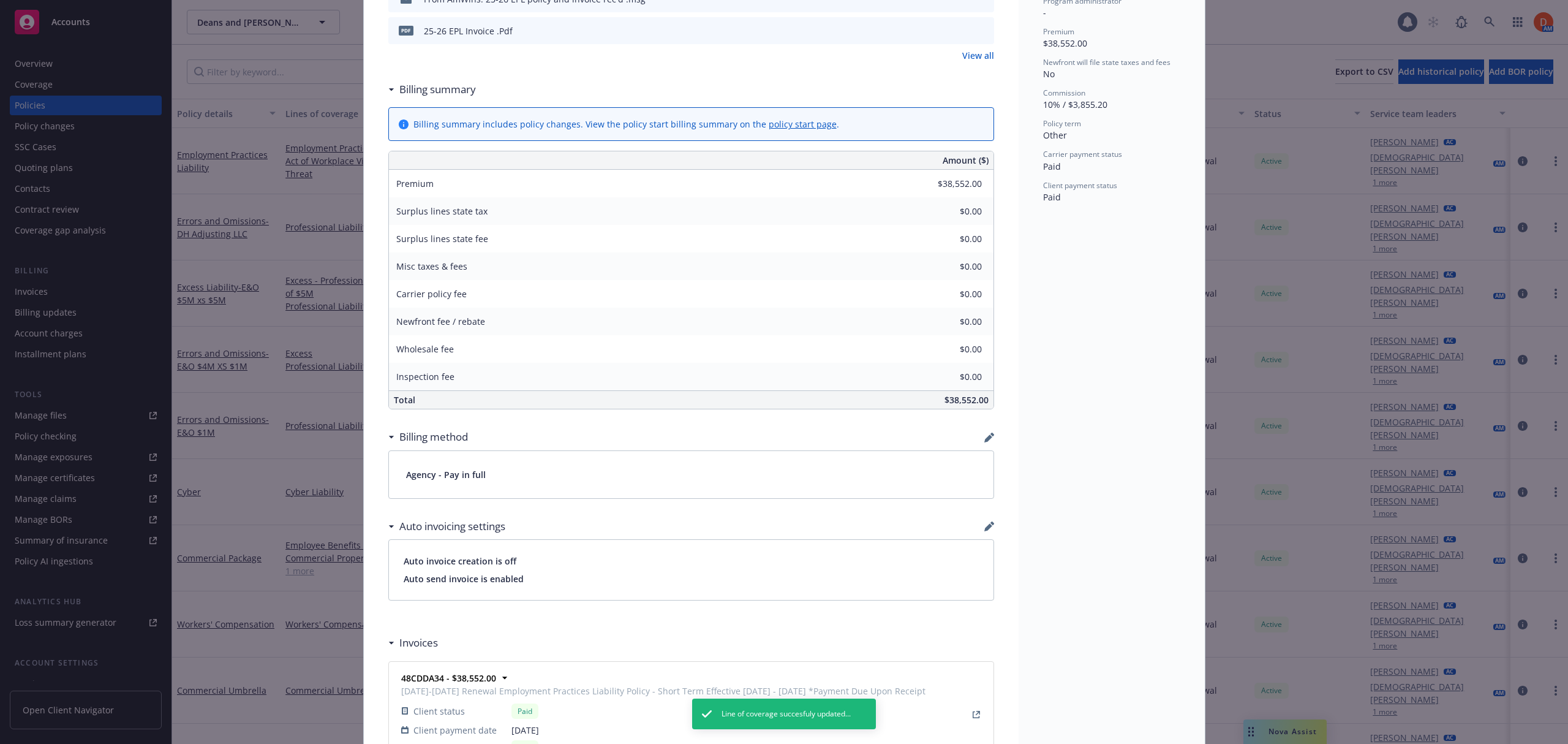
scroll to position [0, 0]
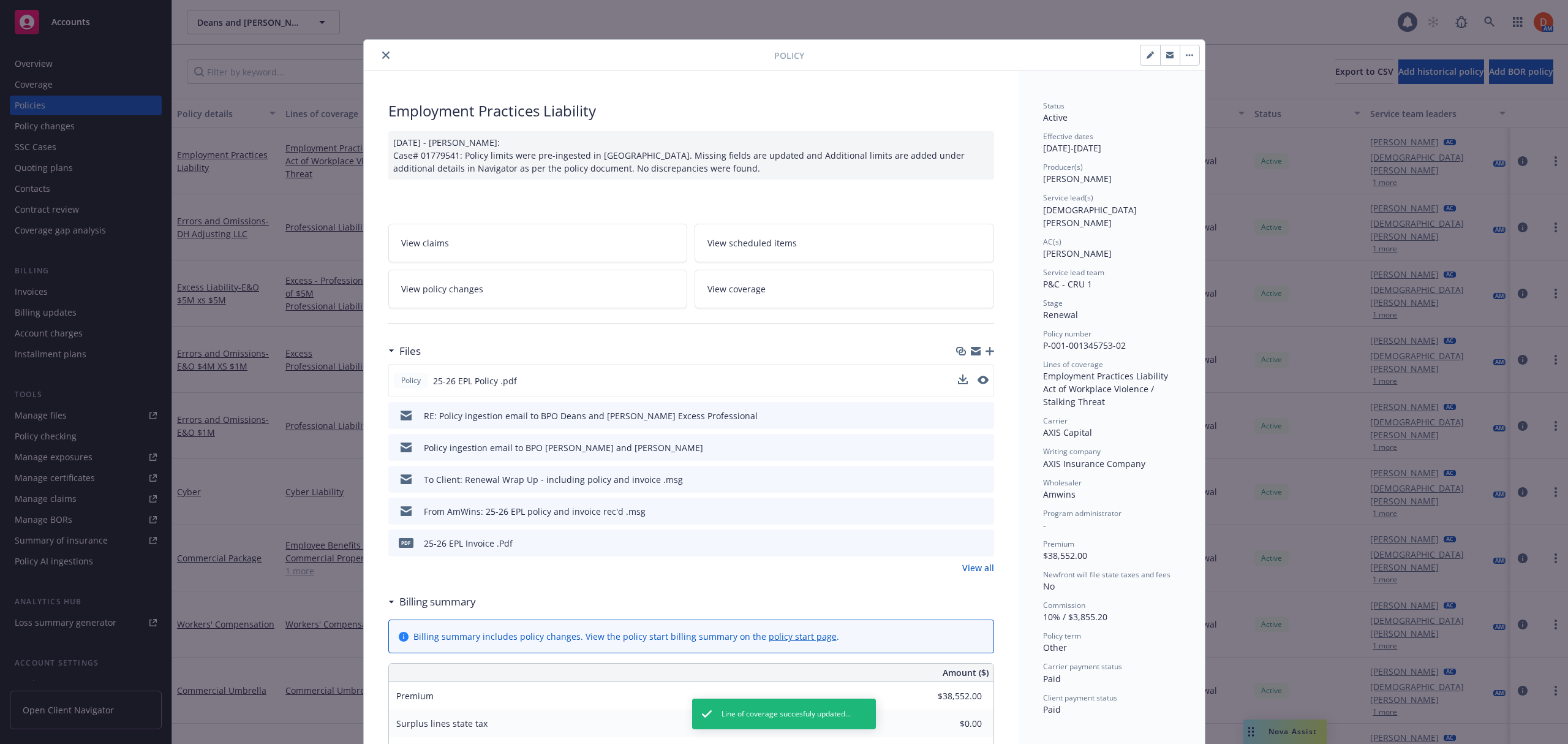
click at [373, 60] on div at bounding box center [571, 55] width 405 height 15
click at [382, 54] on icon "close" at bounding box center [386, 54] width 7 height 7
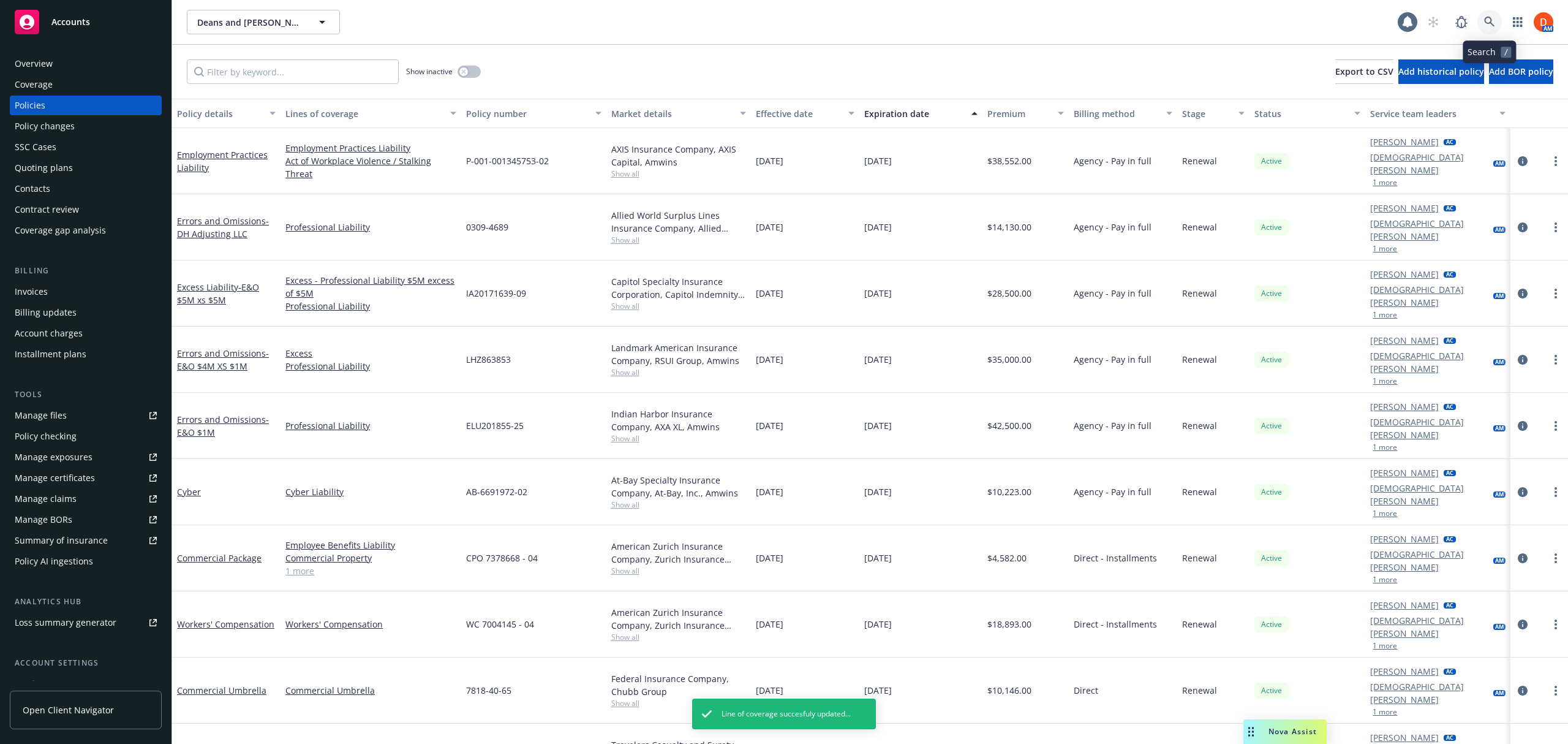
click at [1498, 25] on link at bounding box center [1490, 22] width 25 height 25
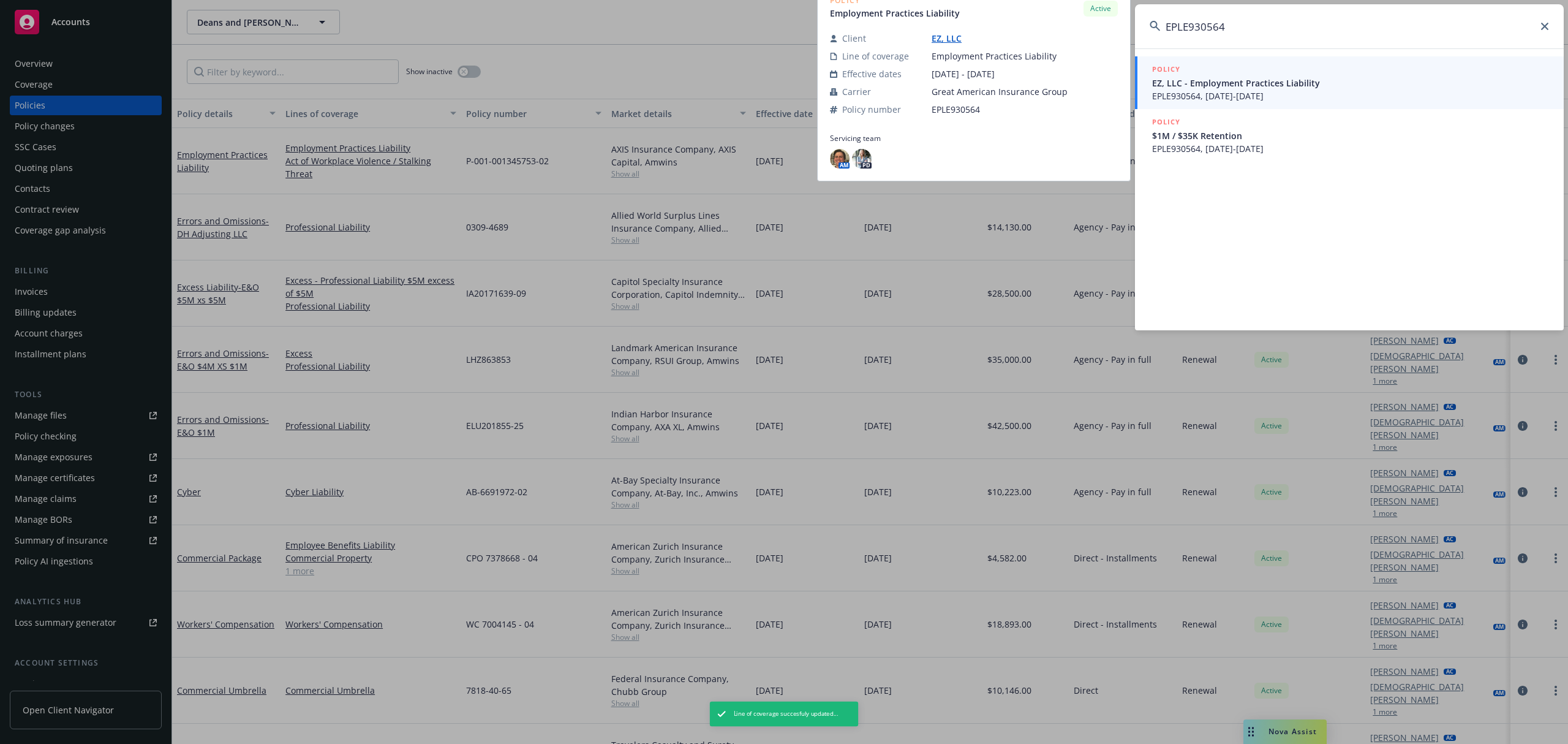
click at [1369, 85] on span "EZ, LLC - Employment Practices Liability" at bounding box center [1350, 83] width 397 height 13
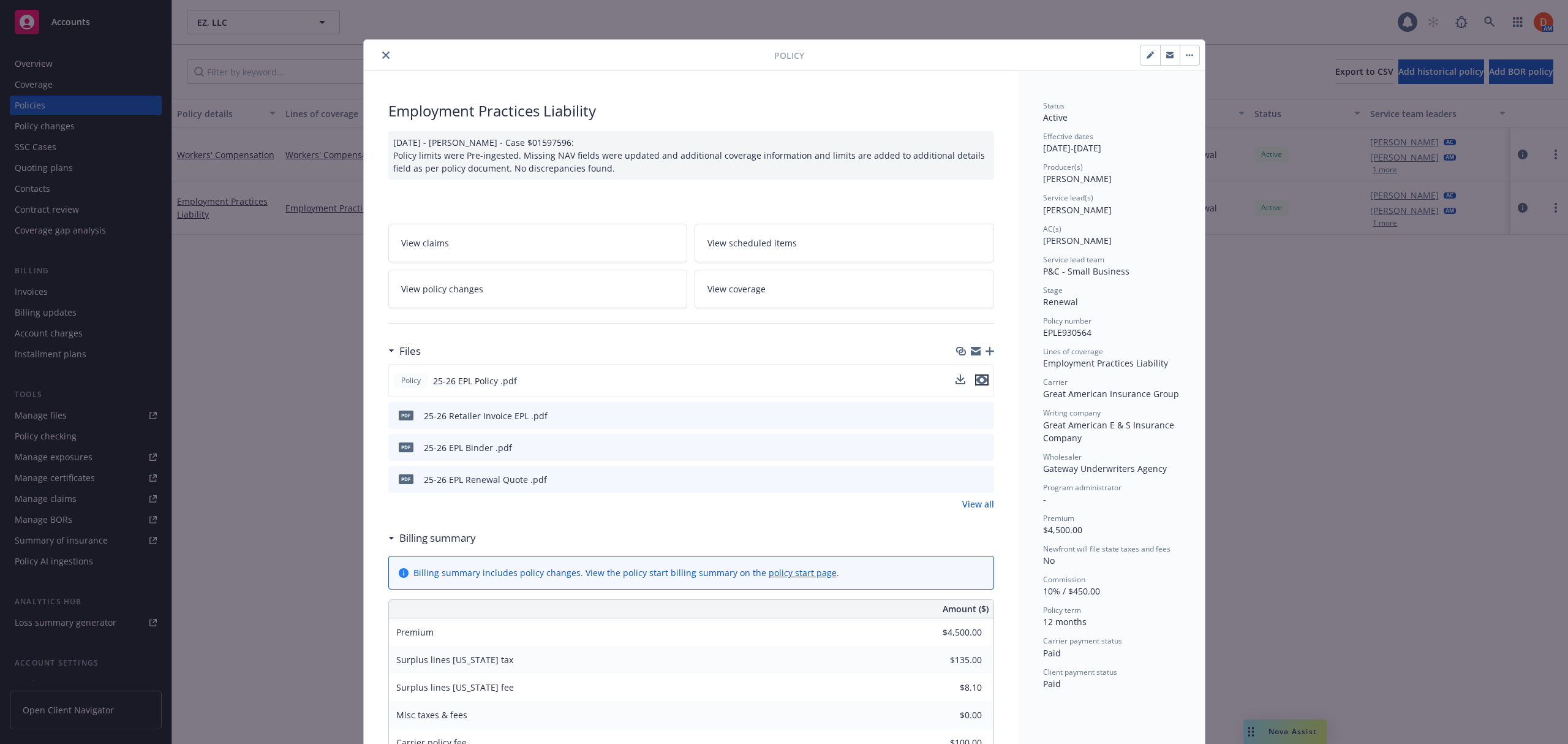
click at [976, 380] on icon "preview file" at bounding box center [981, 379] width 11 height 8
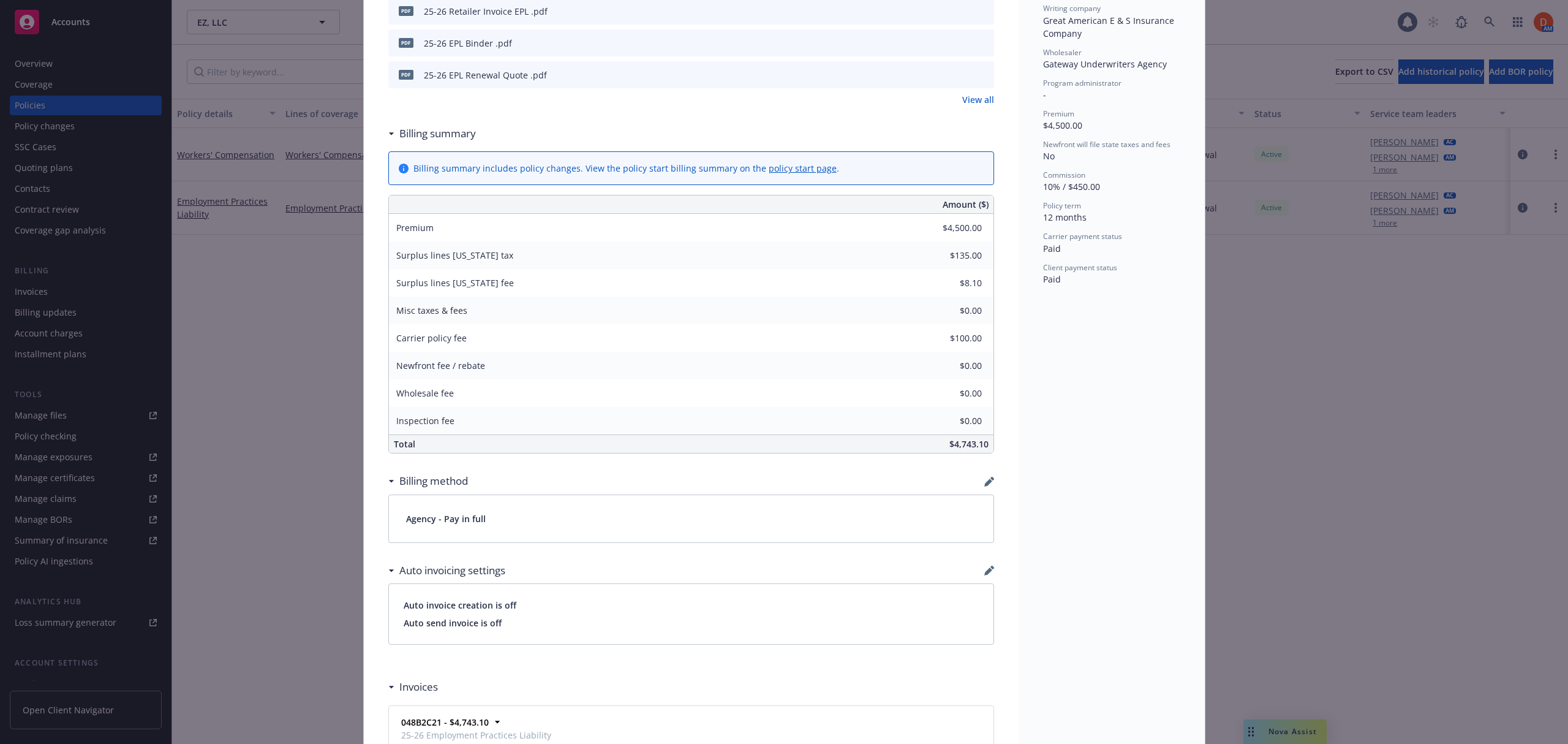
scroll to position [788, 0]
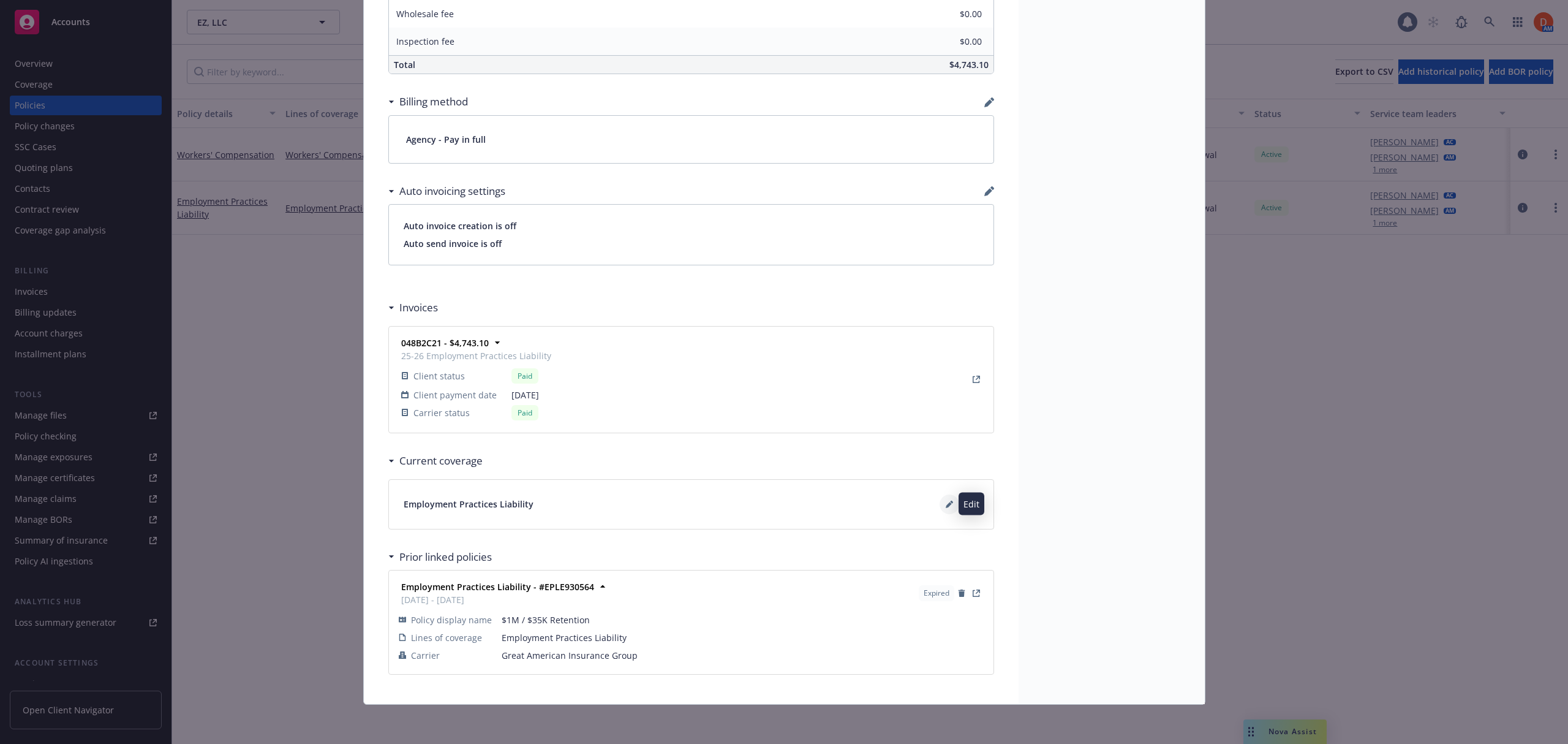
click at [945, 505] on icon at bounding box center [948, 504] width 6 height 6
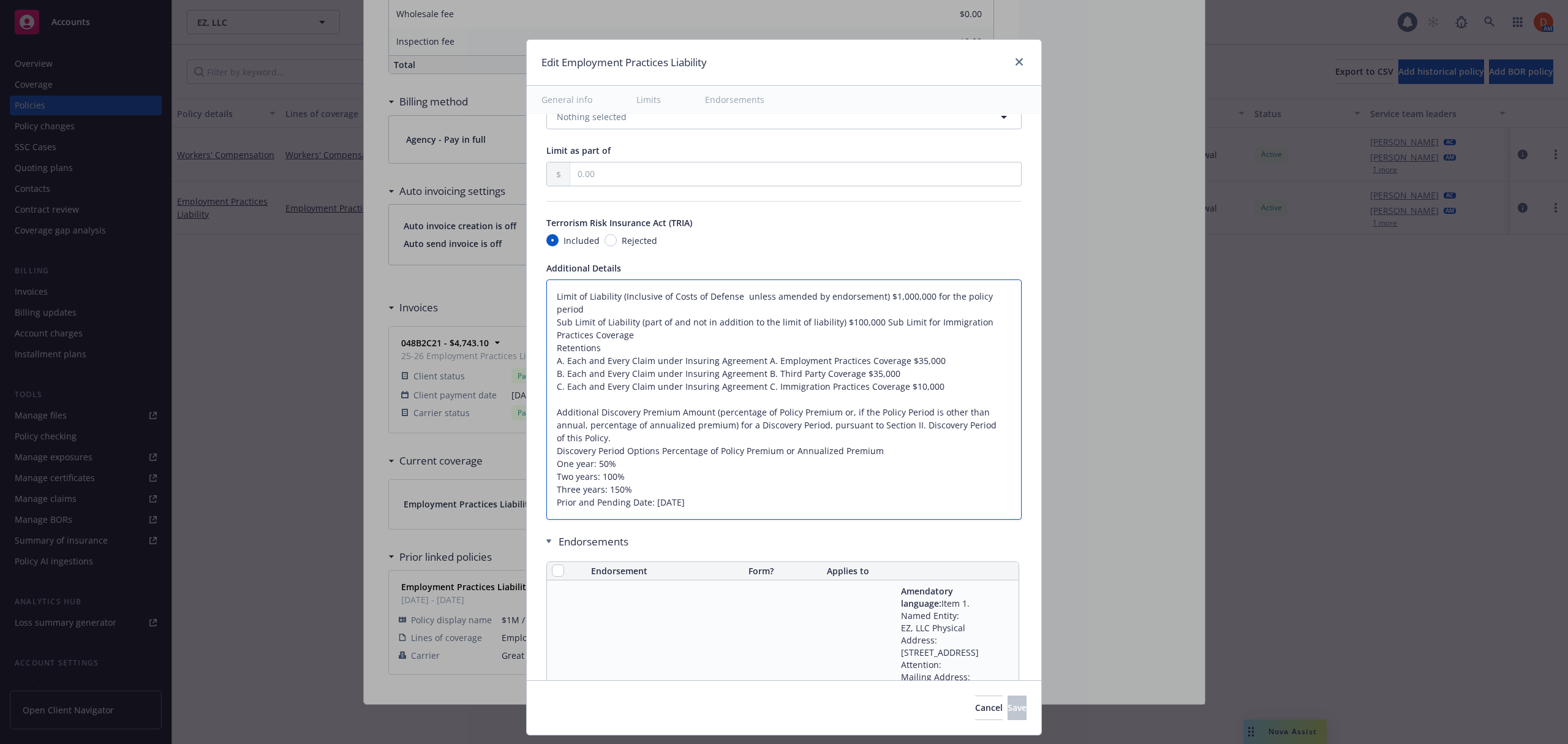
scroll to position [13, 0]
drag, startPoint x: 699, startPoint y: 510, endPoint x: 536, endPoint y: 497, distance: 163.5
click at [546, 497] on textarea "Limit of Liability (Inclusive of Costs of Defense unless amended by endorsement…" at bounding box center [784, 400] width 475 height 240
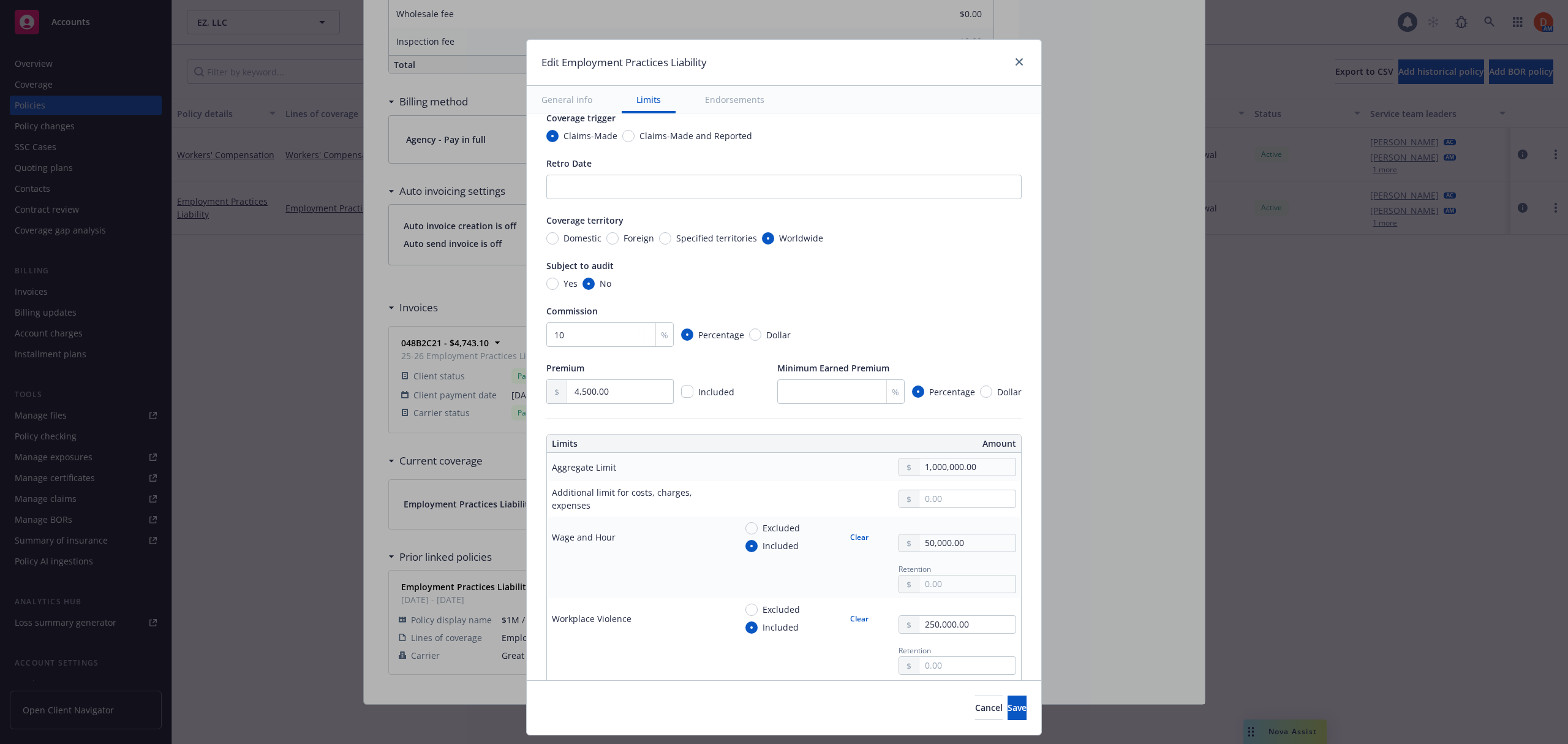
scroll to position [0, 0]
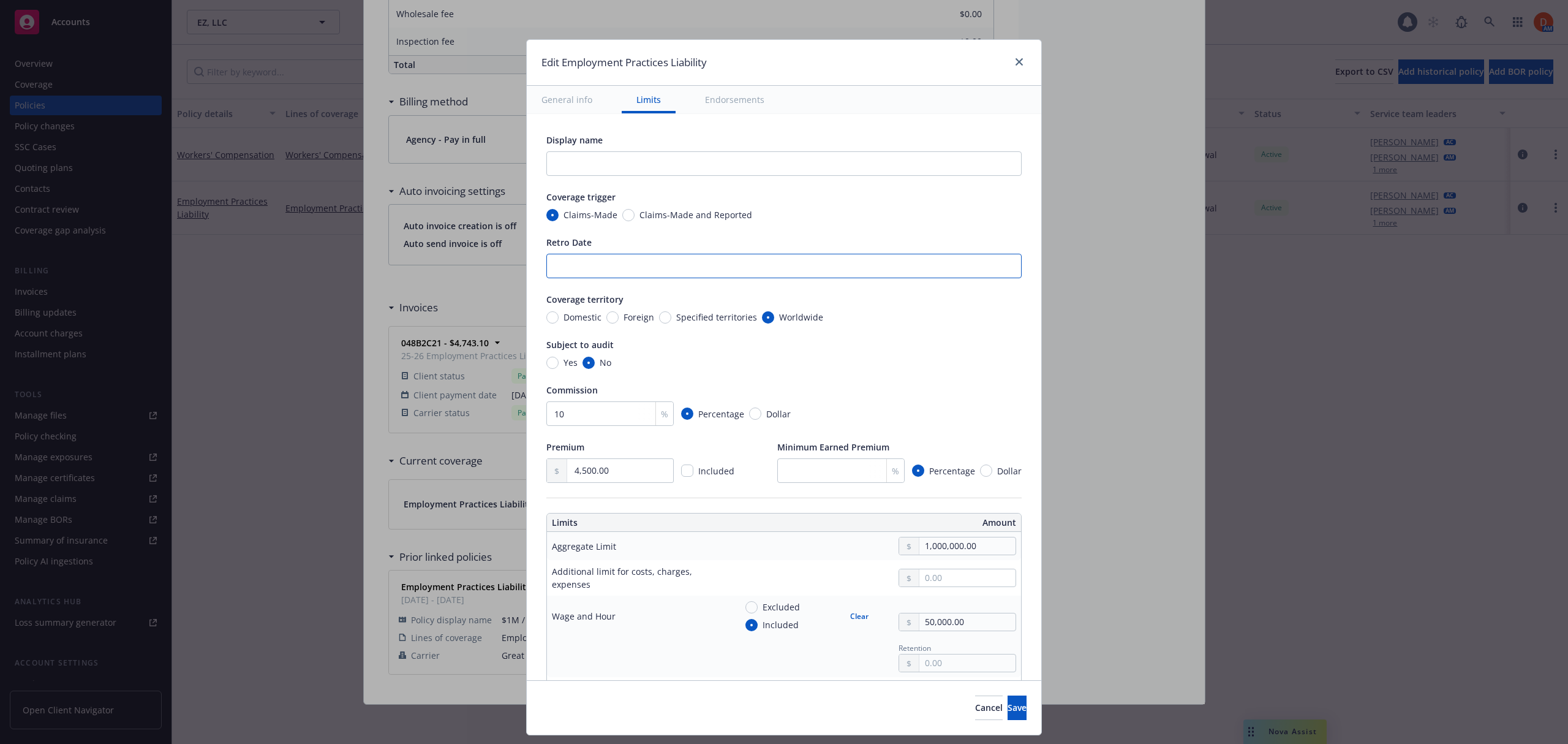
click at [577, 268] on input "Retro Date" at bounding box center [784, 266] width 475 height 25
paste input "Prior and Pending Date: [DATE]"
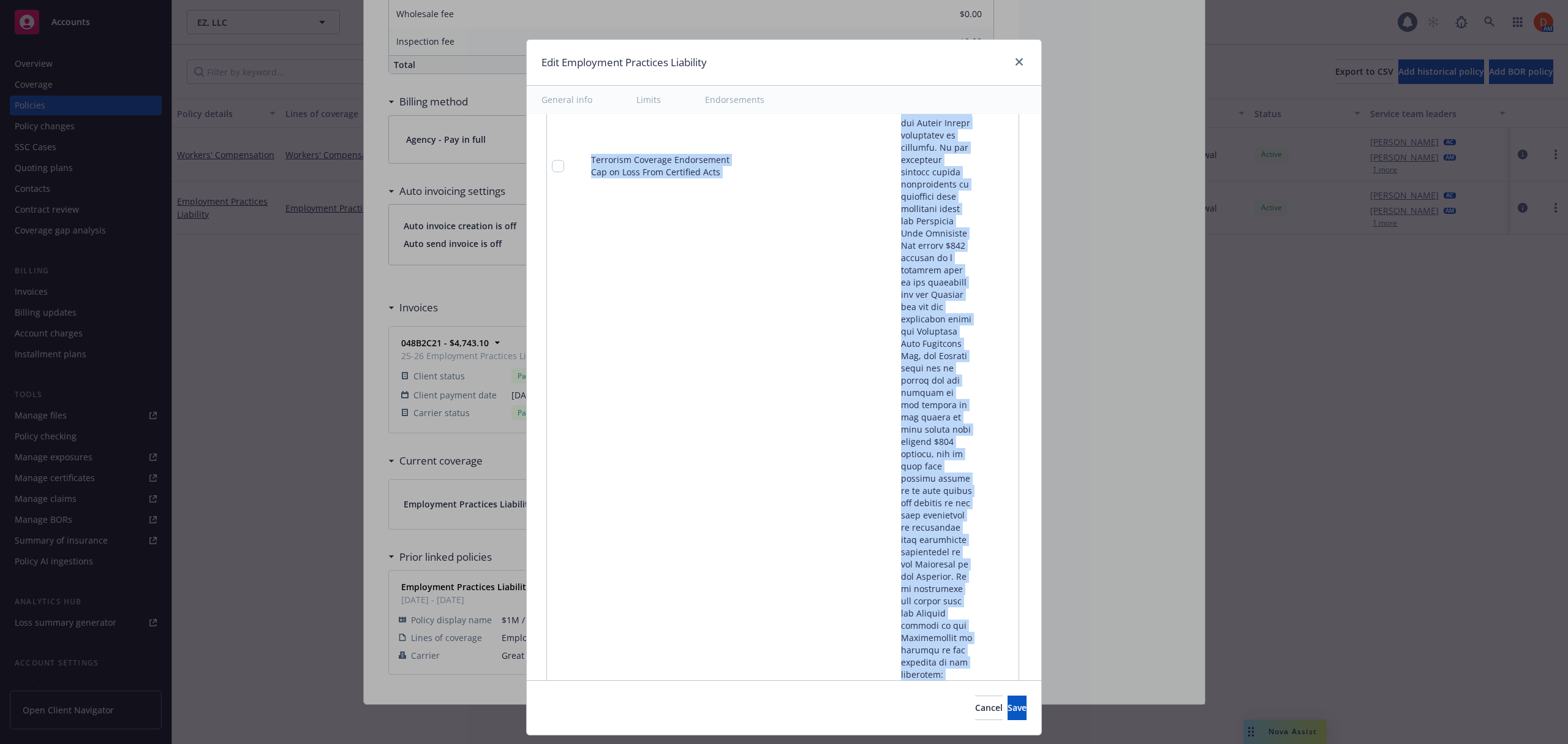
scroll to position [12228, 0]
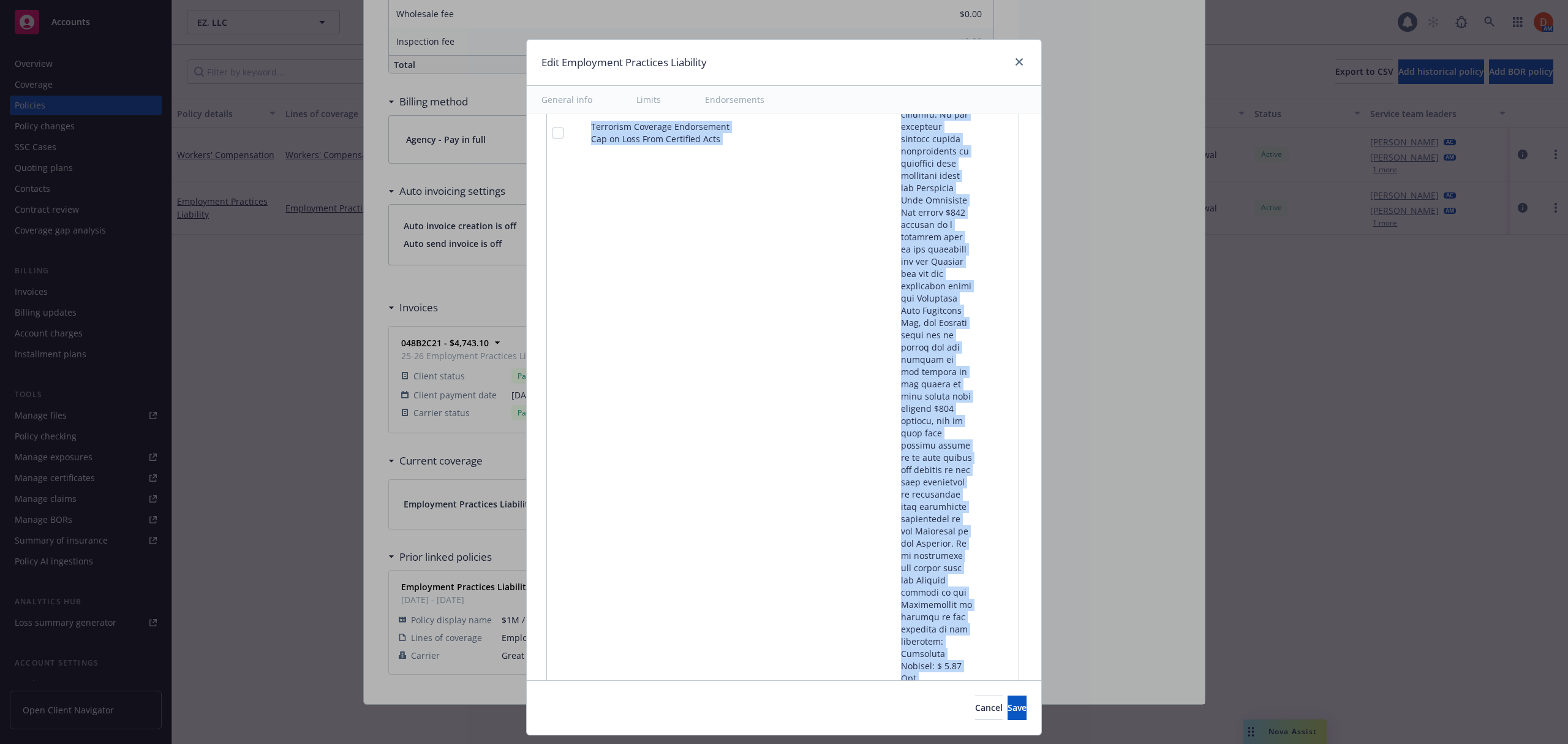
drag, startPoint x: 582, startPoint y: 269, endPoint x: 956, endPoint y: 609, distance: 505.4
copy tbody "Amendment ot Declarations Page Addition of Mailing Address Amendatory language:…"
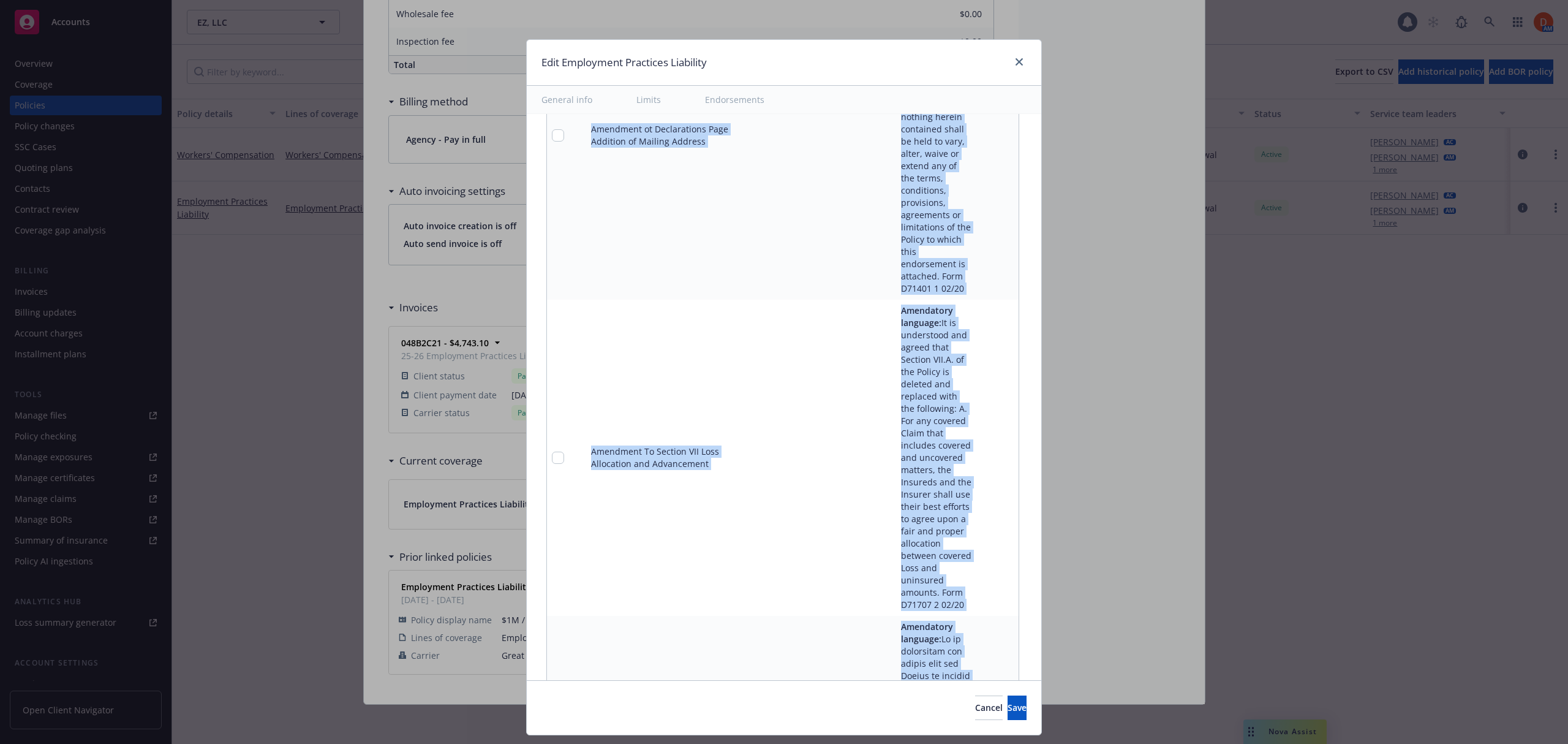
scroll to position [1655, 0]
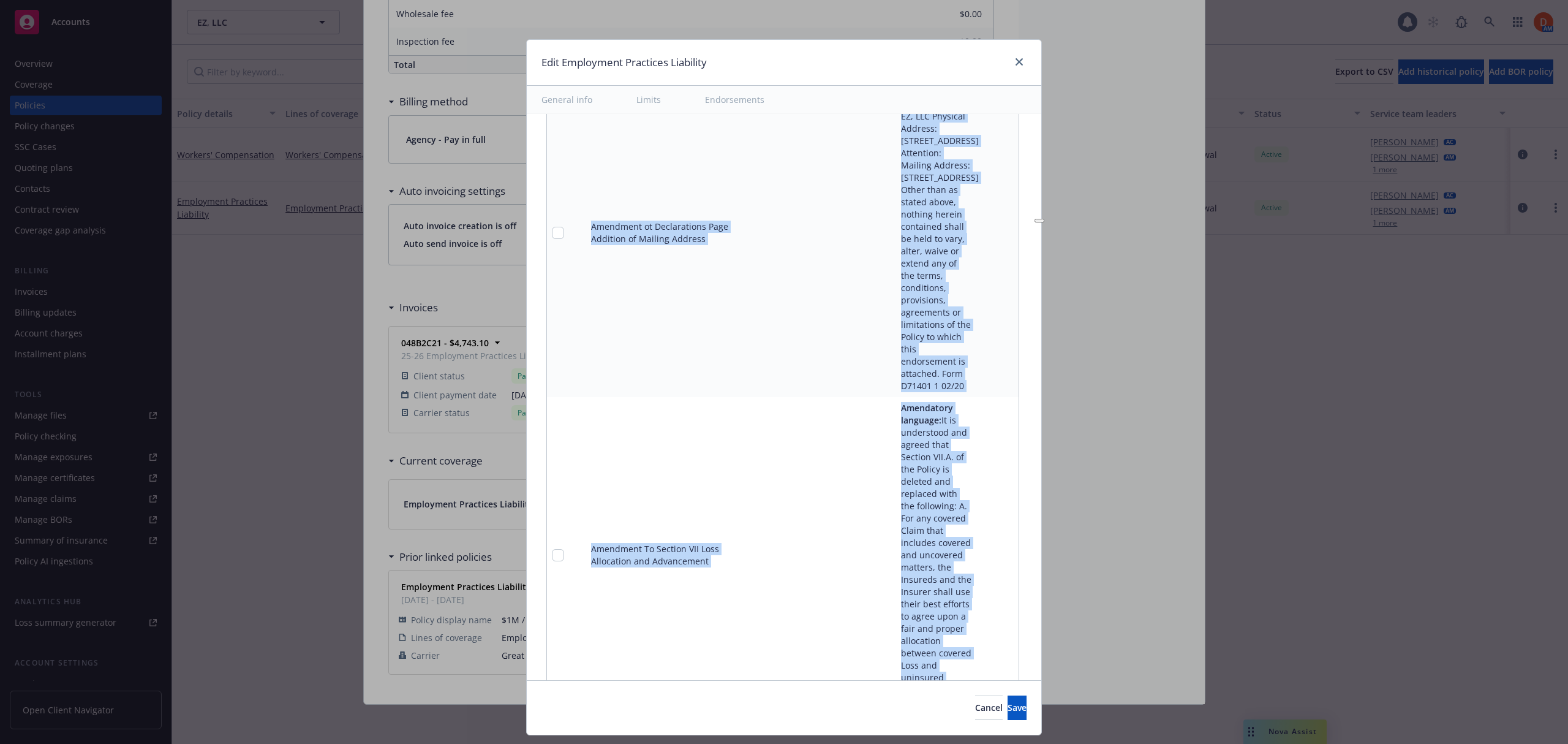
click at [980, 267] on div at bounding box center [995, 233] width 37 height 319
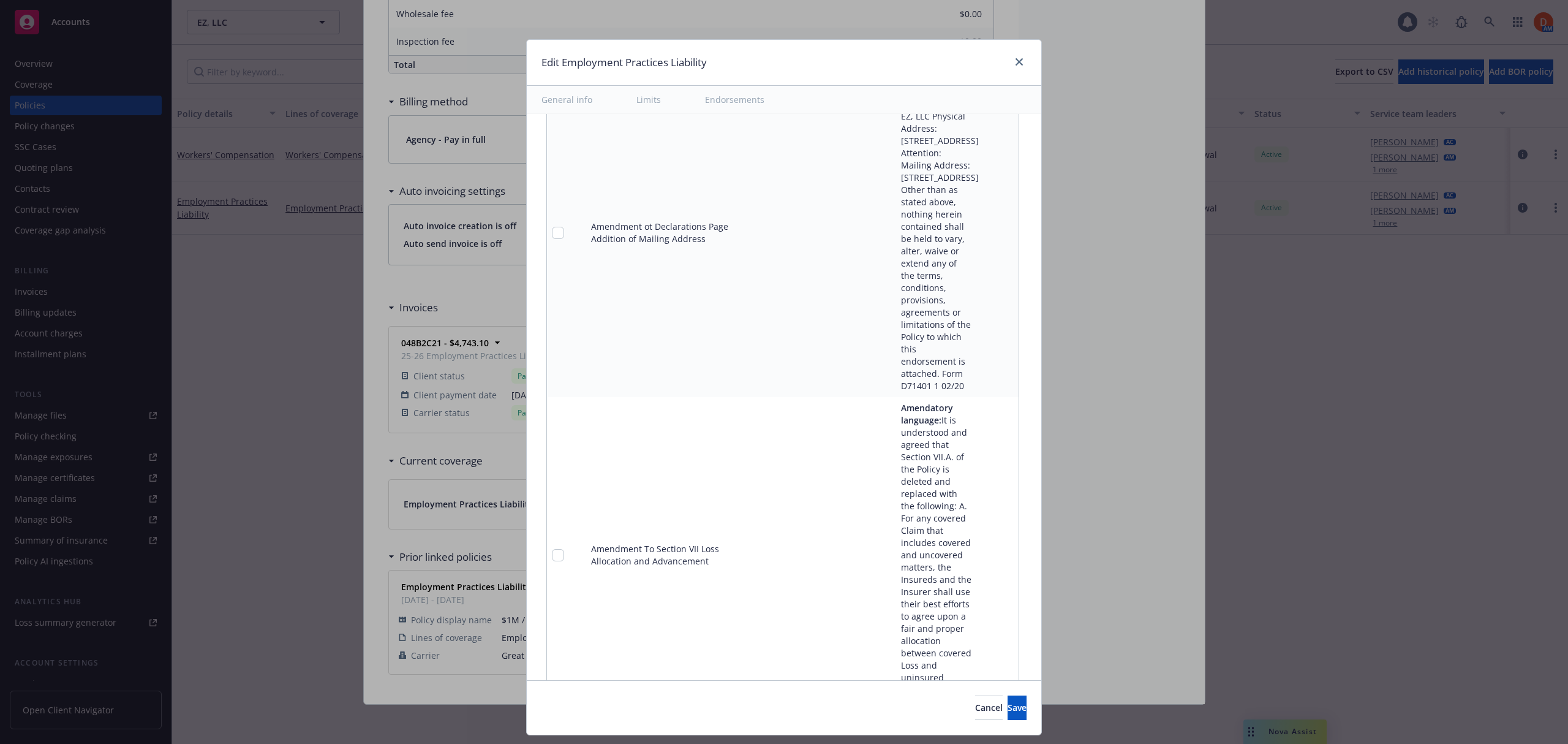
click at [1002, 238] on icon "remove" at bounding box center [1006, 232] width 8 height 10
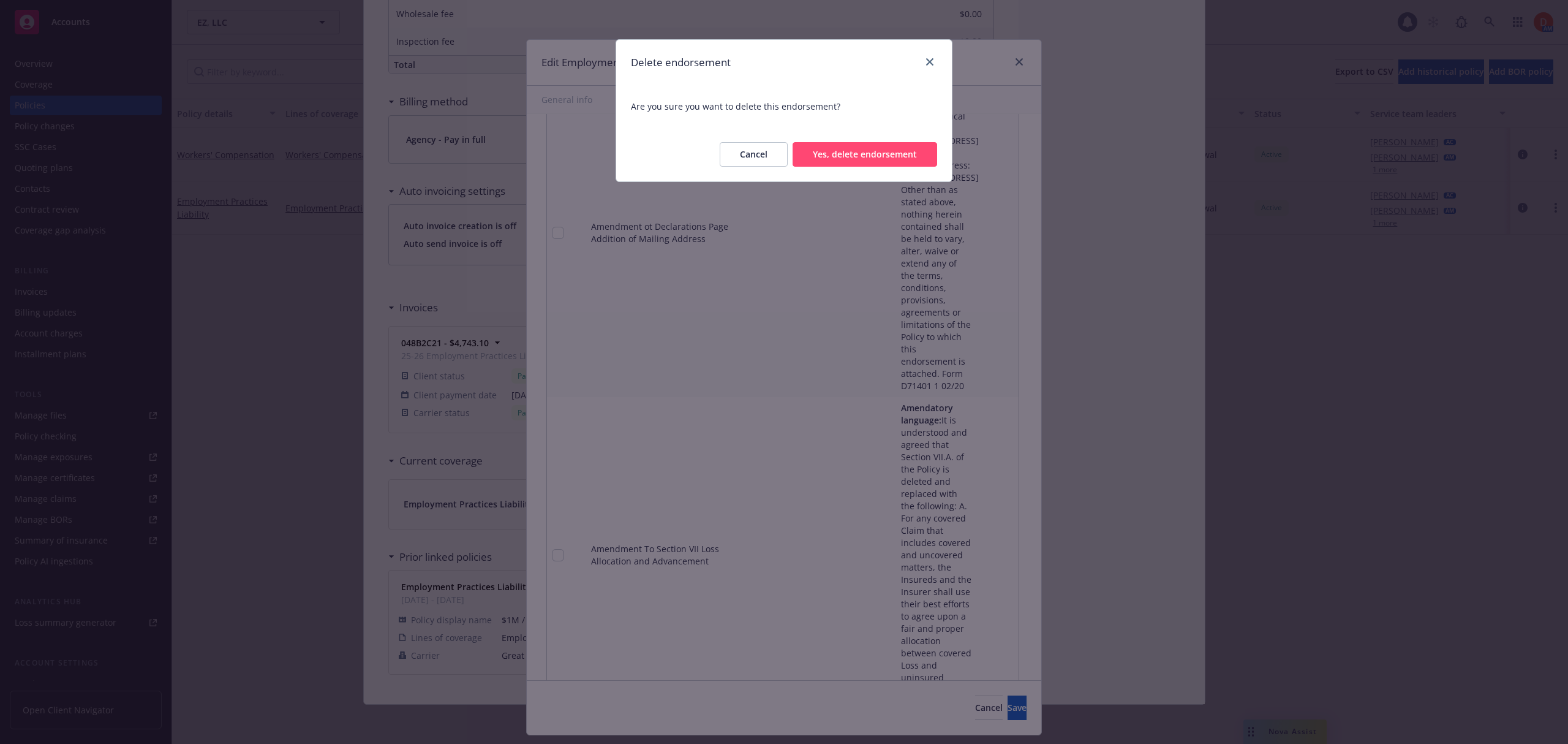
click at [885, 154] on button "Yes, delete endorsement" at bounding box center [865, 155] width 144 height 25
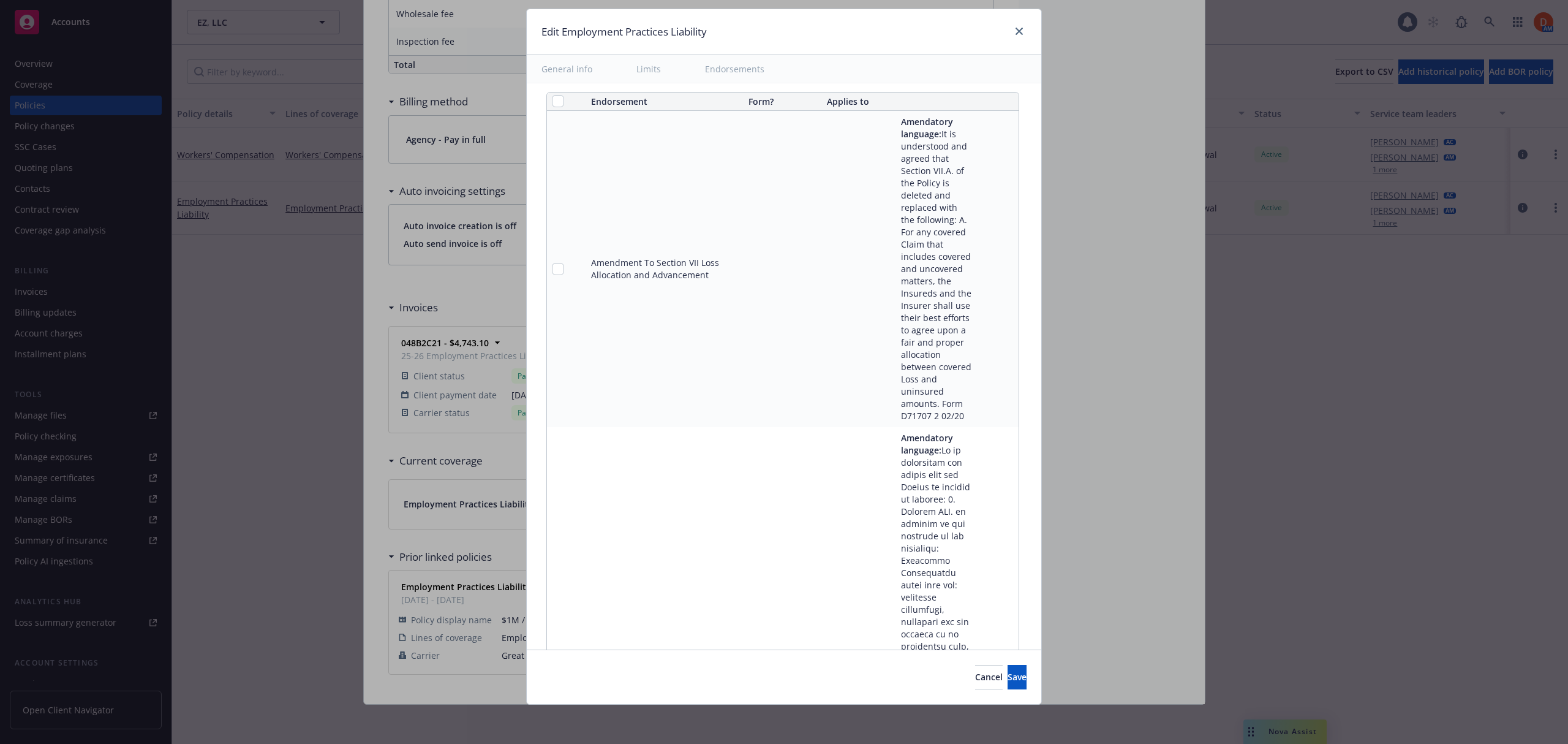
scroll to position [1616, 0]
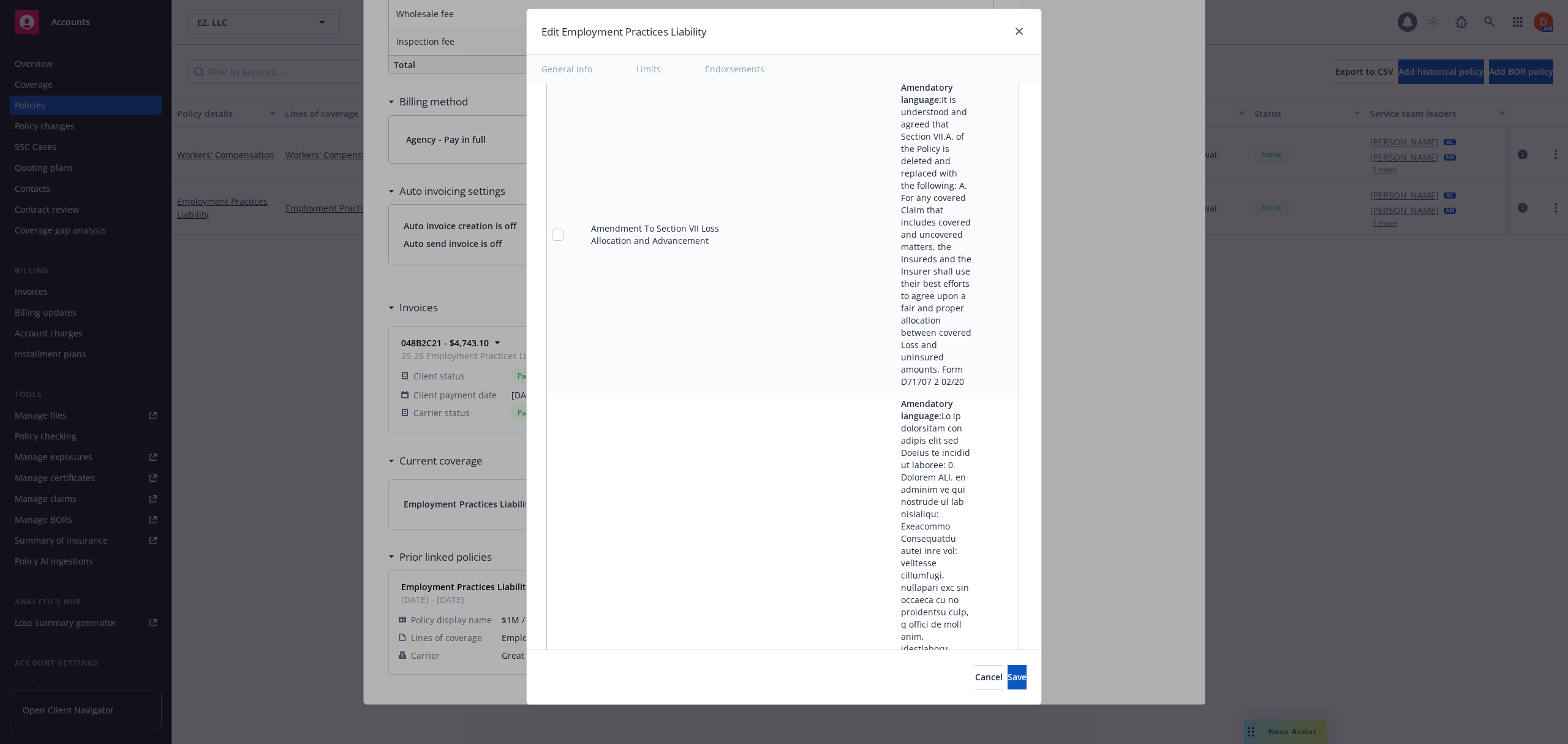
click at [977, 242] on link "pencil" at bounding box center [984, 234] width 15 height 15
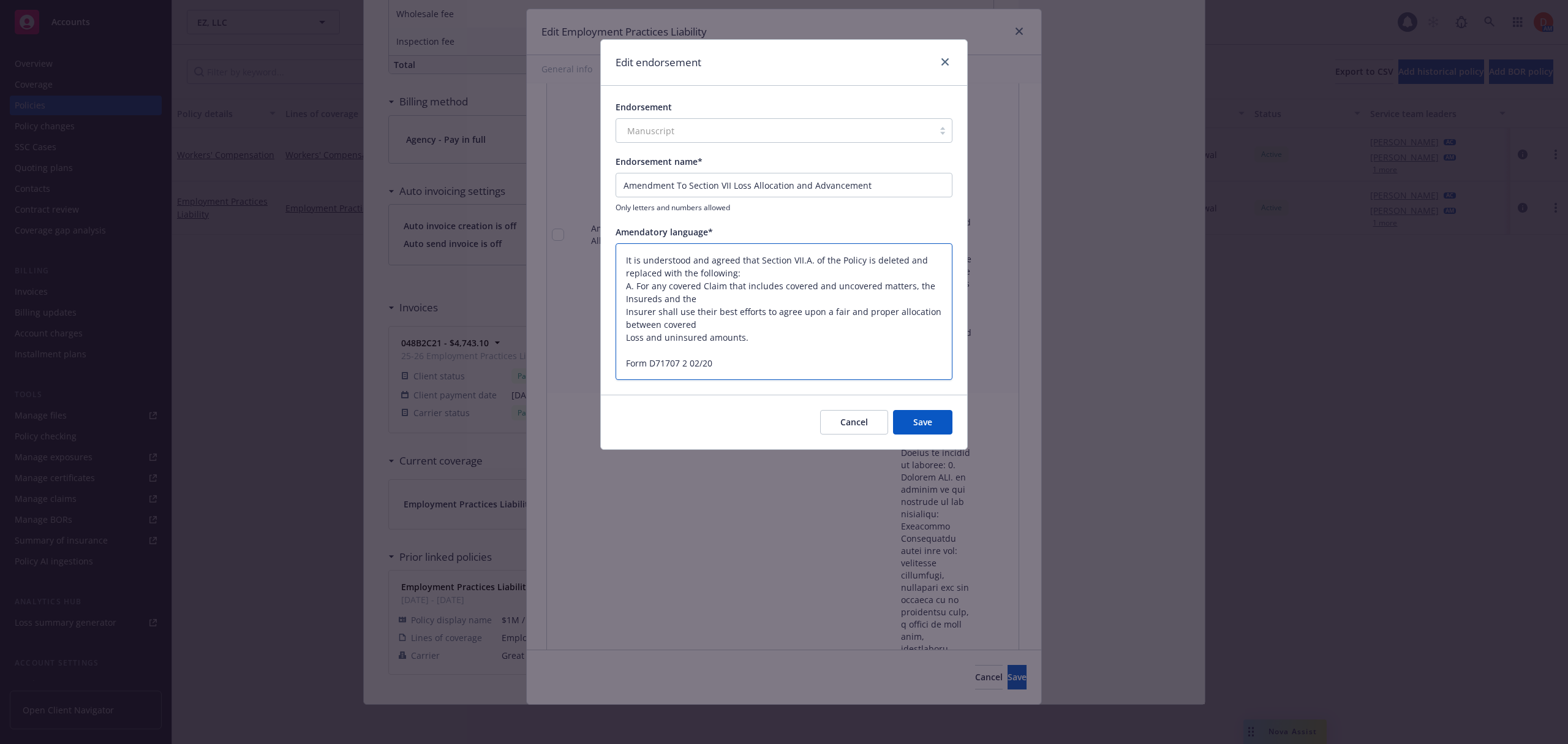
drag, startPoint x: 637, startPoint y: 284, endPoint x: 617, endPoint y: 245, distance: 43.8
click at [617, 245] on textarea "It is understood and agreed that Section VII.A. of the Policy is deleted and re…" at bounding box center [784, 312] width 337 height 137
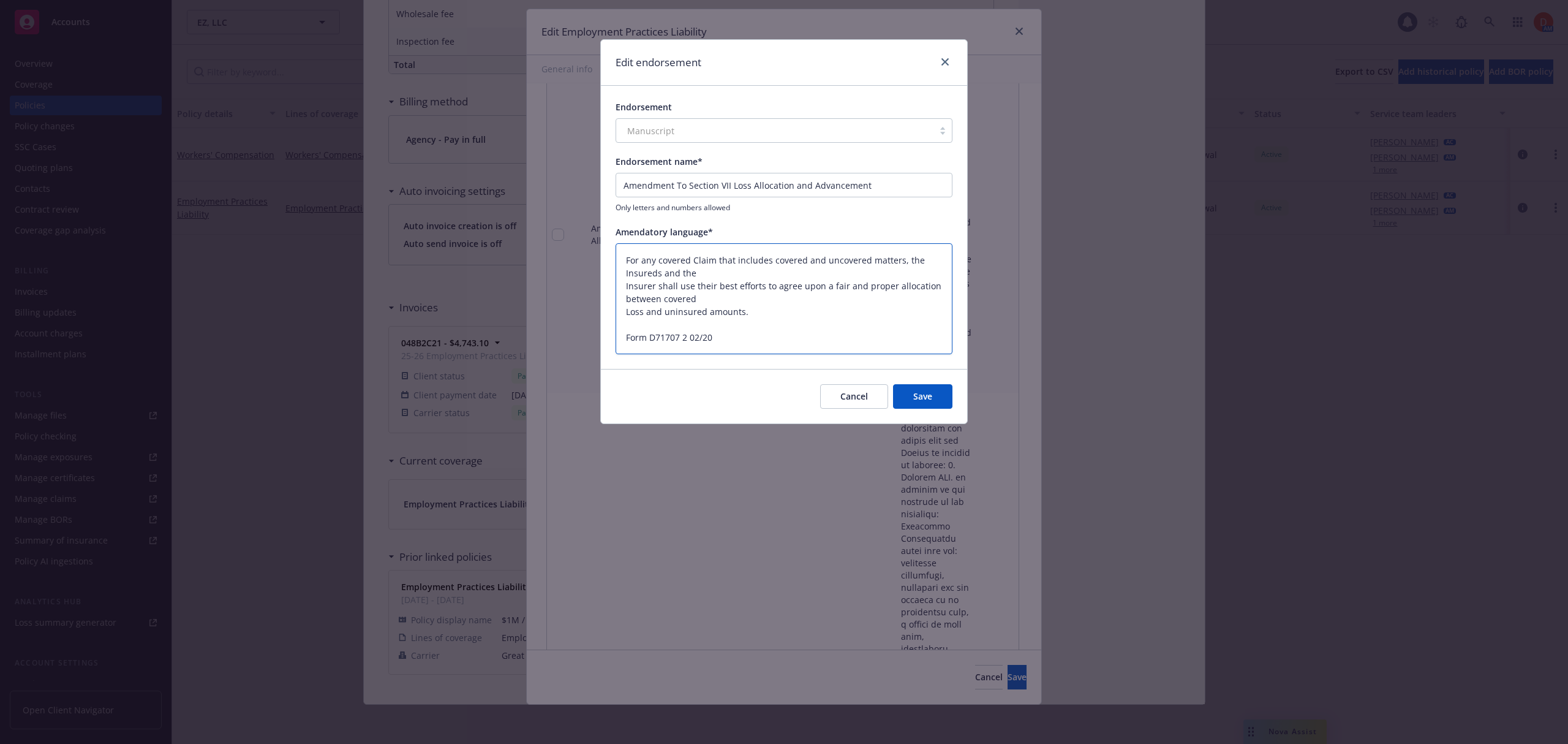
click at [624, 284] on textarea "For any covered Claim that includes covered and uncovered matters, the Insureds…" at bounding box center [784, 299] width 337 height 111
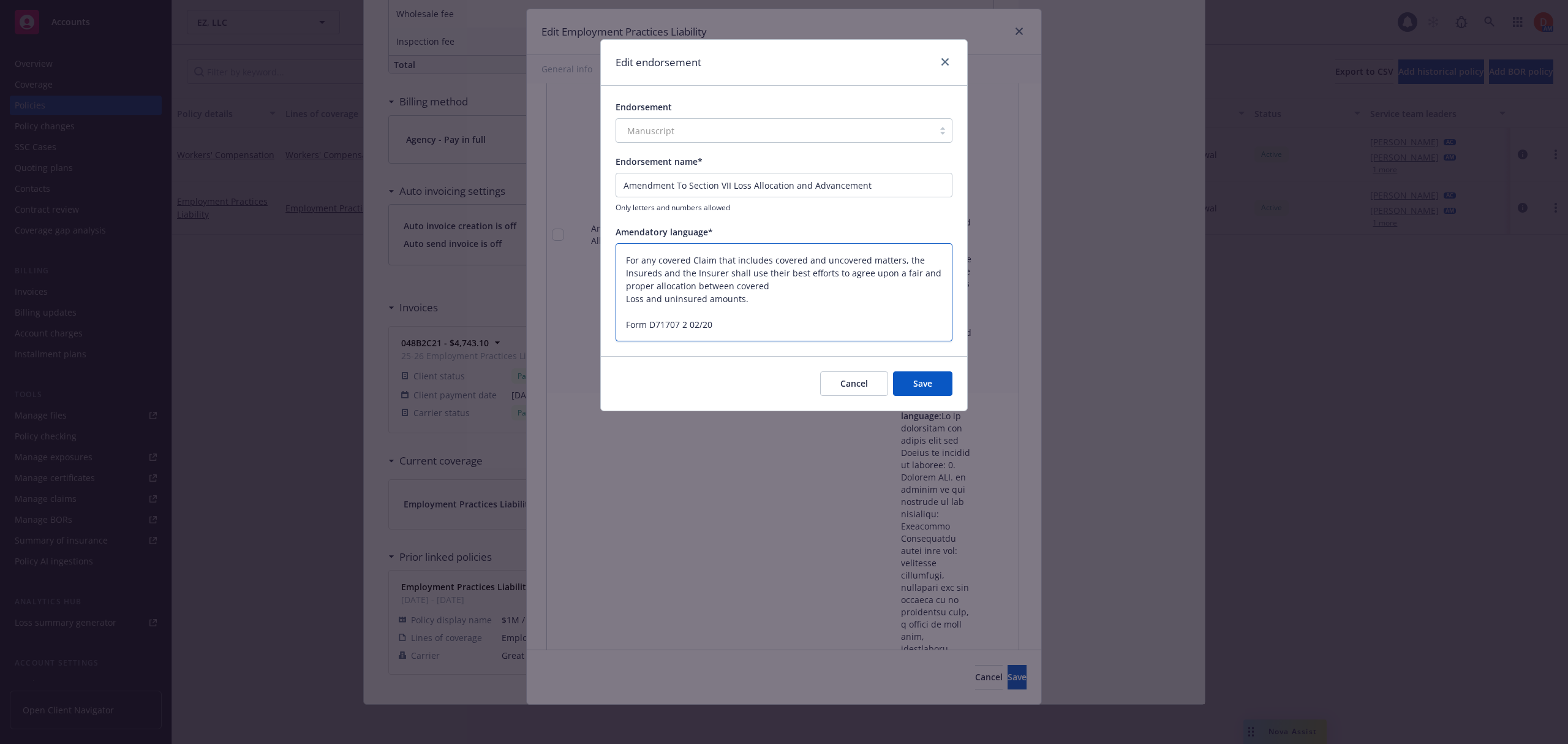
click at [627, 299] on textarea "For any covered Claim that includes covered and uncovered matters, the Insureds…" at bounding box center [784, 293] width 337 height 98
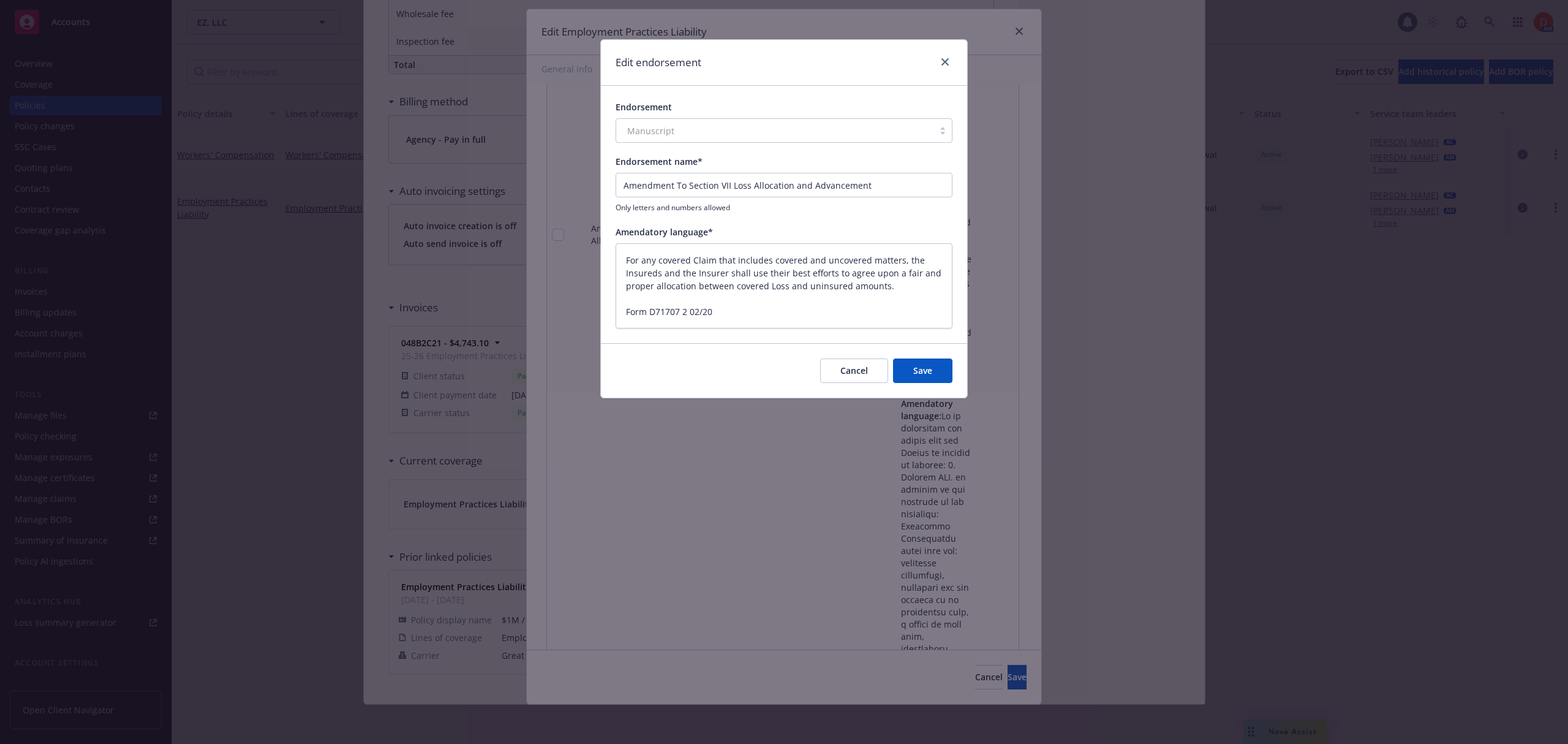
click at [921, 368] on button "Save" at bounding box center [923, 371] width 60 height 25
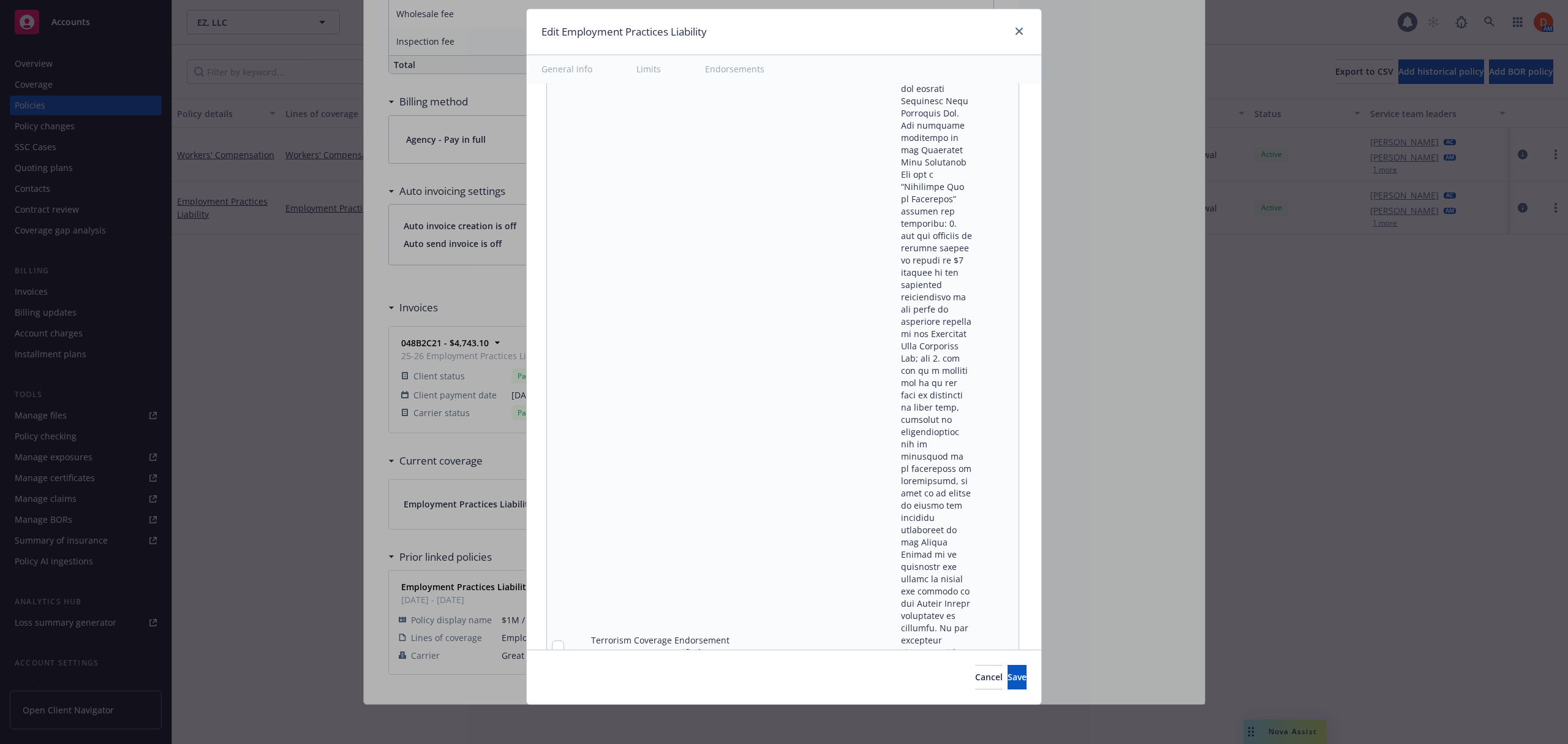
scroll to position [11778, 0]
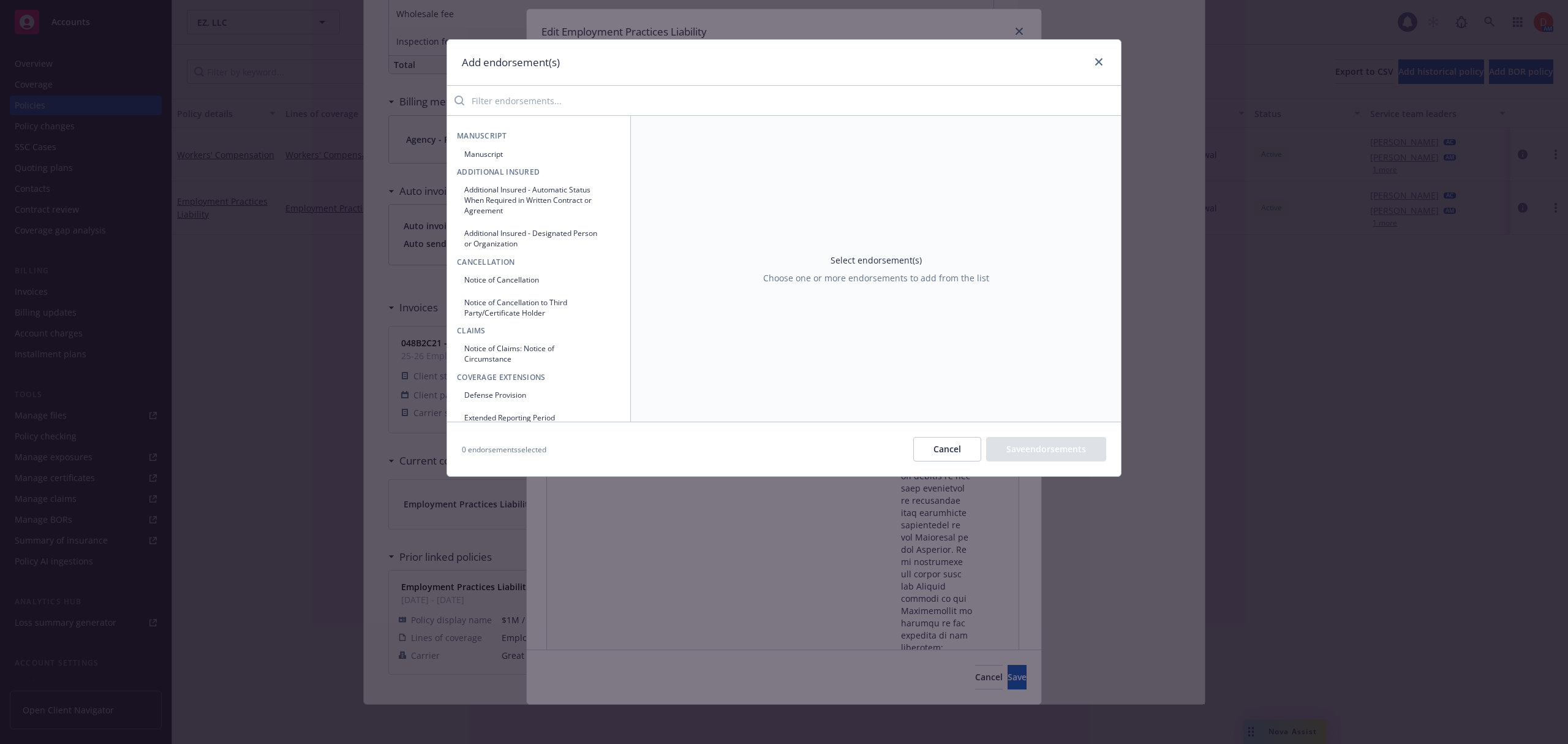
click at [602, 98] on input "search" at bounding box center [792, 100] width 656 height 25
click at [959, 446] on button "Cancel" at bounding box center [947, 449] width 68 height 25
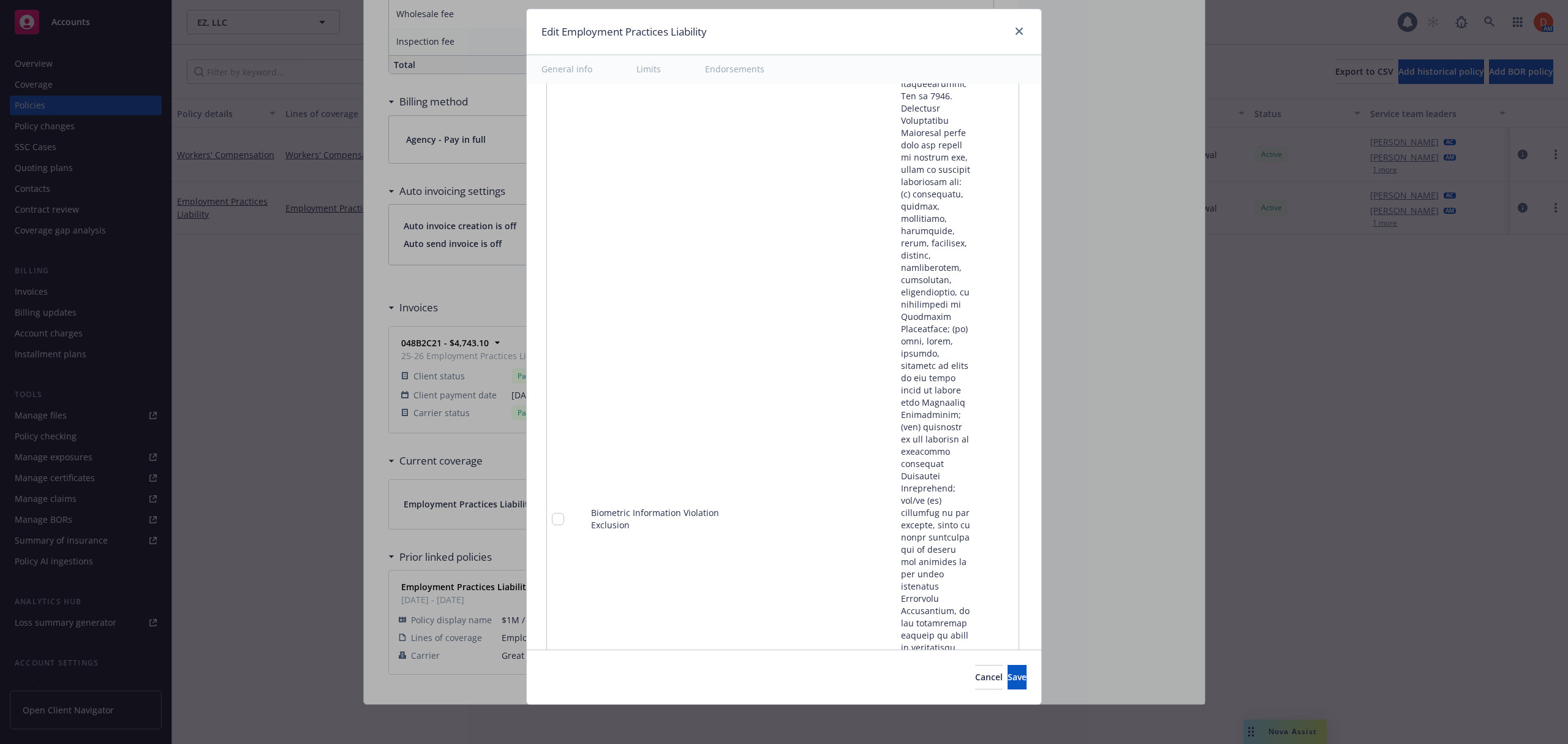
scroll to position [2545, 0]
click at [977, 430] on link "pencil" at bounding box center [984, 437] width 15 height 15
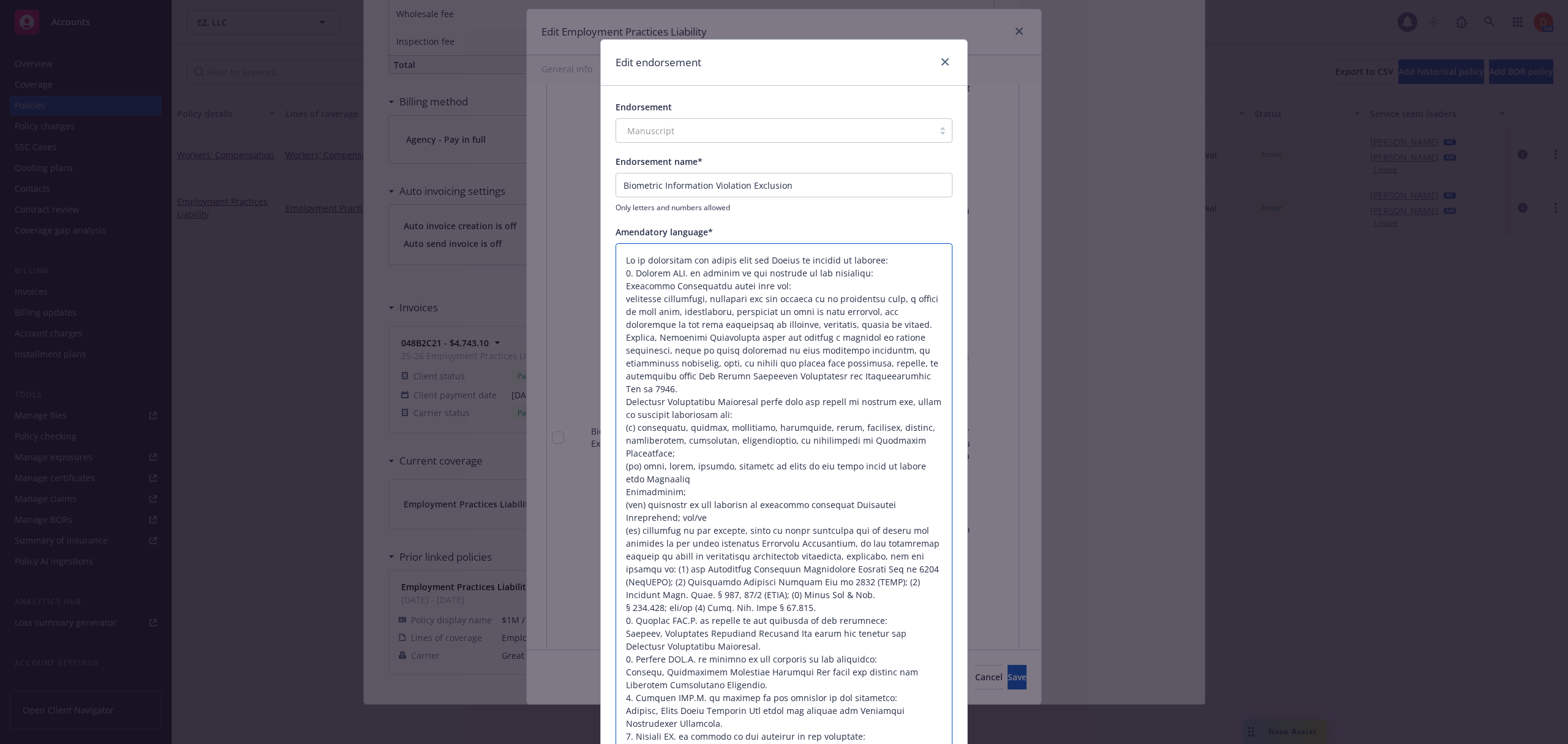
click at [919, 530] on textarea at bounding box center [784, 524] width 337 height 562
paste textarea "Policy amended for Biometric Information. Excludes photos, health data. Key law…"
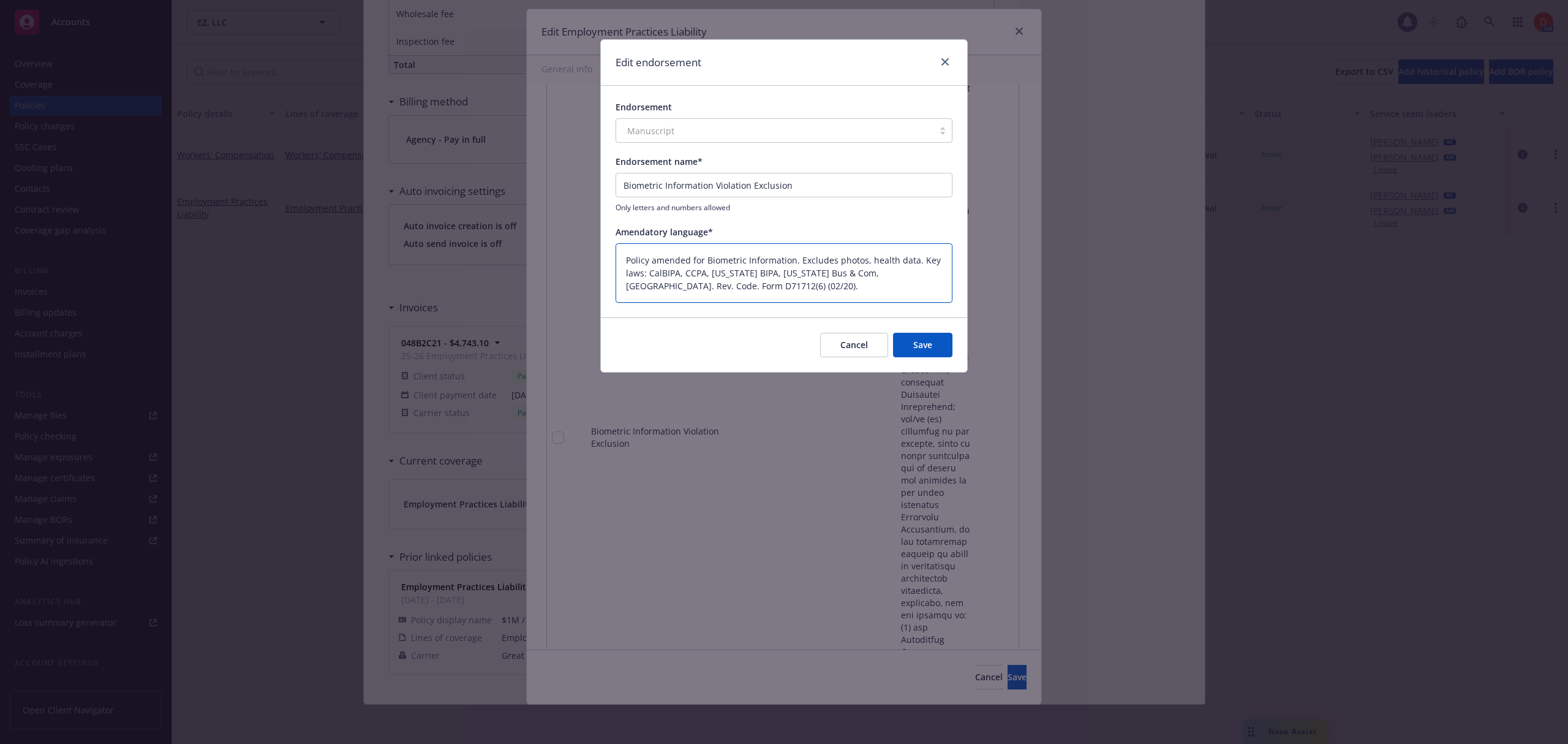
click at [905, 272] on textarea "Policy amended for Biometric Information. Excludes photos, health data. Key law…" at bounding box center [784, 273] width 337 height 60
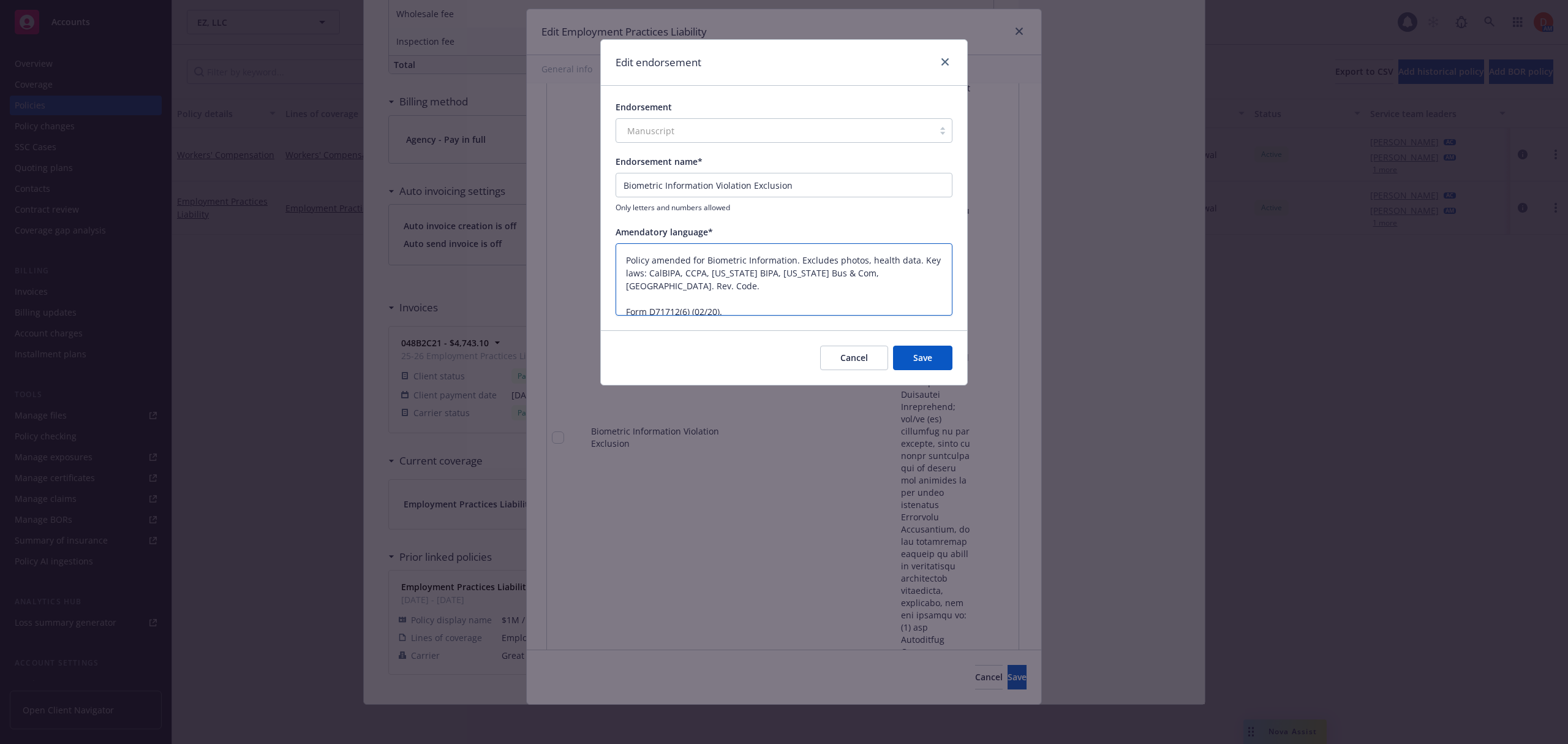
click at [893, 269] on textarea "Policy amended for Biometric Information. Excludes photos, health data. Key law…" at bounding box center [784, 280] width 337 height 73
drag, startPoint x: 924, startPoint y: 272, endPoint x: 609, endPoint y: 260, distance: 315.2
click at [609, 260] on div "Endorsement Manuscript Endorsement name* Biometric Information Violation Exclus…" at bounding box center [784, 208] width 366 height 245
paste textarea "This policy amendment defines "Biometric Information" and "Biometric Informatio…"
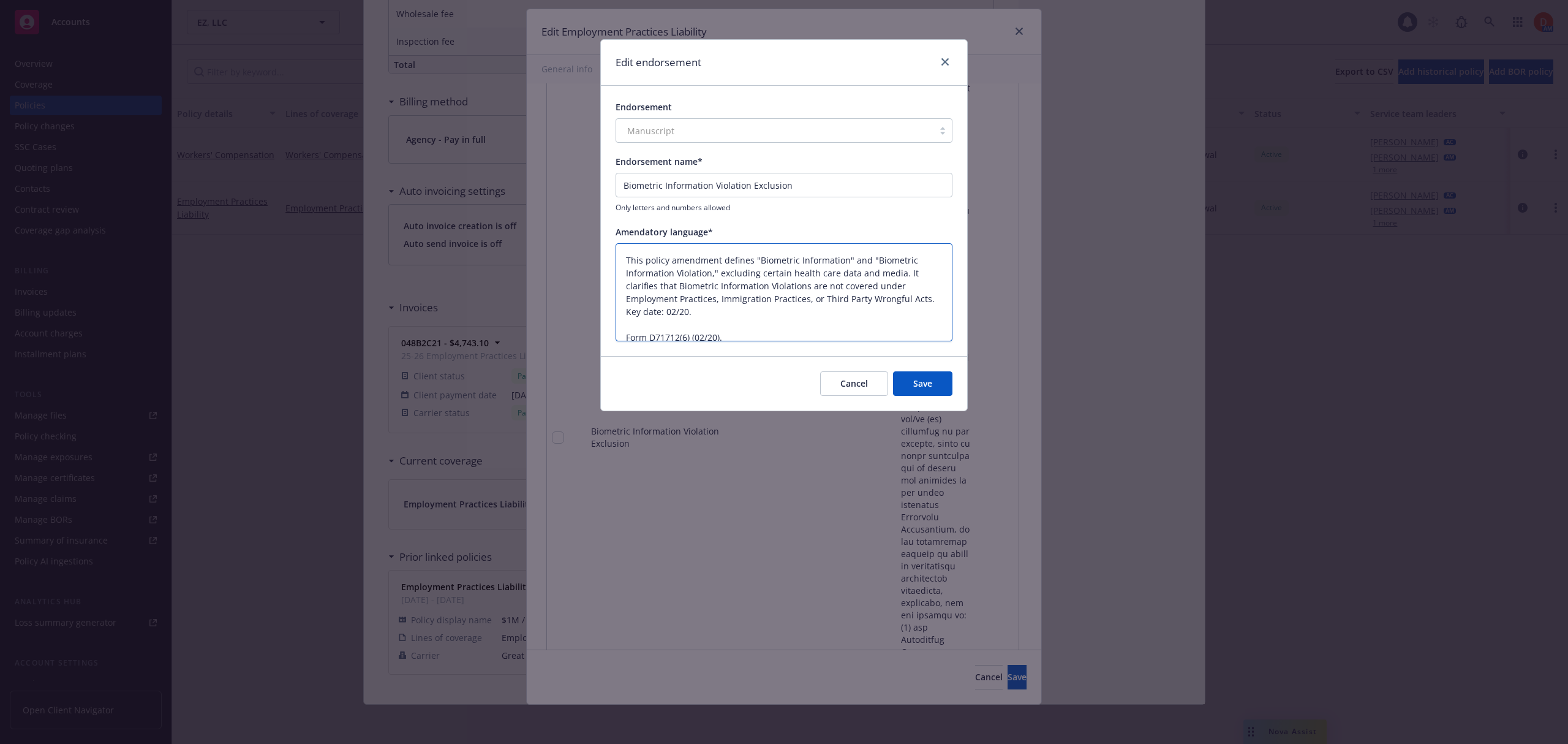
drag, startPoint x: 675, startPoint y: 258, endPoint x: 610, endPoint y: 260, distance: 65.0
click at [610, 260] on div "Endorsement Manuscript Endorsement name* Biometric Information Violation Exclus…" at bounding box center [784, 220] width 366 height 270
drag, startPoint x: 703, startPoint y: 258, endPoint x: 662, endPoint y: 258, distance: 41.0
click at [662, 258] on textarea "Amendment defines "Biometric Information" and "Biometric Information Violation,…" at bounding box center [784, 293] width 337 height 98
drag, startPoint x: 834, startPoint y: 299, endPoint x: 942, endPoint y: 302, distance: 108.0
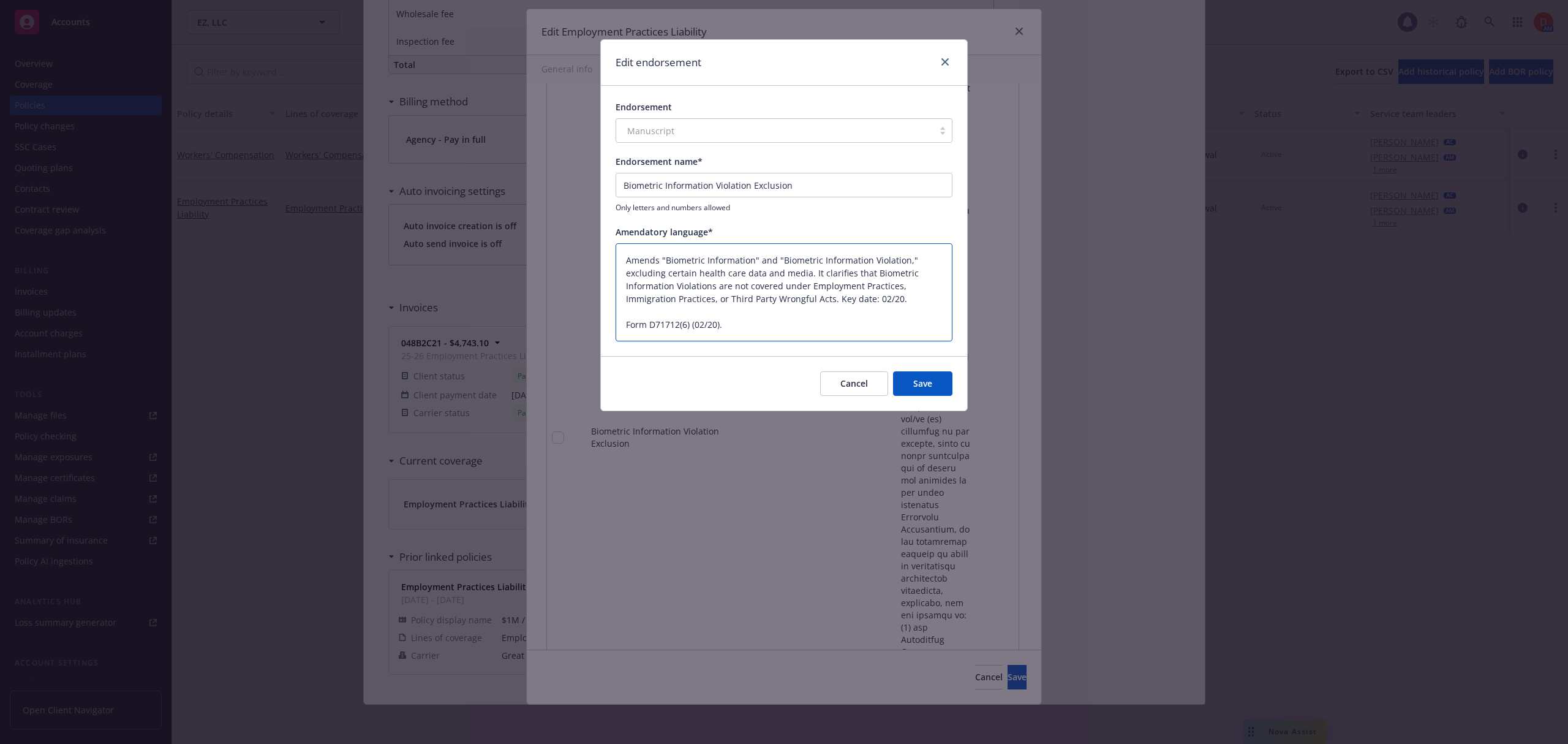
click at [942, 302] on textarea "Amends "Biometric Information" and "Biometric Information Violation," excluding…" at bounding box center [784, 293] width 337 height 98
click at [890, 297] on textarea "Amends "Biometric Information" and "Biometric Information Violation," excluding…" at bounding box center [784, 293] width 337 height 98
drag, startPoint x: 899, startPoint y: 297, endPoint x: 835, endPoint y: 299, distance: 64.0
click at [835, 299] on textarea "Amends "Biometric Information" and "Biometric Information Violation," excluding…" at bounding box center [784, 293] width 337 height 98
click at [919, 386] on button "Save" at bounding box center [923, 383] width 60 height 25
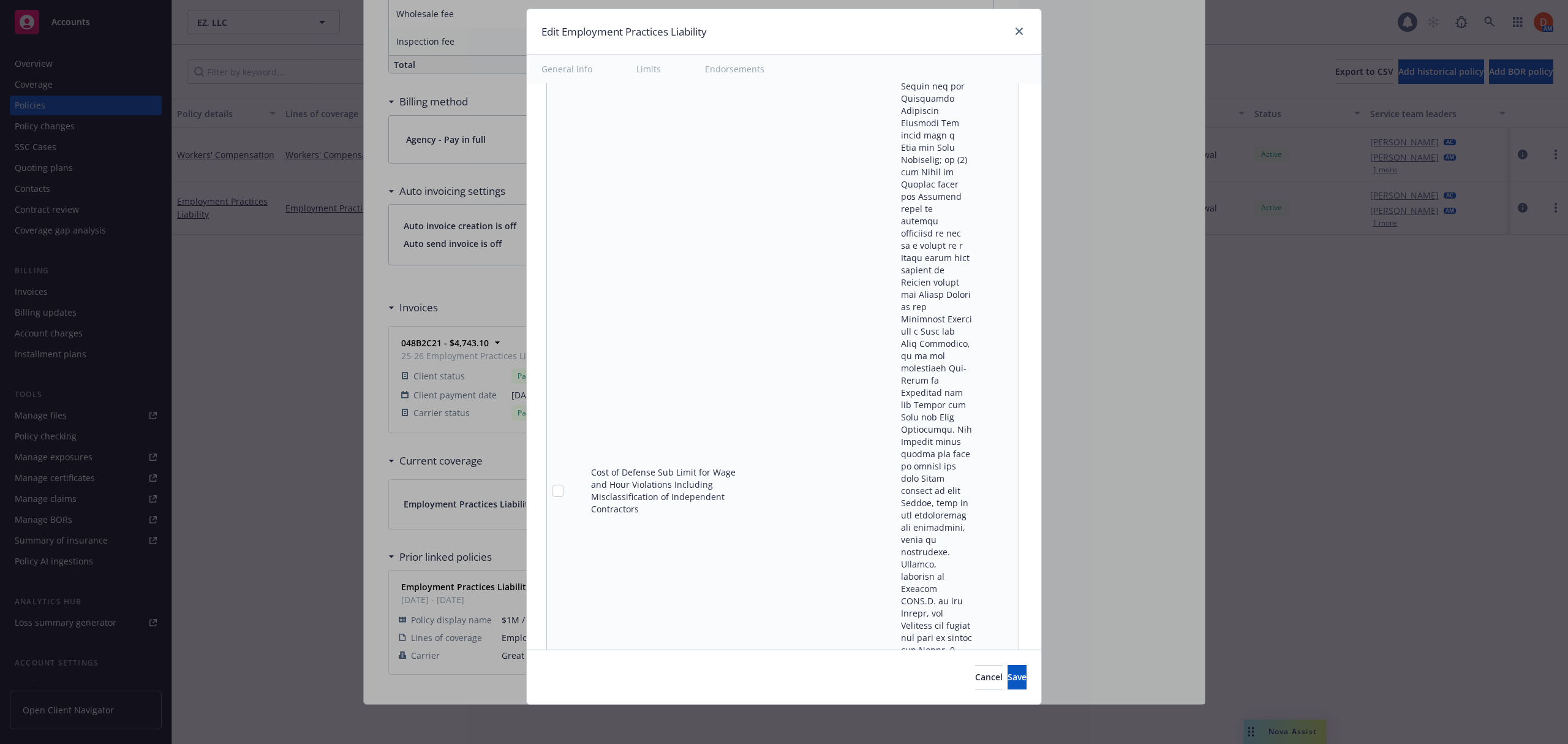
scroll to position [2562, 0]
click at [980, 484] on icon "pencil" at bounding box center [983, 486] width 6 height 6
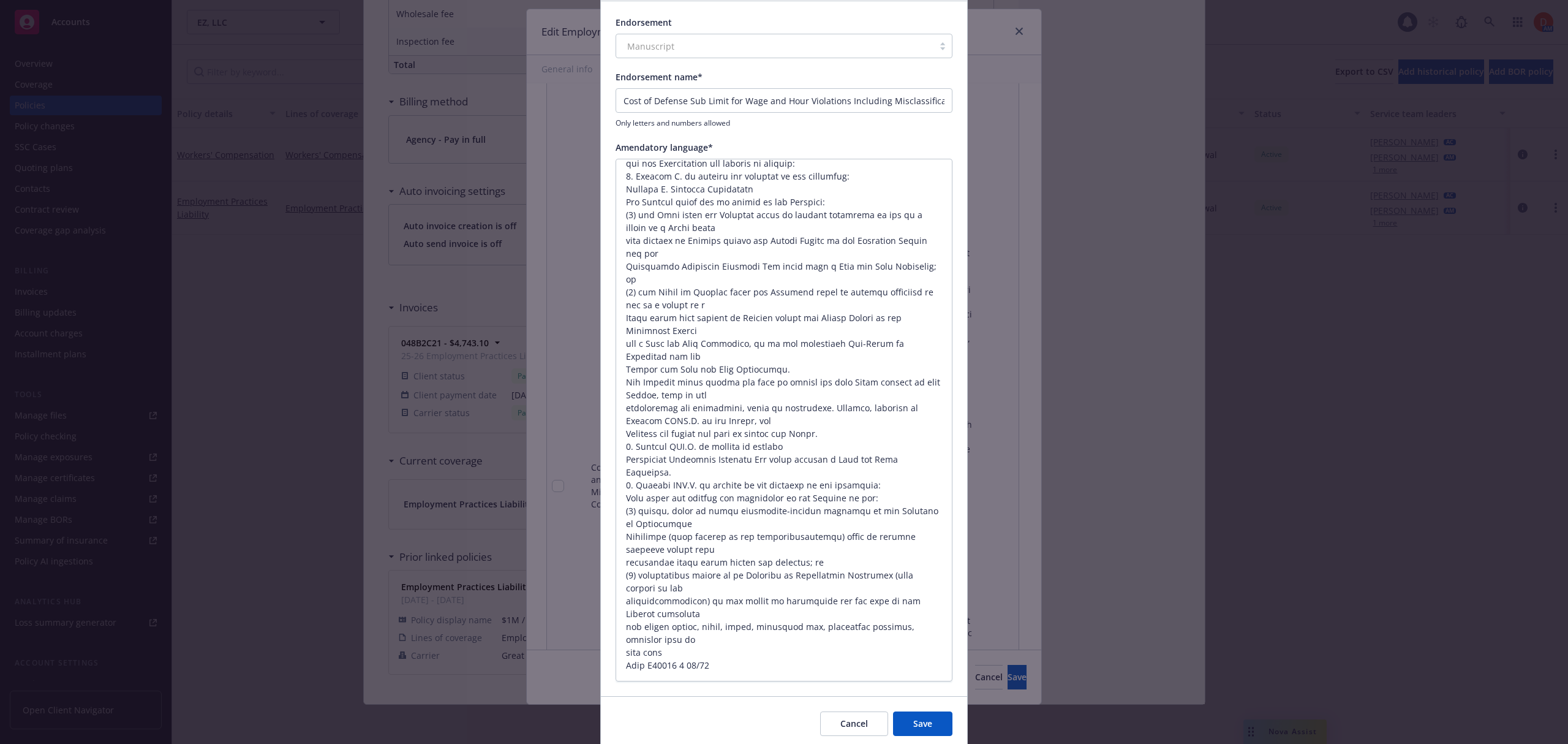
scroll to position [131, 0]
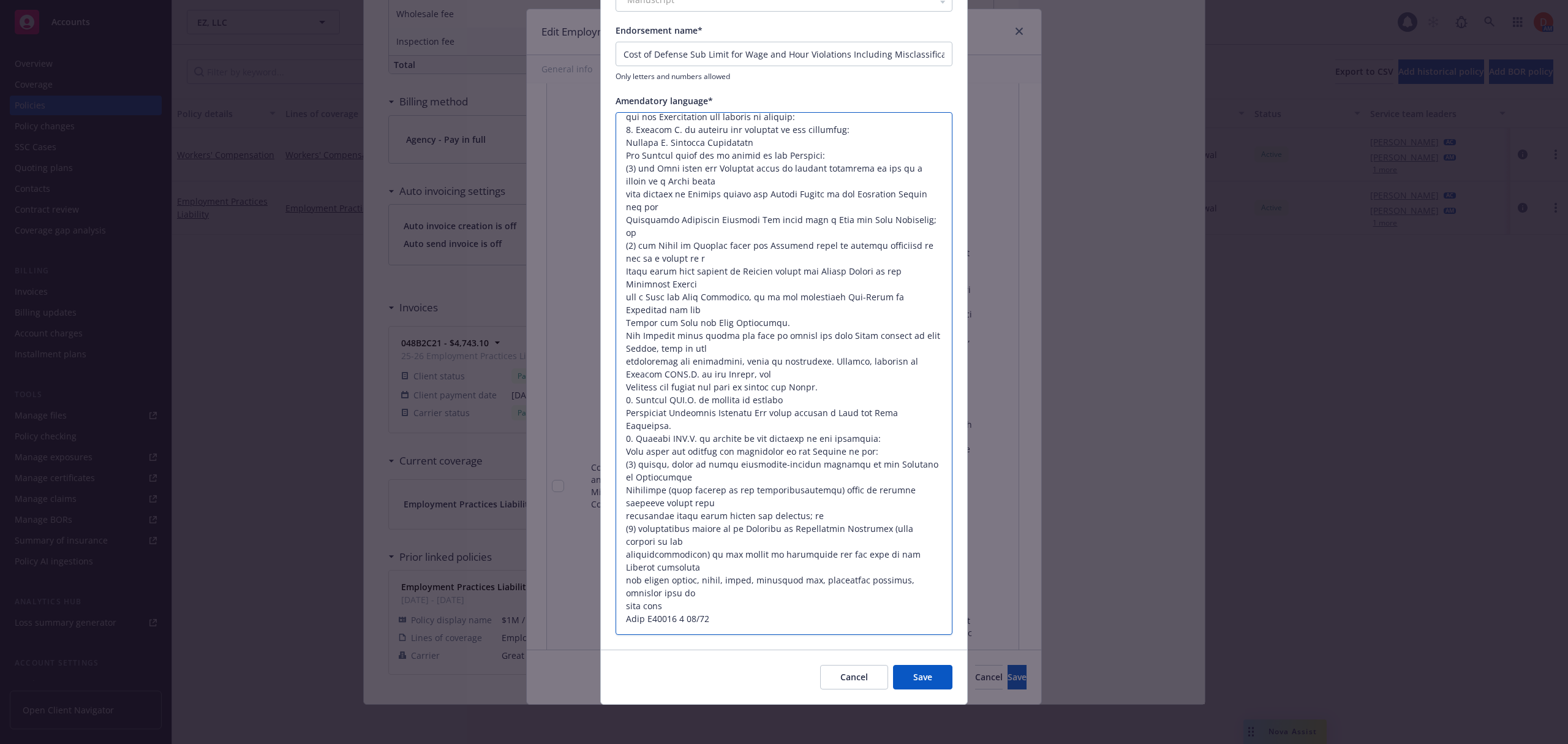
click at [709, 588] on textarea at bounding box center [784, 374] width 337 height 523
drag, startPoint x: 678, startPoint y: 598, endPoint x: 599, endPoint y: 510, distance: 118.3
click at [601, 510] on div "Endorsement Manuscript Endorsement name* Cost of Defense Sub Limit for Wage and…" at bounding box center [784, 302] width 366 height 695
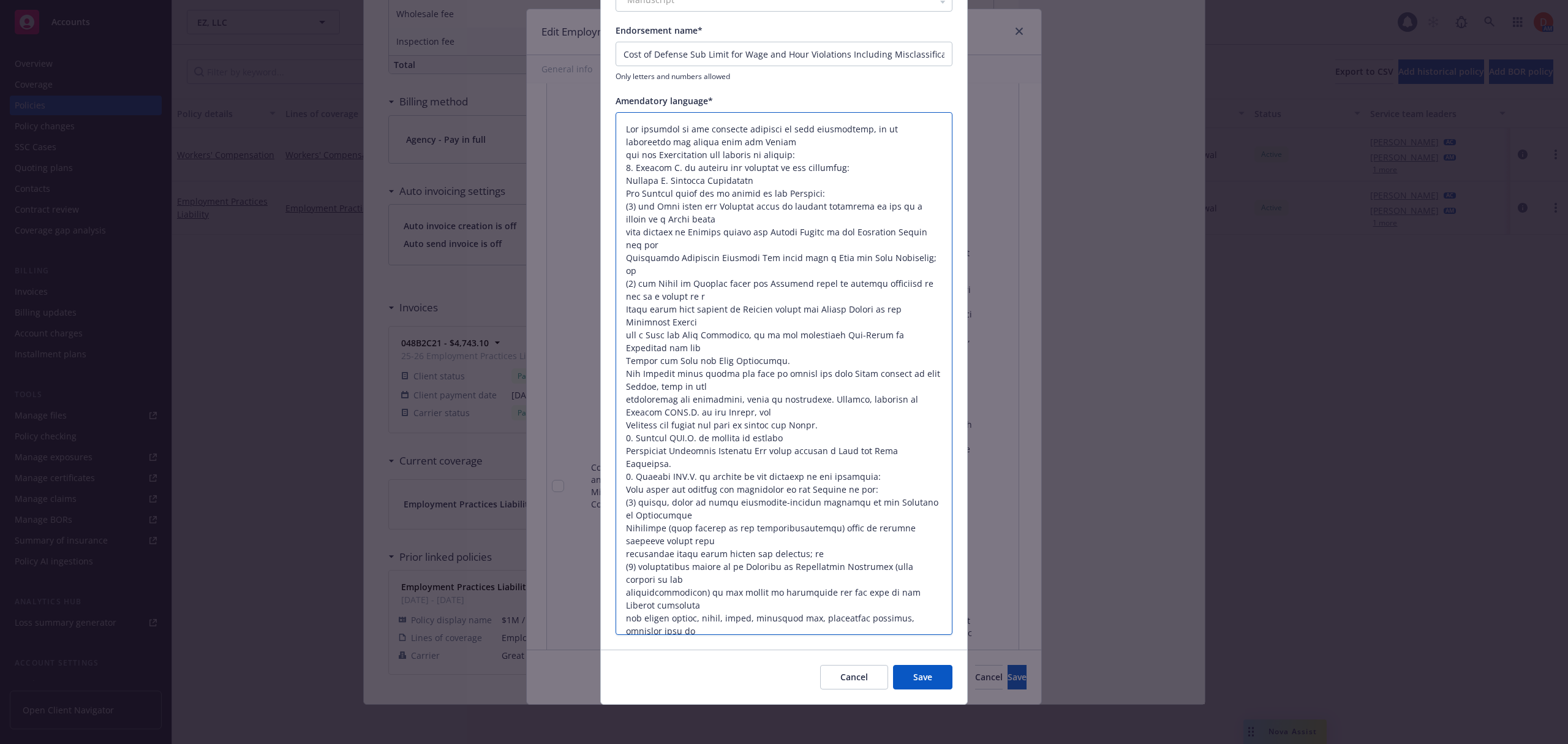
drag, startPoint x: 659, startPoint y: 604, endPoint x: 553, endPoint y: 118, distance: 497.4
click at [553, 118] on div "Edit endorsement Endorsement Manuscript Endorsement name* Cost of Defense Sub L…" at bounding box center [784, 372] width 1568 height 744
paste textarea ""Policy covers employment practices wrongful acts and wage/hour violations. Los…"
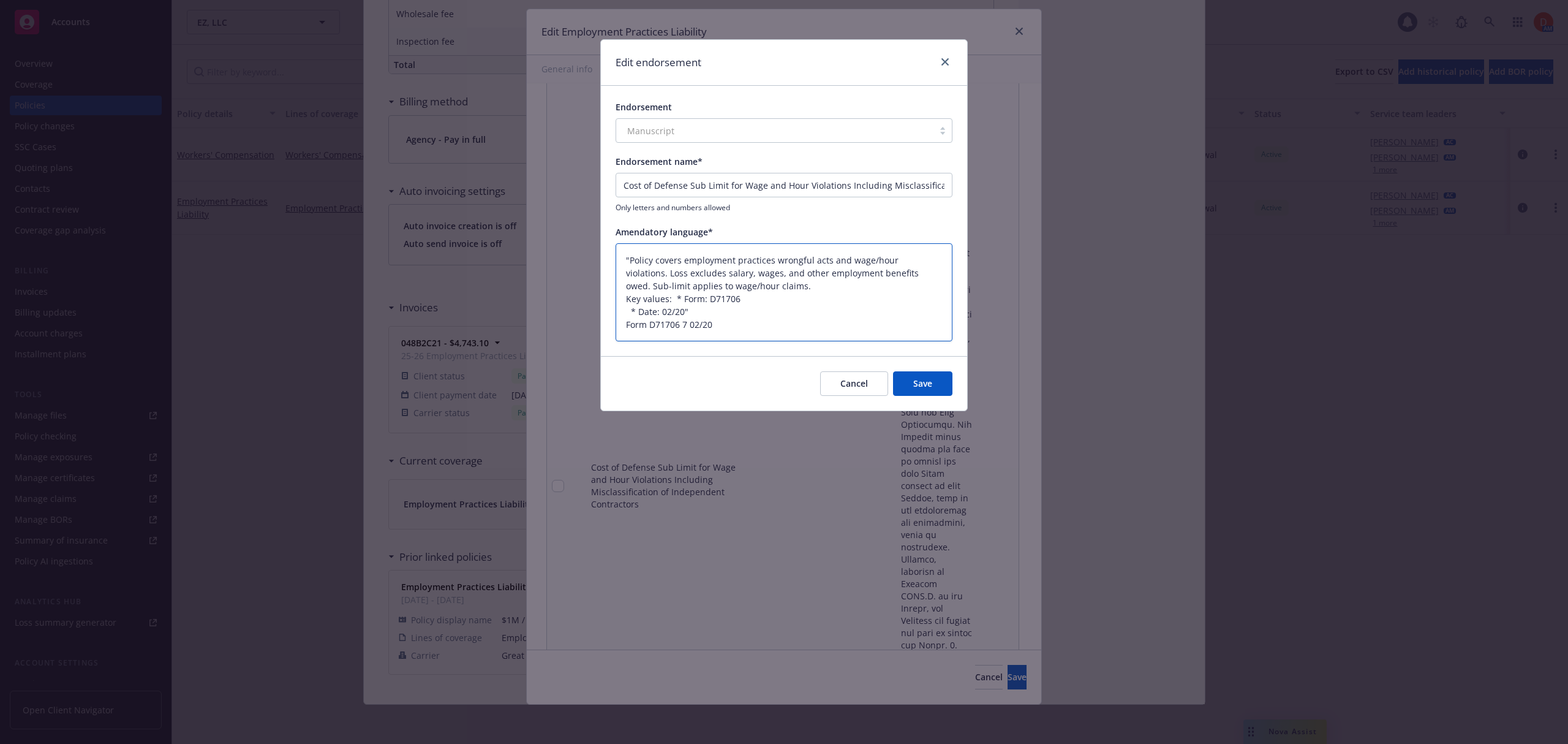
drag, startPoint x: 661, startPoint y: 260, endPoint x: 584, endPoint y: 253, distance: 77.3
click at [584, 253] on div "Edit endorsement Endorsement Manuscript Endorsement name* Cost of Defense Sub L…" at bounding box center [784, 372] width 1568 height 744
click at [624, 285] on textarea "Covers employment practices wrongful acts and wage/hour violations. Loss exclud…" at bounding box center [784, 293] width 337 height 98
drag, startPoint x: 624, startPoint y: 298, endPoint x: 736, endPoint y: 316, distance: 113.4
click at [736, 316] on textarea "Covers employment practices wrongful acts and wage/hour violations. Loss exclud…" at bounding box center [784, 293] width 337 height 98
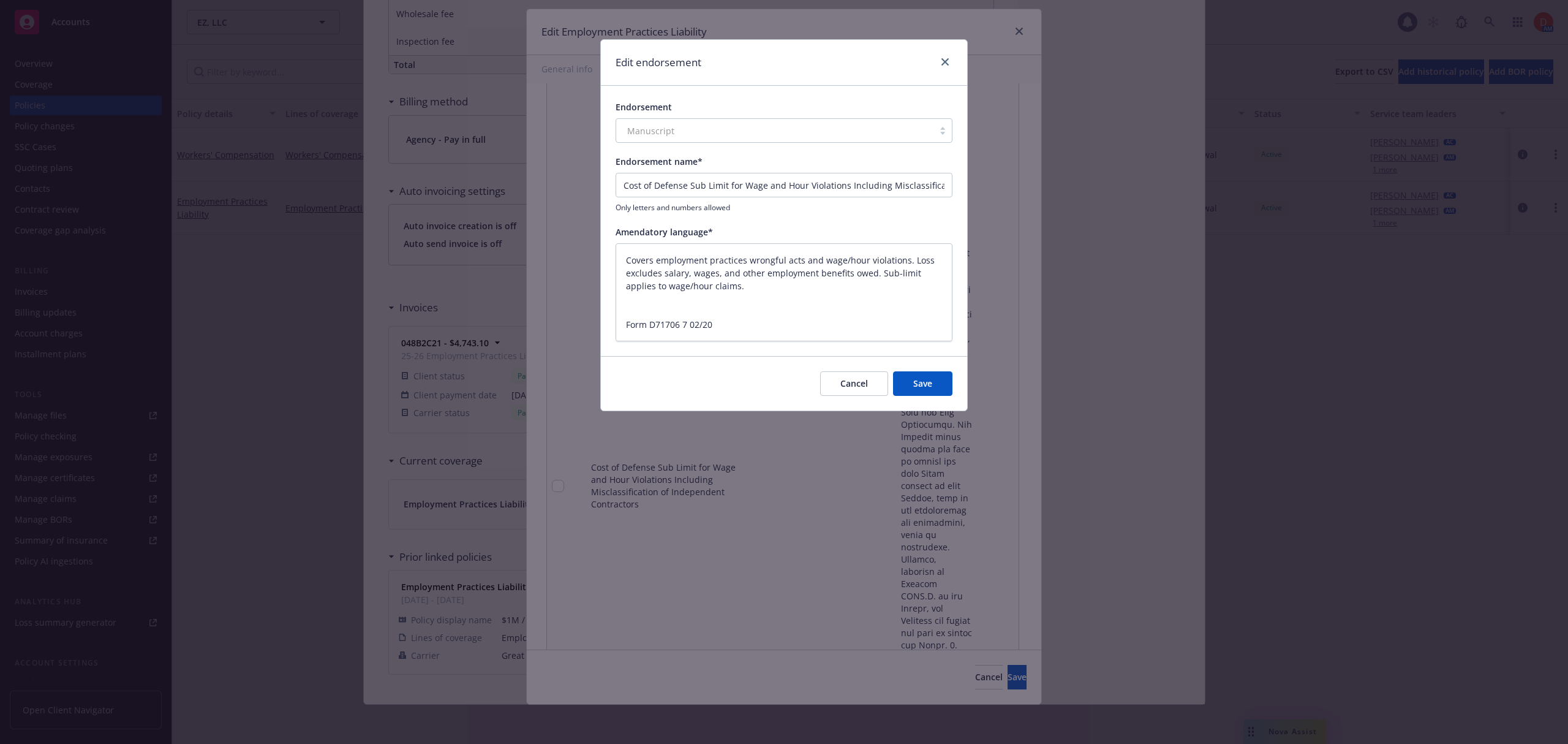
click at [938, 386] on button "Save" at bounding box center [923, 383] width 60 height 25
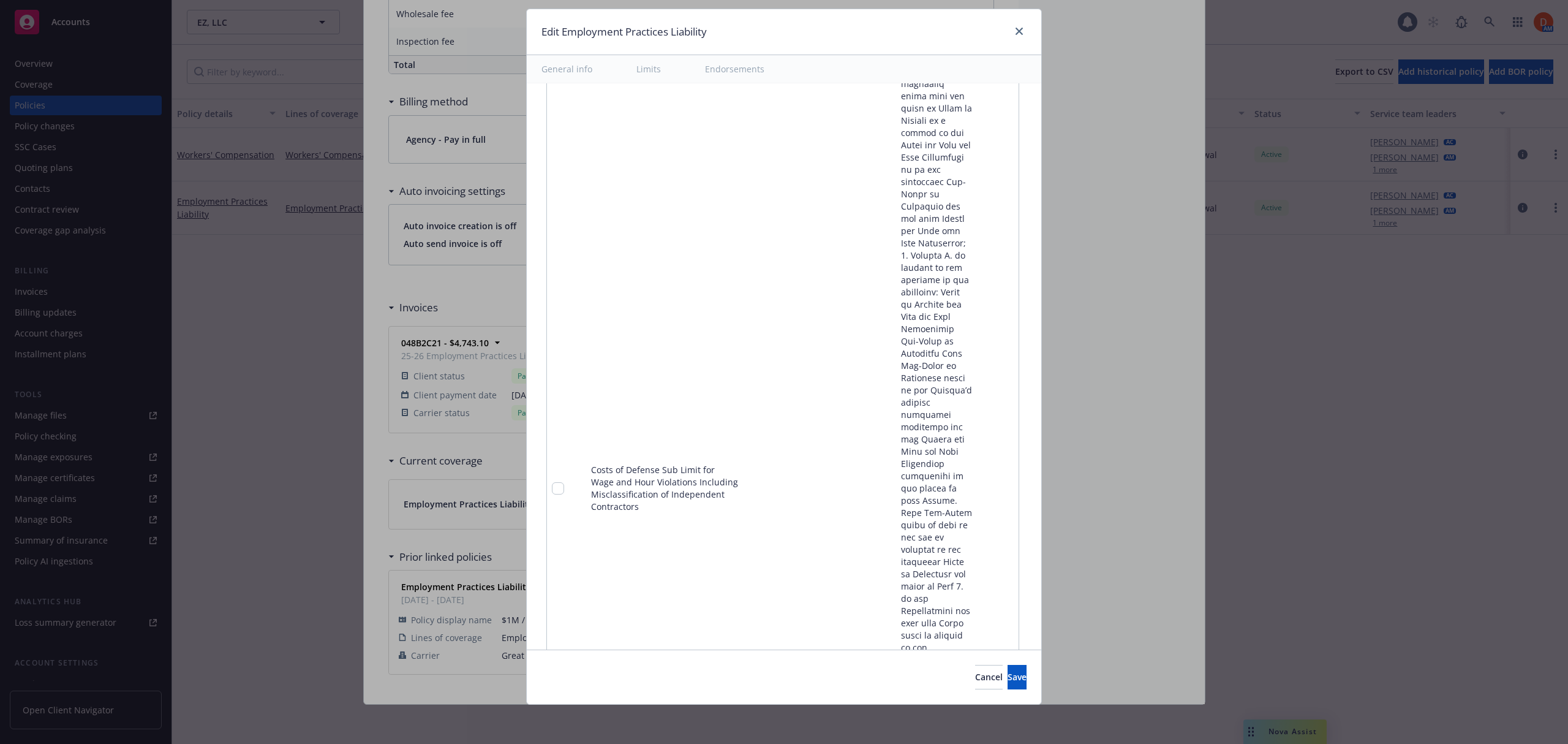
scroll to position [2464, 0]
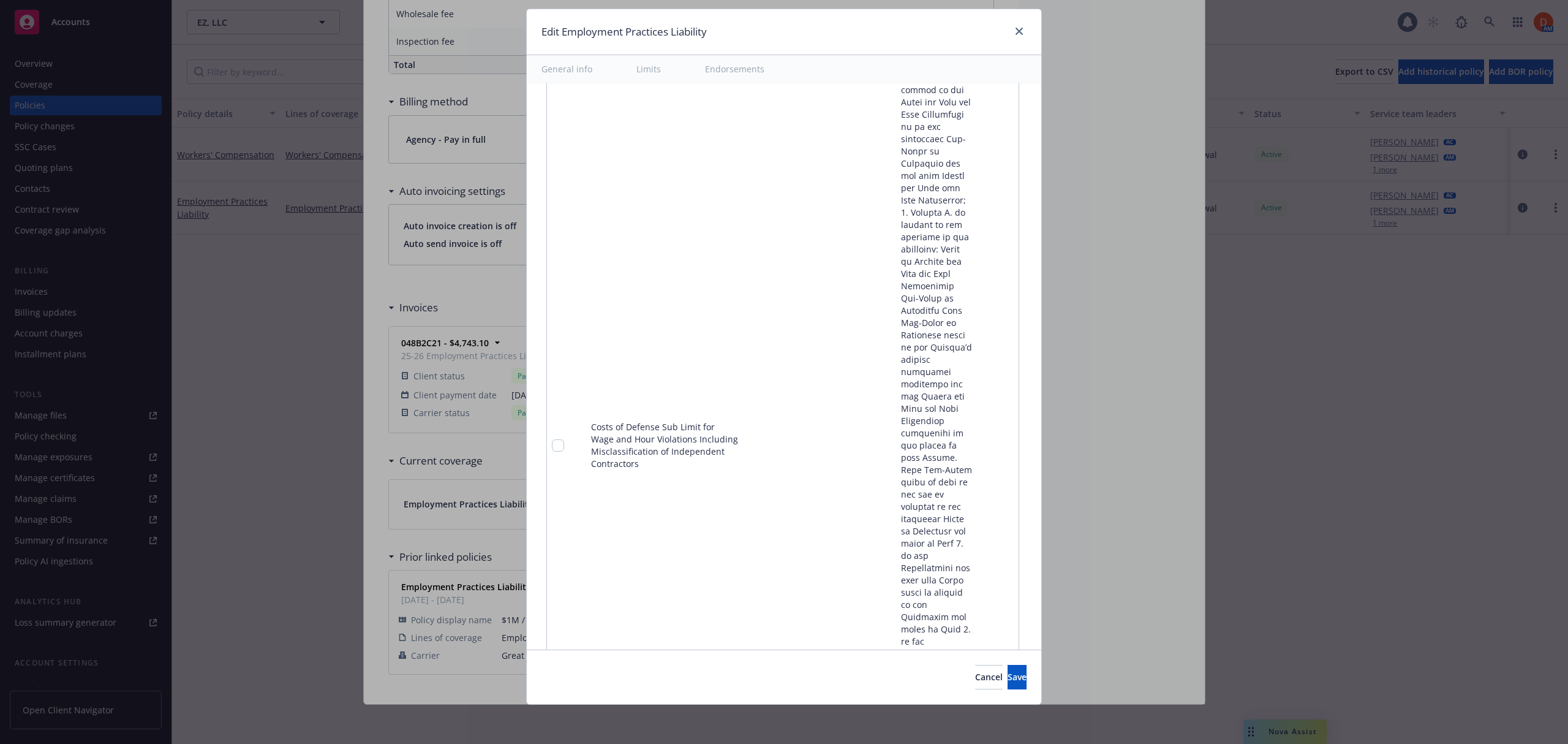
click at [980, 443] on icon "pencil" at bounding box center [983, 445] width 6 height 6
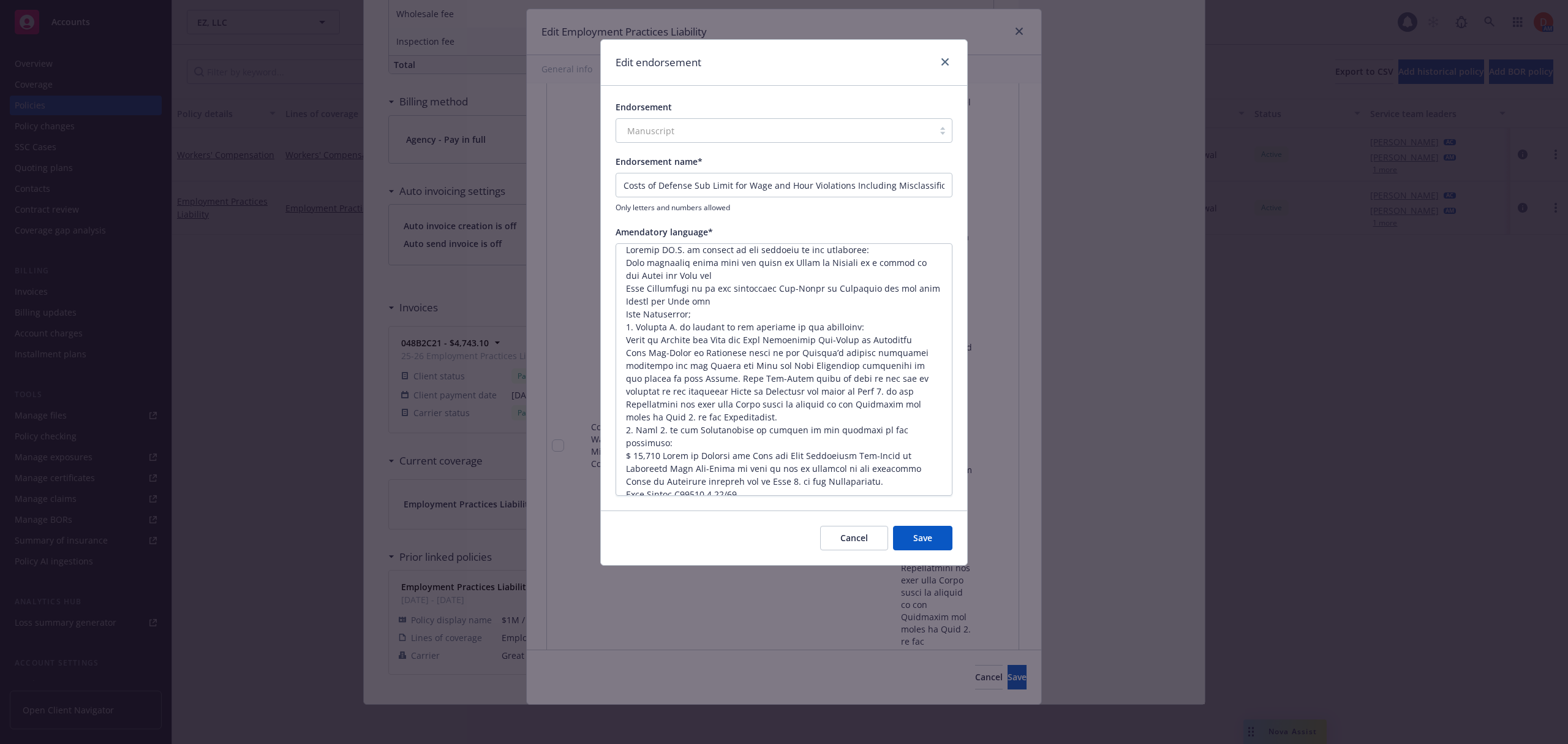
scroll to position [12, 0]
click at [854, 535] on button "Cancel" at bounding box center [854, 538] width 68 height 25
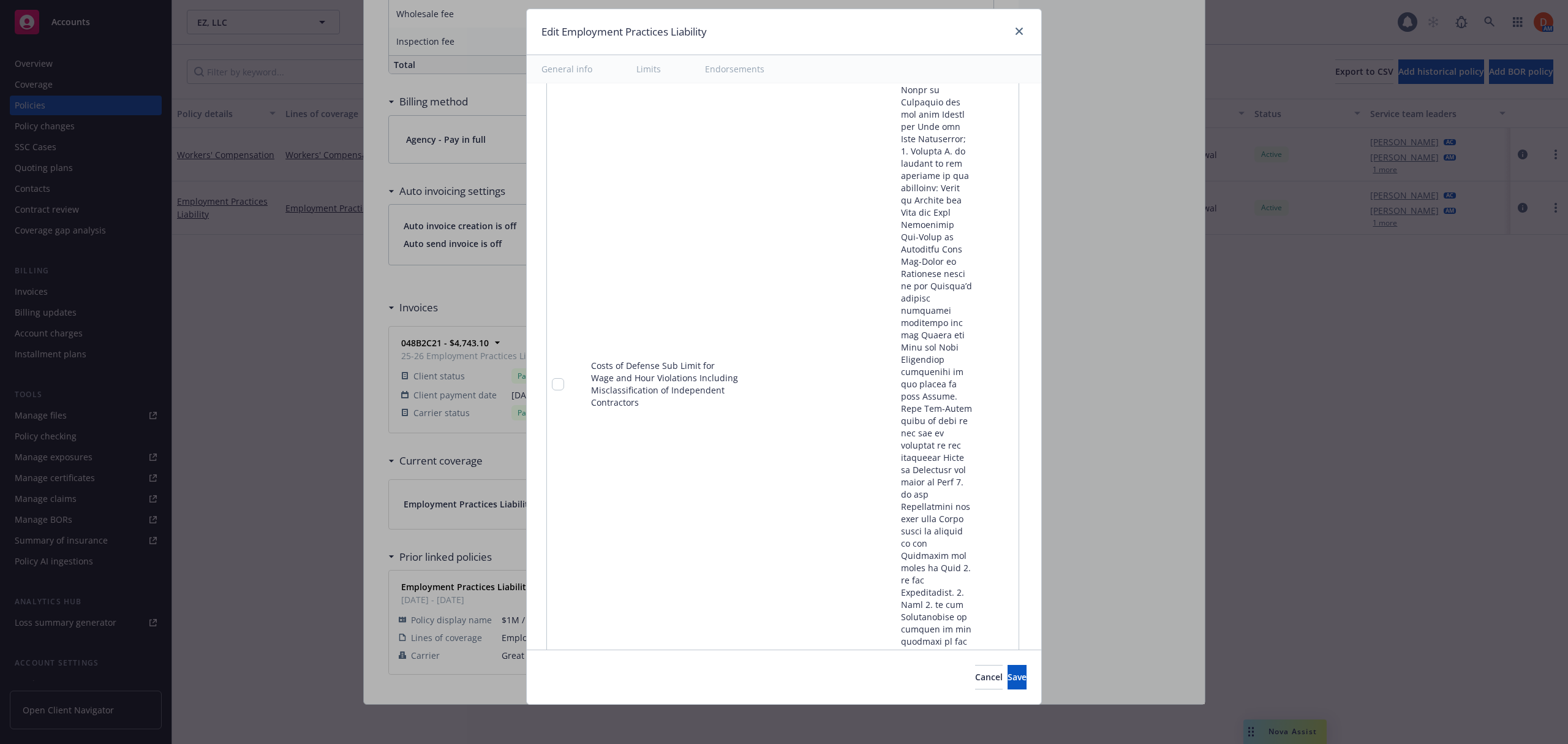
scroll to position [2547, 0]
click at [1000, 356] on link "remove" at bounding box center [1006, 363] width 15 height 15
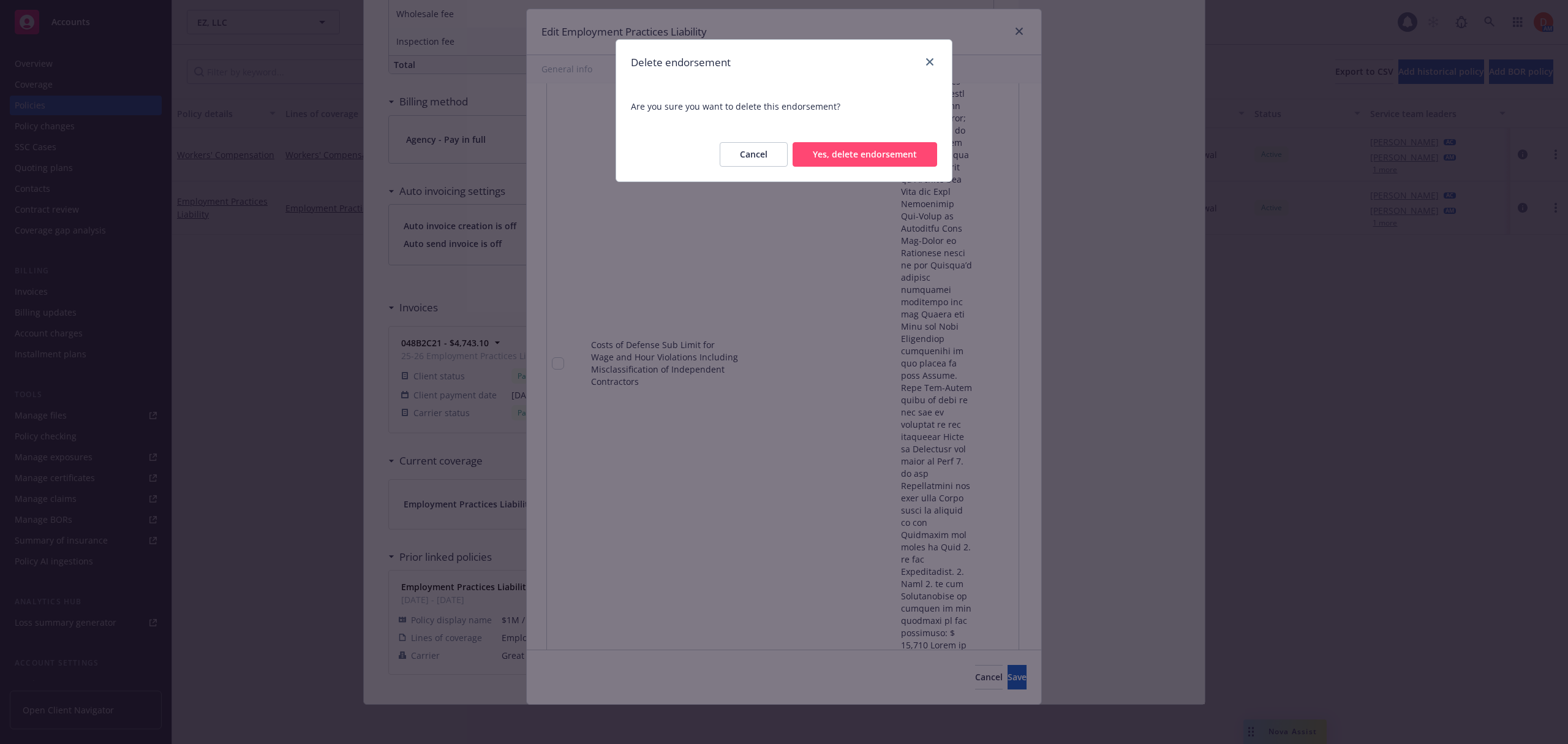
click at [843, 158] on button "Yes, delete endorsement" at bounding box center [865, 155] width 144 height 25
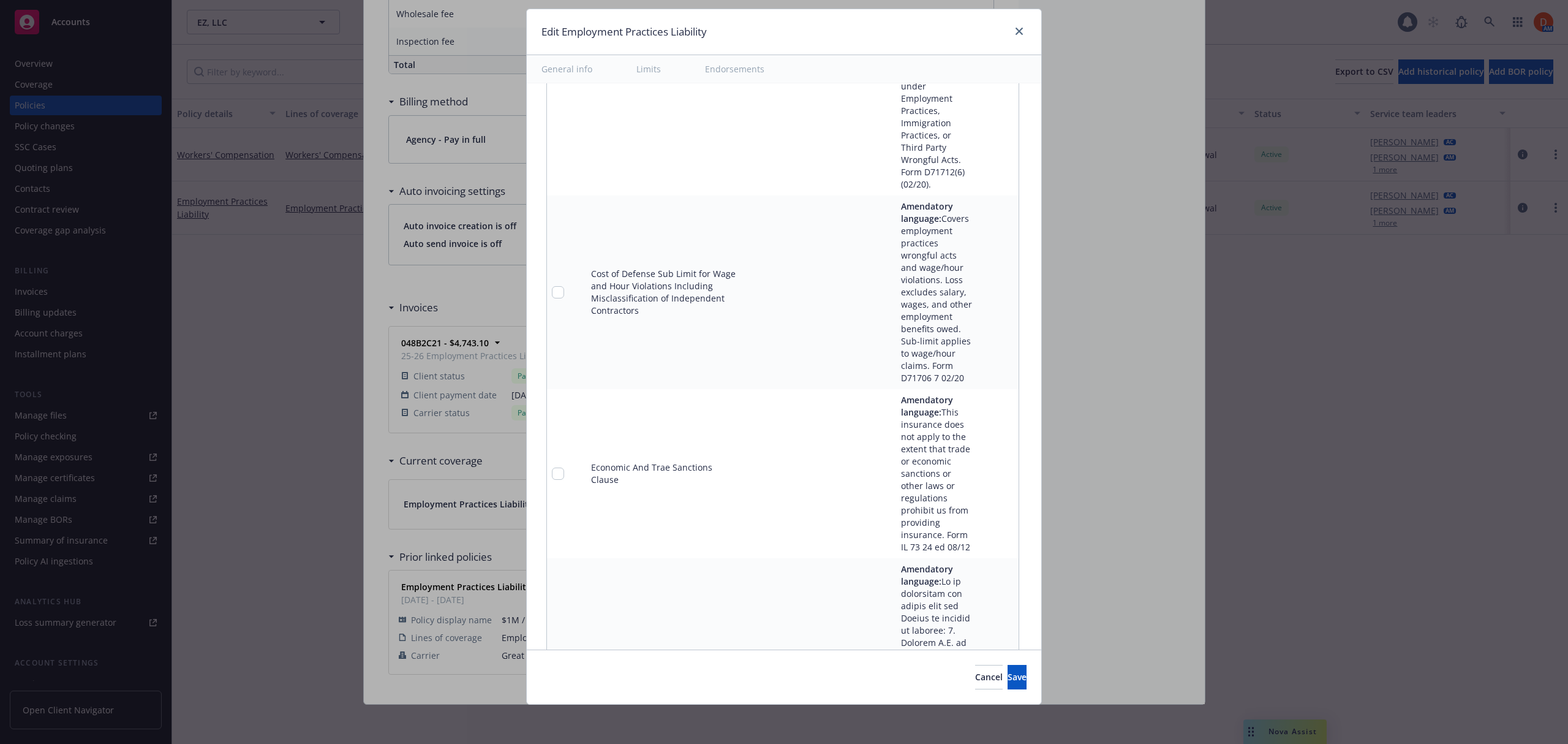
scroll to position [2057, 0]
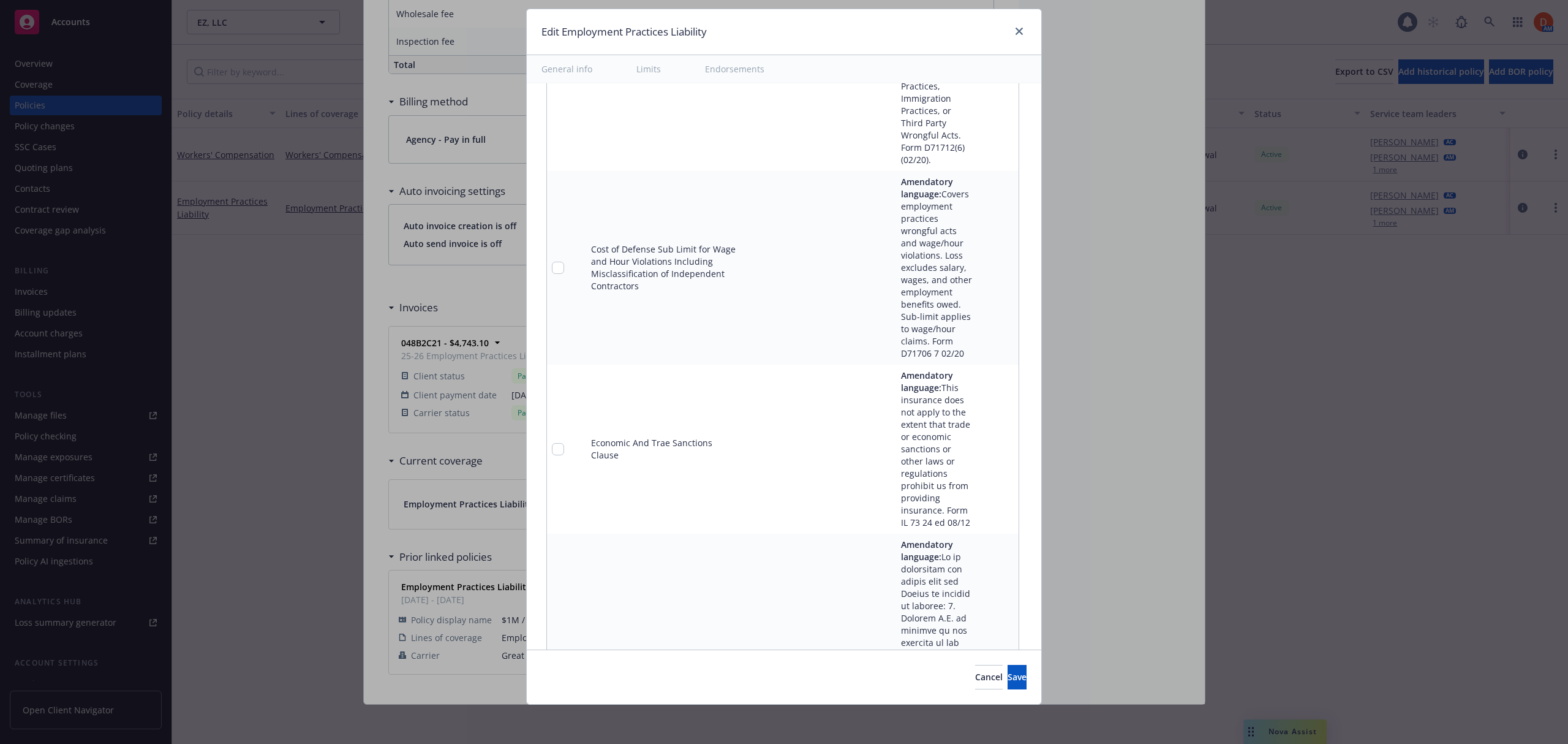
click at [1002, 454] on icon "remove" at bounding box center [1006, 449] width 8 height 10
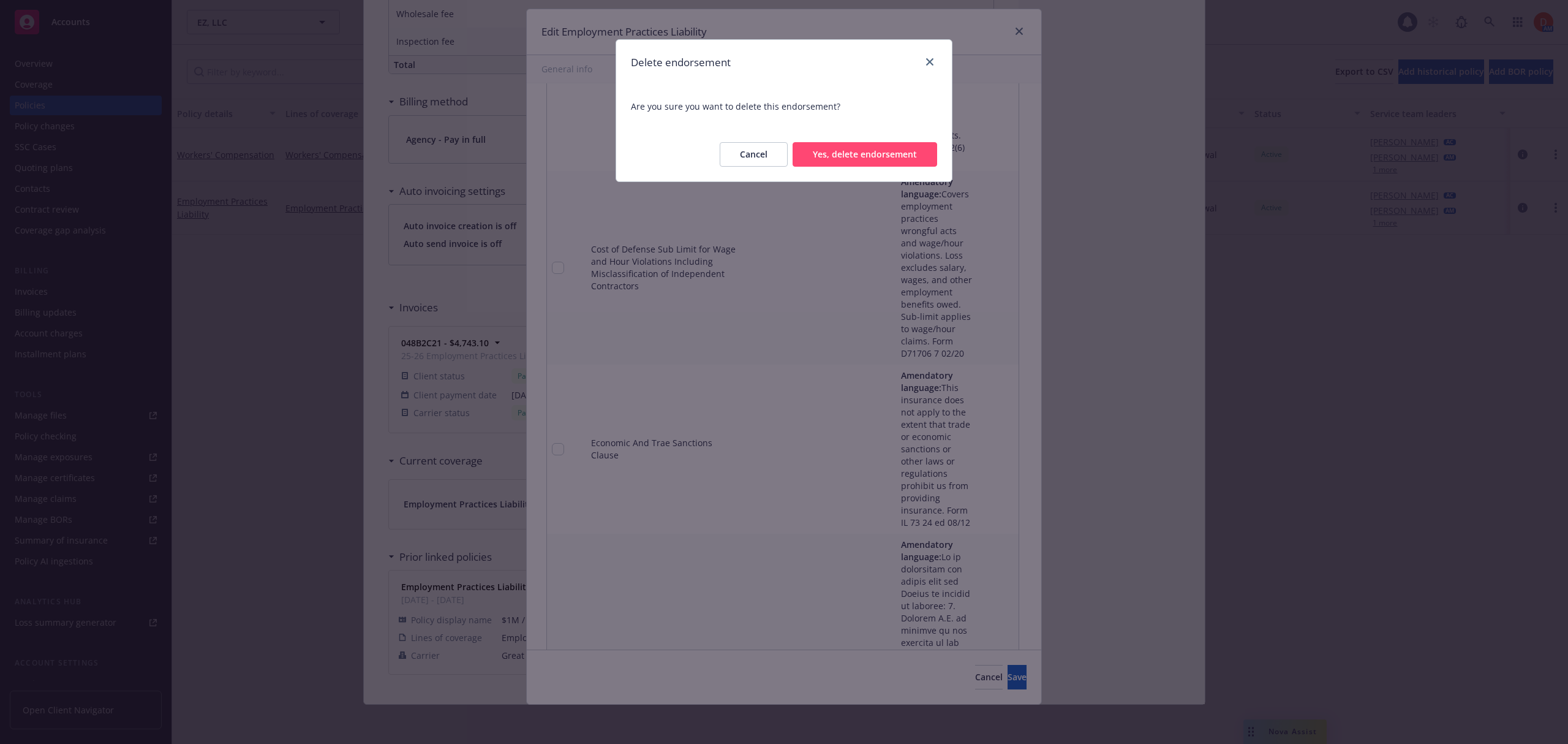
click at [878, 165] on button "Yes, delete endorsement" at bounding box center [865, 155] width 144 height 25
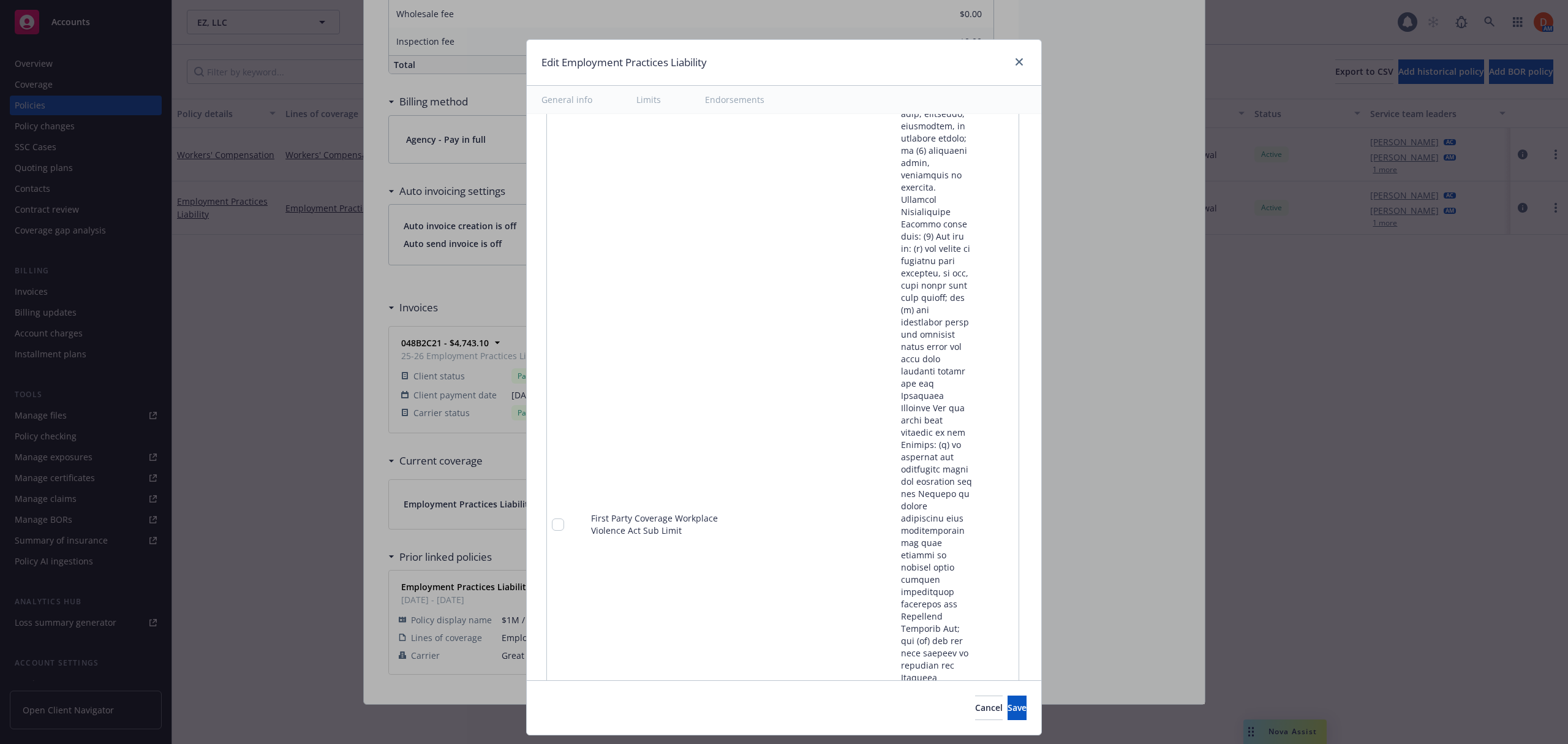
scroll to position [4085, 0]
click at [1001, 438] on icon "remove" at bounding box center [1006, 443] width 10 height 10
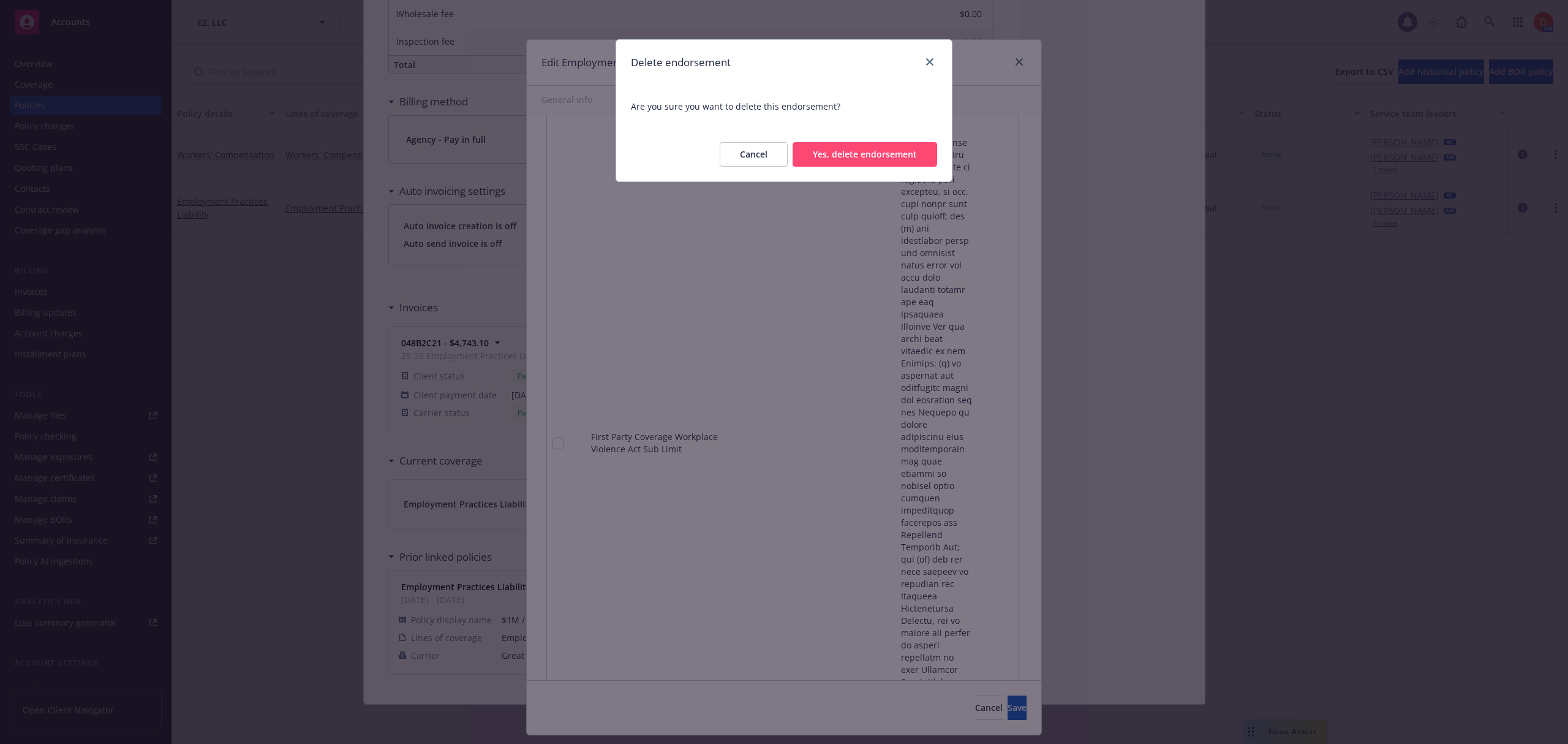
click at [905, 166] on button "Yes, delete endorsement" at bounding box center [865, 155] width 144 height 25
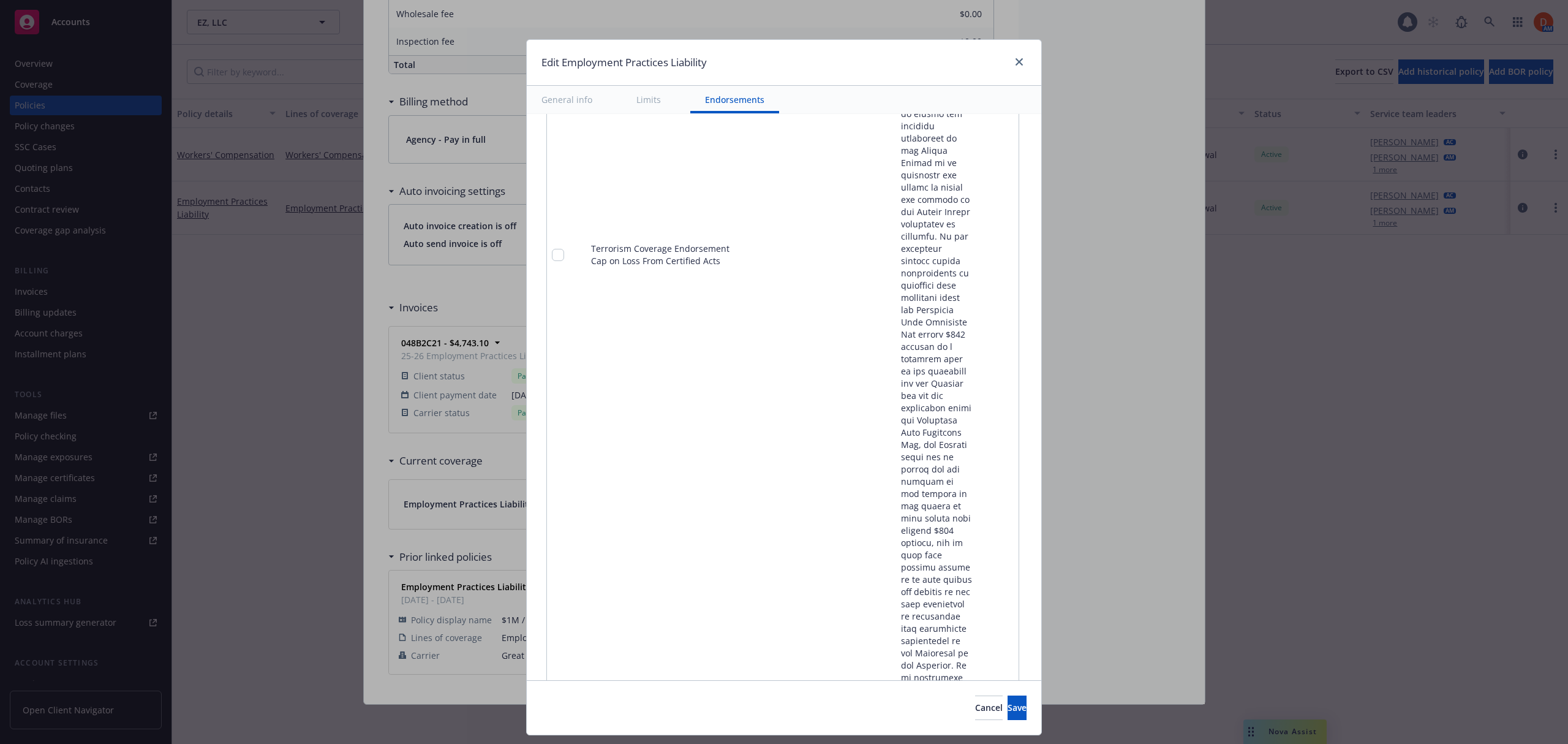
scroll to position [3052, 0]
click at [1002, 332] on icon "remove" at bounding box center [1006, 336] width 8 height 10
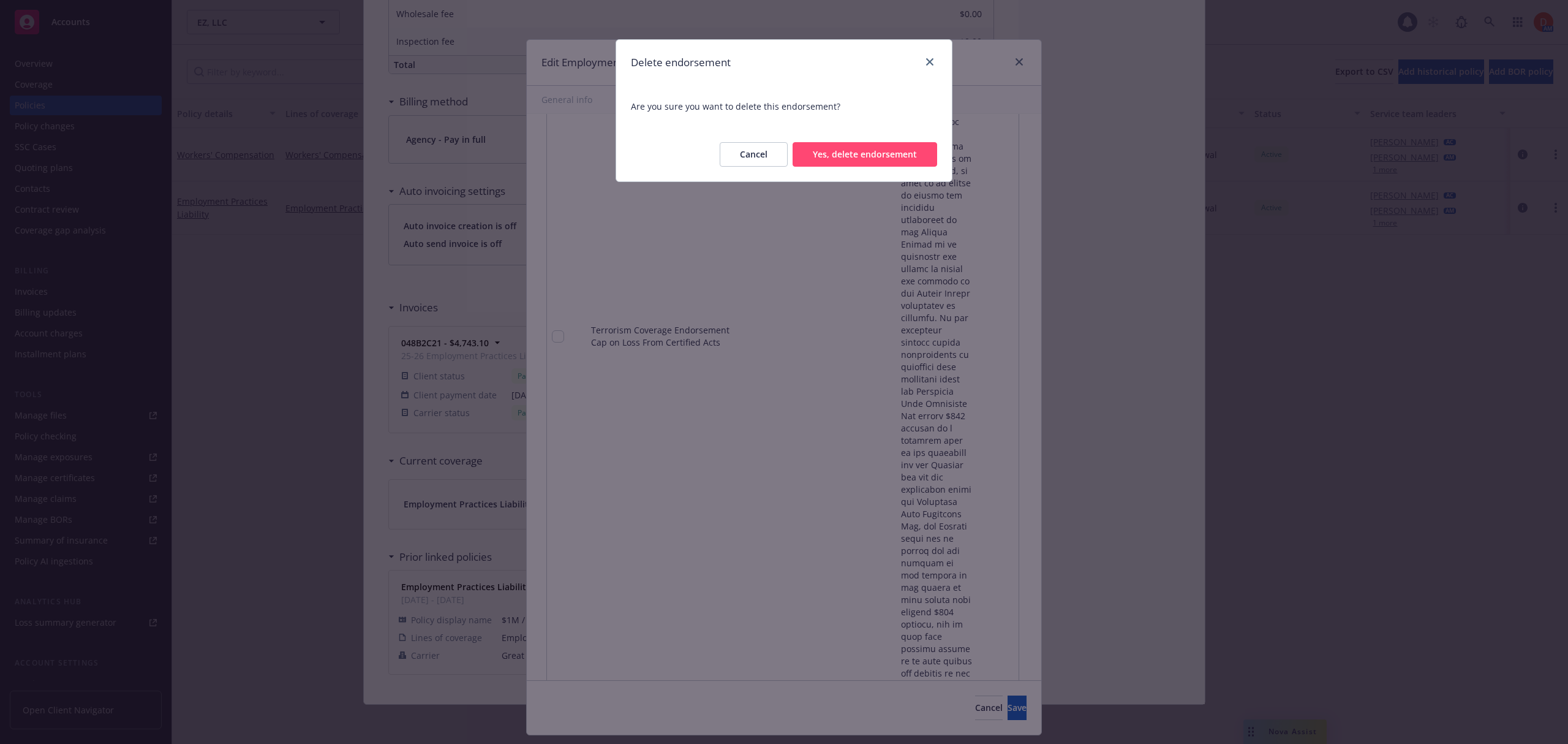
click at [892, 165] on button "Yes, delete endorsement" at bounding box center [865, 155] width 144 height 25
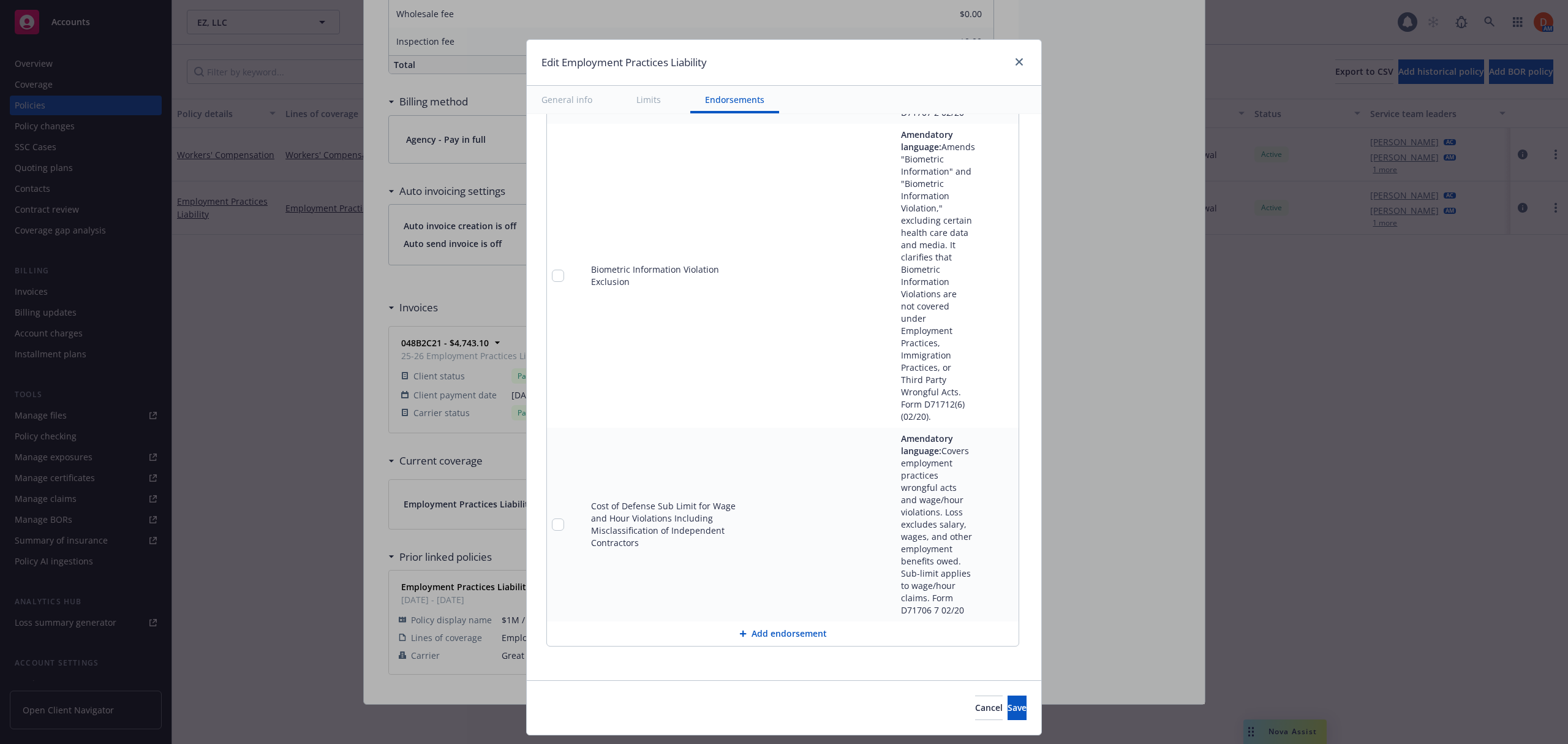
scroll to position [1836, 0]
click at [773, 634] on button "Add endorsement" at bounding box center [782, 634] width 472 height 25
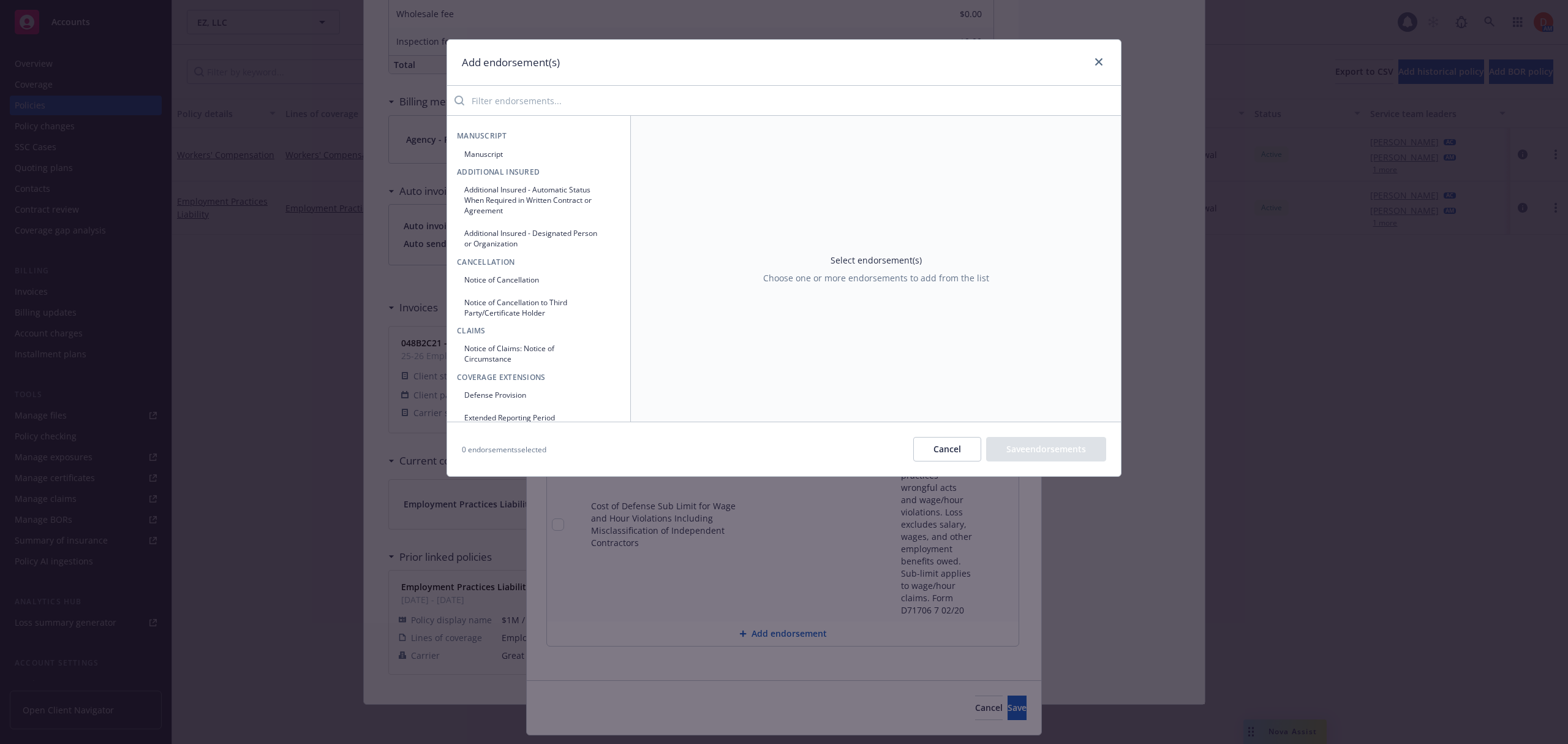
click at [547, 99] on input "search" at bounding box center [792, 100] width 656 height 25
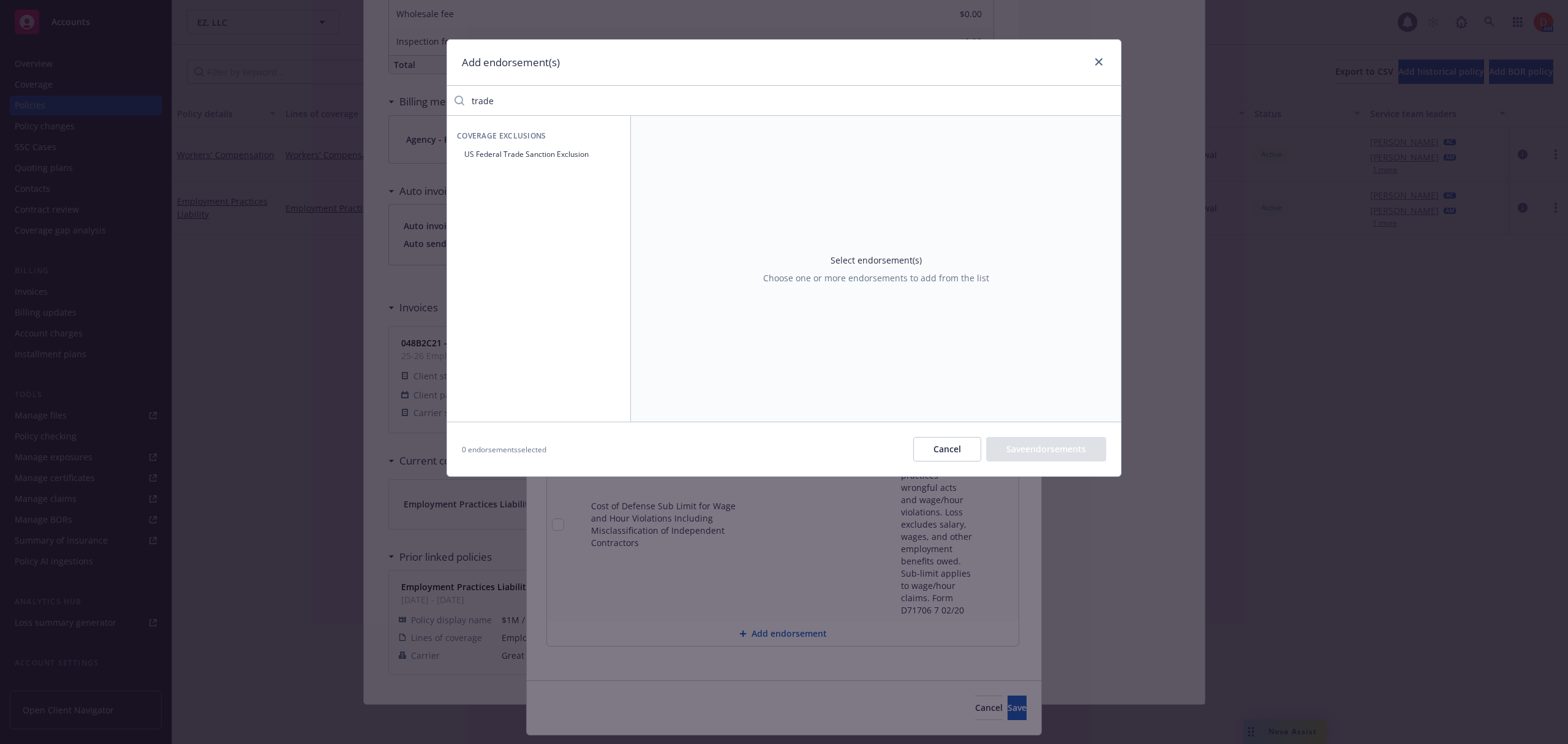
click at [559, 157] on button "US Federal Trade Sanction Exclusion" at bounding box center [538, 153] width 164 height 20
click at [855, 183] on input "Yes" at bounding box center [856, 180] width 12 height 12
click at [1066, 447] on button "Save endorsement" at bounding box center [1048, 449] width 116 height 25
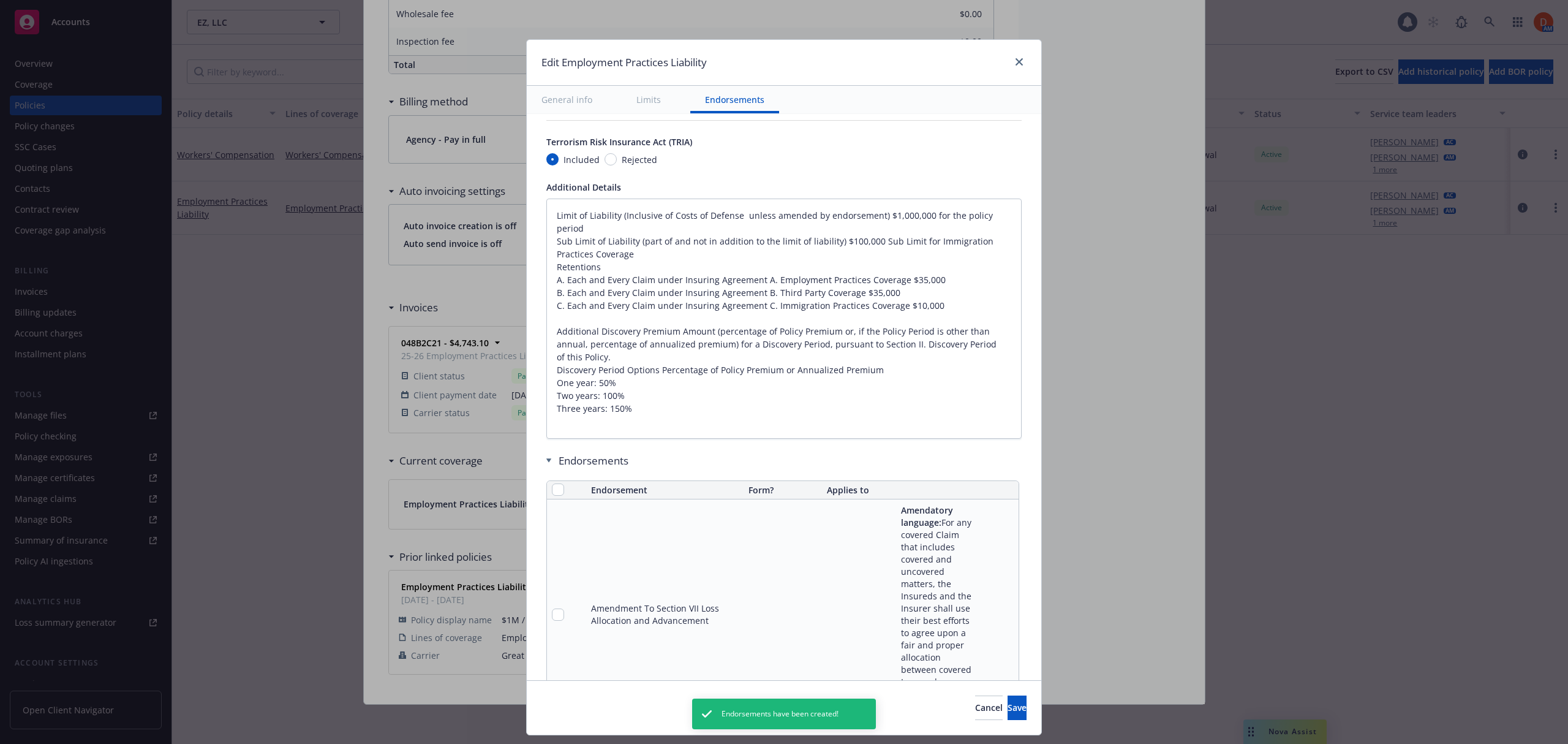
scroll to position [1101, 0]
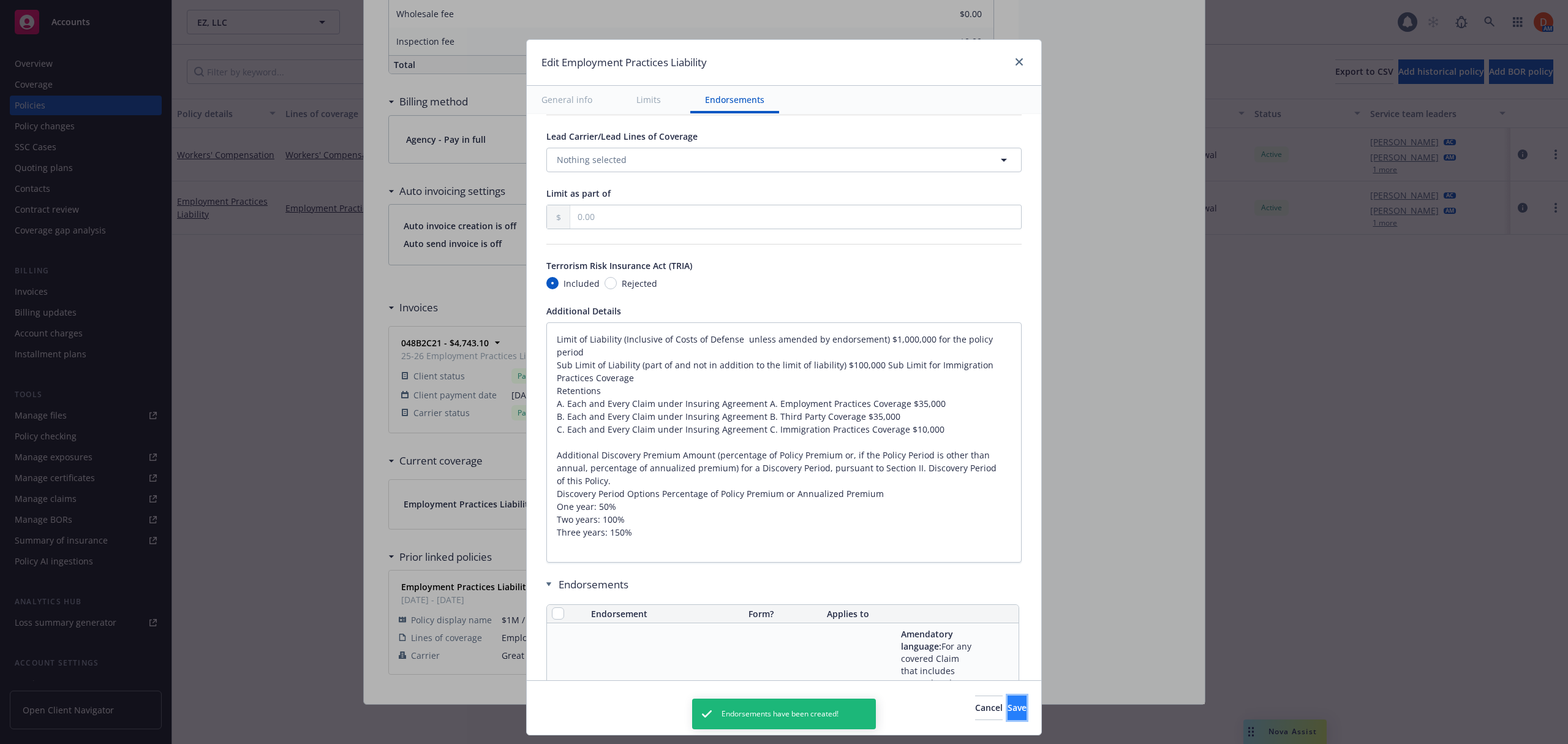
click at [1008, 705] on span "Save" at bounding box center [1017, 708] width 19 height 12
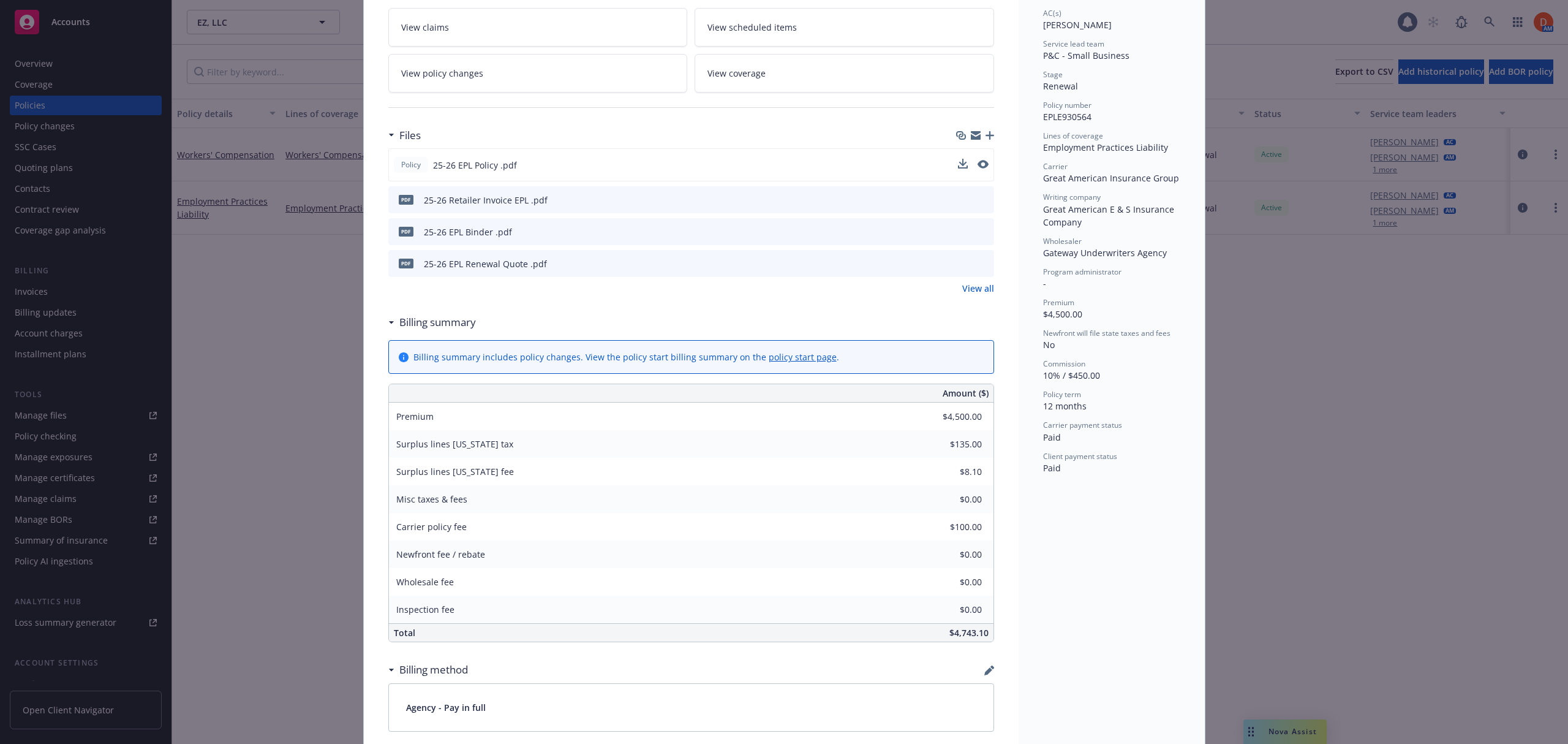
scroll to position [0, 0]
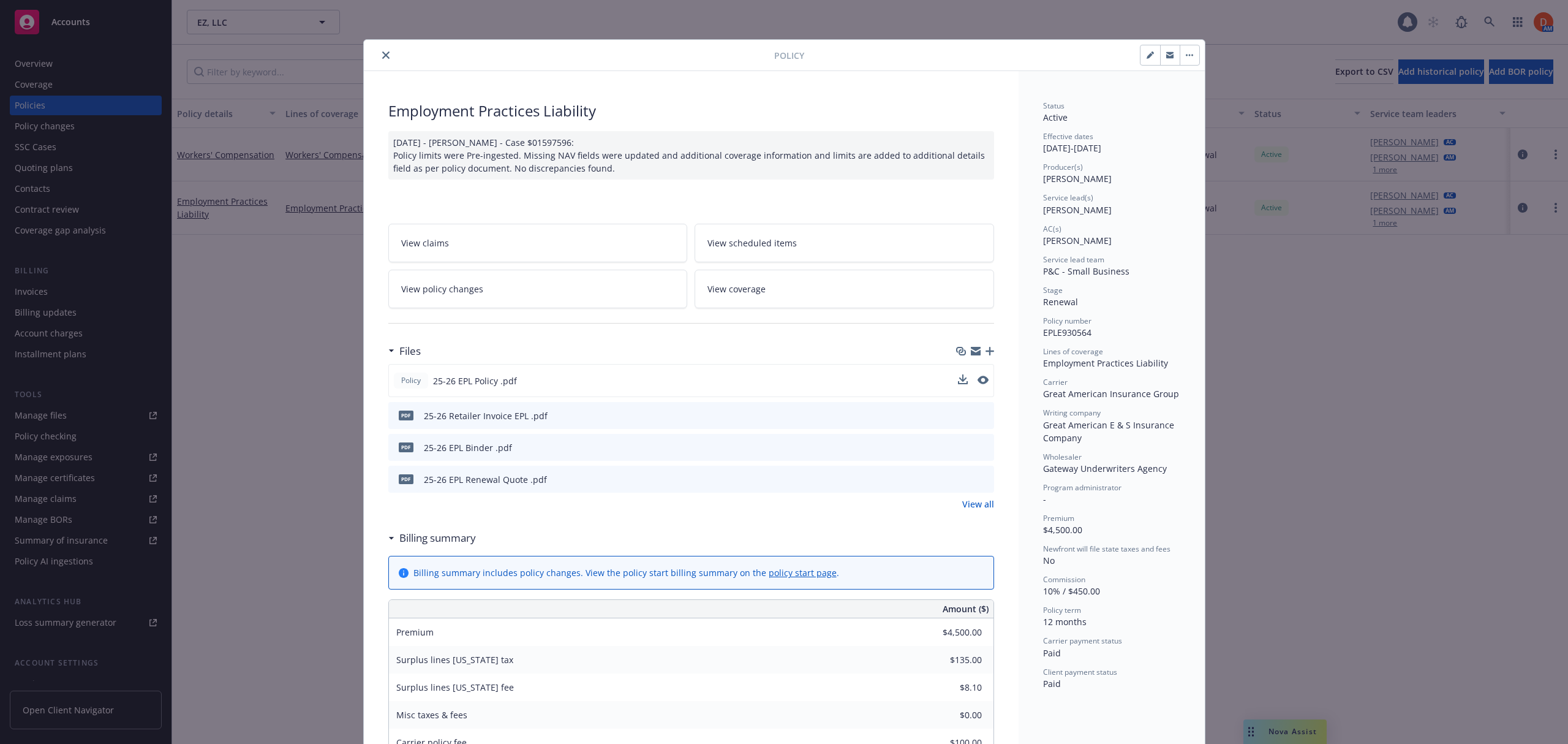
click at [382, 54] on icon "close" at bounding box center [386, 54] width 7 height 7
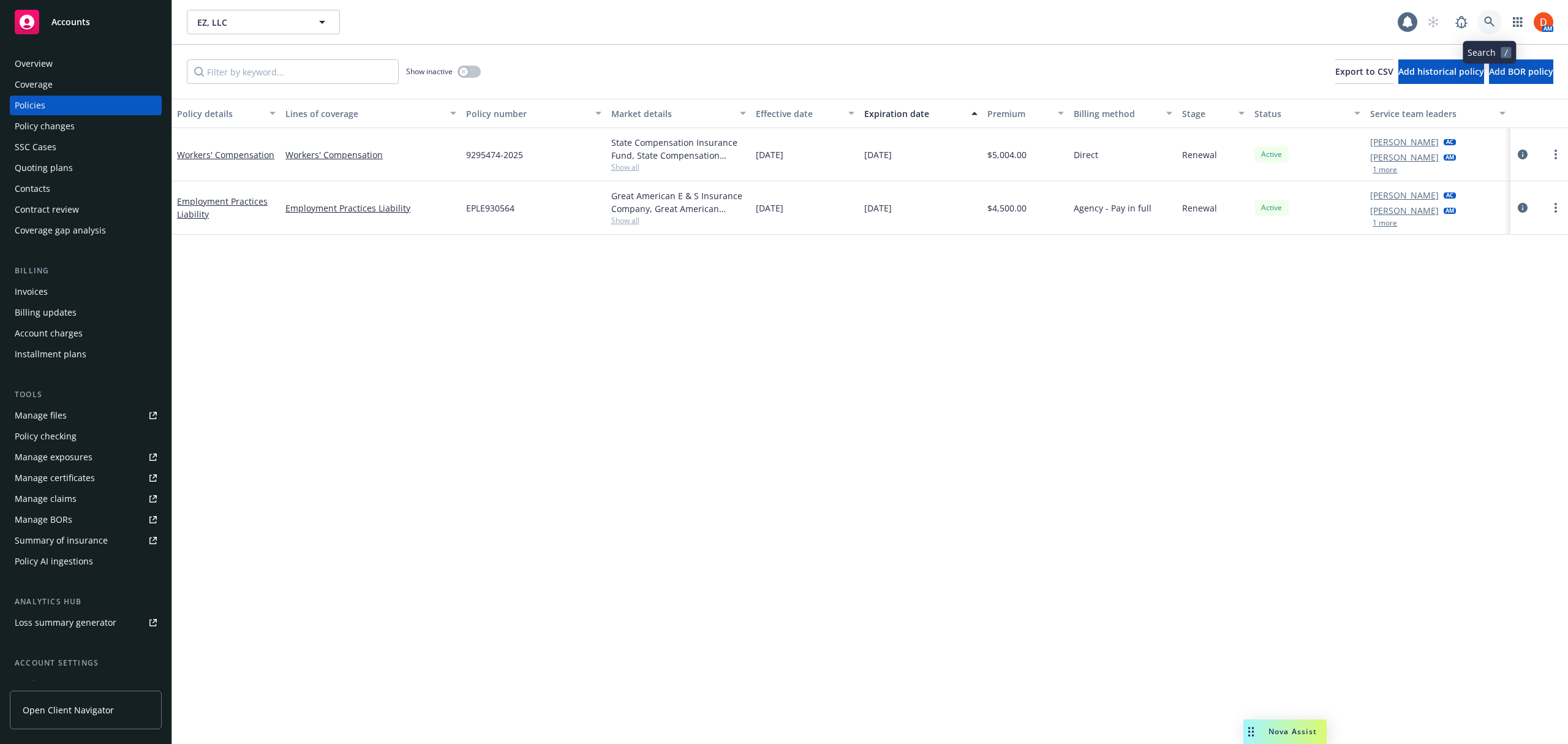
click at [1489, 20] on icon at bounding box center [1489, 22] width 11 height 11
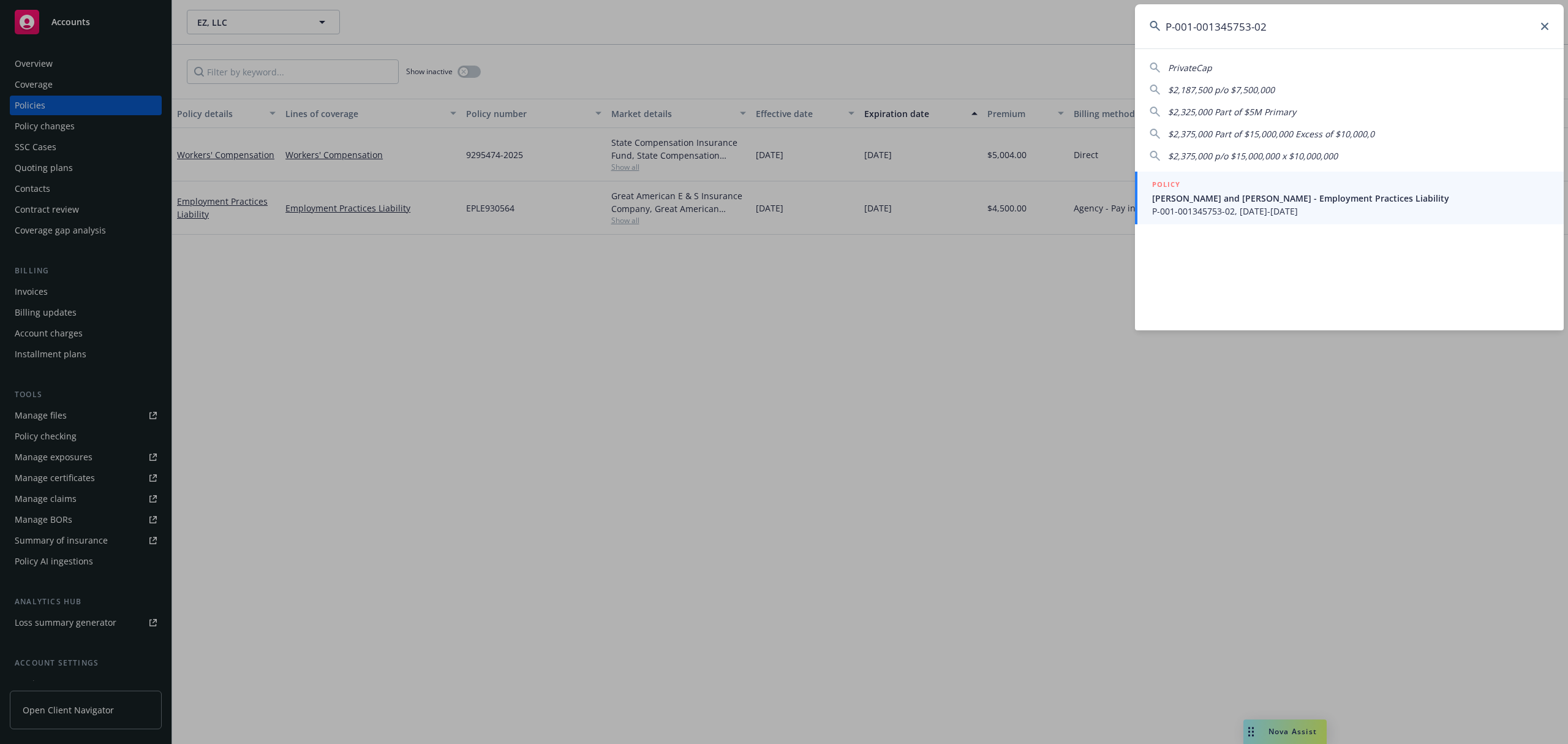
click at [1264, 207] on span "P-001-001345753-02, [DATE]-[DATE]" at bounding box center [1350, 211] width 397 height 13
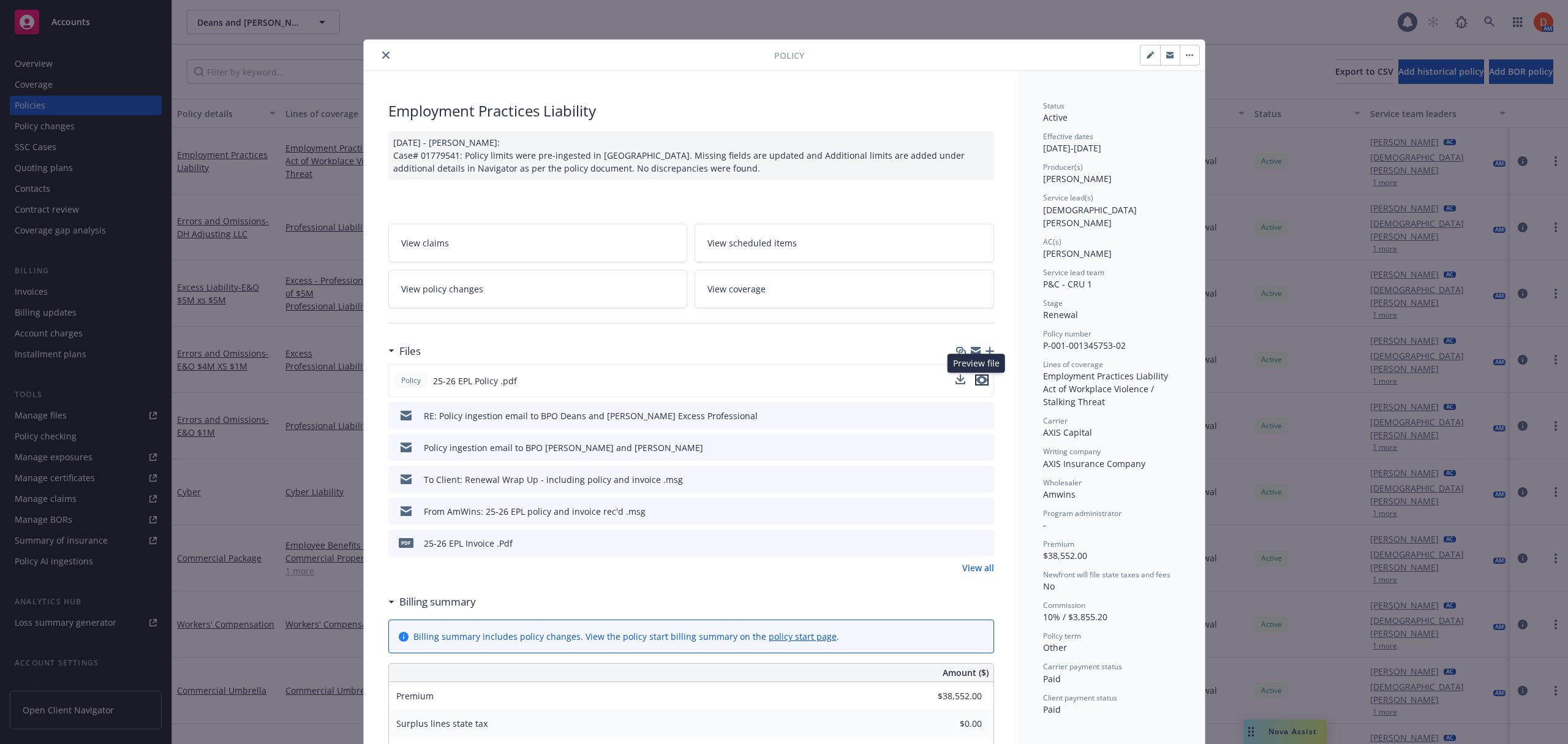
click at [976, 383] on icon "preview file" at bounding box center [981, 379] width 11 height 8
click at [1302, 727] on div "Policy Employment Practices Liability [DATE] - [PERSON_NAME]: Case# 01779541: P…" at bounding box center [784, 372] width 1568 height 744
click at [382, 57] on icon "close" at bounding box center [386, 54] width 7 height 7
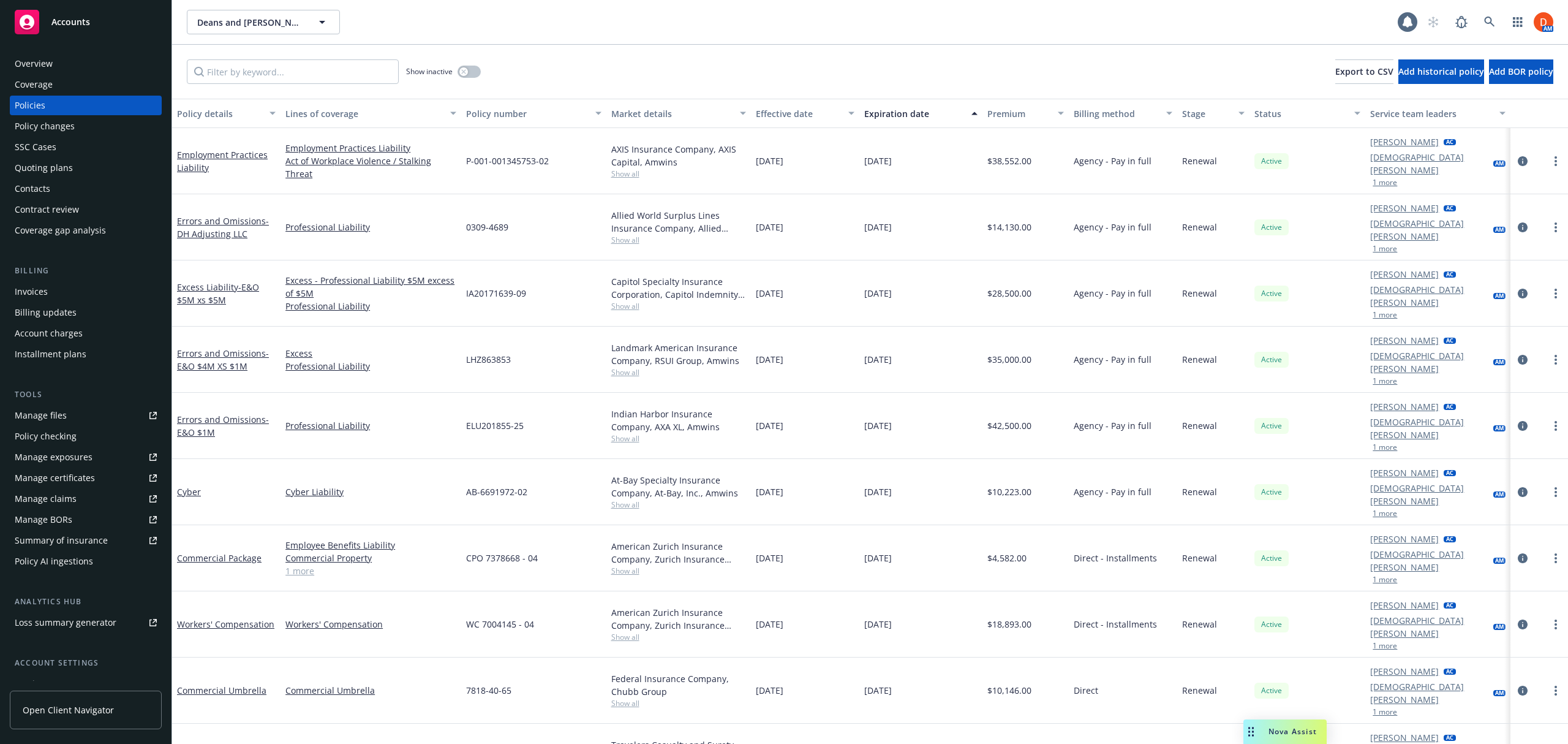
click at [1268, 726] on span "Nova Assist" at bounding box center [1292, 731] width 49 height 10
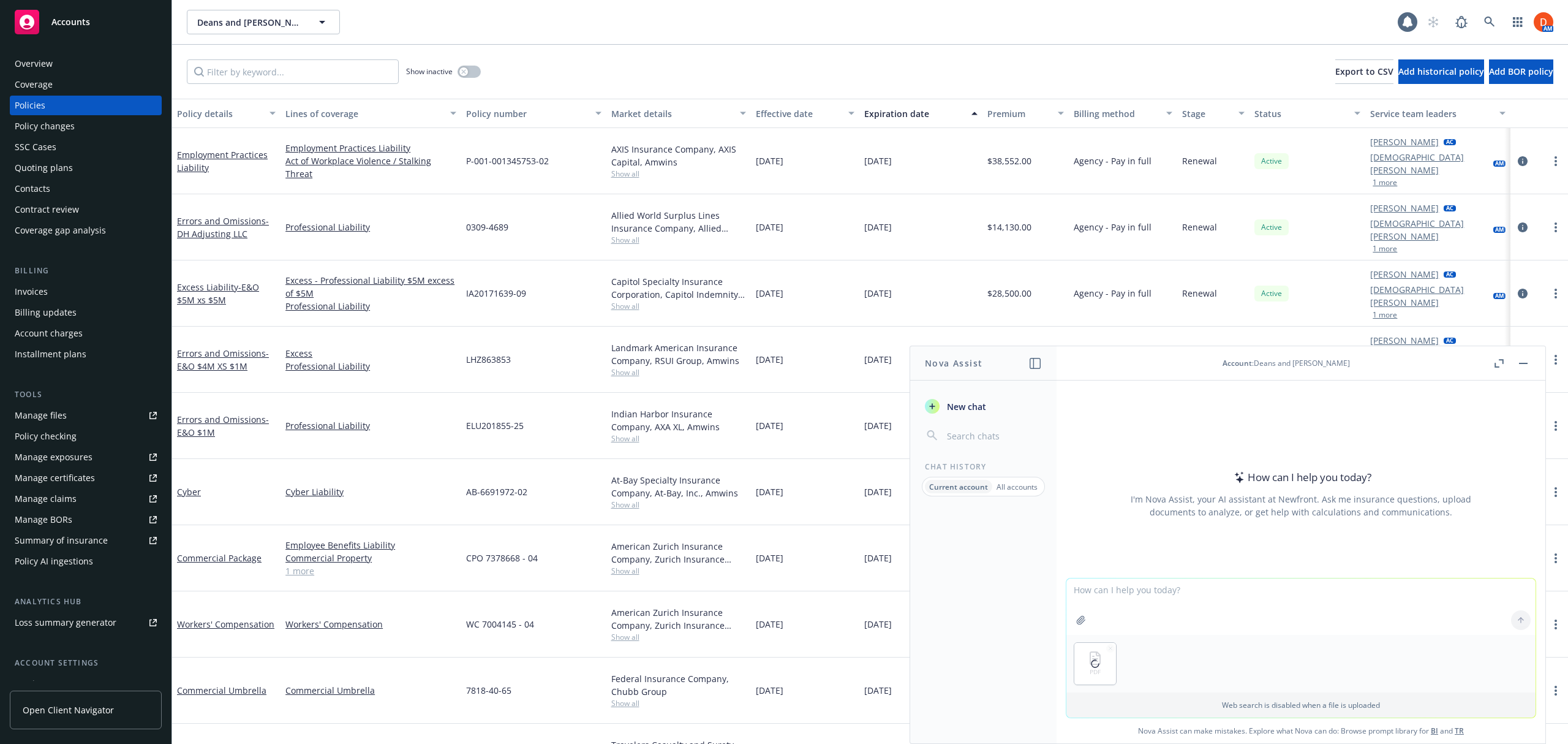
click at [1152, 601] on textarea at bounding box center [1301, 606] width 469 height 56
click at [1150, 602] on textarea "Here is the EPL Policy for this account, please create a spreadsheet with the f…" at bounding box center [1301, 605] width 469 height 58
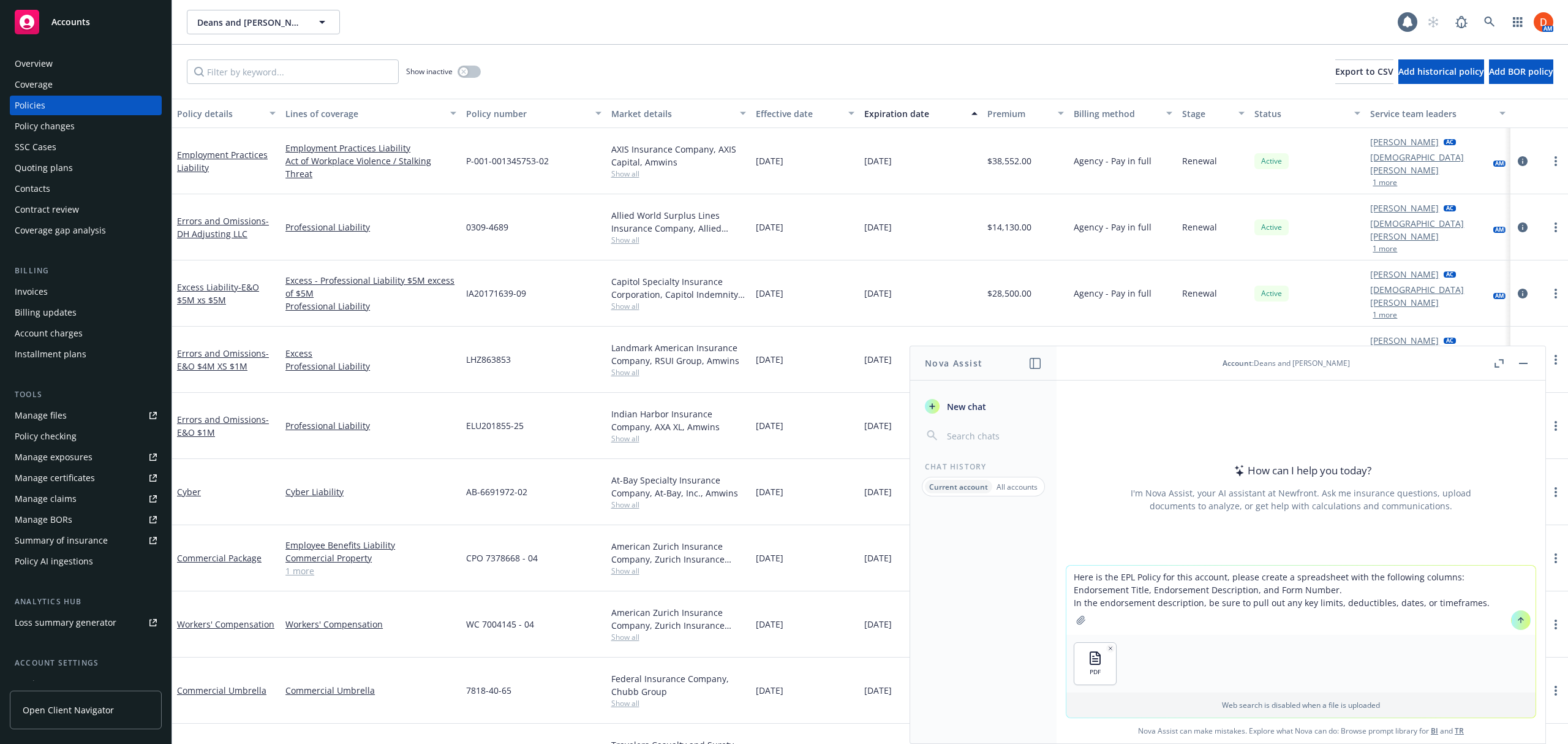
click at [1516, 621] on icon at bounding box center [1520, 620] width 8 height 8
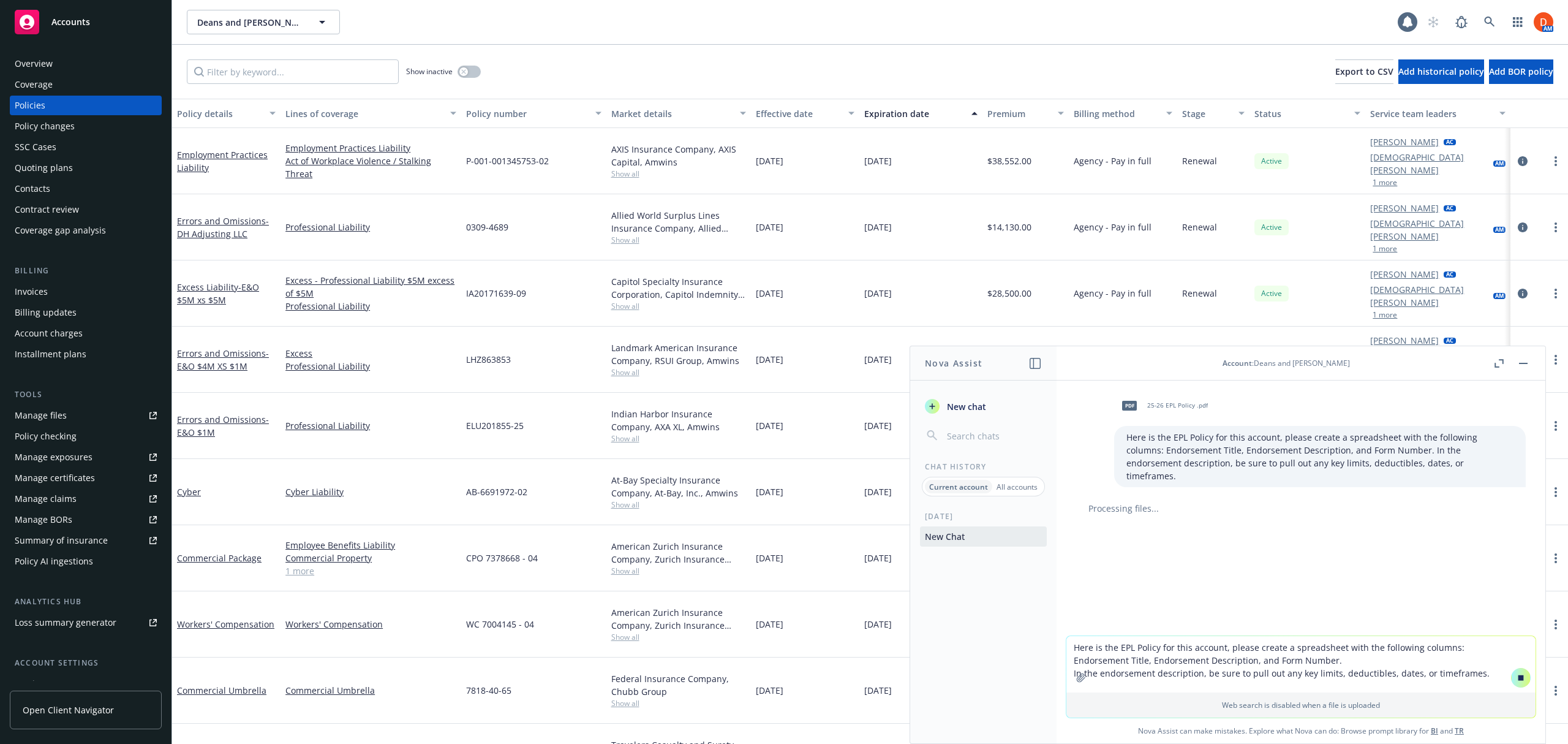
click at [1495, 365] on icon "button" at bounding box center [1499, 363] width 9 height 8
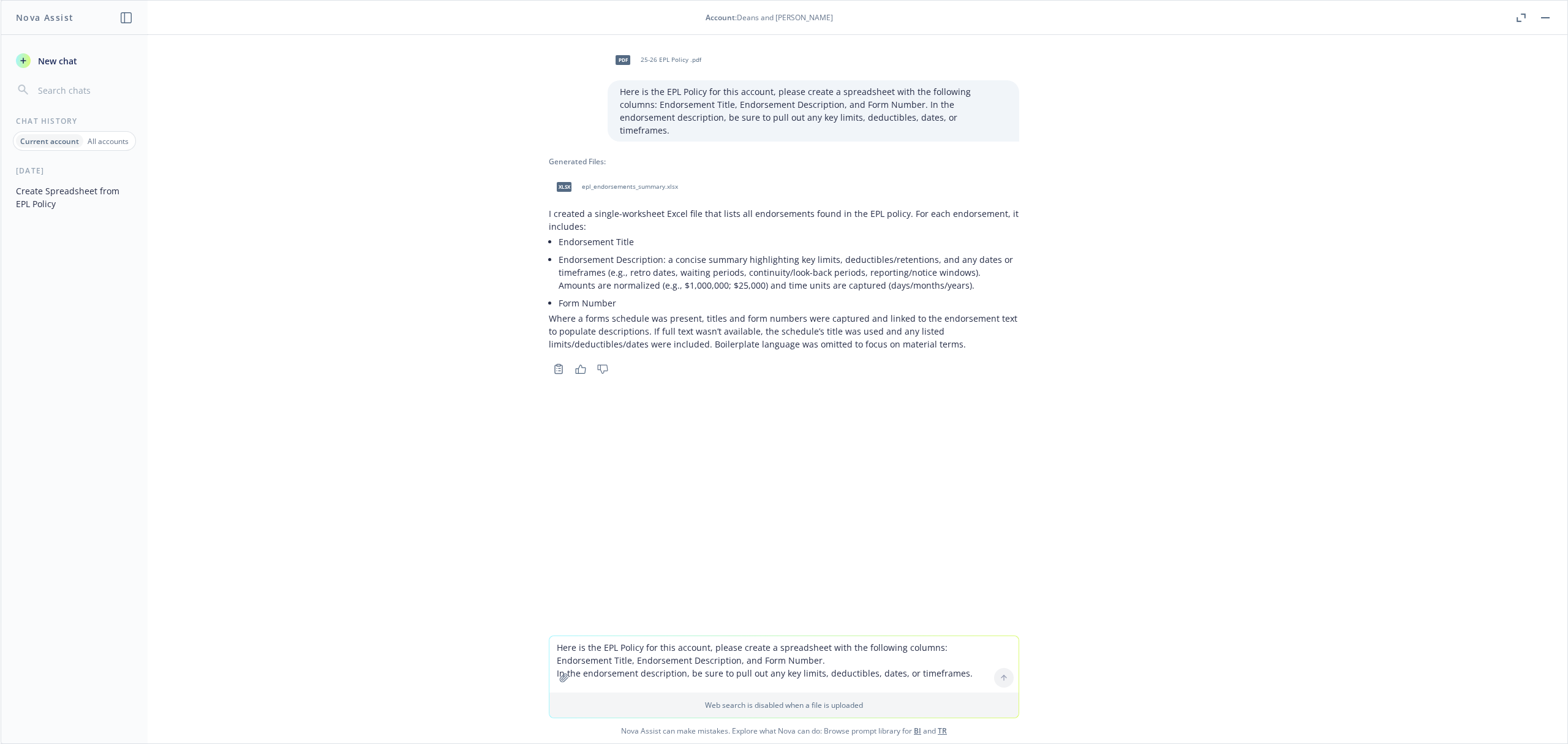
click at [606, 183] on span "epl_endorsements_summary.xlsx" at bounding box center [630, 186] width 96 height 8
click at [1544, 15] on button "button" at bounding box center [1545, 17] width 15 height 15
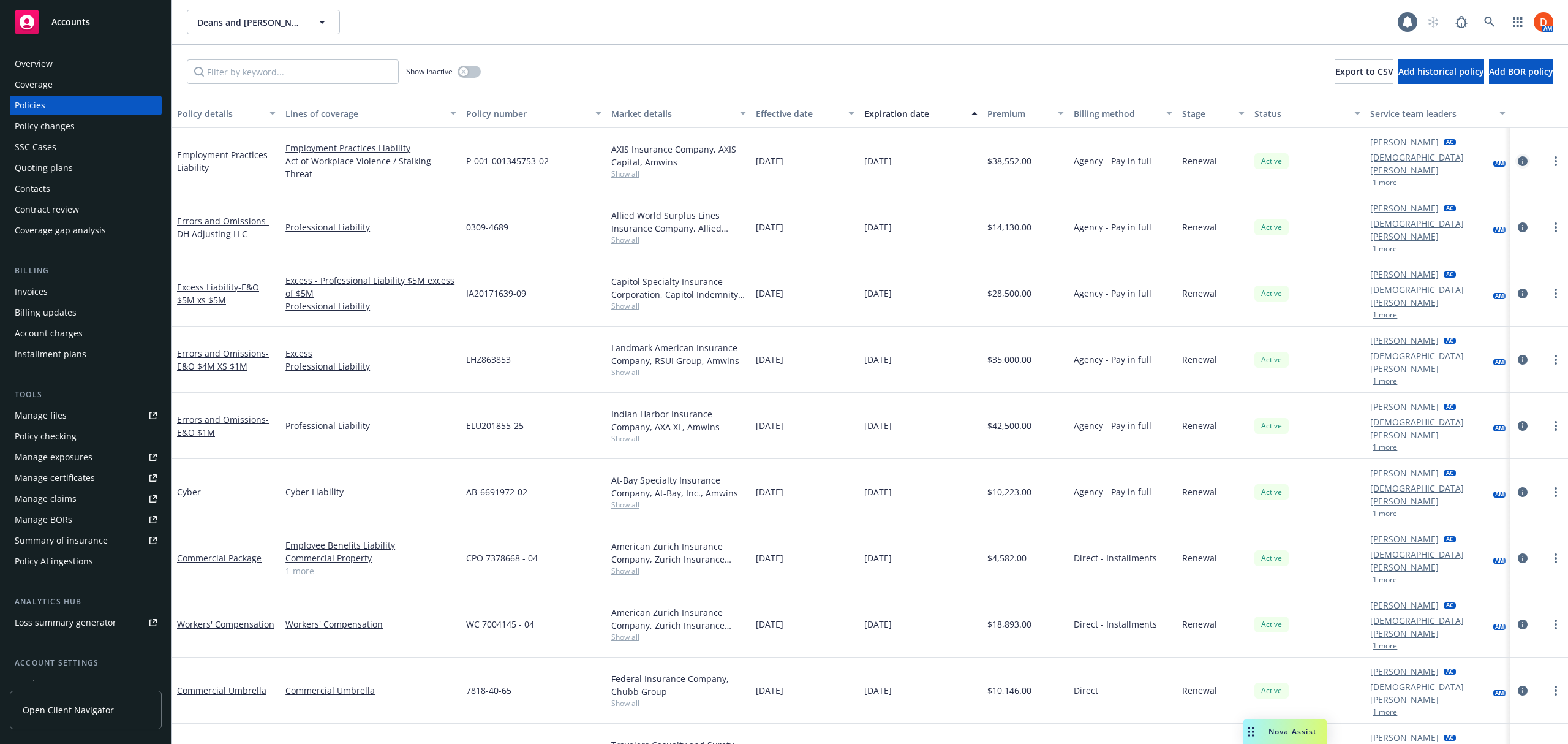
click at [1523, 156] on icon "circleInformation" at bounding box center [1522, 161] width 10 height 10
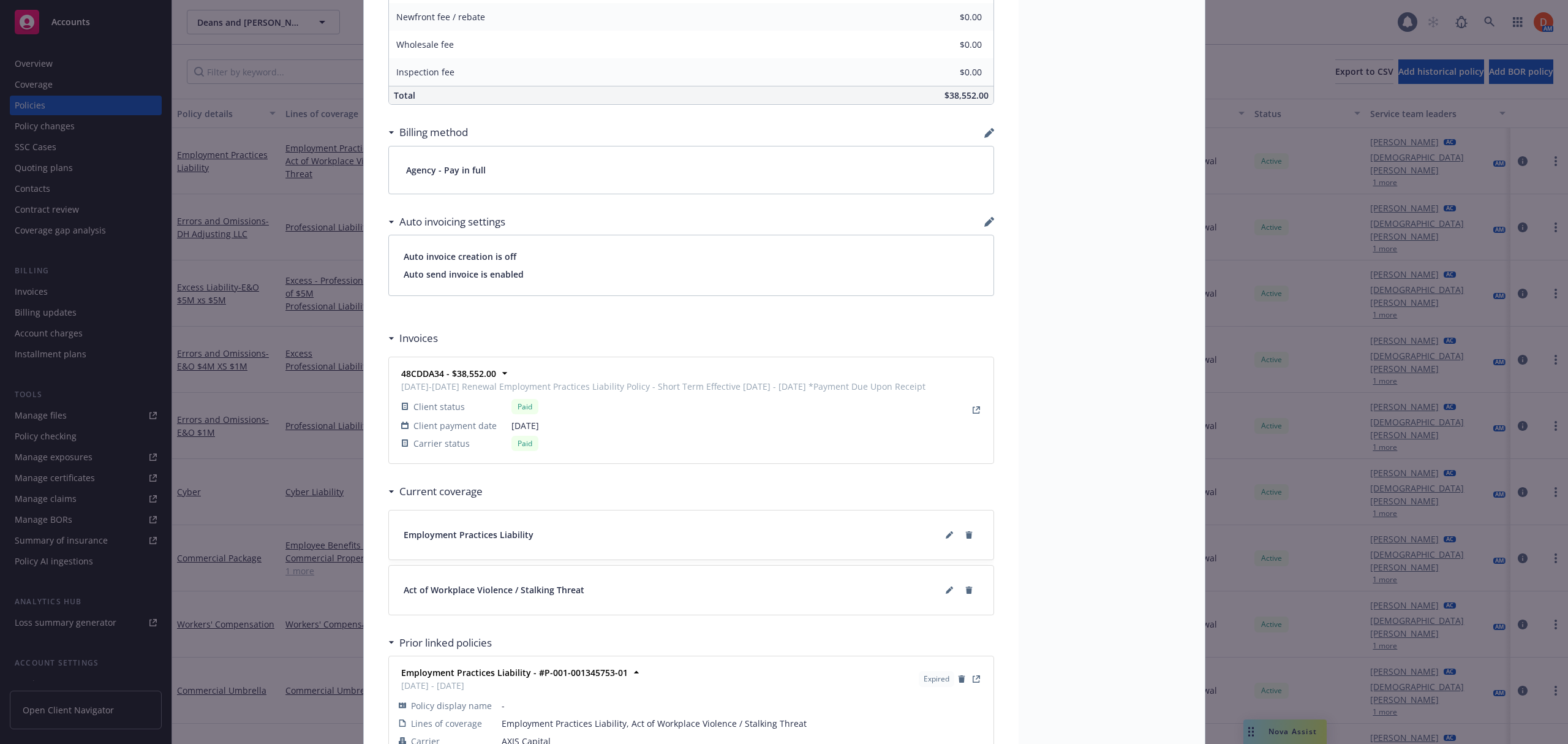
scroll to position [908, 0]
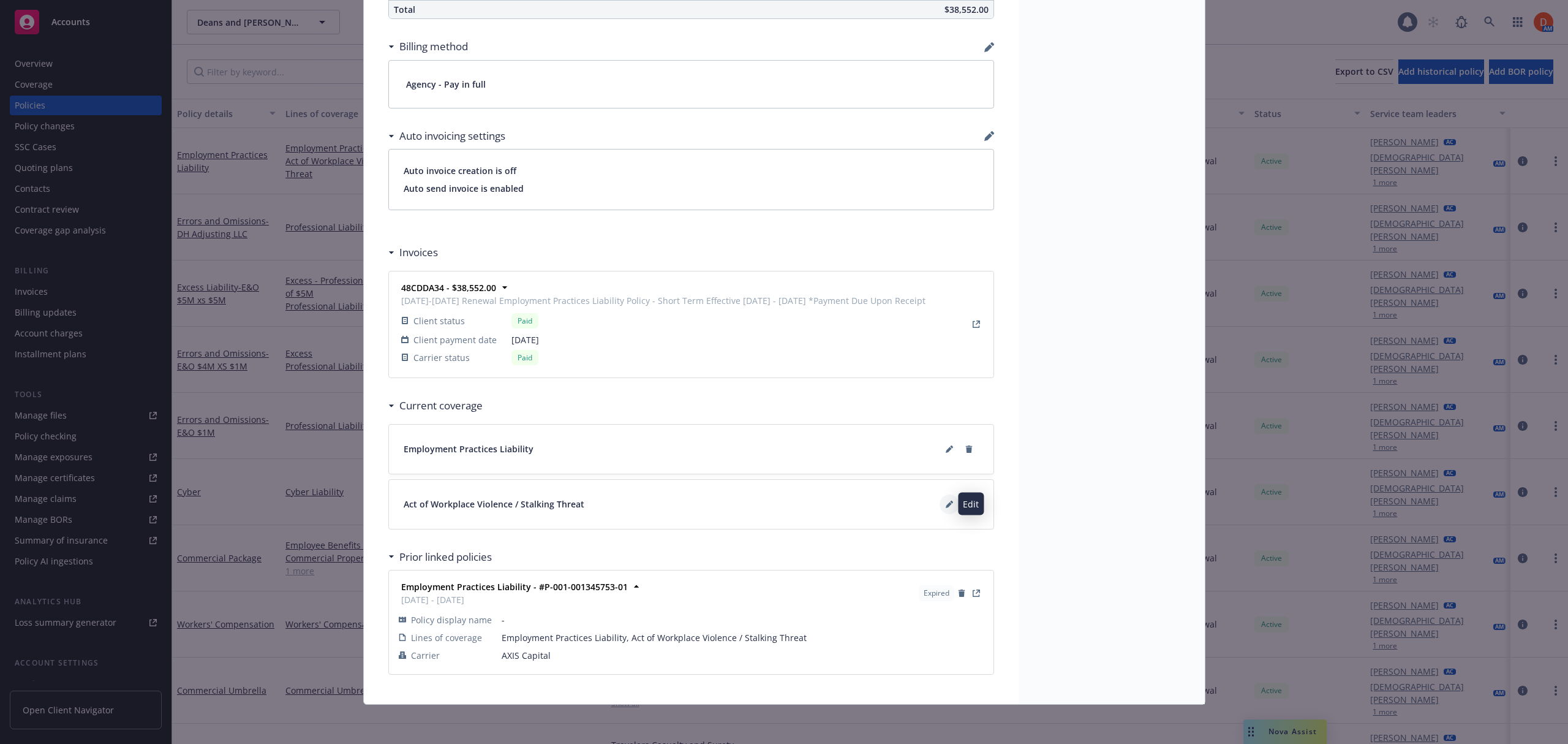
click at [945, 504] on icon at bounding box center [949, 504] width 7 height 7
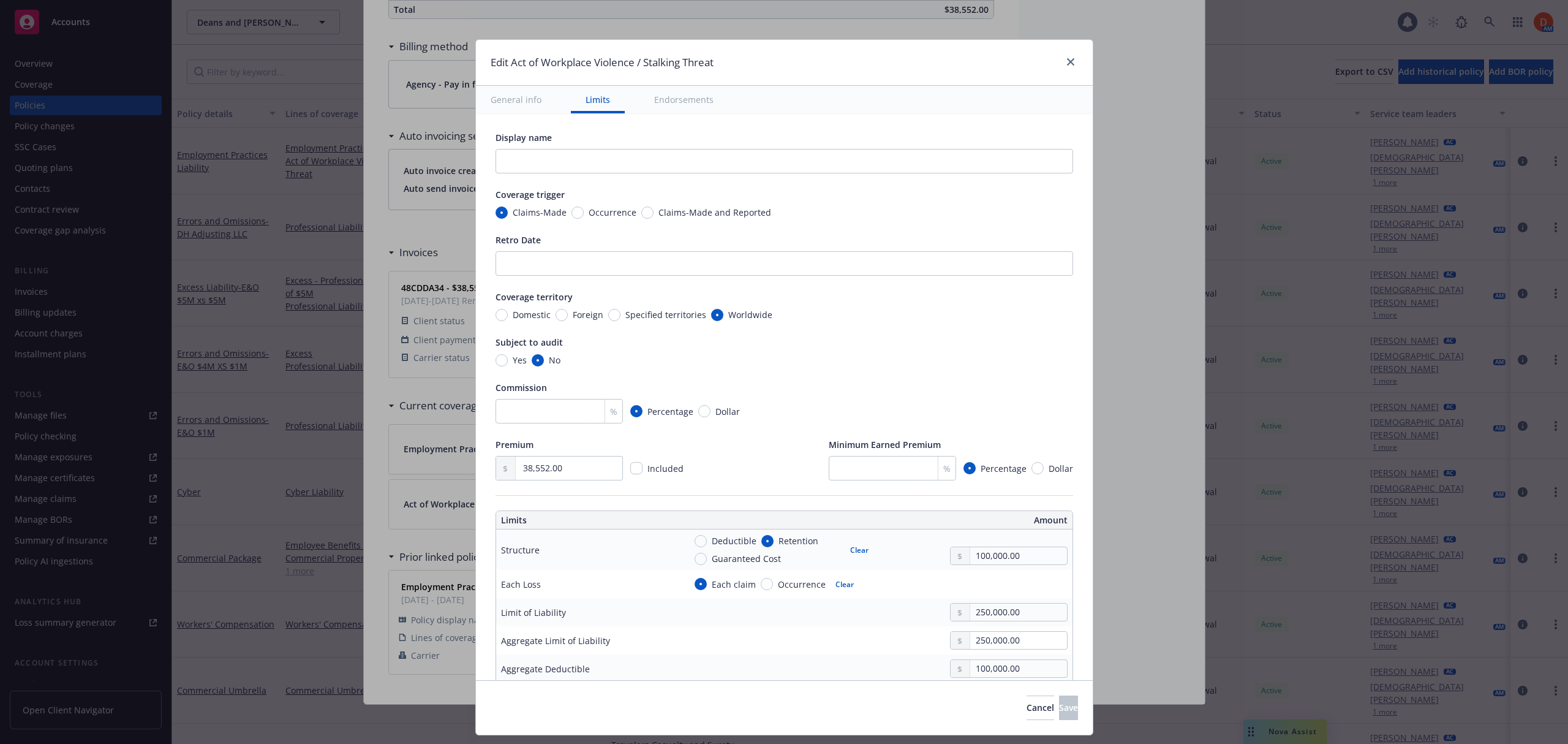
scroll to position [0, 0]
click at [1061, 55] on div at bounding box center [1068, 62] width 19 height 16
click at [1067, 60] on icon "close" at bounding box center [1070, 62] width 7 height 7
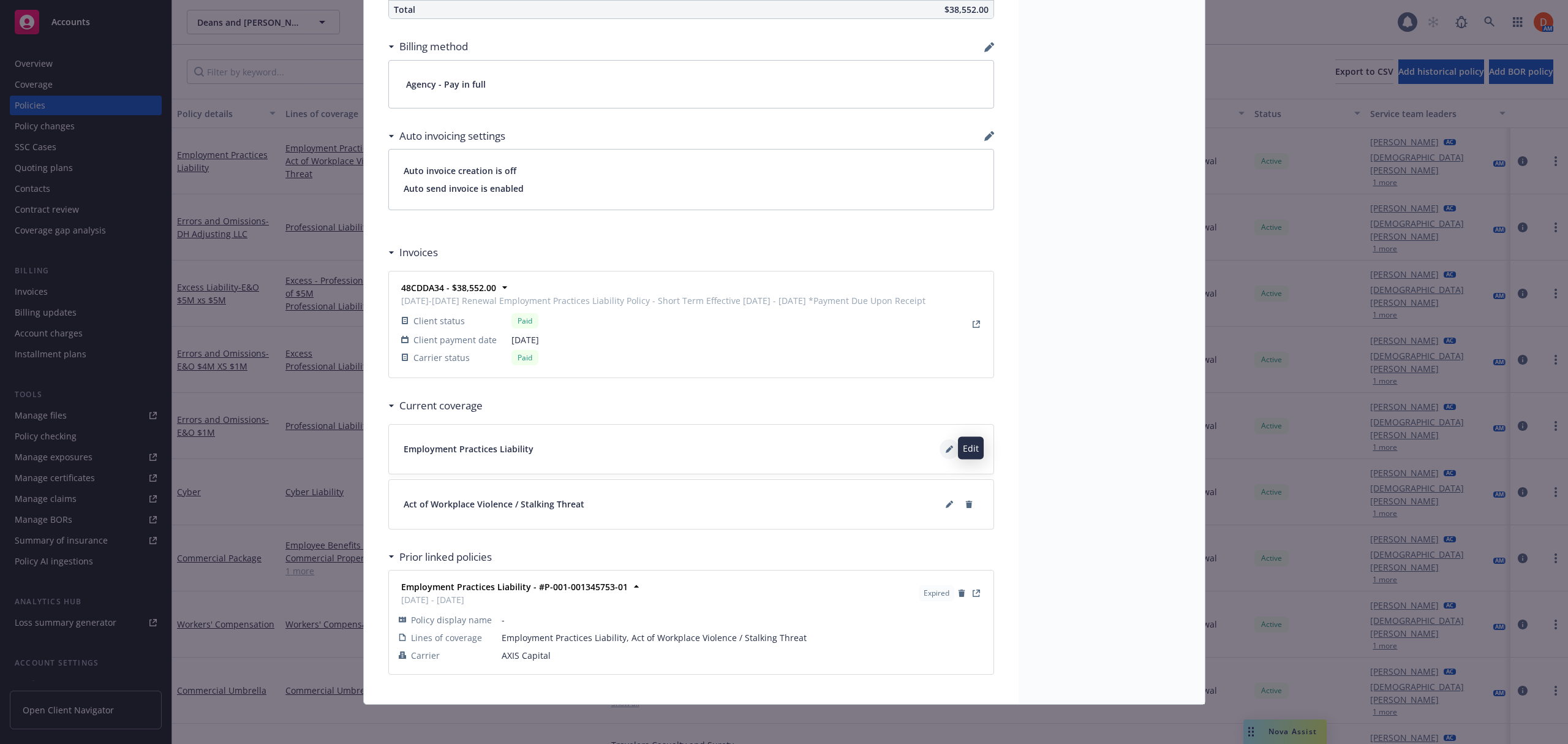
click at [945, 449] on icon at bounding box center [948, 449] width 6 height 6
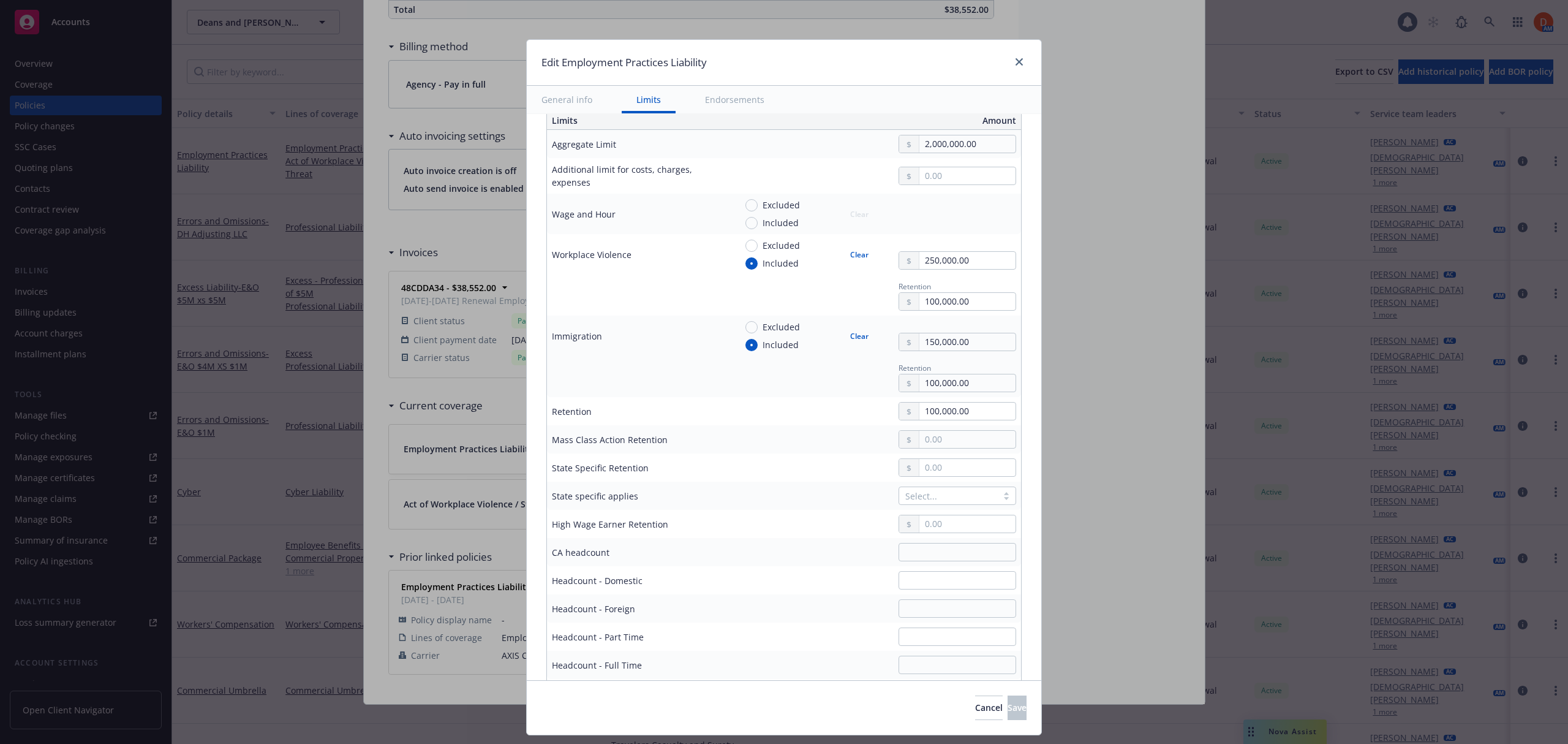
scroll to position [817, 0]
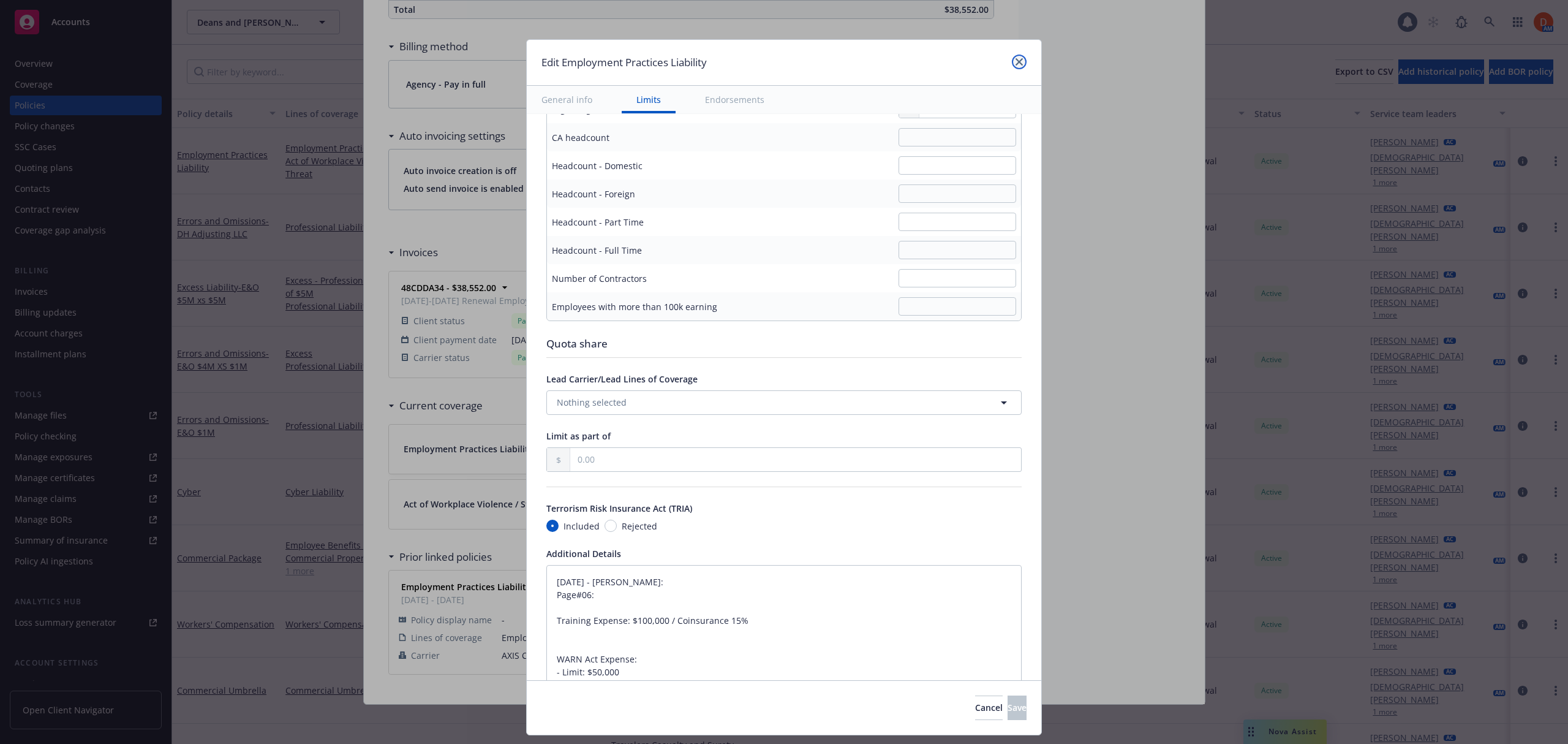
click at [1015, 62] on icon "close" at bounding box center [1019, 62] width 7 height 7
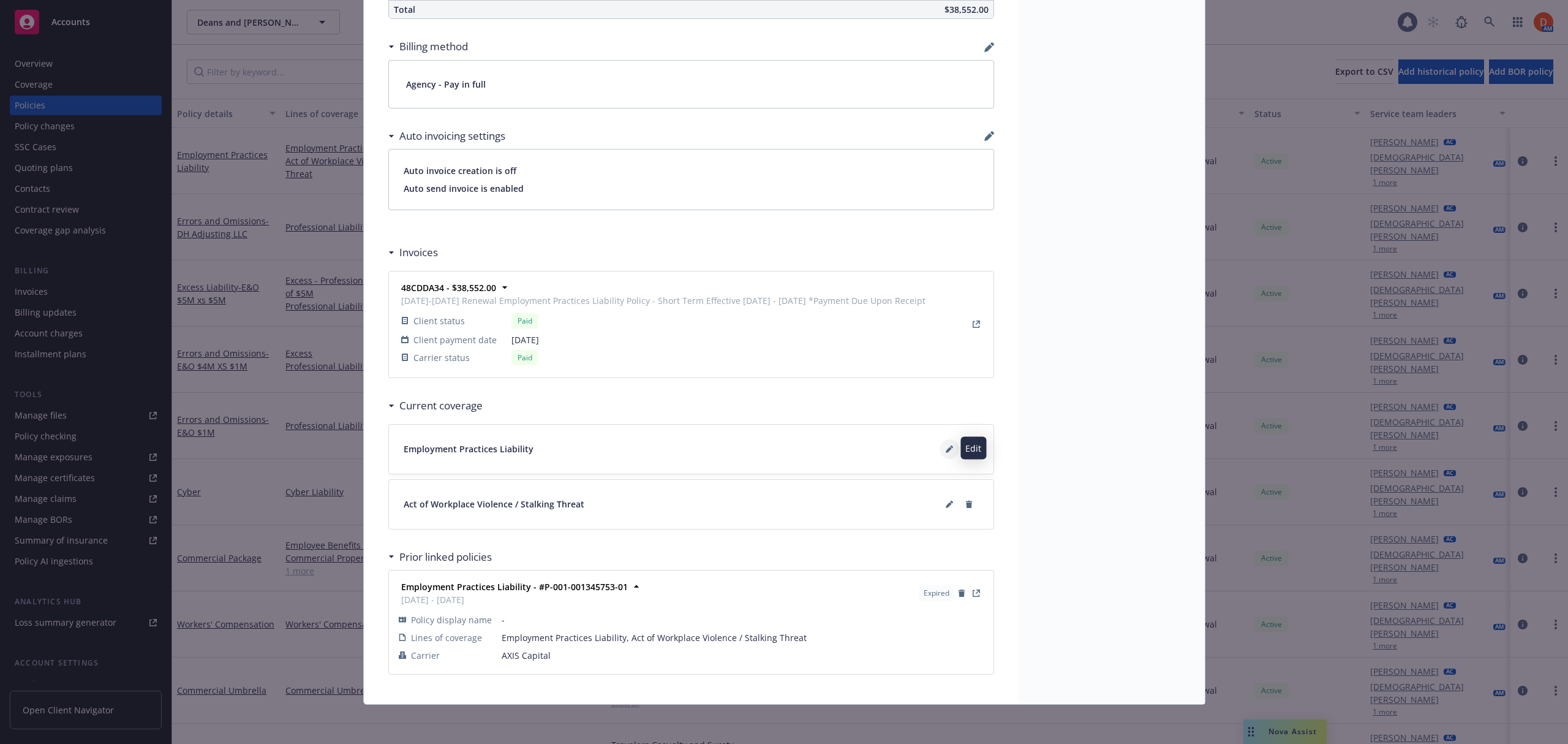
click at [945, 447] on icon at bounding box center [949, 449] width 7 height 7
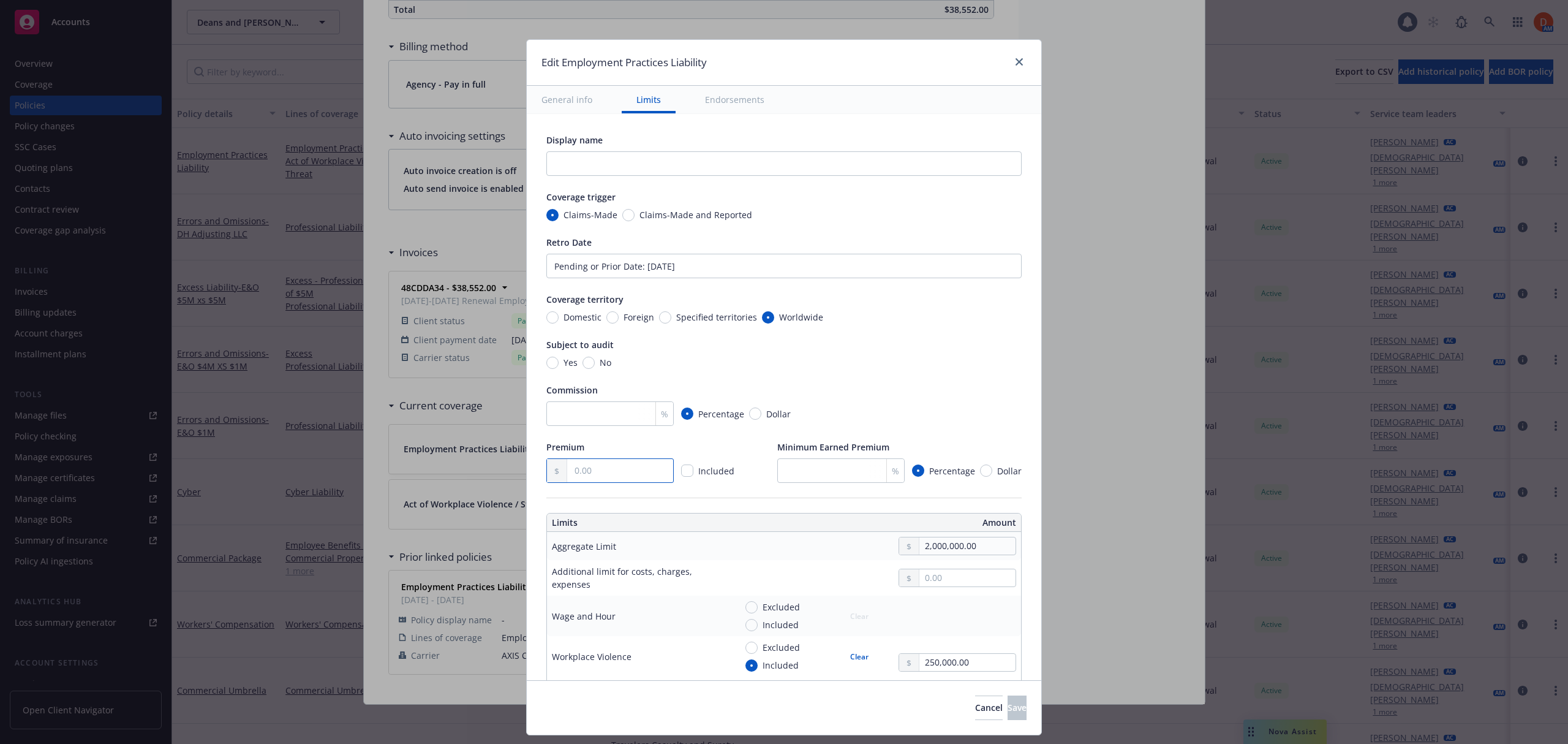
click at [611, 460] on input "text" at bounding box center [620, 471] width 106 height 23
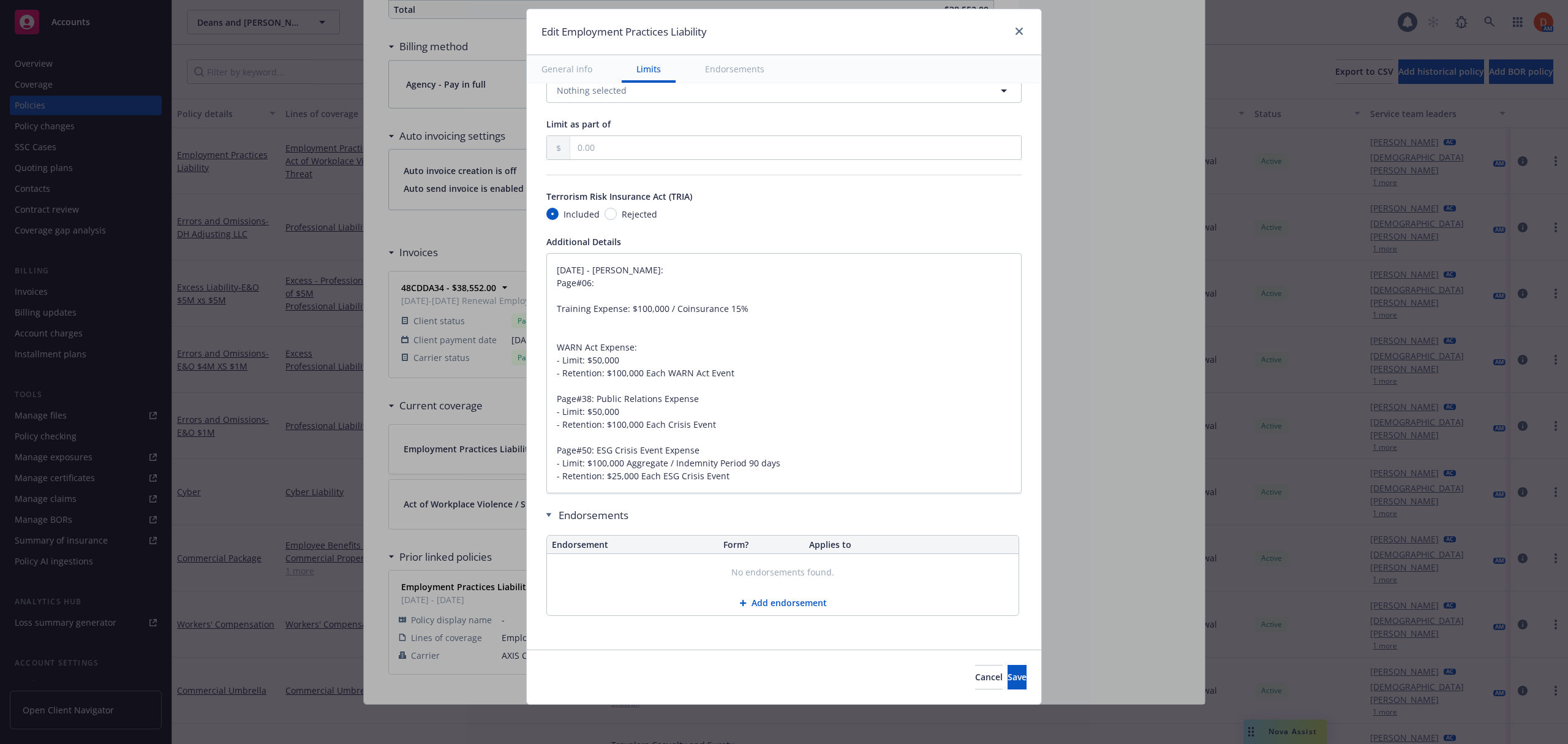
scroll to position [1103, 0]
click at [770, 602] on button "Add endorsement" at bounding box center [782, 603] width 472 height 25
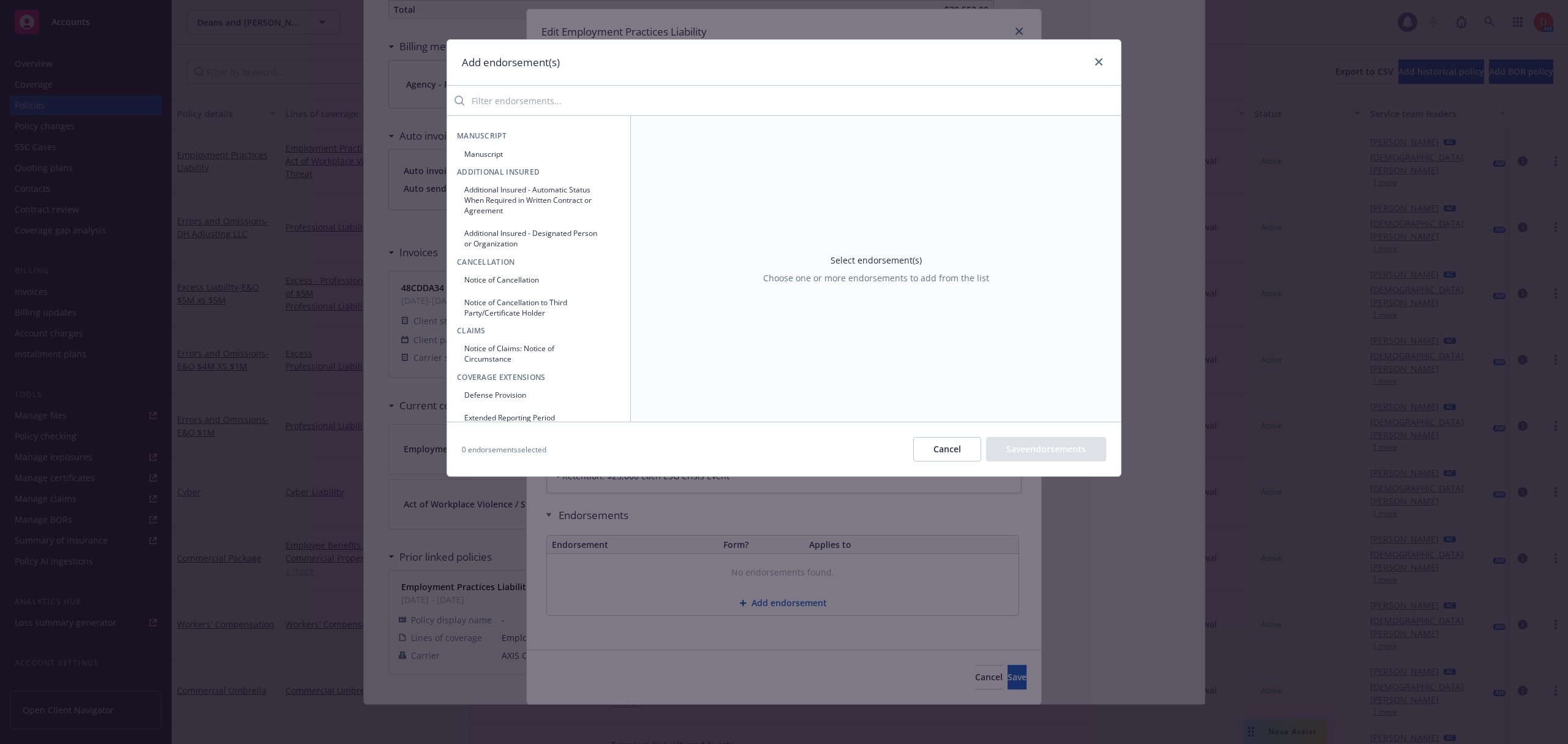
click at [536, 155] on button "Manuscript" at bounding box center [538, 153] width 164 height 20
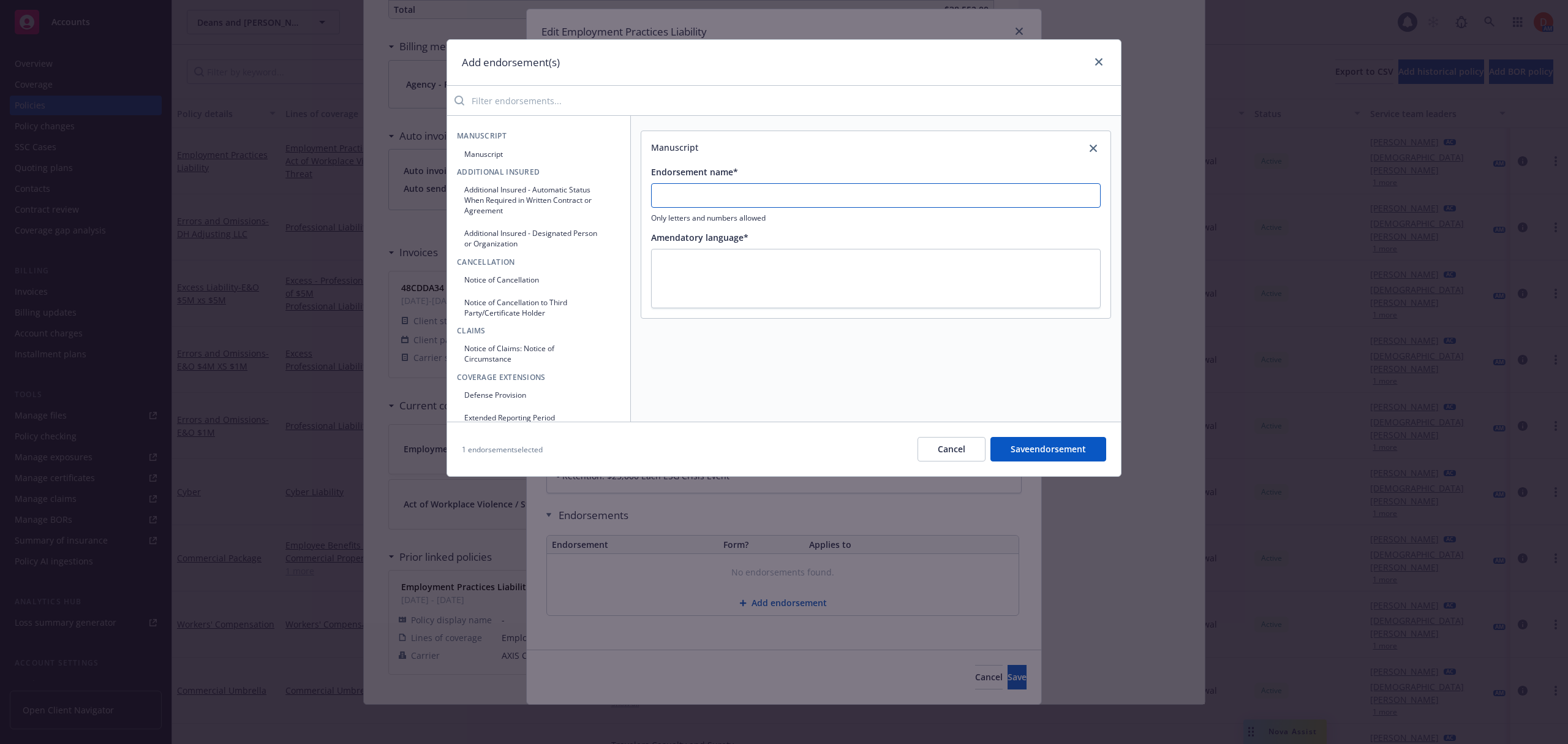
click at [839, 201] on input "Endorsement name*" at bounding box center [876, 196] width 450 height 25
paste input "Training Expense"
click at [821, 260] on textarea at bounding box center [876, 278] width 450 height 60
click at [539, 150] on button "Manuscript" at bounding box center [538, 153] width 164 height 20
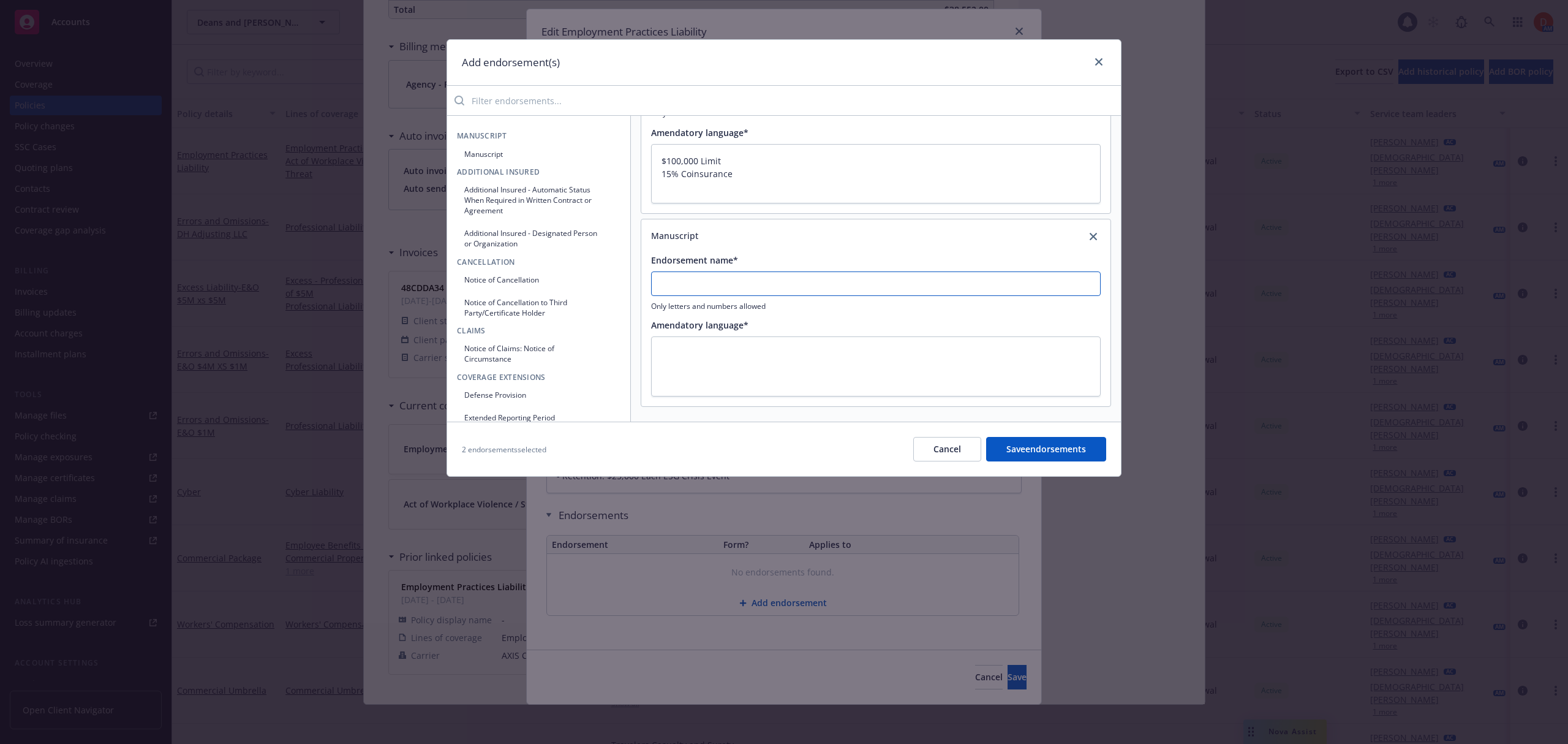
click at [778, 283] on input "Endorsement name*" at bounding box center [876, 284] width 450 height 25
click at [531, 148] on button "Manuscript" at bounding box center [538, 153] width 164 height 20
click at [733, 286] on input "Endorsement name*" at bounding box center [876, 284] width 450 height 25
click at [1028, 446] on button "Save endorsements" at bounding box center [1046, 449] width 120 height 25
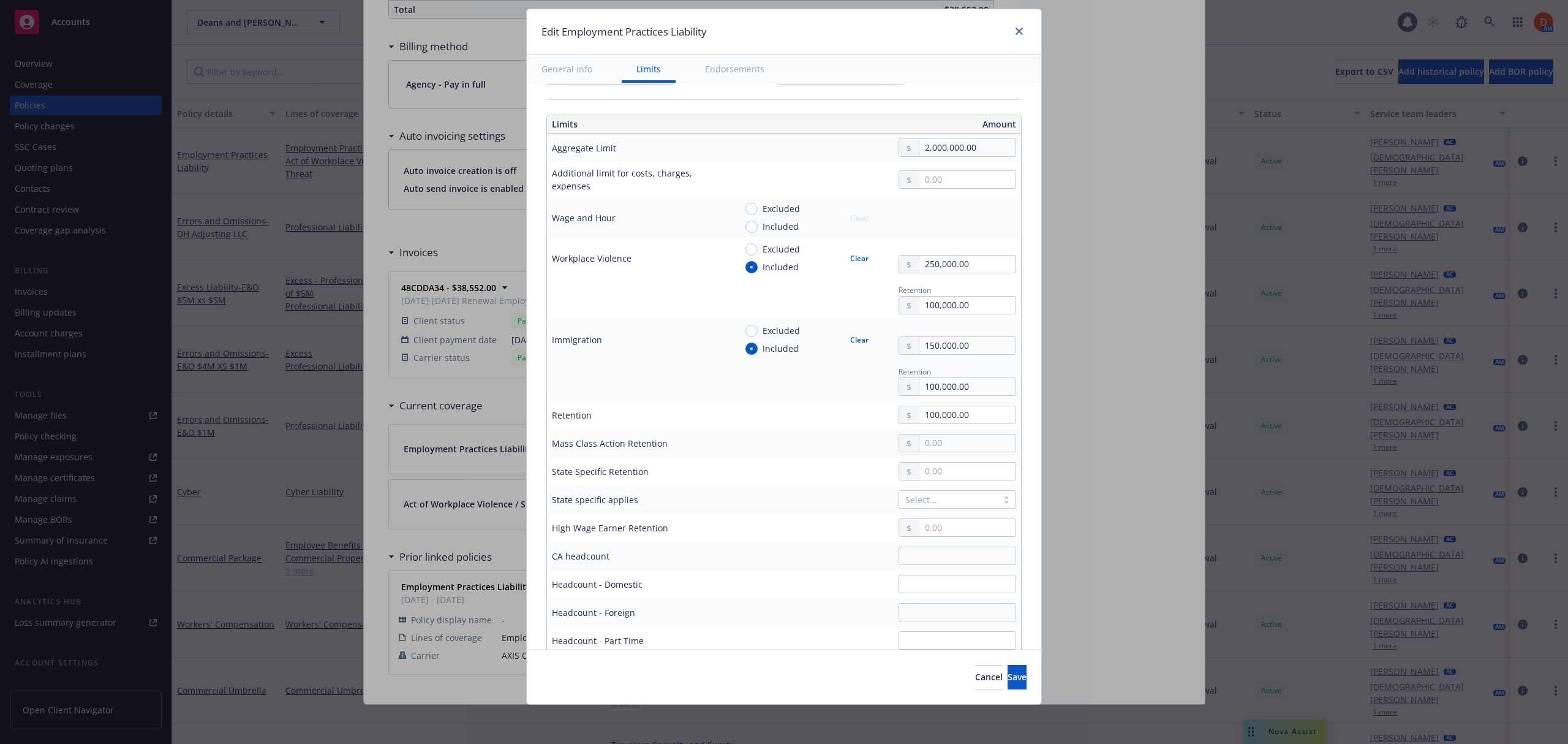
scroll to position [449, 0]
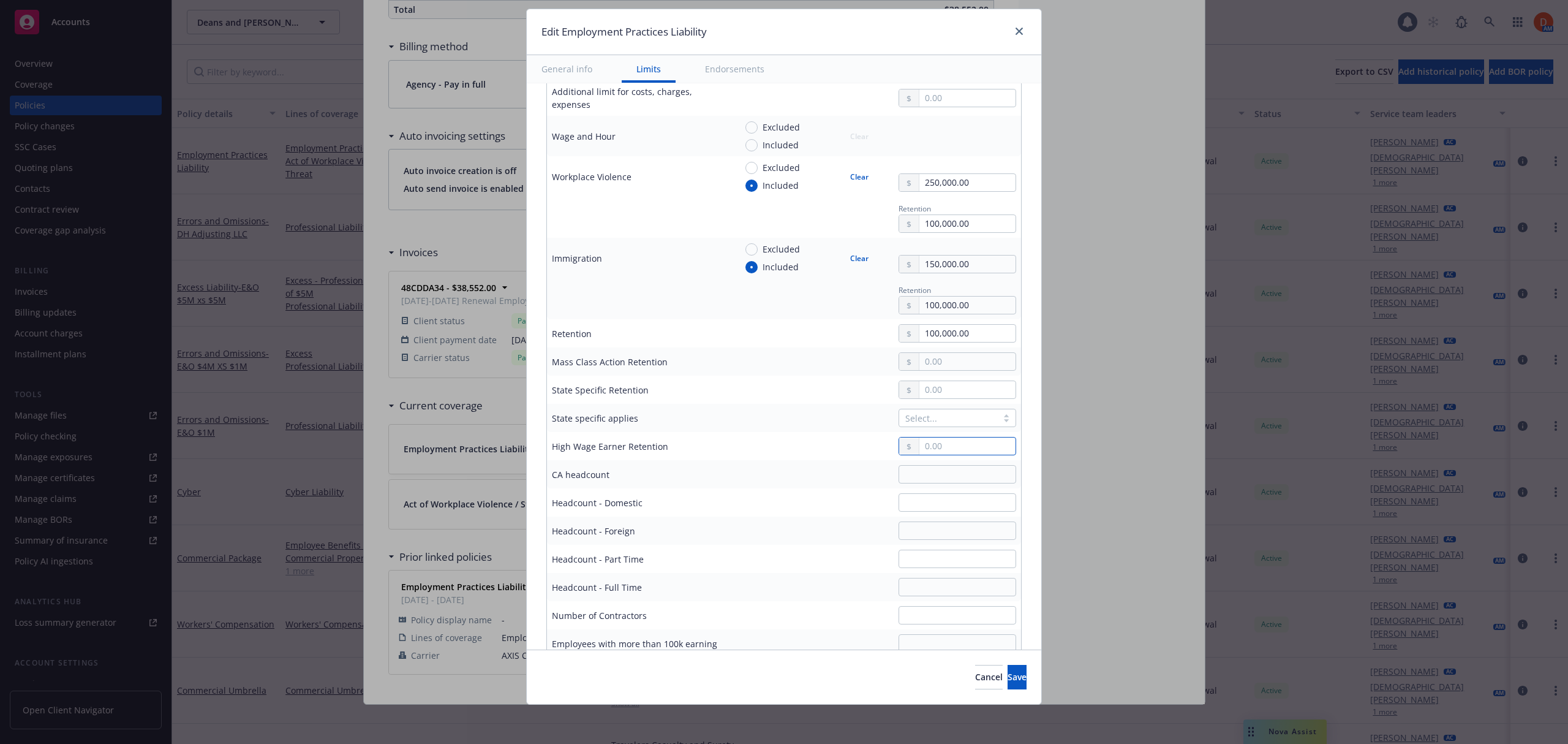
click at [927, 450] on input "text" at bounding box center [967, 446] width 96 height 17
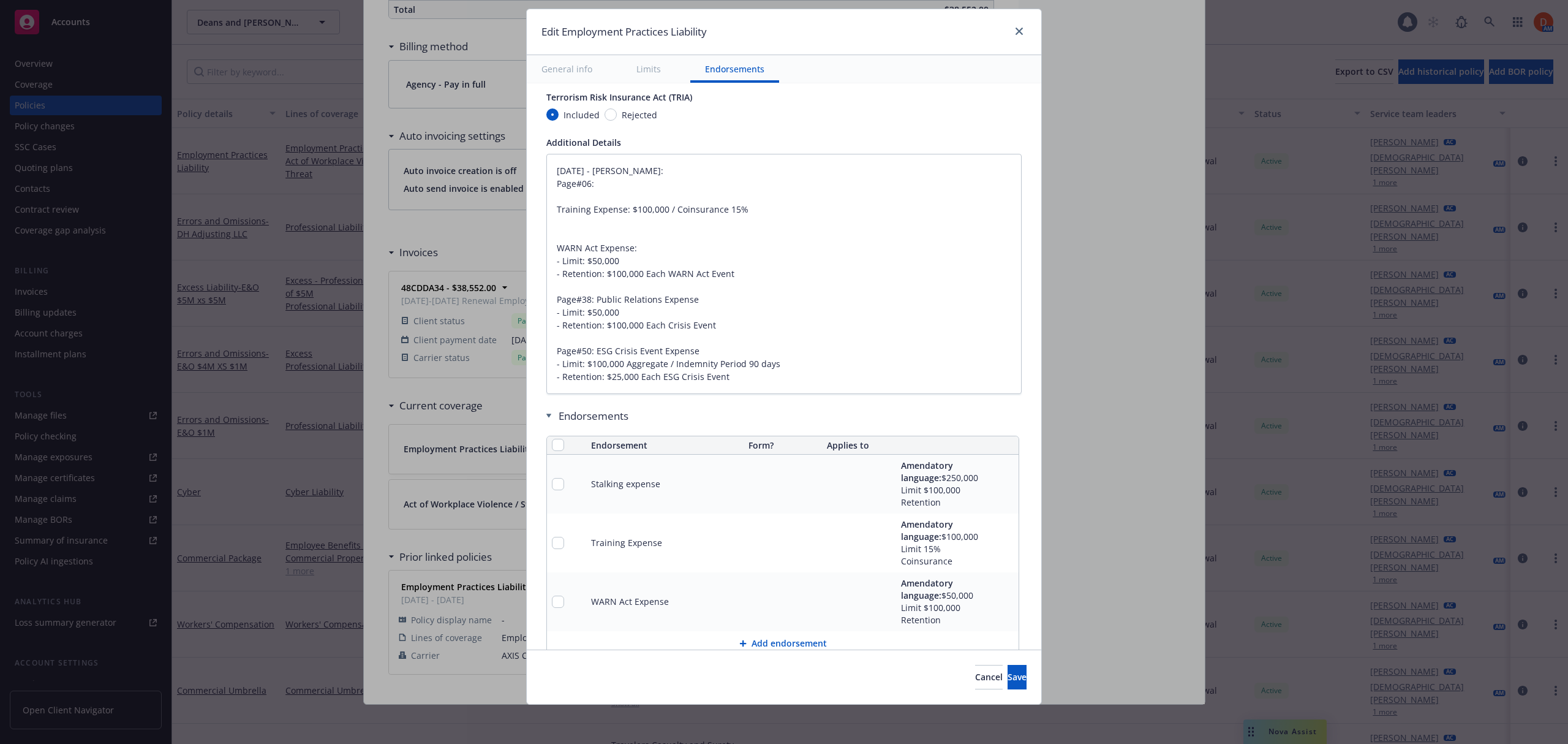
scroll to position [1267, 0]
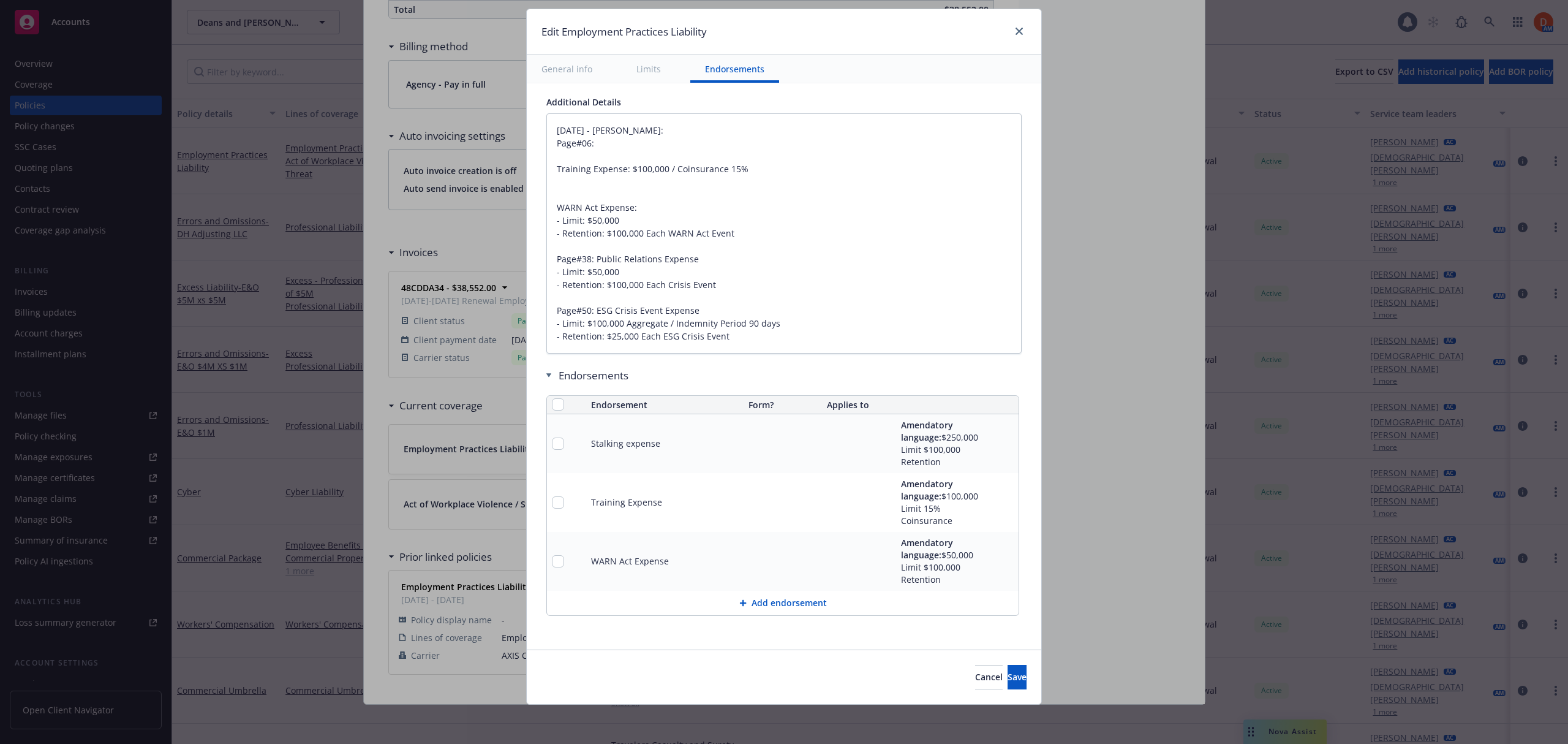
click at [769, 605] on button "Add endorsement" at bounding box center [782, 603] width 472 height 25
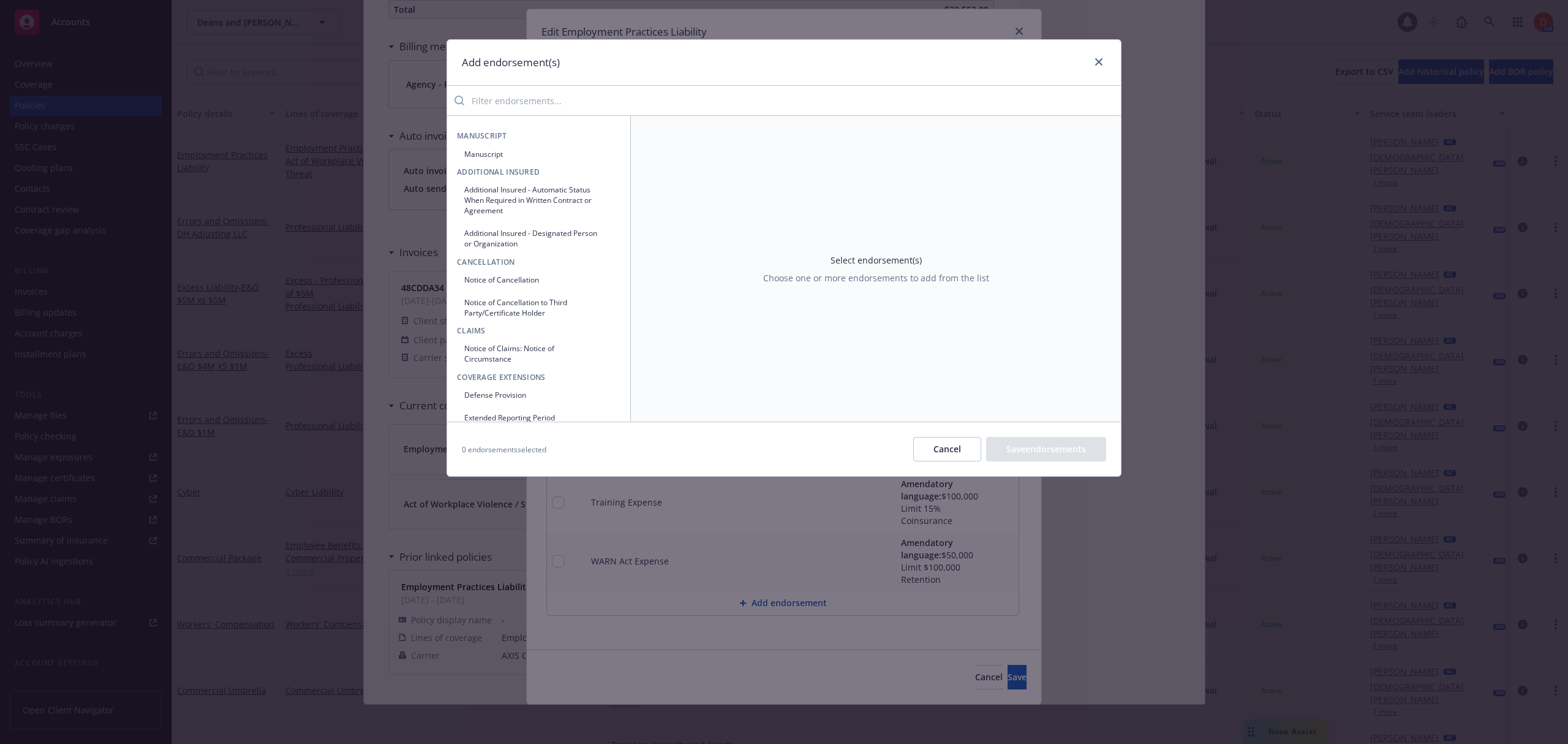
click at [518, 151] on button "Manuscript" at bounding box center [538, 153] width 164 height 20
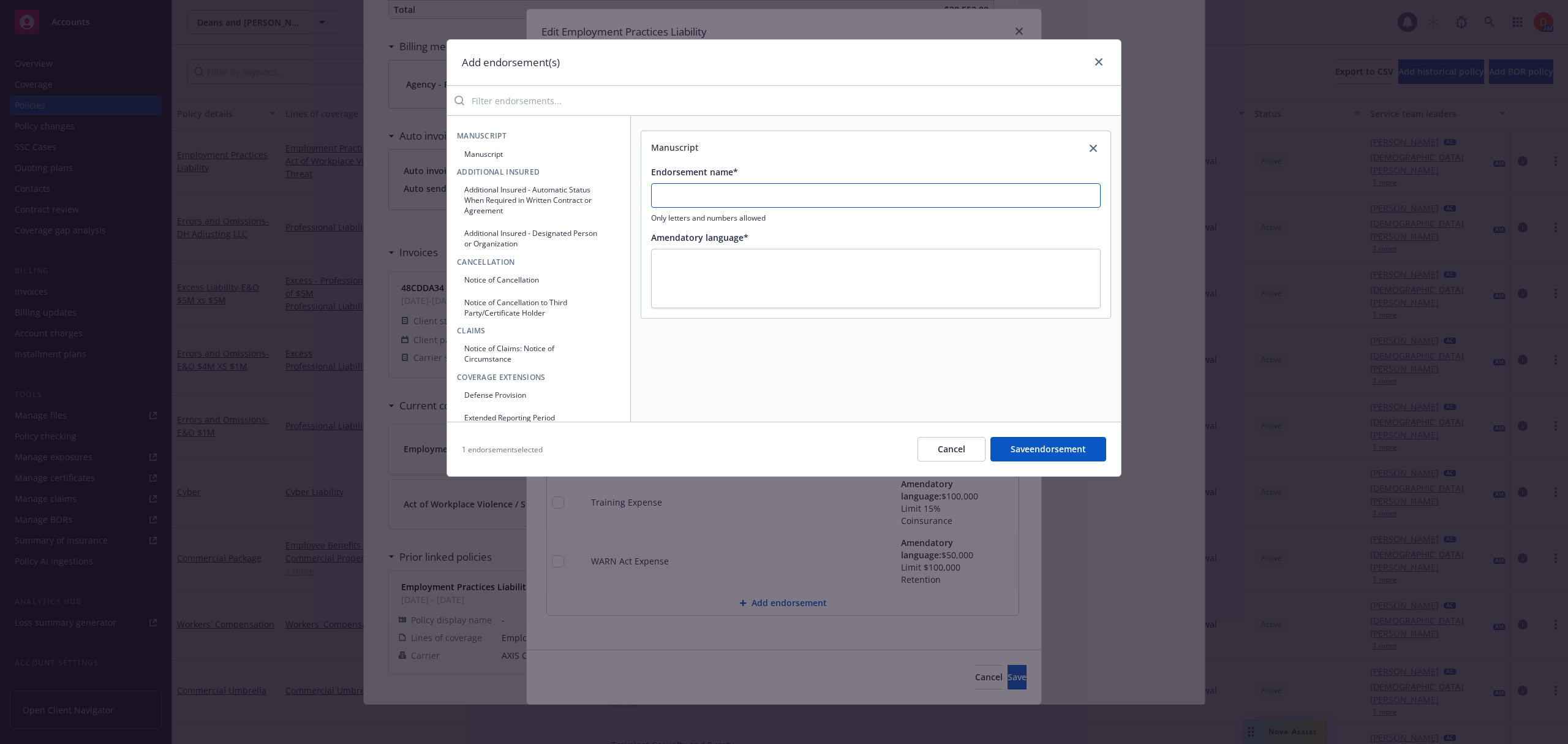
click at [855, 188] on input "Endorsement name*" at bounding box center [876, 196] width 450 height 25
click at [514, 147] on button "Manuscript" at bounding box center [538, 153] width 164 height 20
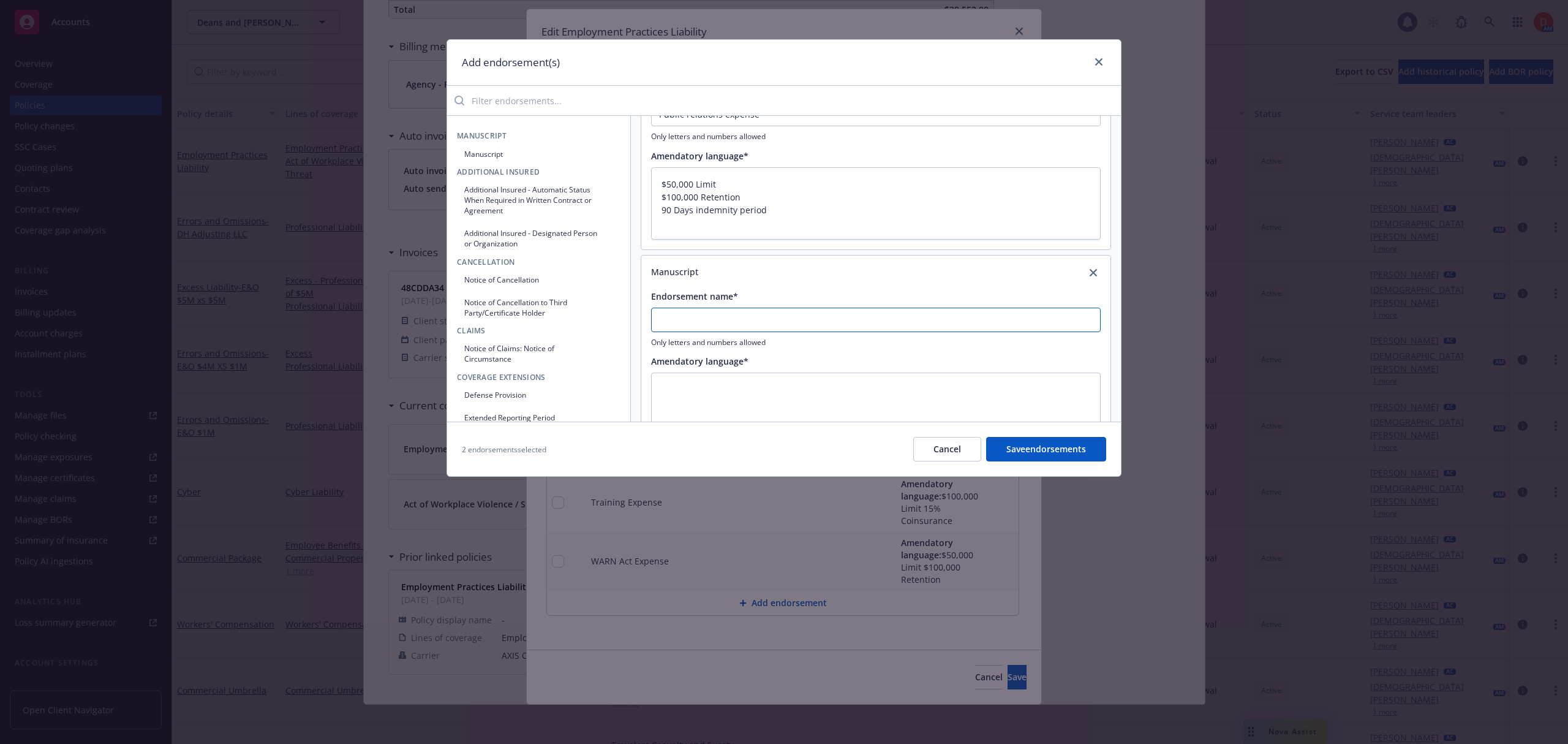
click at [763, 312] on input "Endorsement name*" at bounding box center [876, 320] width 450 height 25
click at [787, 383] on textarea "$100,000 Limit" at bounding box center [876, 402] width 450 height 60
drag, startPoint x: 767, startPoint y: 207, endPoint x: 643, endPoint y: 209, distance: 124.0
click at [643, 209] on div "Endorsement name* Public relations expense Only letters and numbers allowed Ame…" at bounding box center [876, 162] width 469 height 175
click at [675, 417] on textarea "$100,000 Limit $25,000 Retention" at bounding box center [876, 402] width 450 height 60
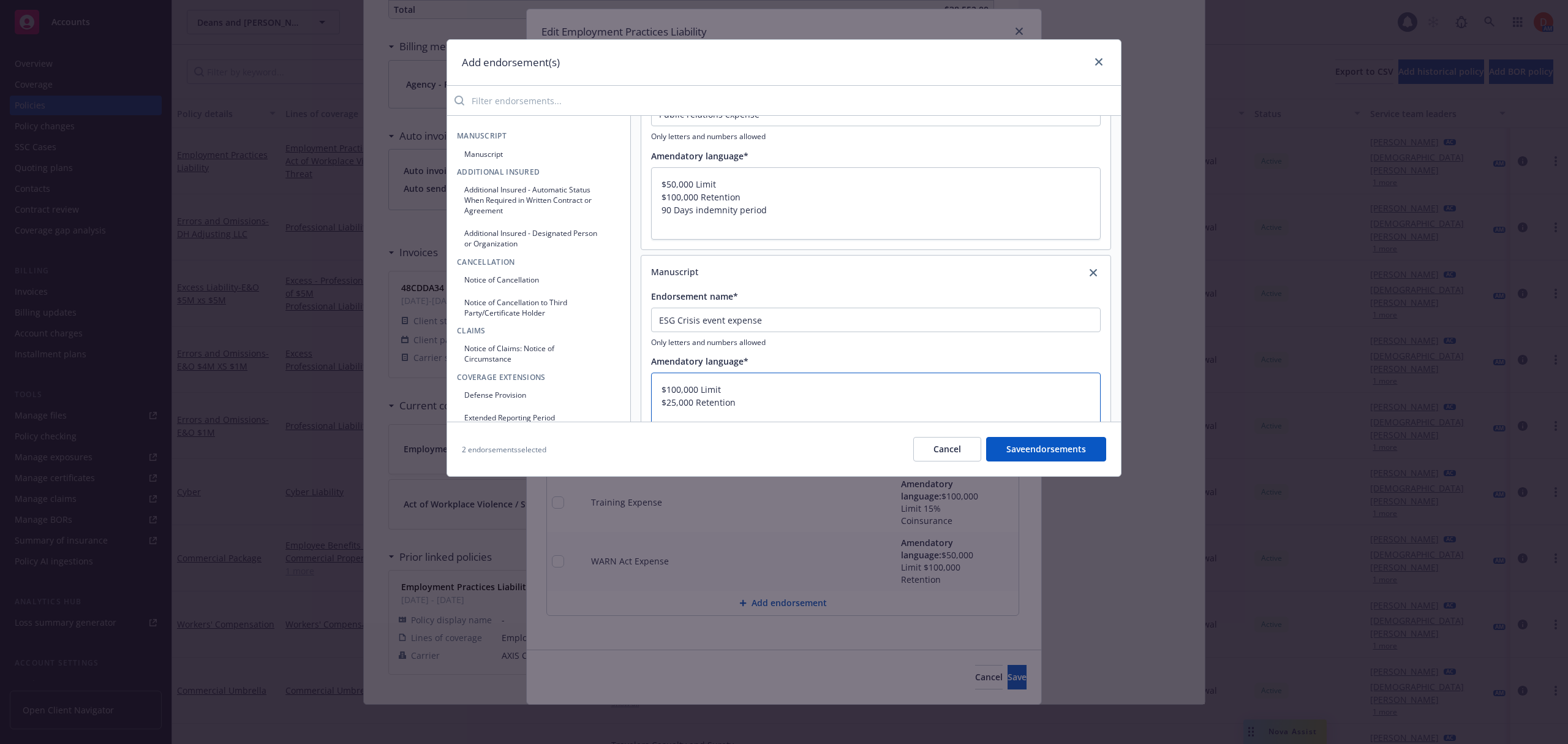
paste textarea "90 Days indemnity period"
click at [1052, 454] on button "Save endorsements" at bounding box center [1046, 449] width 120 height 25
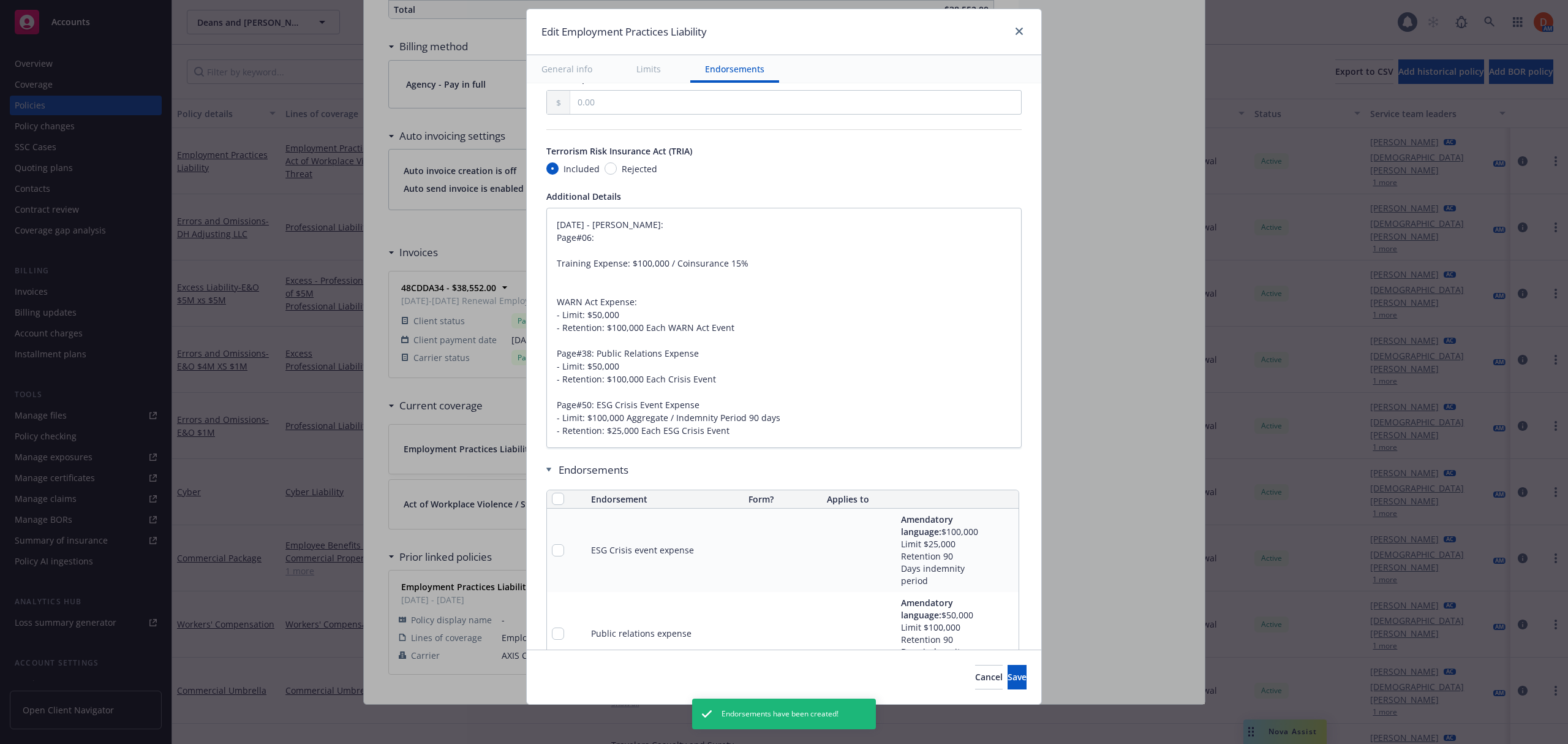
scroll to position [1131, 0]
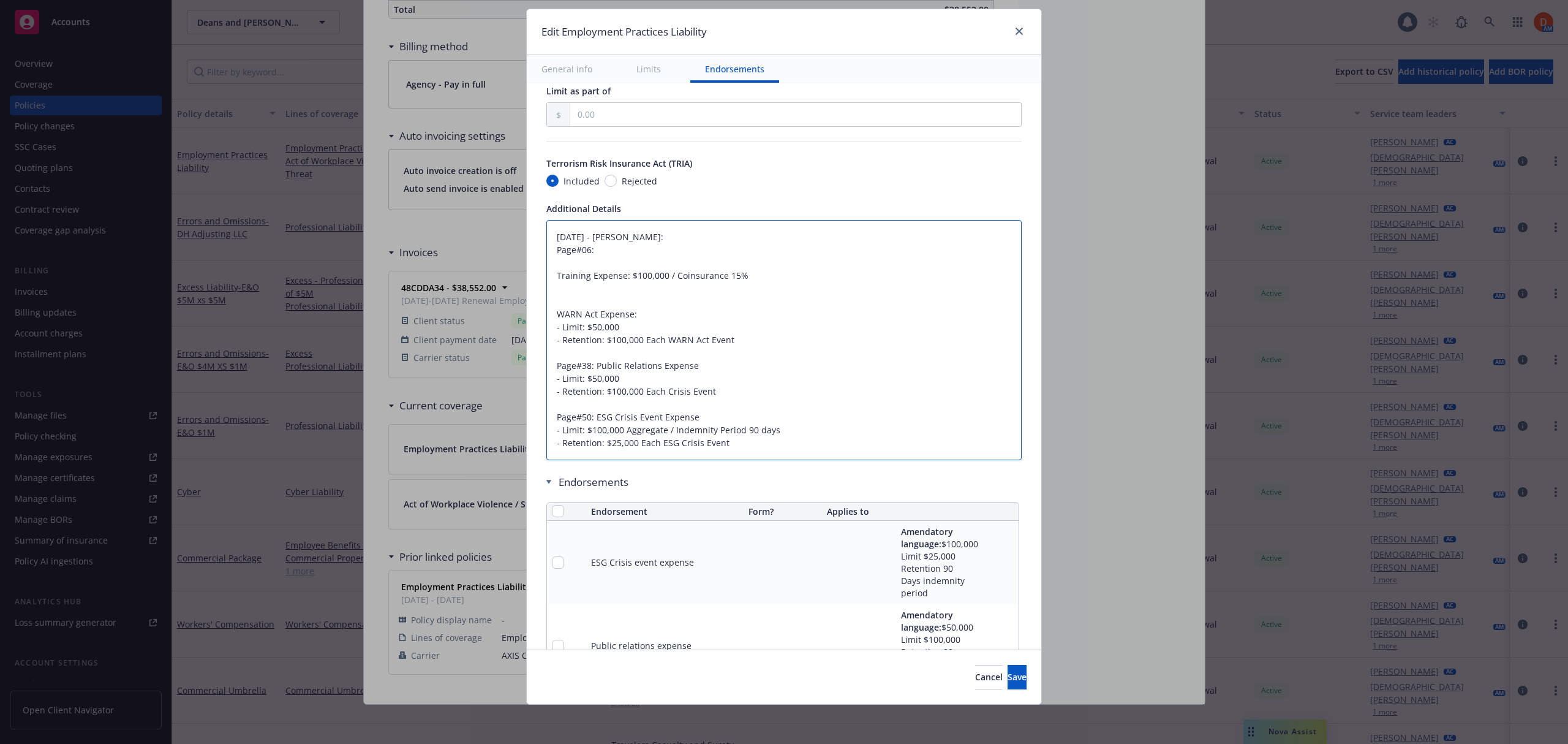
drag, startPoint x: 727, startPoint y: 449, endPoint x: 542, endPoint y: 245, distance: 275.4
click at [546, 245] on textarea "[DATE] - [PERSON_NAME]: Page#06: Training Expense: $100,000 / Coinsurance 15% W…" at bounding box center [784, 340] width 475 height 240
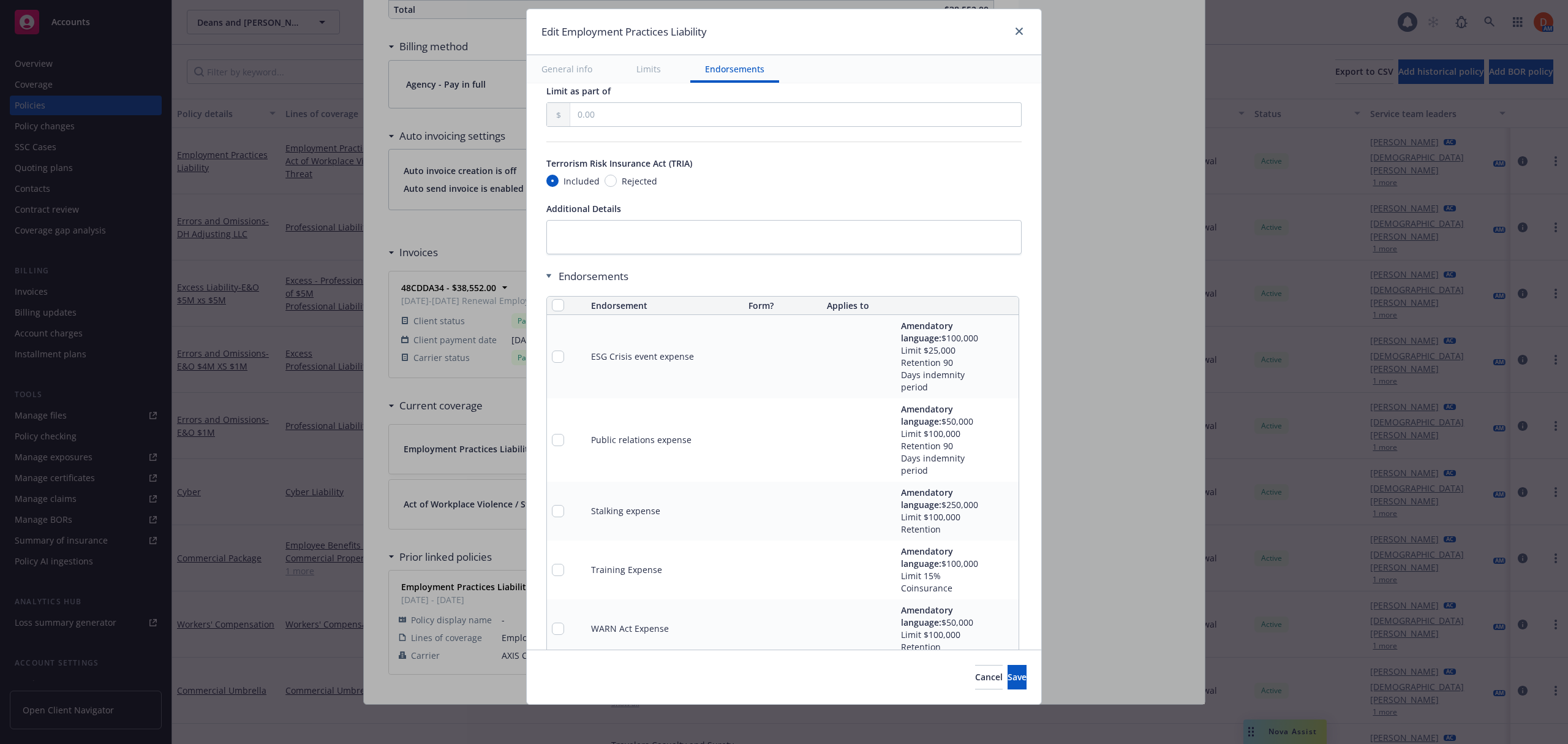
scroll to position [1252, 0]
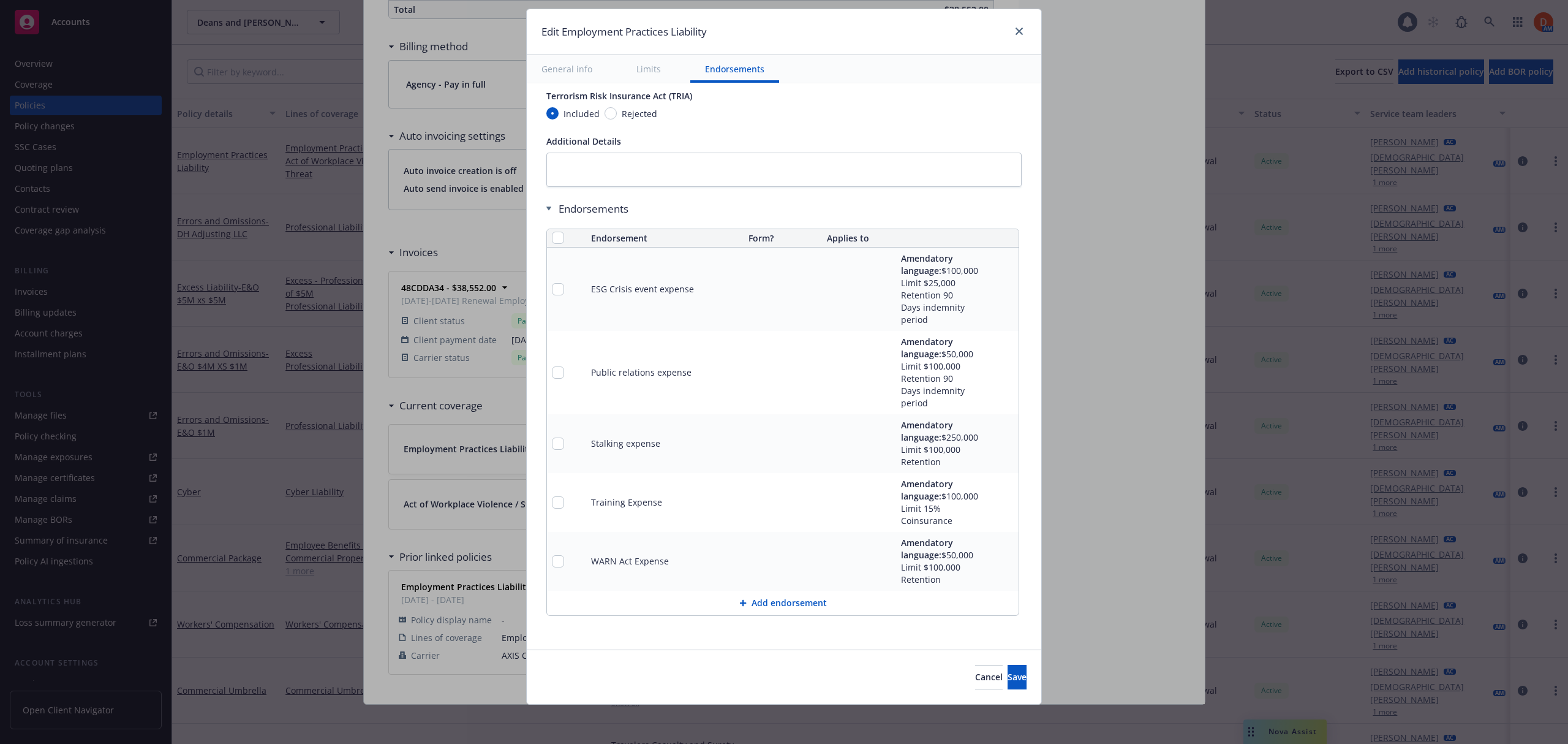
click at [763, 600] on button "Add endorsement" at bounding box center [782, 603] width 472 height 25
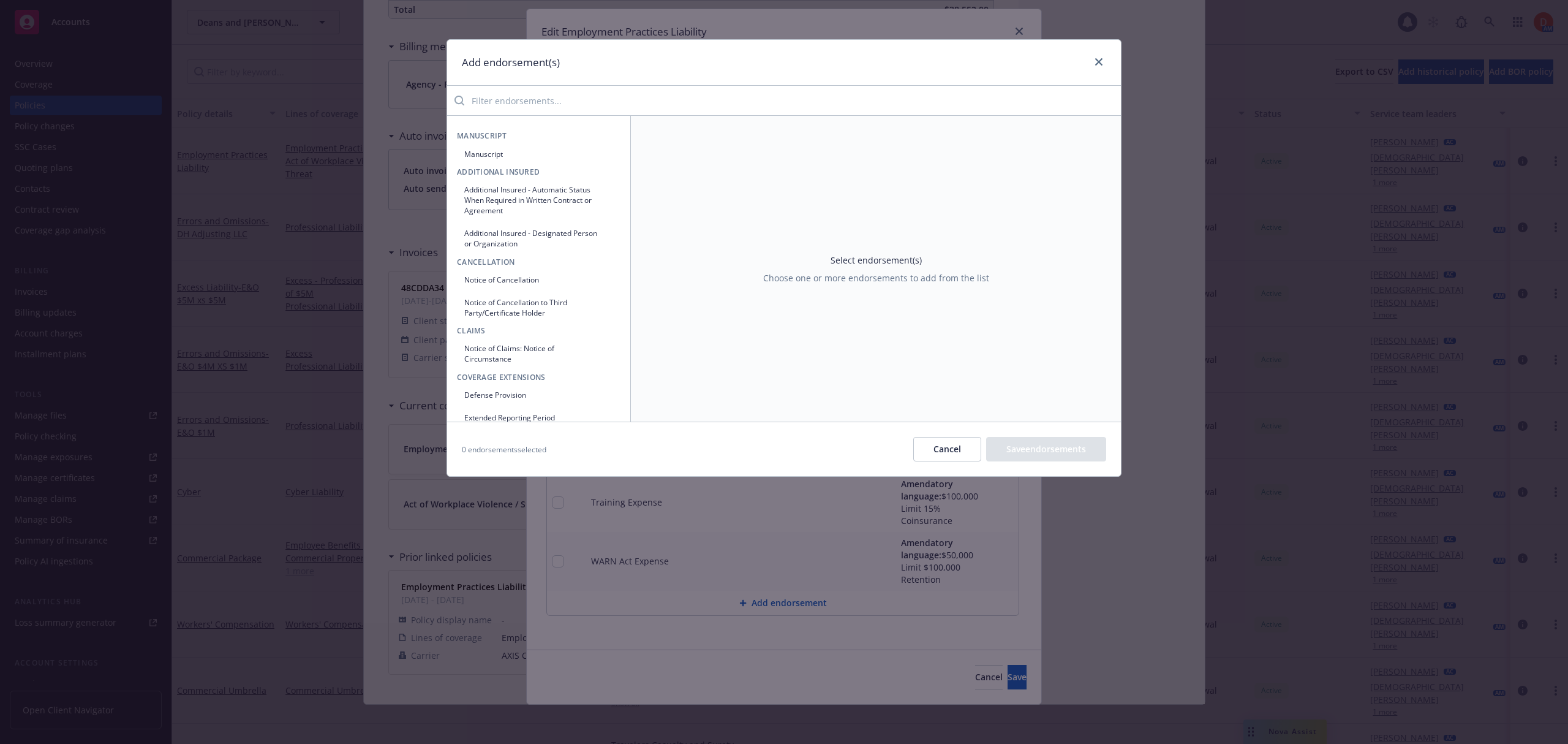
click at [615, 114] on div "Add endorsement(s) Manuscript Manuscript Additional Insured Additional Insured …" at bounding box center [784, 258] width 675 height 438
click at [620, 109] on input "search" at bounding box center [792, 100] width 656 height 25
click at [577, 106] on input "search" at bounding box center [792, 100] width 656 height 25
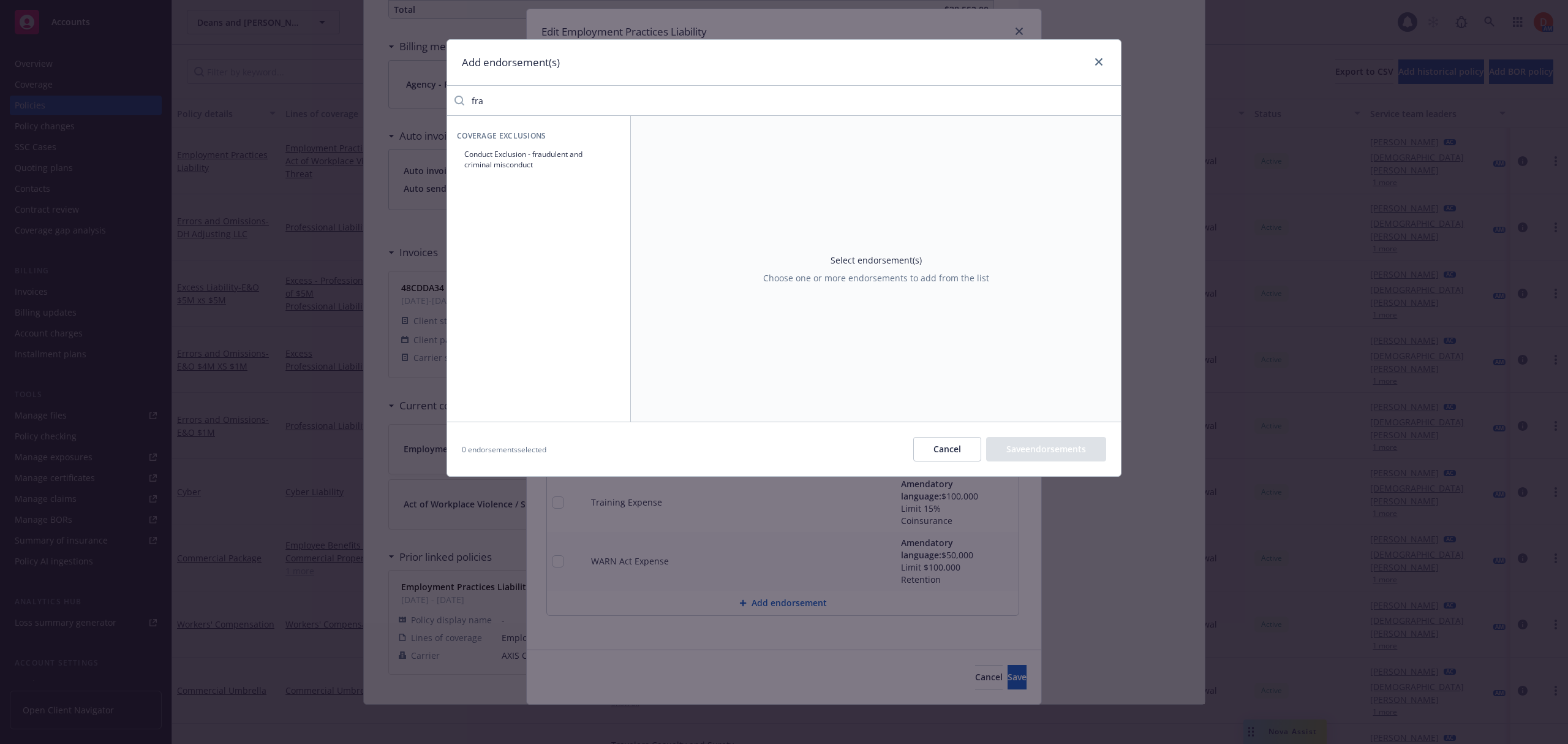
click at [476, 157] on button "Conduct Exclusion - fraudulent and criminal misconduct" at bounding box center [538, 159] width 164 height 30
click at [854, 182] on input "Yes" at bounding box center [856, 180] width 12 height 12
click at [1022, 217] on div "Select..." at bounding box center [1026, 209] width 98 height 17
drag, startPoint x: 496, startPoint y: 106, endPoint x: 448, endPoint y: 101, distance: 48.3
click at [448, 101] on div "fra" at bounding box center [784, 100] width 674 height 25
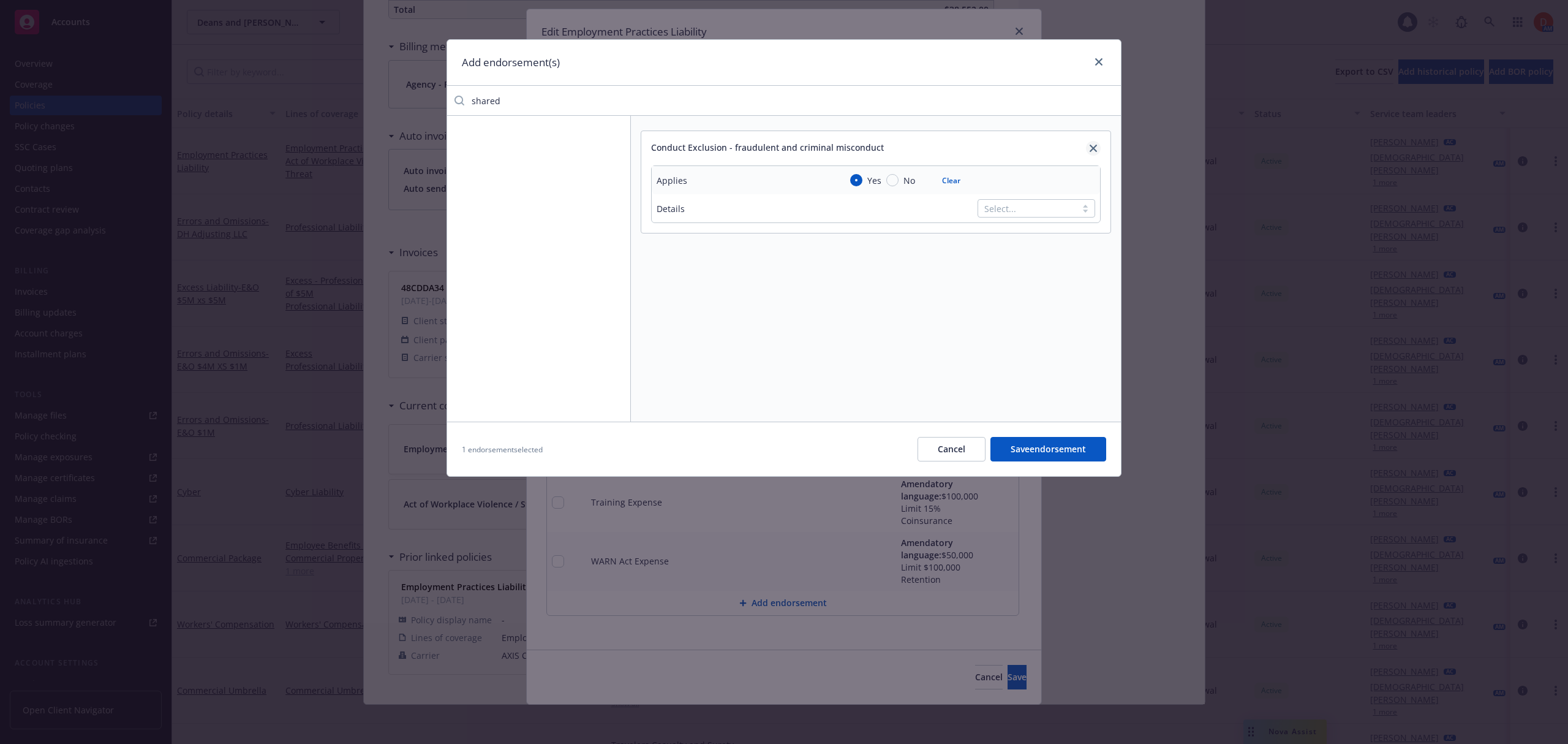
click at [1091, 148] on icon "close" at bounding box center [1093, 148] width 7 height 7
drag, startPoint x: 512, startPoint y: 100, endPoint x: 439, endPoint y: 93, distance: 73.3
click at [439, 93] on div "Add endorsement(s) shared Select endorsement(s) Choose one or more endorsements…" at bounding box center [784, 372] width 1568 height 744
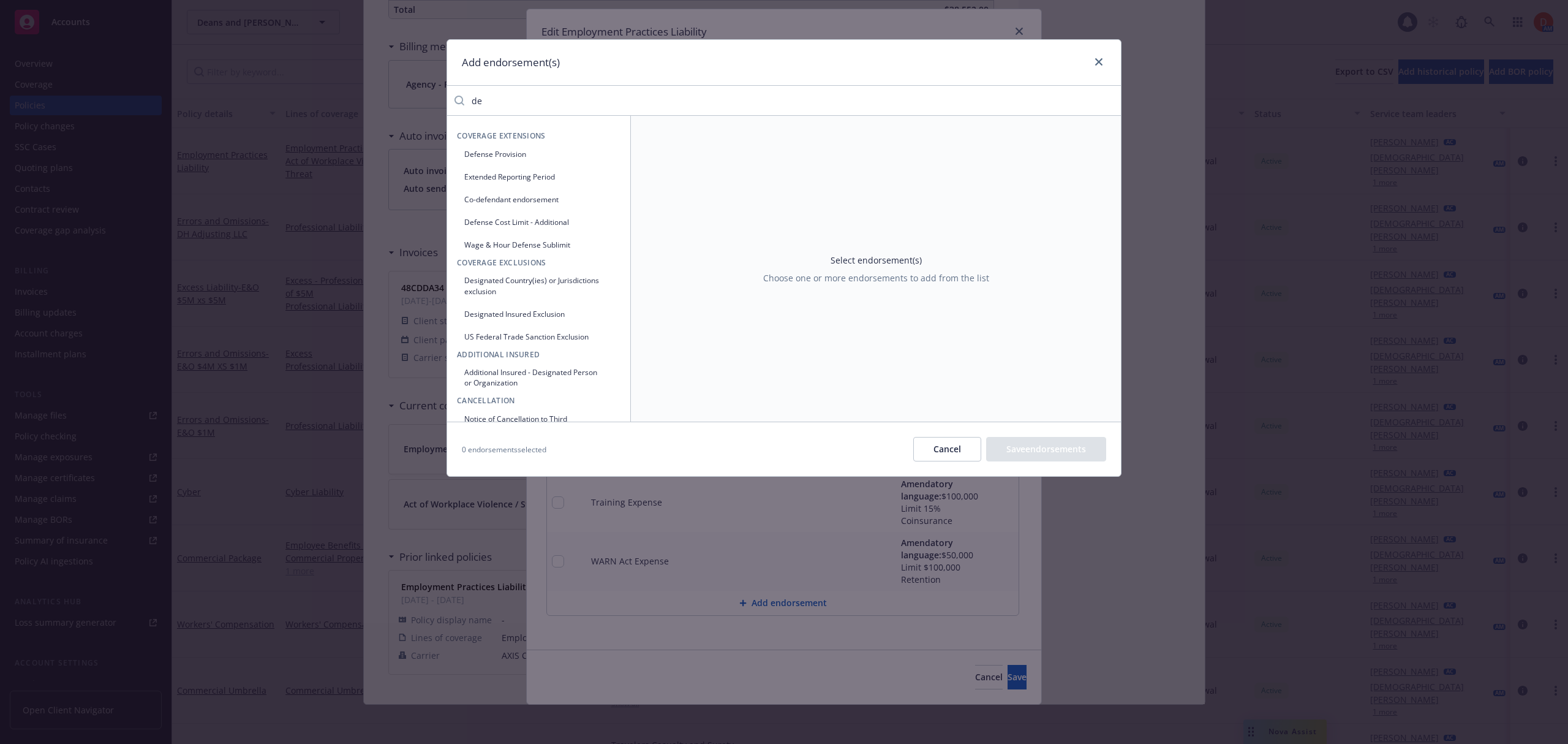
click at [527, 150] on button "Defense Provision" at bounding box center [538, 153] width 164 height 20
click at [1010, 185] on div "Select an option" at bounding box center [1027, 181] width 85 height 13
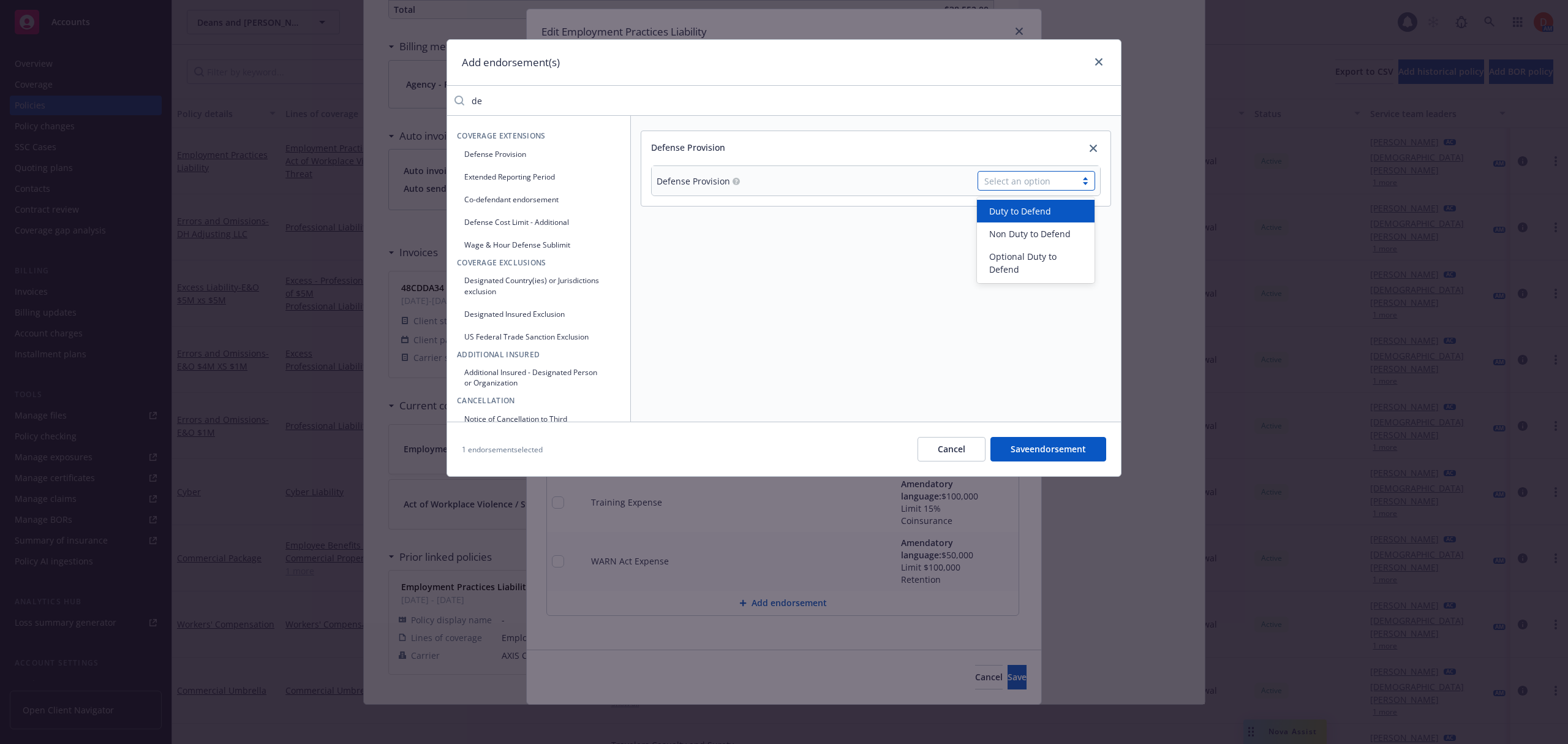
click at [1048, 210] on span "Duty to Defend" at bounding box center [1020, 211] width 62 height 13
drag, startPoint x: 491, startPoint y: 96, endPoint x: 457, endPoint y: 96, distance: 34.0
click at [457, 96] on div "de" at bounding box center [784, 100] width 674 height 25
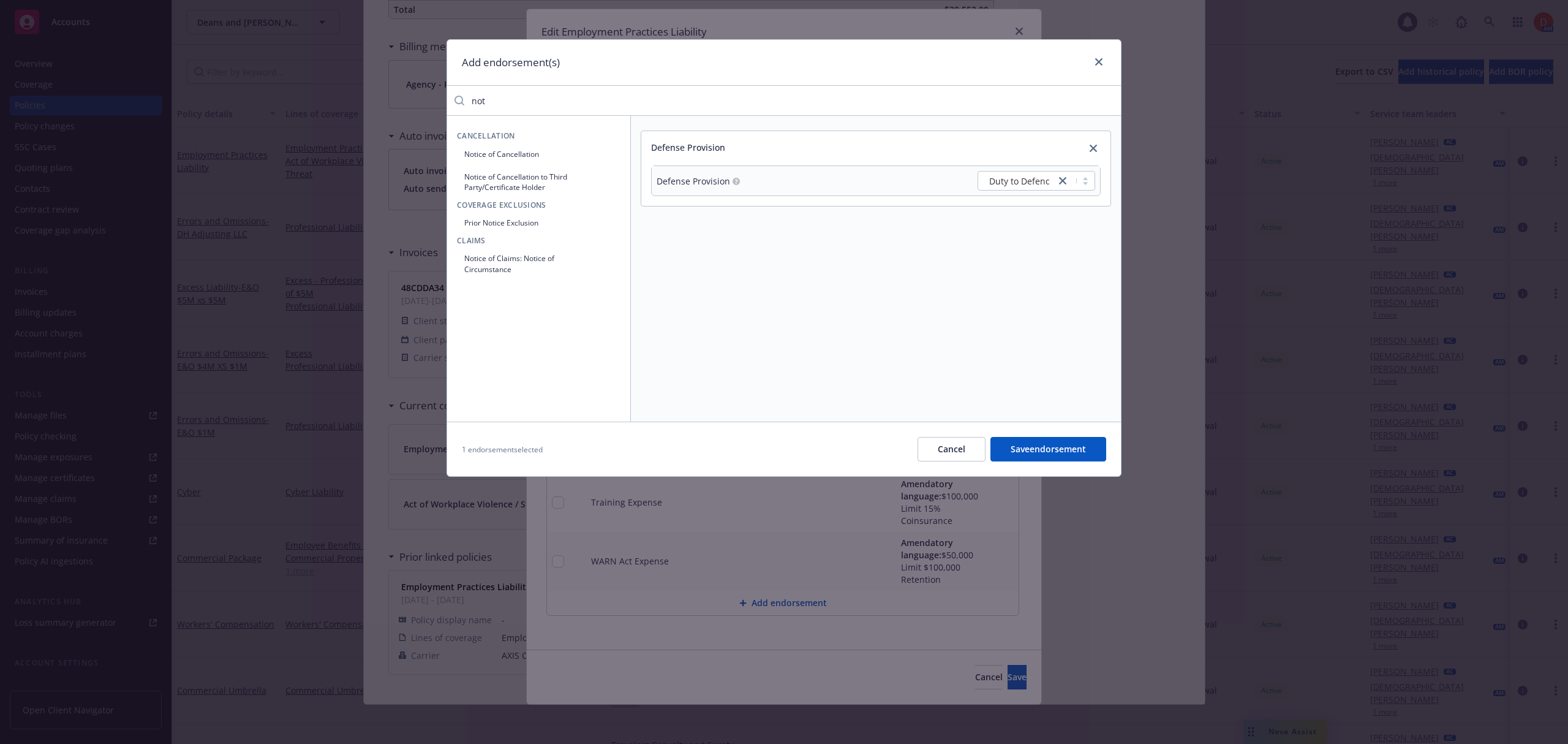
click at [562, 163] on button "Notice of Cancellation" at bounding box center [538, 153] width 164 height 20
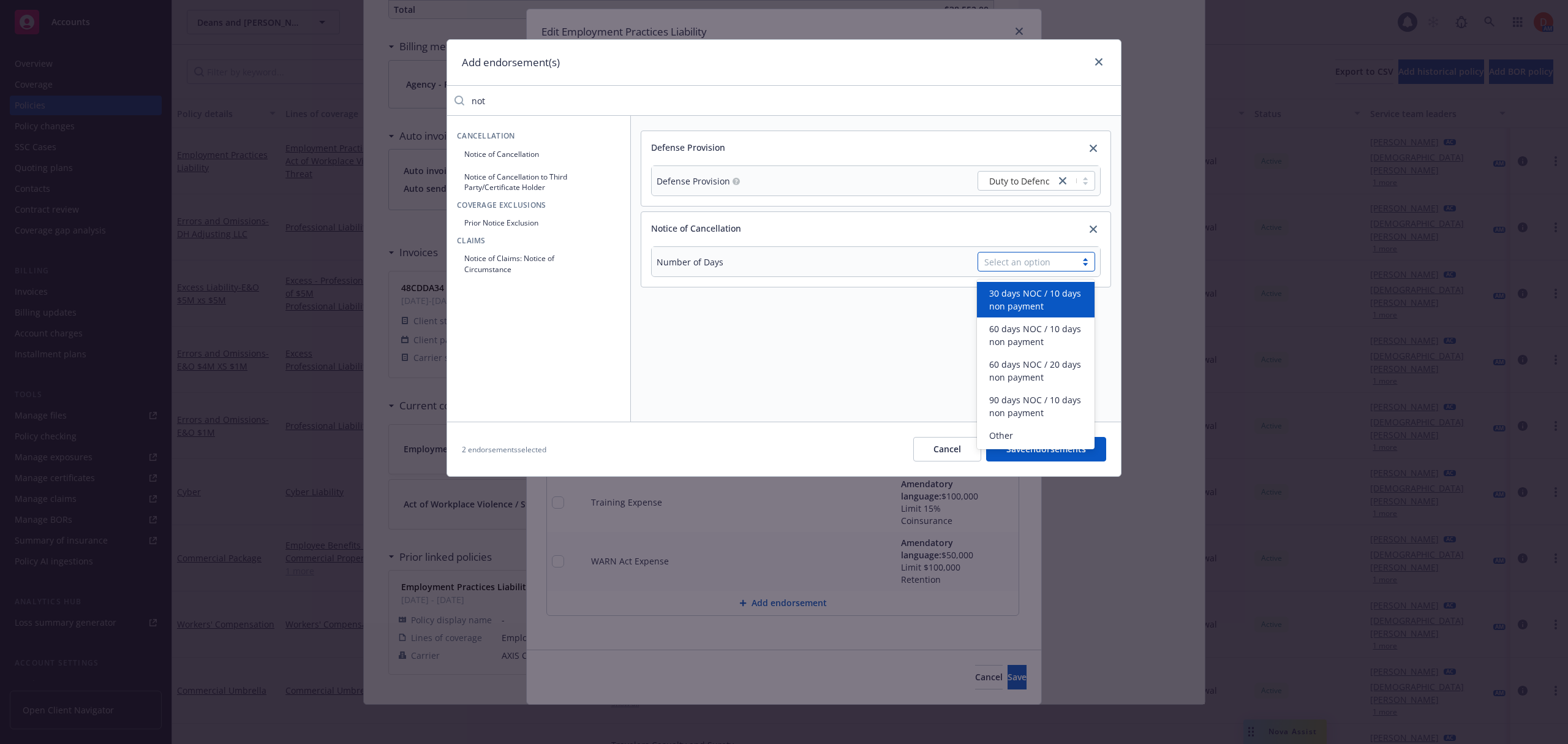
click at [1044, 268] on div "Select an option" at bounding box center [1027, 262] width 85 height 13
click at [1073, 300] on span "30 days NOC / 10 days non payment" at bounding box center [1037, 300] width 98 height 26
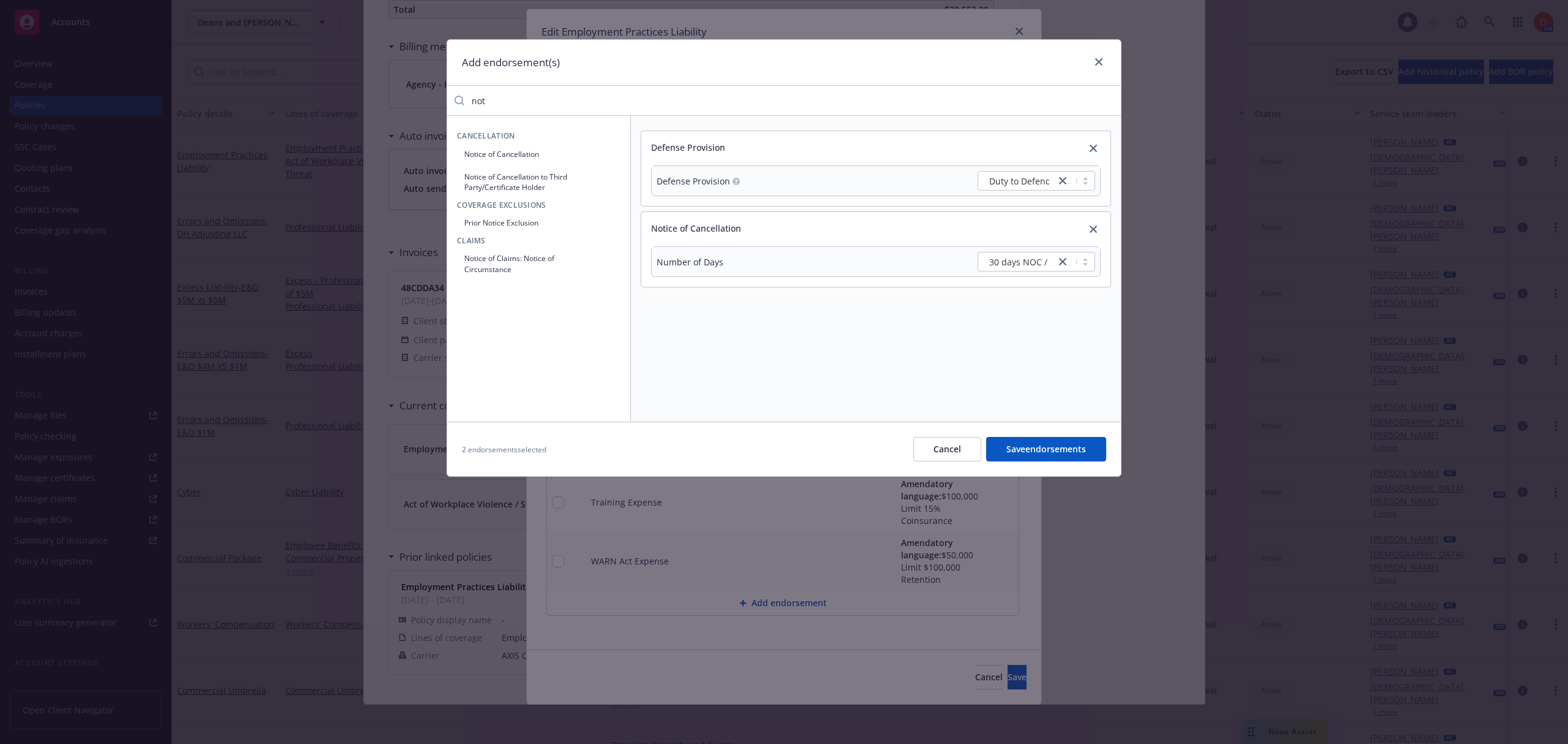
click at [518, 260] on button "Notice of Claims: Notice of Circumstance" at bounding box center [538, 263] width 164 height 30
click at [1017, 341] on div "Select an option" at bounding box center [1027, 343] width 85 height 13
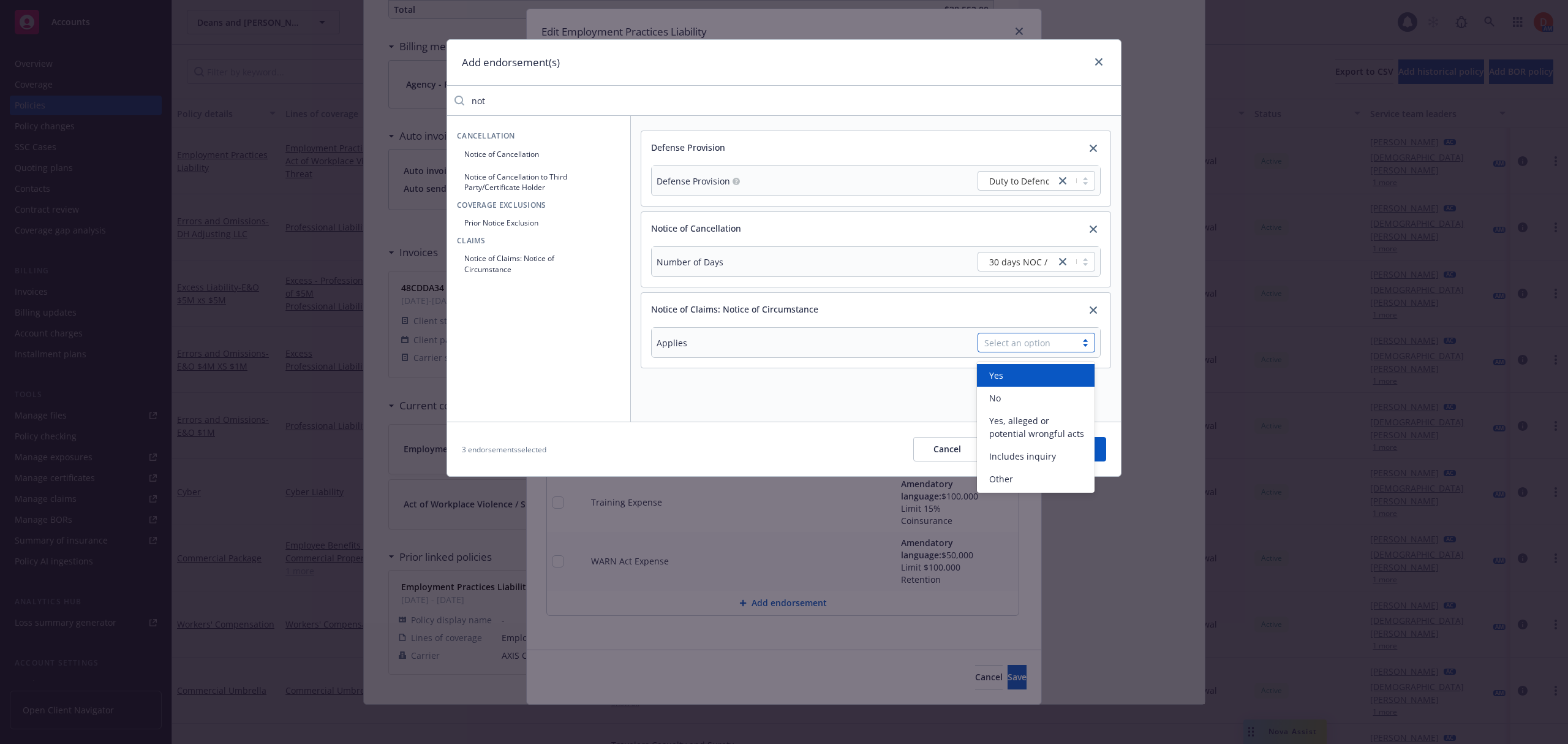
click at [1034, 373] on div "Yes" at bounding box center [1035, 376] width 103 height 13
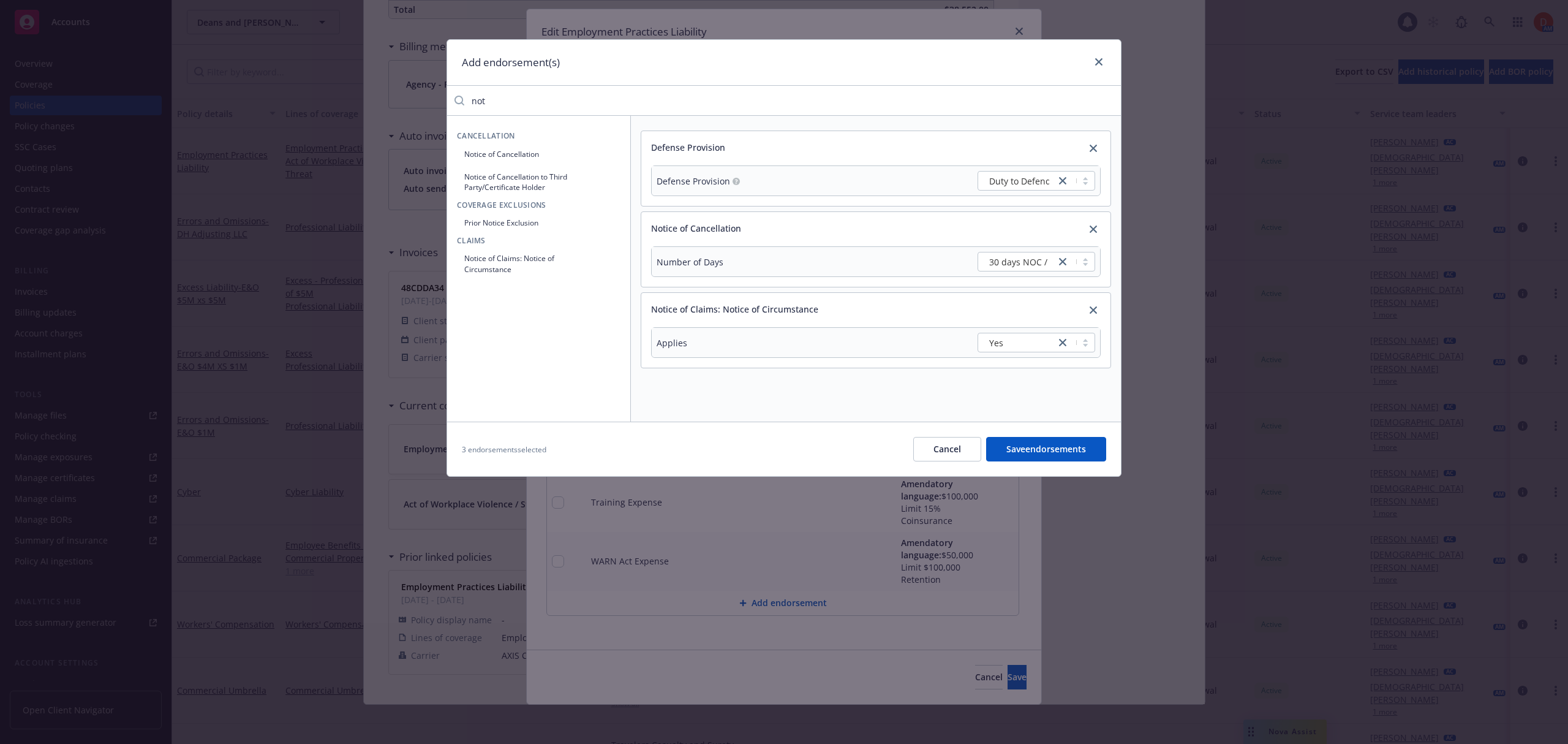
drag, startPoint x: 505, startPoint y: 98, endPoint x: 461, endPoint y: 99, distance: 44.0
click at [461, 99] on div "not" at bounding box center [784, 100] width 674 height 25
click at [527, 202] on button "Hammer Clause" at bounding box center [538, 195] width 164 height 20
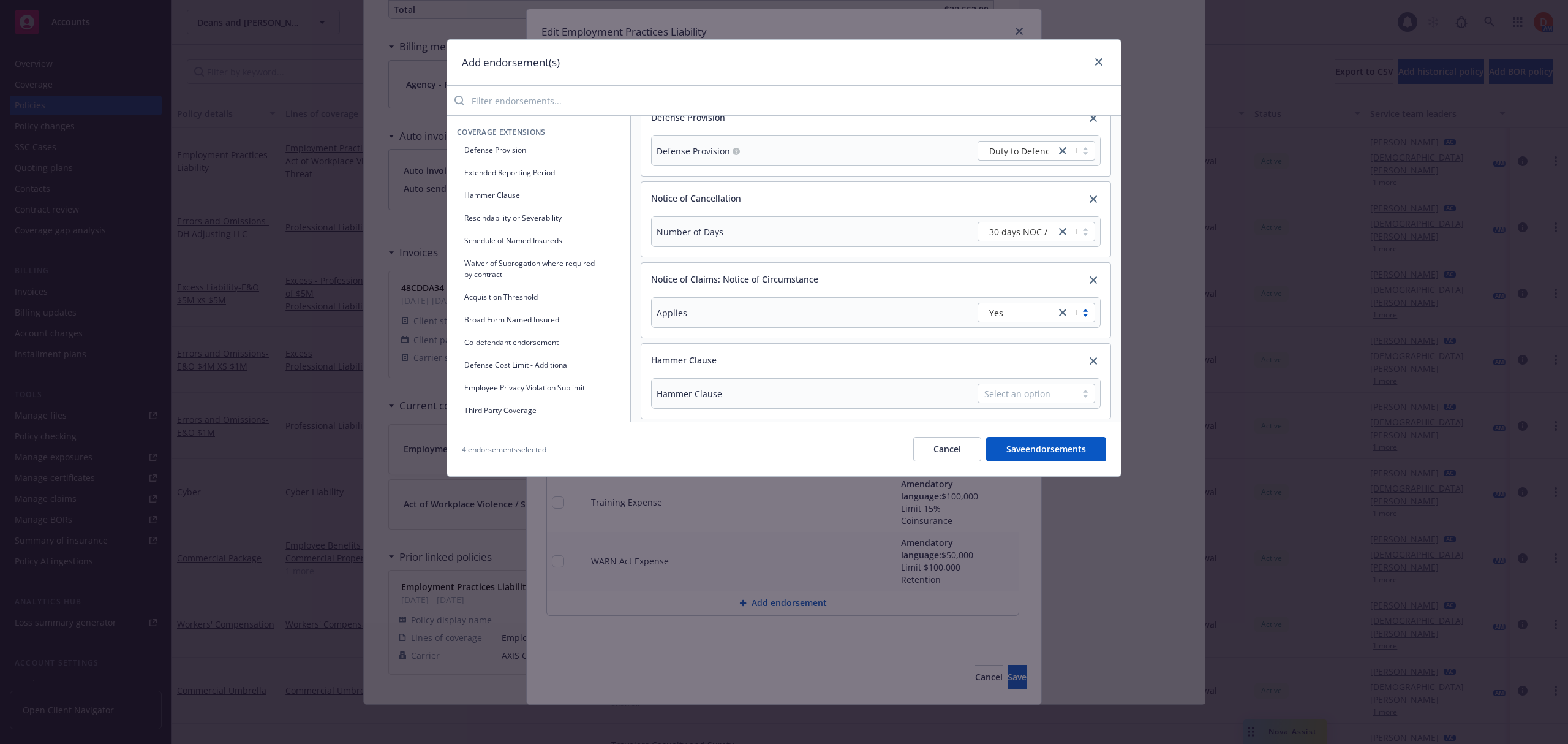
scroll to position [47, 0]
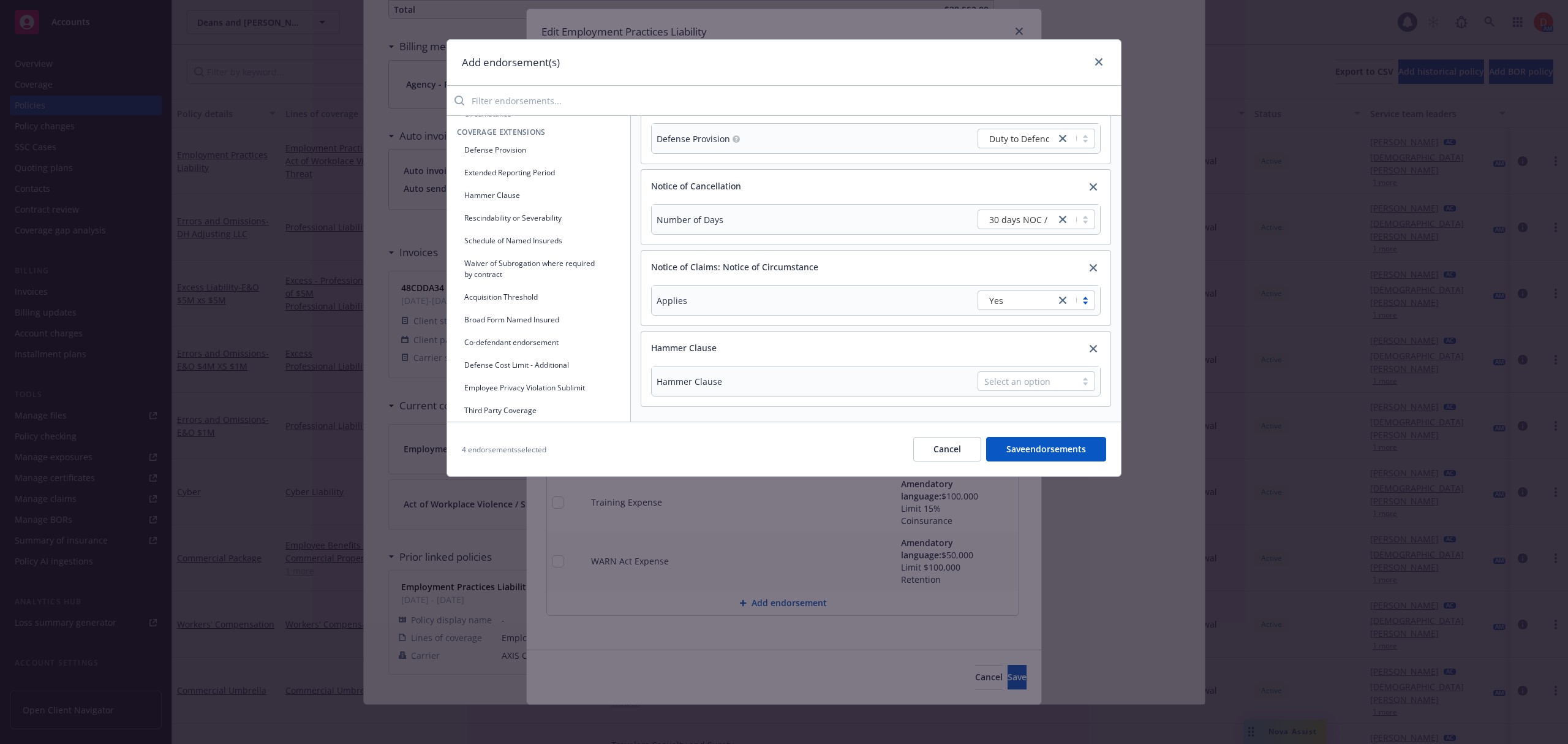
click at [992, 370] on td "Select an option" at bounding box center [967, 381] width 265 height 29
click at [995, 375] on div "Select an option" at bounding box center [1027, 381] width 85 height 13
click at [943, 344] on div "Hammer Clause" at bounding box center [876, 344] width 469 height 25
click at [1024, 379] on div "Select an option" at bounding box center [1027, 381] width 85 height 13
click at [895, 344] on div "Hammer Clause" at bounding box center [876, 344] width 469 height 25
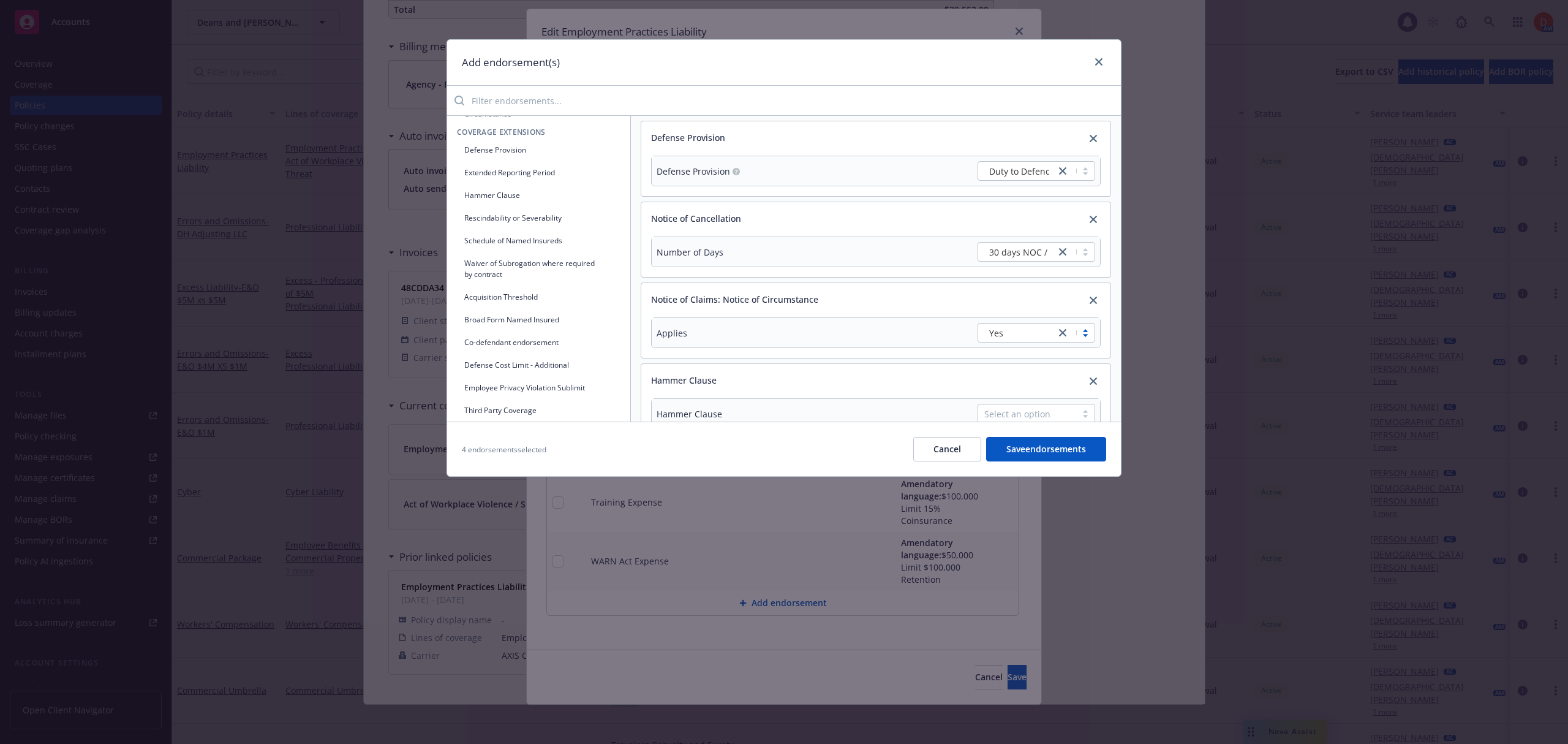
scroll to position [0, 0]
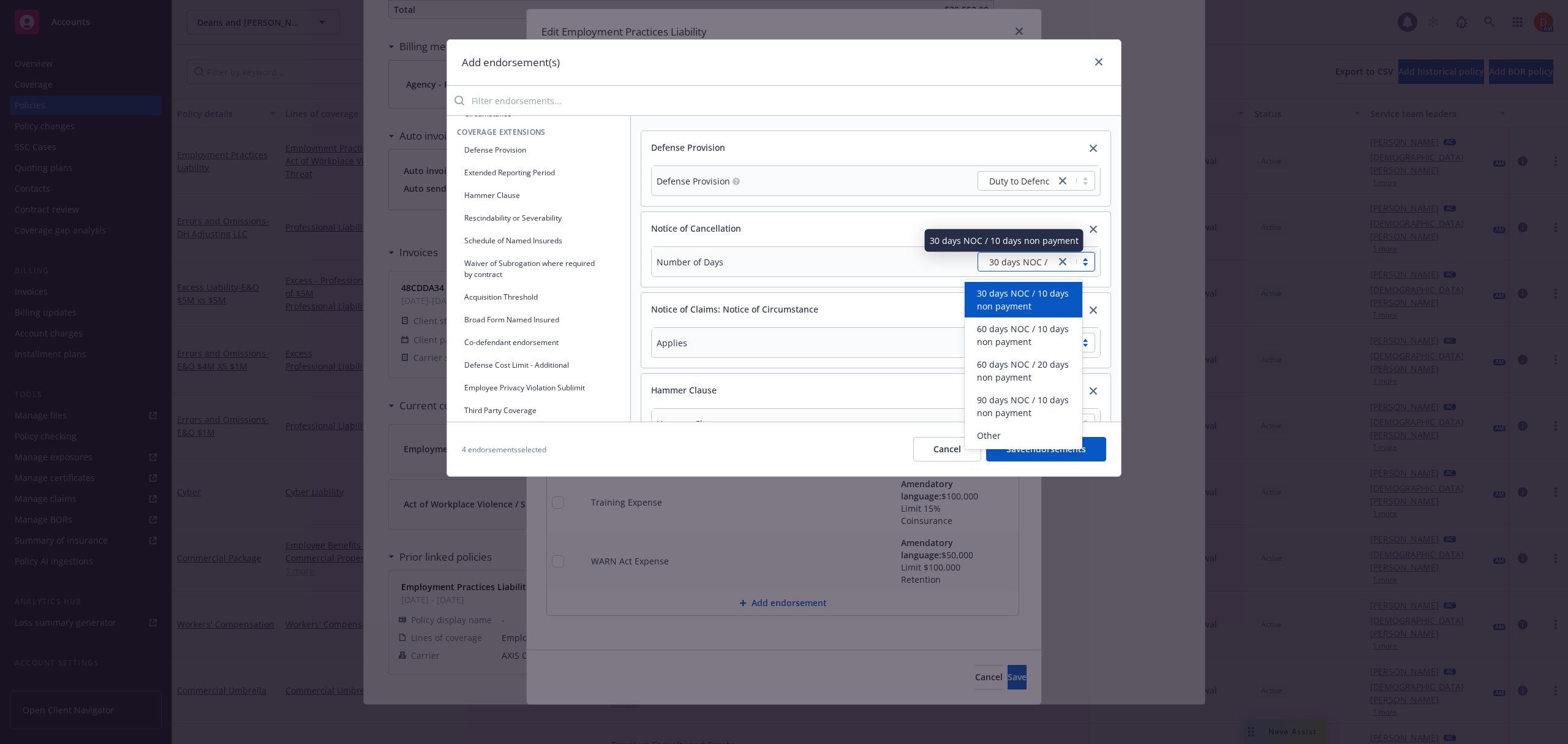
click at [1019, 268] on span "30 days NOC / 10 days non payment" at bounding box center [1050, 262] width 122 height 13
click at [1059, 262] on icon "close" at bounding box center [1062, 261] width 7 height 7
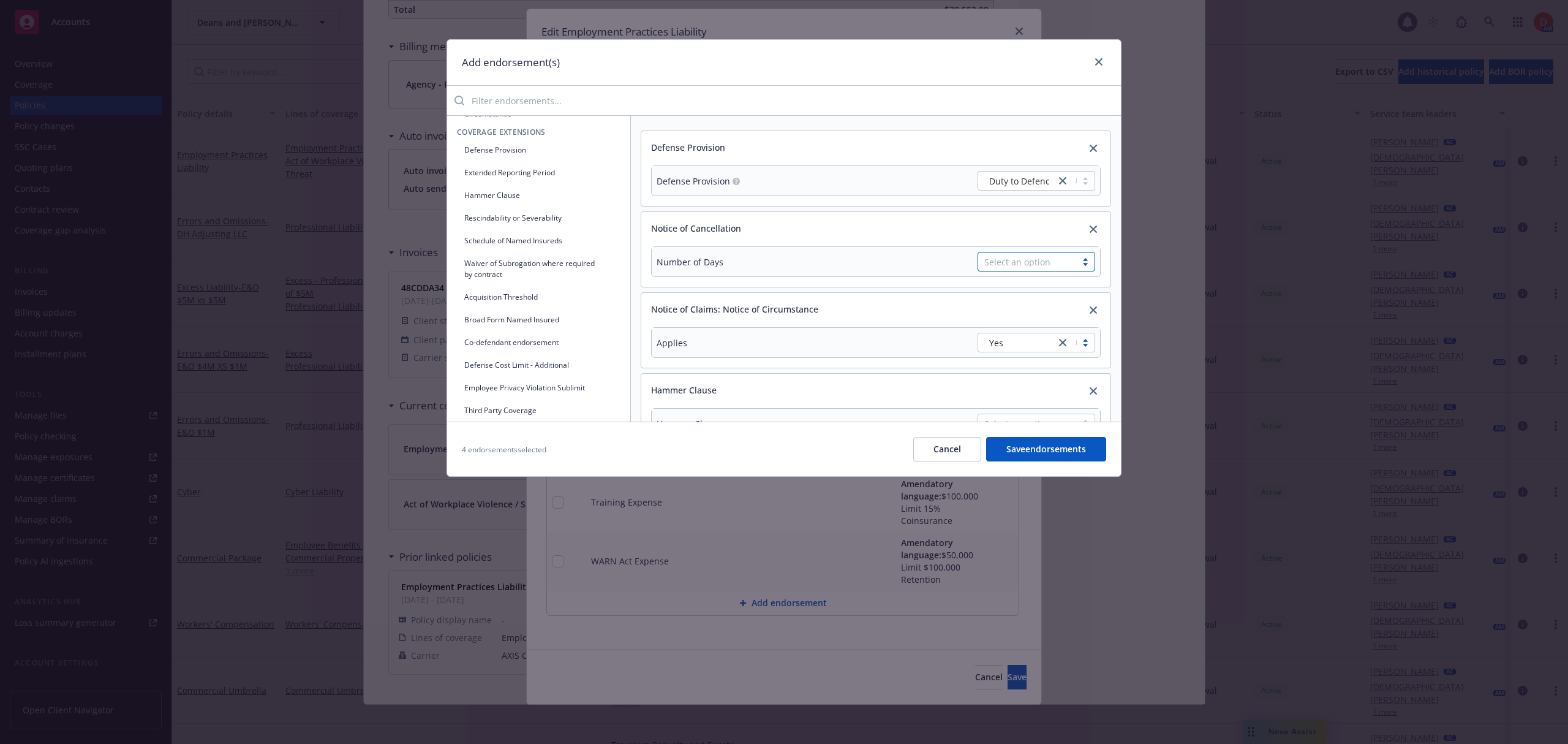
click at [1035, 266] on div "Select an option" at bounding box center [1027, 262] width 85 height 13
click at [1011, 444] on div "Other" at bounding box center [1023, 435] width 118 height 23
click at [999, 292] on input "text" at bounding box center [1036, 290] width 118 height 18
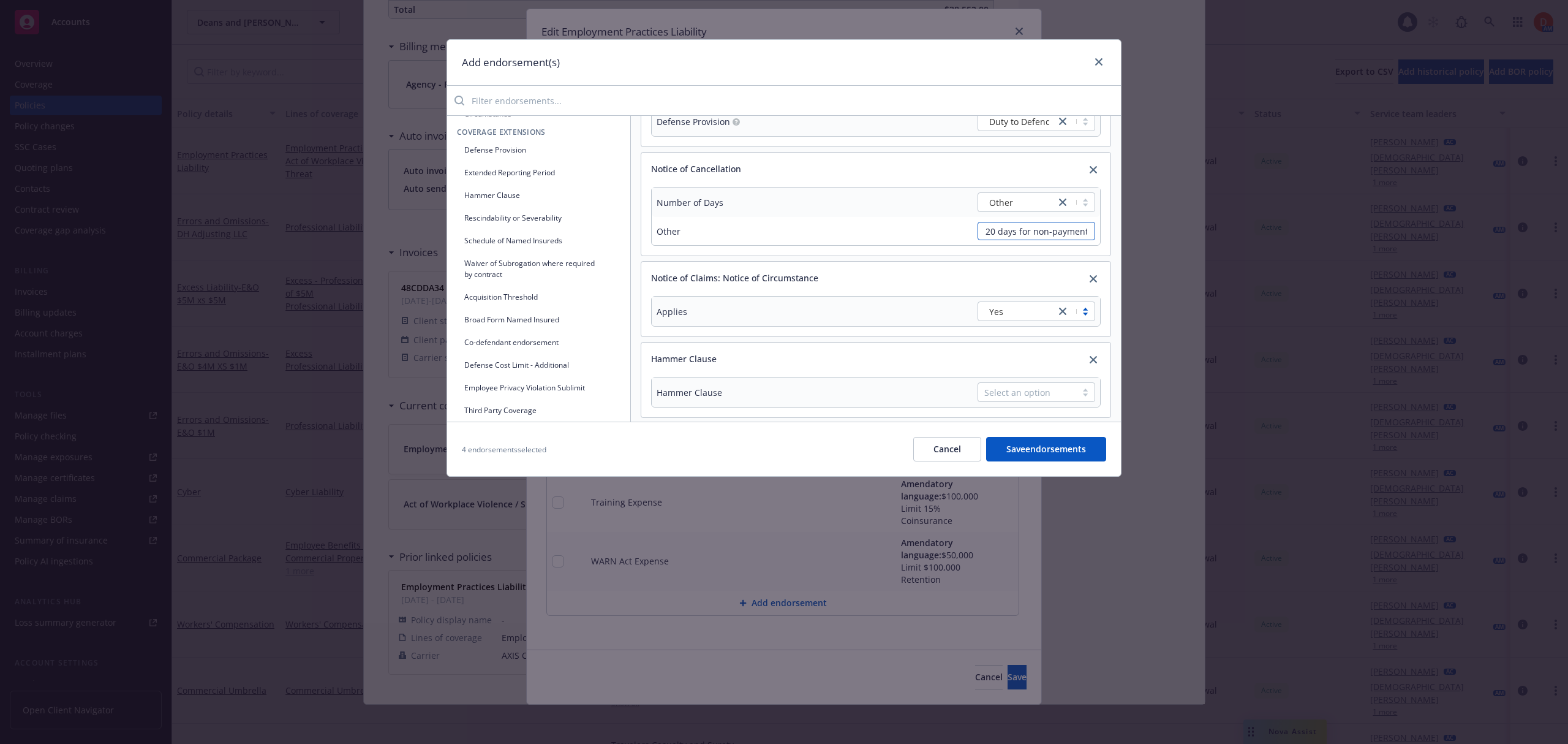
scroll to position [74, 0]
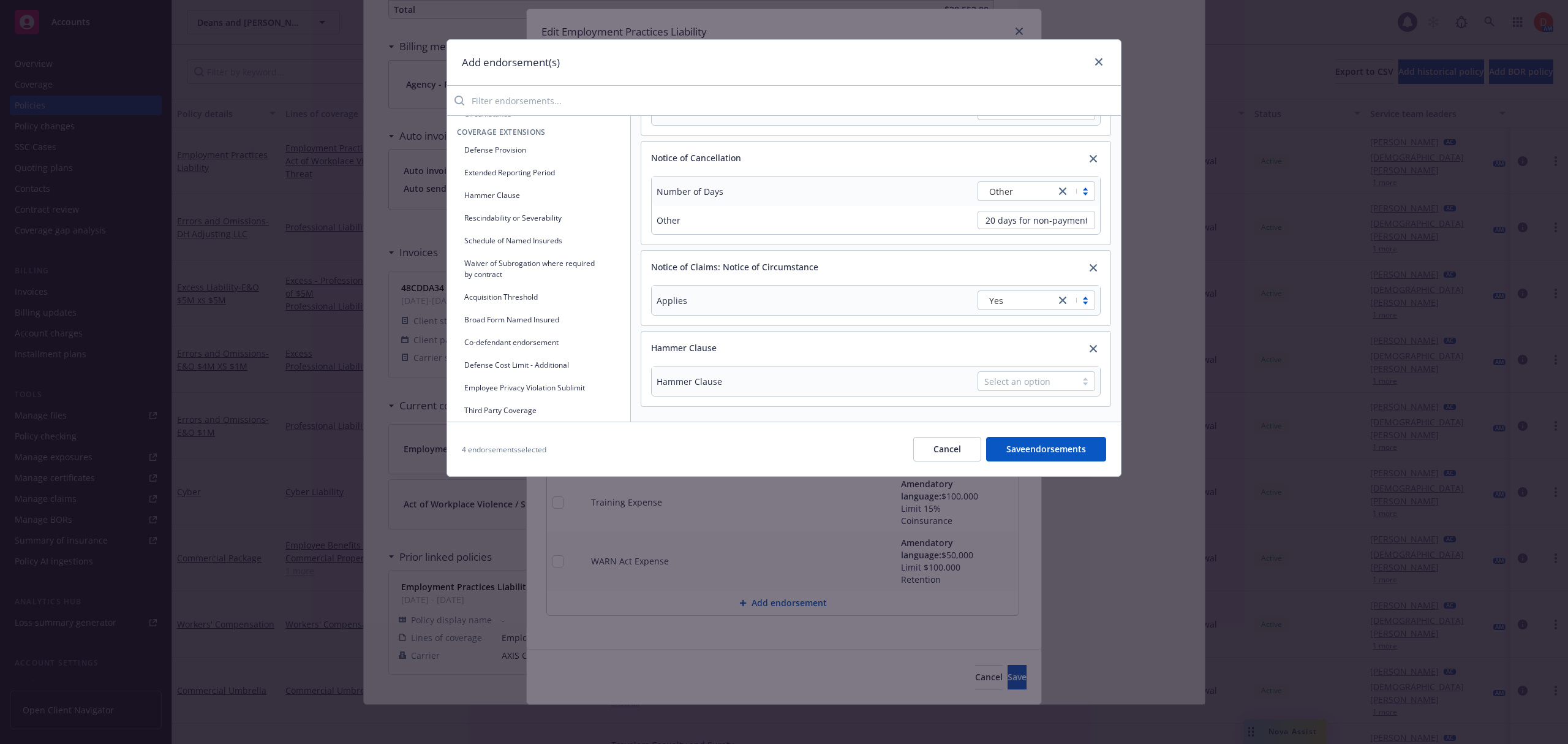
click at [1059, 191] on icon "close" at bounding box center [1062, 191] width 7 height 7
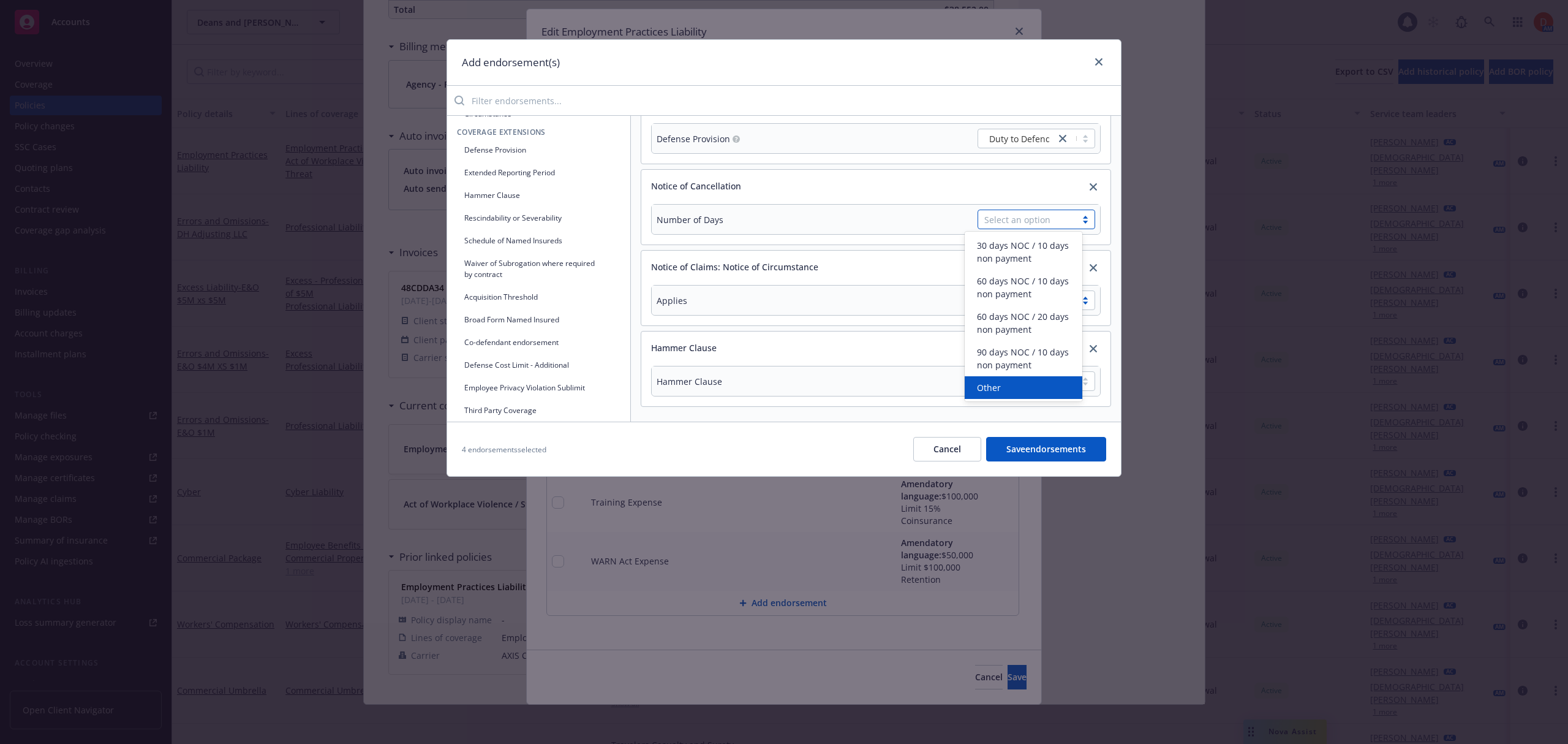
scroll to position [47, 0]
click at [1036, 243] on span "30 days NOC / 10 days non payment" at bounding box center [1025, 252] width 98 height 26
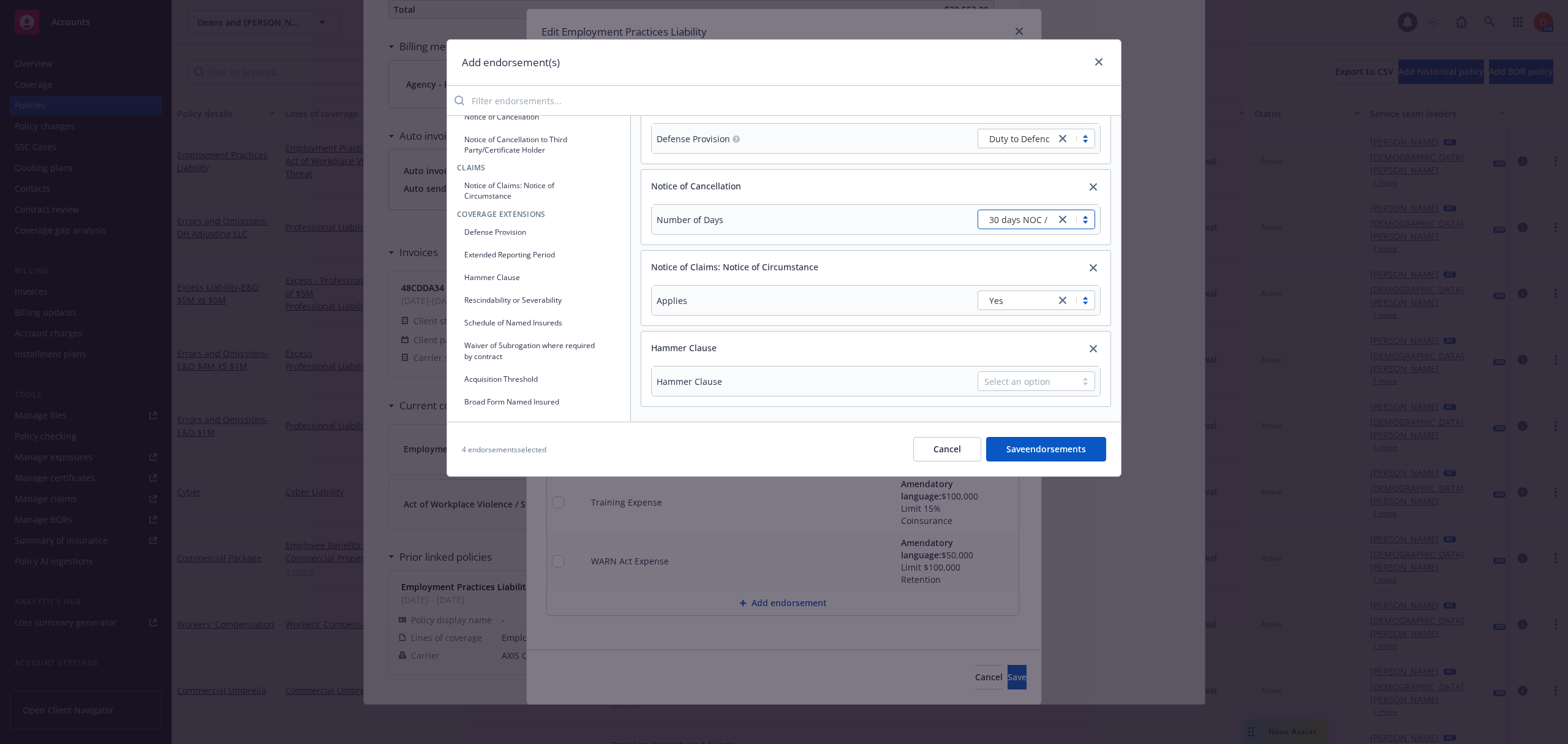
scroll to position [245, 0]
click at [571, 297] on button "Acquisition Threshold" at bounding box center [538, 297] width 164 height 20
click at [1033, 375] on div "Select an option" at bounding box center [1027, 381] width 85 height 13
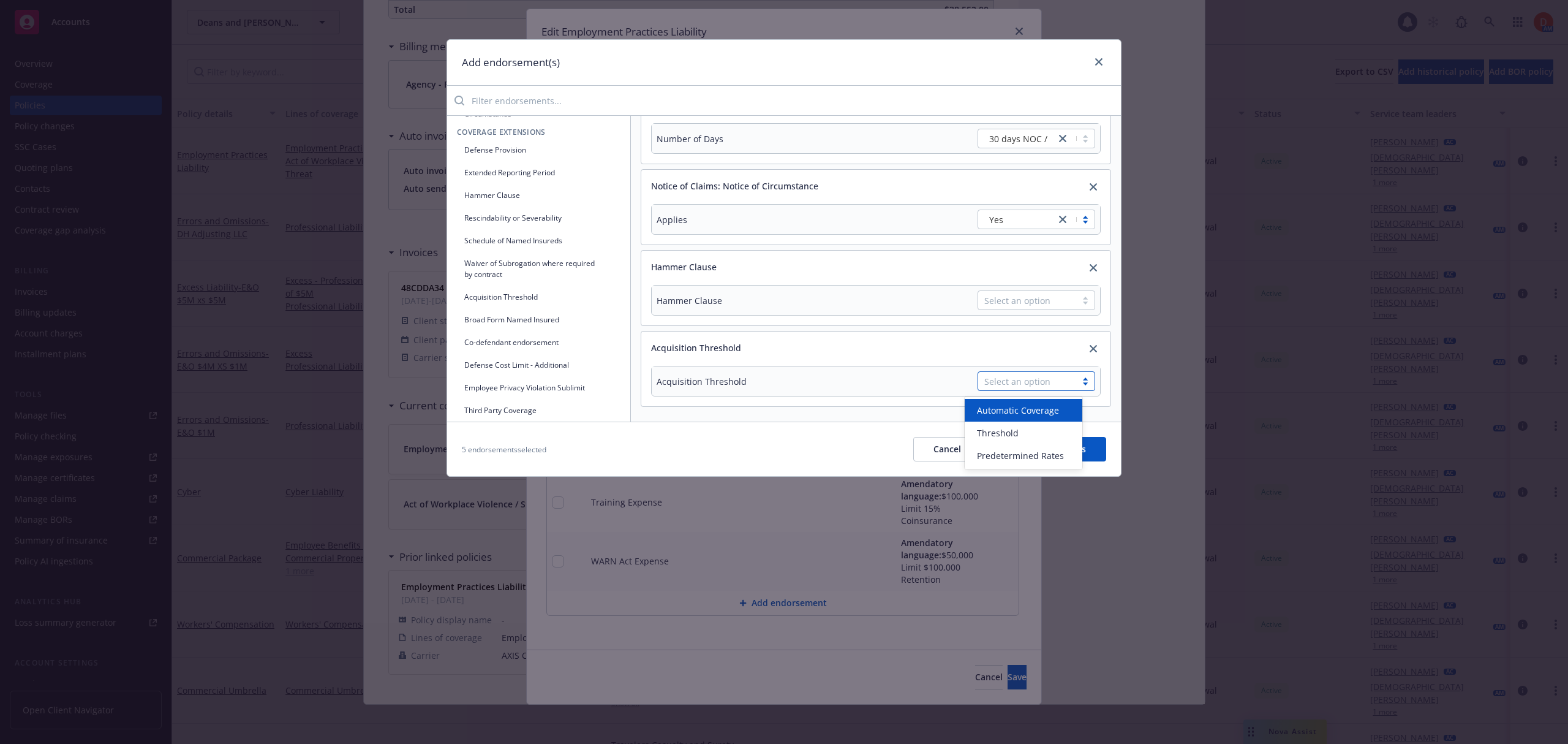
click at [1043, 414] on span "Automatic Coverage" at bounding box center [1017, 411] width 82 height 13
click at [551, 307] on button "Employee Privacy Violation Sublimit" at bounding box center [538, 306] width 164 height 20
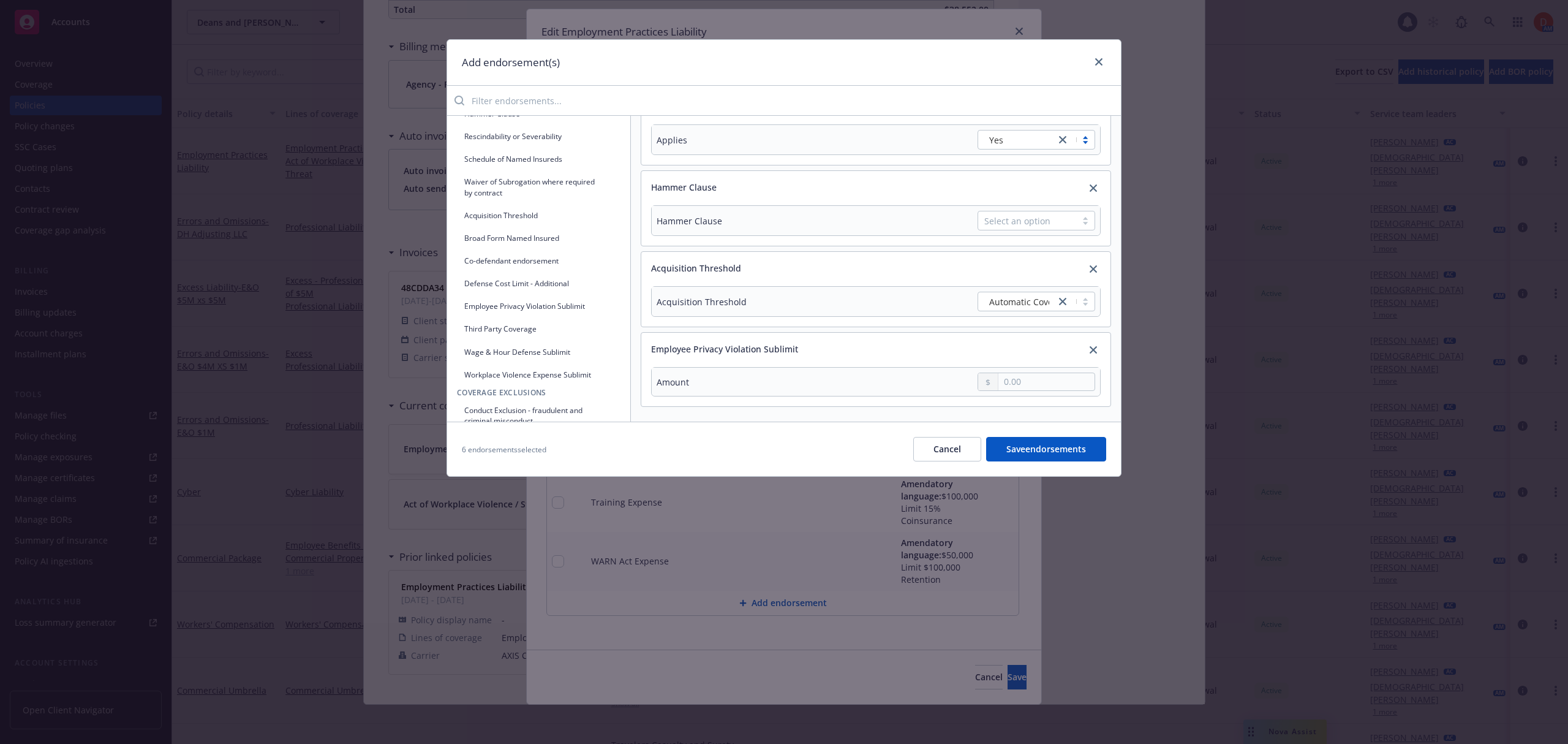
click at [571, 332] on button "Third Party Coverage" at bounding box center [538, 328] width 164 height 20
click at [859, 380] on input "Yes" at bounding box center [856, 381] width 12 height 12
click at [553, 263] on button "Rescindability or Severability" at bounding box center [538, 261] width 164 height 20
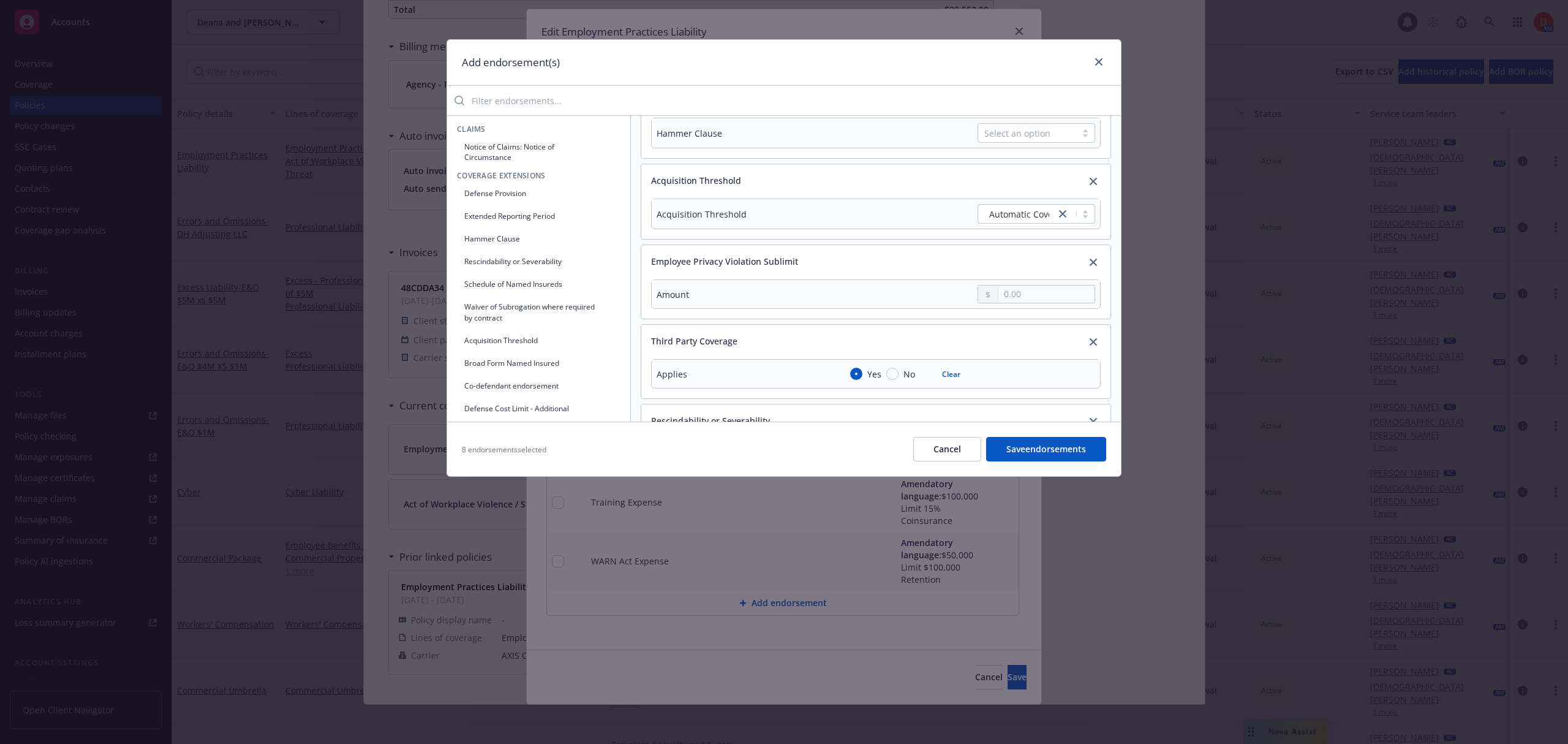
scroll to position [372, 0]
click at [1025, 388] on div "Select an option" at bounding box center [1026, 381] width 98 height 18
click at [1044, 375] on div "Select an option" at bounding box center [1027, 381] width 85 height 13
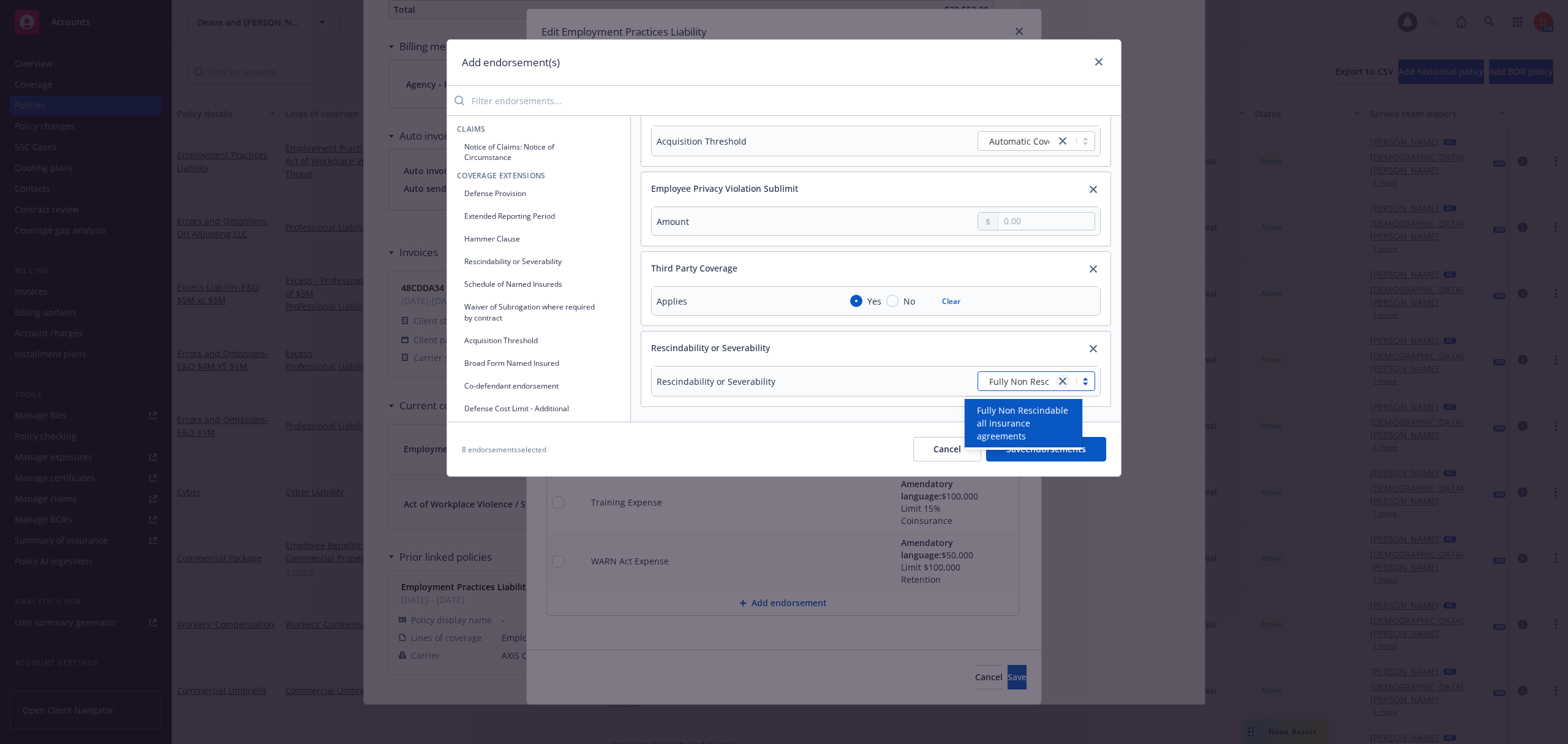
click at [1059, 383] on icon "close" at bounding box center [1062, 381] width 7 height 7
click at [1008, 358] on div "Rescindability or Severability Select an option" at bounding box center [876, 381] width 469 height 51
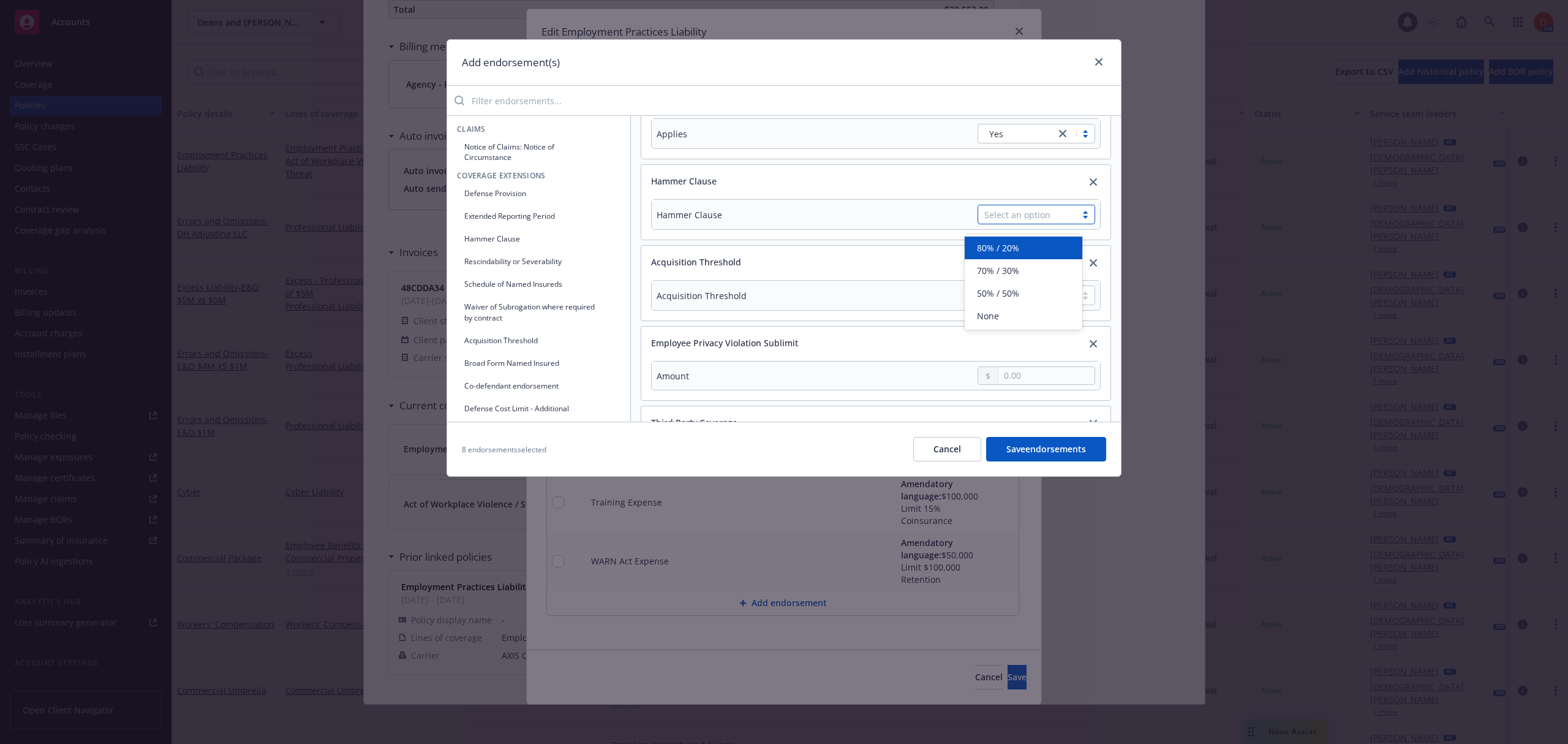
click at [1014, 216] on div "Select an option" at bounding box center [1027, 215] width 85 height 13
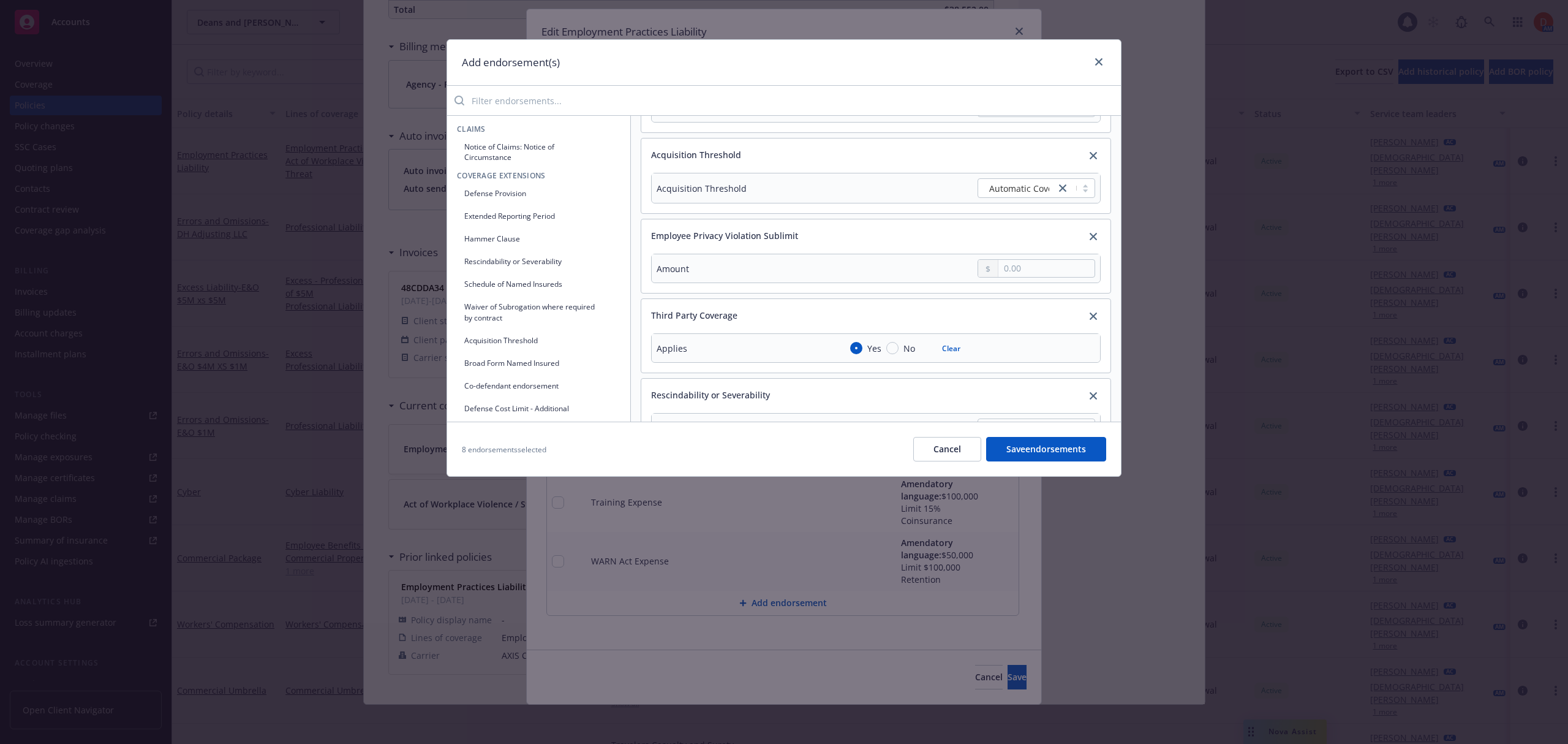
scroll to position [291, 0]
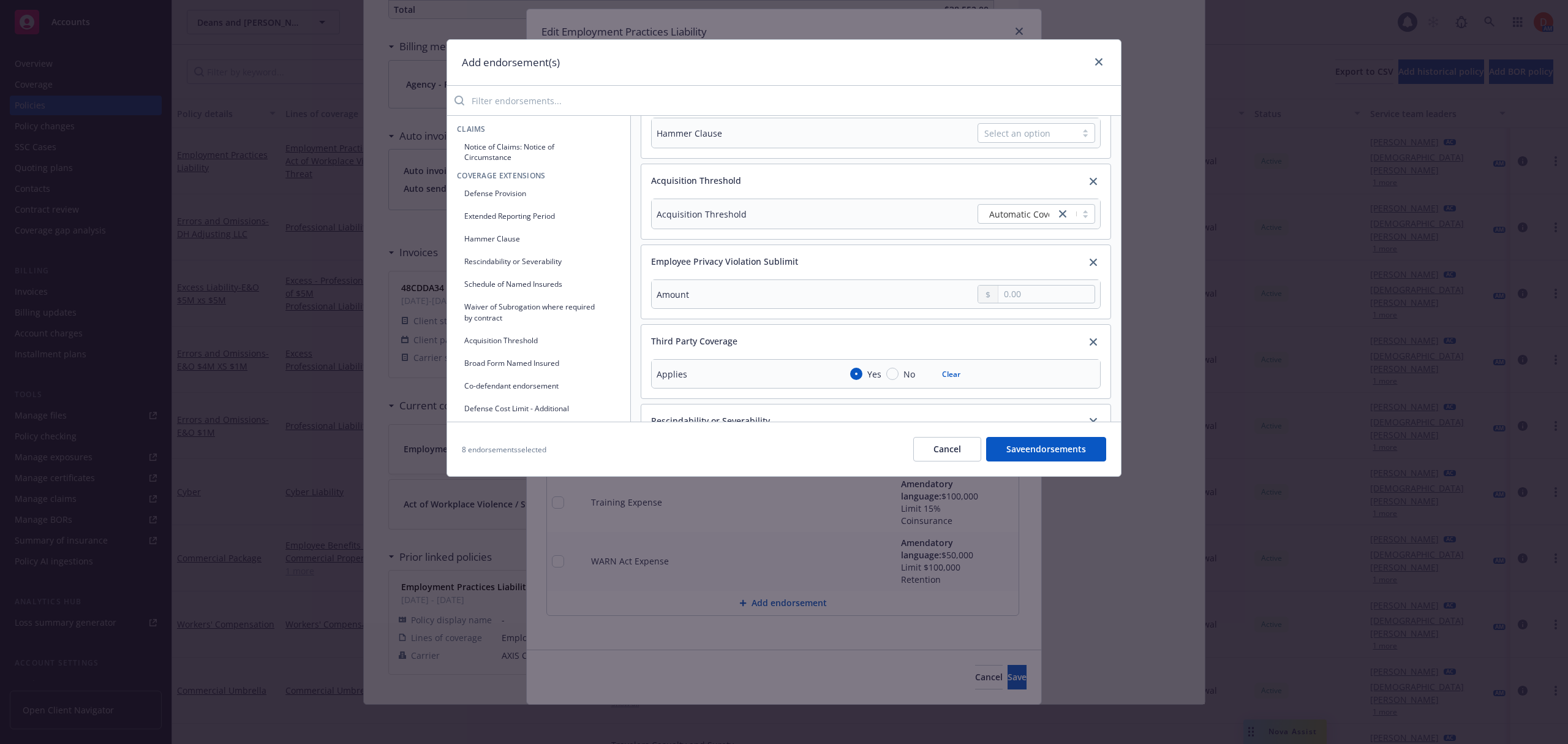
click at [1063, 453] on button "Save endorsements" at bounding box center [1046, 449] width 120 height 25
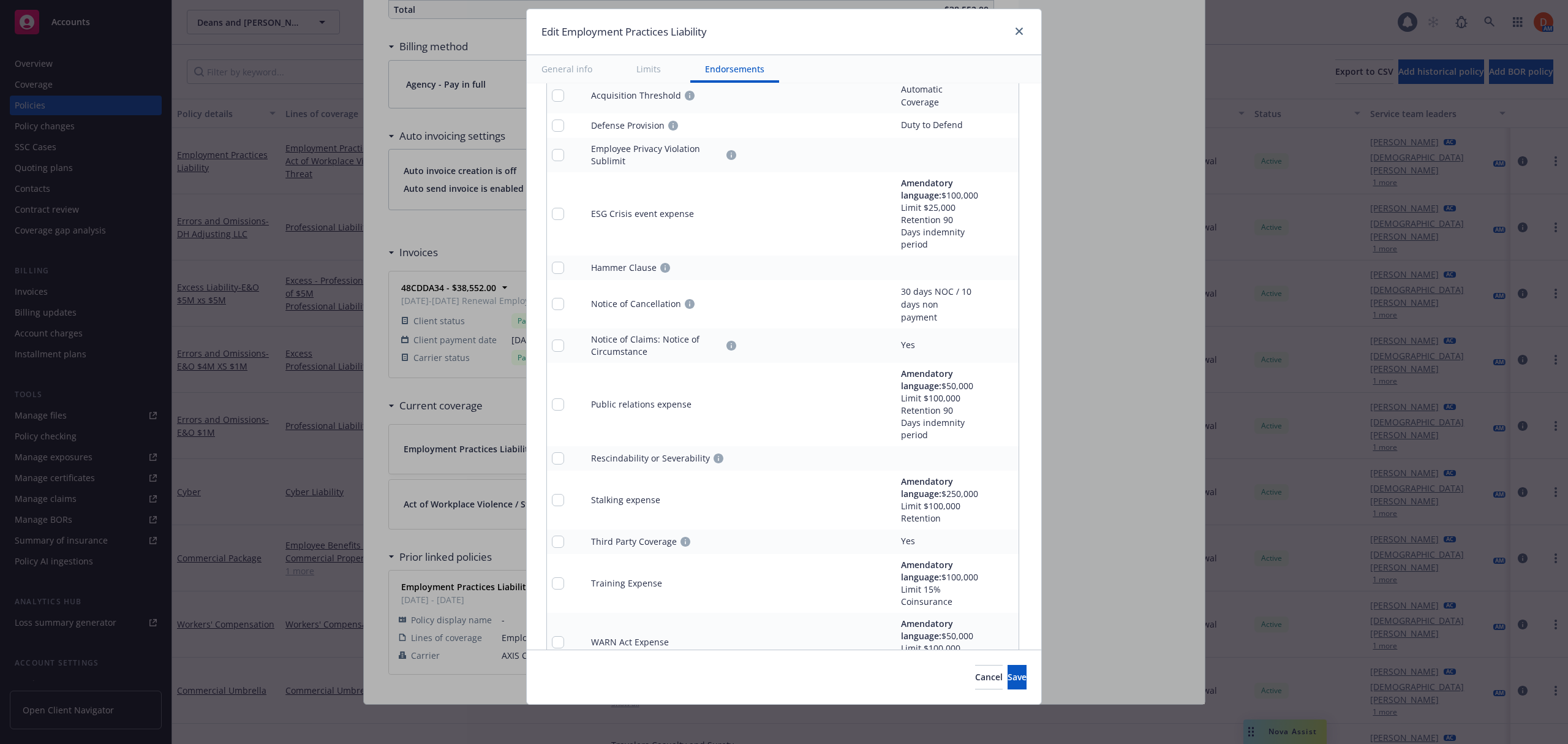
scroll to position [1340, 0]
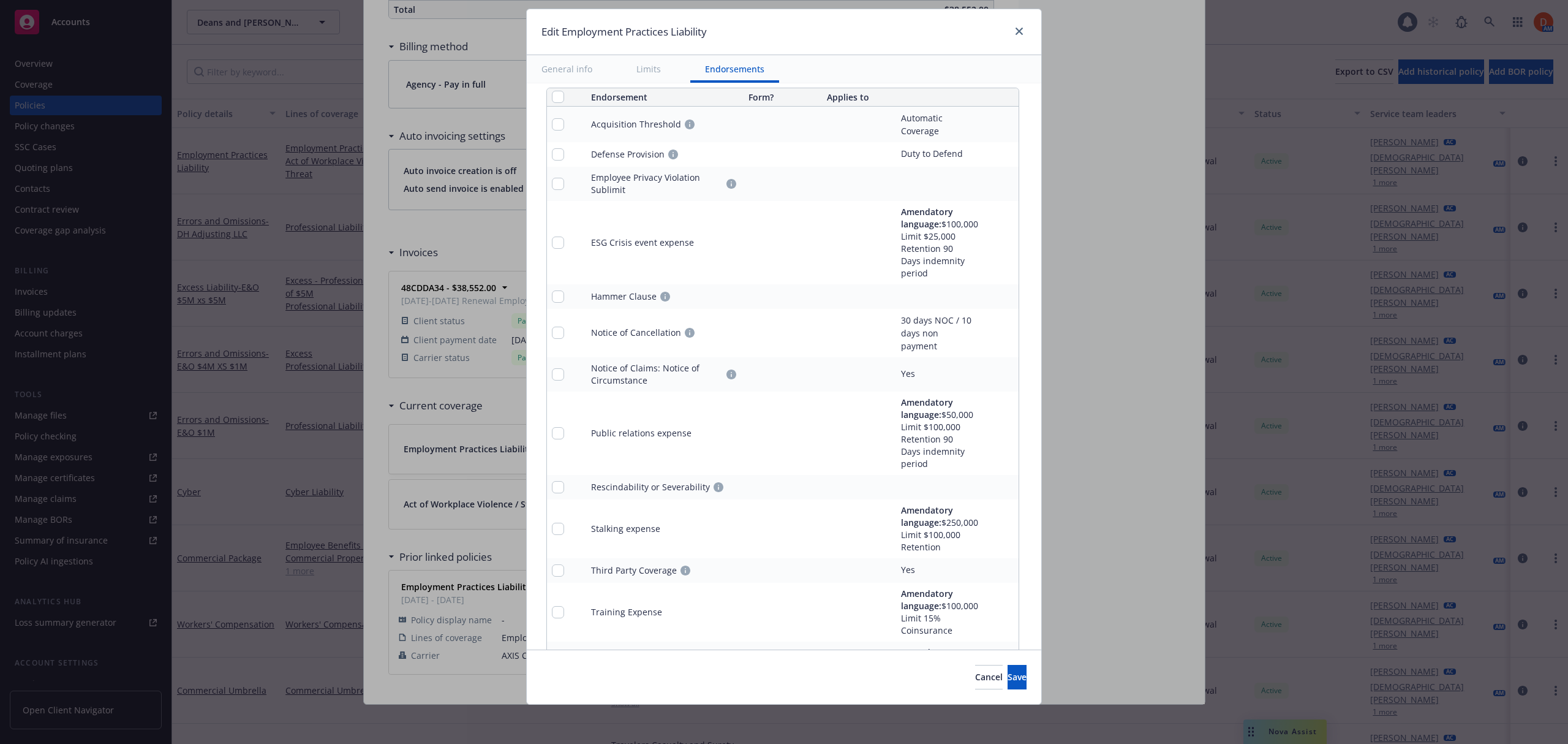
click at [1002, 188] on icon "remove" at bounding box center [1006, 183] width 8 height 10
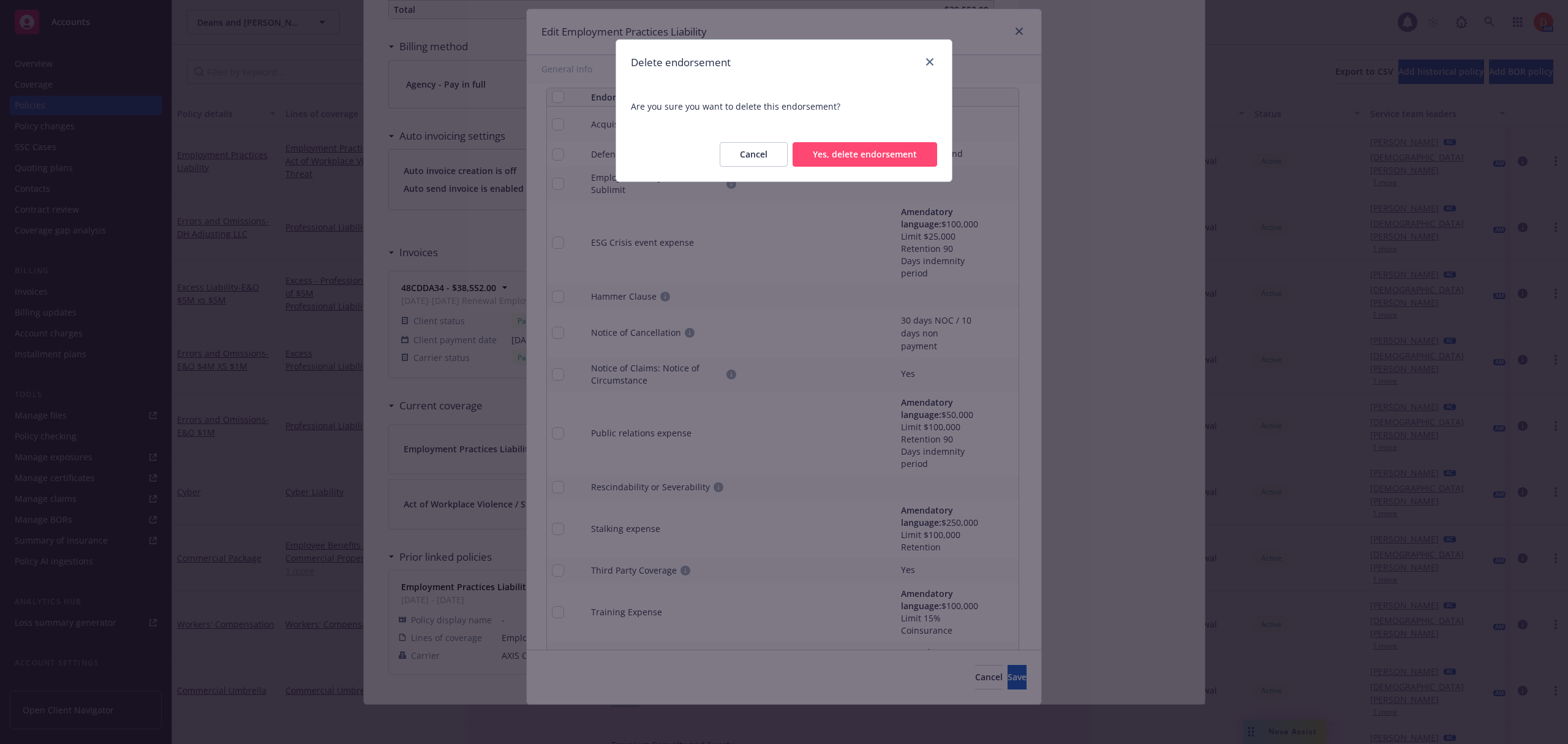
click at [853, 160] on button "Yes, delete endorsement" at bounding box center [865, 155] width 144 height 25
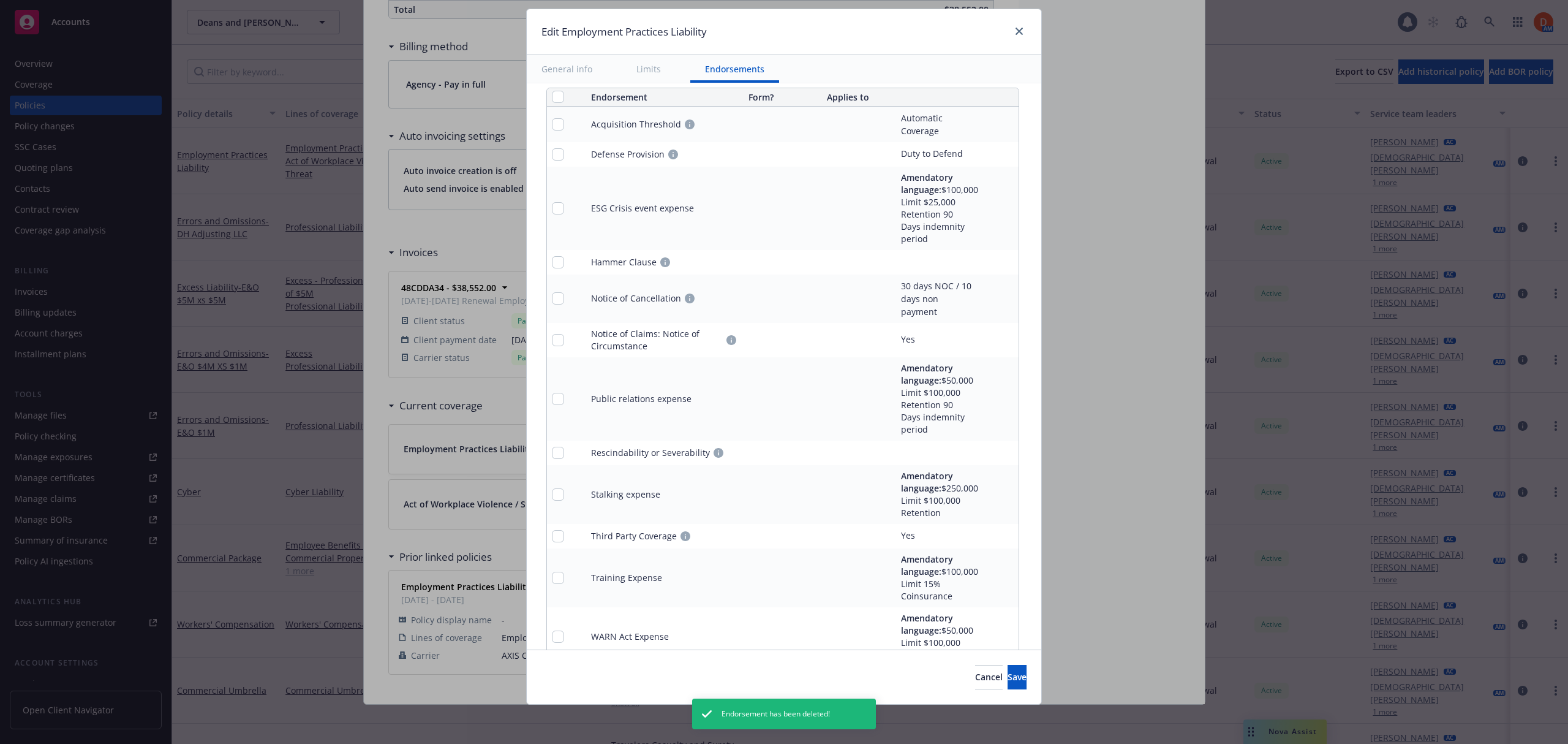
scroll to position [1469, 0]
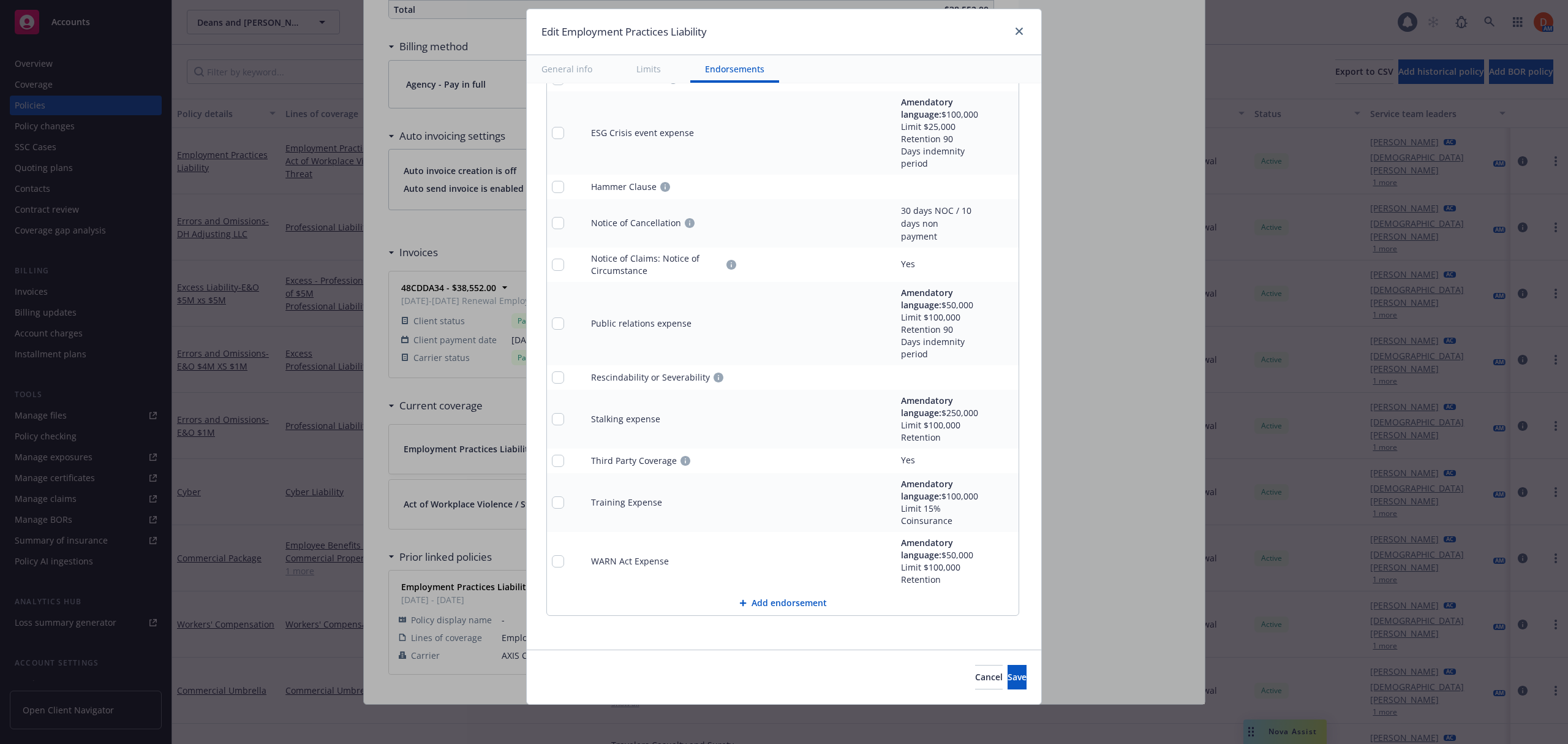
click at [767, 600] on button "Add endorsement" at bounding box center [782, 603] width 472 height 25
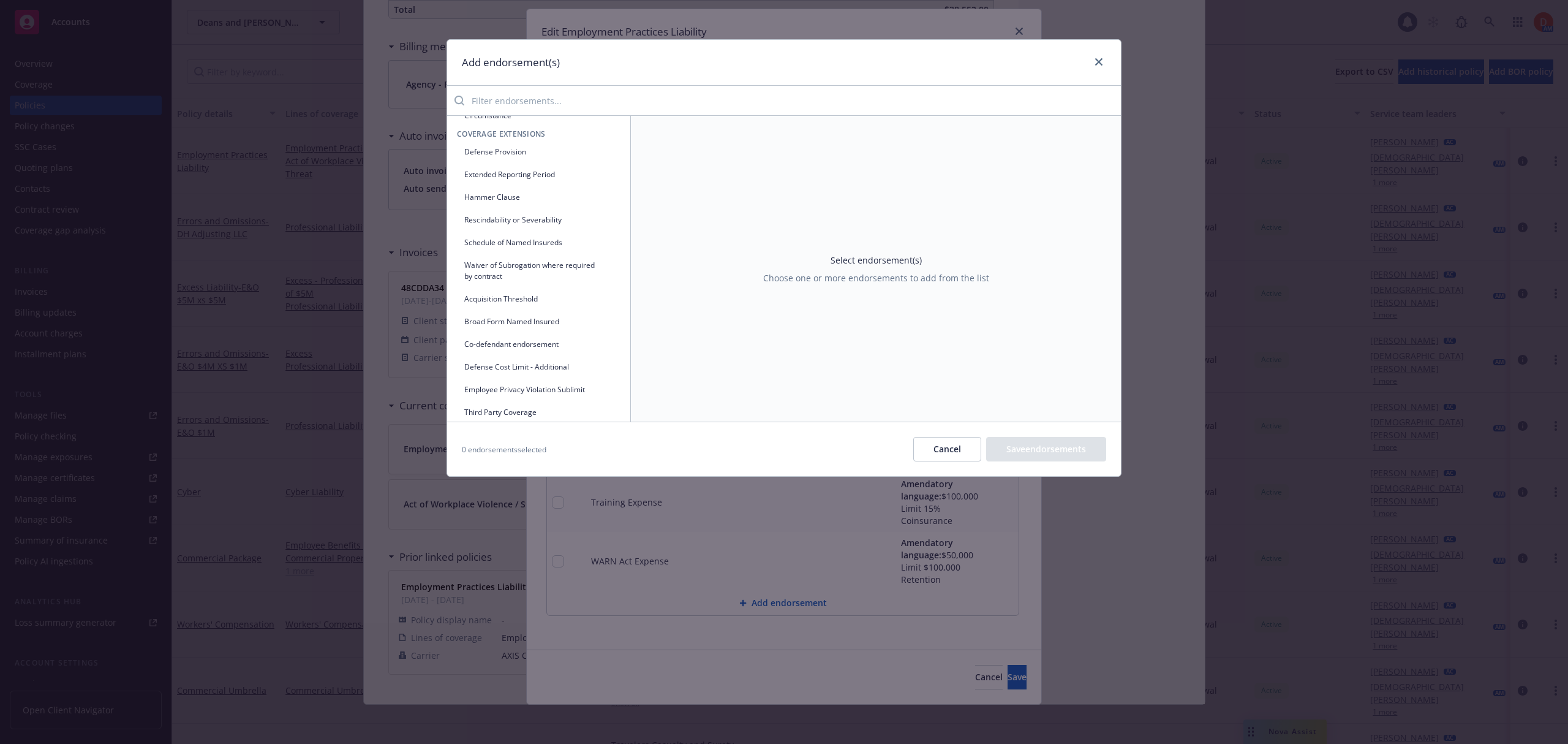
scroll to position [245, 0]
click at [556, 238] on button "Schedule of Named Insureds" at bounding box center [538, 240] width 164 height 20
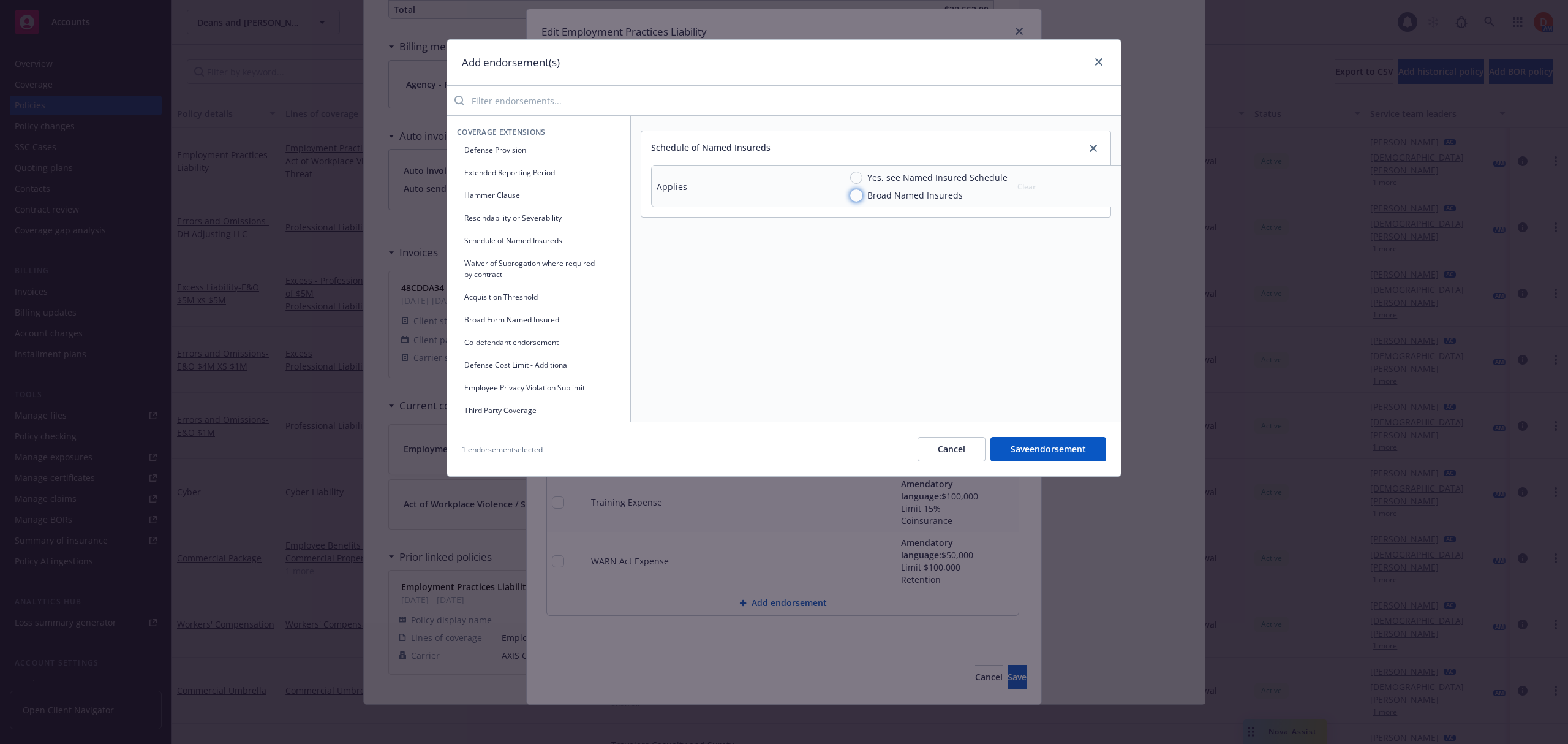
click at [851, 197] on input "Broad Named Insureds" at bounding box center [856, 195] width 12 height 12
click at [1076, 452] on button "Save endorsement" at bounding box center [1048, 449] width 116 height 25
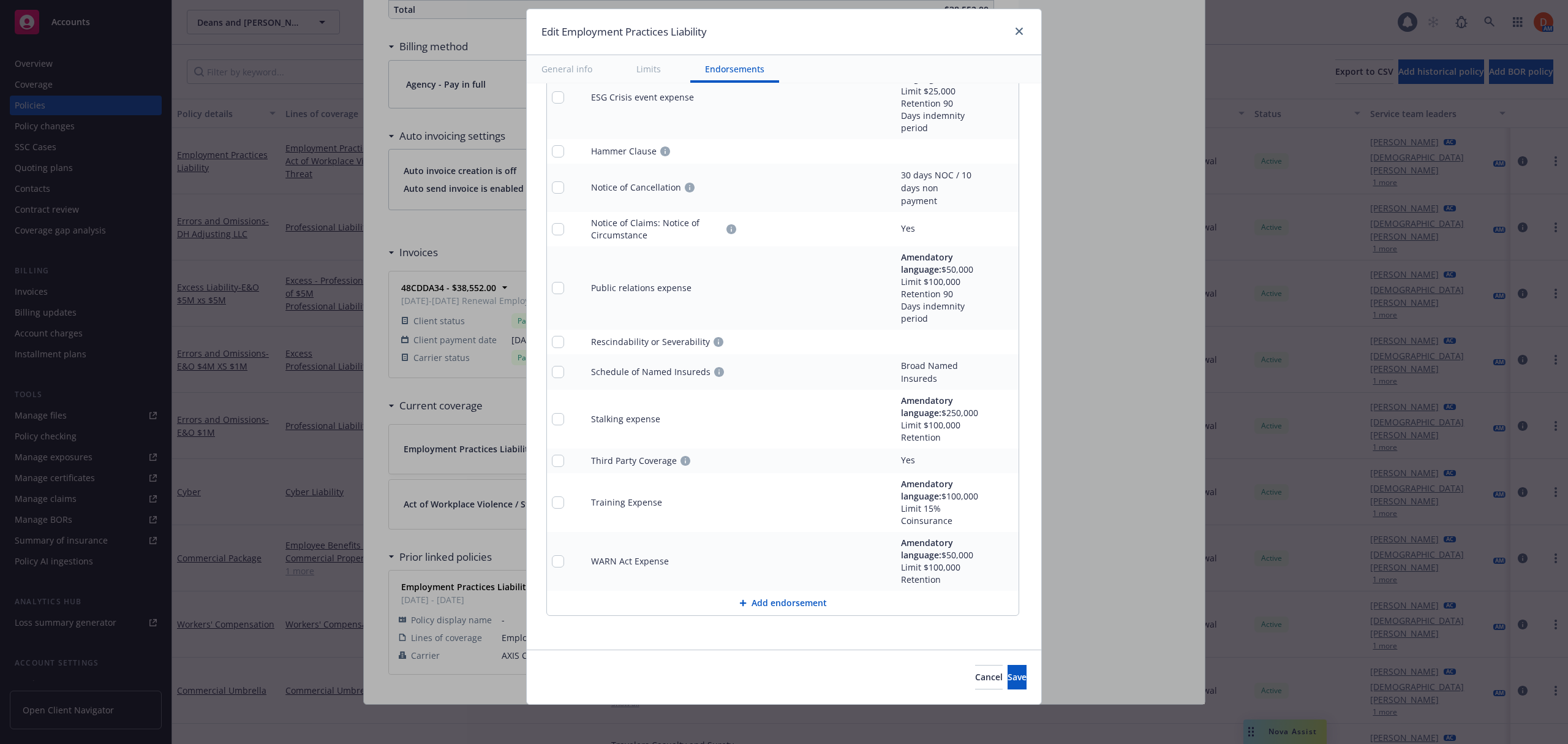
click at [980, 184] on icon "pencil" at bounding box center [984, 187] width 7 height 7
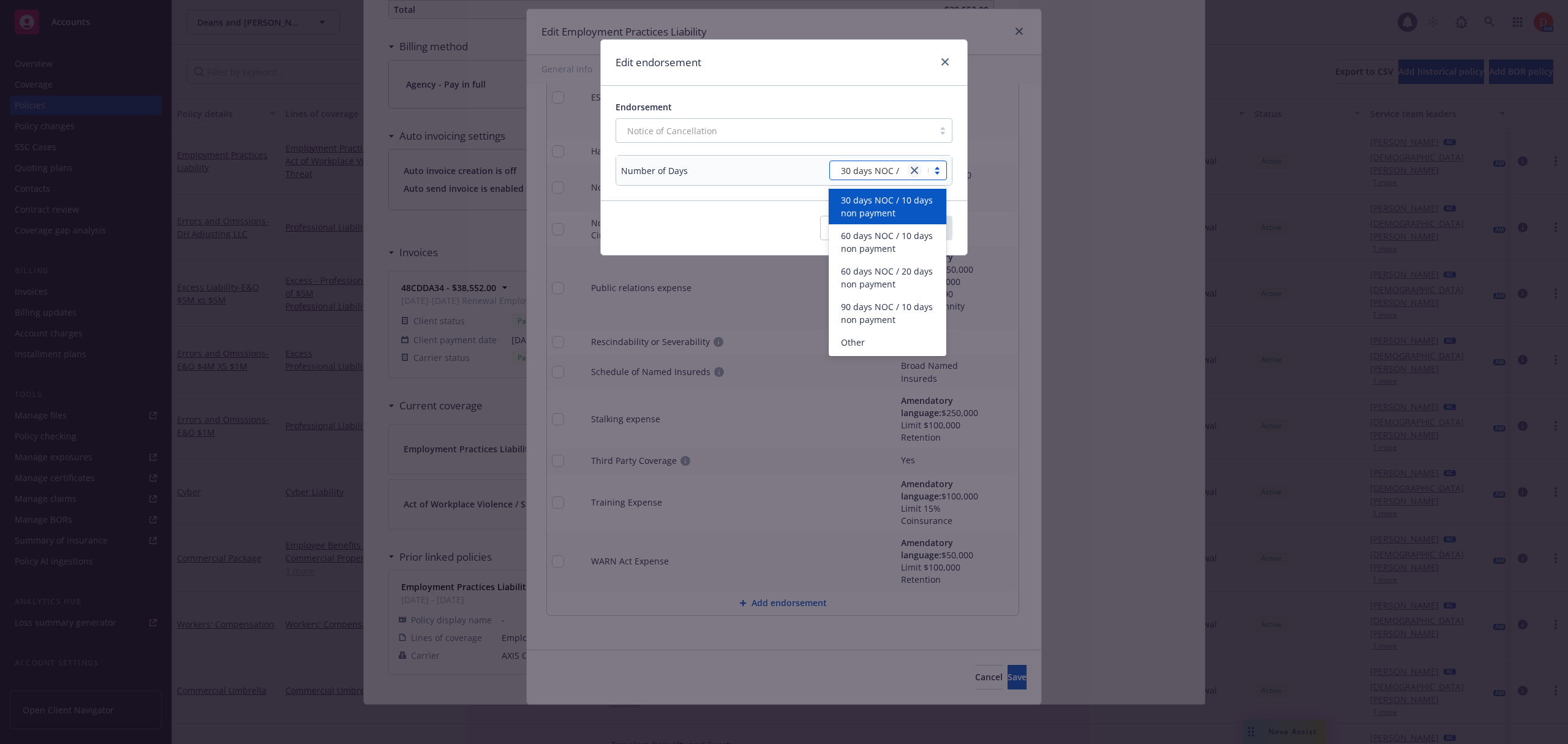
click at [915, 170] on icon "close" at bounding box center [914, 170] width 7 height 7
click at [888, 339] on div "Other" at bounding box center [887, 343] width 103 height 13
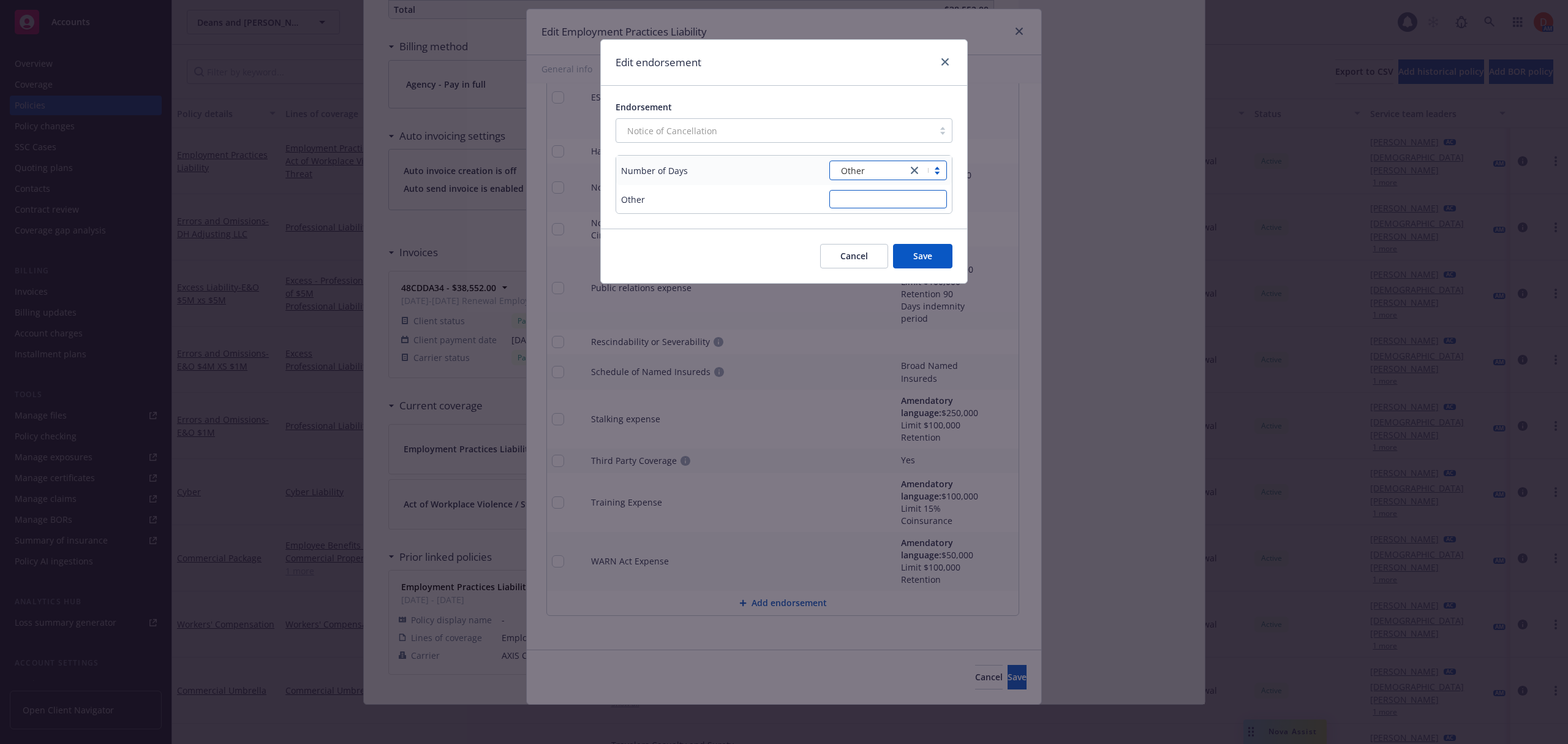
click at [868, 199] on input "text" at bounding box center [888, 199] width 118 height 18
click at [898, 195] on input "Under 60 days: 30 days for" at bounding box center [888, 199] width 118 height 18
click at [914, 173] on icon "close" at bounding box center [914, 170] width 7 height 7
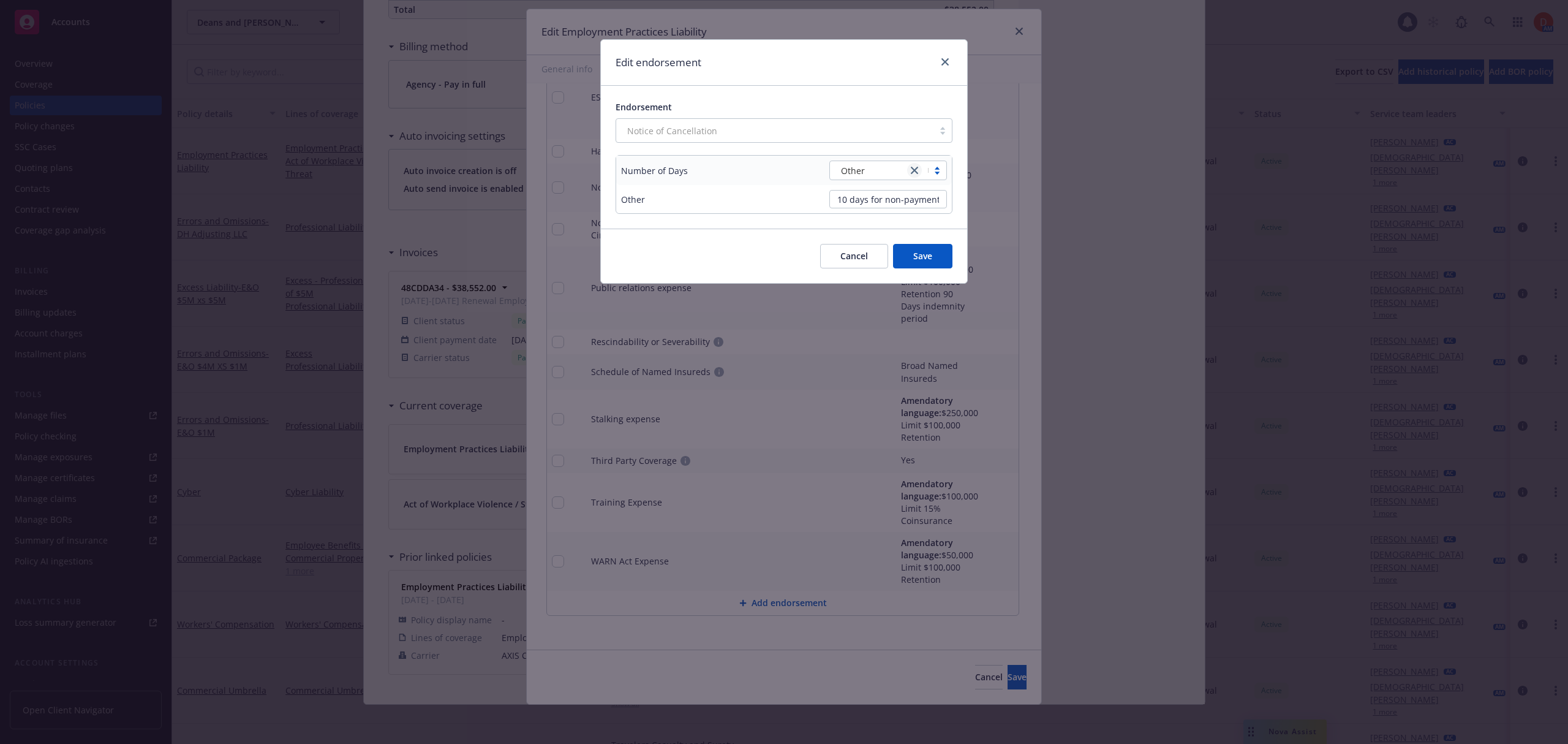
scroll to position [0, 0]
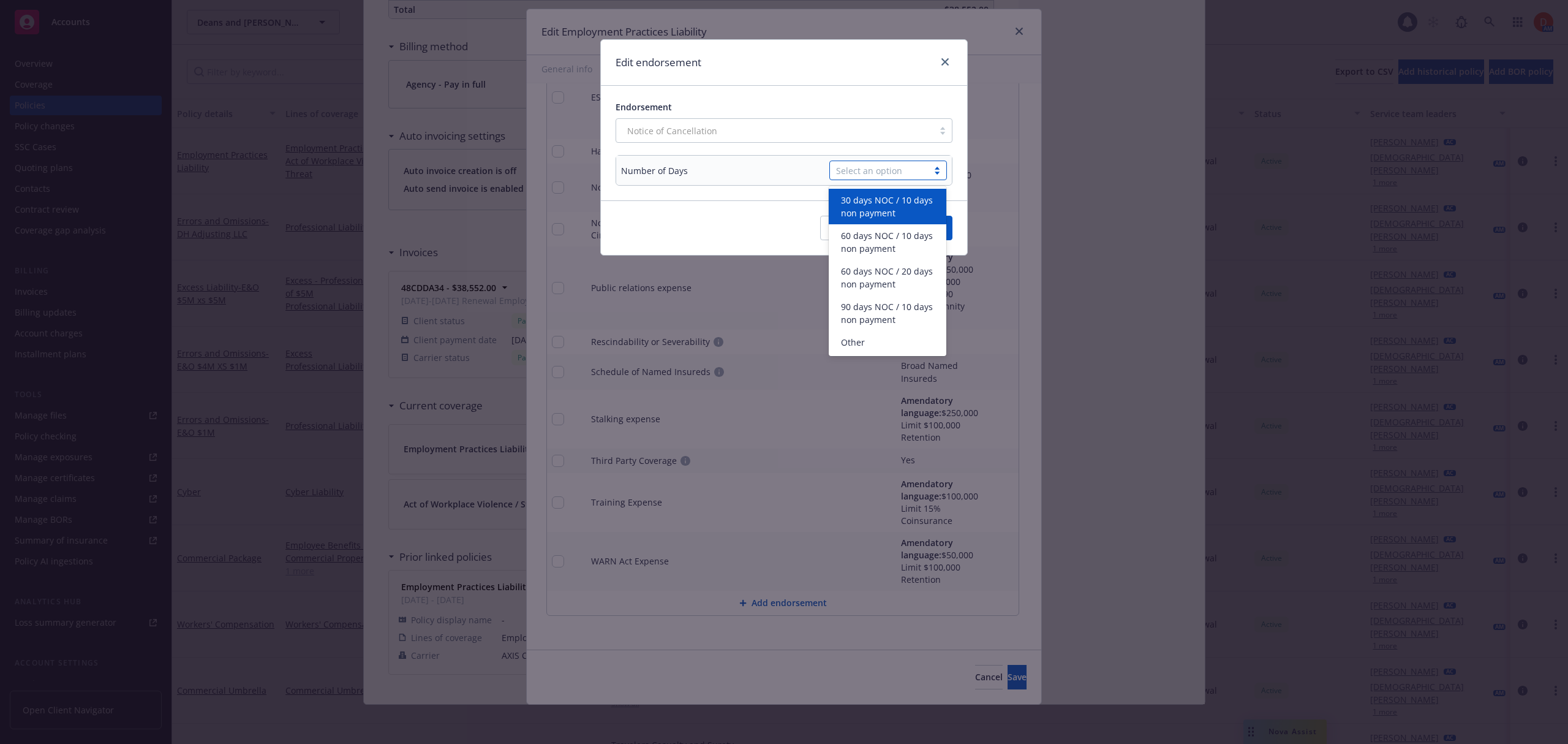
click at [898, 201] on span "30 days NOC / 10 days non payment" at bounding box center [889, 207] width 98 height 26
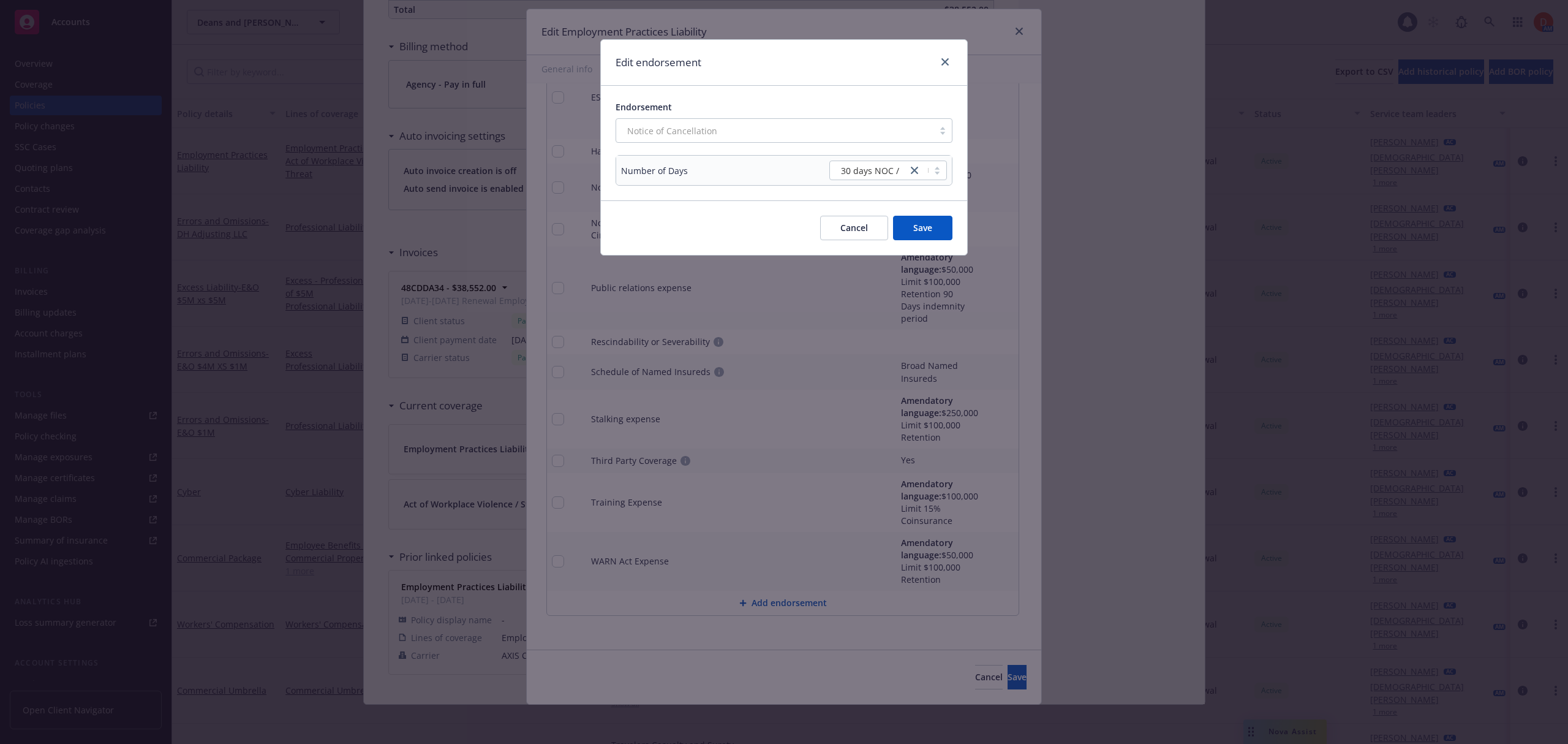
click at [919, 232] on button "Save" at bounding box center [923, 228] width 60 height 25
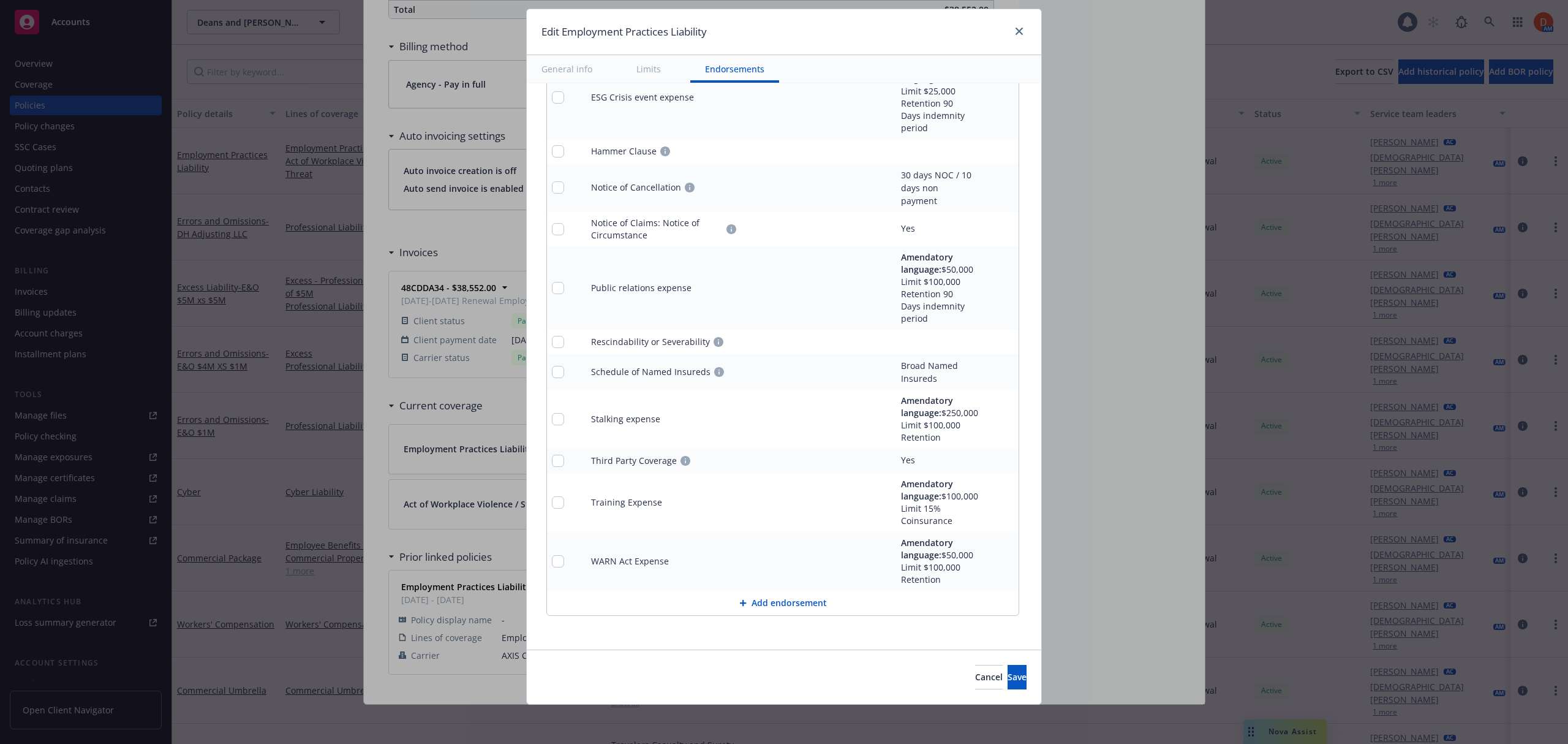
click at [775, 615] on button "Add endorsement" at bounding box center [782, 603] width 472 height 25
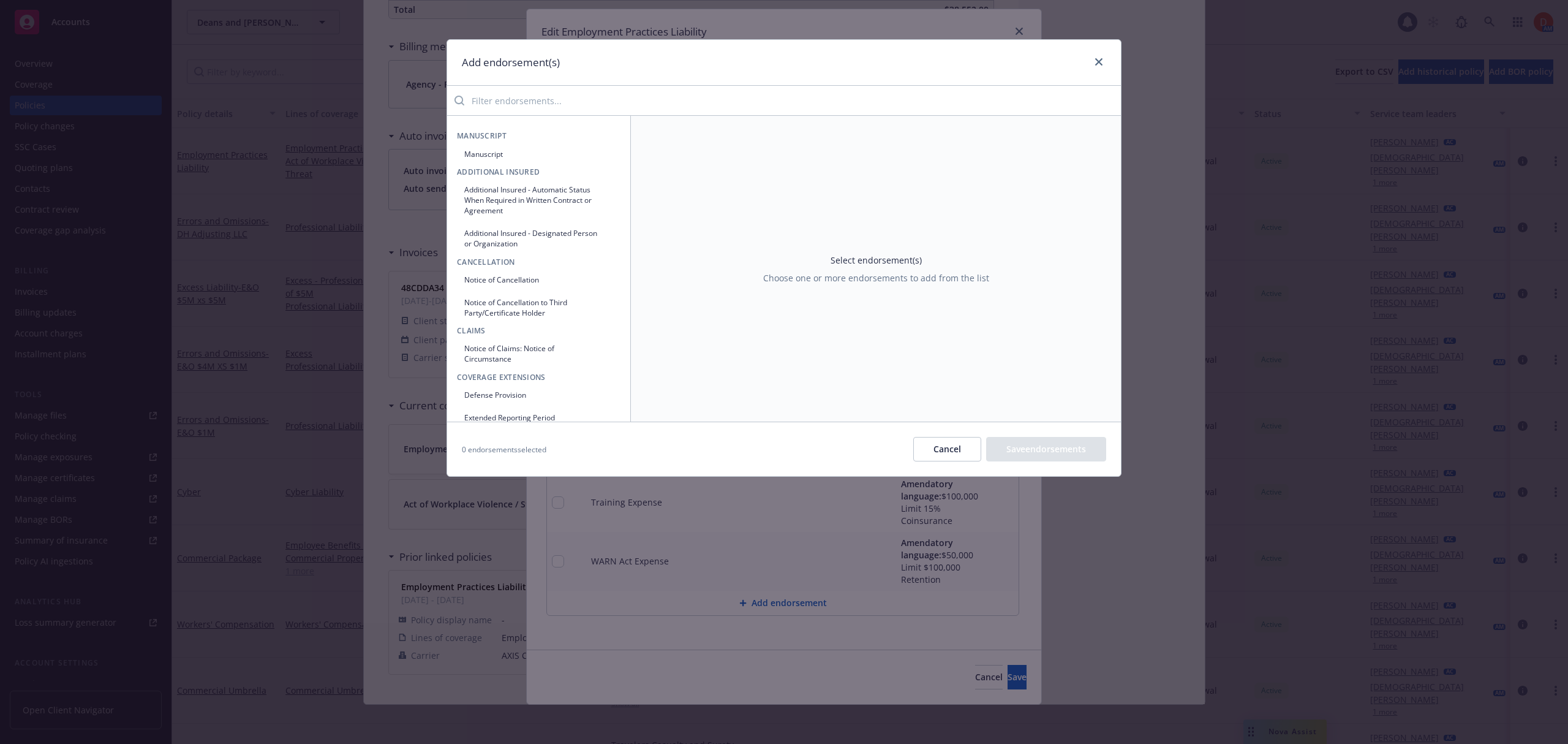
click at [531, 102] on input "search" at bounding box center [792, 100] width 656 height 25
click at [498, 155] on button "Manuscript" at bounding box center [538, 153] width 164 height 20
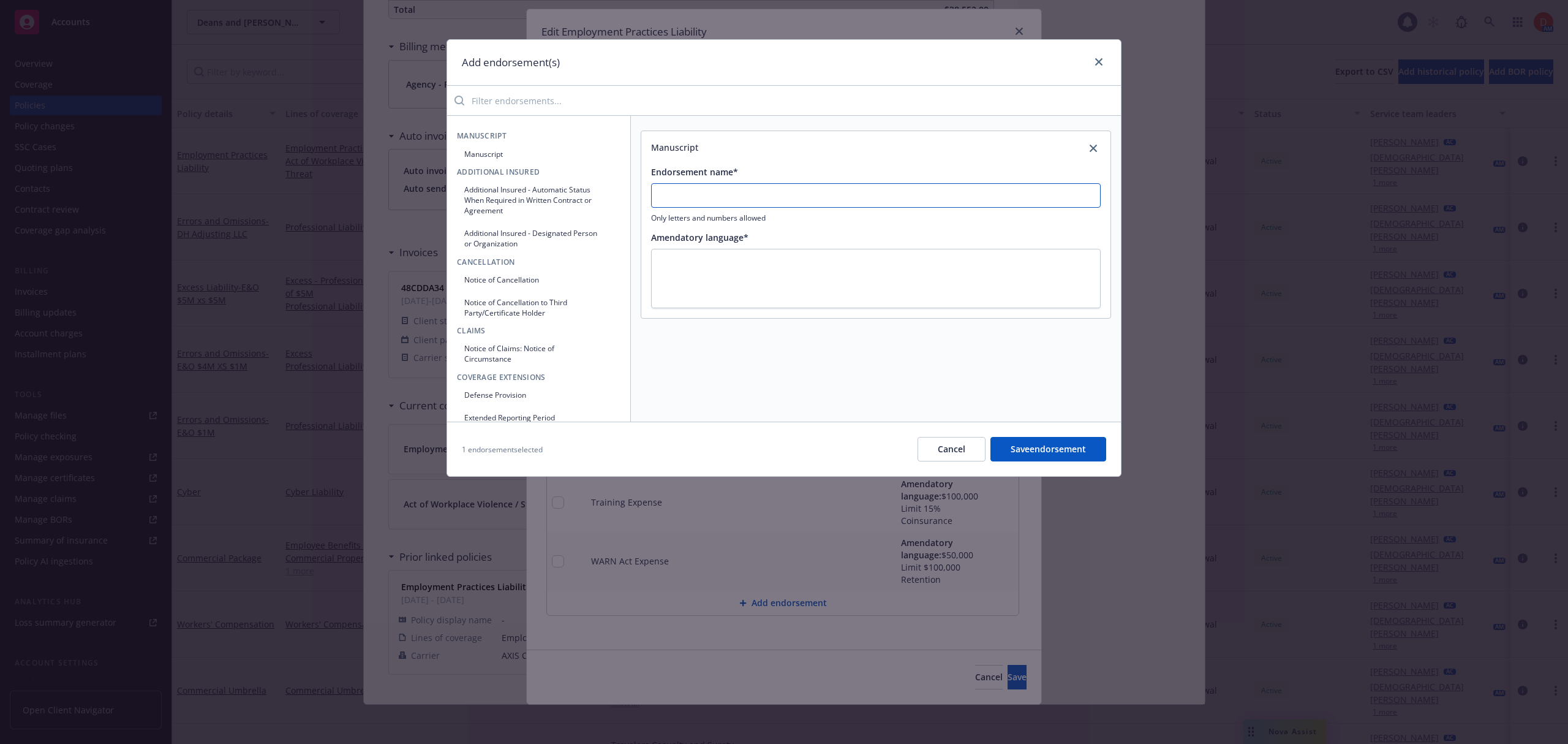
click at [701, 202] on input "Endorsement name*" at bounding box center [876, 196] width 450 height 25
paste input "RETENTION CREDIT FOR EARLY CONSENT TO SETTLE ENDORSEMENT"
click at [743, 269] on textarea at bounding box center [876, 278] width 450 height 60
click at [671, 280] on textarea at bounding box center [876, 278] width 450 height 60
click at [1080, 447] on button "Save endorsement" at bounding box center [1048, 449] width 116 height 25
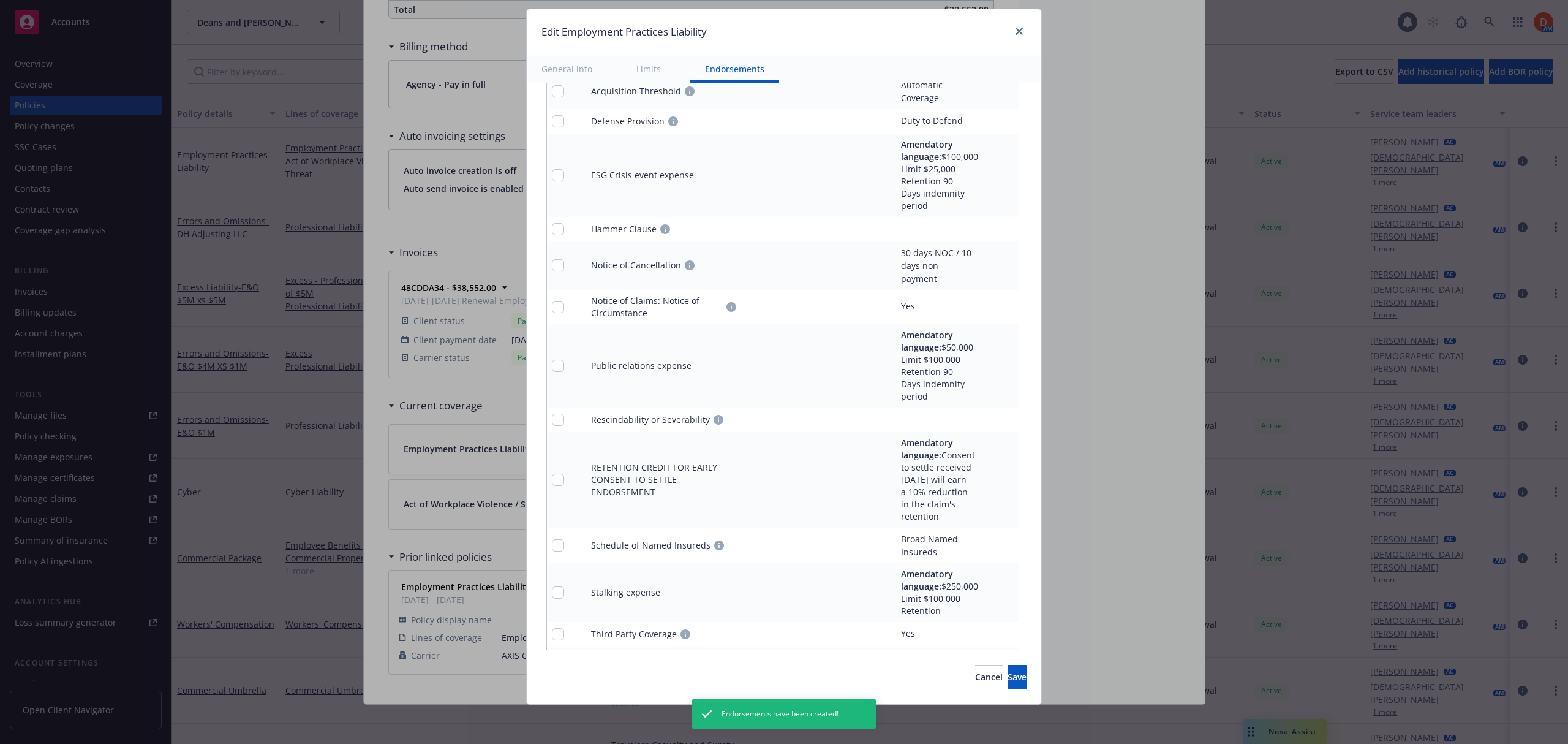
scroll to position [1368, 0]
click at [1008, 671] on span "Save" at bounding box center [1017, 677] width 19 height 12
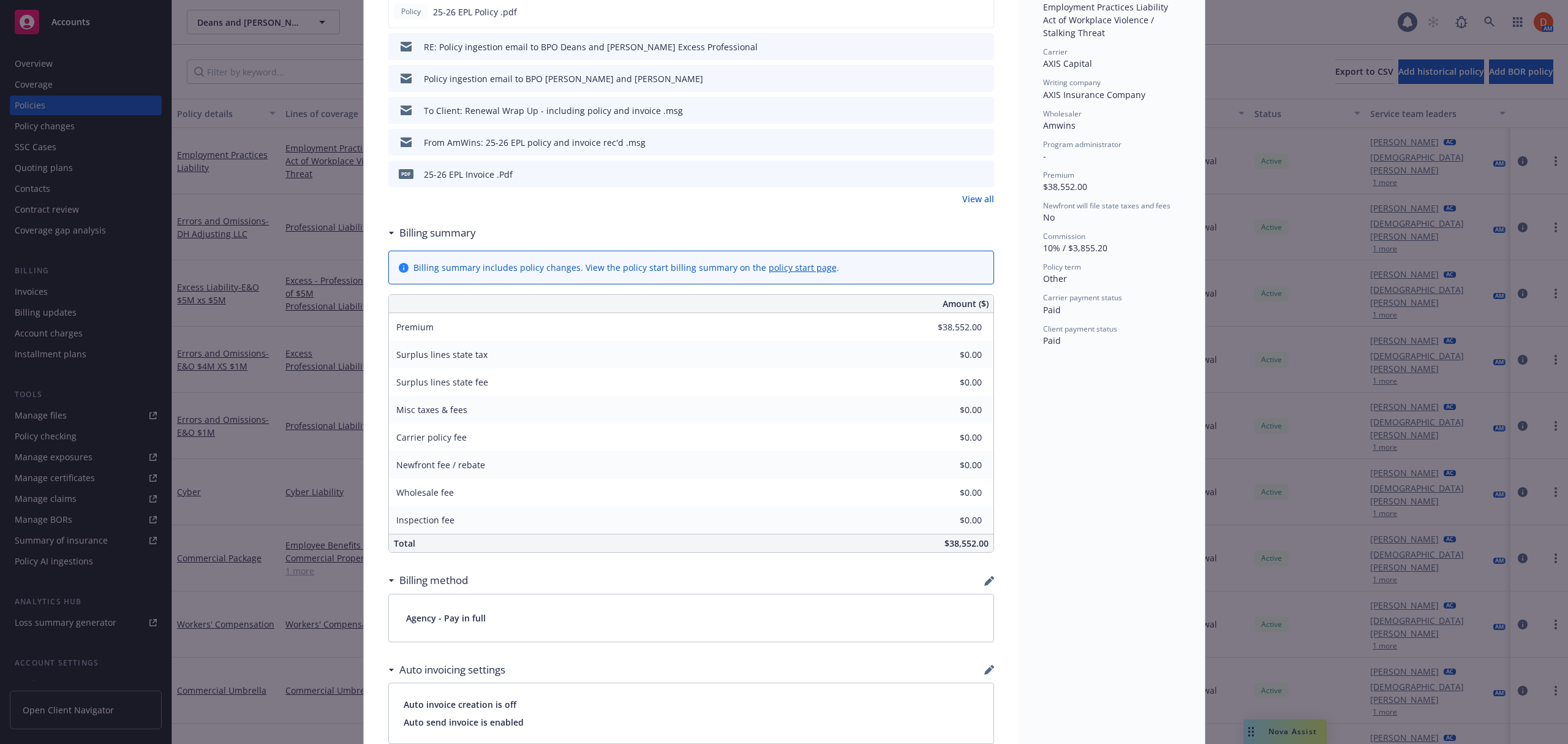
scroll to position [0, 0]
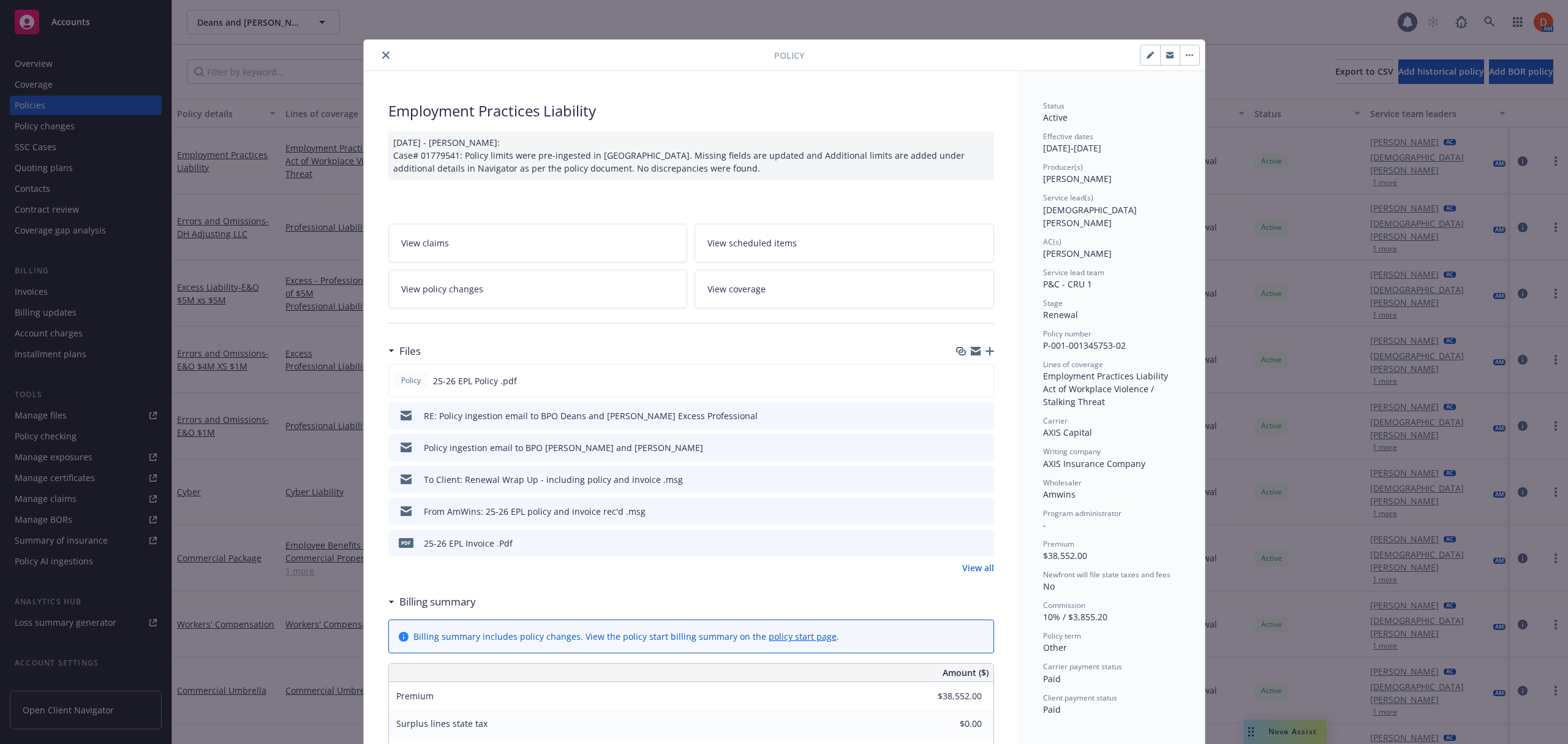
click at [379, 52] on button "close" at bounding box center [386, 55] width 15 height 15
